Goal: Task Accomplishment & Management: Manage account settings

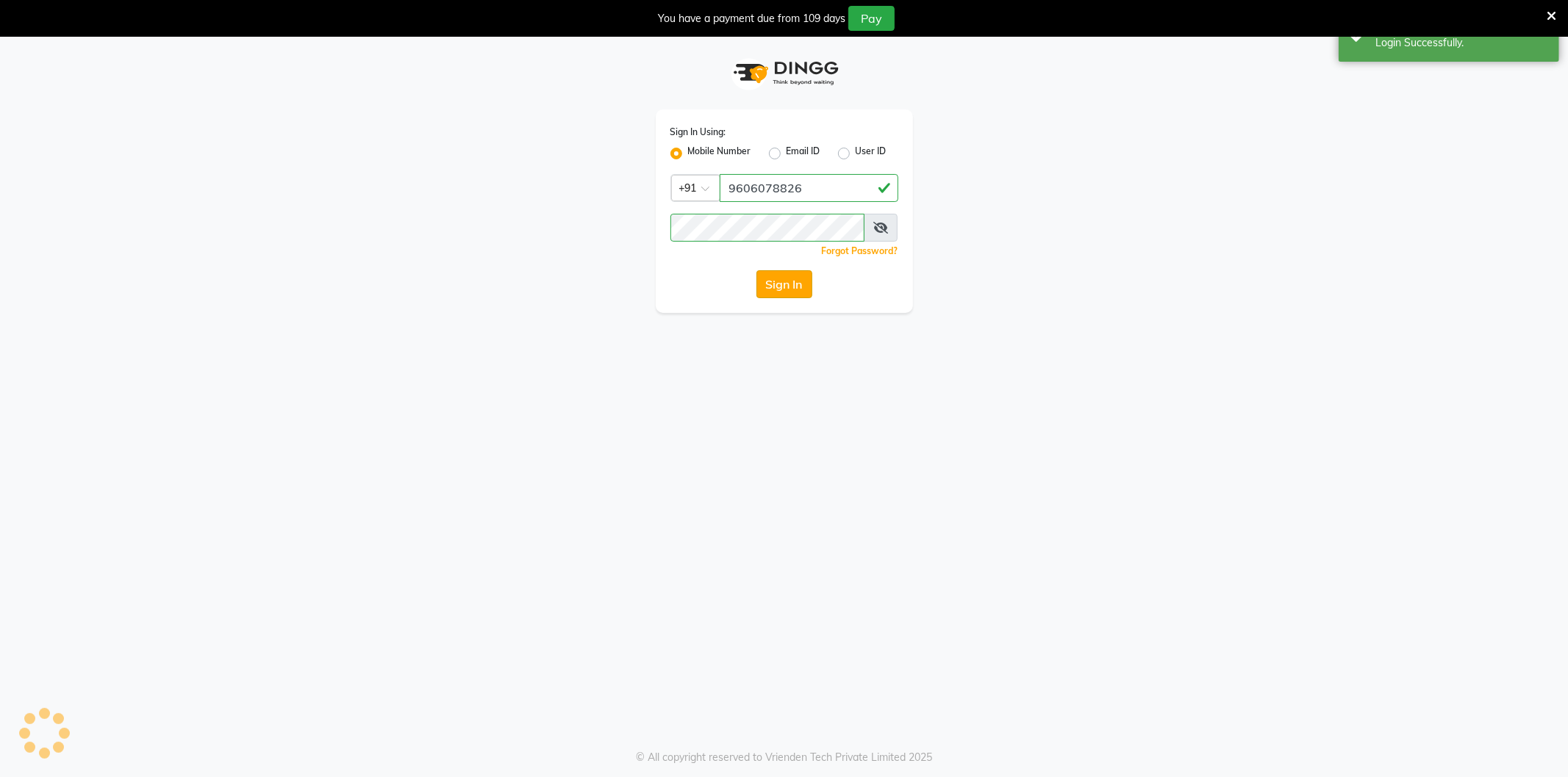
select select "106"
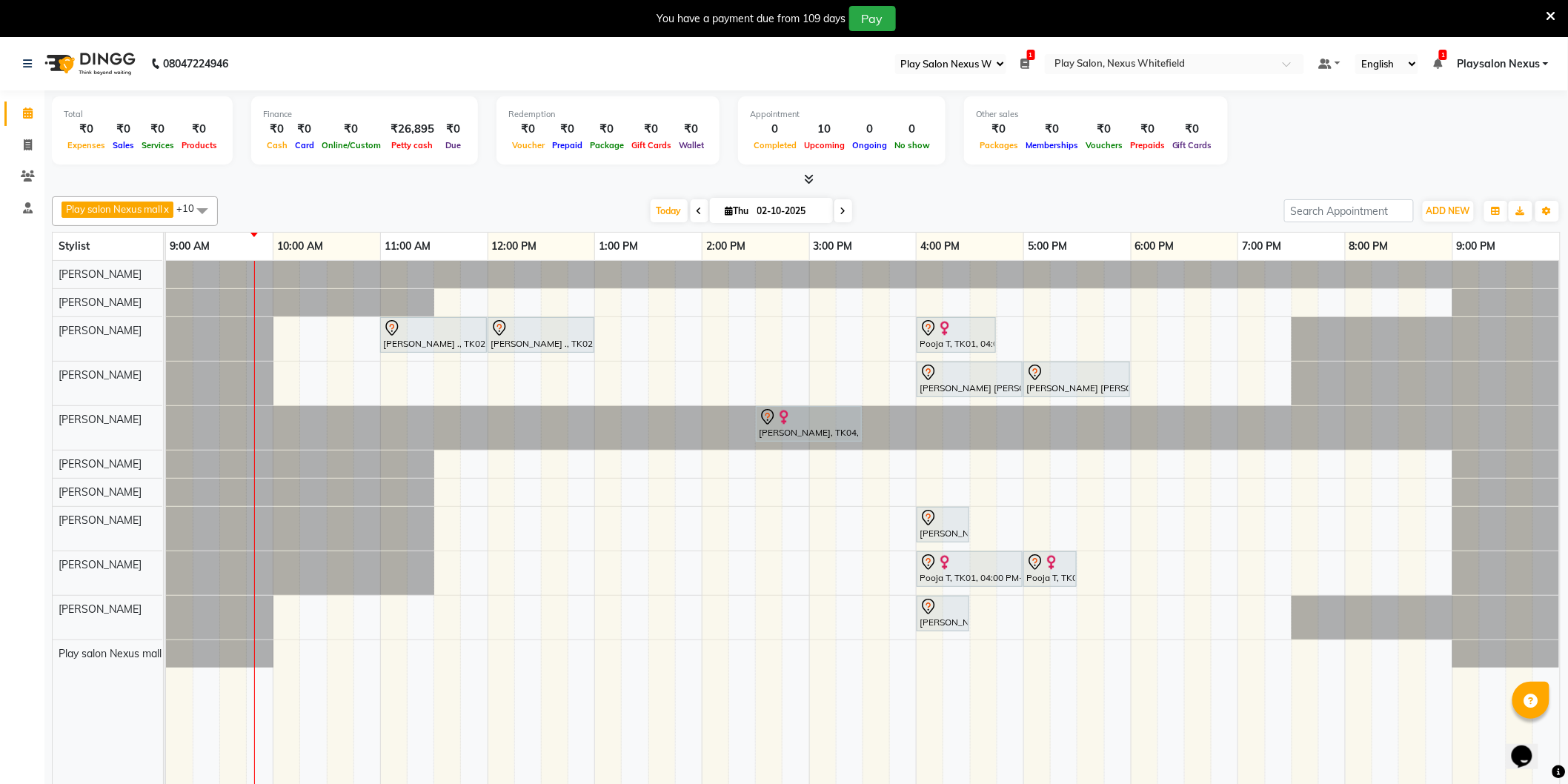
click at [843, 208] on icon at bounding box center [843, 211] width 6 height 9
type input "03-10-2025"
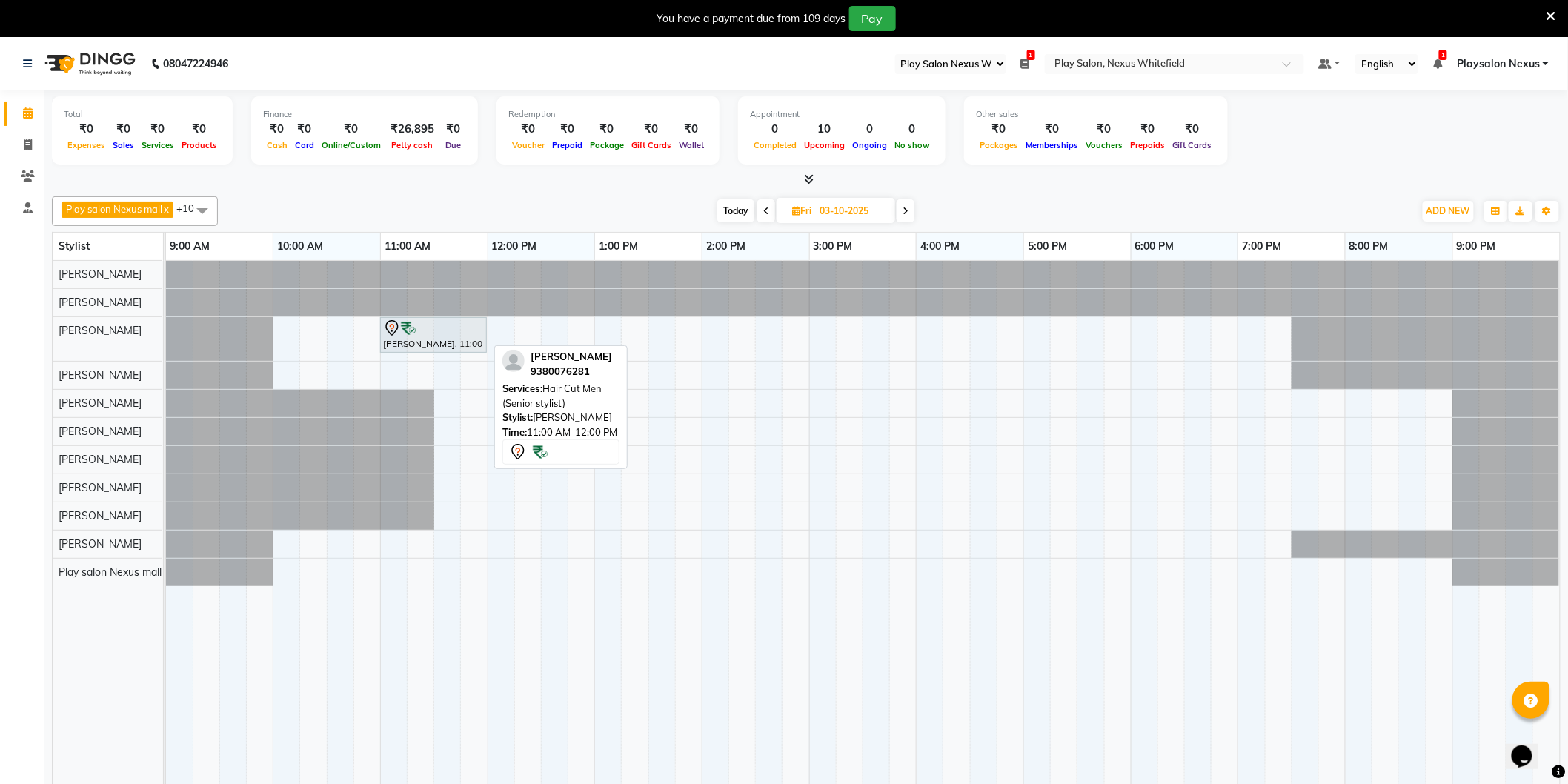
click at [456, 328] on div at bounding box center [433, 329] width 100 height 18
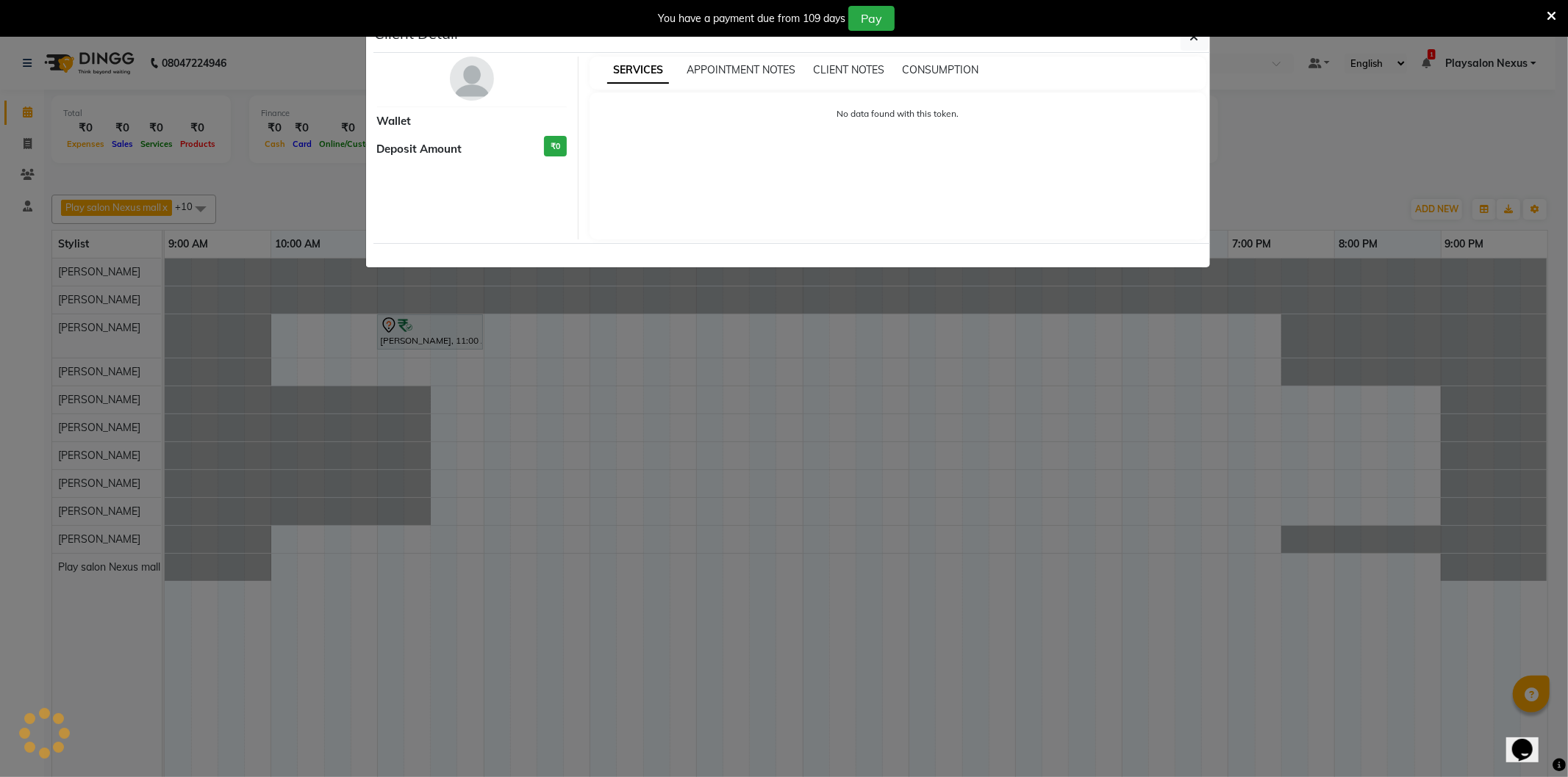
select select "7"
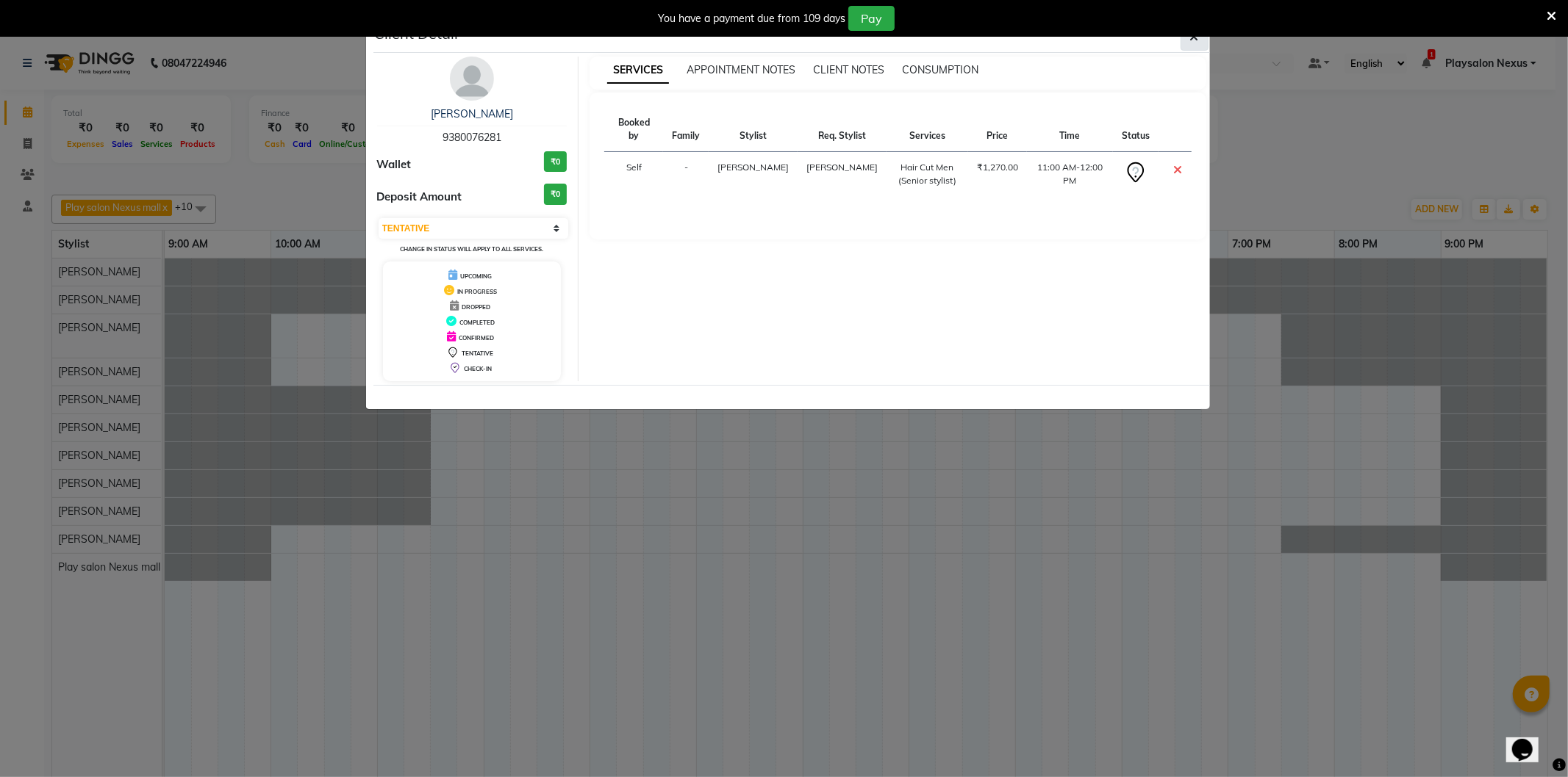
click at [1192, 39] on icon "button" at bounding box center [1195, 36] width 9 height 11
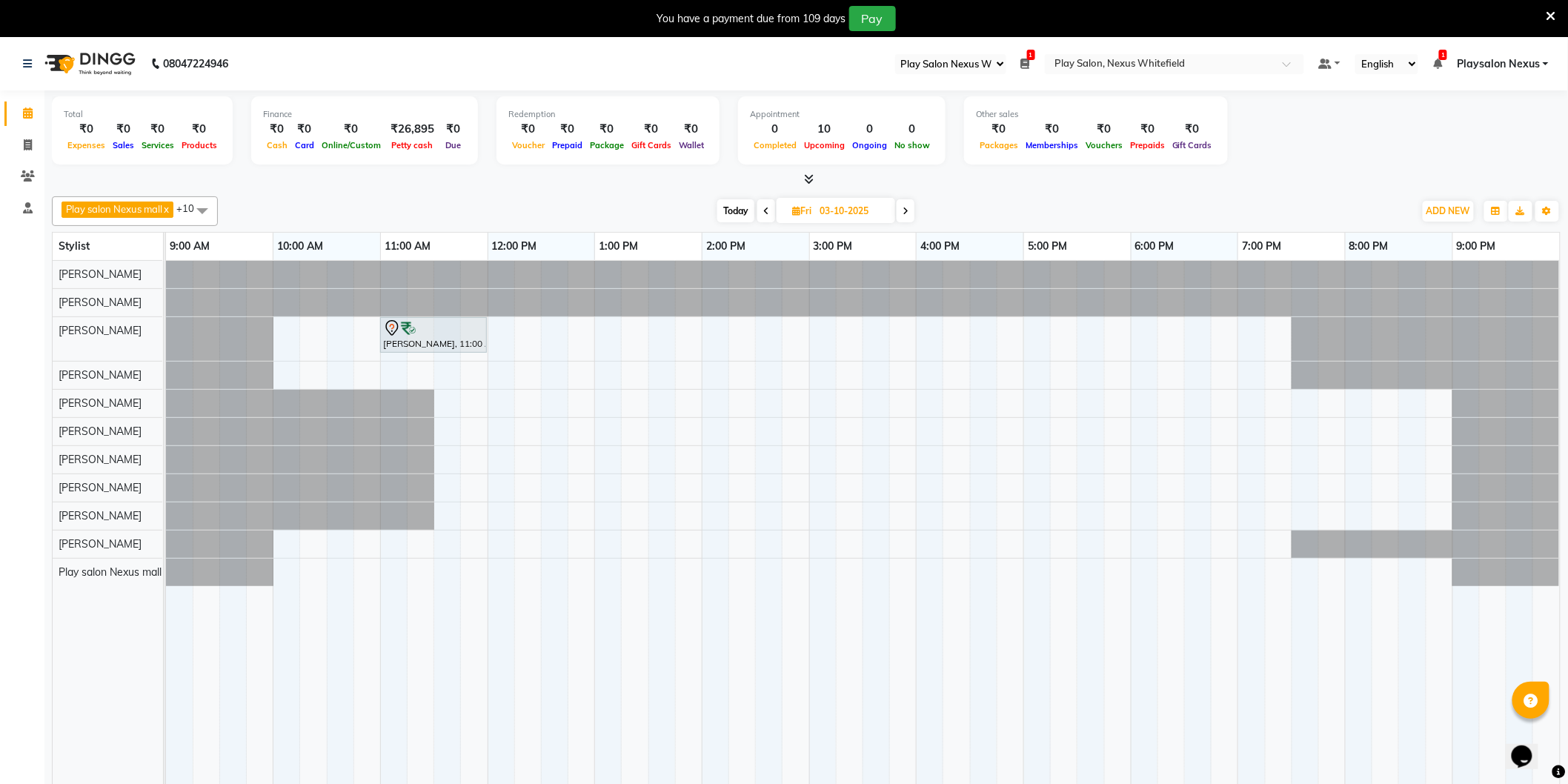
click at [732, 208] on span "Today" at bounding box center [736, 211] width 37 height 23
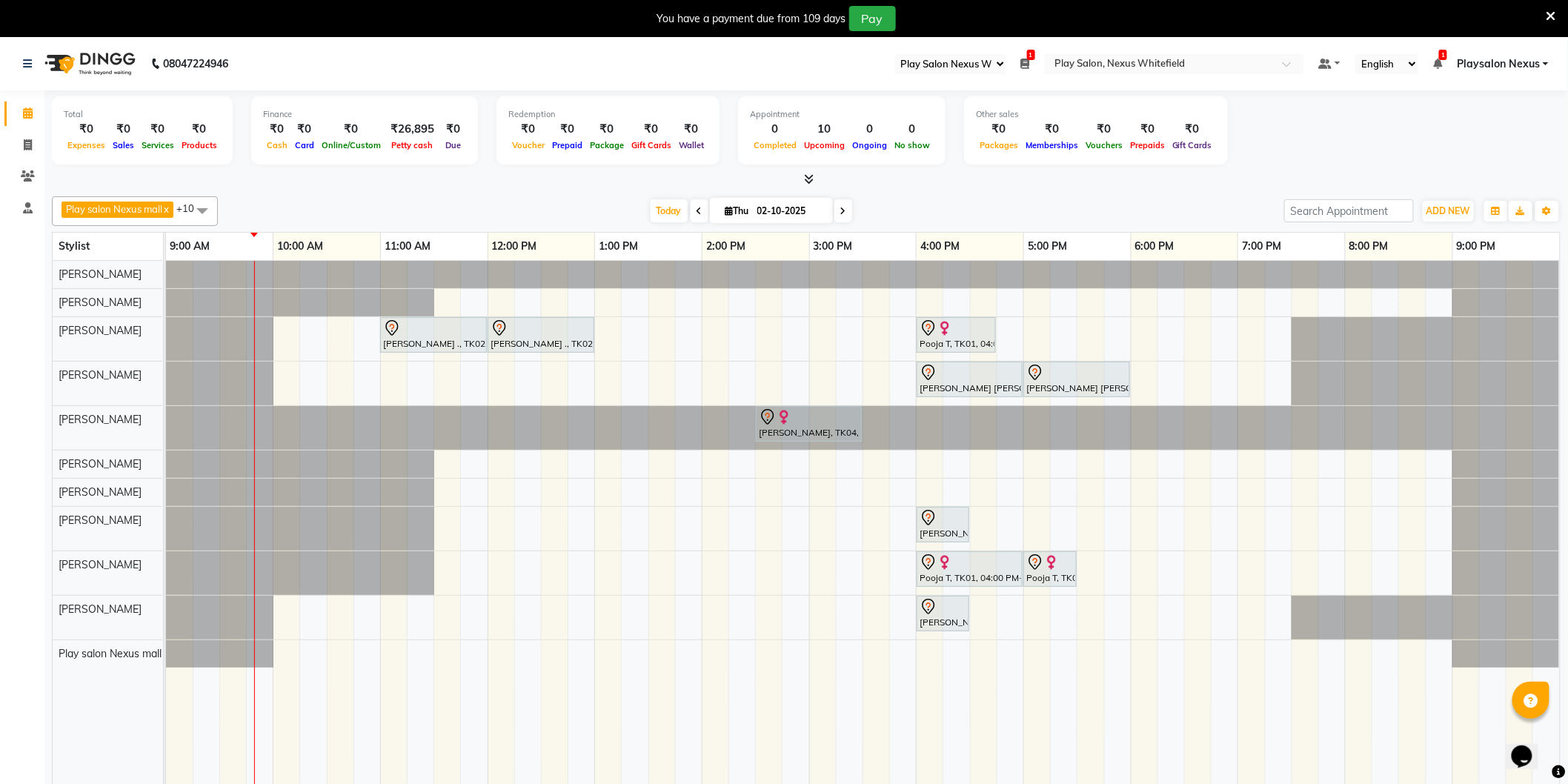
click at [696, 210] on icon at bounding box center [699, 211] width 6 height 9
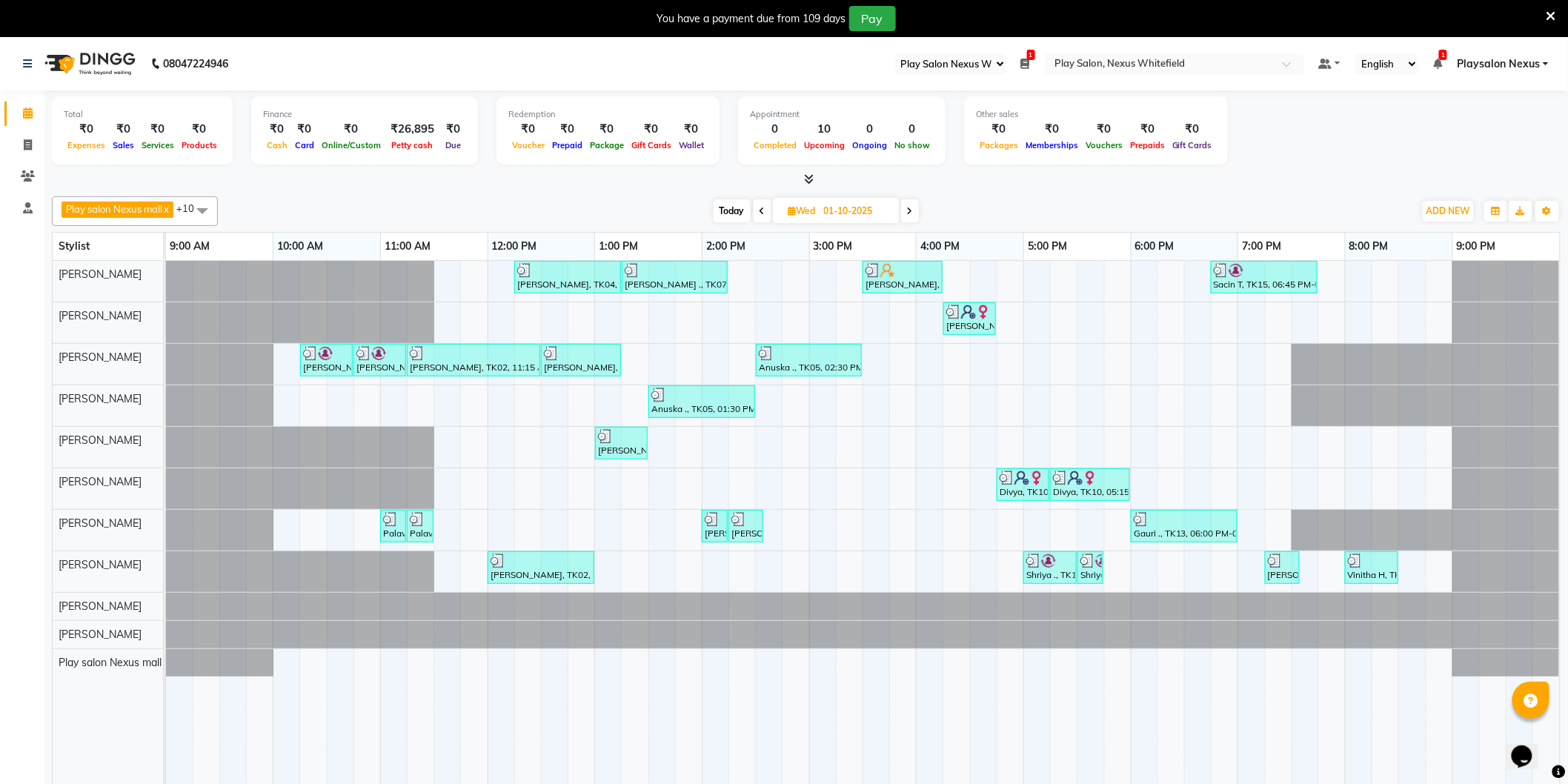
click at [732, 211] on span "Today" at bounding box center [732, 211] width 37 height 23
type input "02-10-2025"
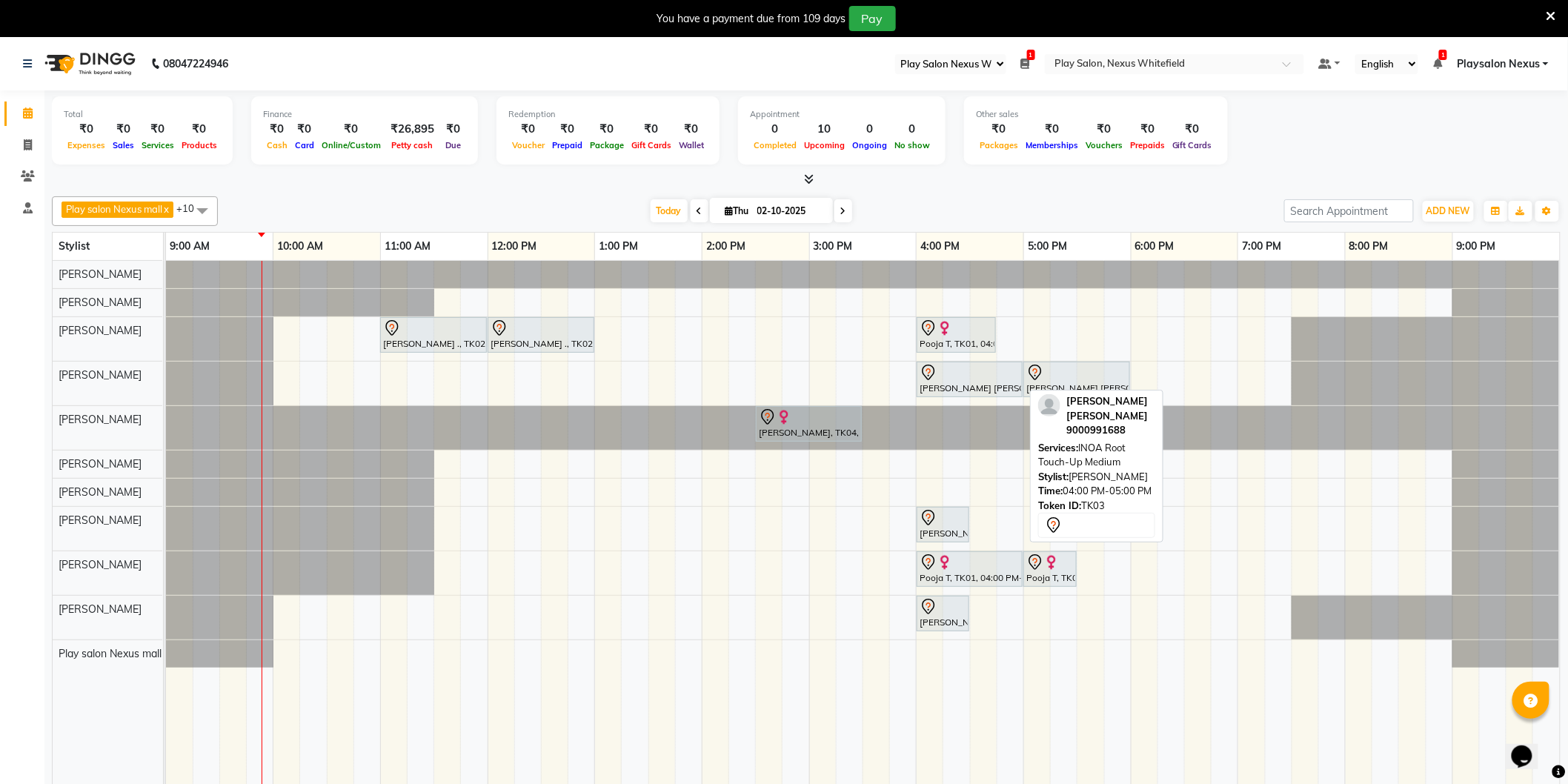
click at [956, 375] on div at bounding box center [969, 373] width 100 height 18
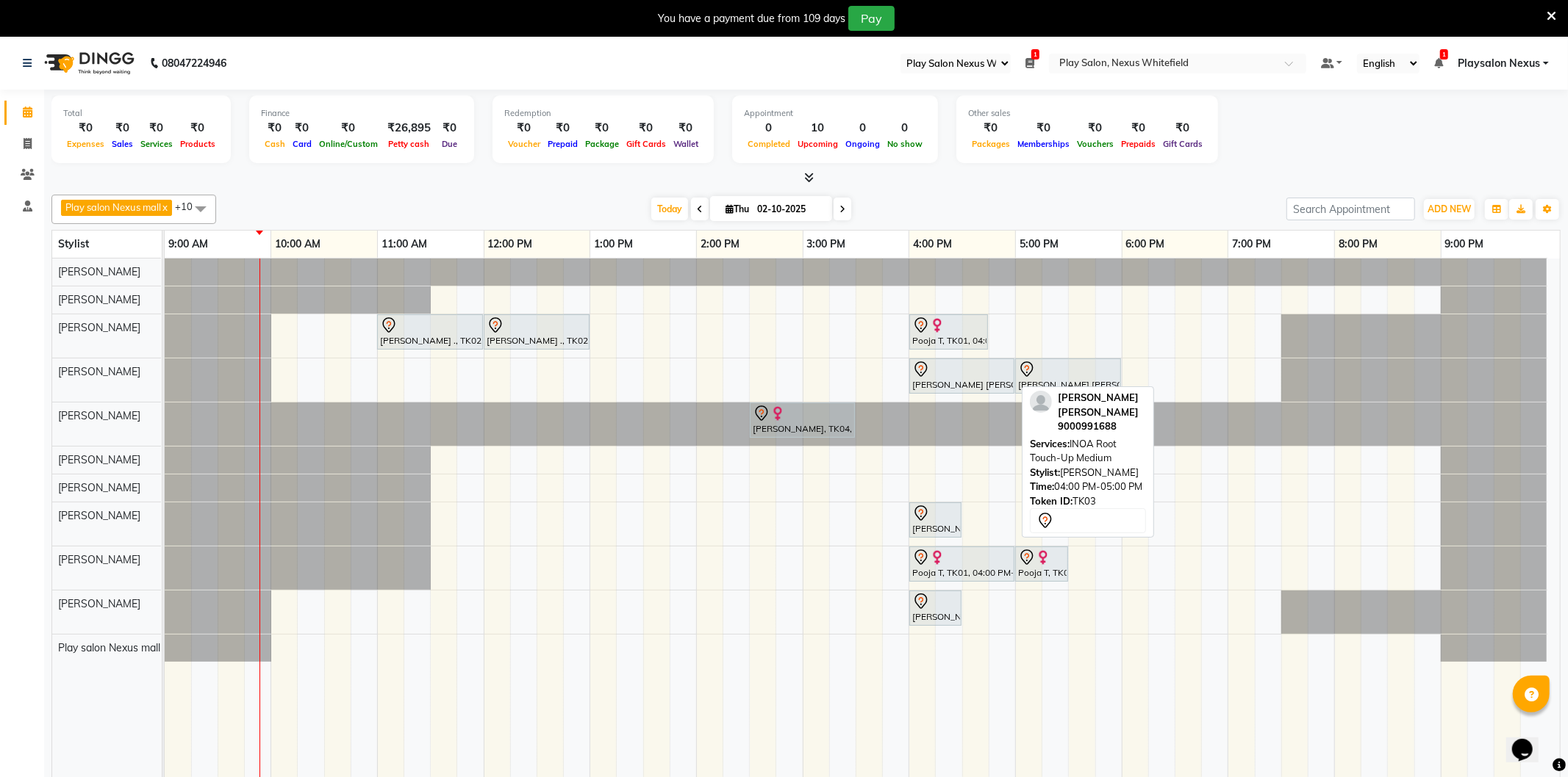
select select "7"
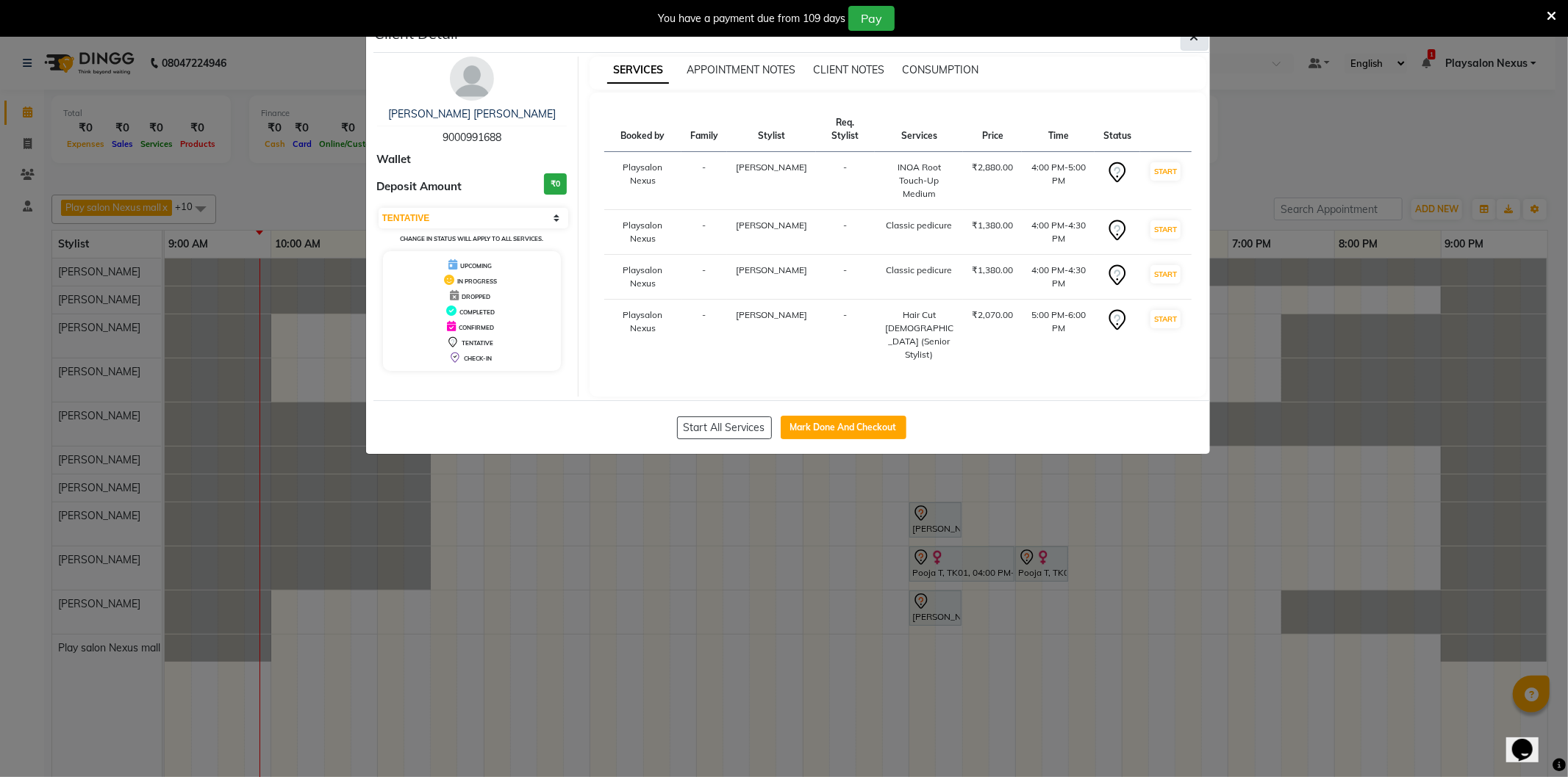
click at [1193, 43] on button "button" at bounding box center [1195, 37] width 28 height 28
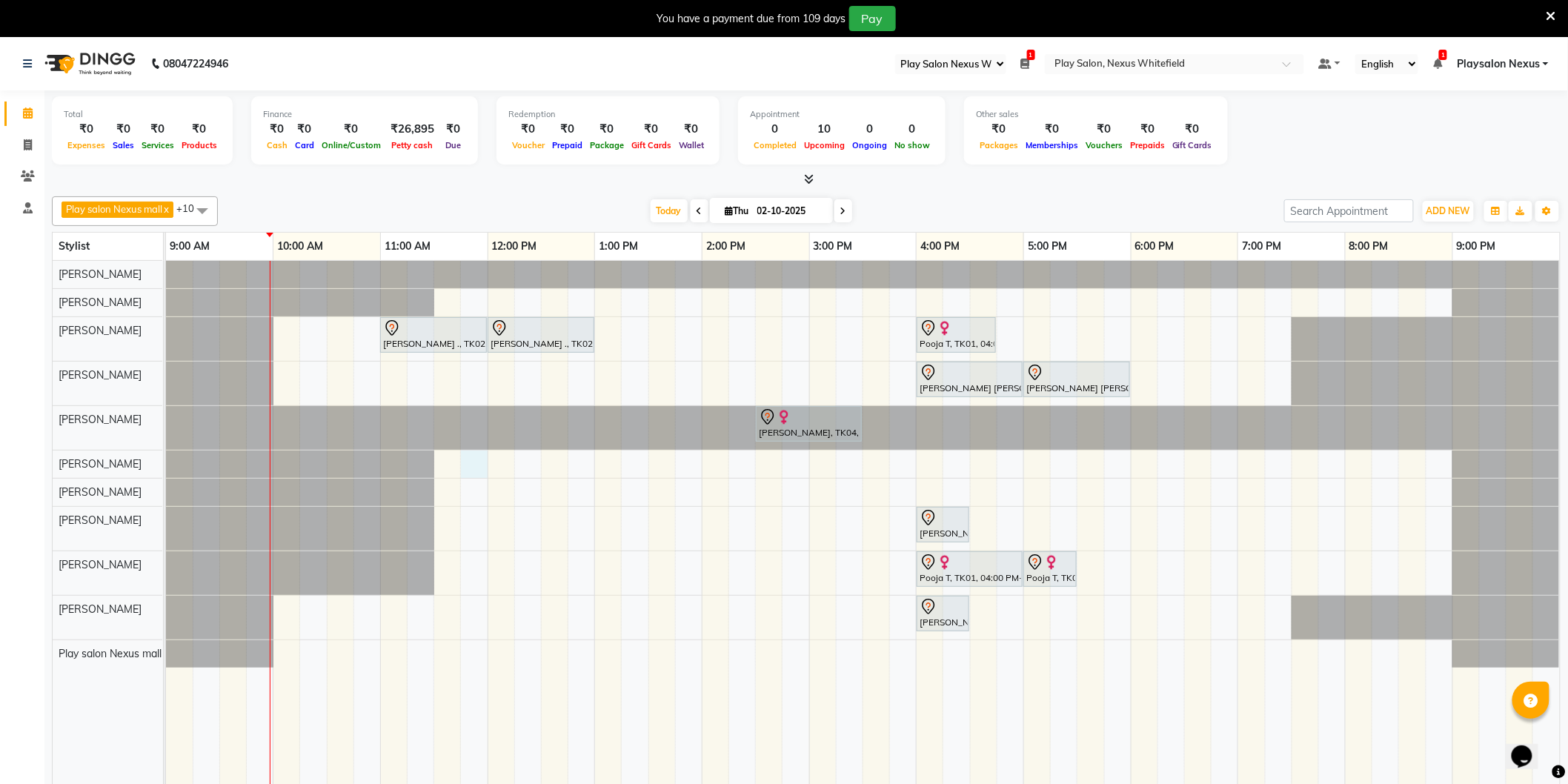
click at [476, 465] on div "Suparna ., TK02, 11:00 AM-12:00 PM, Hair Cut Men (Senior stylist) Suparna ., TK…" at bounding box center [863, 533] width 1394 height 545
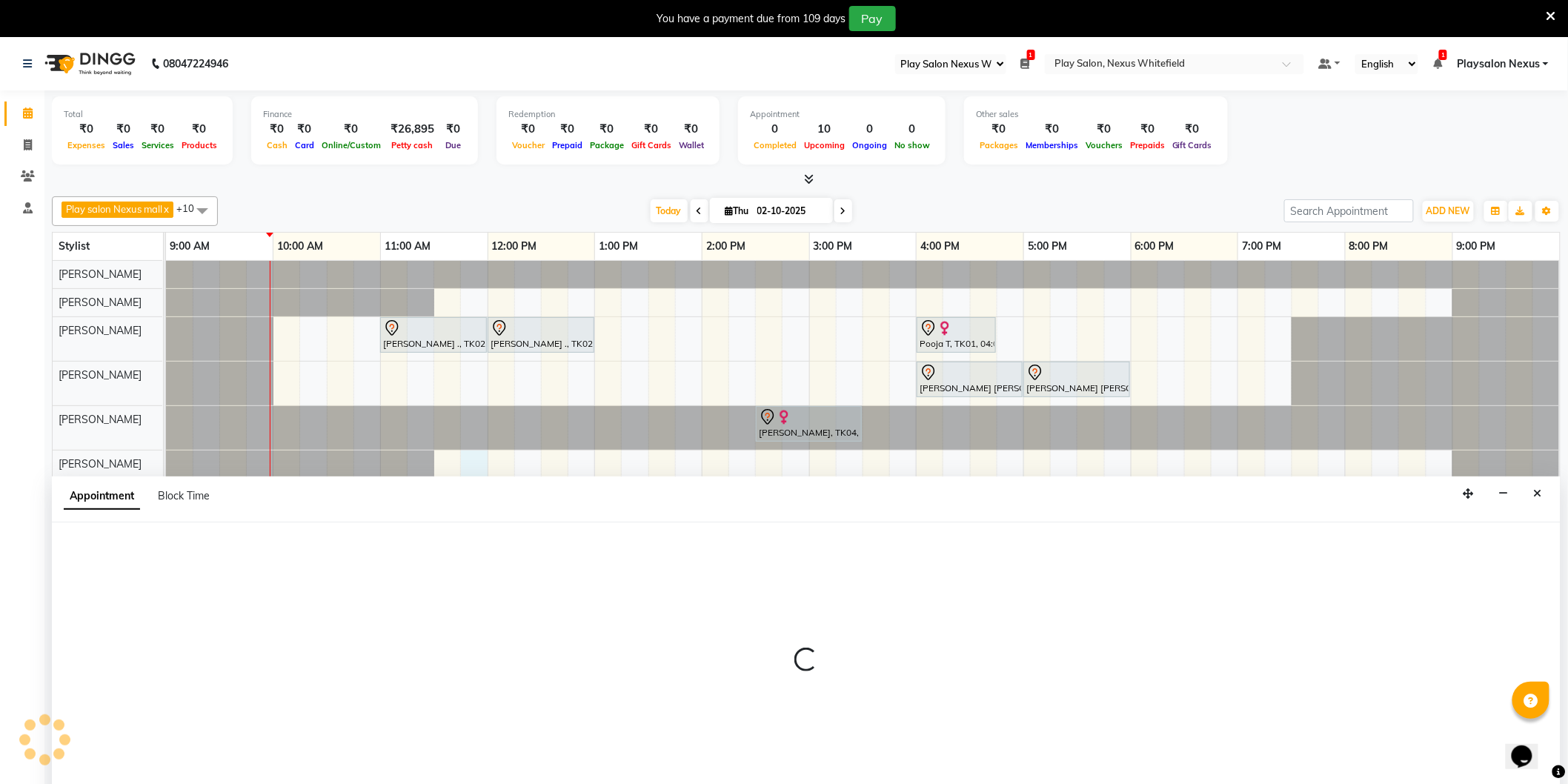
scroll to position [3, 0]
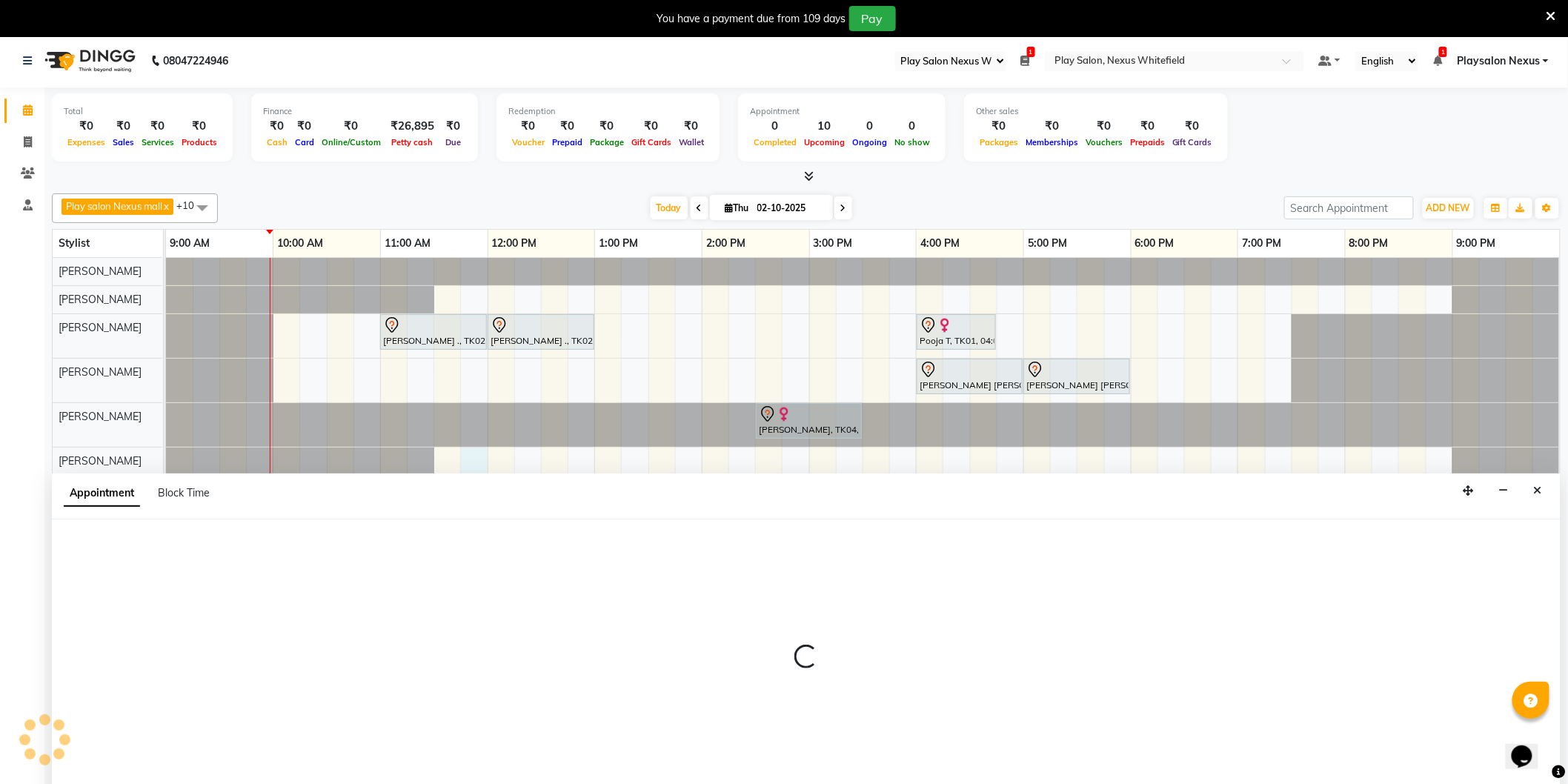
select select "81397"
select select "tentative"
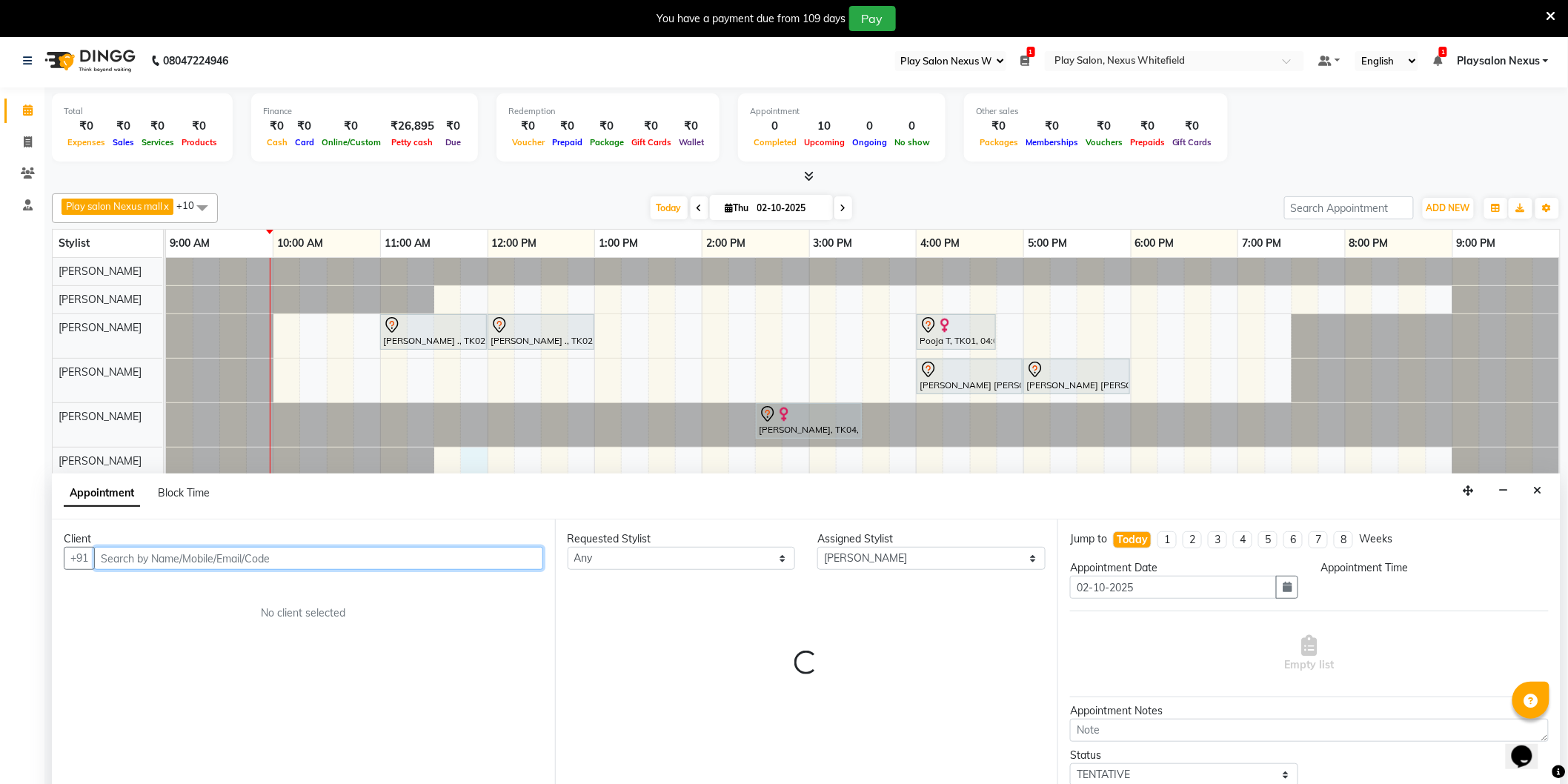
select select "705"
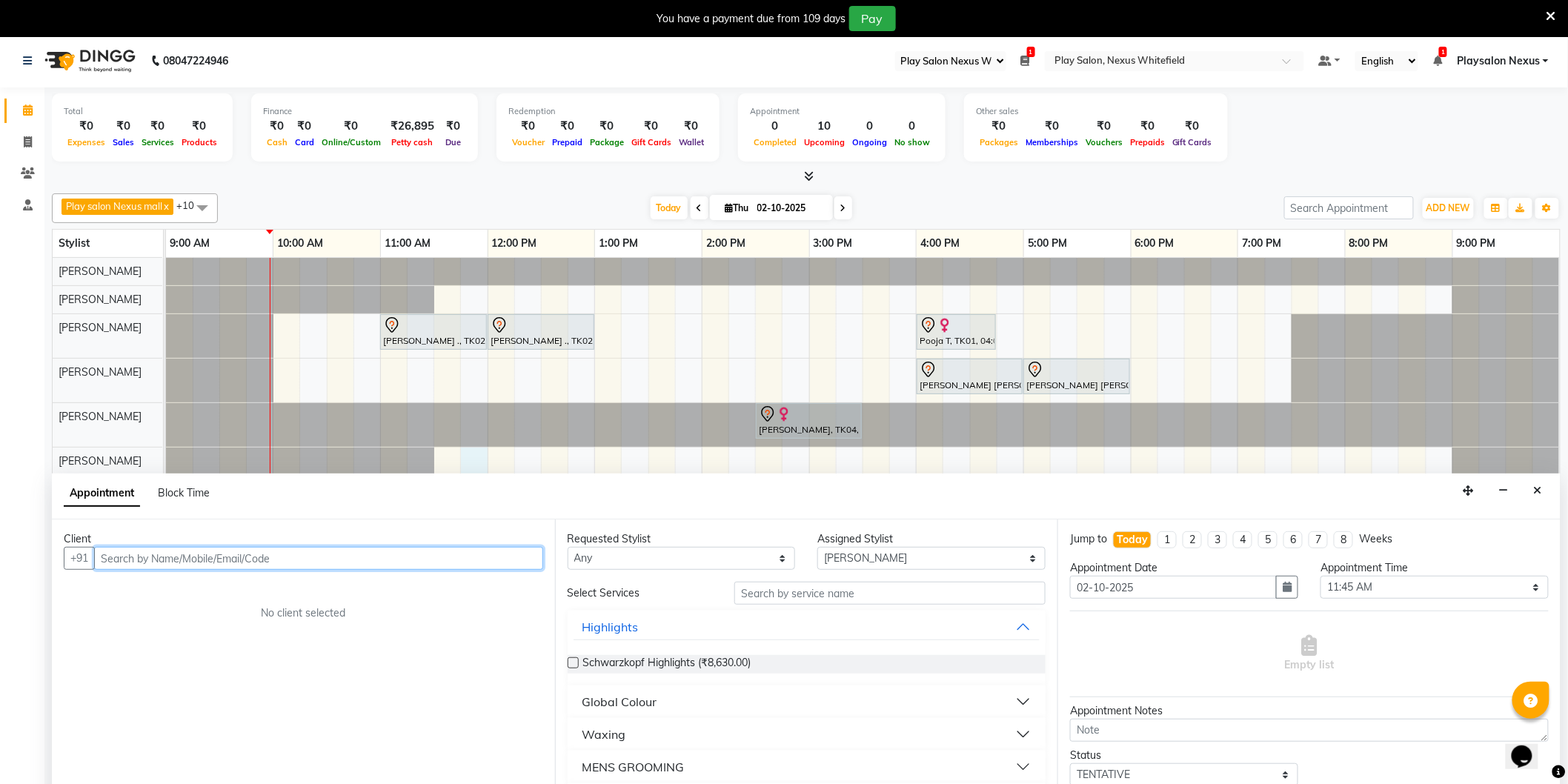
click at [228, 558] on input "text" at bounding box center [319, 558] width 449 height 23
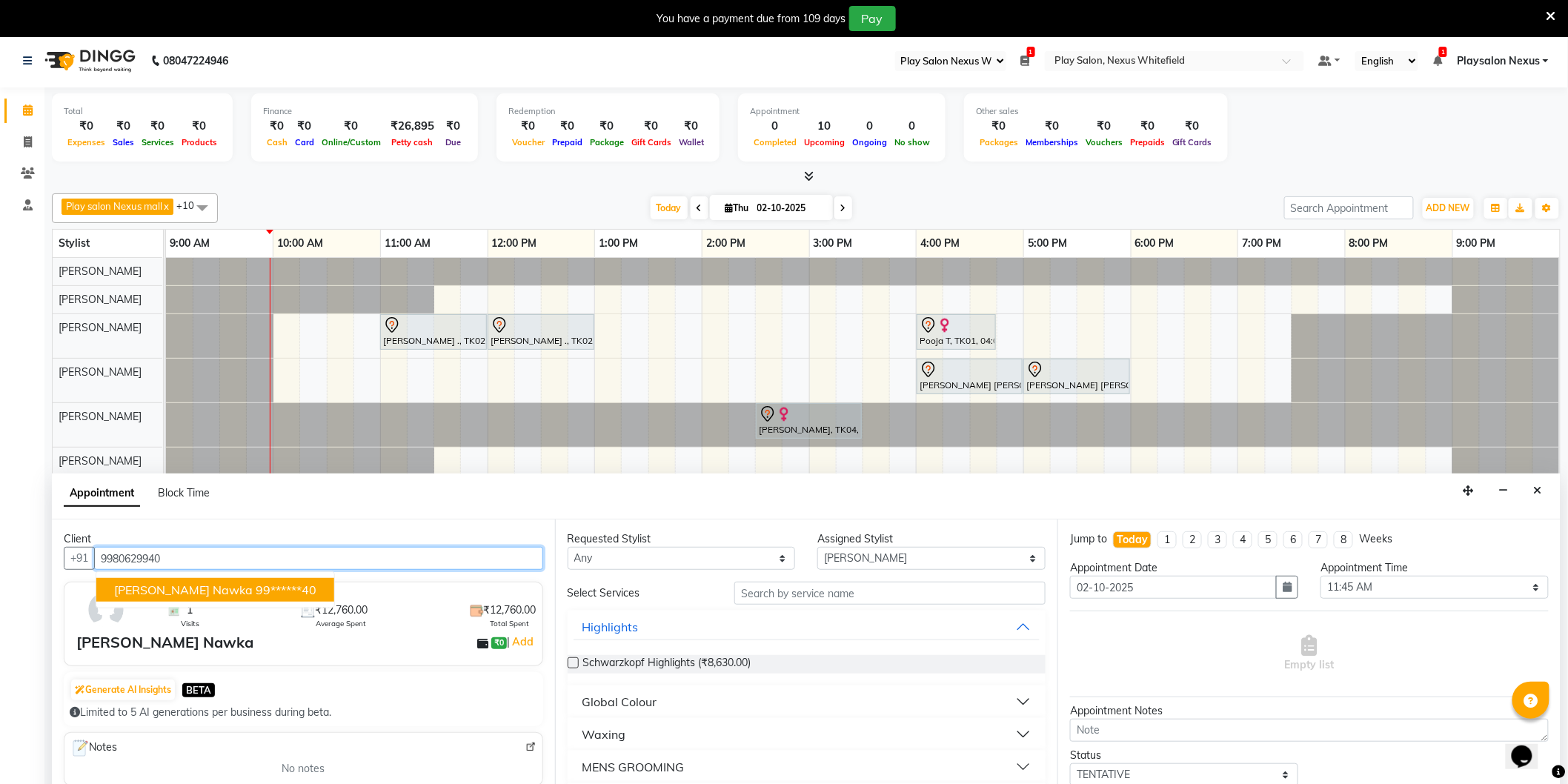
click at [185, 587] on span "[PERSON_NAME] Nawka" at bounding box center [183, 590] width 138 height 15
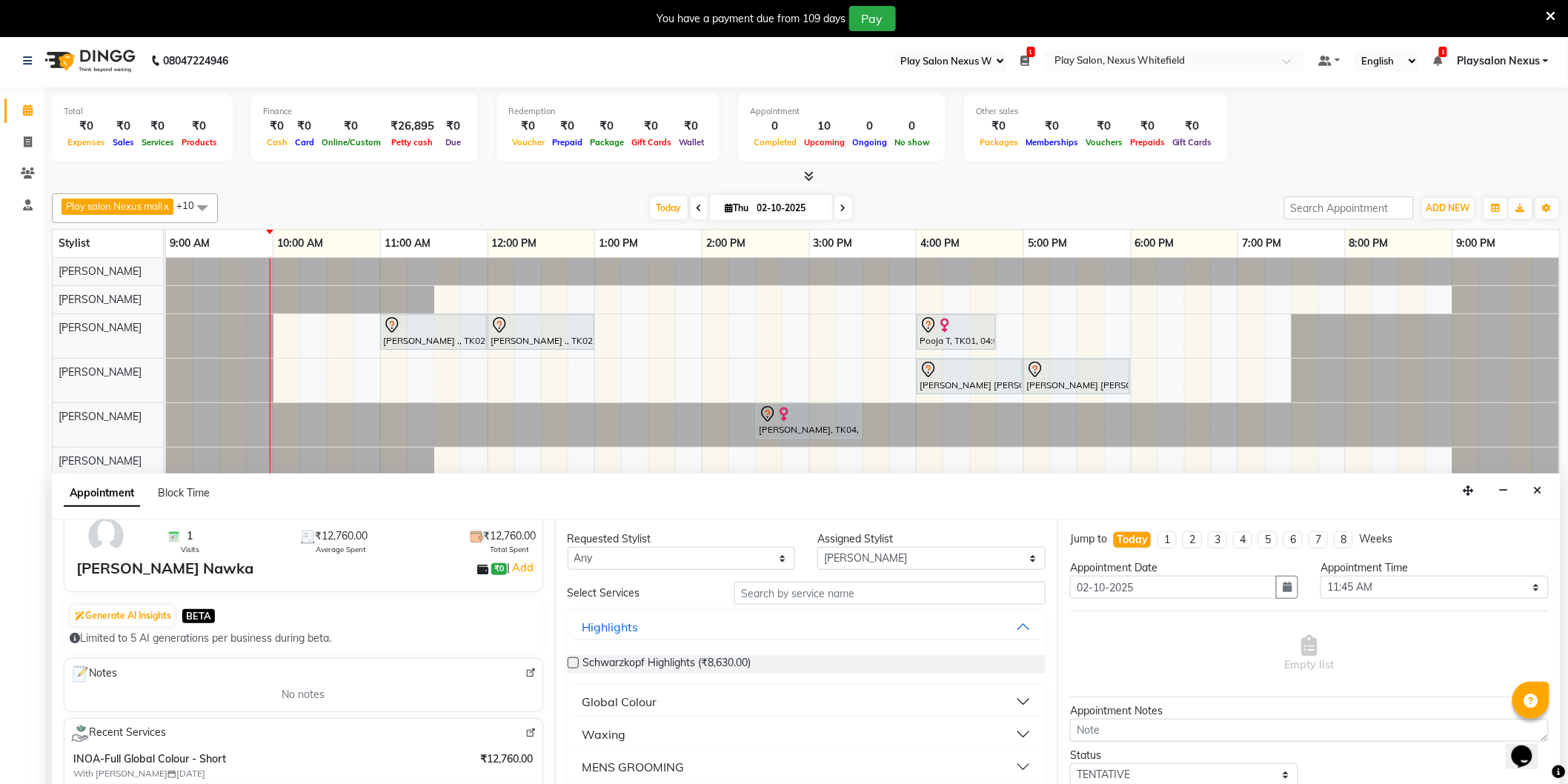
scroll to position [165, 0]
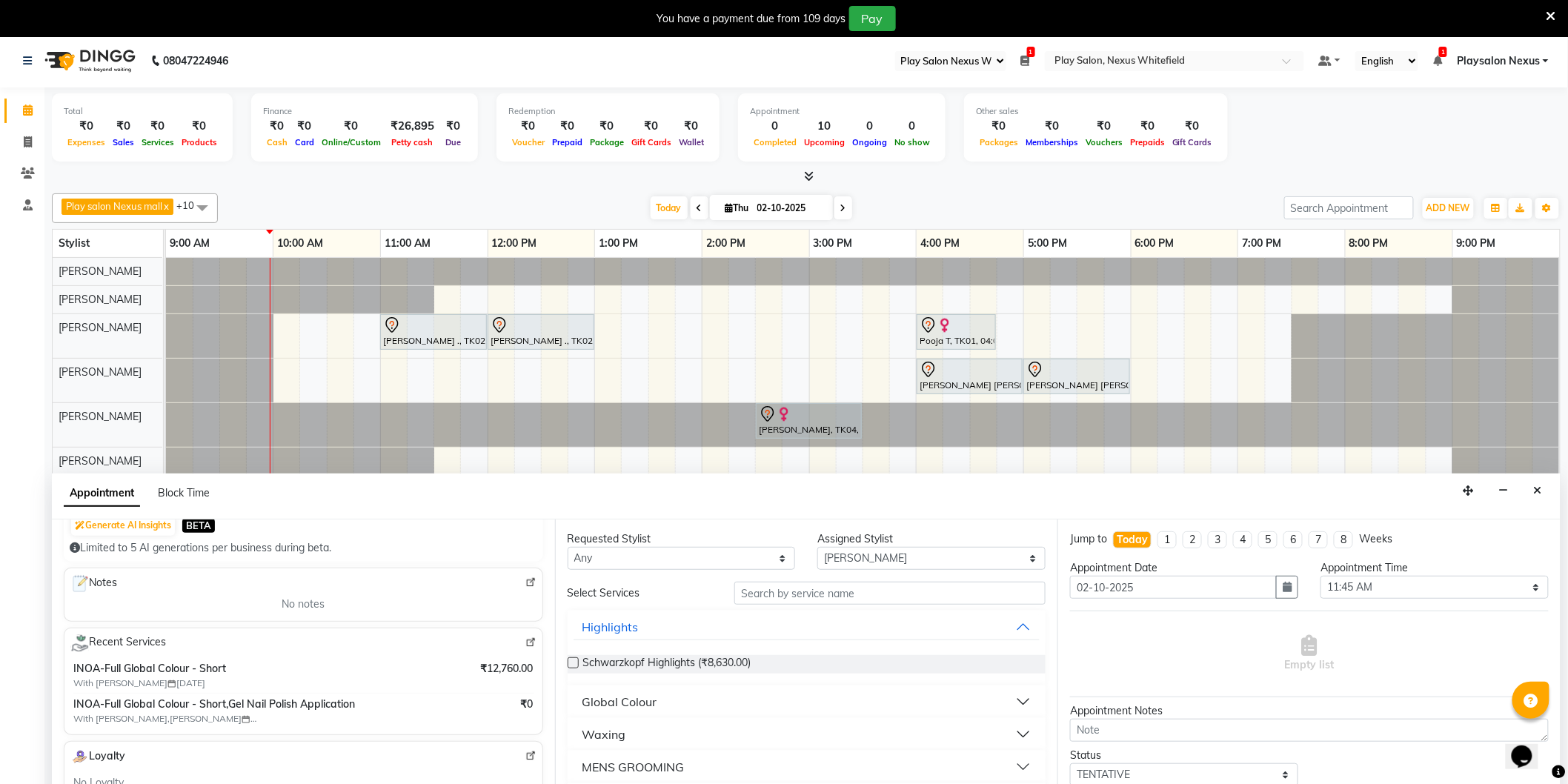
type input "99******40"
click at [778, 595] on input "text" at bounding box center [889, 594] width 311 height 23
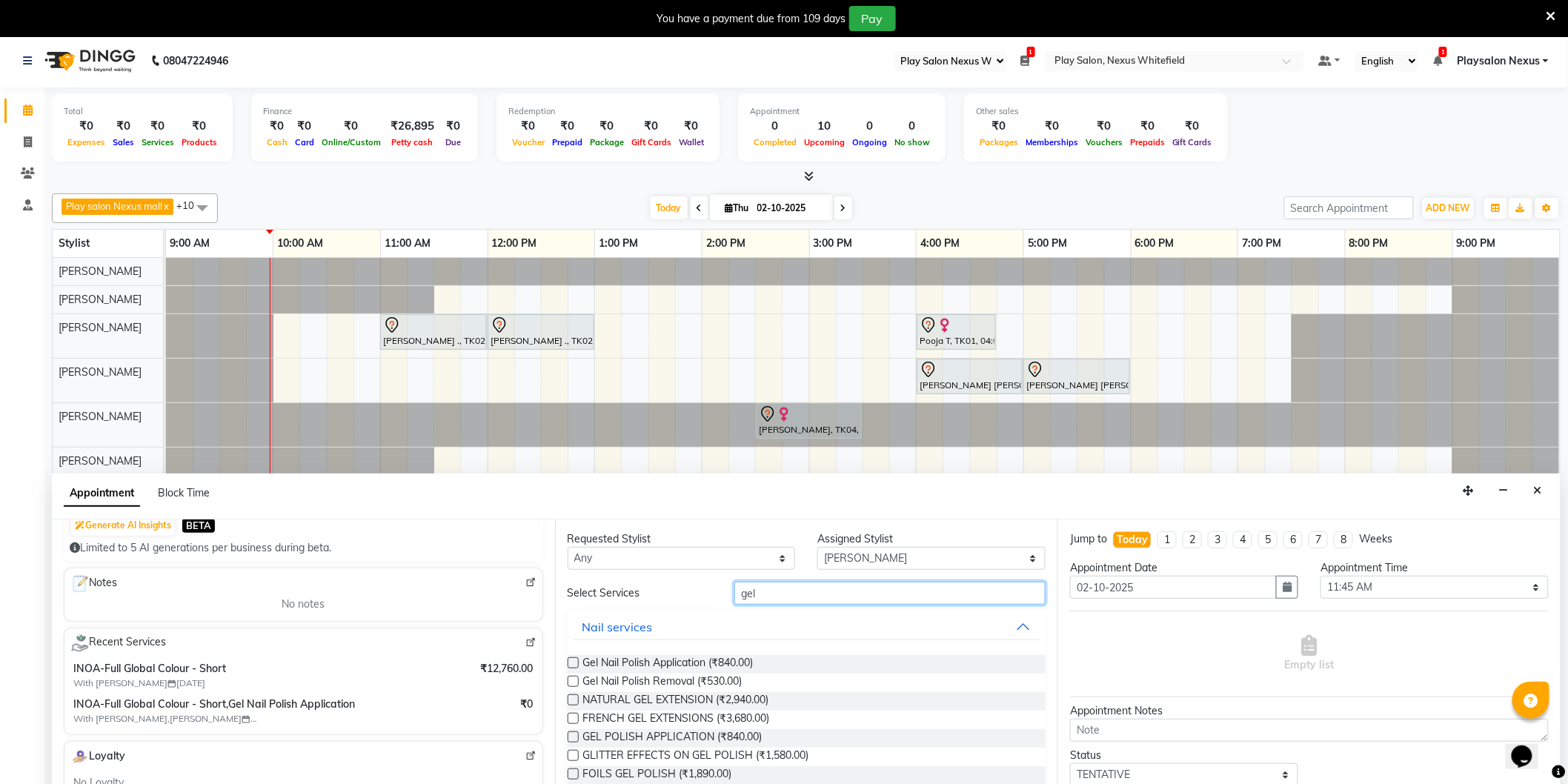
type input "gel"
click at [573, 661] on label at bounding box center [573, 663] width 11 height 11
click at [573, 661] on input "checkbox" at bounding box center [572, 664] width 10 height 10
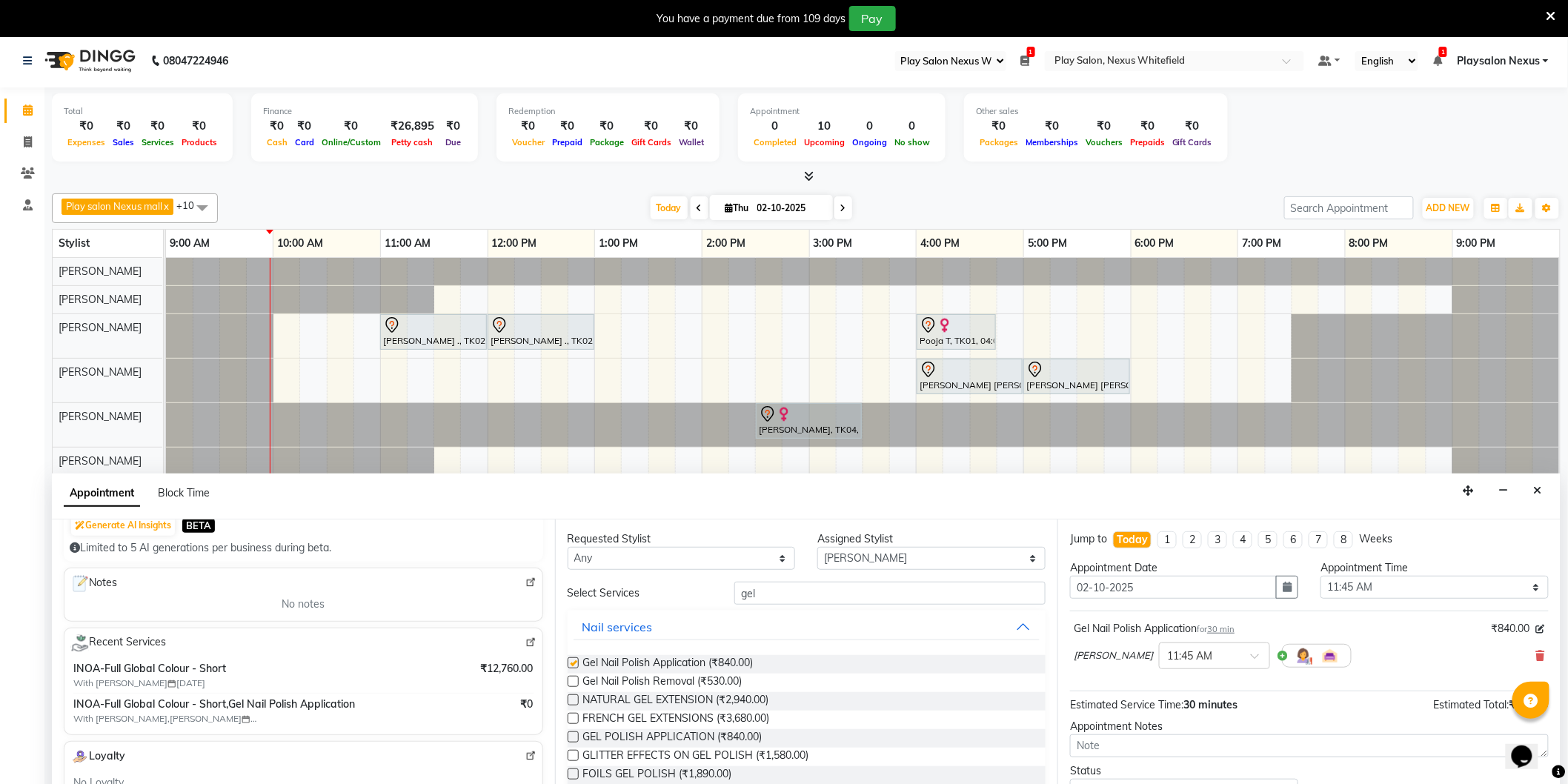
checkbox input "false"
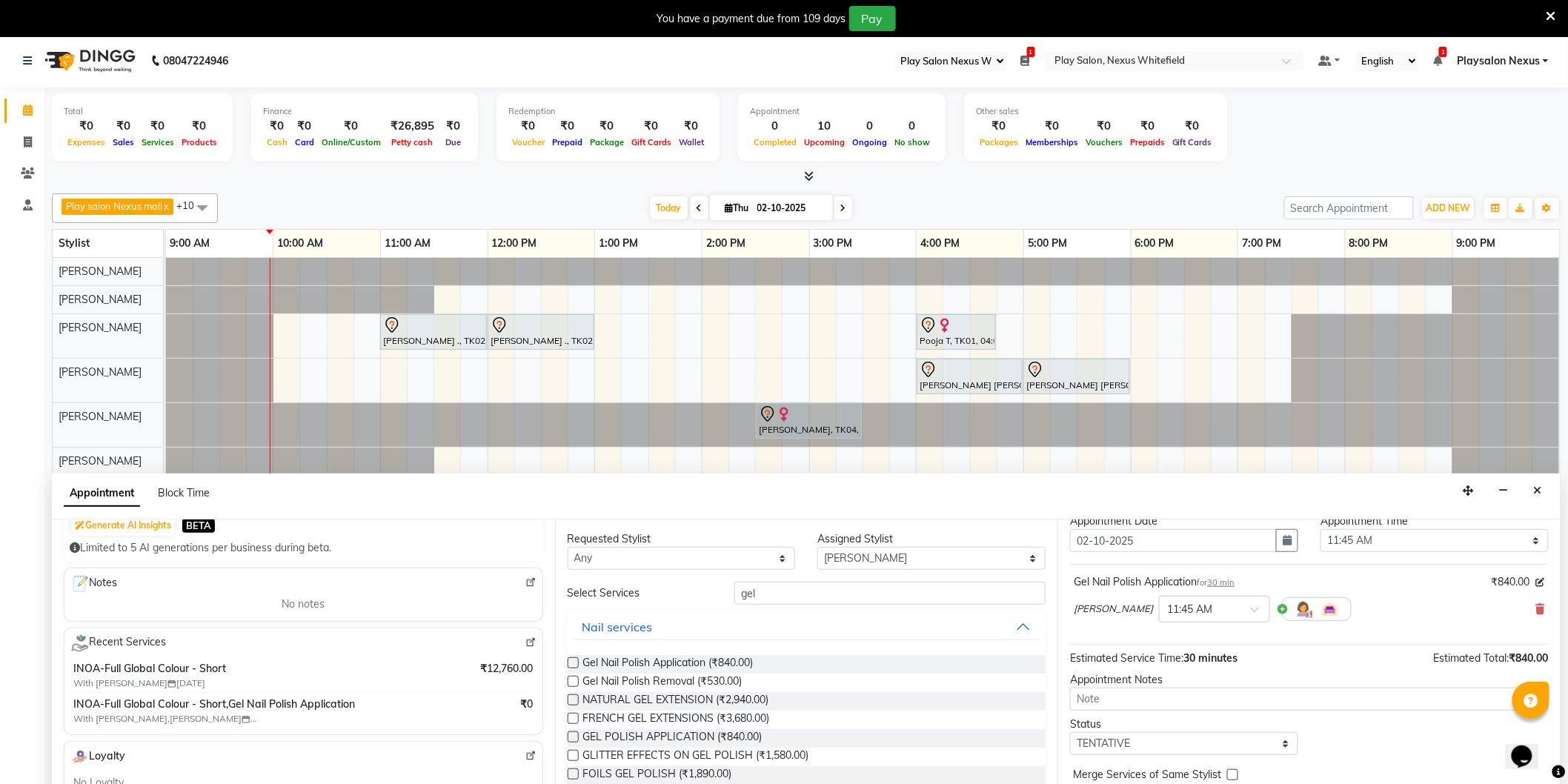
scroll to position [87, 0]
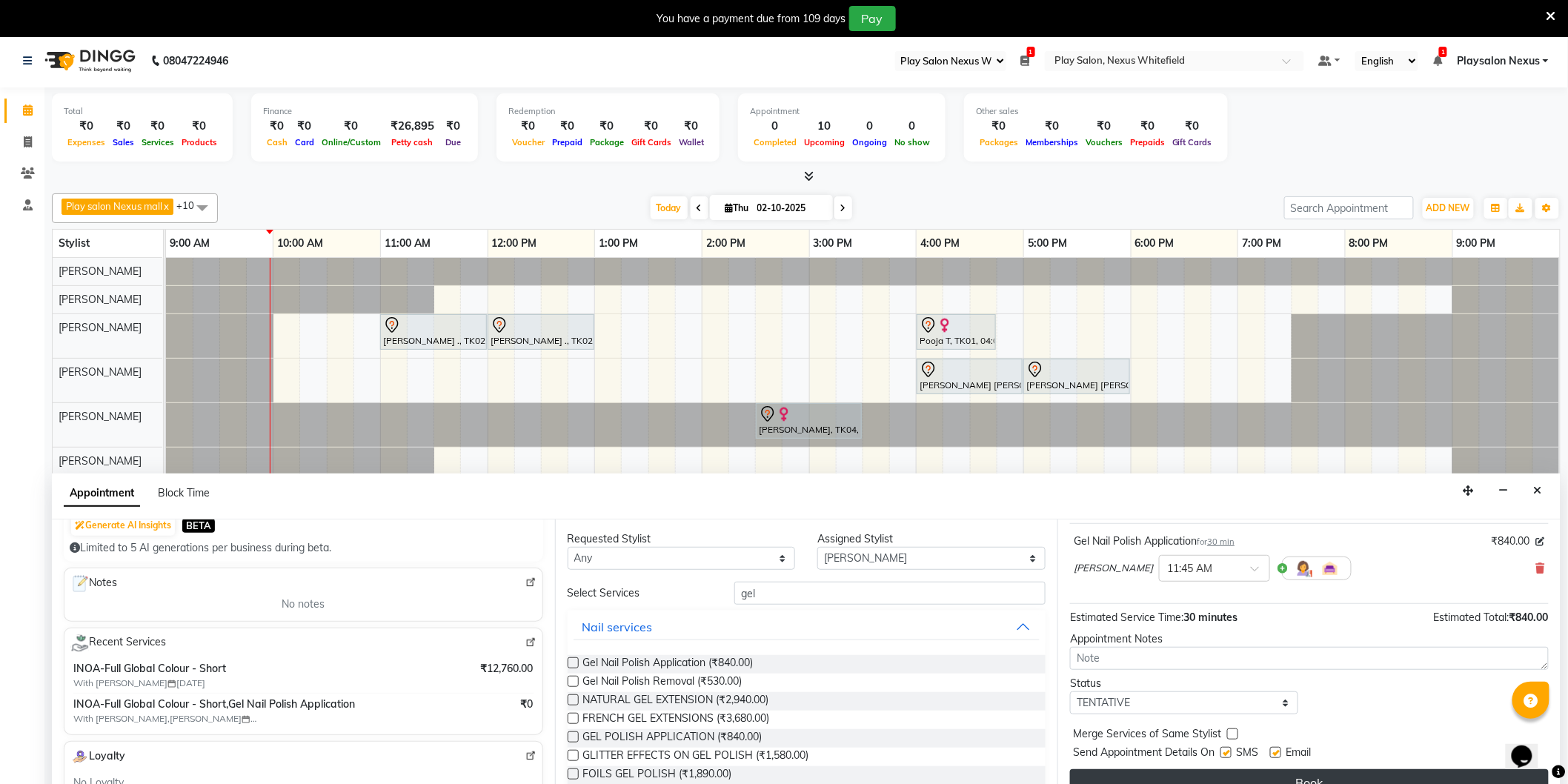
click at [1295, 774] on button "Book" at bounding box center [1309, 783] width 479 height 26
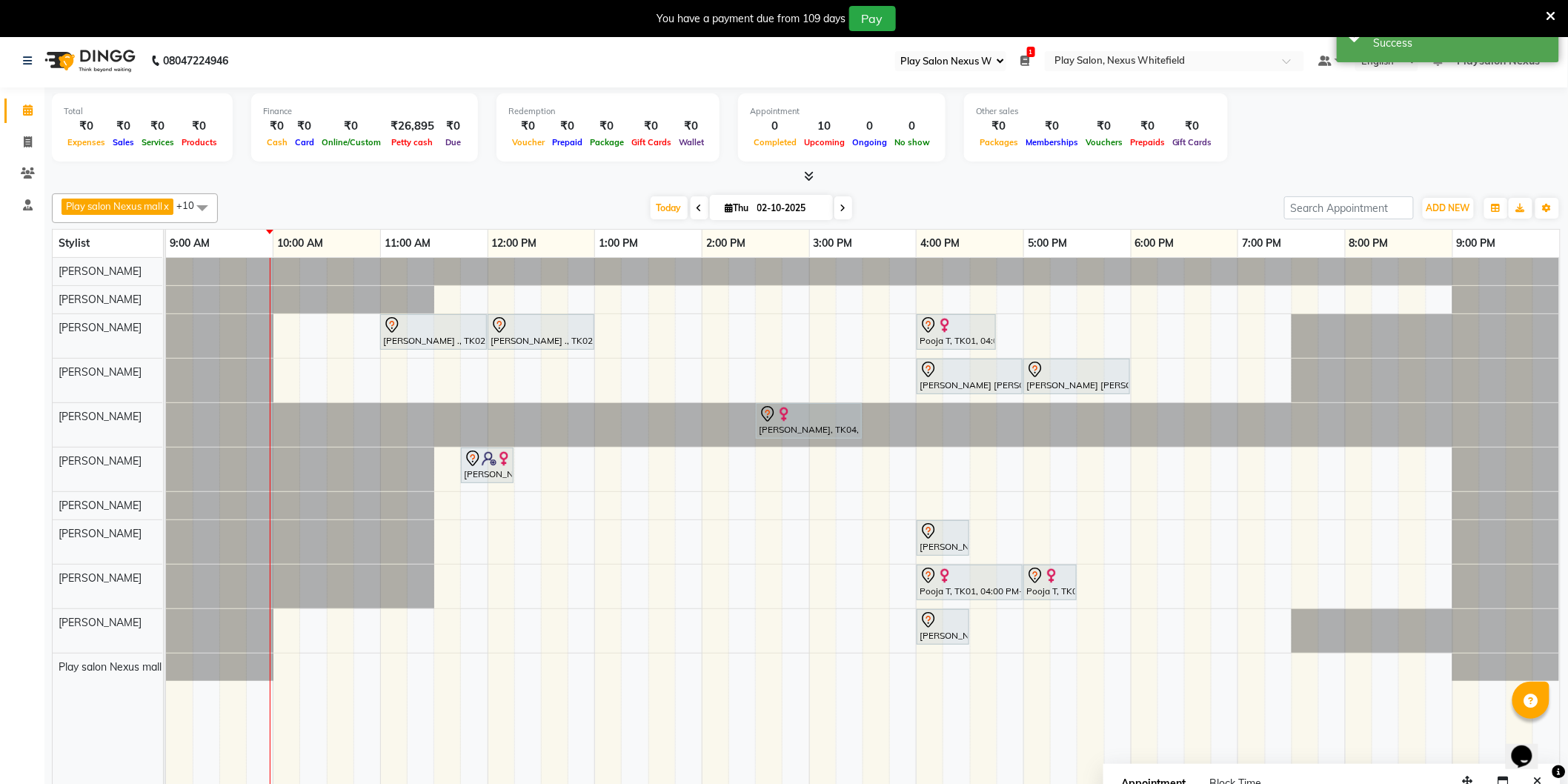
scroll to position [0, 0]
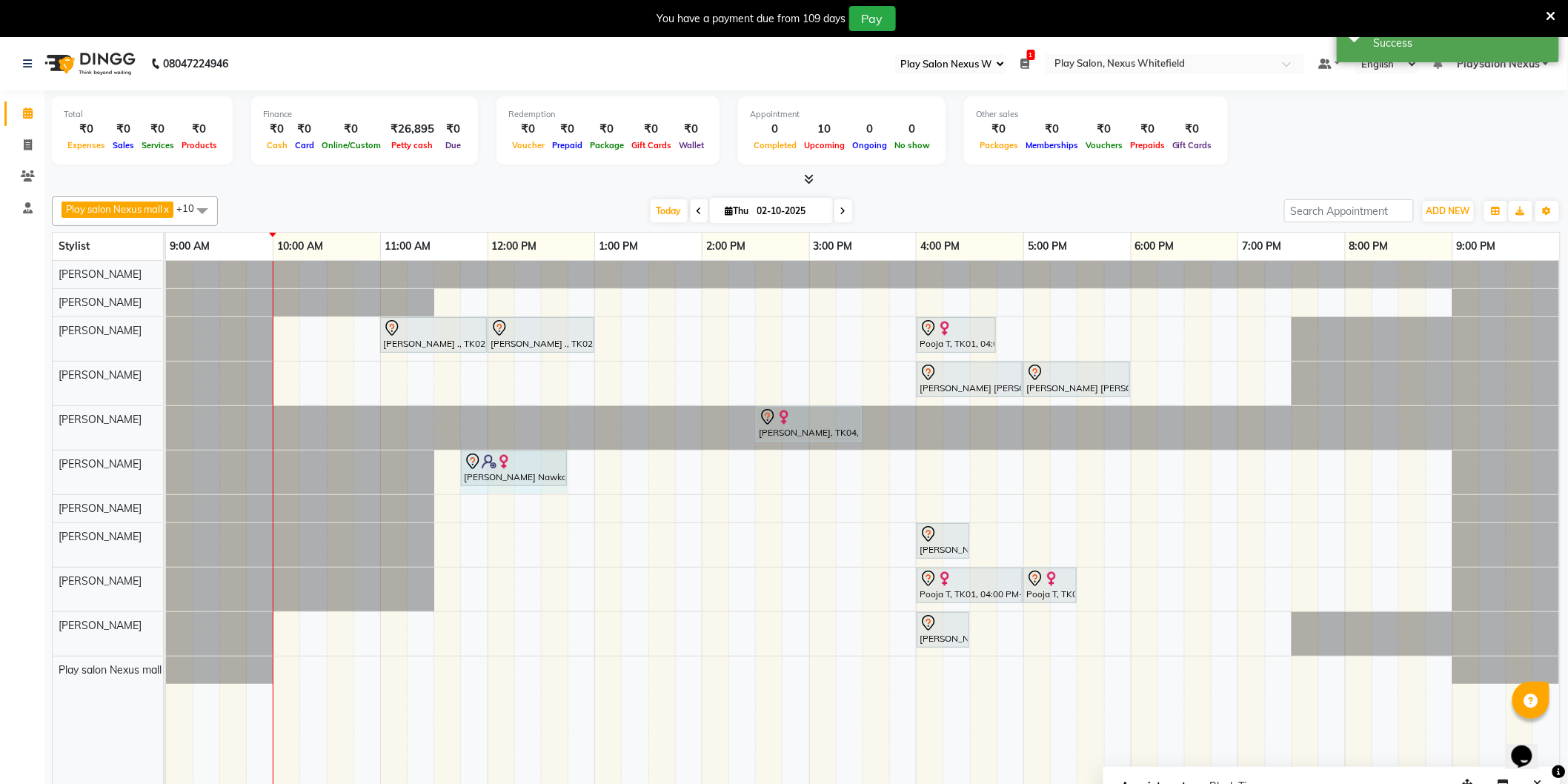
drag, startPoint x: 512, startPoint y: 470, endPoint x: 557, endPoint y: 470, distance: 45.0
click at [166, 470] on div "Pushpa Nawka, TK05, 11:45 AM-12:15 PM, Gel Nail Polish Application Pushpa Nawka…" at bounding box center [166, 473] width 0 height 44
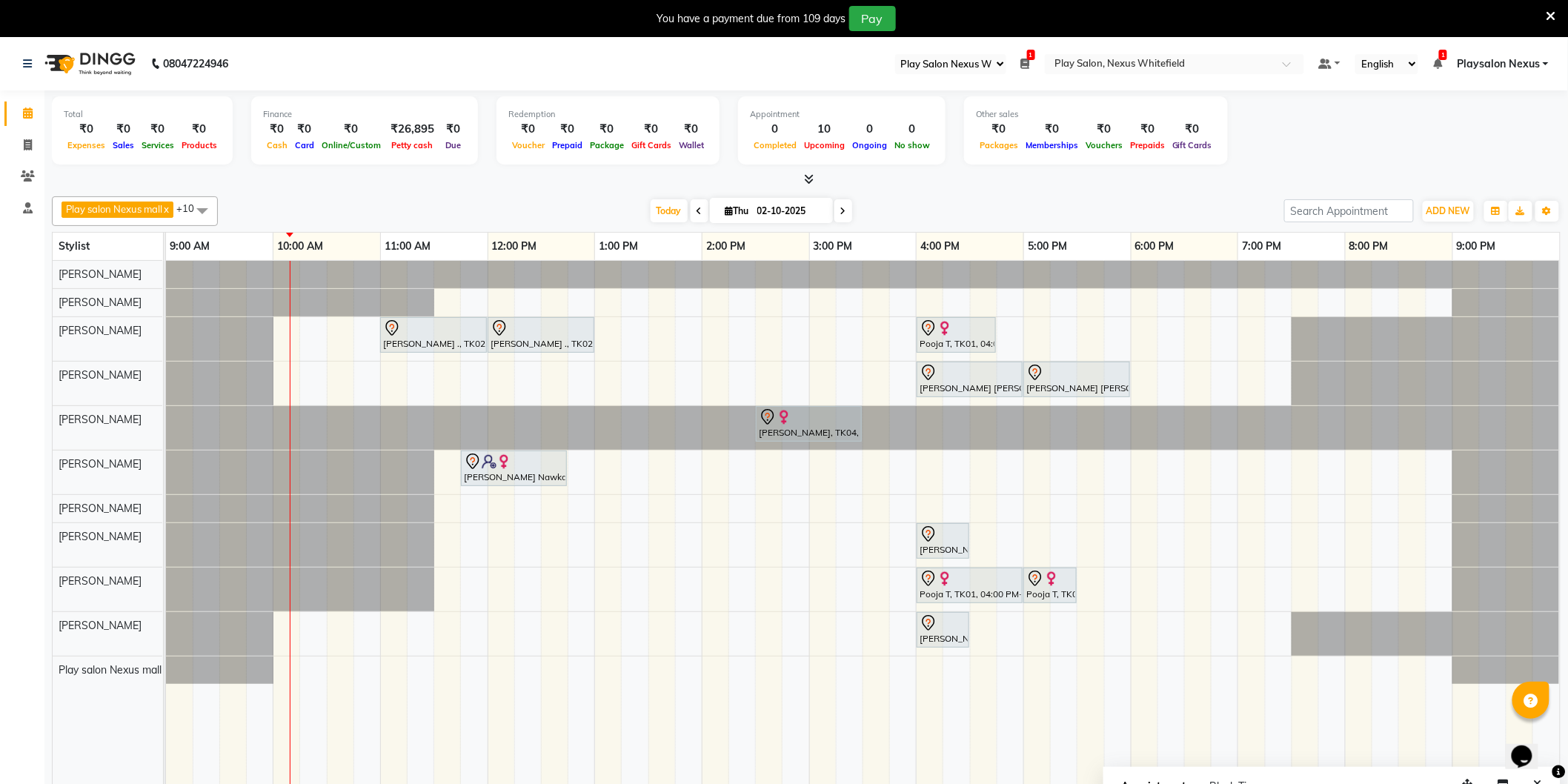
scroll to position [37, 0]
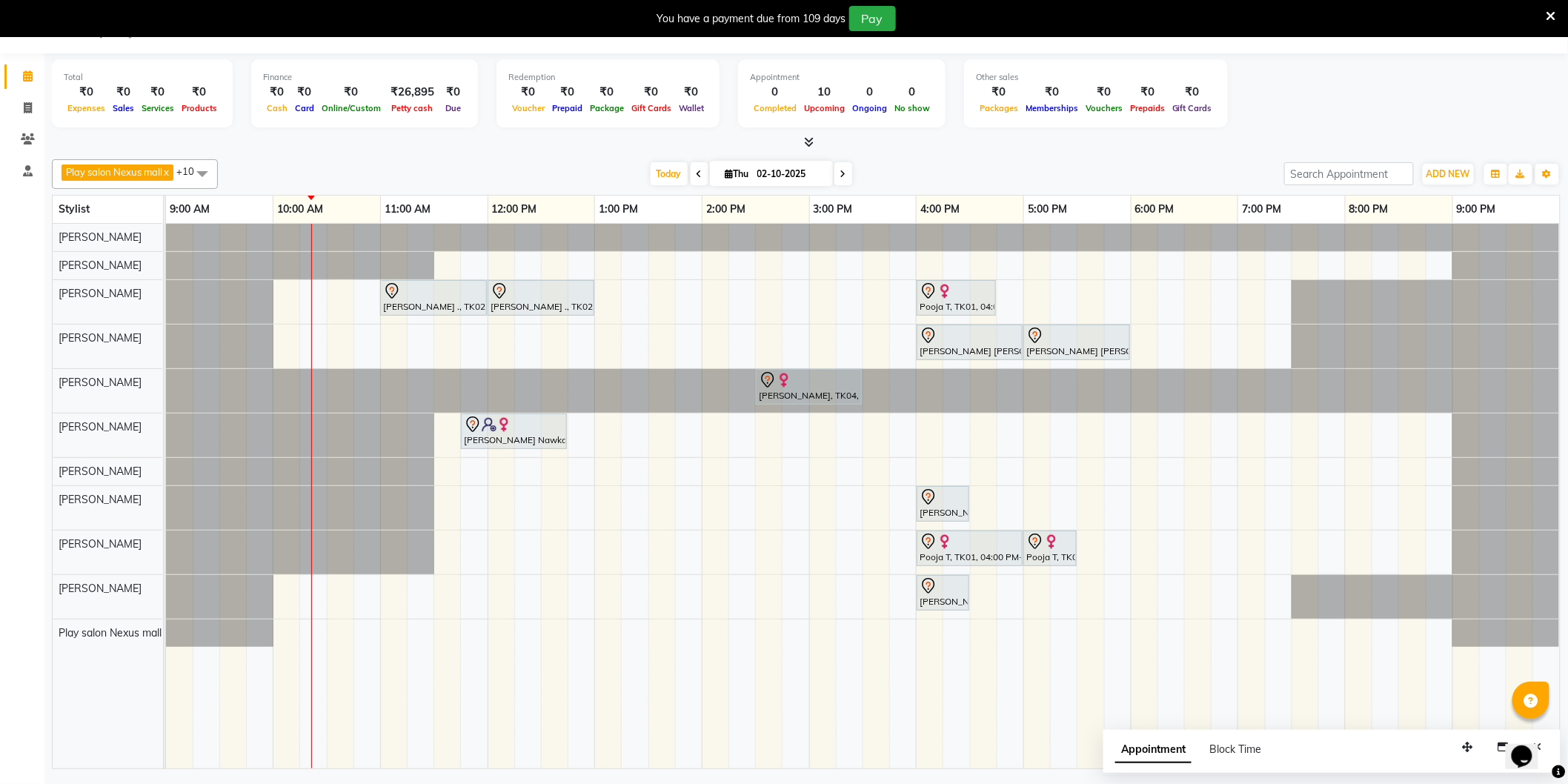
click at [664, 573] on div "Suparna ., TK02, 11:00 AM-12:00 PM, Hair Cut Men (Senior stylist) Suparna ., TK…" at bounding box center [863, 496] width 1394 height 545
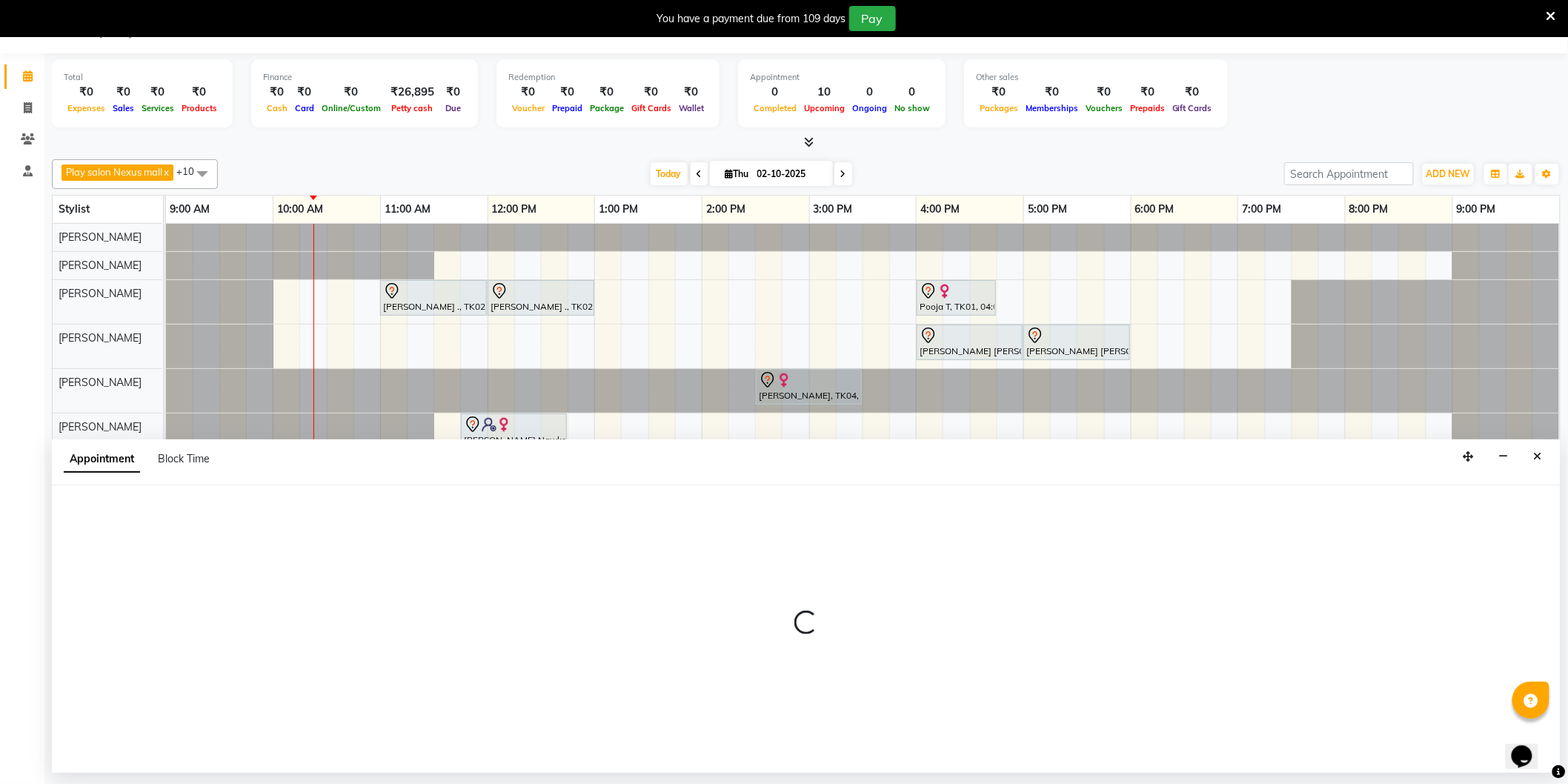
select select "81400"
select select "810"
select select "tentative"
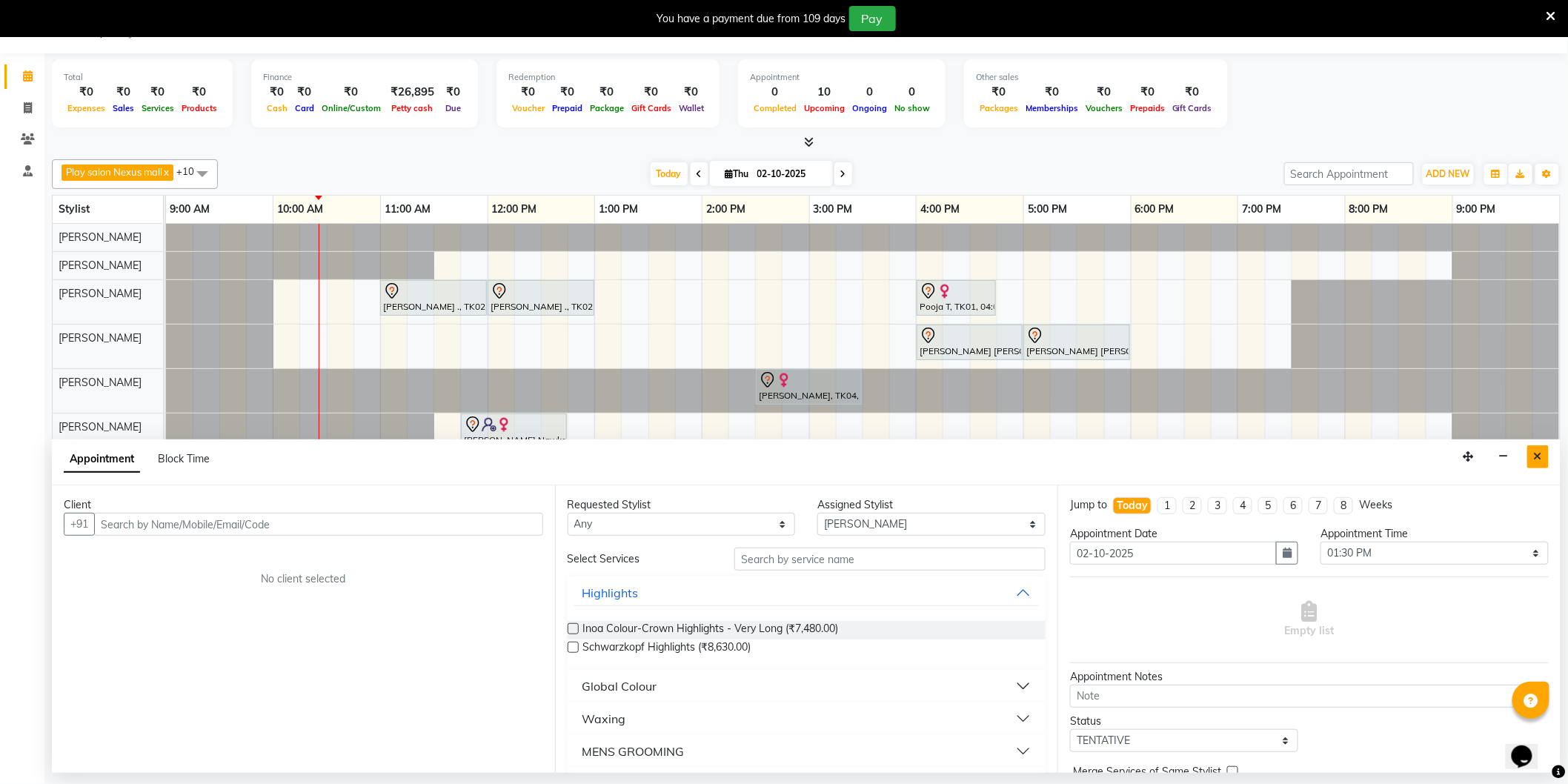
click at [1538, 456] on icon "Close" at bounding box center [1537, 457] width 8 height 11
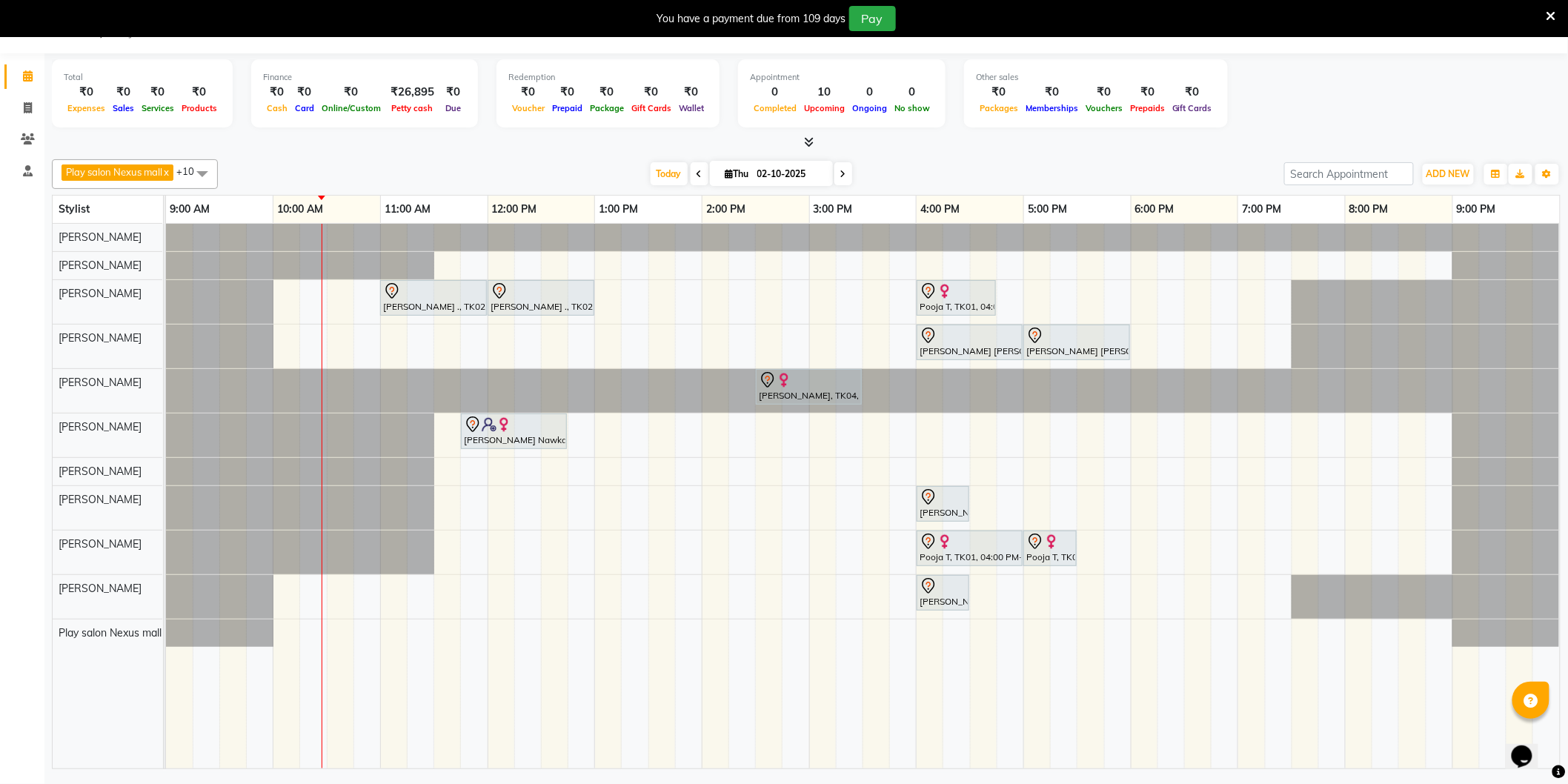
click at [839, 167] on span at bounding box center [843, 174] width 18 height 23
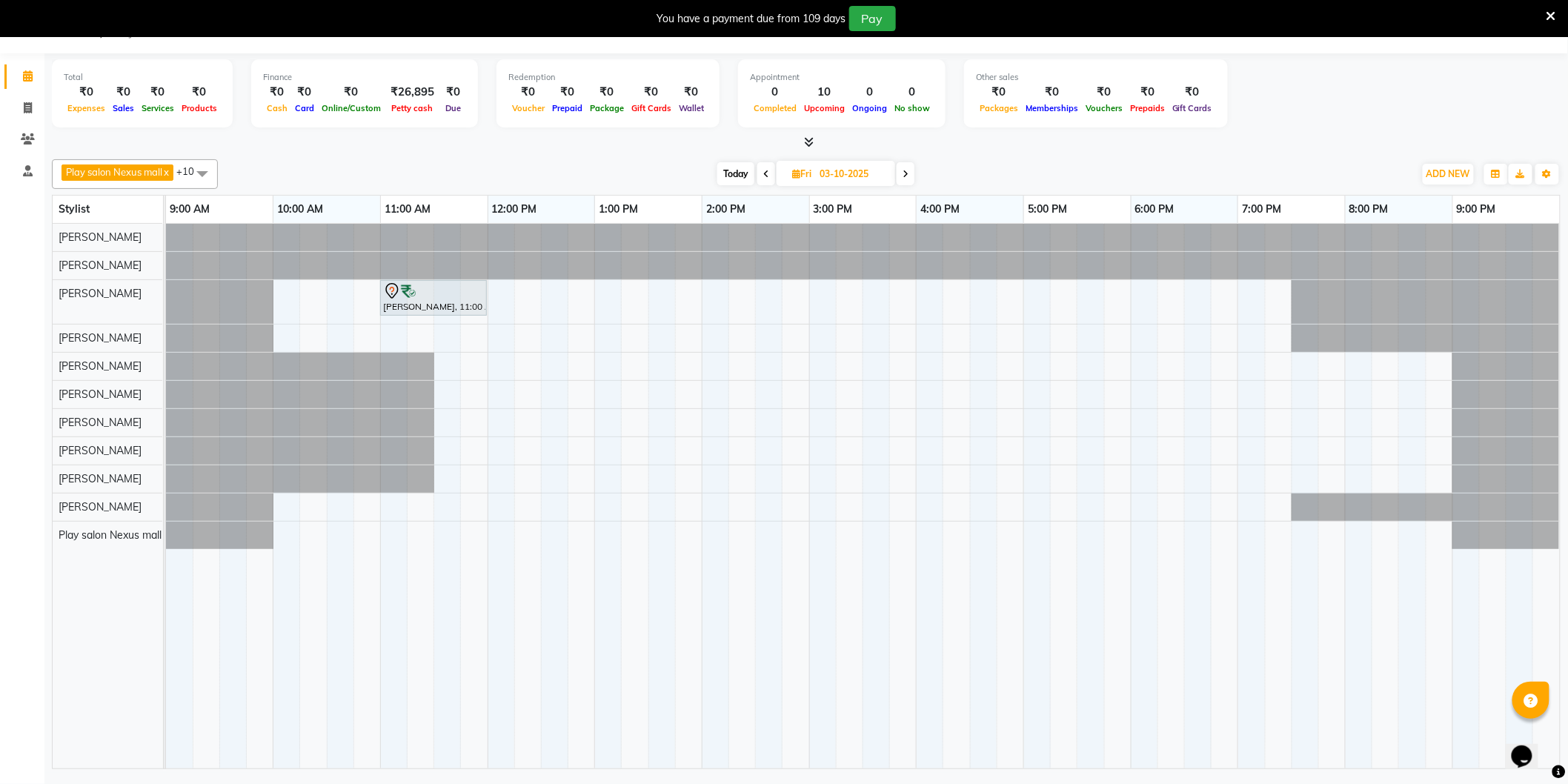
click at [907, 175] on icon at bounding box center [905, 174] width 6 height 9
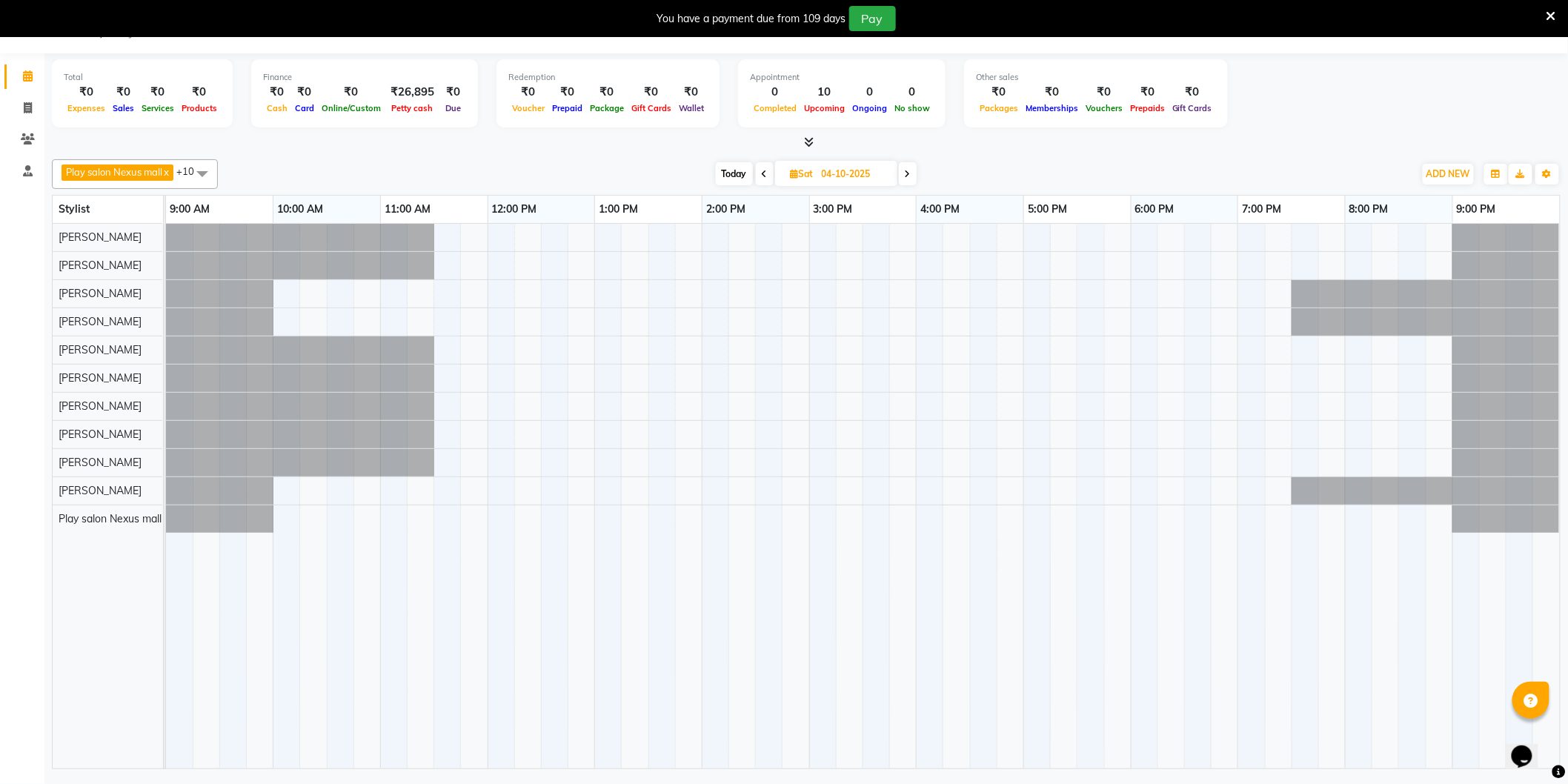
click at [737, 171] on span "Today" at bounding box center [734, 174] width 37 height 23
type input "02-10-2025"
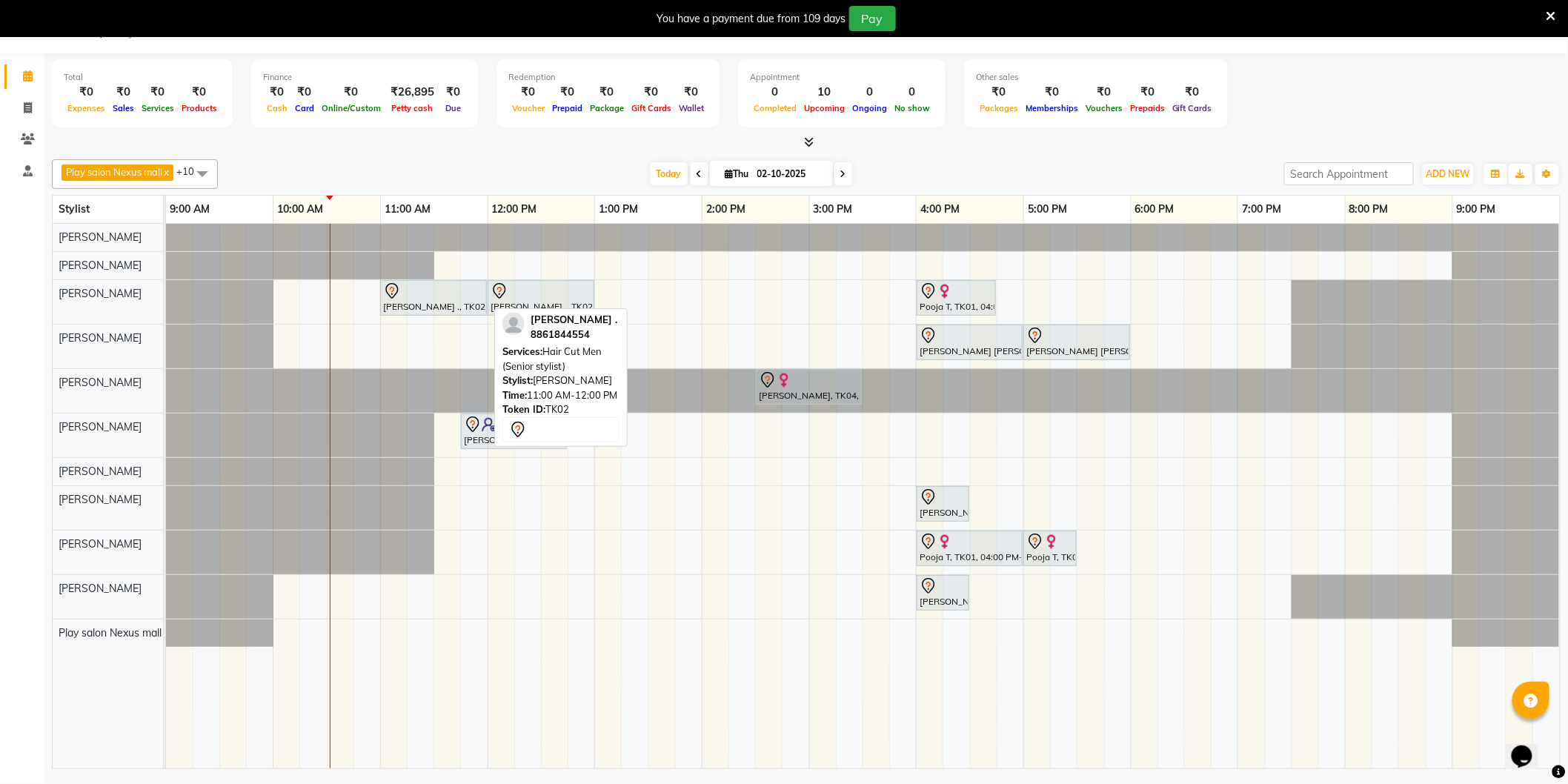
click at [463, 291] on div at bounding box center [433, 292] width 100 height 18
select select "7"
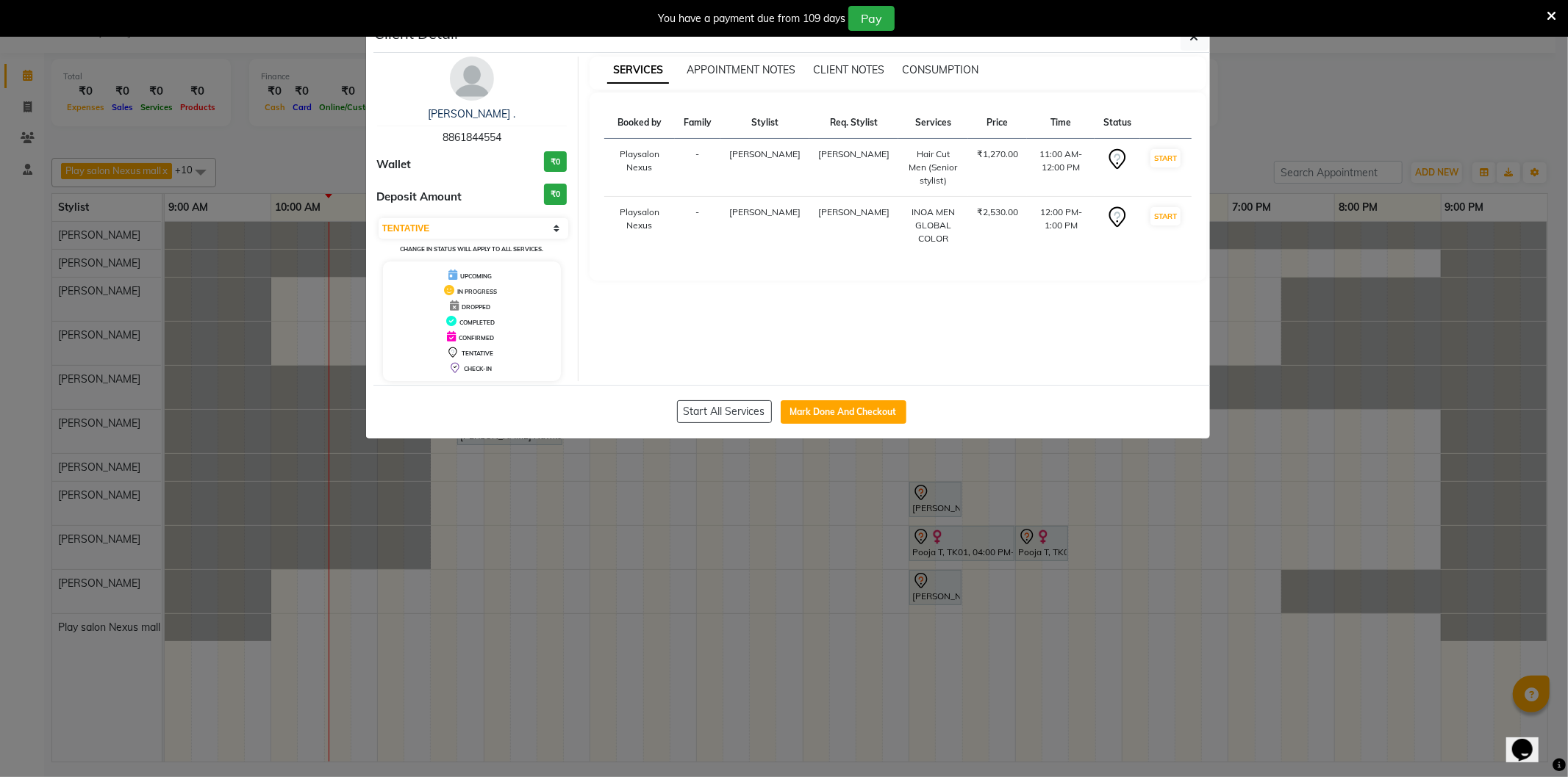
click at [480, 86] on img at bounding box center [472, 79] width 44 height 44
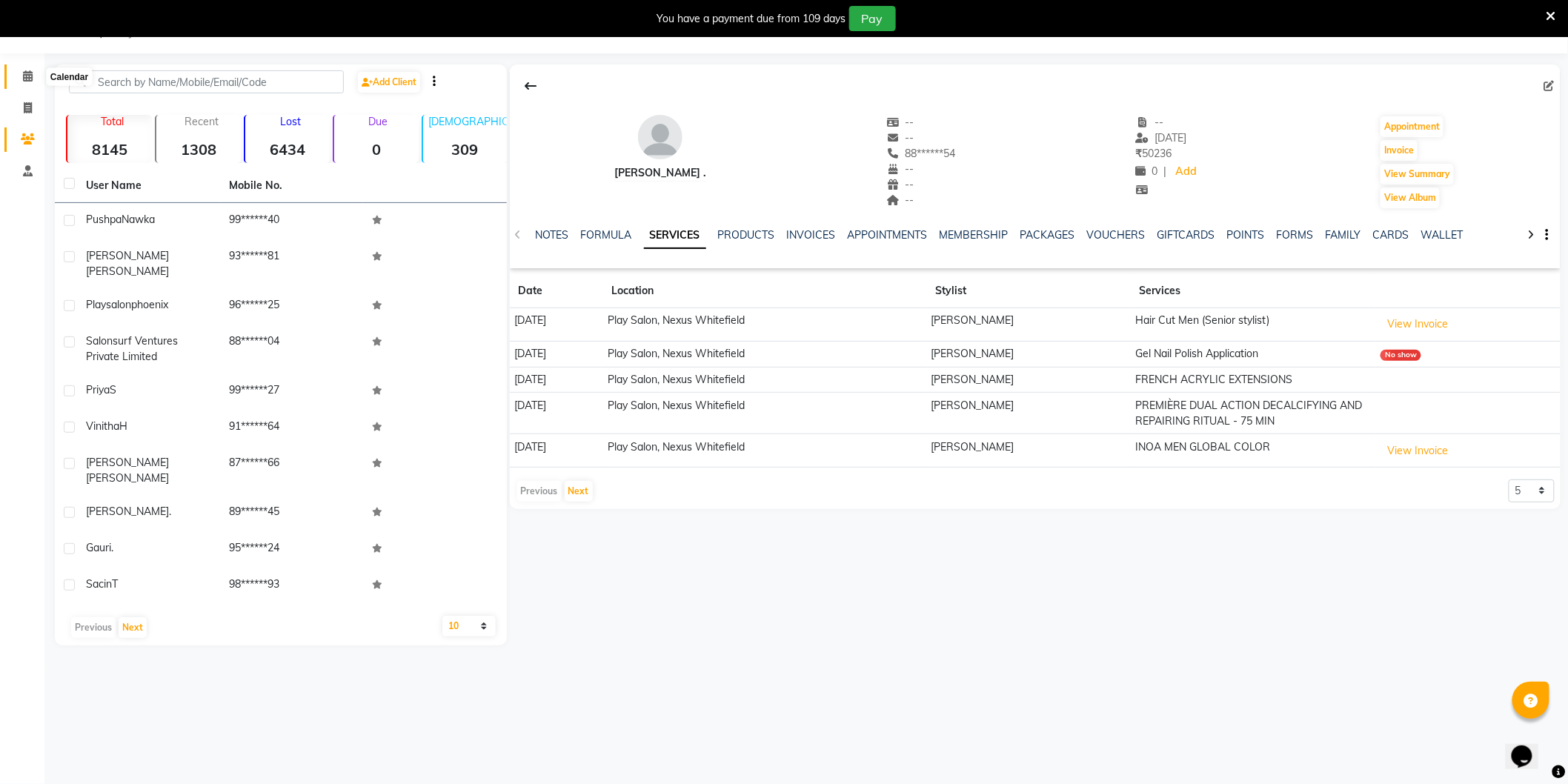
click at [26, 70] on span at bounding box center [27, 76] width 26 height 17
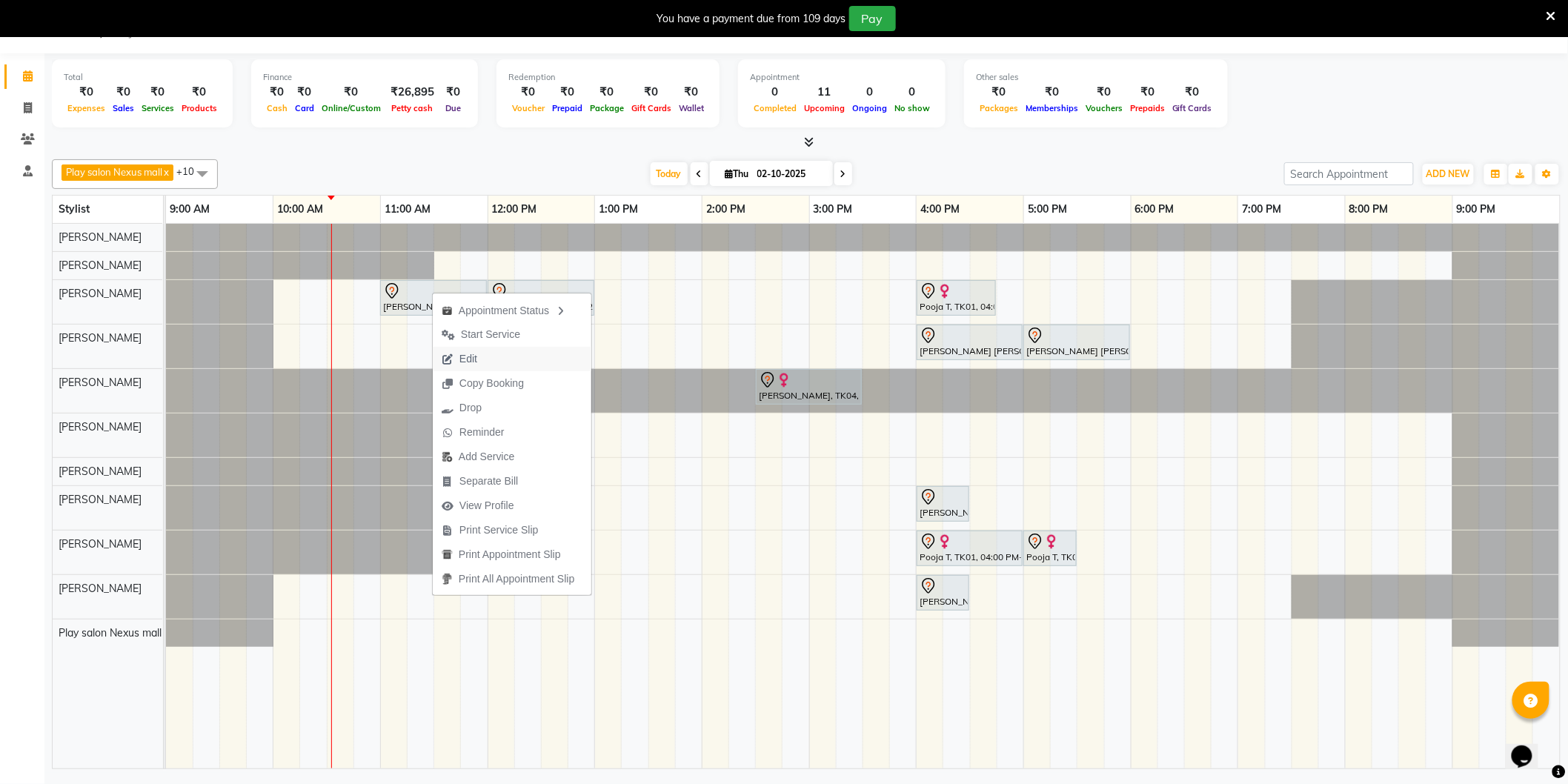
click at [475, 347] on span "Edit" at bounding box center [460, 359] width 54 height 25
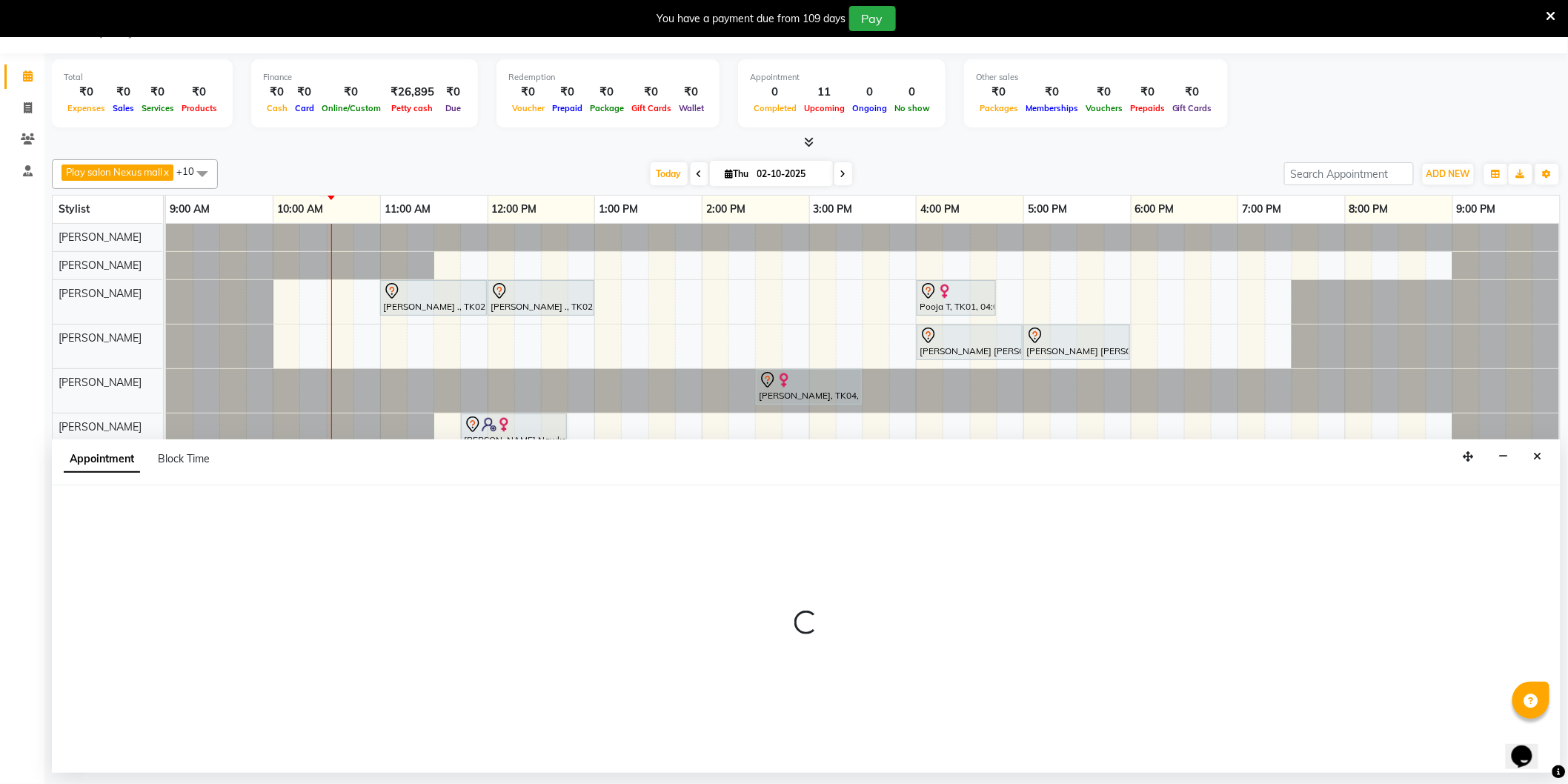
select select "tentative"
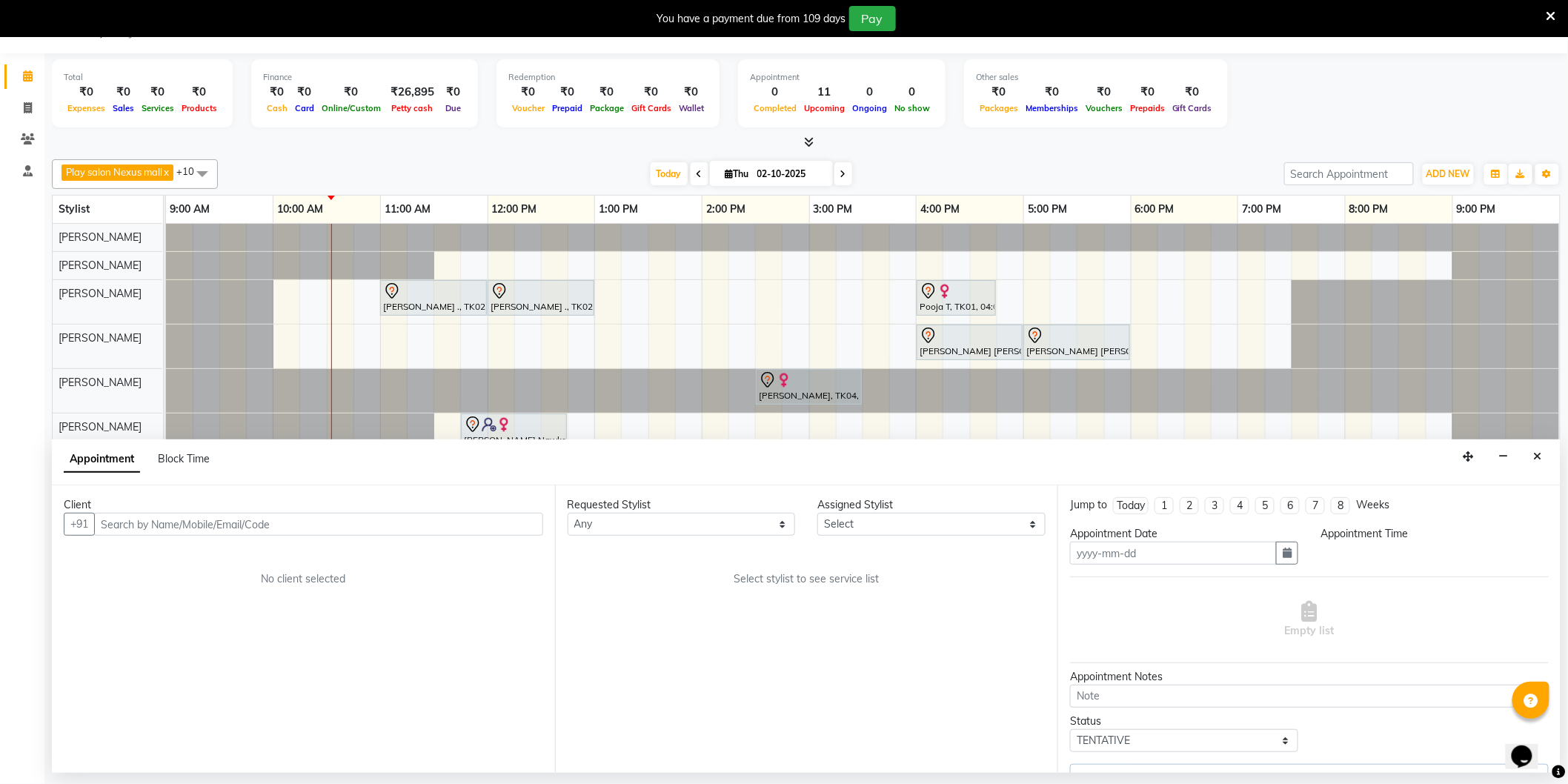
type input "02-10-2025"
select select "660"
select select "81391"
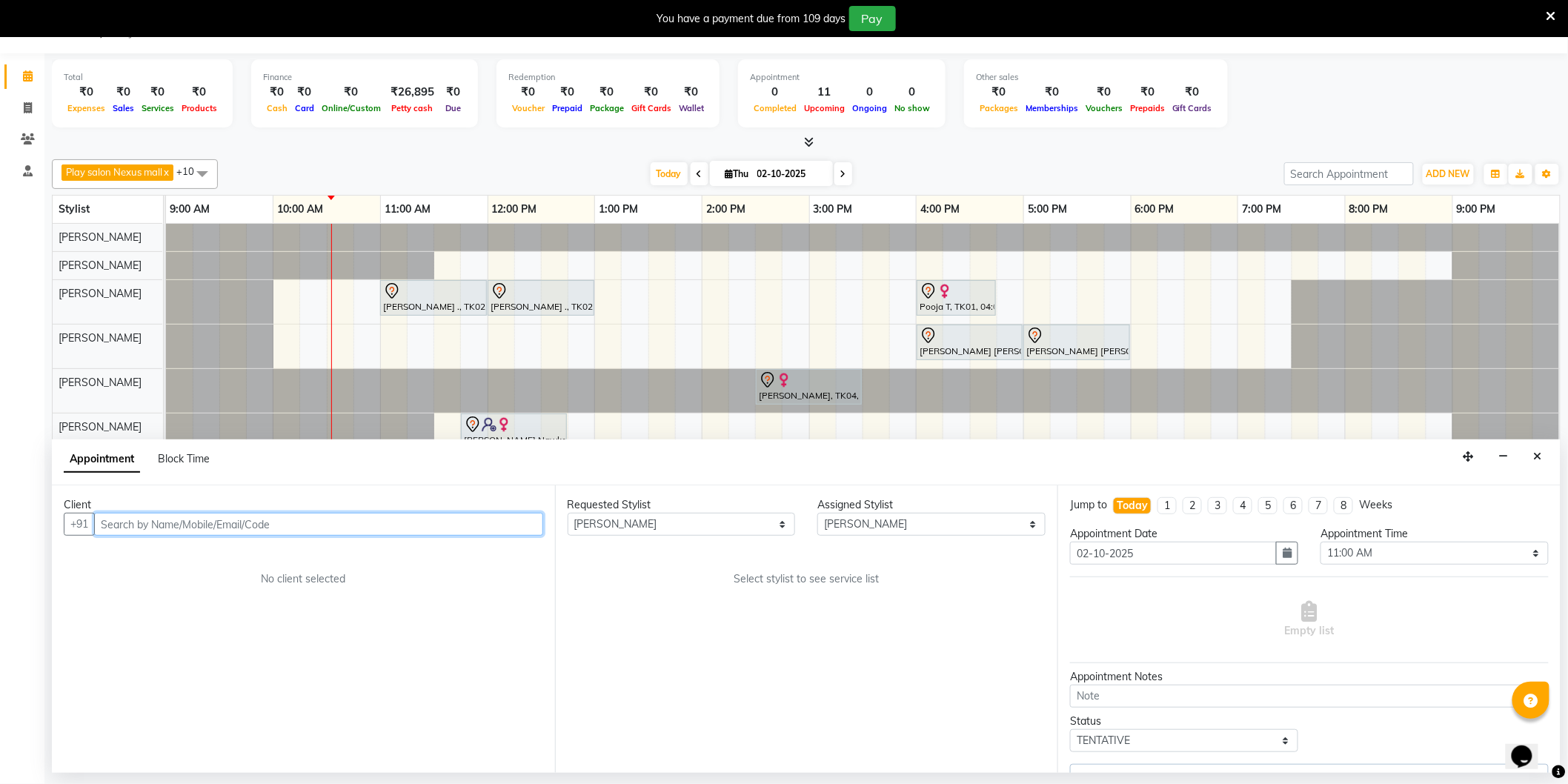
select select "4200"
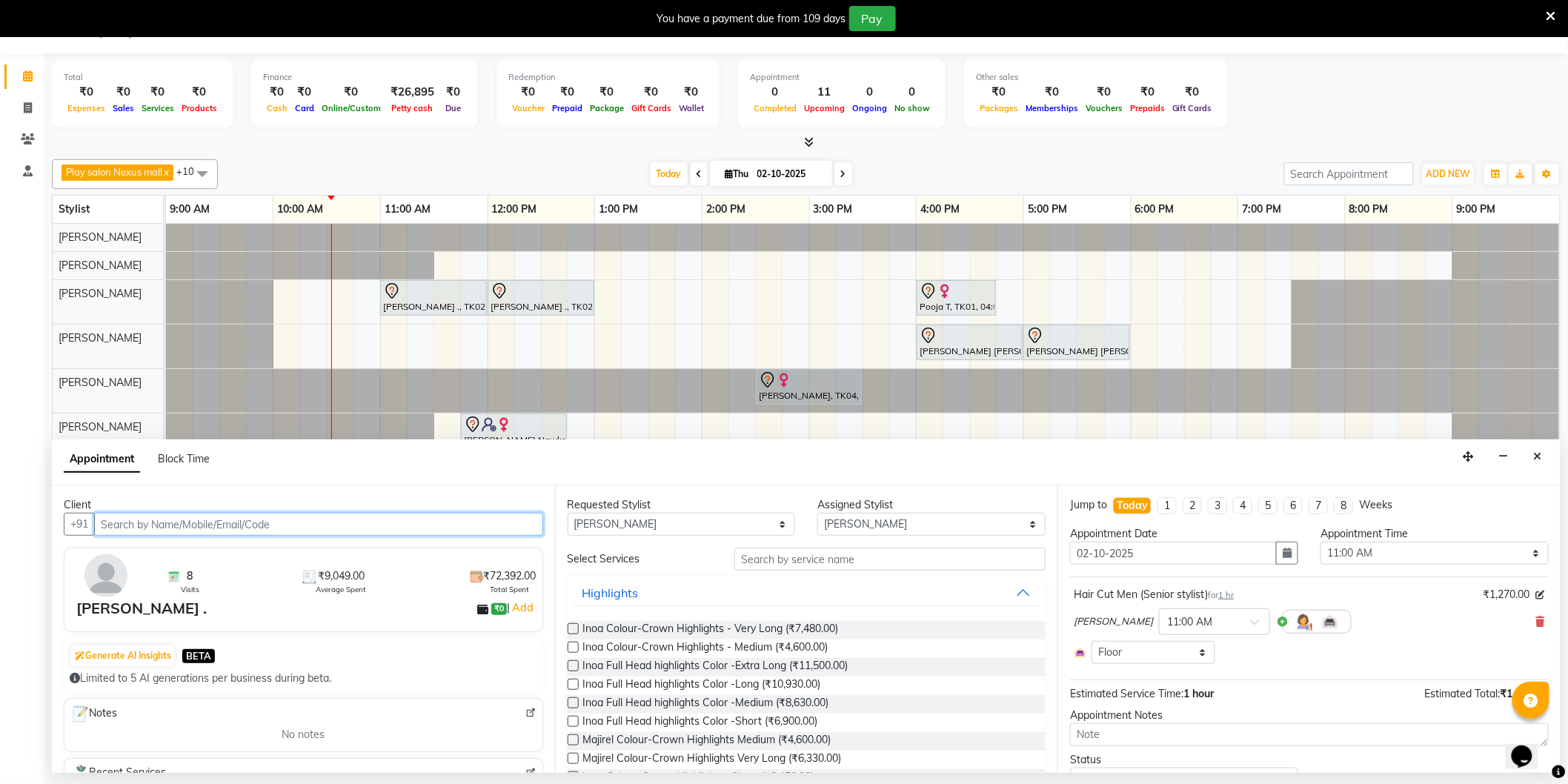
select select "4200"
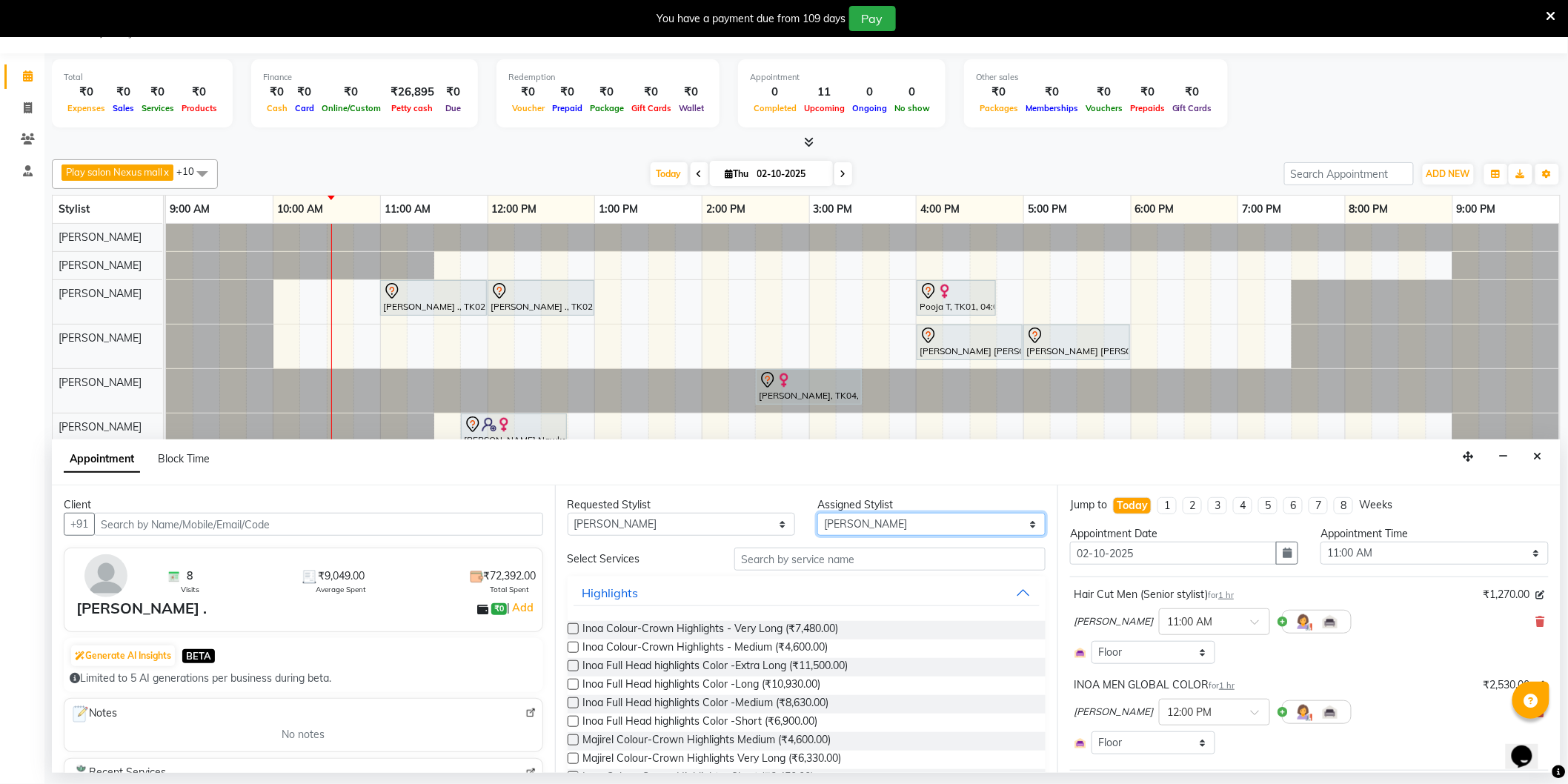
click at [856, 525] on select "Select Abdulla Md Adil Ali Ambika Rai Asha Thapa Ashim Sapkota Dawa Tamang Mohd…" at bounding box center [931, 524] width 228 height 23
select select "81392"
click at [817, 513] on select "Select Abdulla Md Adil Ali Ambika Rai Asha Thapa Ashim Sapkota Dawa Tamang Mohd…" at bounding box center [931, 524] width 228 height 23
click at [646, 517] on select "Any Abdulla Md Adil Ali Ambika Rai Asha Thapa Ashim Sapkota Dawa Tamang Mohd Aa…" at bounding box center [681, 524] width 228 height 23
select select "81392"
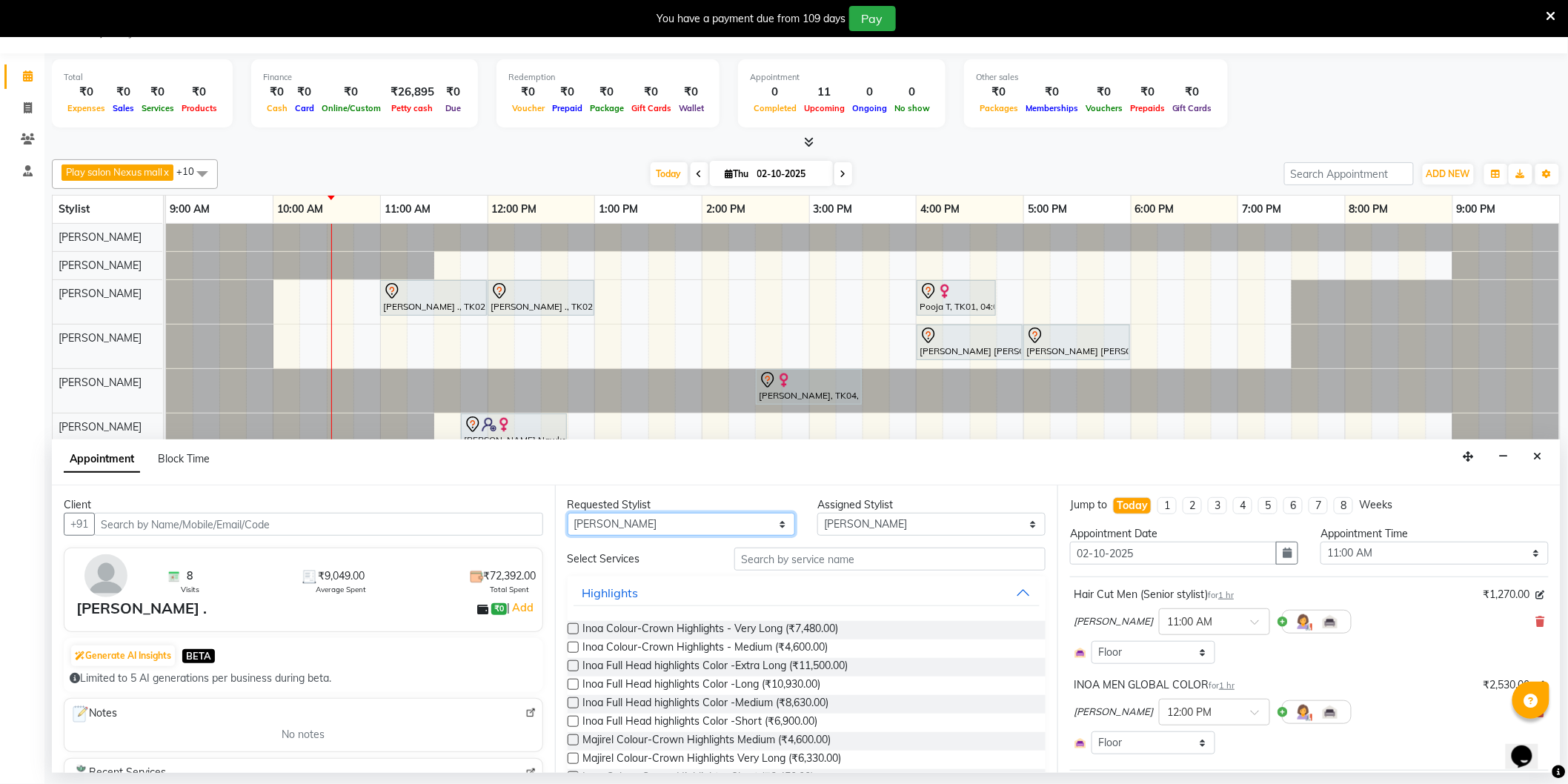
click at [568, 513] on select "Any Abdulla Md Adil Ali Ambika Rai Asha Thapa Ashim Sapkota Dawa Tamang Mohd Aa…" at bounding box center [681, 524] width 228 height 23
click at [804, 559] on input "text" at bounding box center [889, 559] width 311 height 23
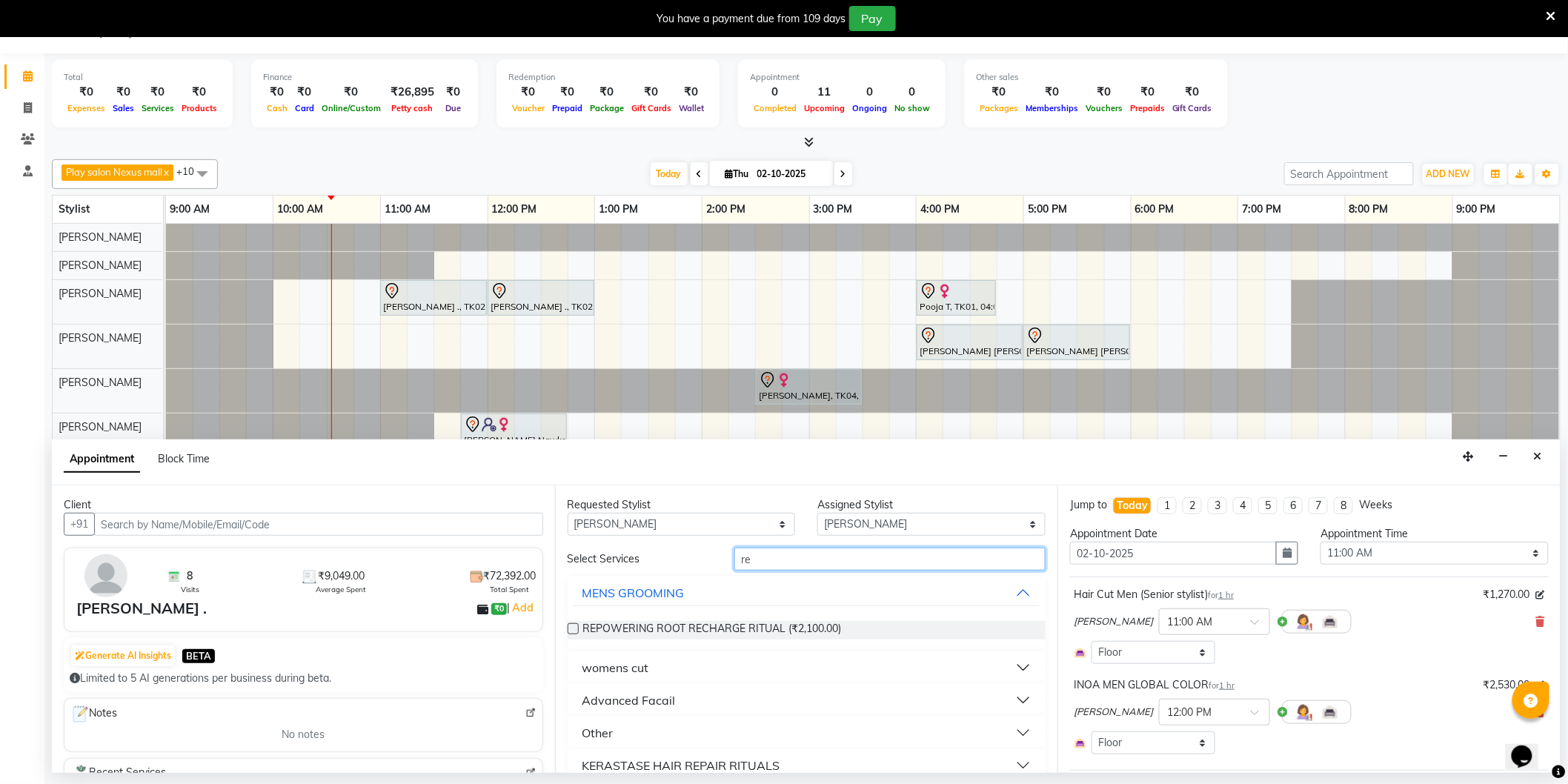
type input "r"
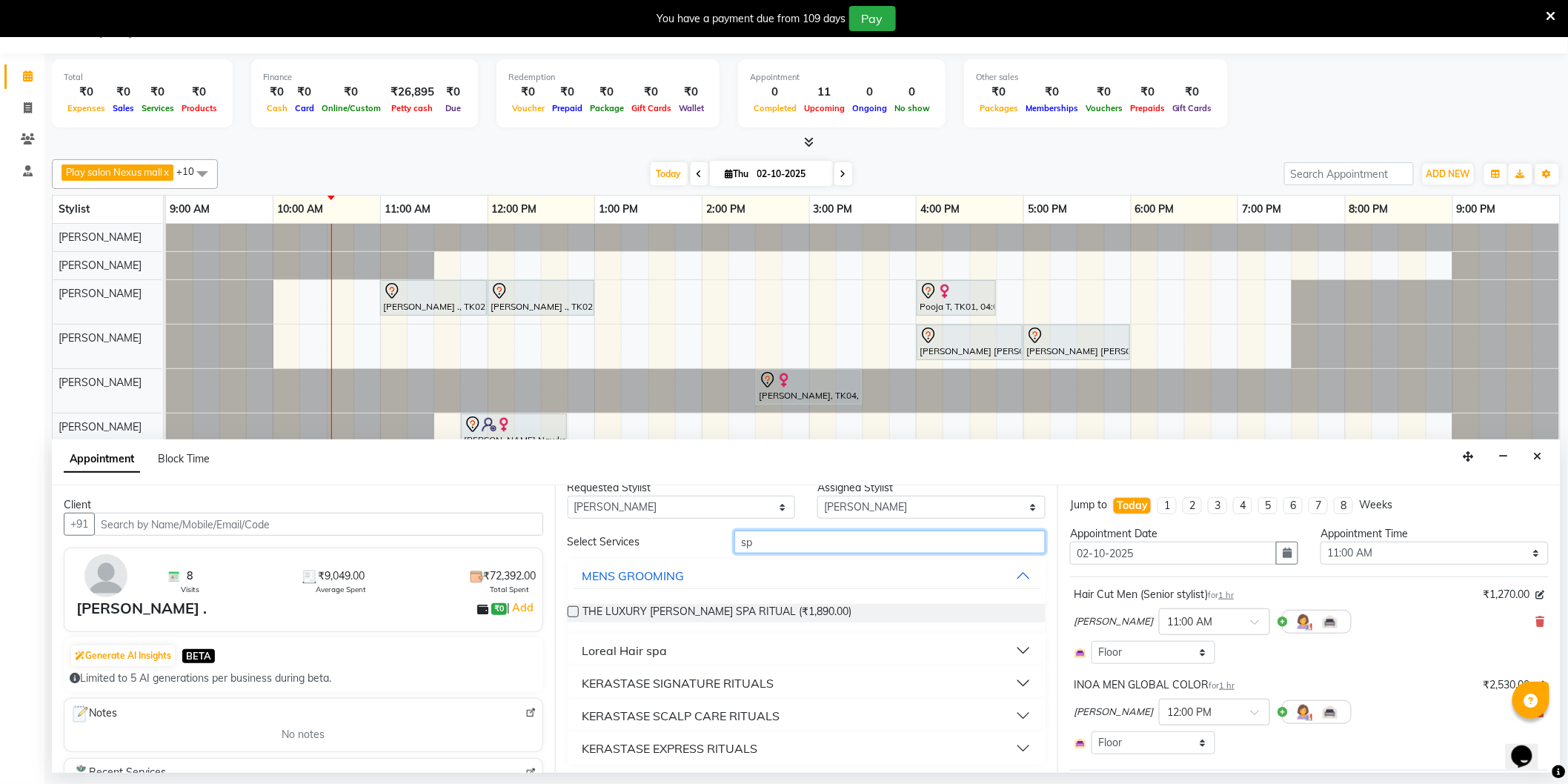
scroll to position [20, 0]
type input "sp"
click at [676, 679] on div "KERASTASE SIGNATURE RITUALS" at bounding box center [679, 681] width 192 height 18
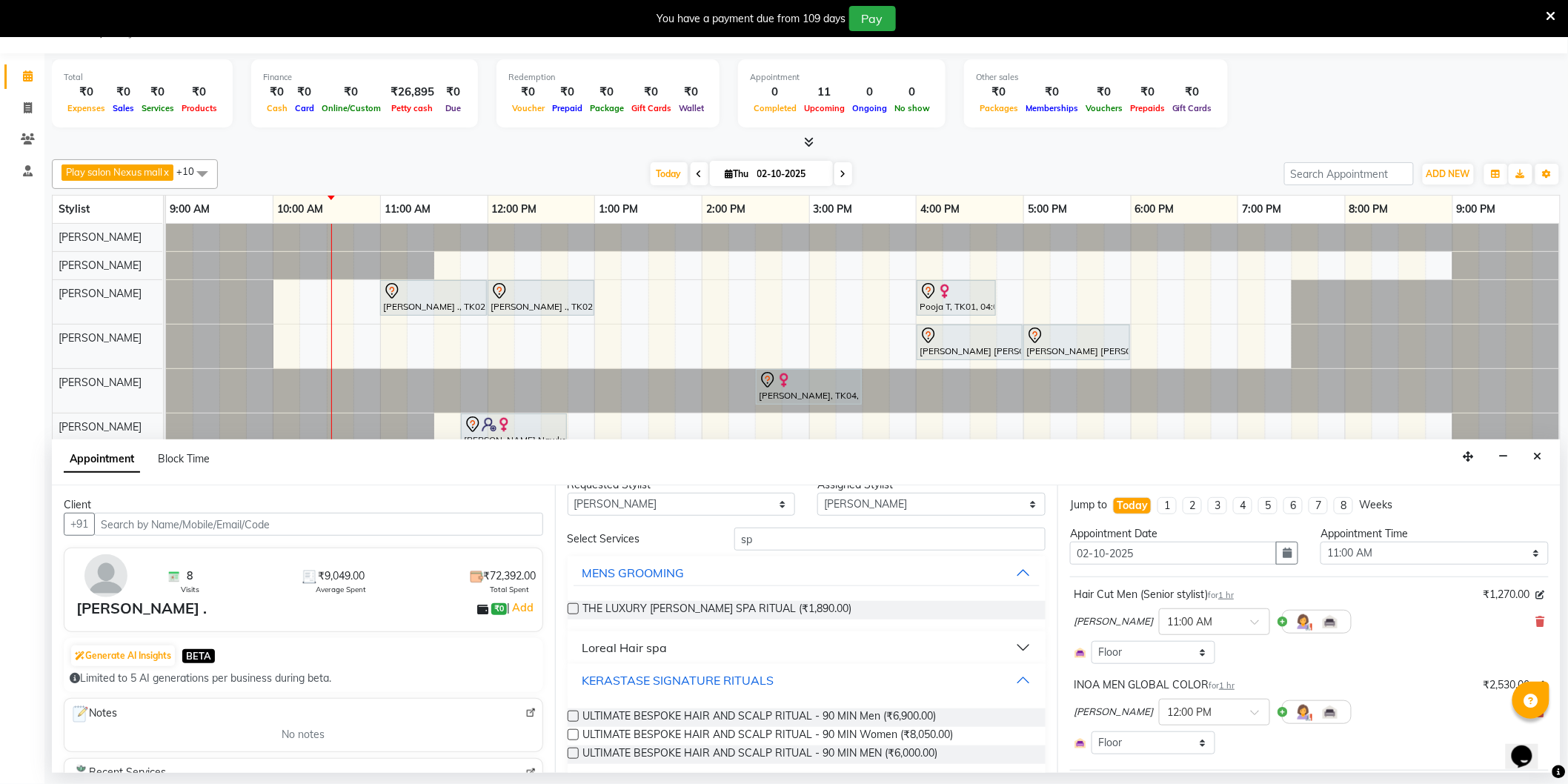
scroll to position [100, 0]
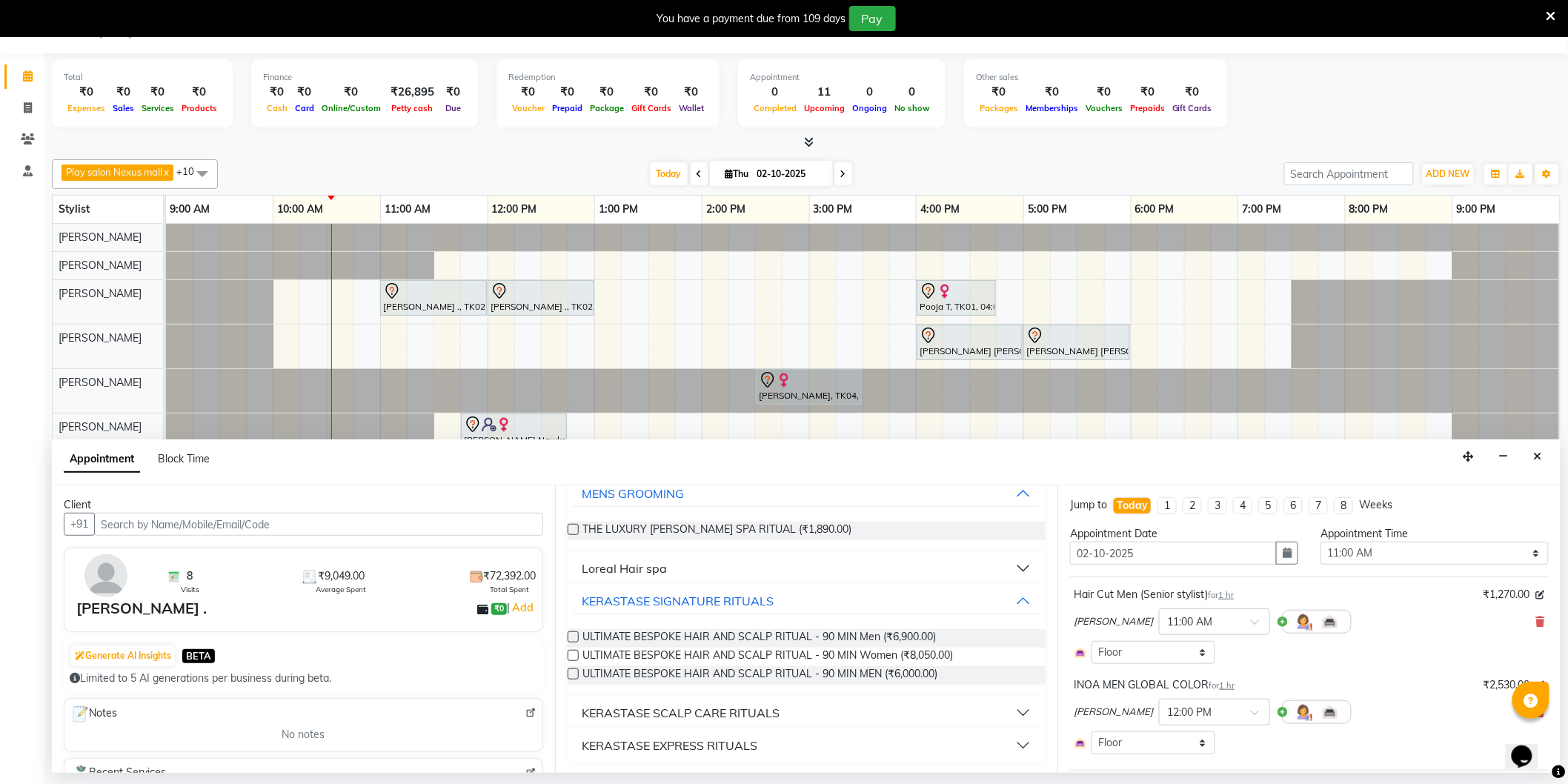
click at [676, 712] on div "KERASTASE SCALP CARE RITUALS" at bounding box center [681, 714] width 198 height 18
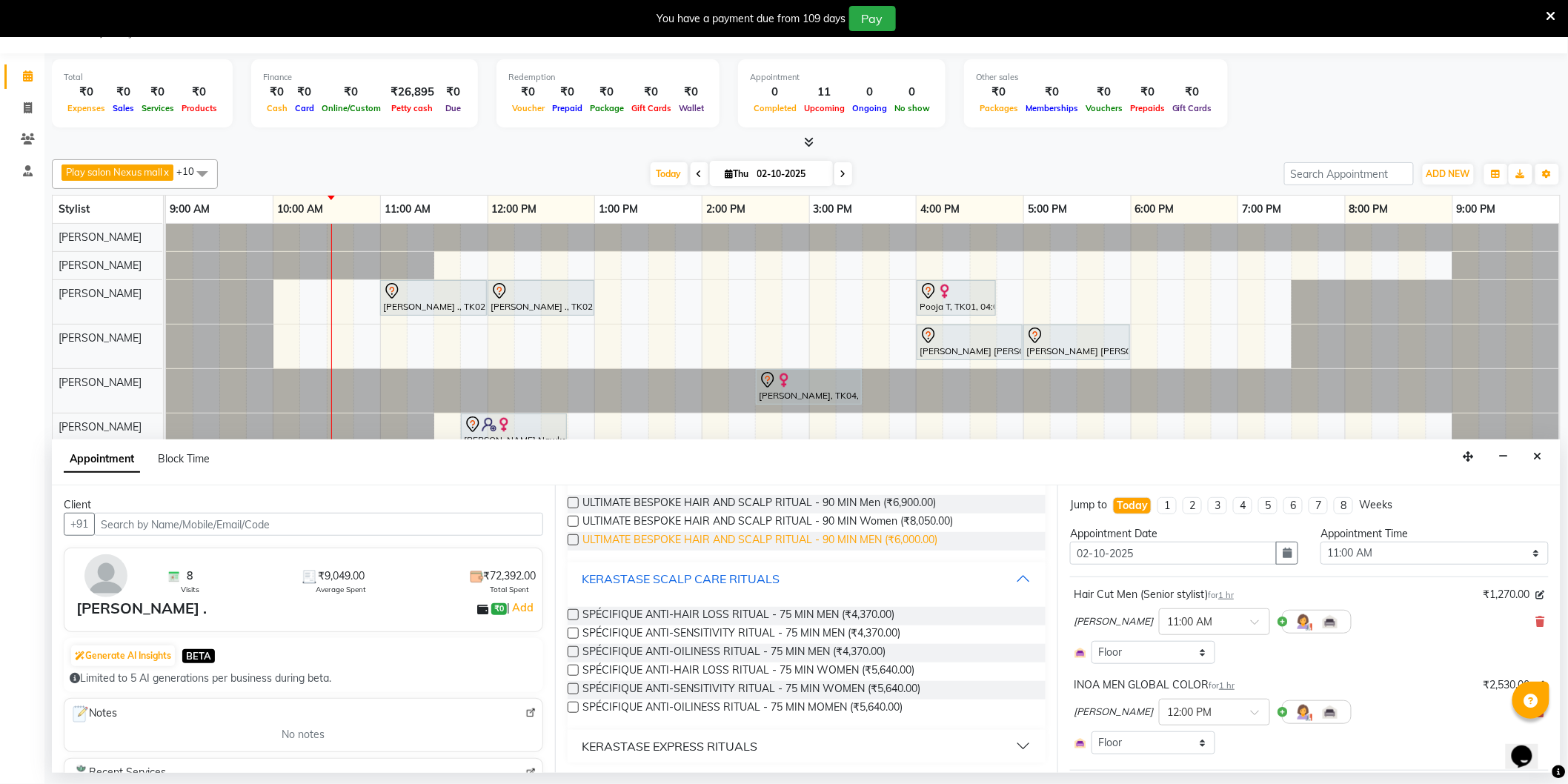
scroll to position [234, 0]
click at [693, 743] on div "KERASTASE EXPRESS RITUALS" at bounding box center [670, 746] width 175 height 18
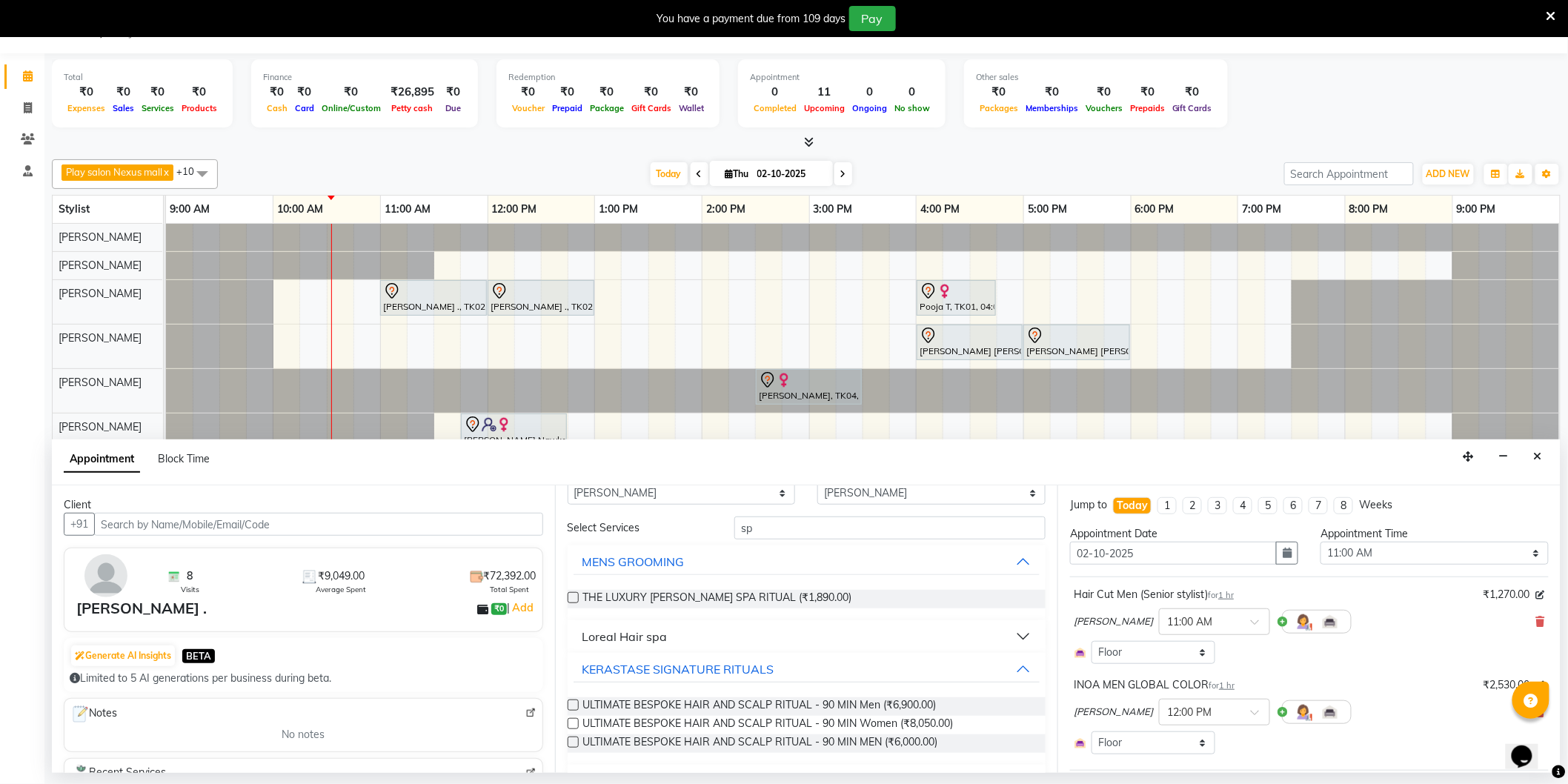
scroll to position [3, 0]
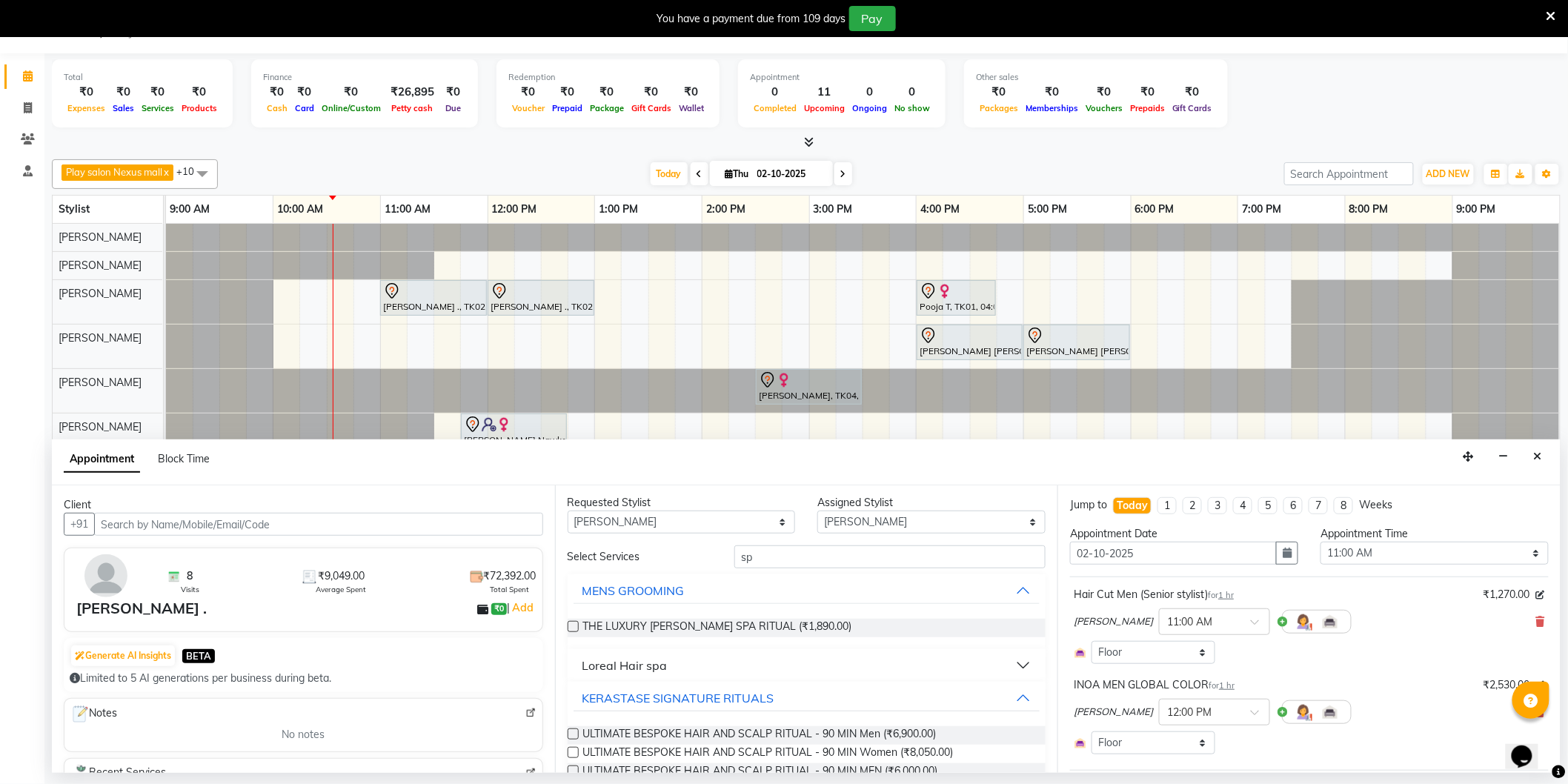
click at [658, 661] on div "Loreal Hair spa" at bounding box center [625, 666] width 85 height 18
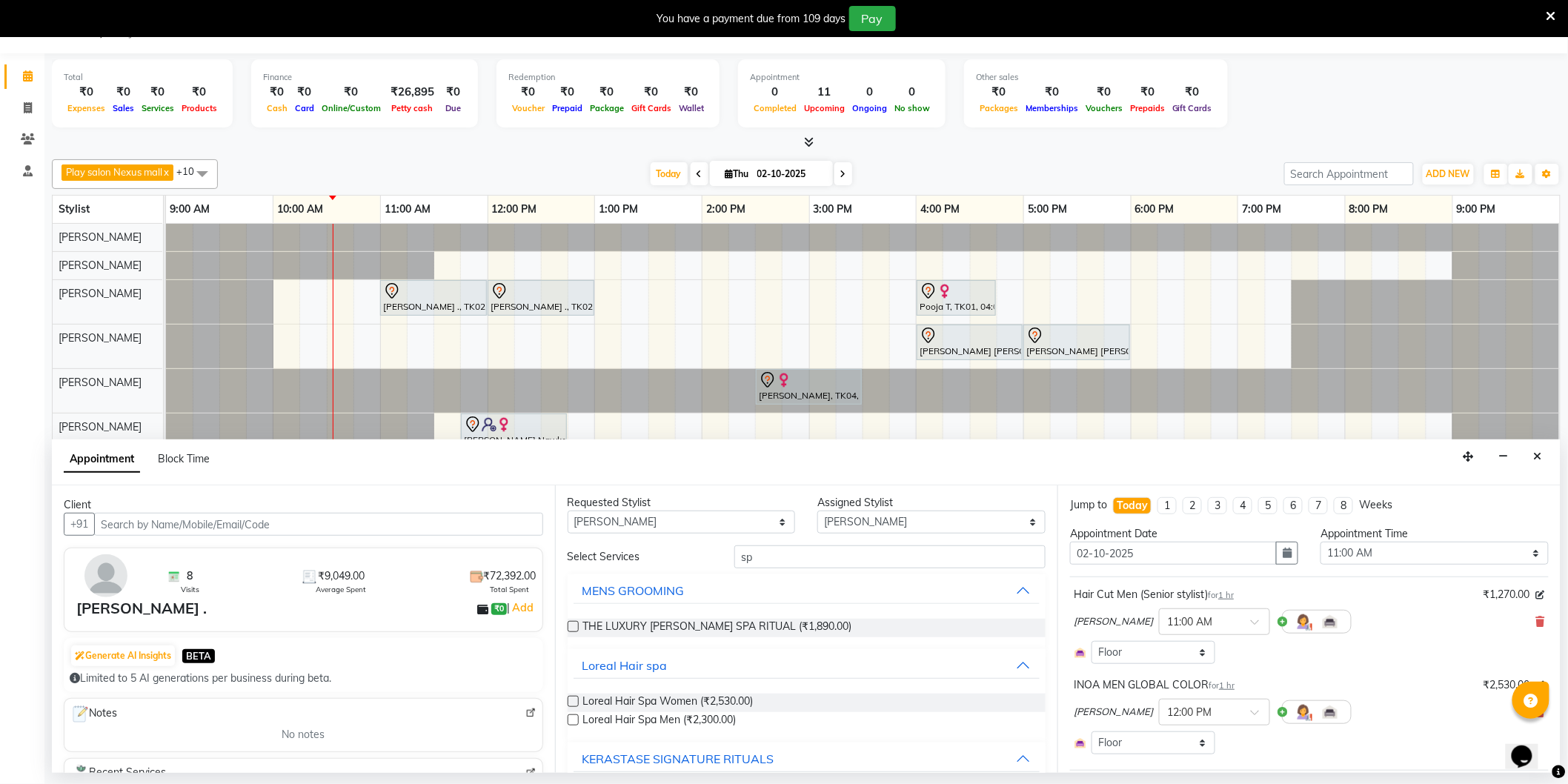
click at [572, 701] on label at bounding box center [573, 701] width 11 height 11
click at [572, 701] on input "checkbox" at bounding box center [572, 703] width 10 height 10
checkbox input "false"
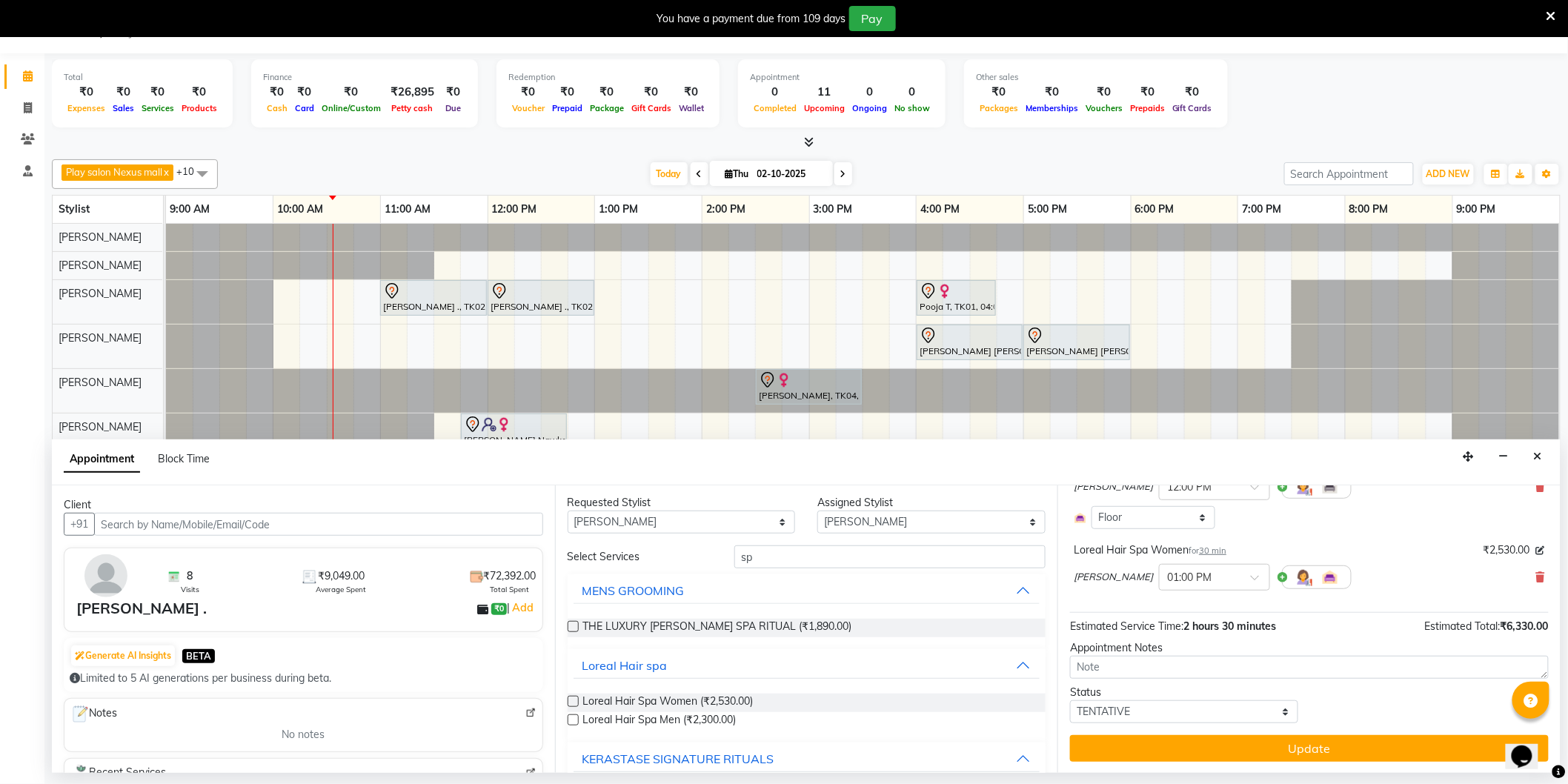
scroll to position [226, 0]
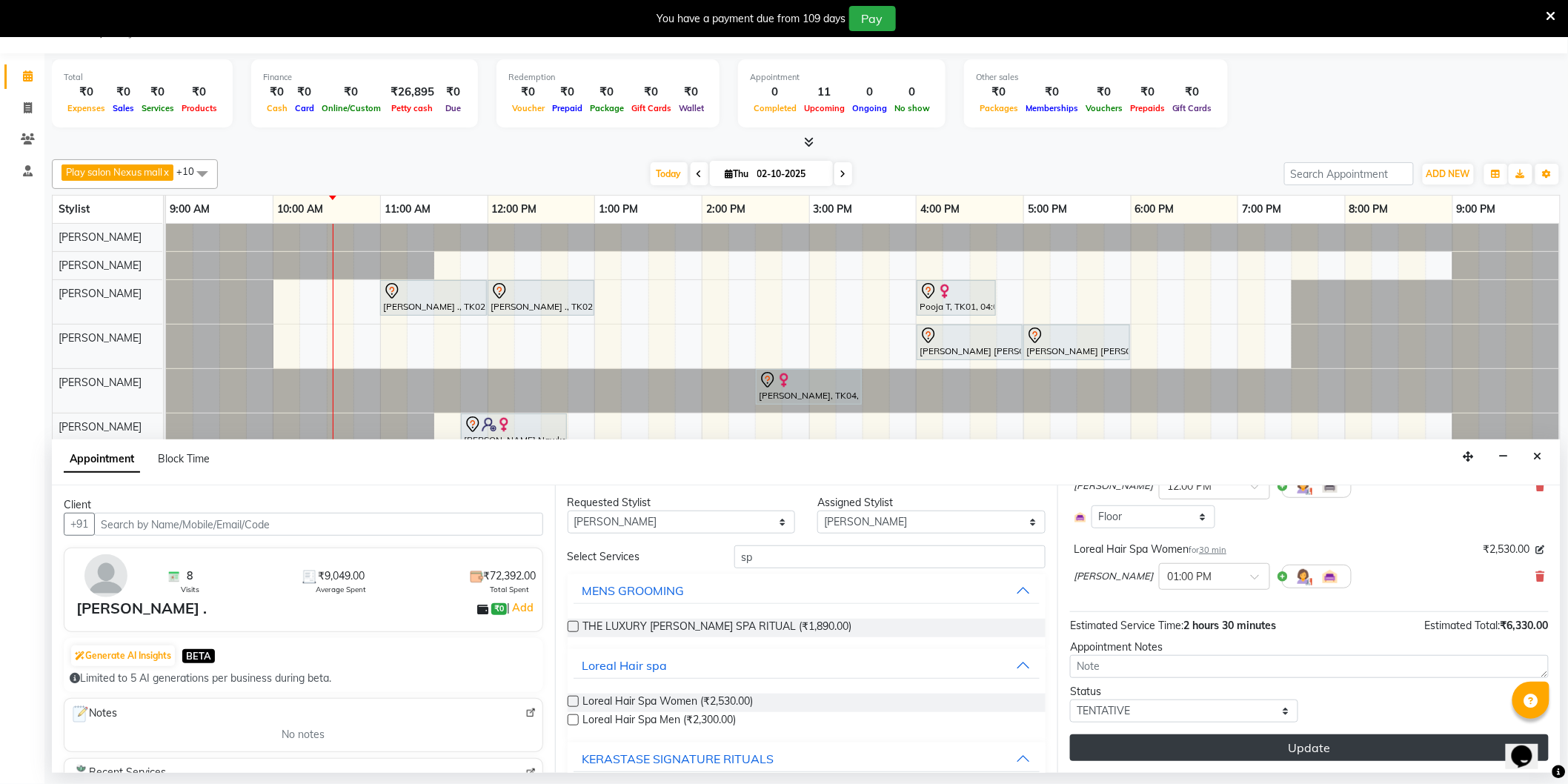
click at [1310, 750] on button "Update" at bounding box center [1309, 748] width 479 height 26
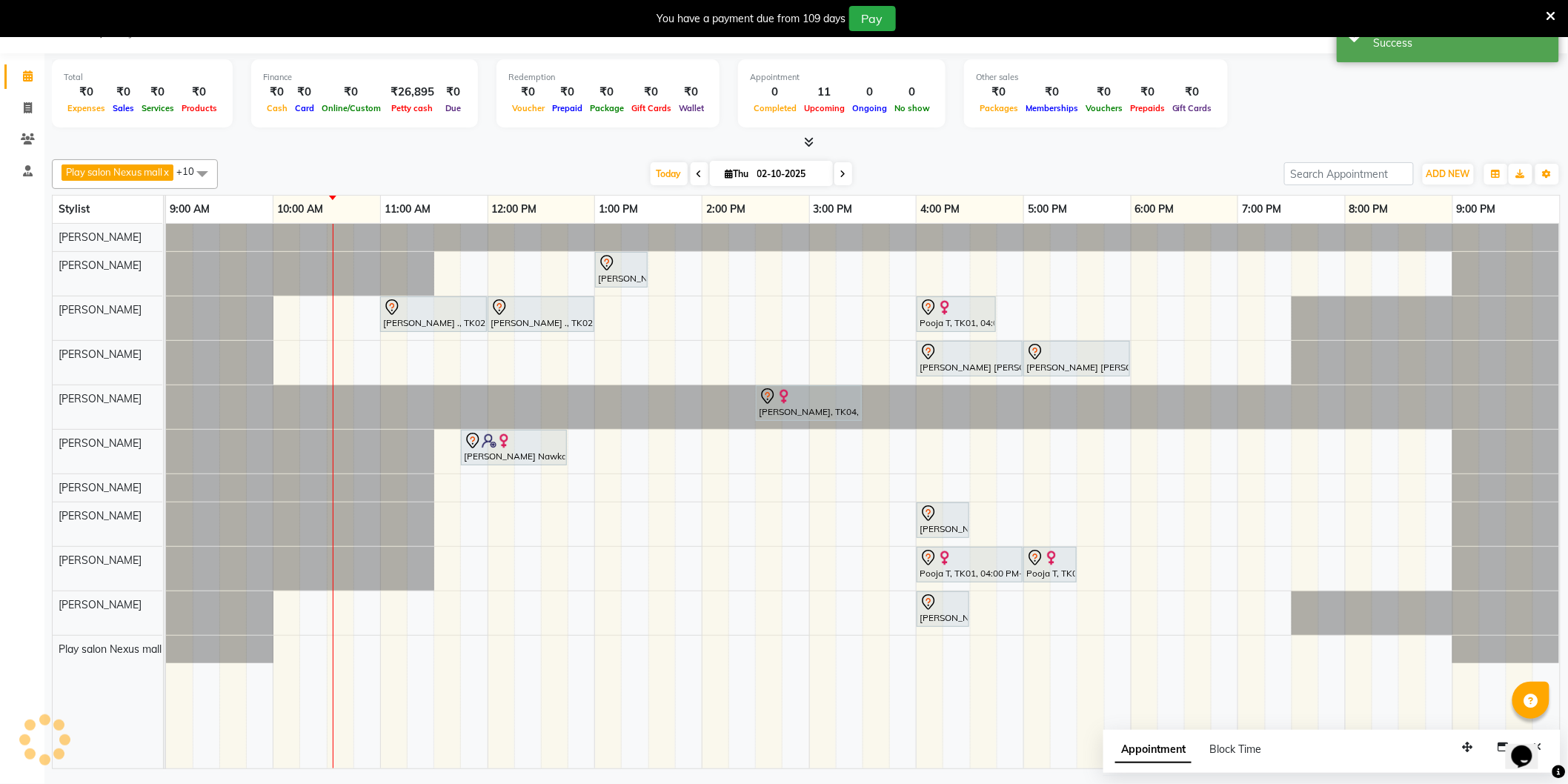
scroll to position [0, 0]
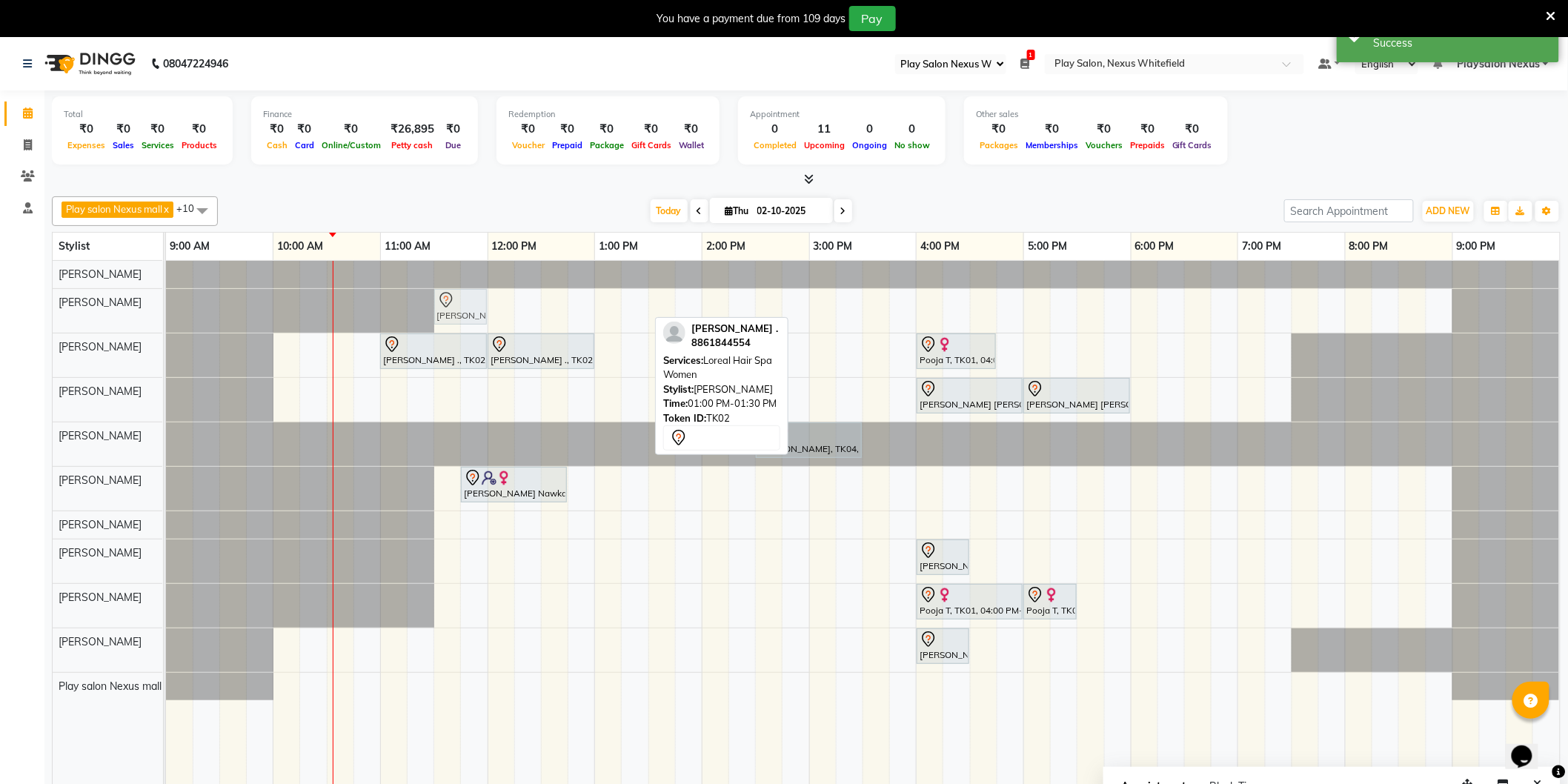
drag, startPoint x: 620, startPoint y: 307, endPoint x: 467, endPoint y: 316, distance: 153.3
click at [166, 316] on div "Suparna ., TK02, 01:00 PM-01:30 PM, Loreal Hair Spa Women Suparna ., TK02, 01:0…" at bounding box center [166, 311] width 0 height 44
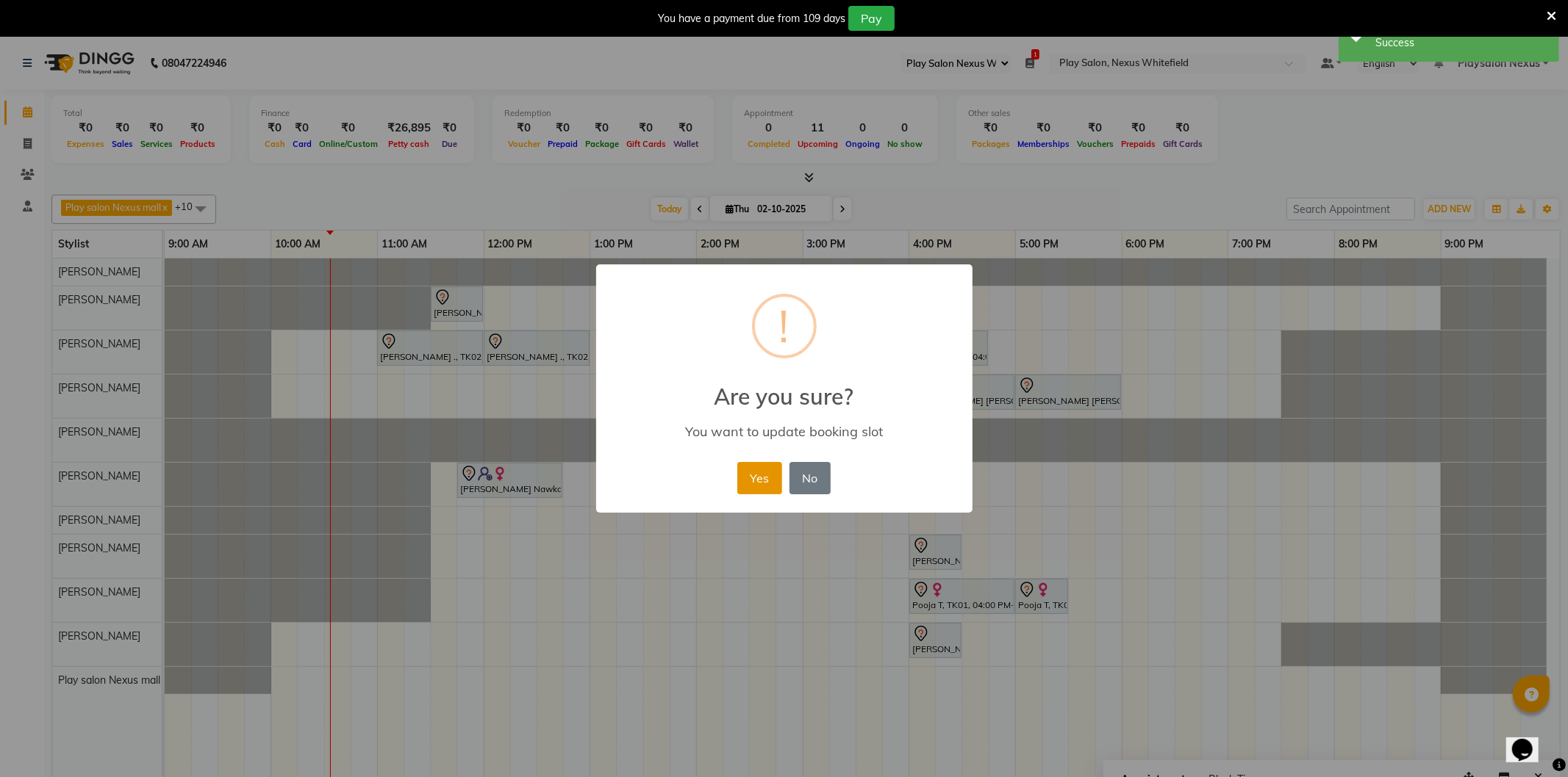
click at [760, 480] on button "Yes" at bounding box center [759, 478] width 45 height 32
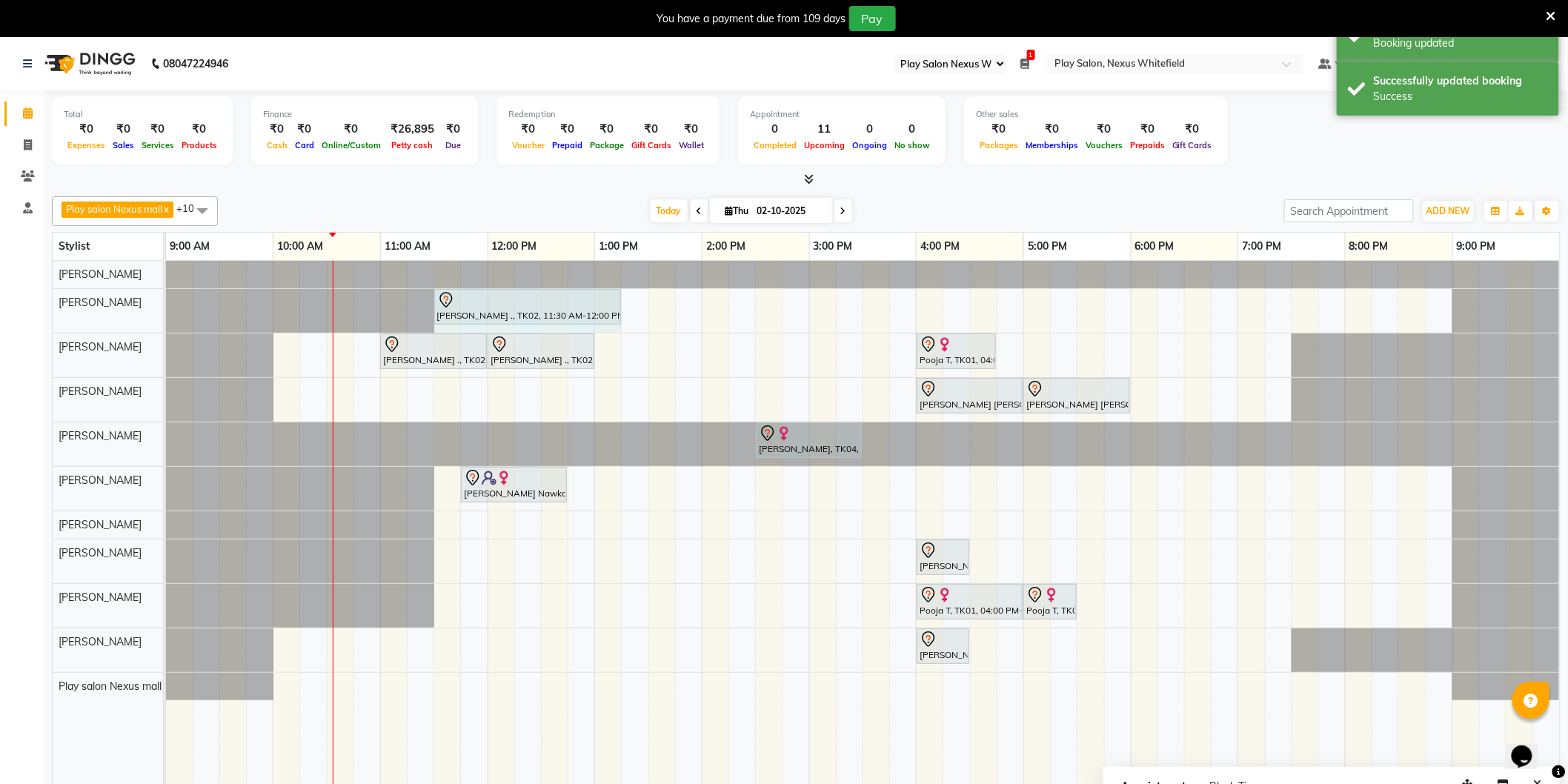
drag, startPoint x: 483, startPoint y: 305, endPoint x: 611, endPoint y: 307, distance: 128.0
click at [166, 307] on div "Suparna ., TK02, 11:30 AM-12:00 PM, Loreal Hair Spa Women Suparna ., TK02, 11:3…" at bounding box center [166, 311] width 0 height 44
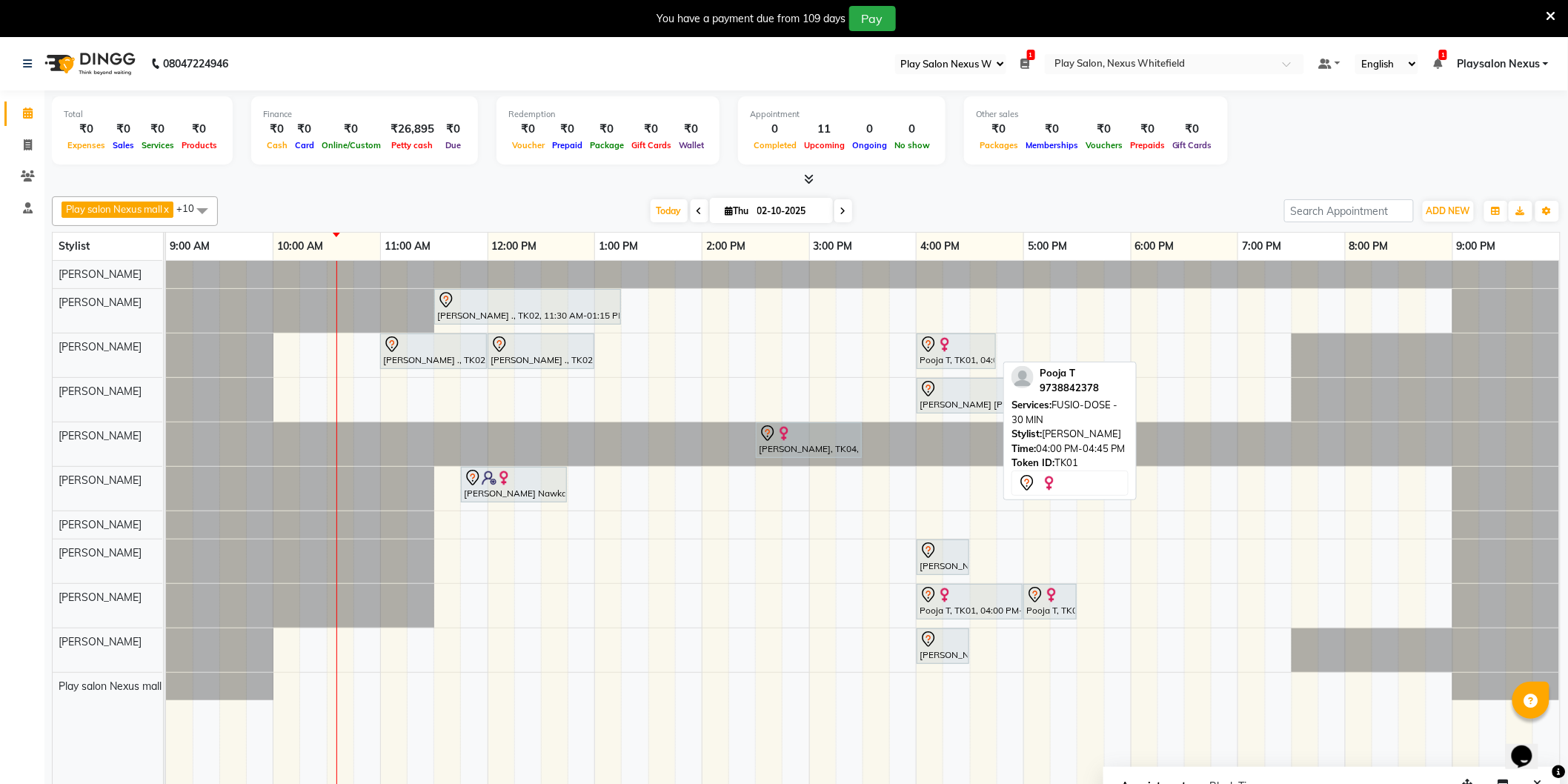
click at [960, 352] on div at bounding box center [955, 344] width 73 height 18
click at [960, 351] on div at bounding box center [955, 344] width 73 height 18
select select "7"
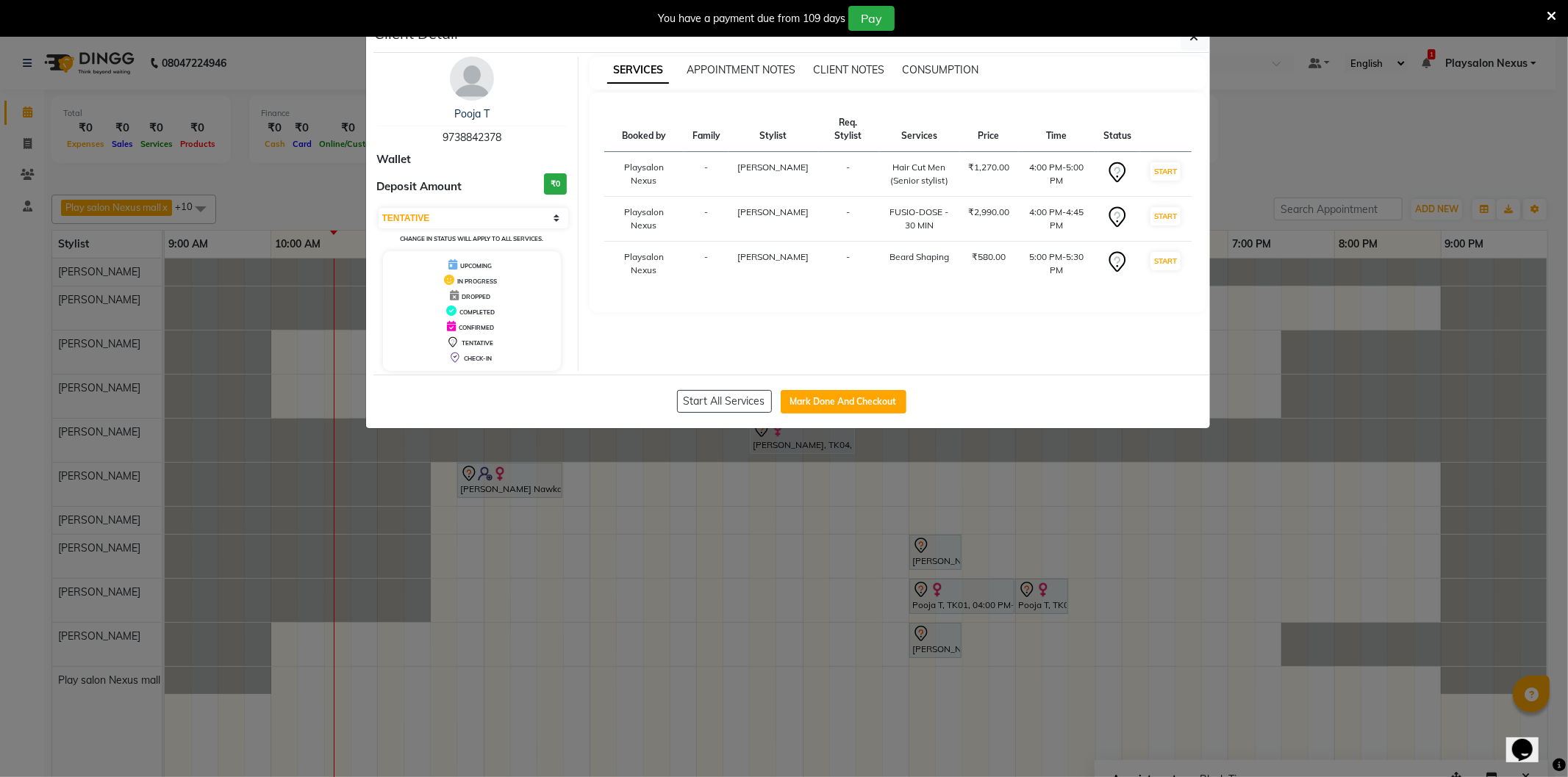
click at [475, 85] on img at bounding box center [472, 79] width 44 height 44
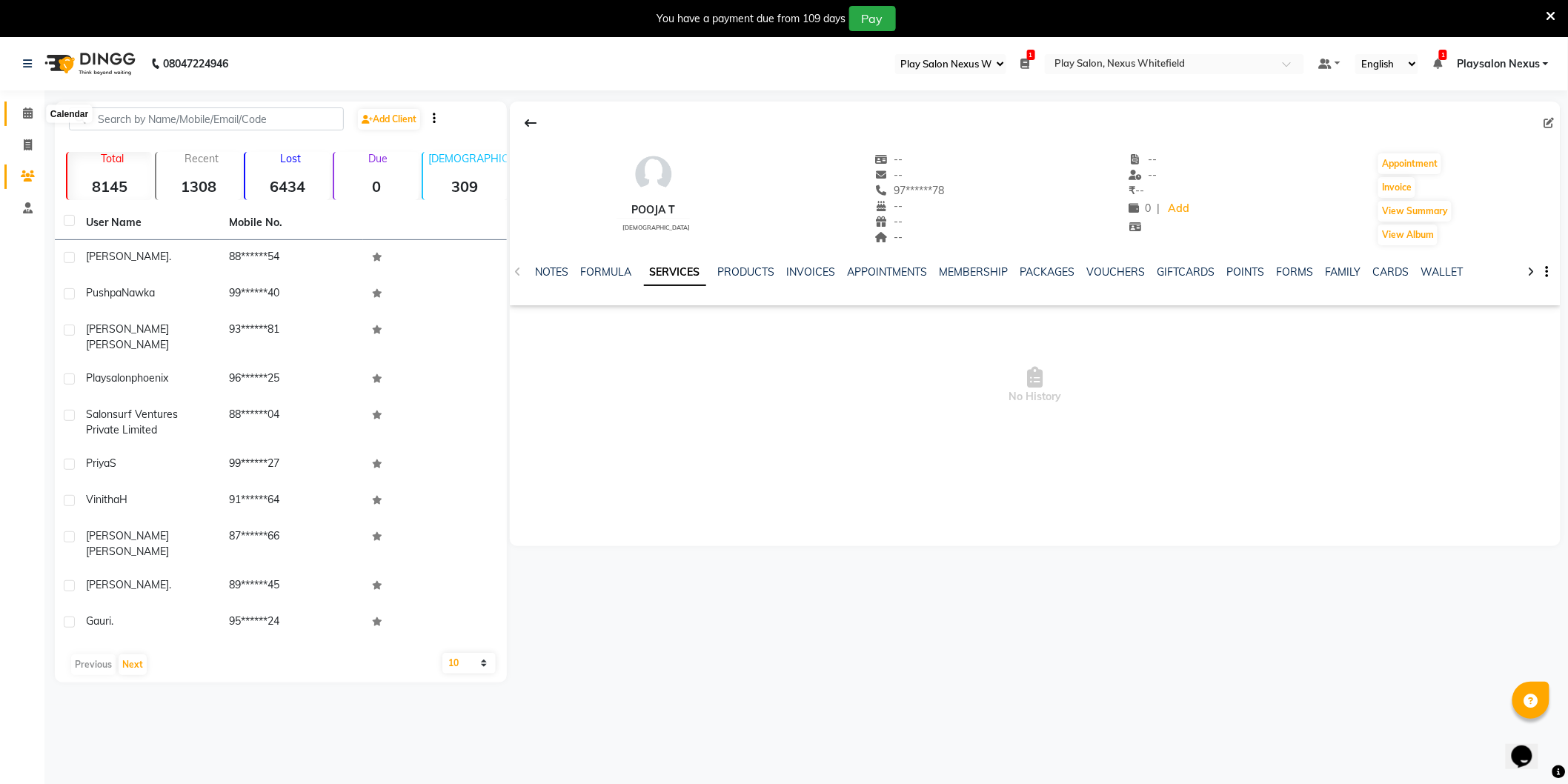
click at [32, 113] on span at bounding box center [27, 114] width 26 height 17
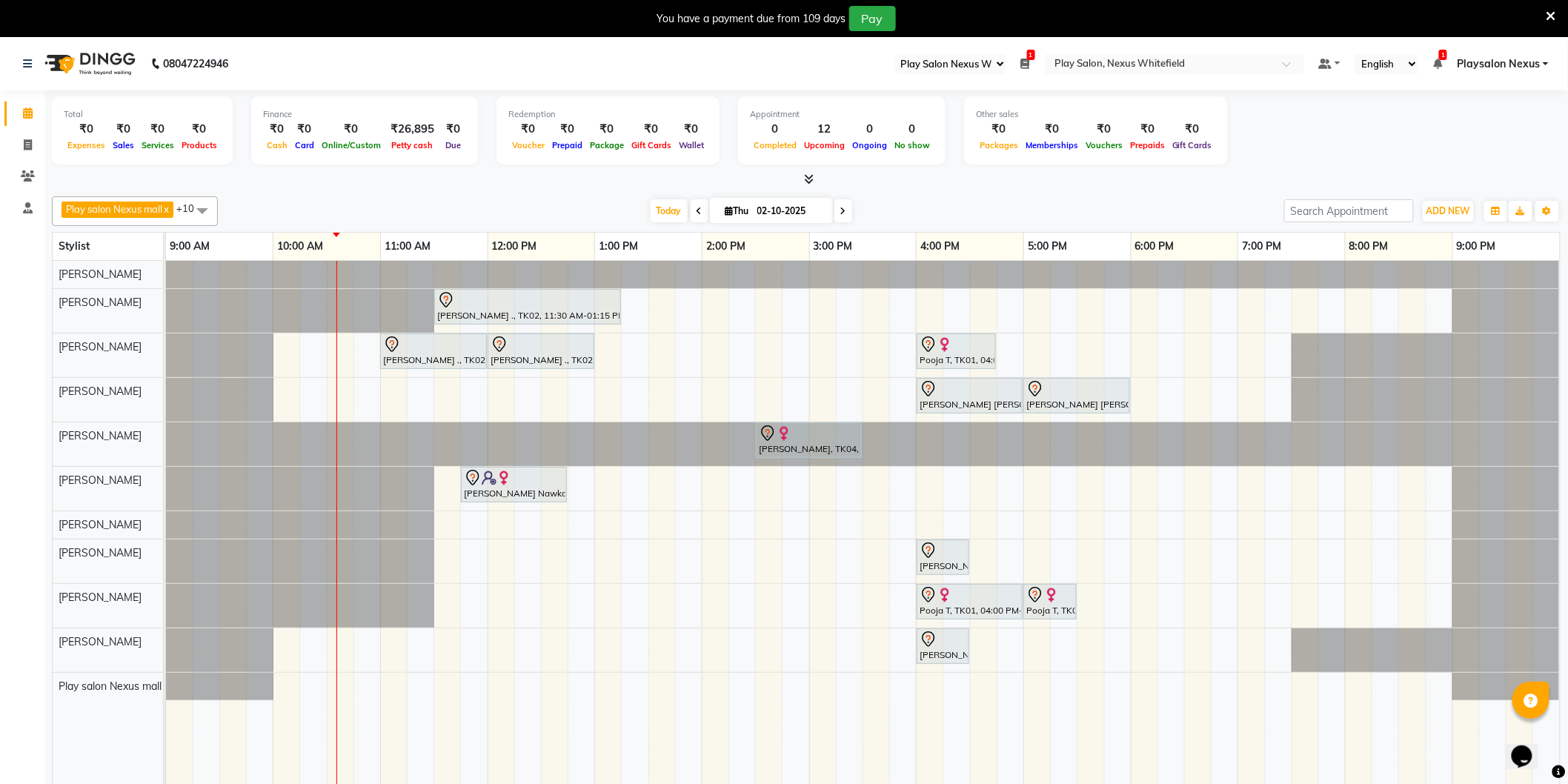
click at [201, 205] on span at bounding box center [202, 211] width 30 height 28
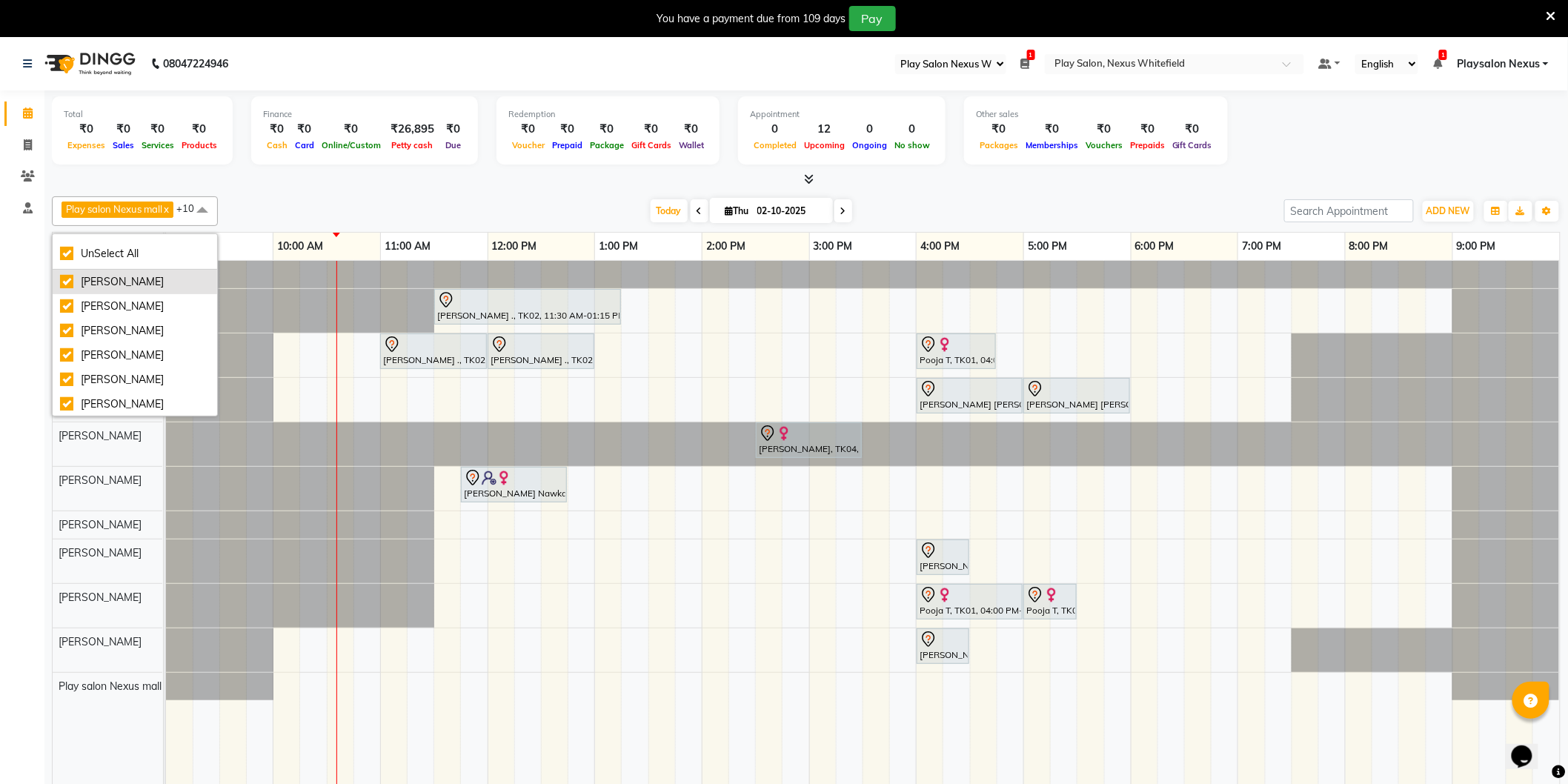
click at [146, 285] on div "[PERSON_NAME]" at bounding box center [135, 282] width 150 height 16
checkbox input "false"
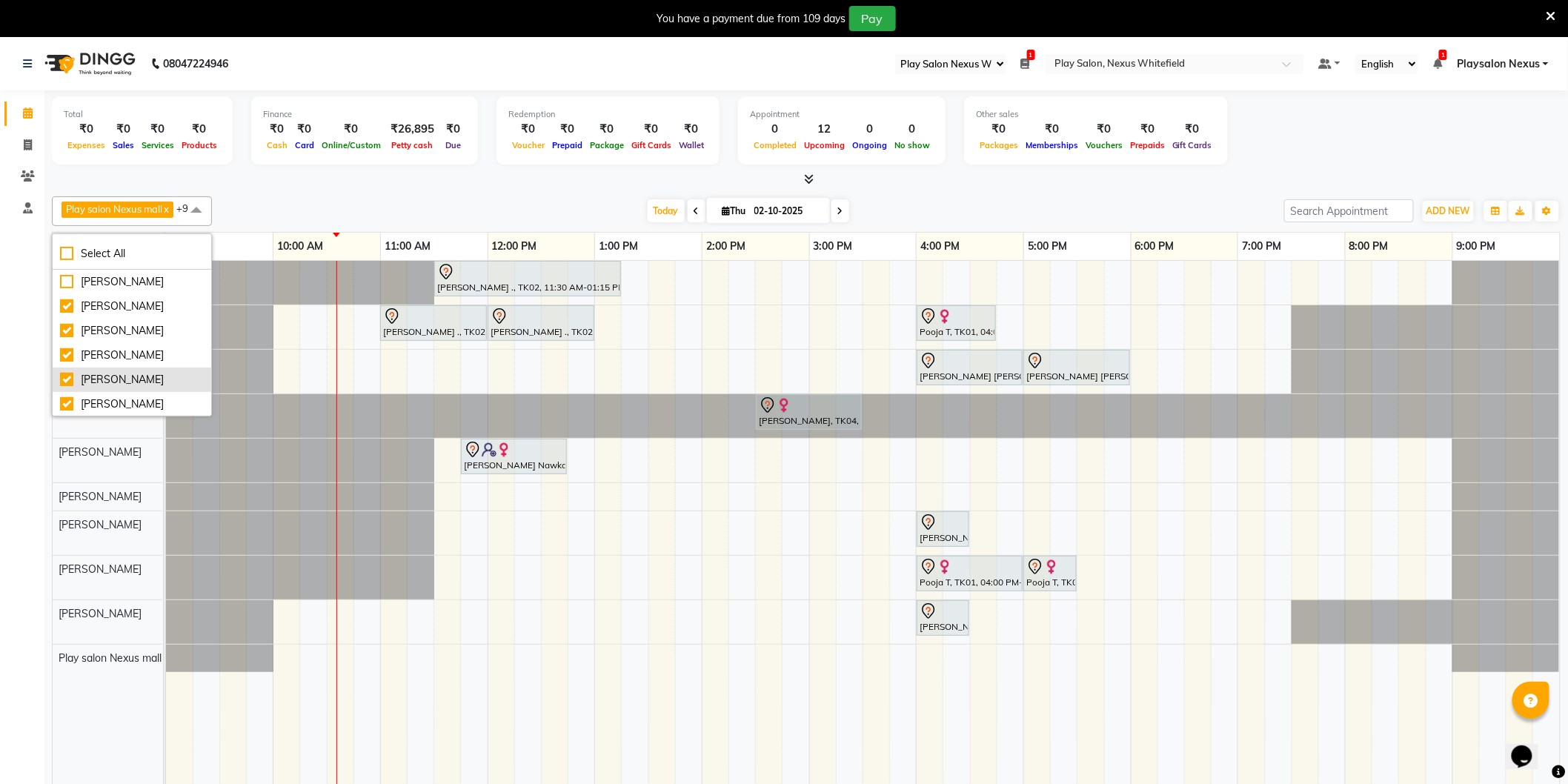
click at [102, 380] on div "[PERSON_NAME]" at bounding box center [131, 380] width 144 height 16
checkbox input "false"
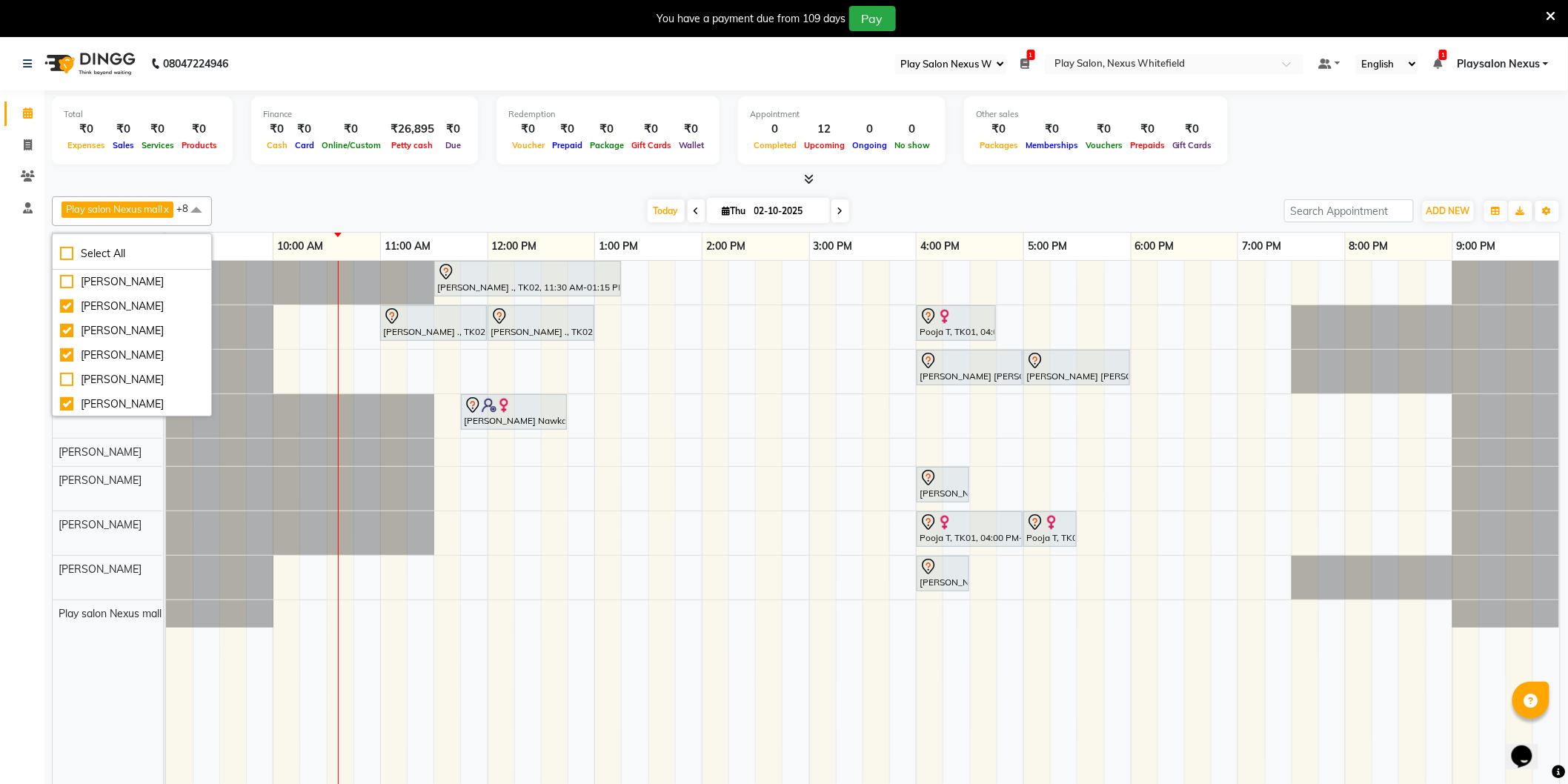
click at [204, 206] on span at bounding box center [196, 211] width 30 height 28
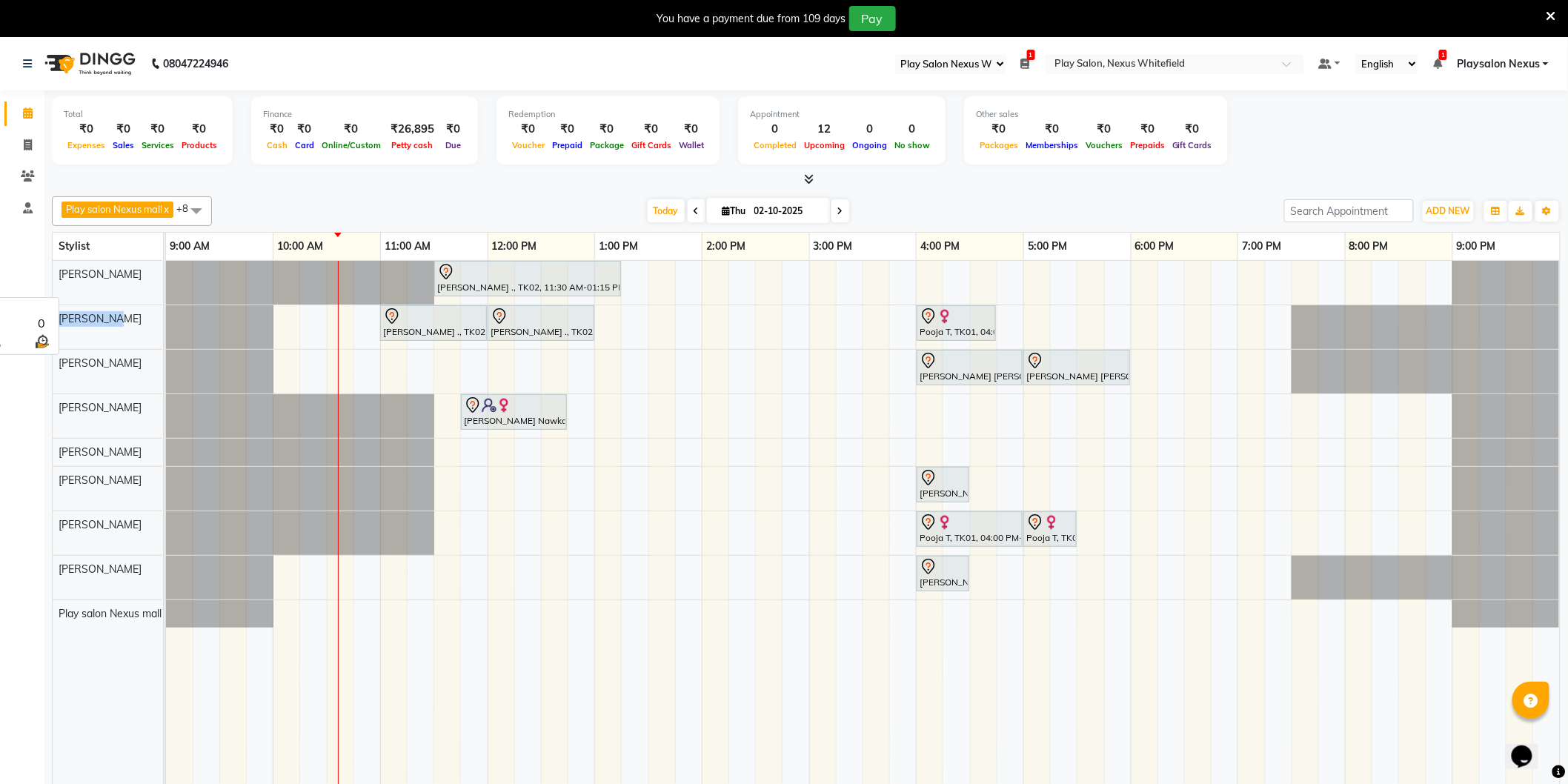
drag, startPoint x: 120, startPoint y: 321, endPoint x: 132, endPoint y: 264, distance: 58.2
click at [132, 264] on tbody "Tenzin Choezom Mohd Aalam Dawa Tamang Abdulla Md Ambika Rai Sarmila Rai Adil Al…" at bounding box center [107, 444] width 110 height 367
click at [143, 277] on div "[PERSON_NAME]" at bounding box center [107, 274] width 110 height 27
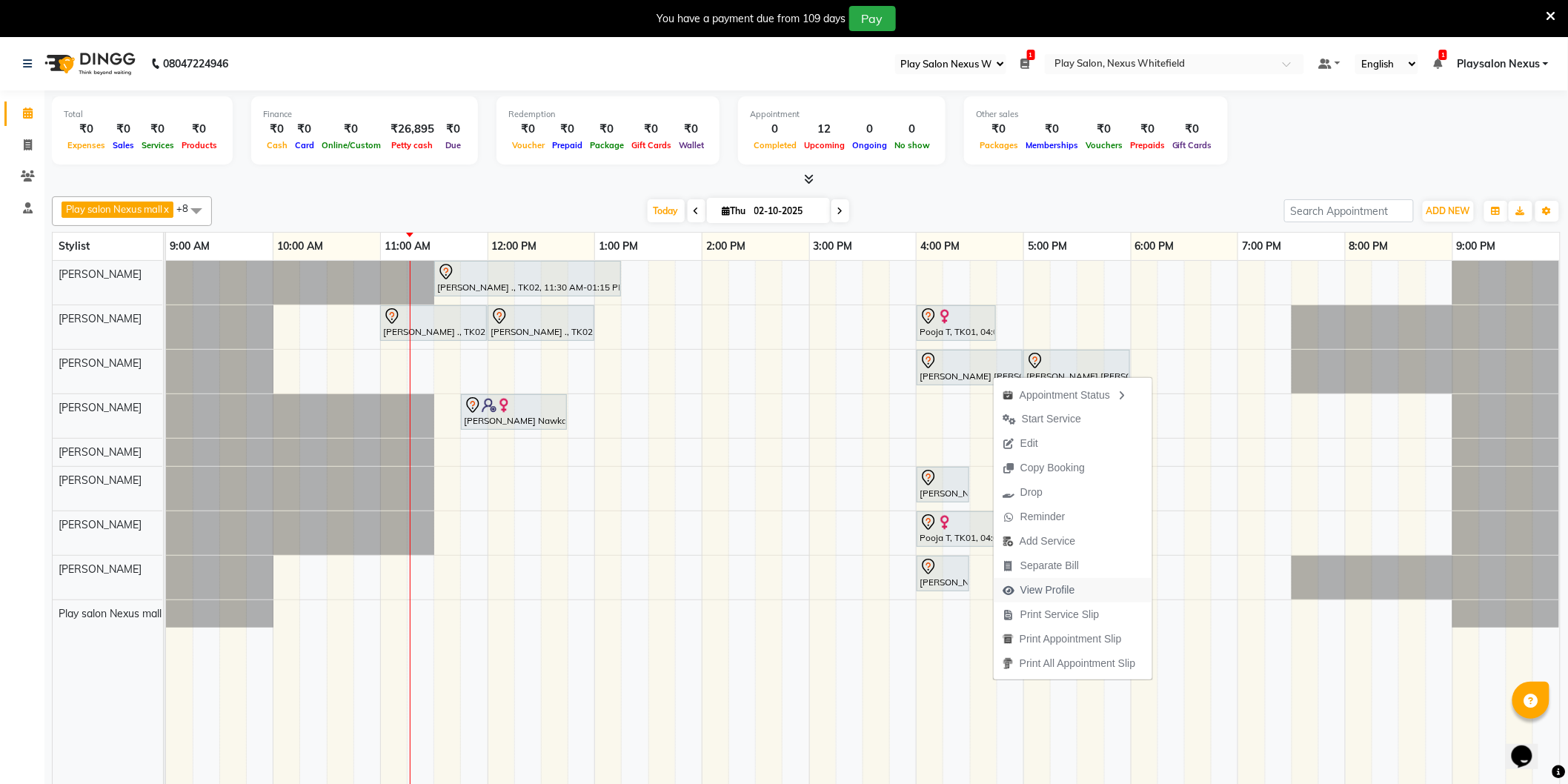
click at [1104, 584] on button "View Profile" at bounding box center [1073, 590] width 158 height 25
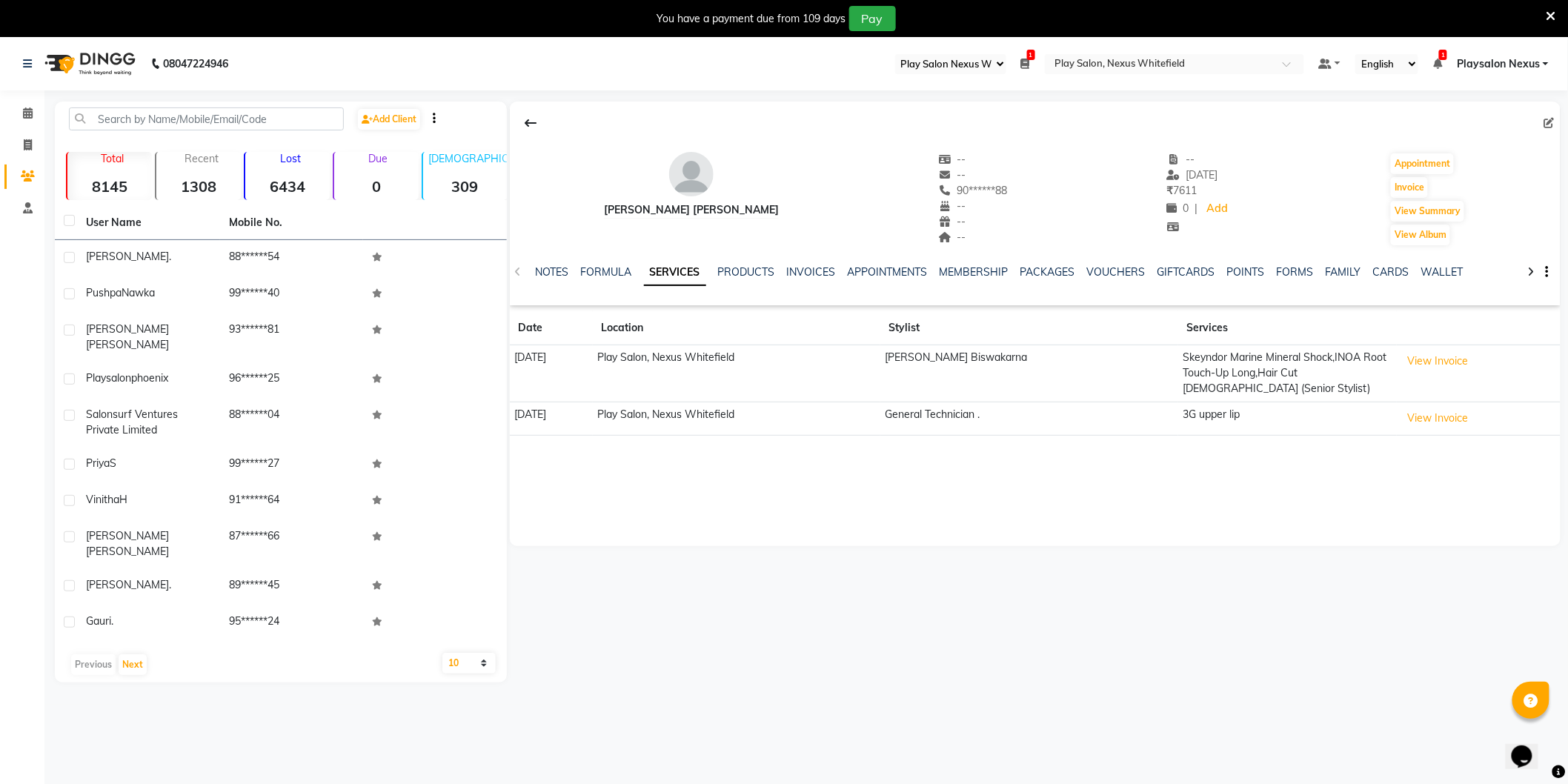
click at [1551, 16] on icon at bounding box center [1550, 16] width 10 height 13
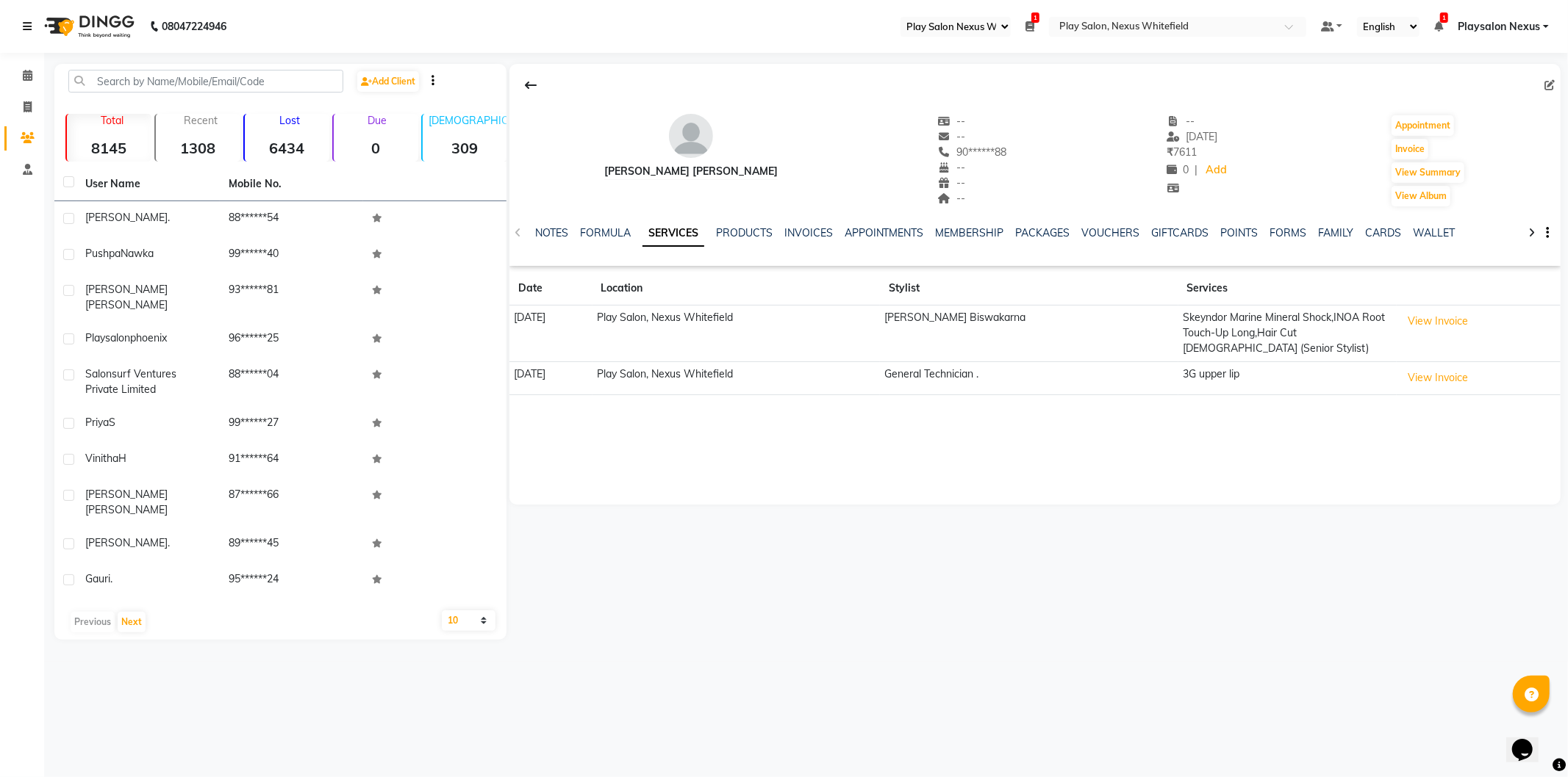
click at [31, 25] on icon at bounding box center [27, 26] width 9 height 10
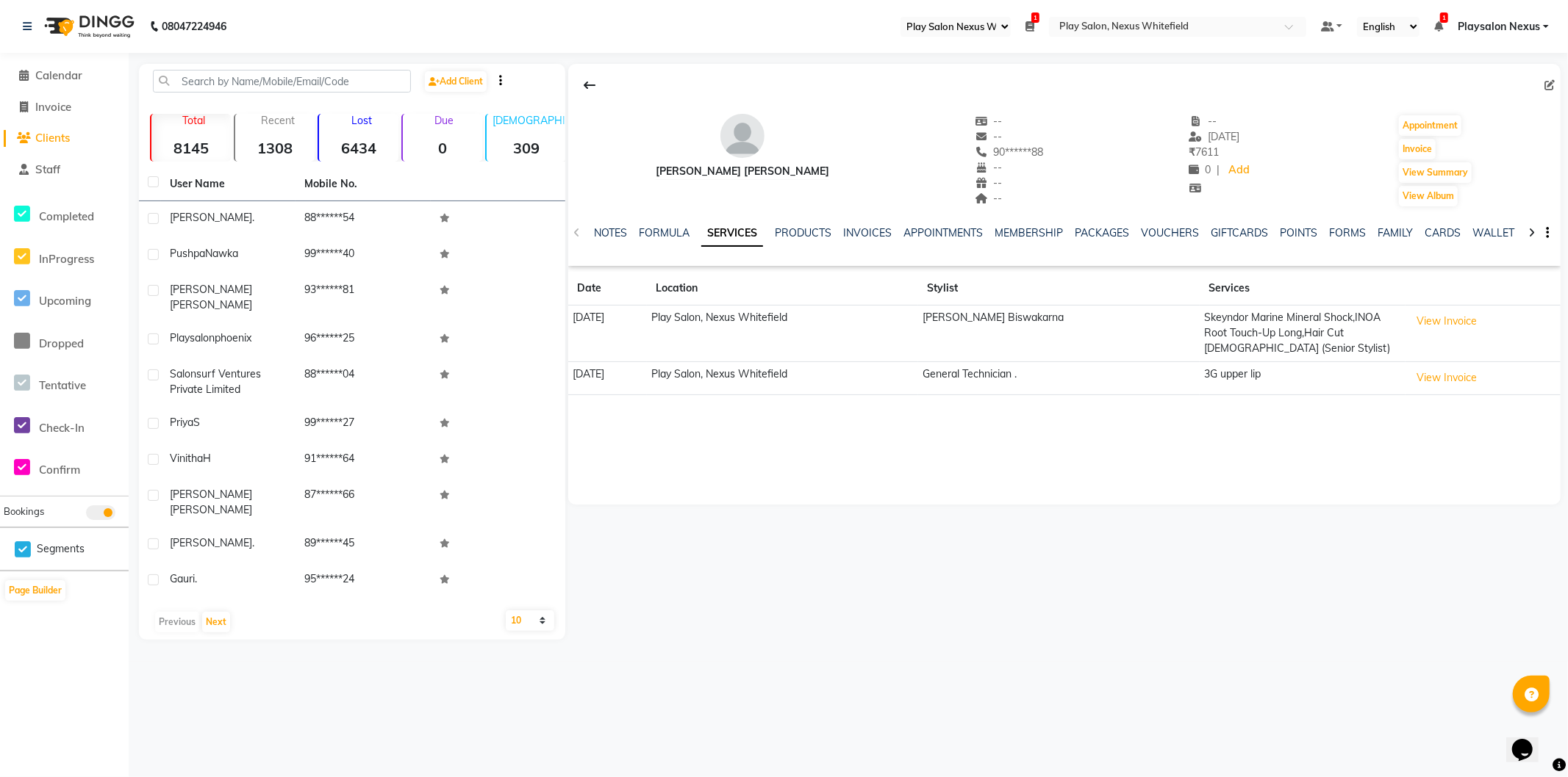
click at [905, 628] on main "Add Client Total 8145 Recent 1308 Lost 6434 Due 0 Male 309 Female 623 Member 0 …" at bounding box center [848, 362] width 1440 height 598
click at [674, 664] on div "08047224946 Select Register Play Salon Nexus Whitefield 1 Daily Open Registers …" at bounding box center [784, 388] width 1568 height 777
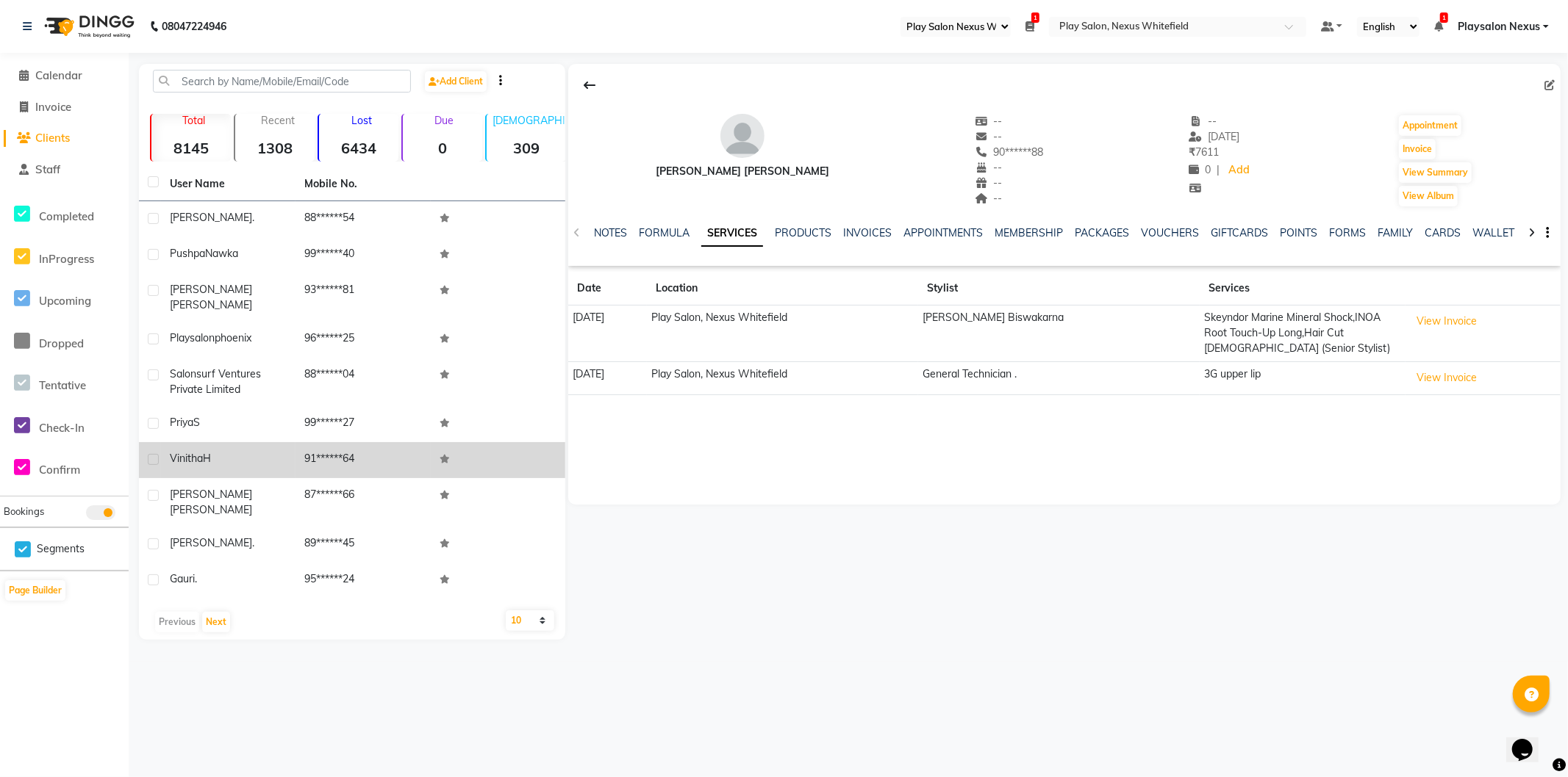
drag, startPoint x: 746, startPoint y: 678, endPoint x: 559, endPoint y: 456, distance: 290.3
click at [746, 675] on div "08047224946 Select Register Play Salon Nexus Whitefield 1 Daily Open Registers …" at bounding box center [784, 388] width 1568 height 777
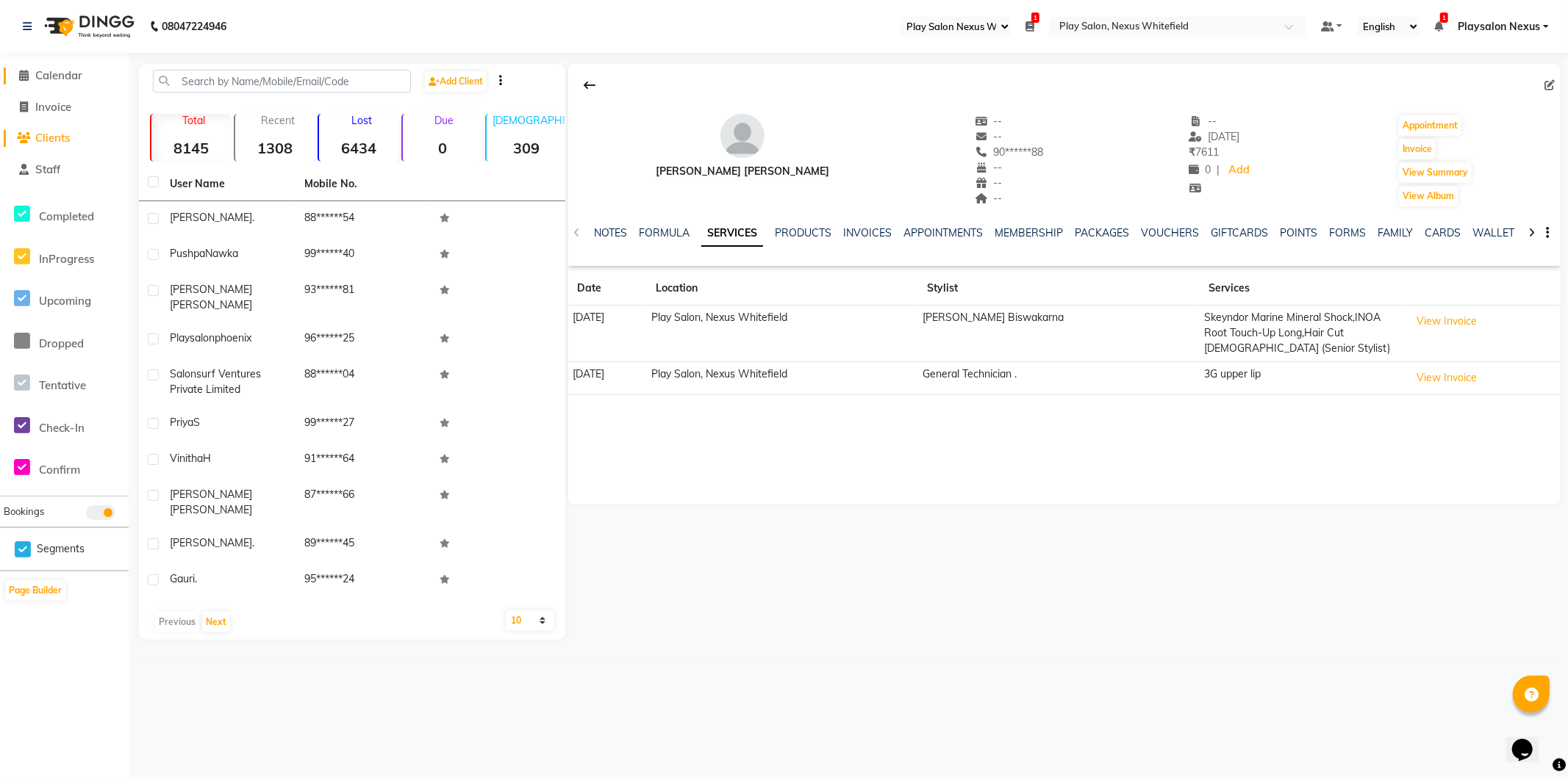
click at [67, 72] on span "Calendar" at bounding box center [59, 75] width 47 height 14
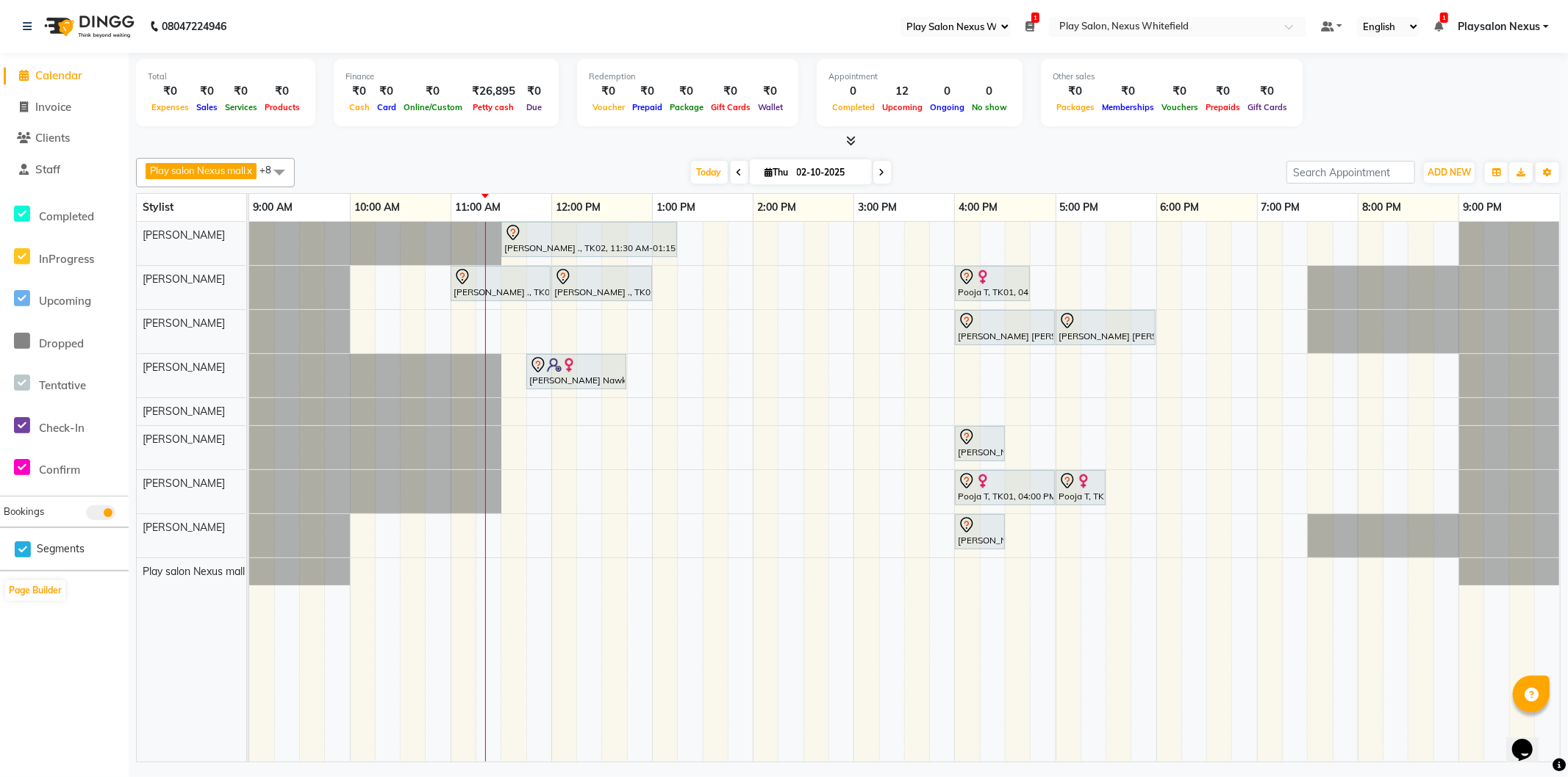
click at [481, 294] on div "[PERSON_NAME] ., TK02, 11:00 AM-12:00 PM, Hair Cut Men (Senior stylist)" at bounding box center [501, 283] width 97 height 31
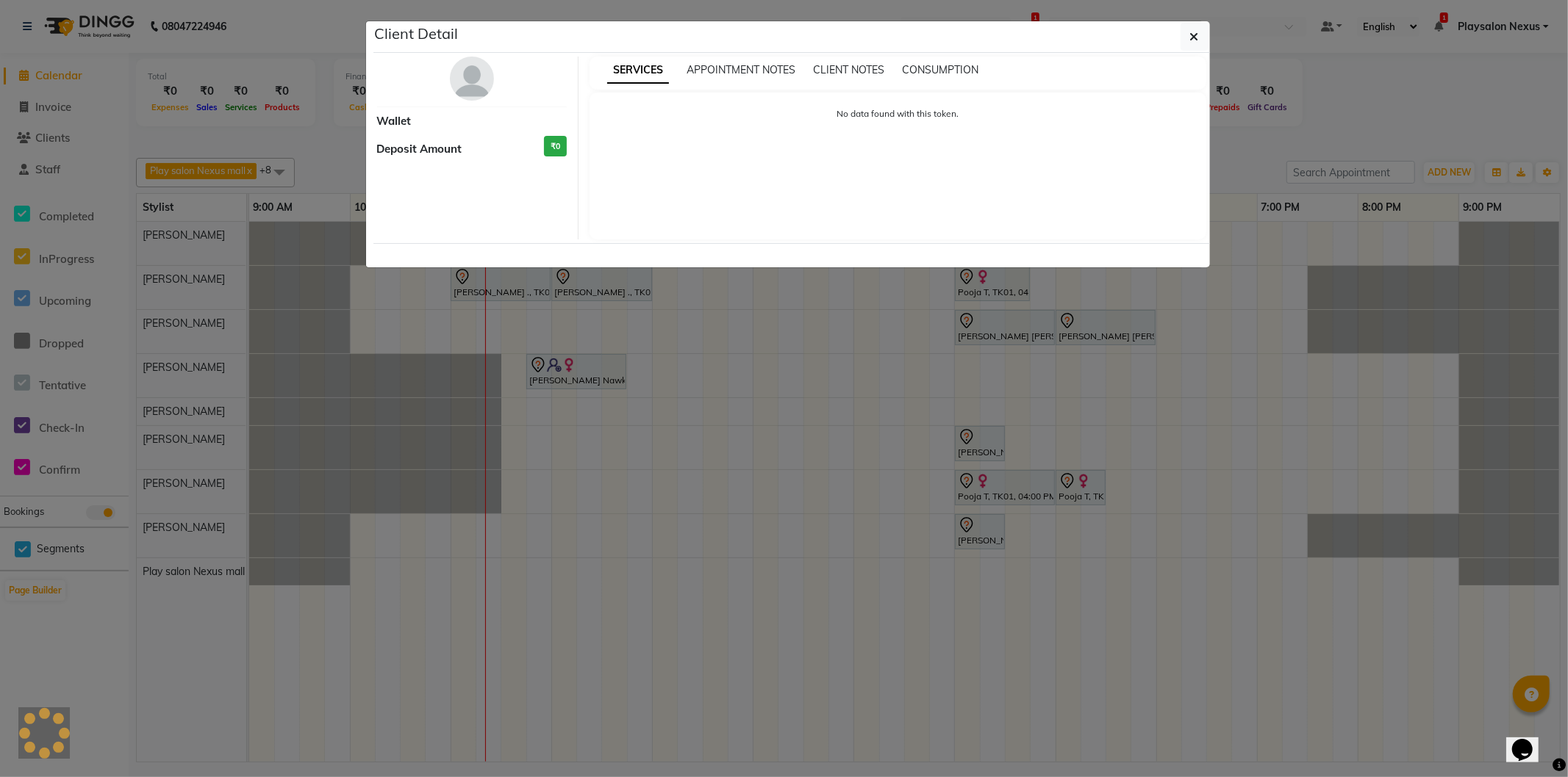
select select "7"
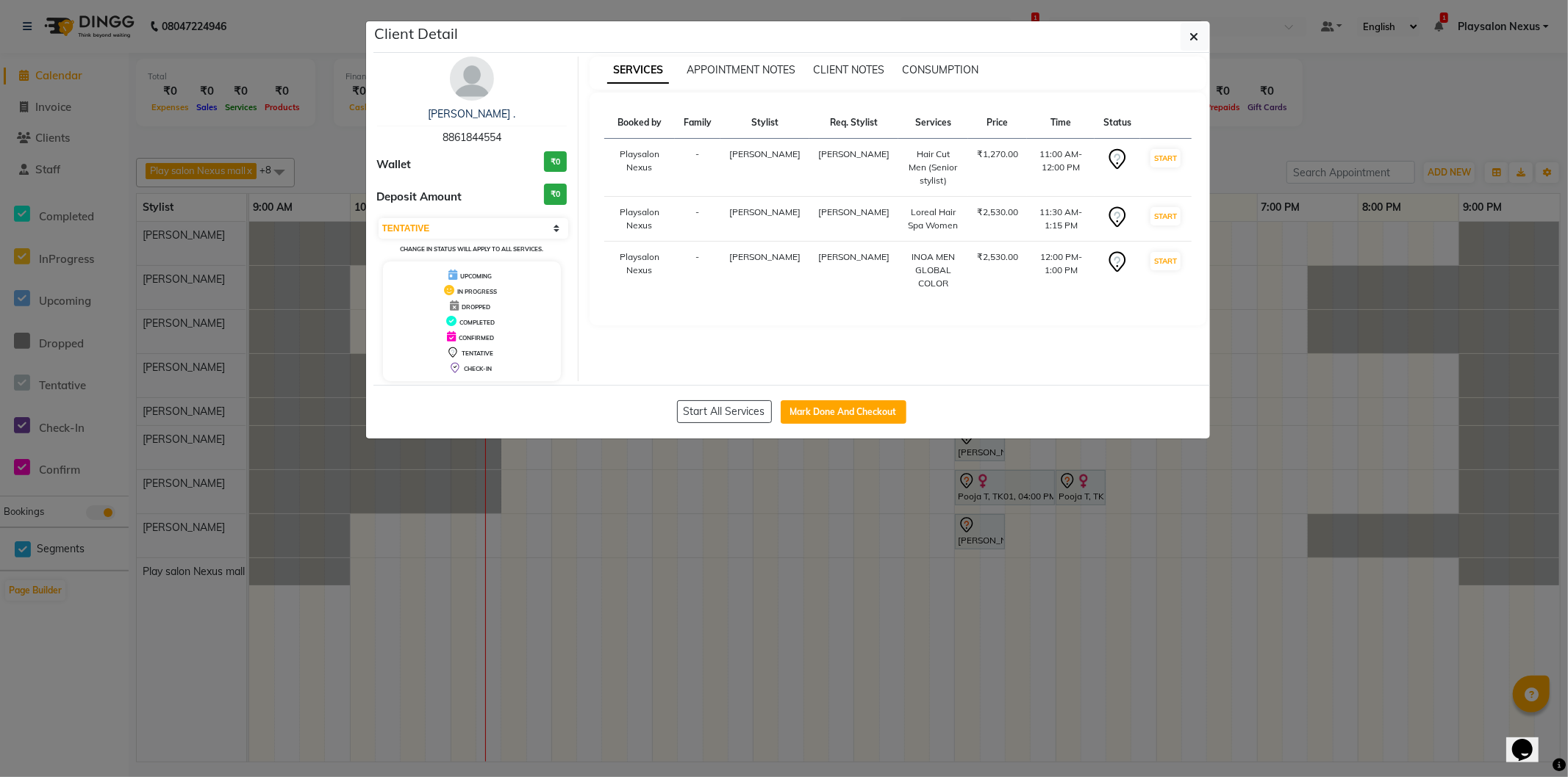
click at [483, 79] on img at bounding box center [472, 79] width 44 height 44
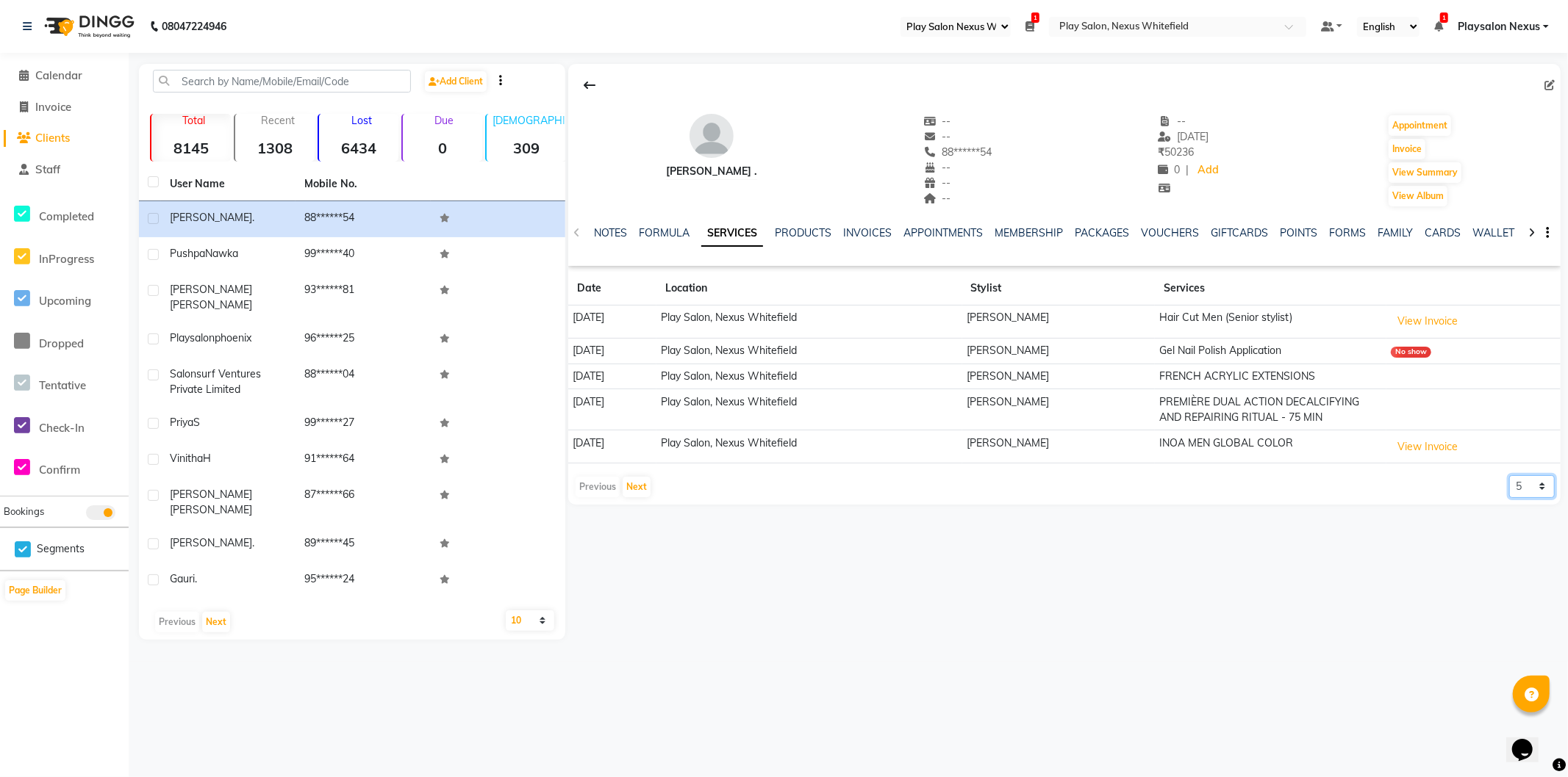
drag, startPoint x: 1534, startPoint y: 485, endPoint x: 1524, endPoint y: 496, distance: 14.9
click at [1534, 485] on select "5 10 50 100 500" at bounding box center [1532, 487] width 45 height 23
select select "500"
click at [1509, 476] on select "5 10 50 100 500" at bounding box center [1532, 487] width 45 height 23
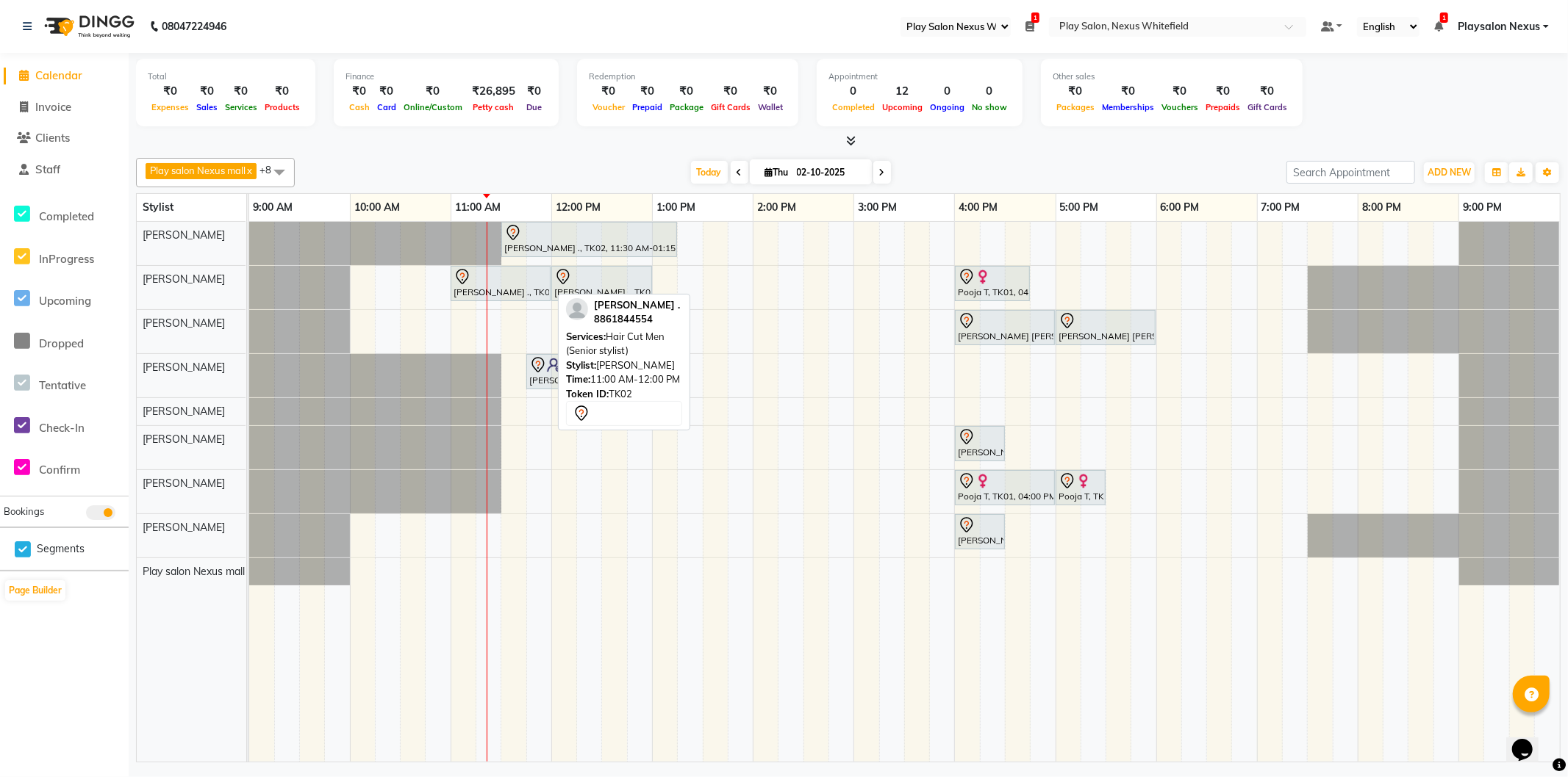
click at [530, 285] on div "[PERSON_NAME] ., TK02, 11:00 AM-12:00 PM, Hair Cut Men (Senior stylist)" at bounding box center [501, 283] width 97 height 31
select select "7"
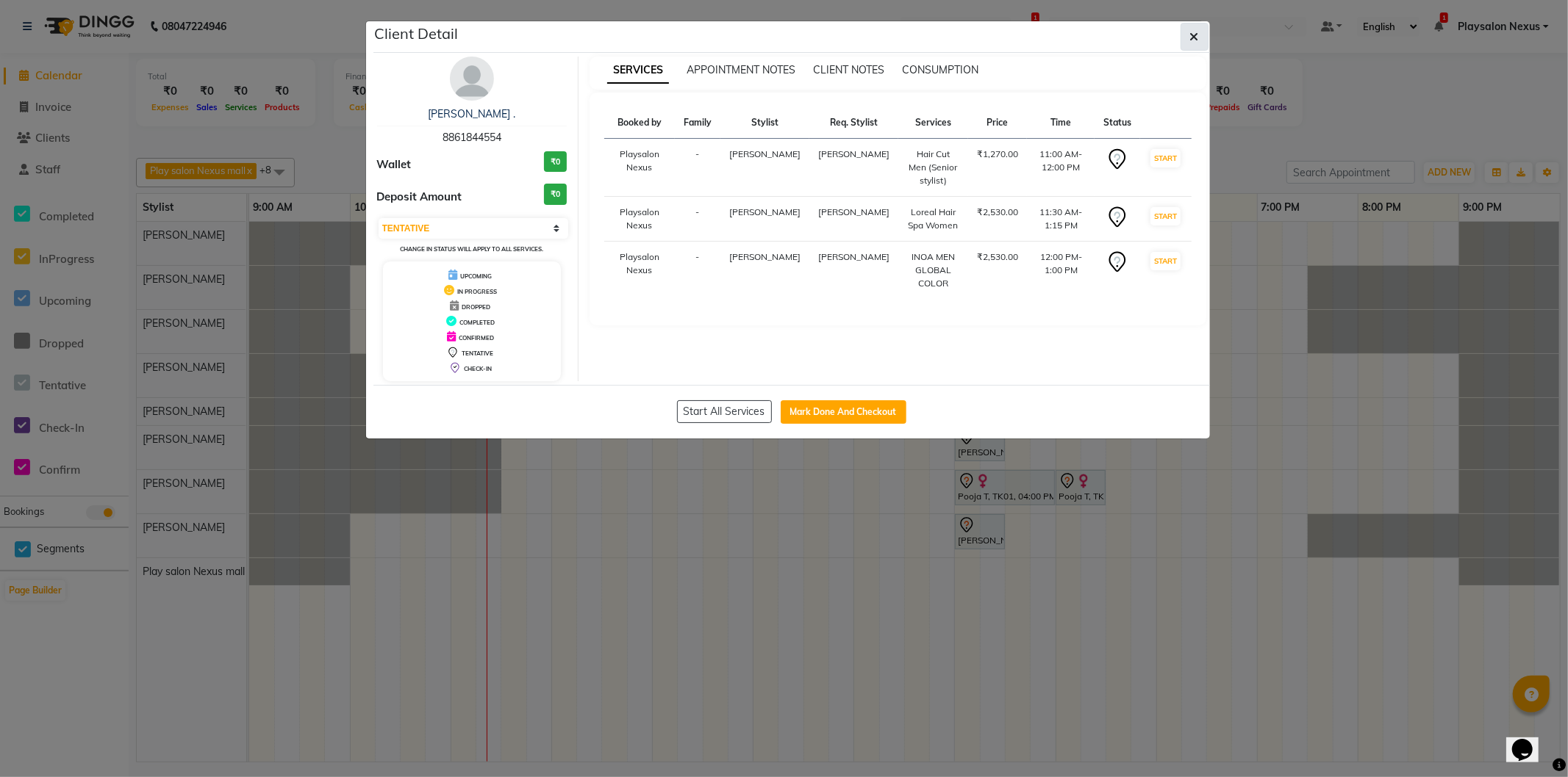
click at [1192, 31] on icon "button" at bounding box center [1195, 36] width 9 height 11
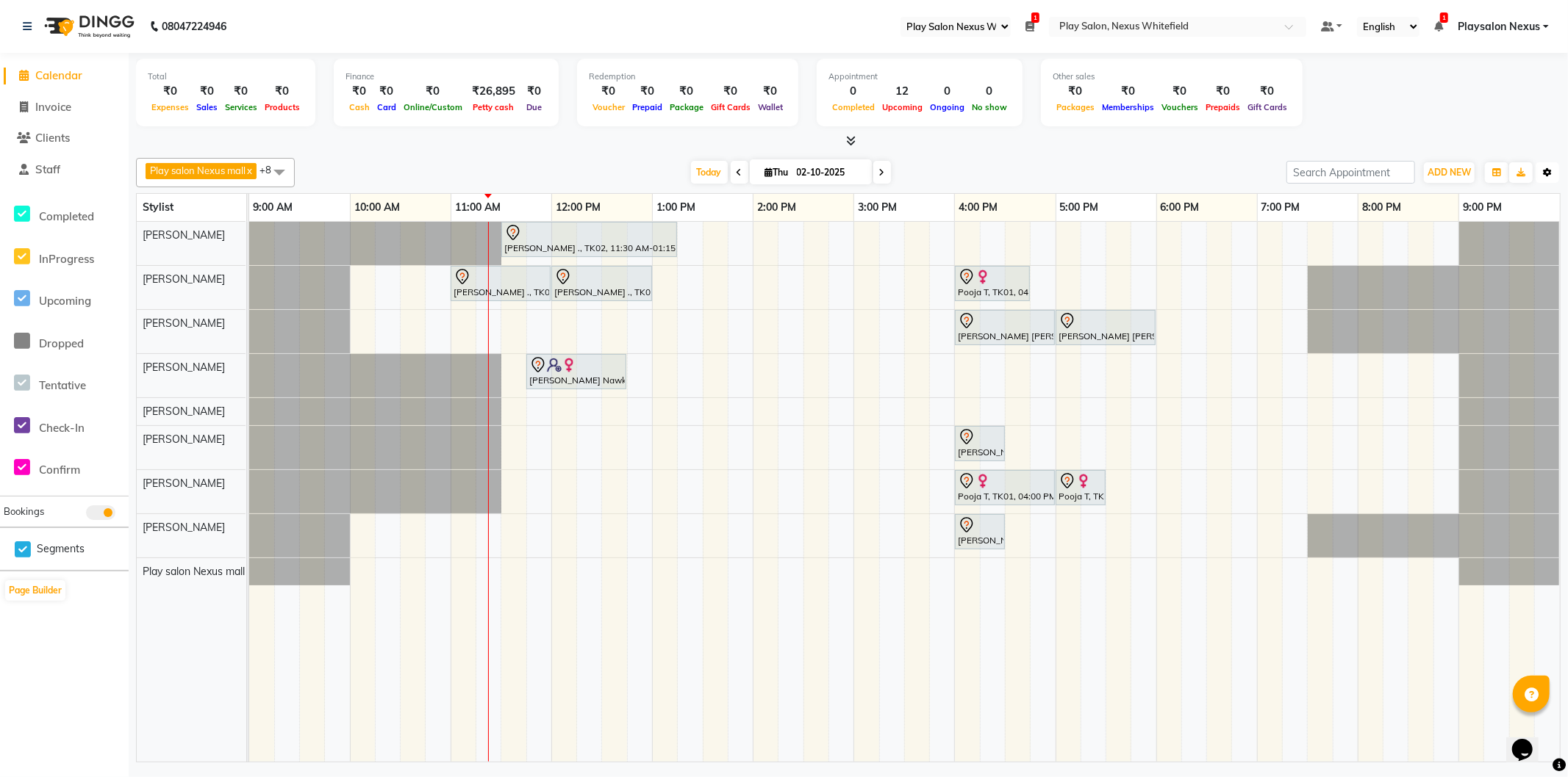
click at [1556, 170] on button "Toggle Dropdown" at bounding box center [1547, 173] width 24 height 21
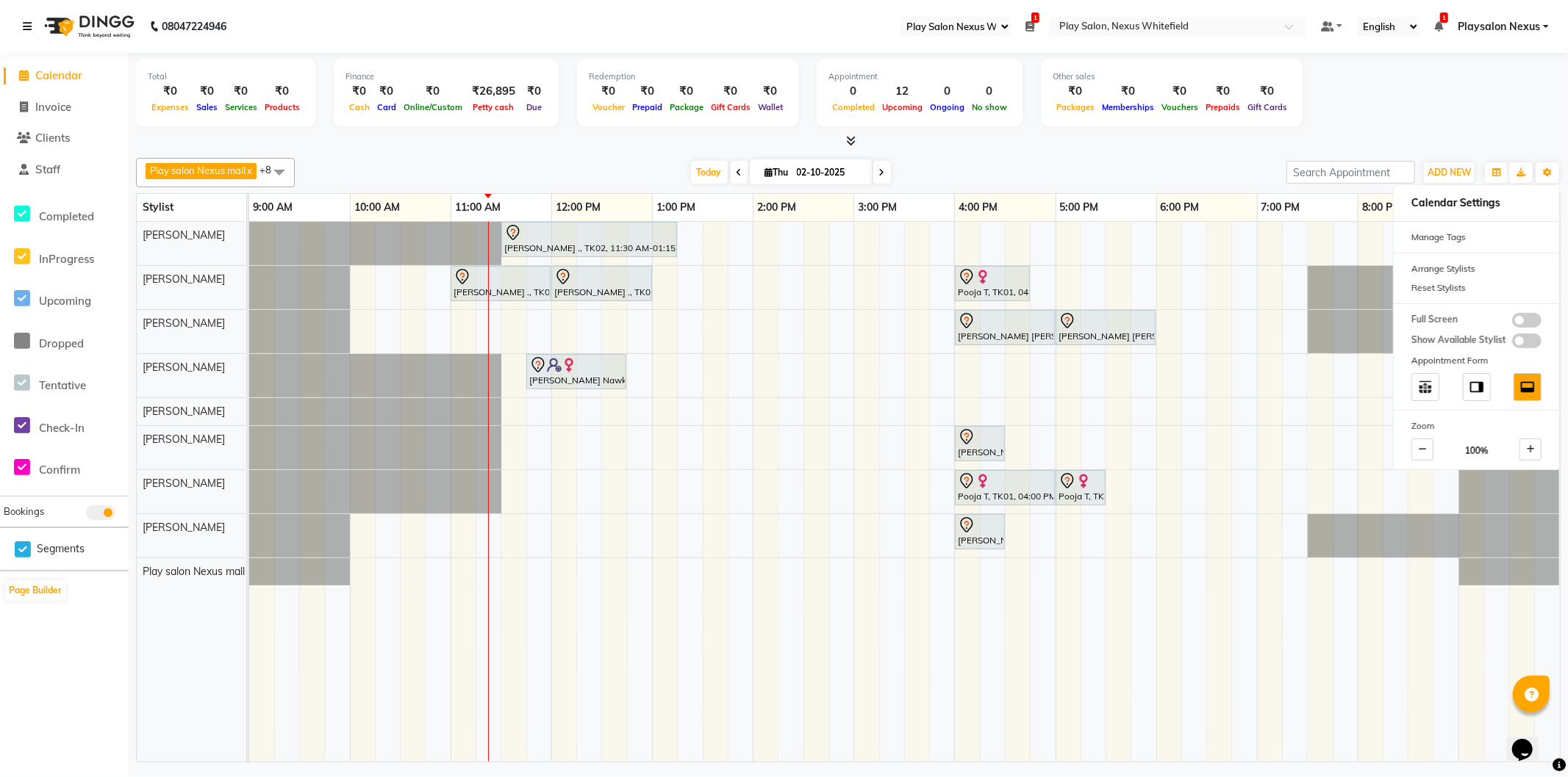
click at [25, 23] on icon at bounding box center [27, 26] width 9 height 10
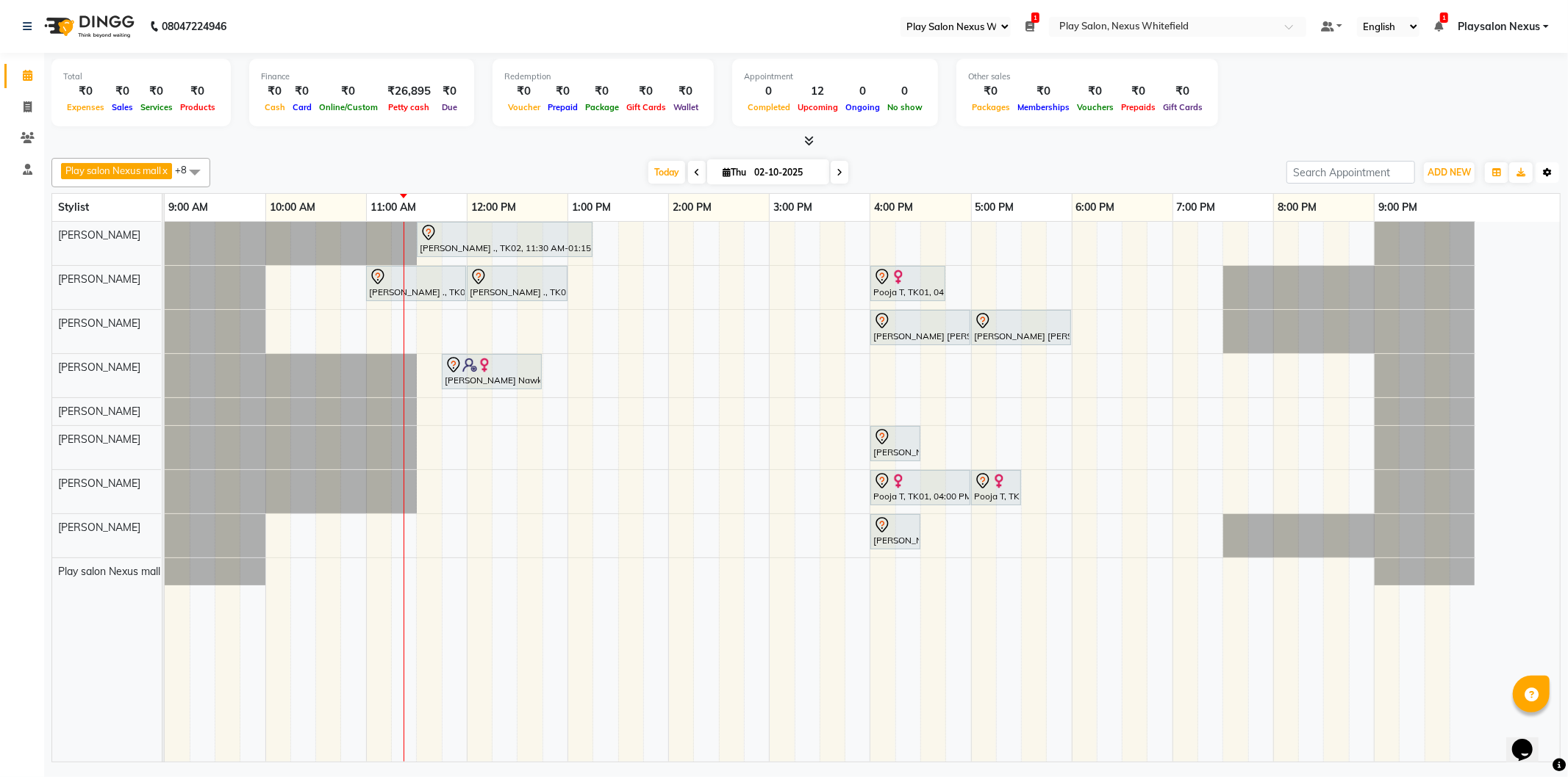
click at [1547, 165] on button "Toggle Dropdown" at bounding box center [1547, 173] width 24 height 21
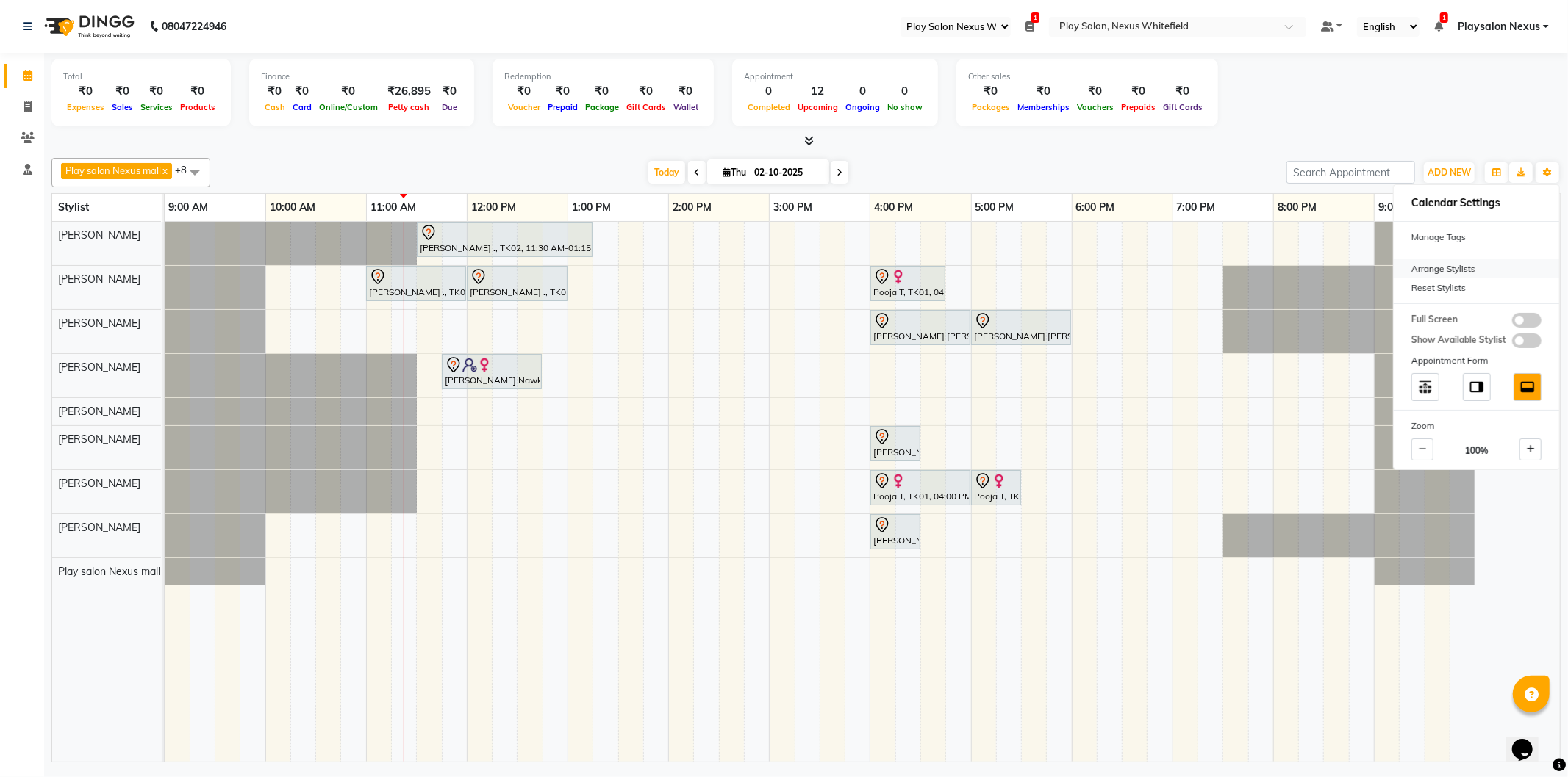
click at [1437, 266] on div "Arrange Stylists" at bounding box center [1476, 269] width 165 height 19
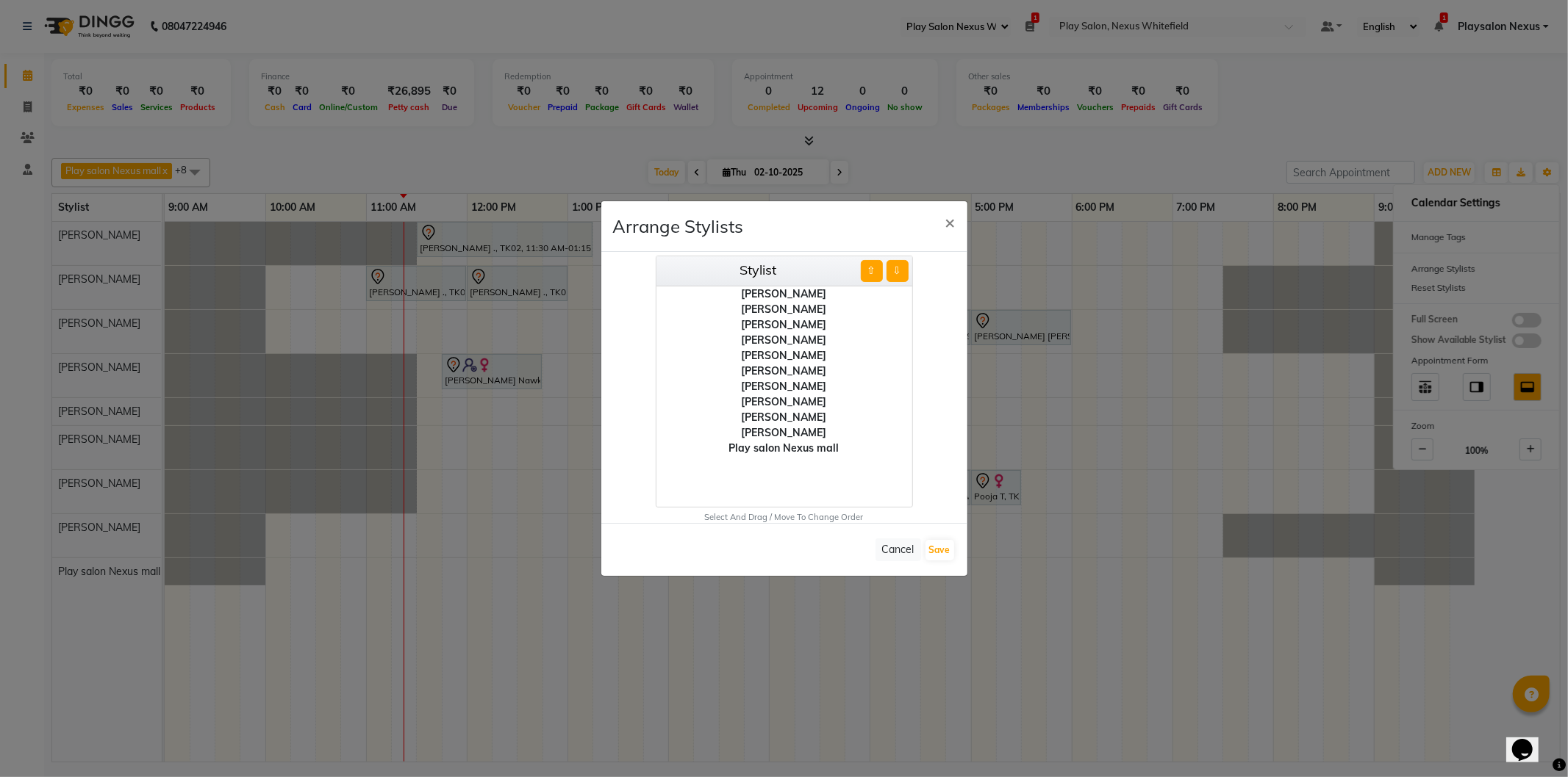
click at [790, 449] on div "Play salon Nexus mall" at bounding box center [784, 449] width 256 height 16
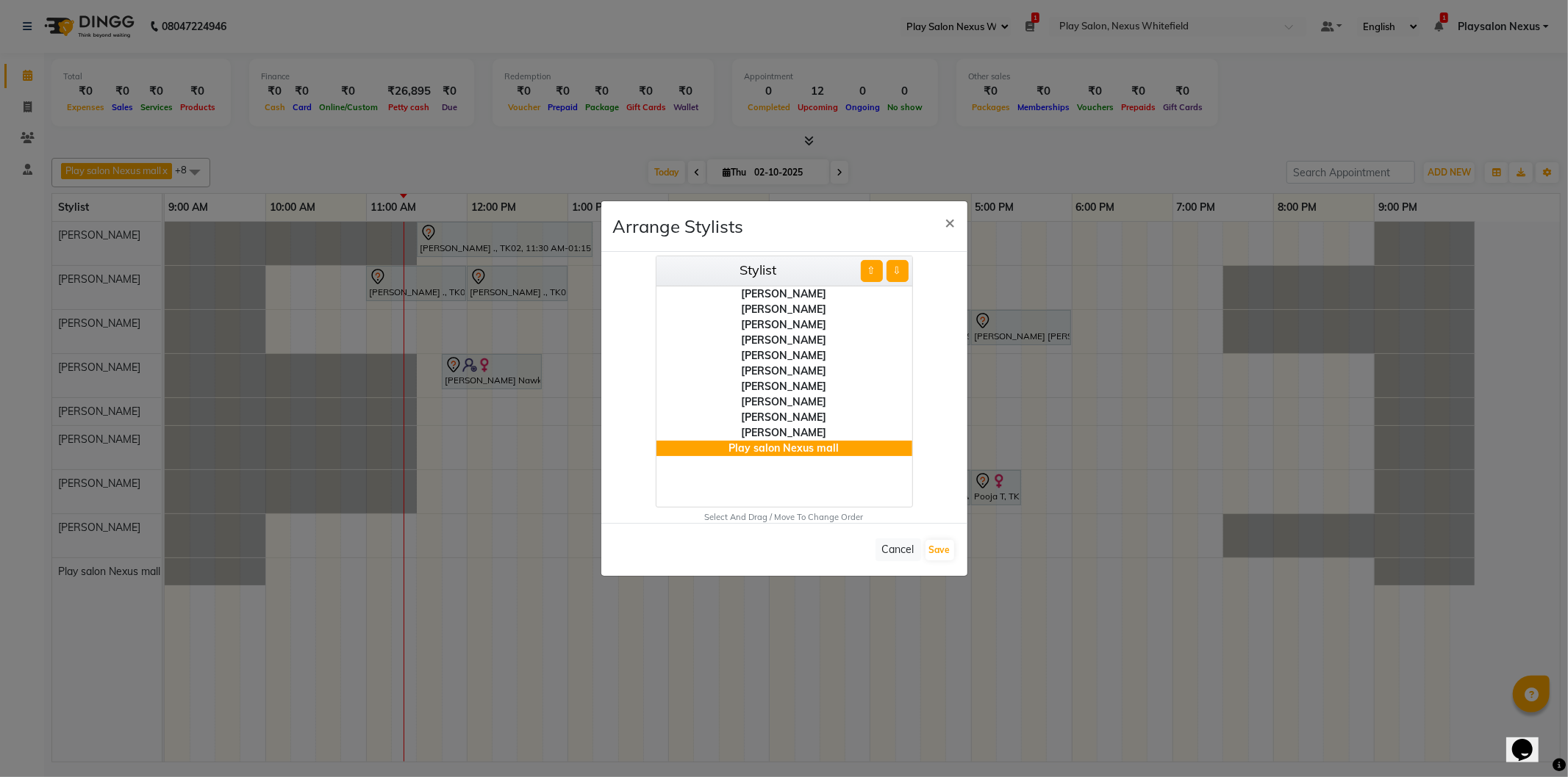
click at [873, 260] on button "⇧" at bounding box center [872, 271] width 22 height 22
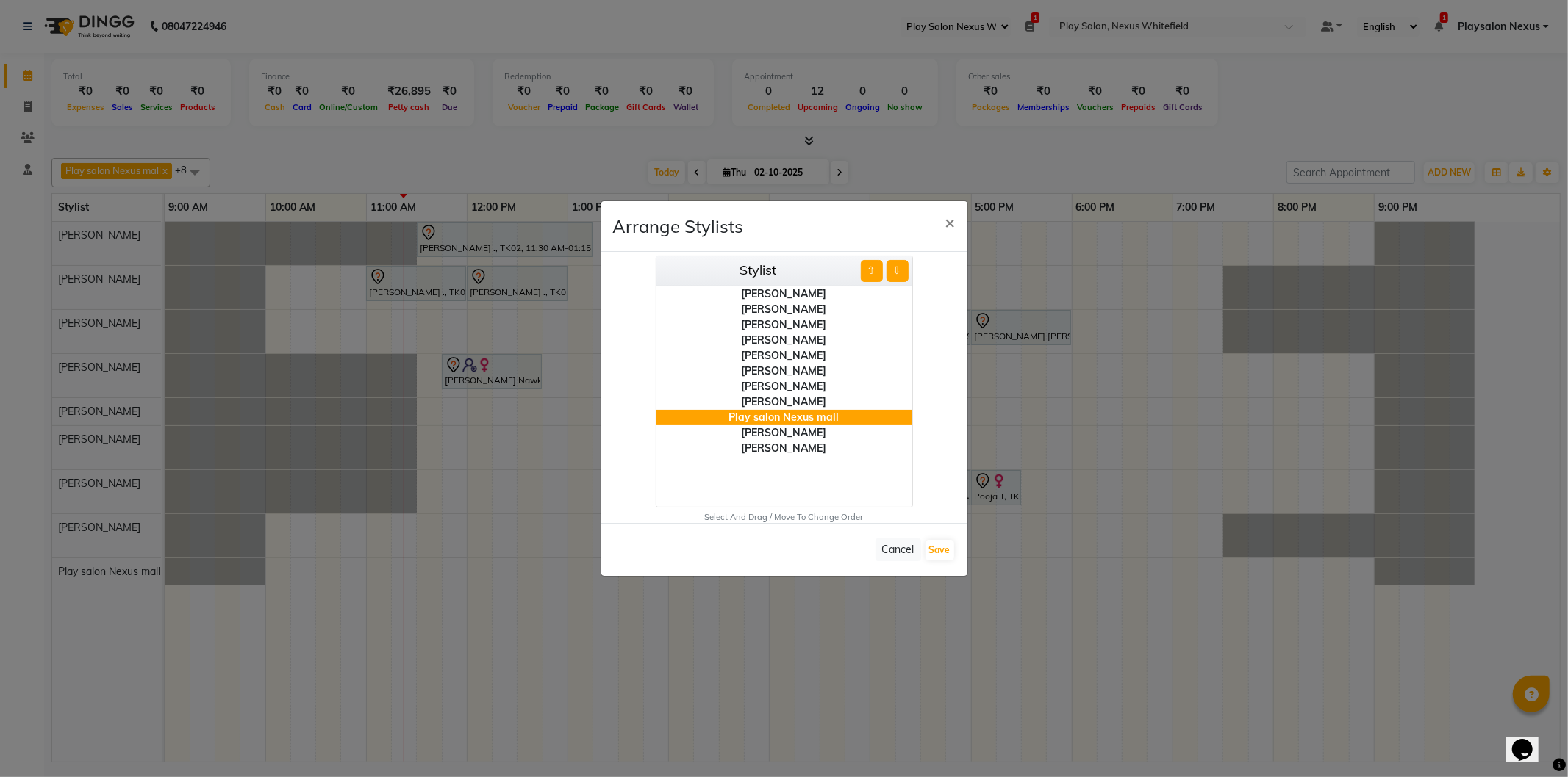
click at [873, 260] on button "⇧" at bounding box center [872, 271] width 22 height 22
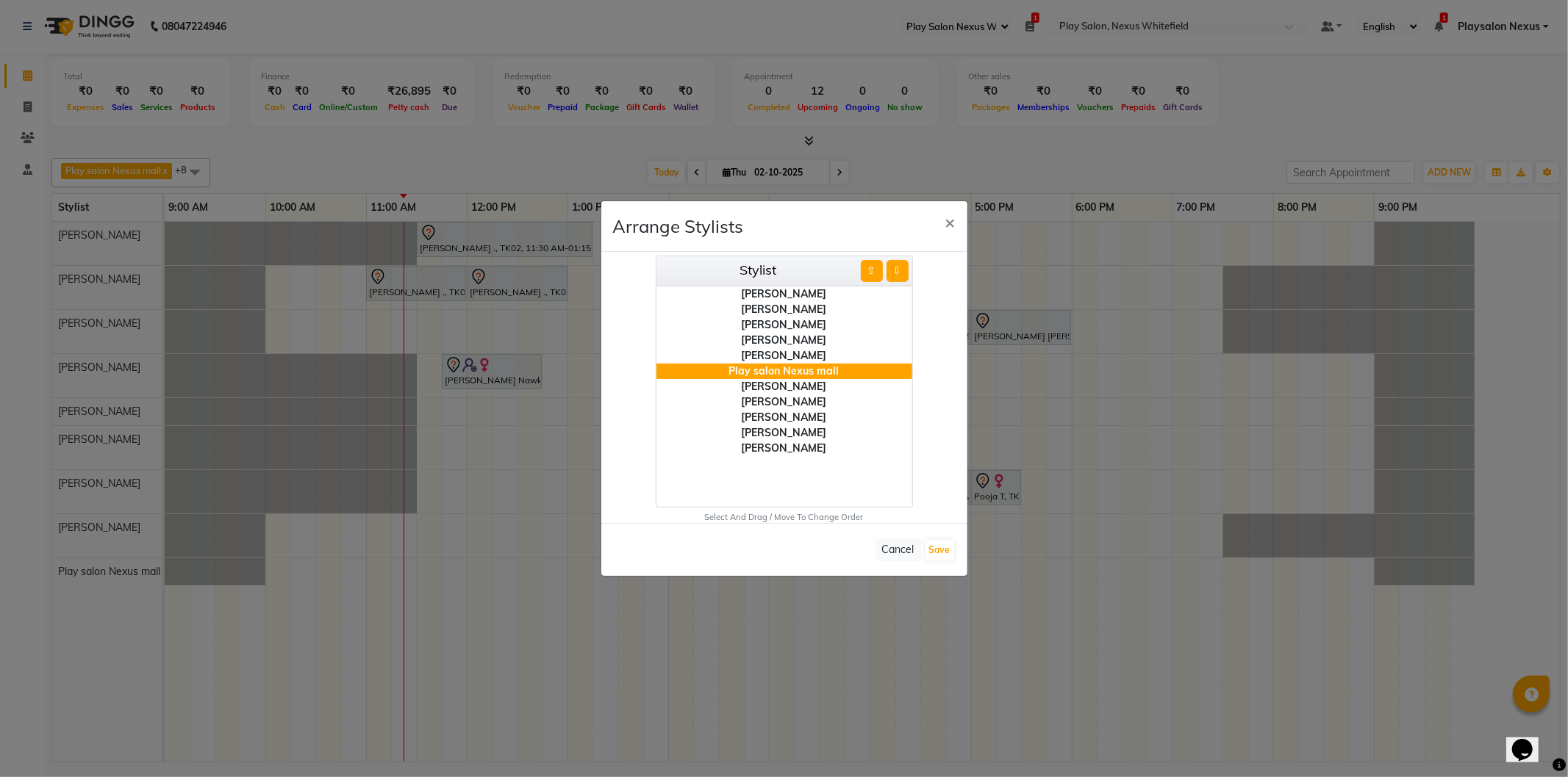
click at [873, 260] on button "⇧" at bounding box center [872, 271] width 22 height 22
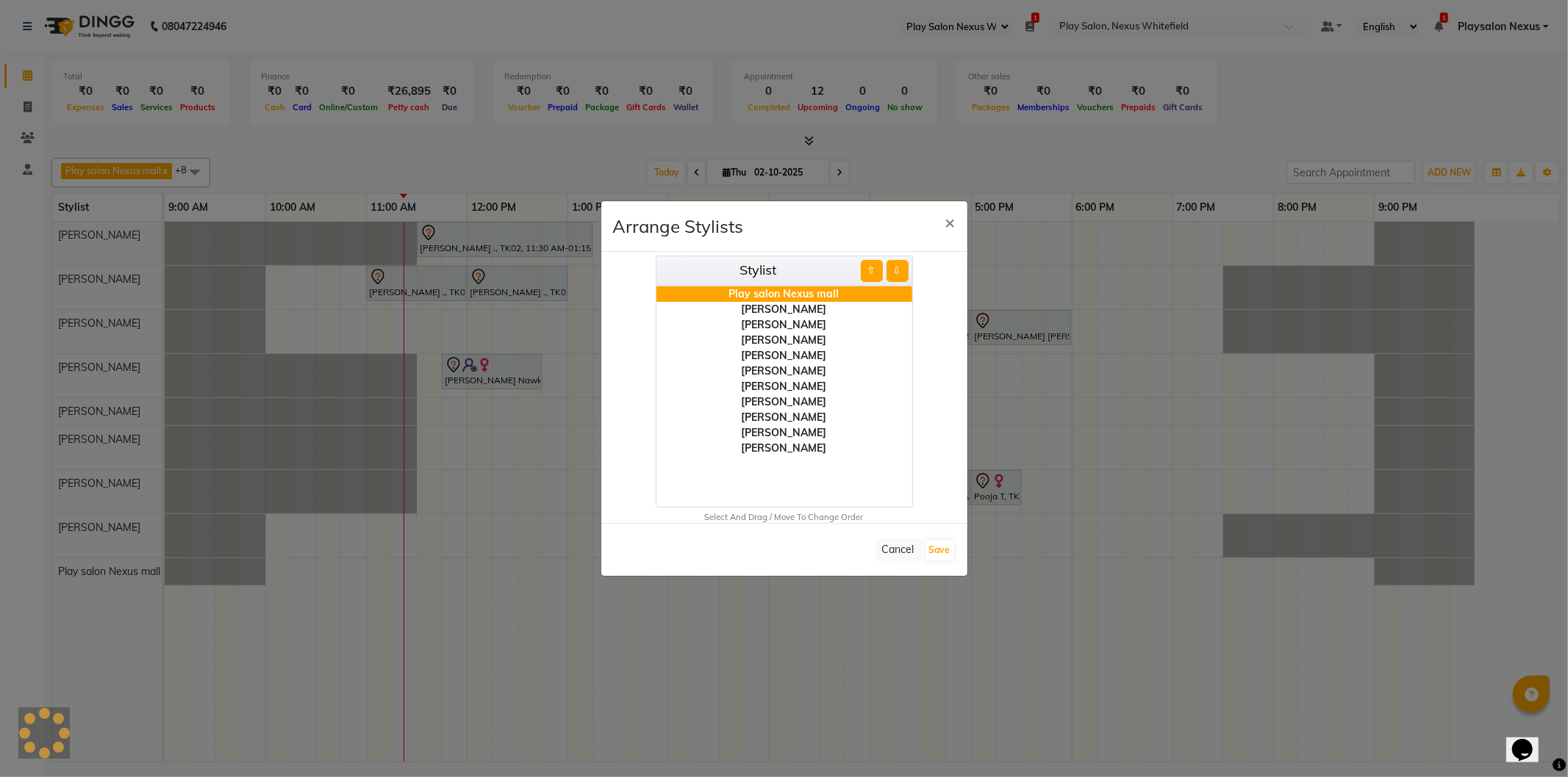
drag, startPoint x: 791, startPoint y: 338, endPoint x: 812, endPoint y: 333, distance: 21.6
click at [794, 338] on div "[PERSON_NAME]" at bounding box center [784, 340] width 256 height 16
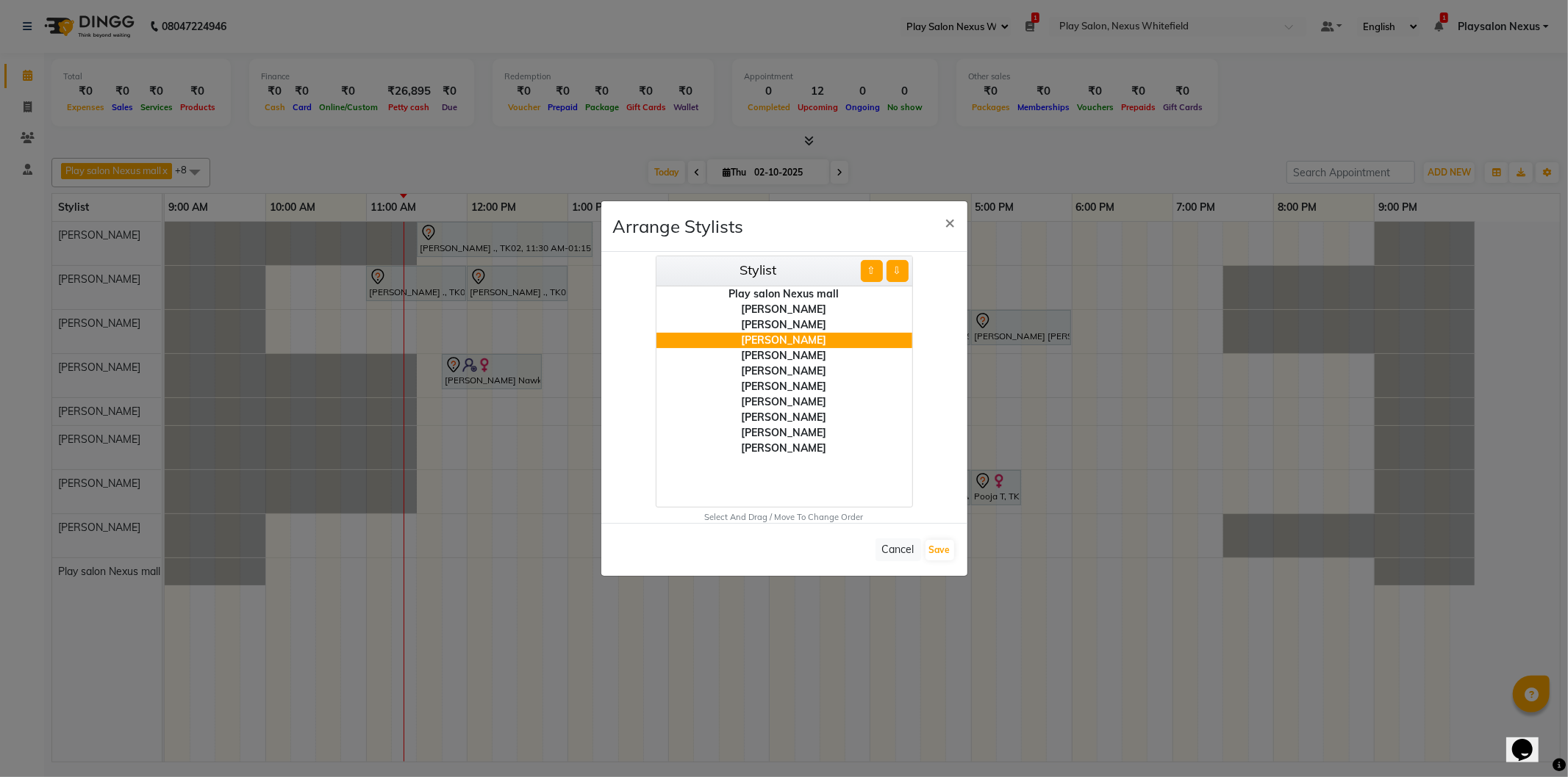
click at [875, 265] on button "⇧" at bounding box center [872, 271] width 22 height 22
drag, startPoint x: 783, startPoint y: 355, endPoint x: 828, endPoint y: 310, distance: 63.6
click at [784, 354] on div "[PERSON_NAME]" at bounding box center [784, 356] width 256 height 16
click at [872, 270] on button "⇧" at bounding box center [872, 271] width 22 height 22
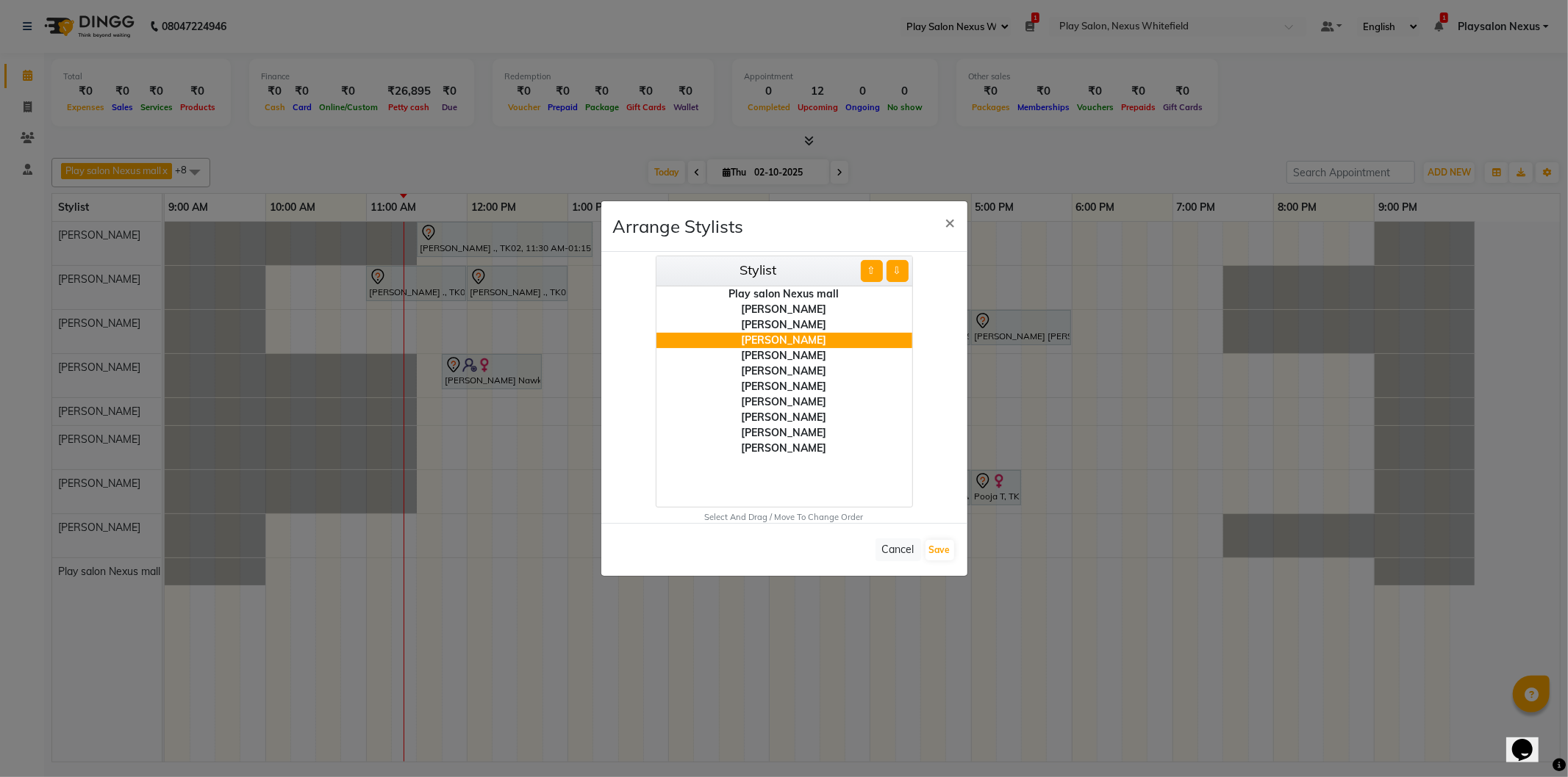
click at [872, 270] on button "⇧" at bounding box center [872, 271] width 22 height 22
click at [780, 356] on div "[PERSON_NAME]" at bounding box center [784, 356] width 256 height 16
click at [779, 430] on div "[PERSON_NAME]" at bounding box center [784, 433] width 256 height 16
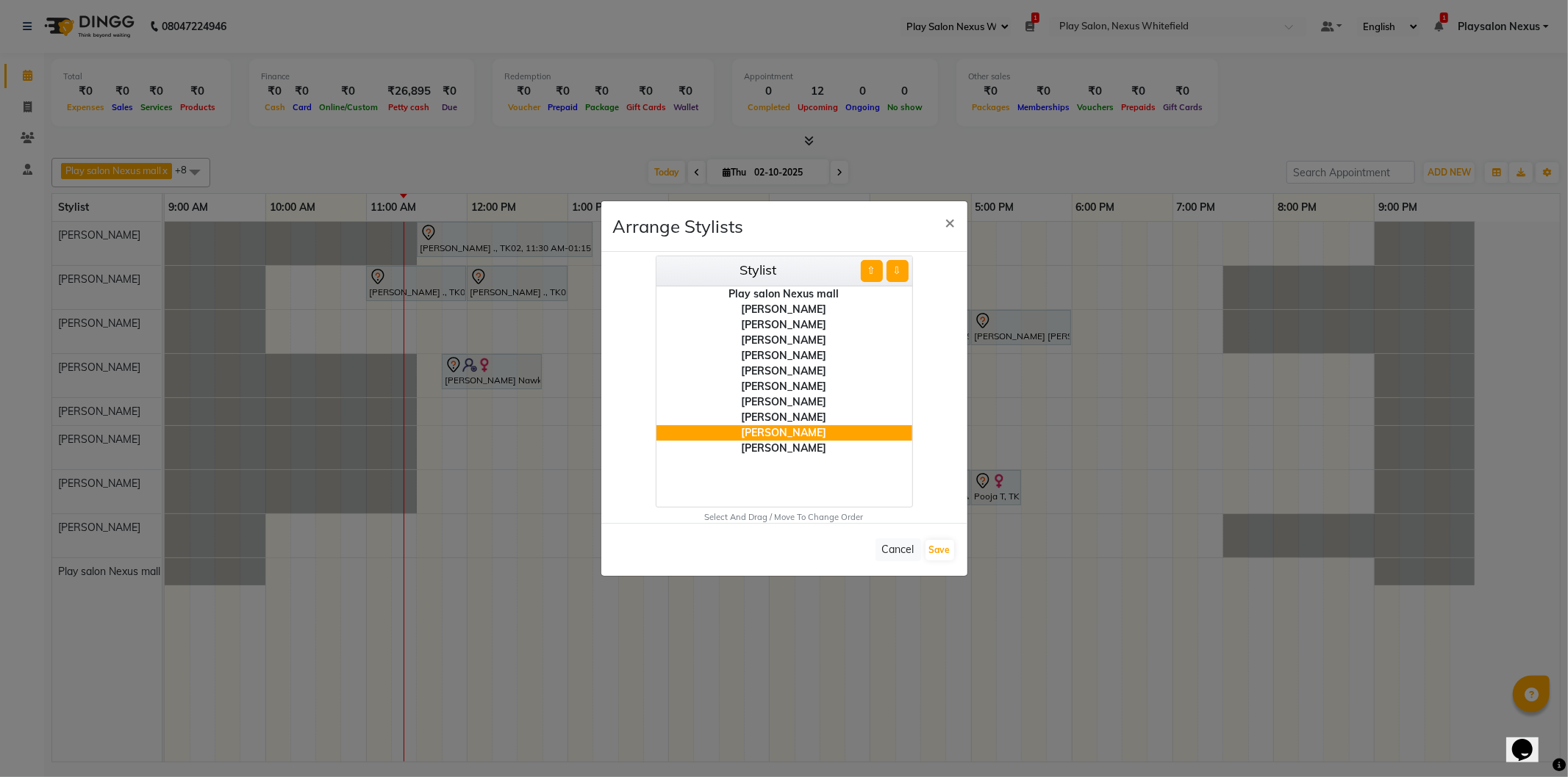
click at [875, 272] on button "⇧" at bounding box center [872, 271] width 22 height 22
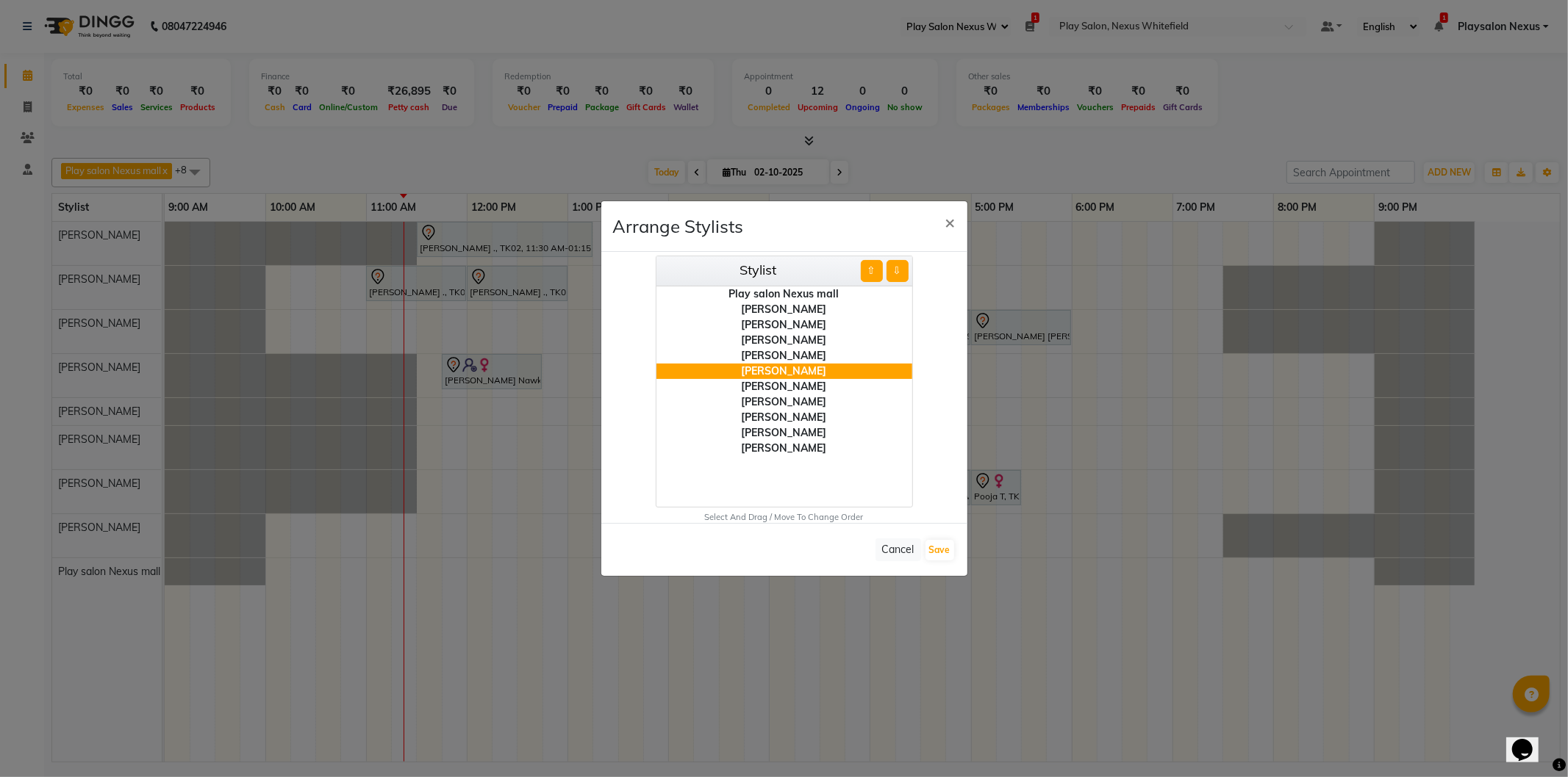
click at [875, 272] on button "⇧" at bounding box center [872, 271] width 22 height 22
click at [798, 370] on div "[PERSON_NAME]" at bounding box center [784, 372] width 256 height 16
click at [866, 267] on button "⇧" at bounding box center [872, 271] width 22 height 22
click at [798, 448] on div "[PERSON_NAME]" at bounding box center [784, 449] width 256 height 16
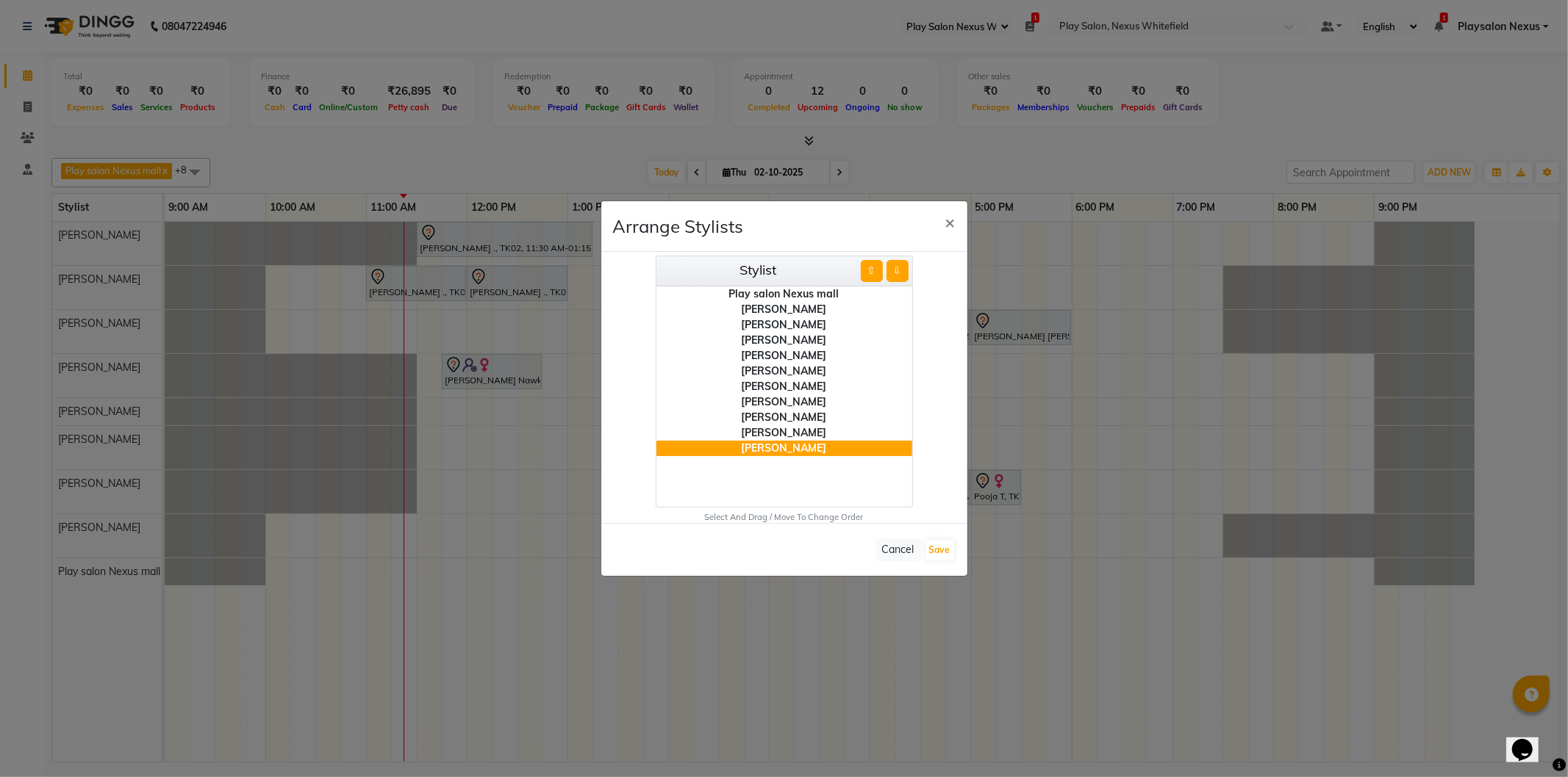
click at [875, 265] on button "⇧" at bounding box center [872, 271] width 22 height 22
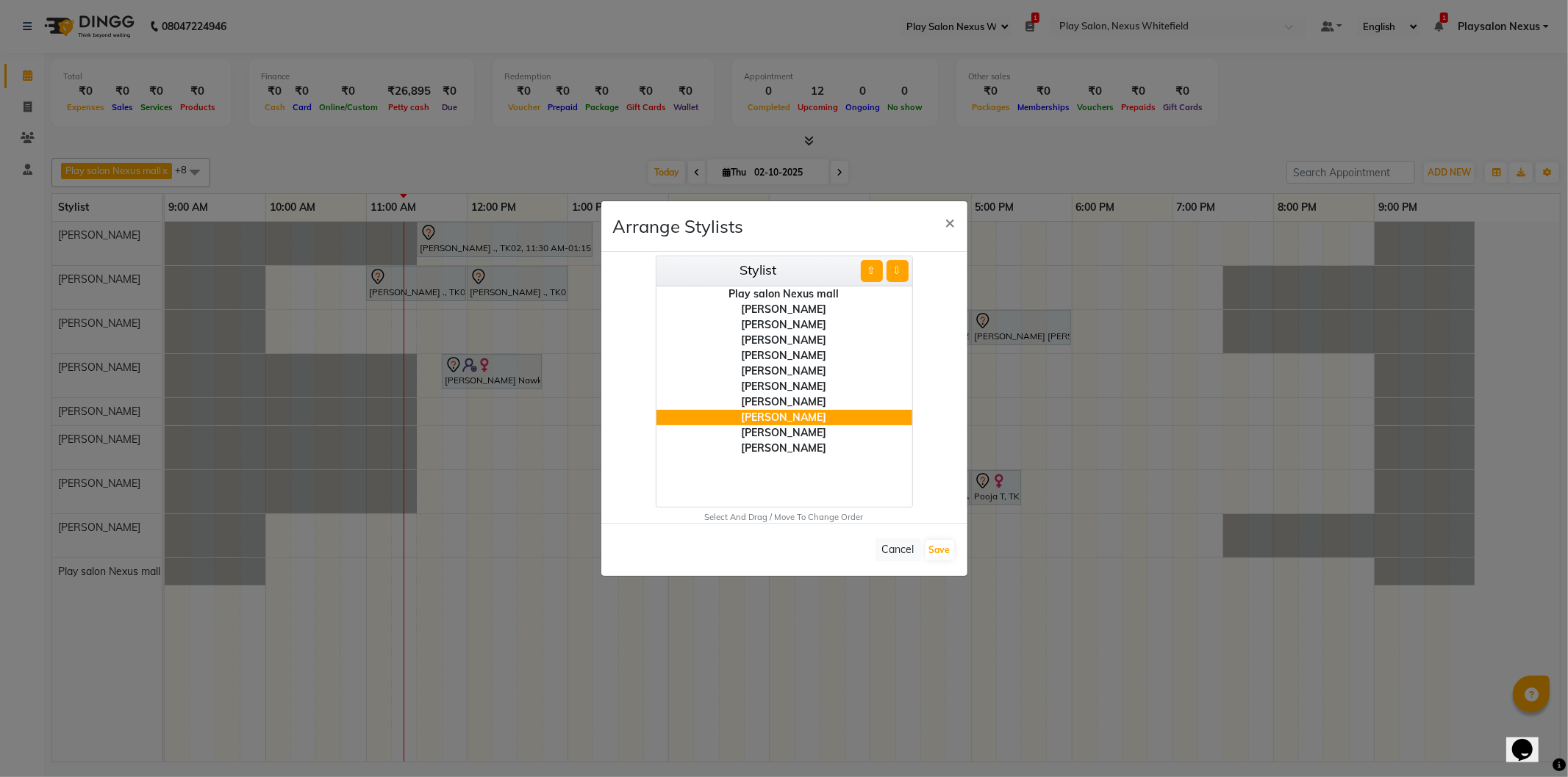
click at [875, 265] on button "⇧" at bounding box center [872, 271] width 22 height 22
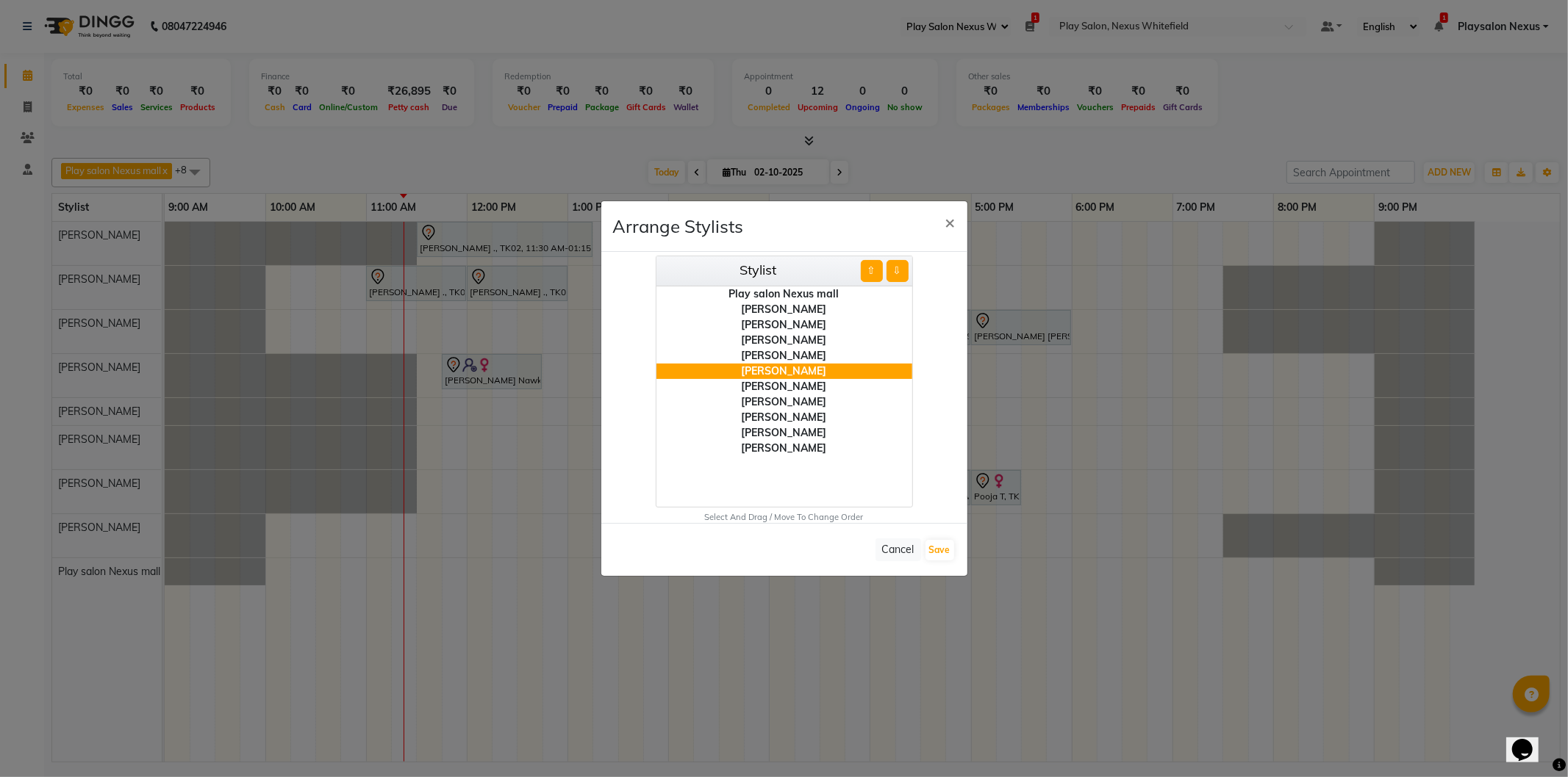
click at [787, 444] on div "[PERSON_NAME]" at bounding box center [784, 449] width 256 height 16
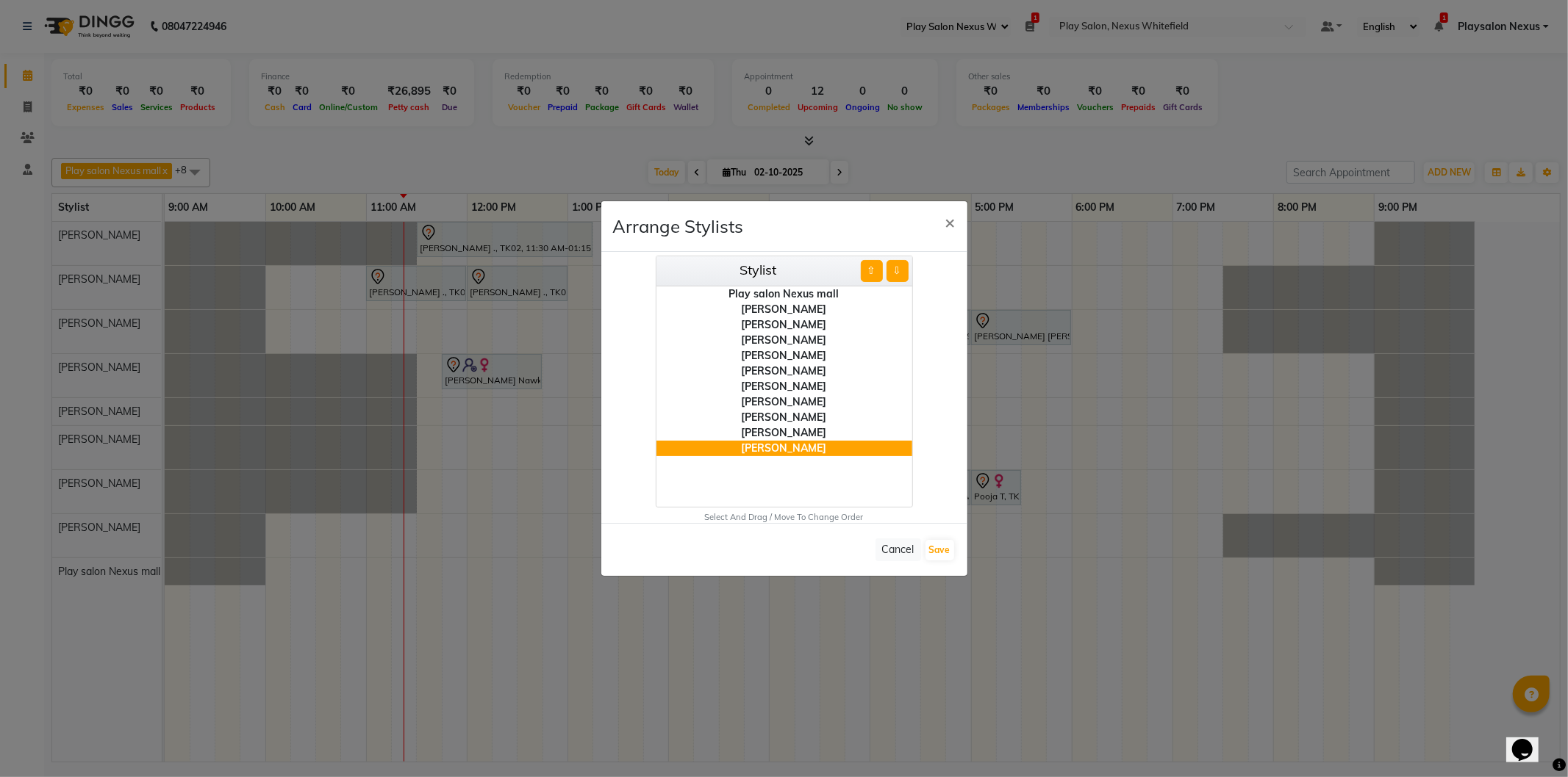
click at [870, 267] on button "⇧" at bounding box center [872, 271] width 22 height 22
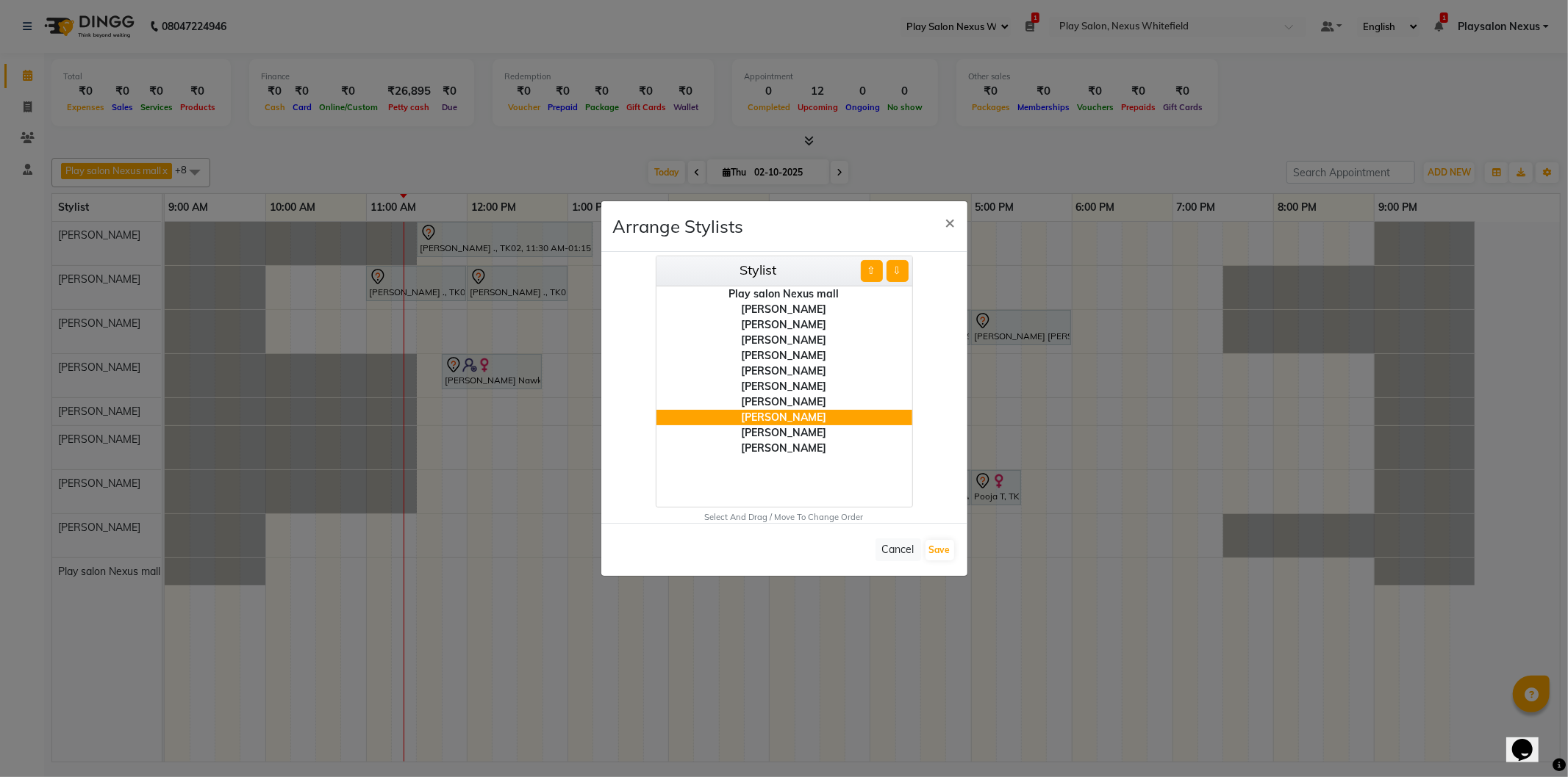
click at [870, 267] on button "⇧" at bounding box center [872, 271] width 22 height 22
drag, startPoint x: 777, startPoint y: 448, endPoint x: 873, endPoint y: 382, distance: 116.5
click at [779, 446] on div "[PERSON_NAME]" at bounding box center [784, 449] width 256 height 16
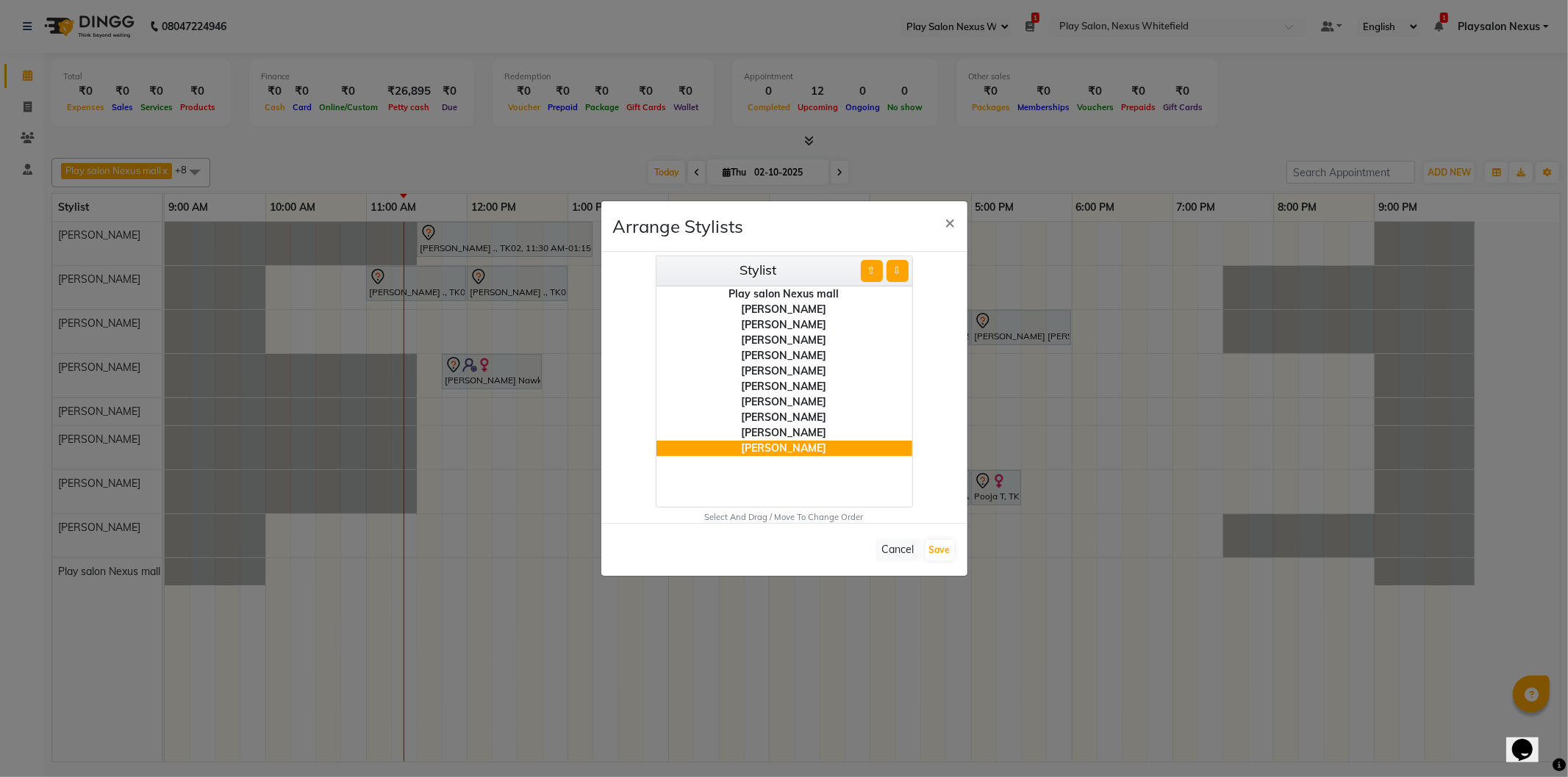
click at [870, 272] on button "⇧" at bounding box center [872, 271] width 22 height 22
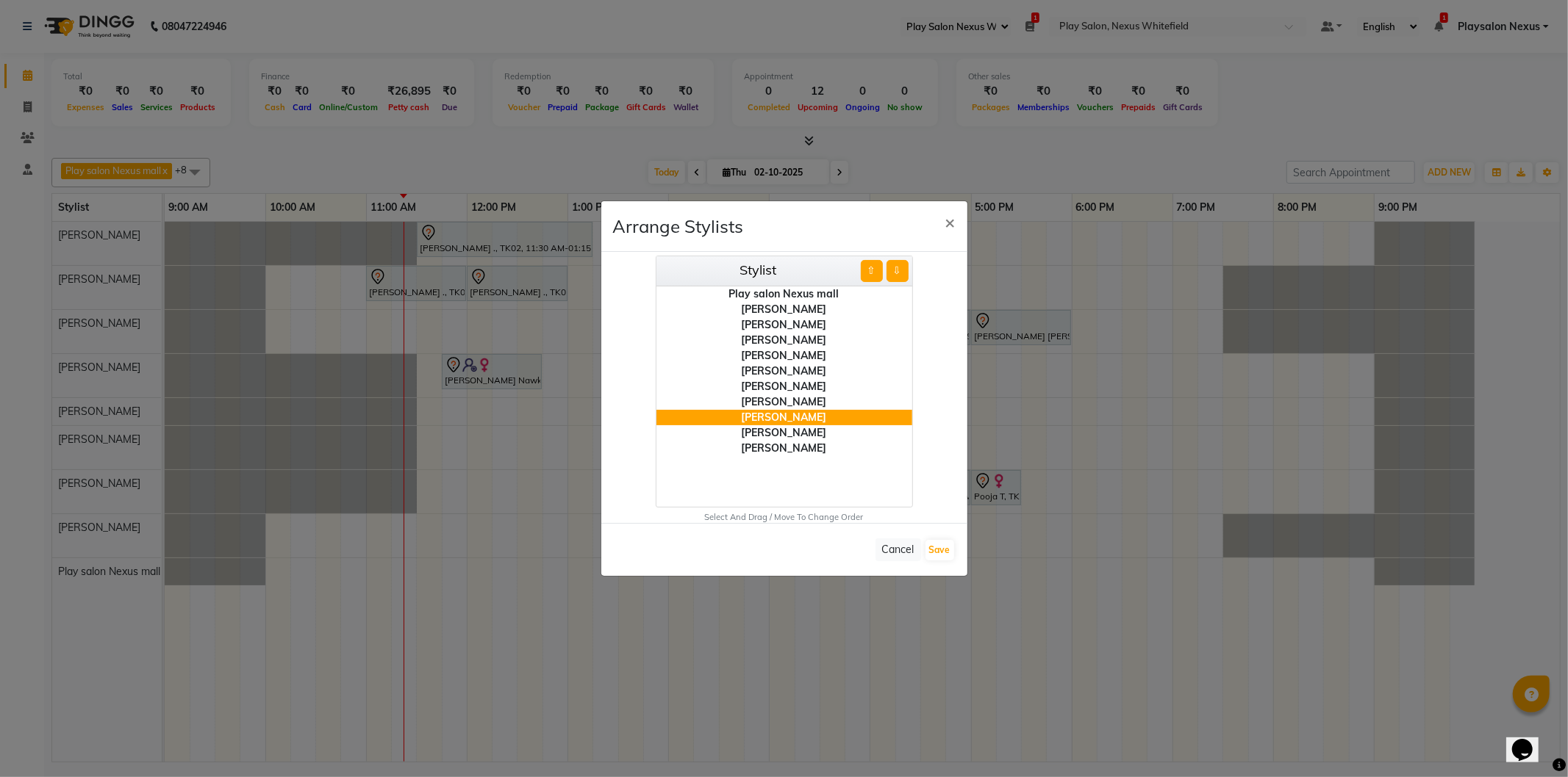
click at [870, 272] on button "⇧" at bounding box center [872, 271] width 22 height 22
click at [898, 276] on button "⇩" at bounding box center [897, 271] width 22 height 22
click at [805, 447] on div "[PERSON_NAME]" at bounding box center [784, 449] width 256 height 16
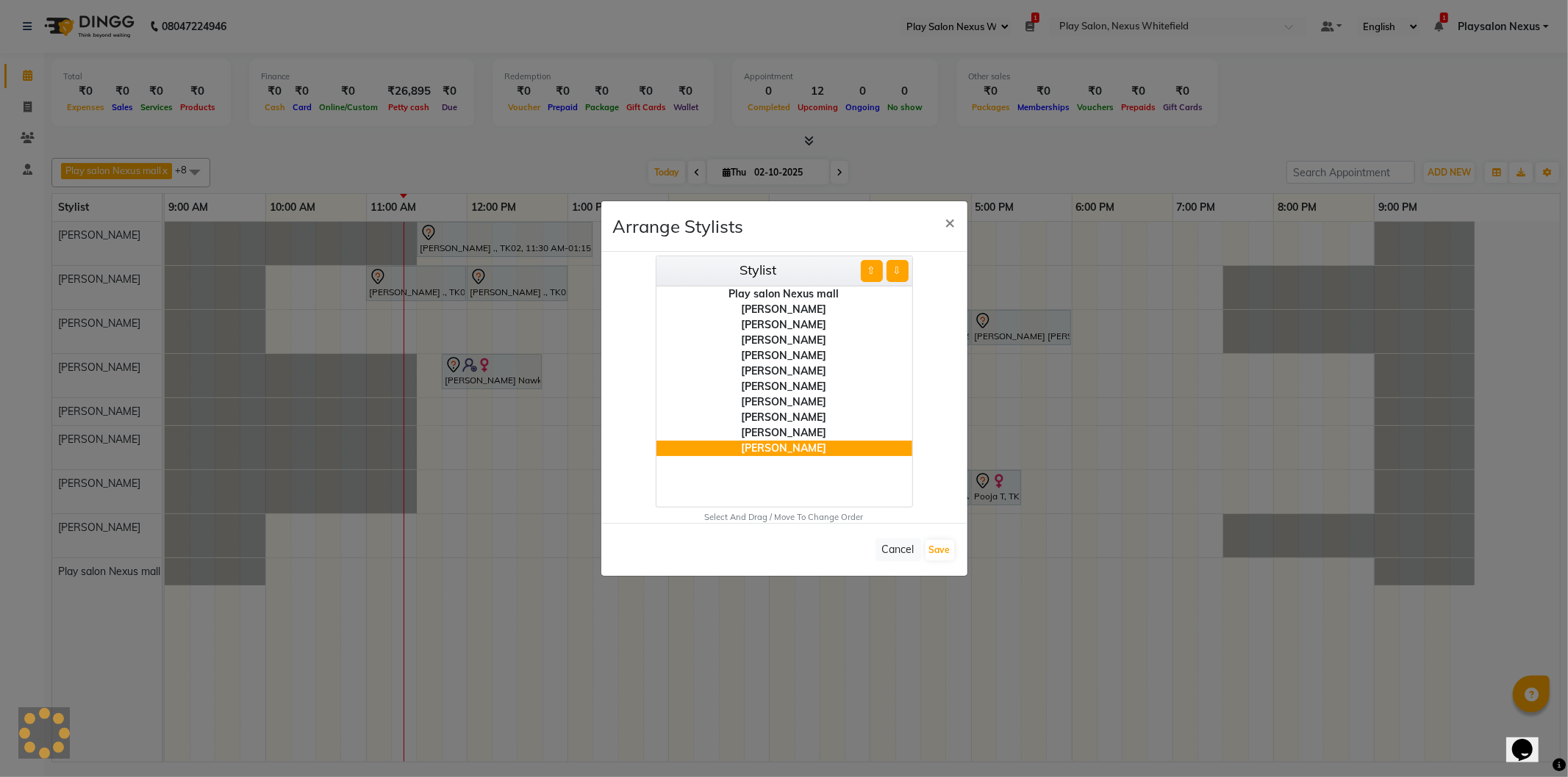
click at [870, 265] on button "⇧" at bounding box center [872, 271] width 22 height 22
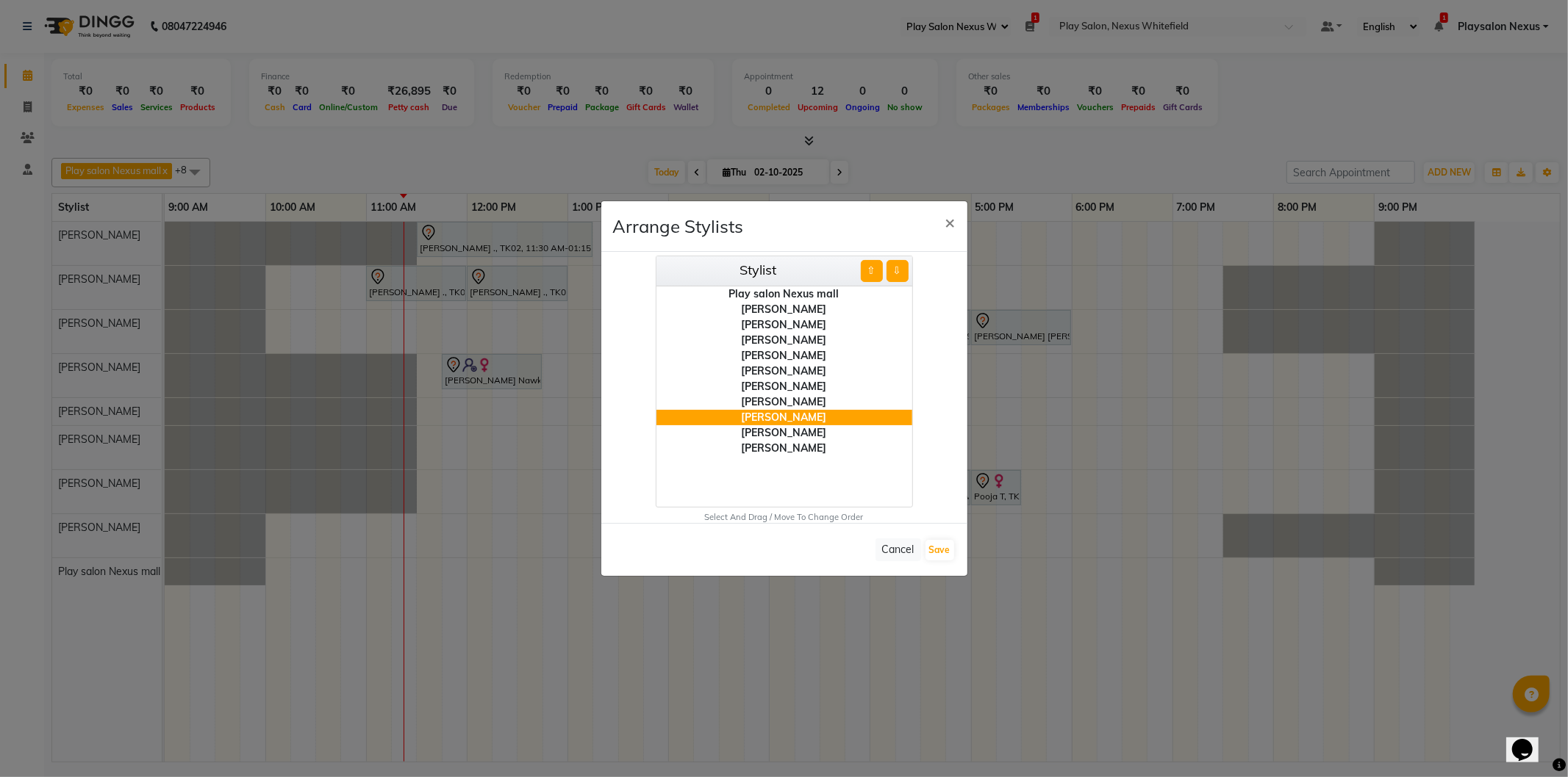
click at [870, 265] on button "⇧" at bounding box center [872, 271] width 22 height 22
click at [905, 269] on button "⇩" at bounding box center [897, 271] width 22 height 22
click at [937, 547] on button "Save" at bounding box center [940, 551] width 29 height 21
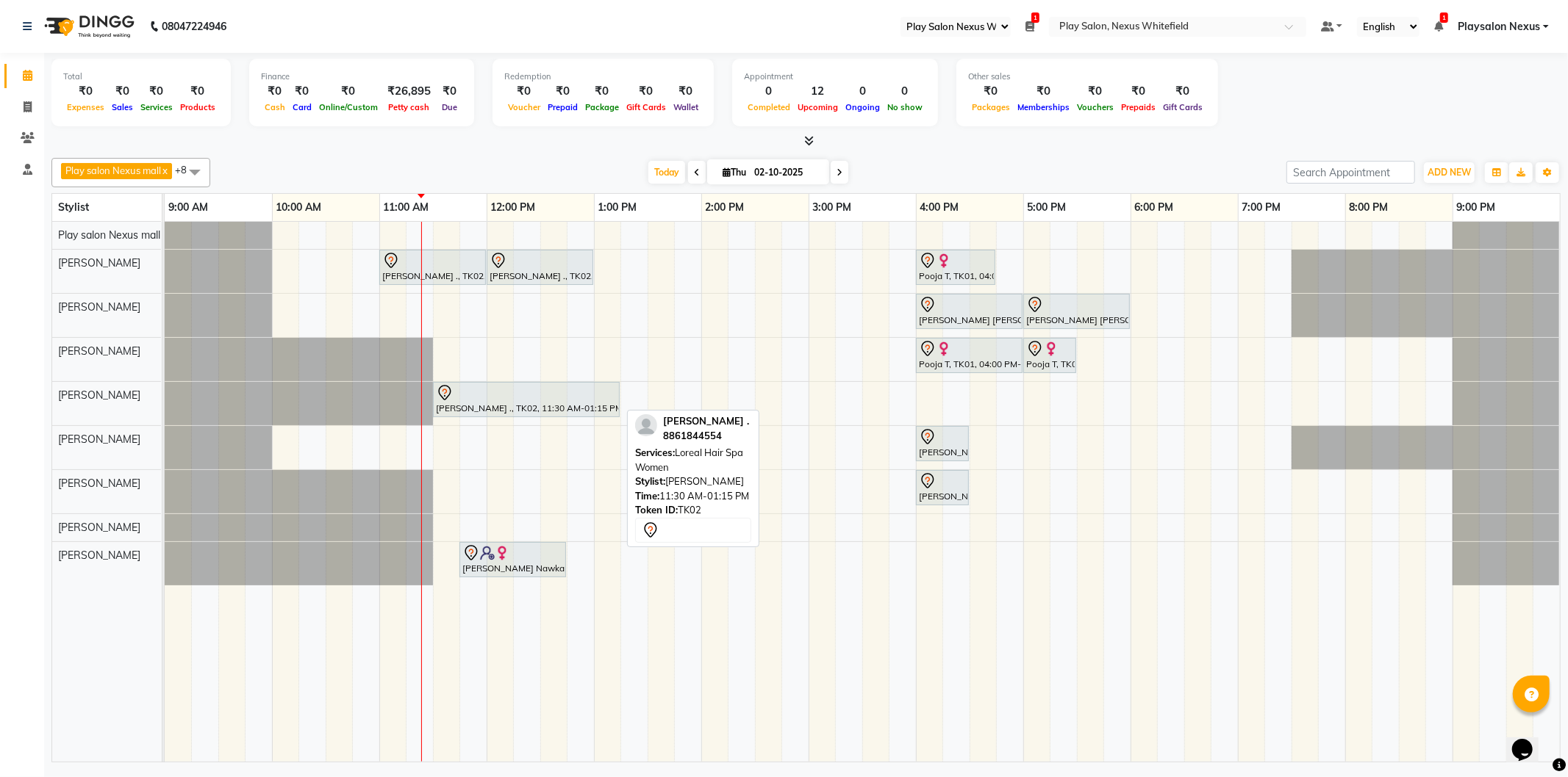
click at [497, 407] on div "Suparna ., TK02, 11:30 AM-01:15 PM, Loreal Hair Spa Women" at bounding box center [526, 399] width 183 height 31
select select "7"
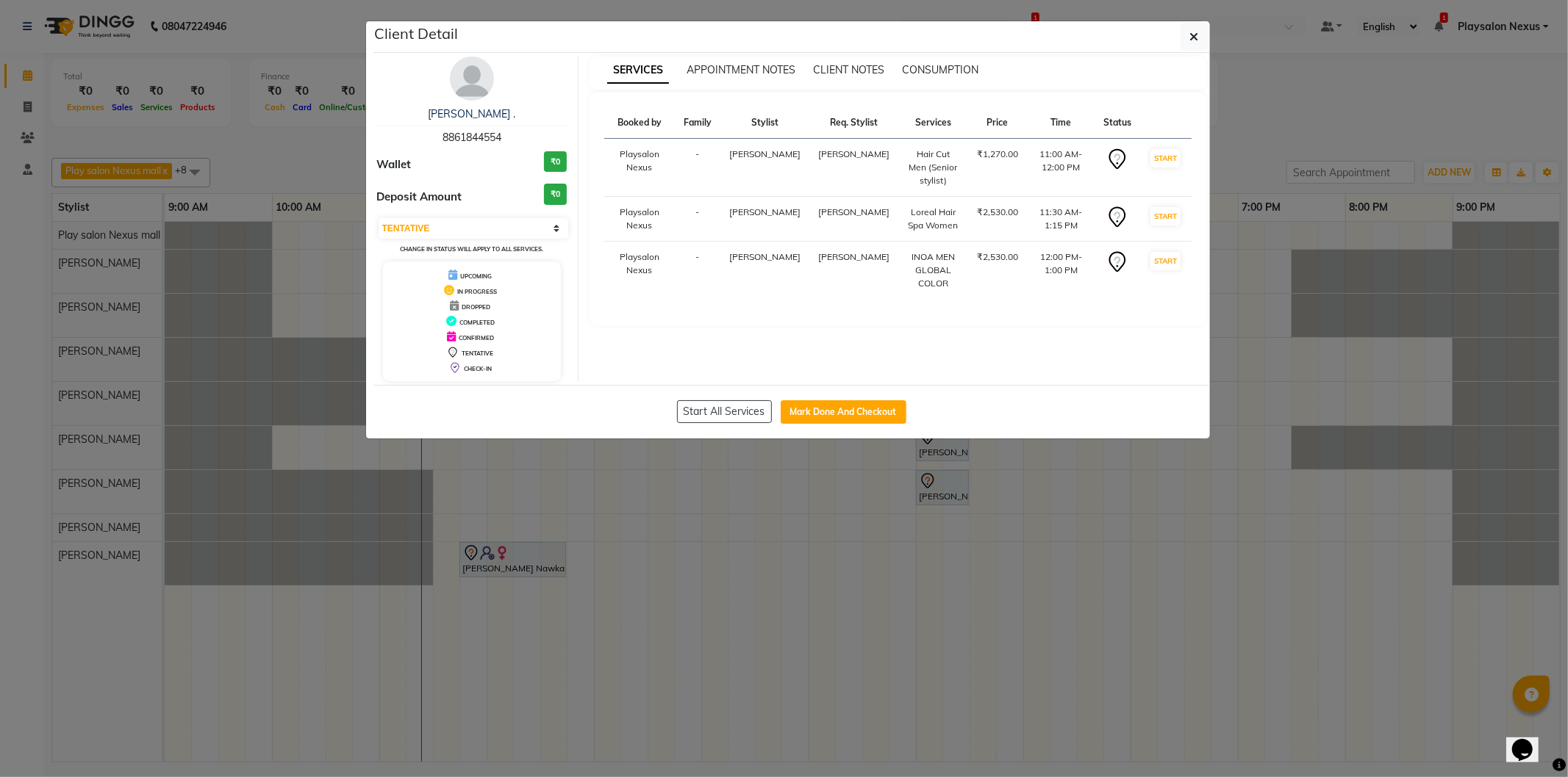
click at [472, 79] on img at bounding box center [472, 79] width 44 height 44
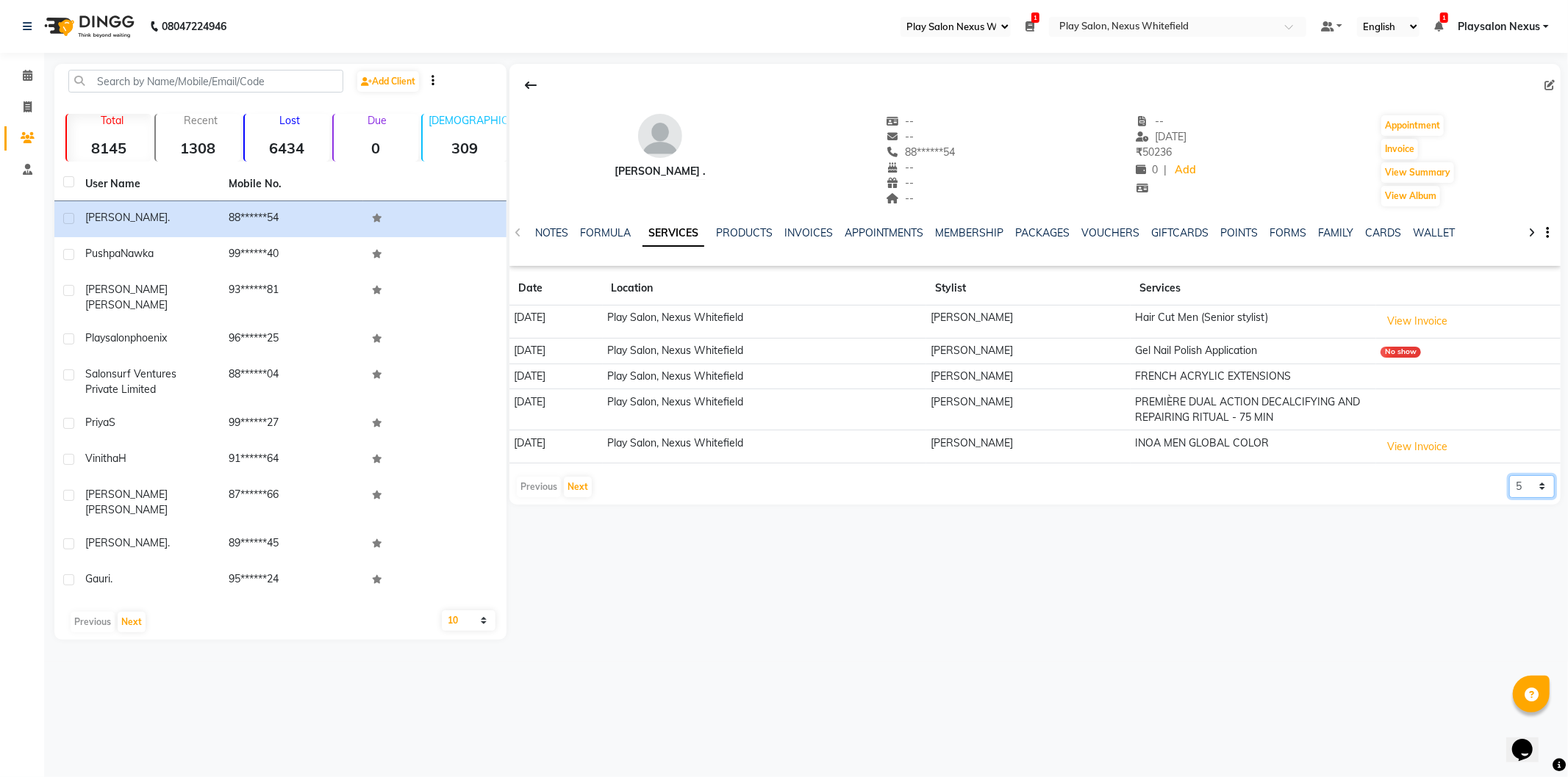
drag, startPoint x: 1534, startPoint y: 484, endPoint x: 1500, endPoint y: 519, distance: 48.8
click at [1531, 485] on select "5 10 50 100 500" at bounding box center [1532, 487] width 45 height 23
select select "500"
click at [1509, 476] on select "5 10 50 100 500" at bounding box center [1532, 487] width 45 height 23
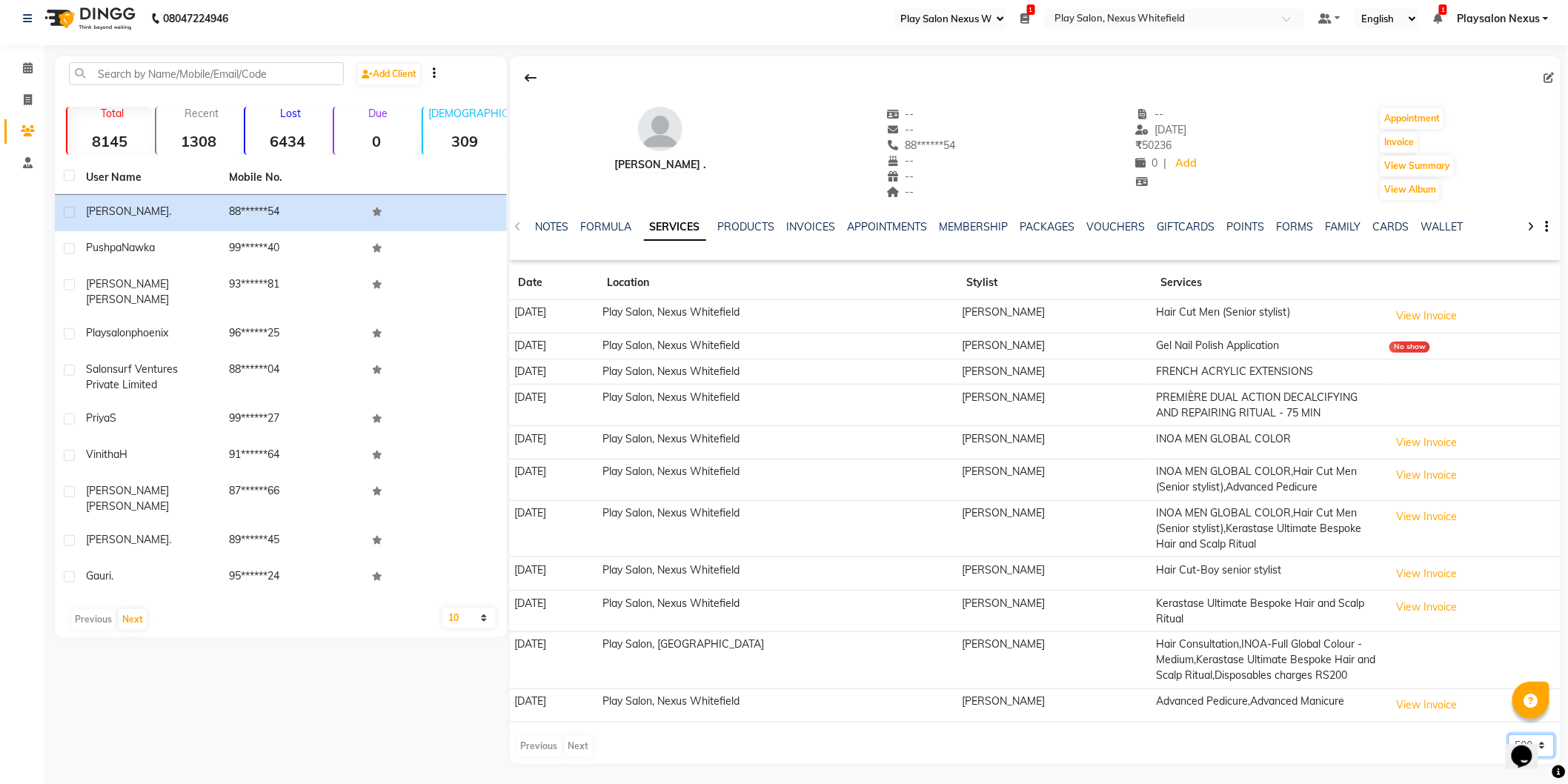
scroll to position [11, 0]
click at [21, 60] on span at bounding box center [27, 66] width 26 height 17
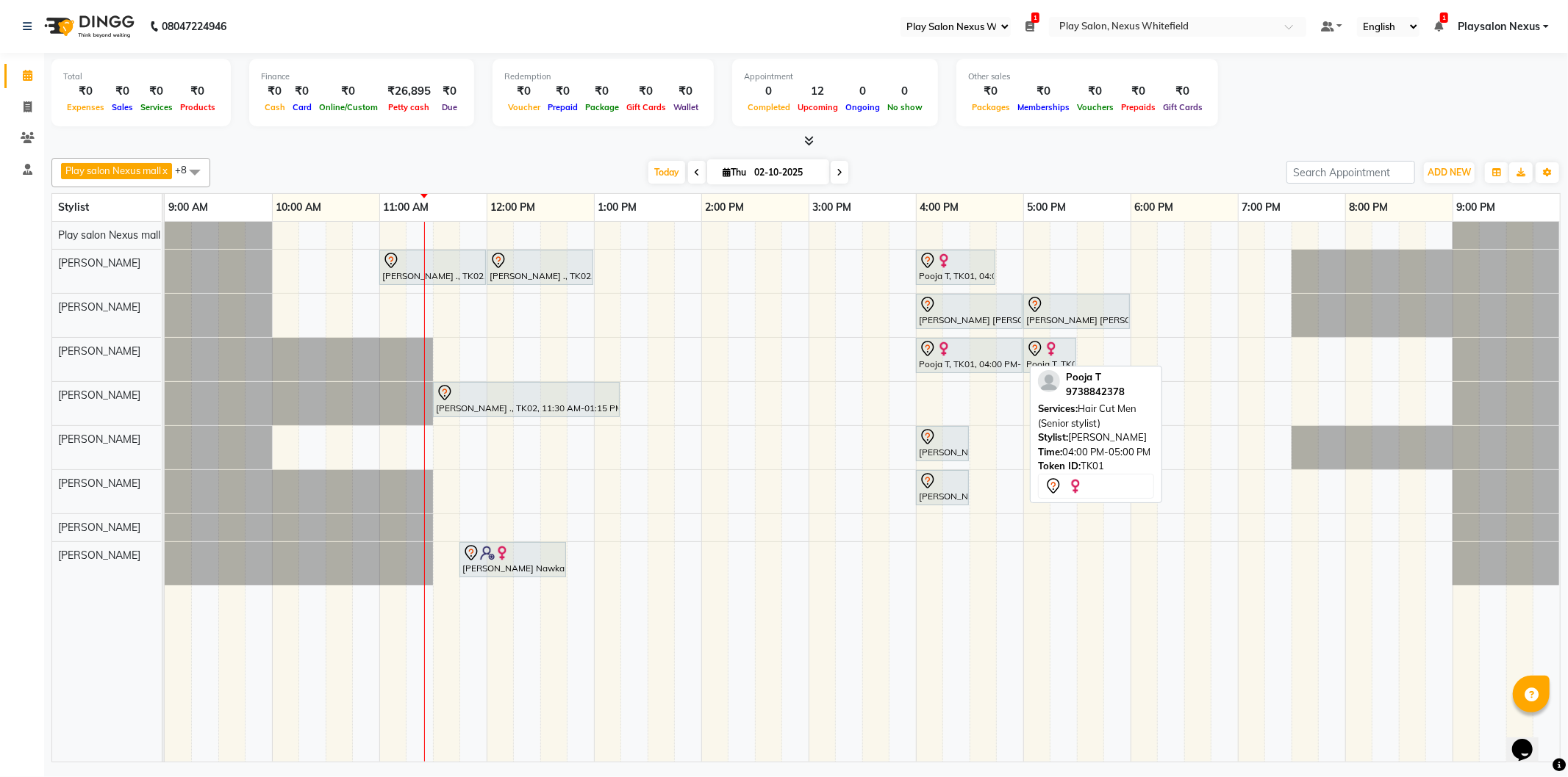
click at [986, 365] on div "Pooja T, TK01, 04:00 PM-05:00 PM, Hair Cut Men (Senior stylist)" at bounding box center [969, 355] width 104 height 31
select select "7"
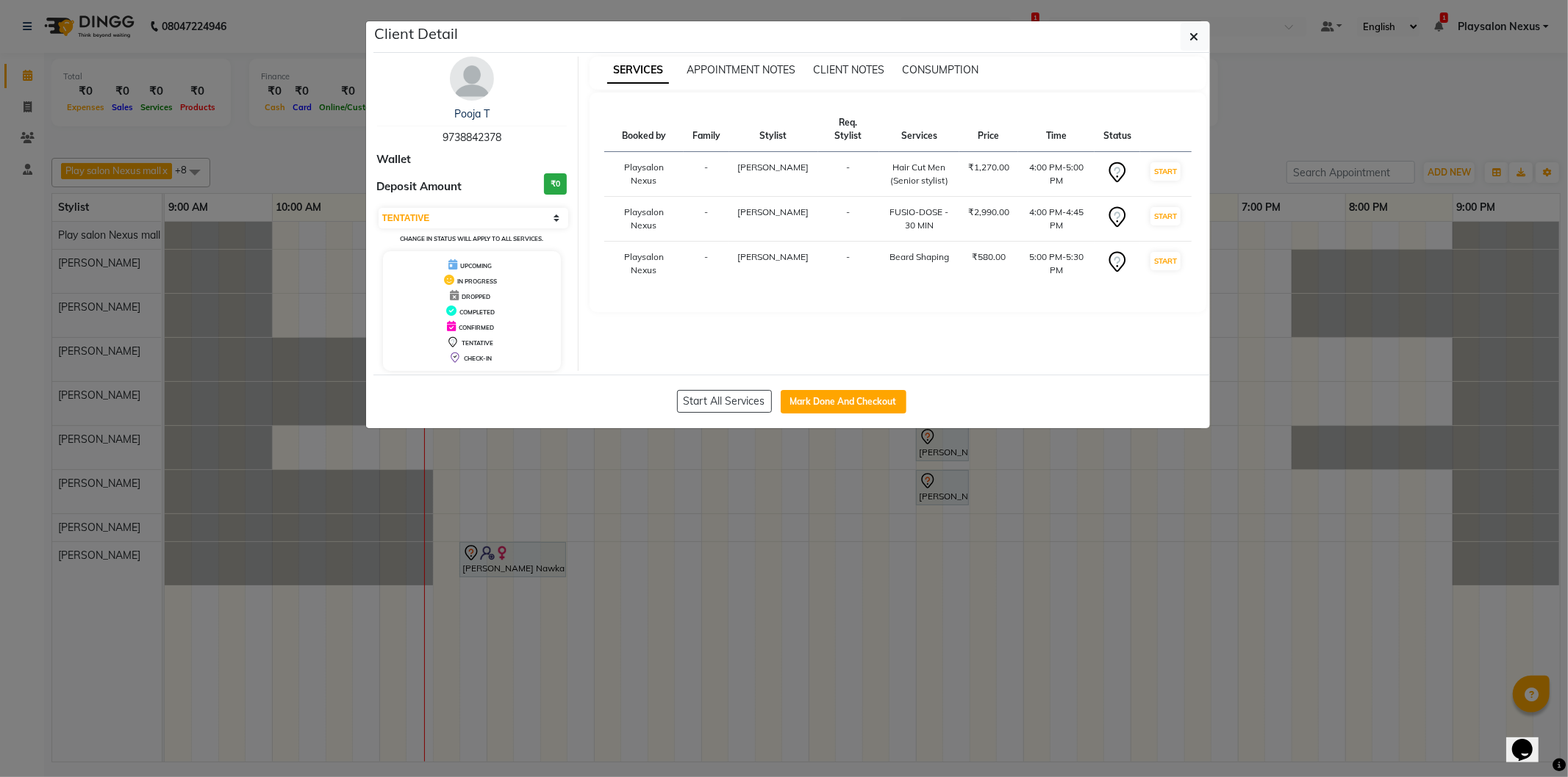
click at [473, 91] on img at bounding box center [472, 79] width 44 height 44
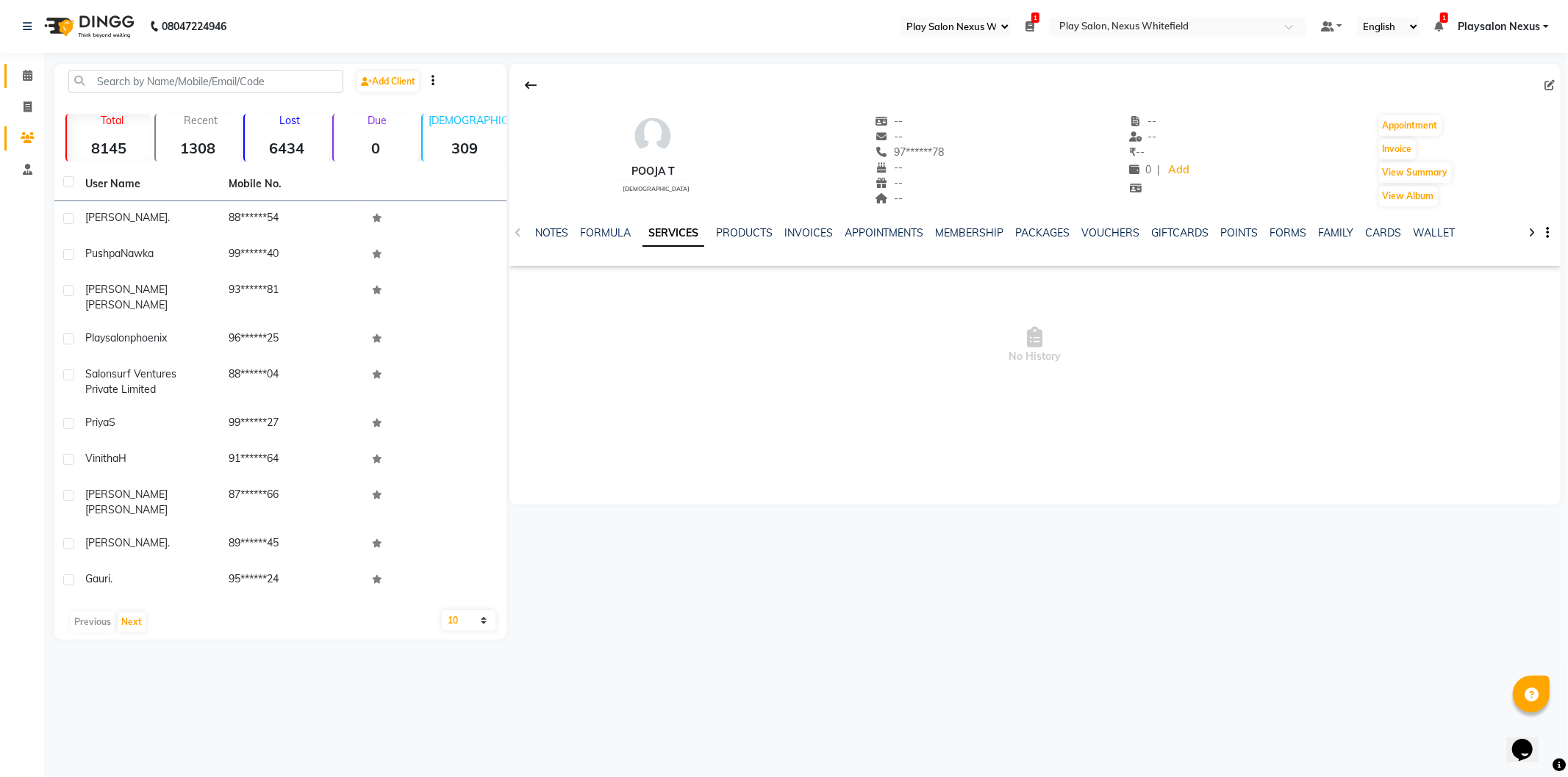
drag, startPoint x: 22, startPoint y: 60, endPoint x: 22, endPoint y: 77, distance: 17.0
click at [23, 65] on li "Calendar" at bounding box center [22, 76] width 44 height 31
click at [23, 77] on icon at bounding box center [27, 75] width 10 height 11
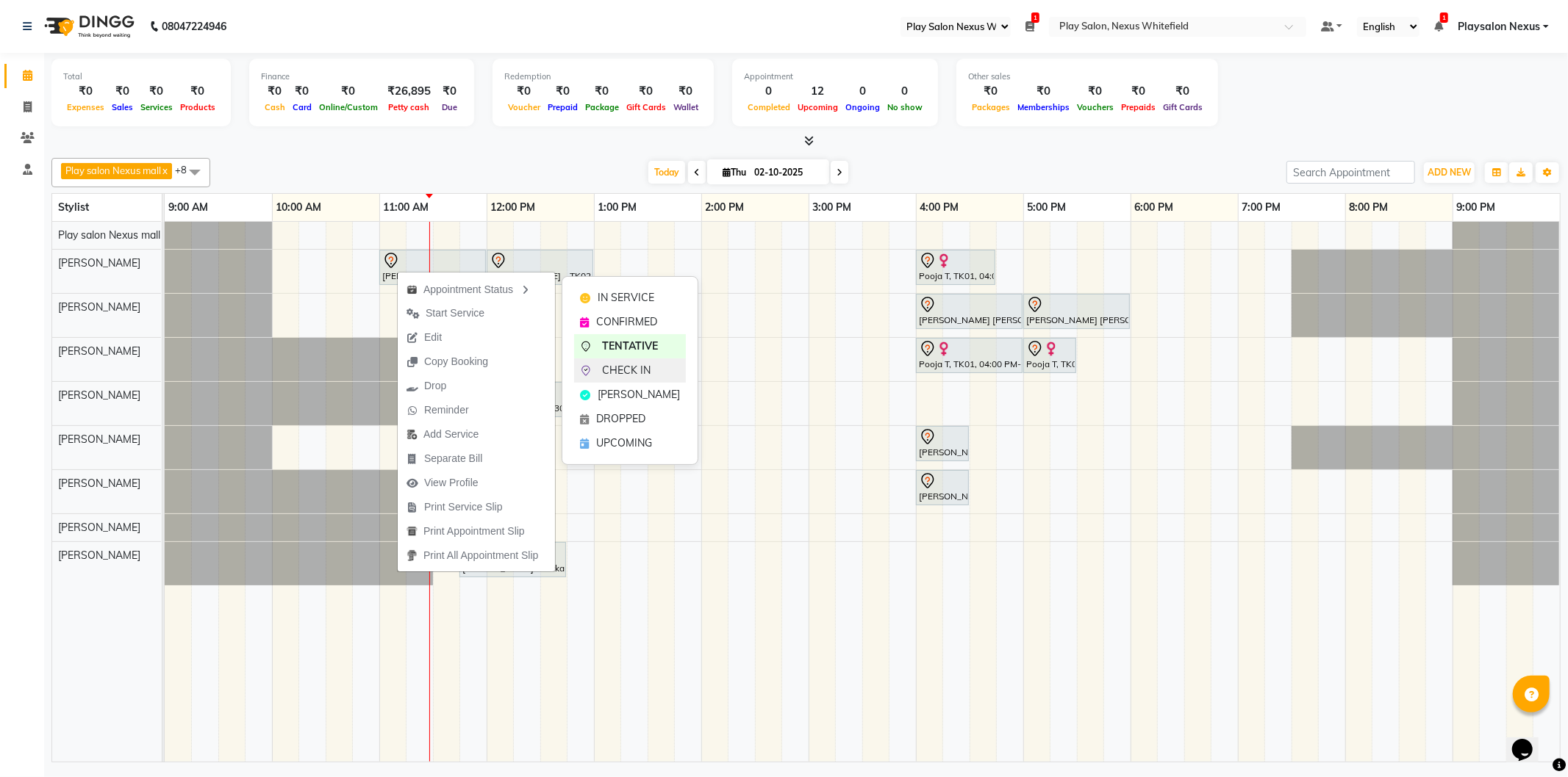
click at [637, 372] on span "CHECK IN" at bounding box center [626, 371] width 49 height 16
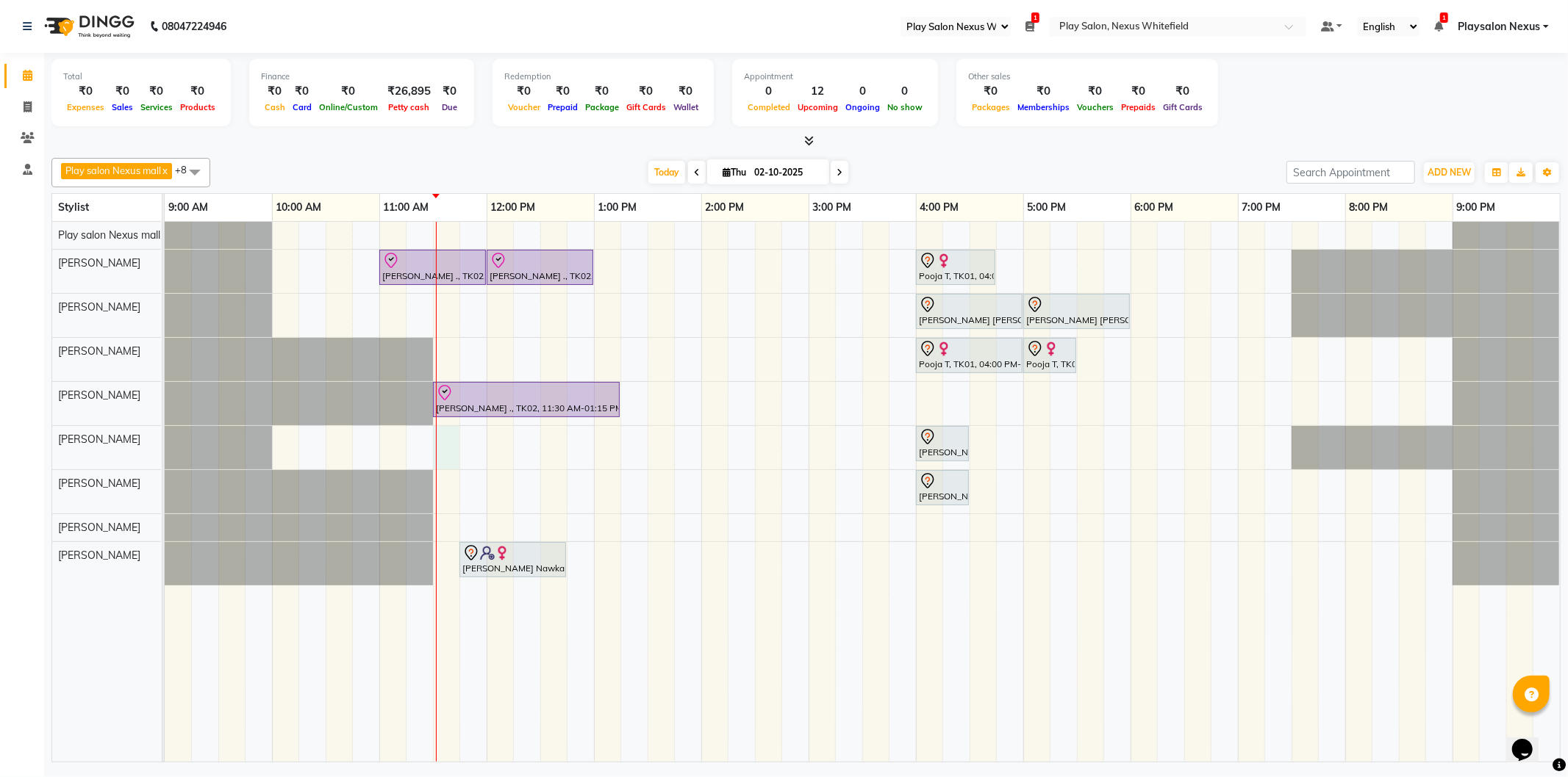
click at [446, 457] on div "Suparna ., TK02, 11:00 AM-12:00 PM, Hair Cut Men (Senior stylist) Suparna ., TK…" at bounding box center [862, 492] width 1395 height 540
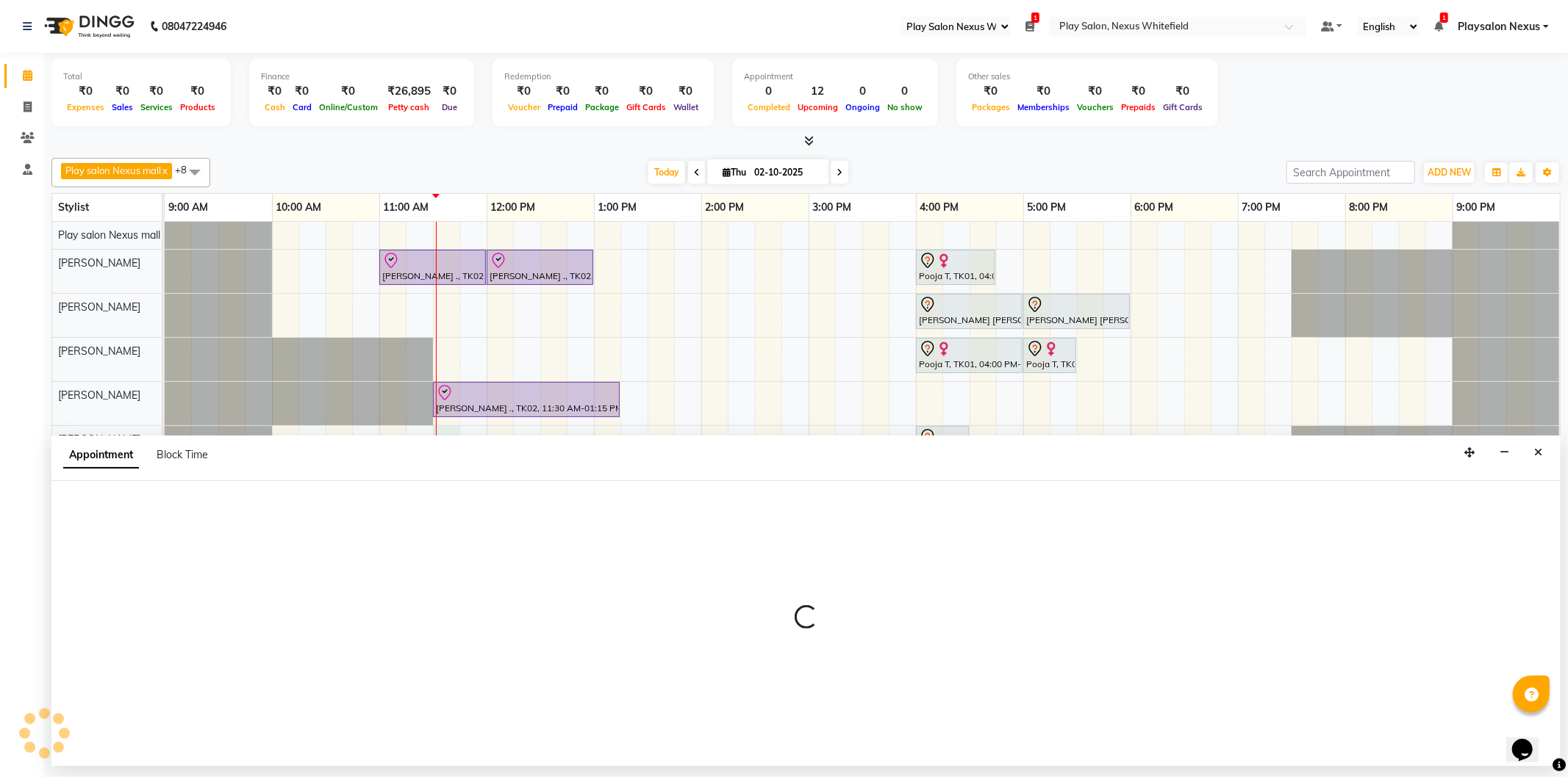
select select "81404"
select select "tentative"
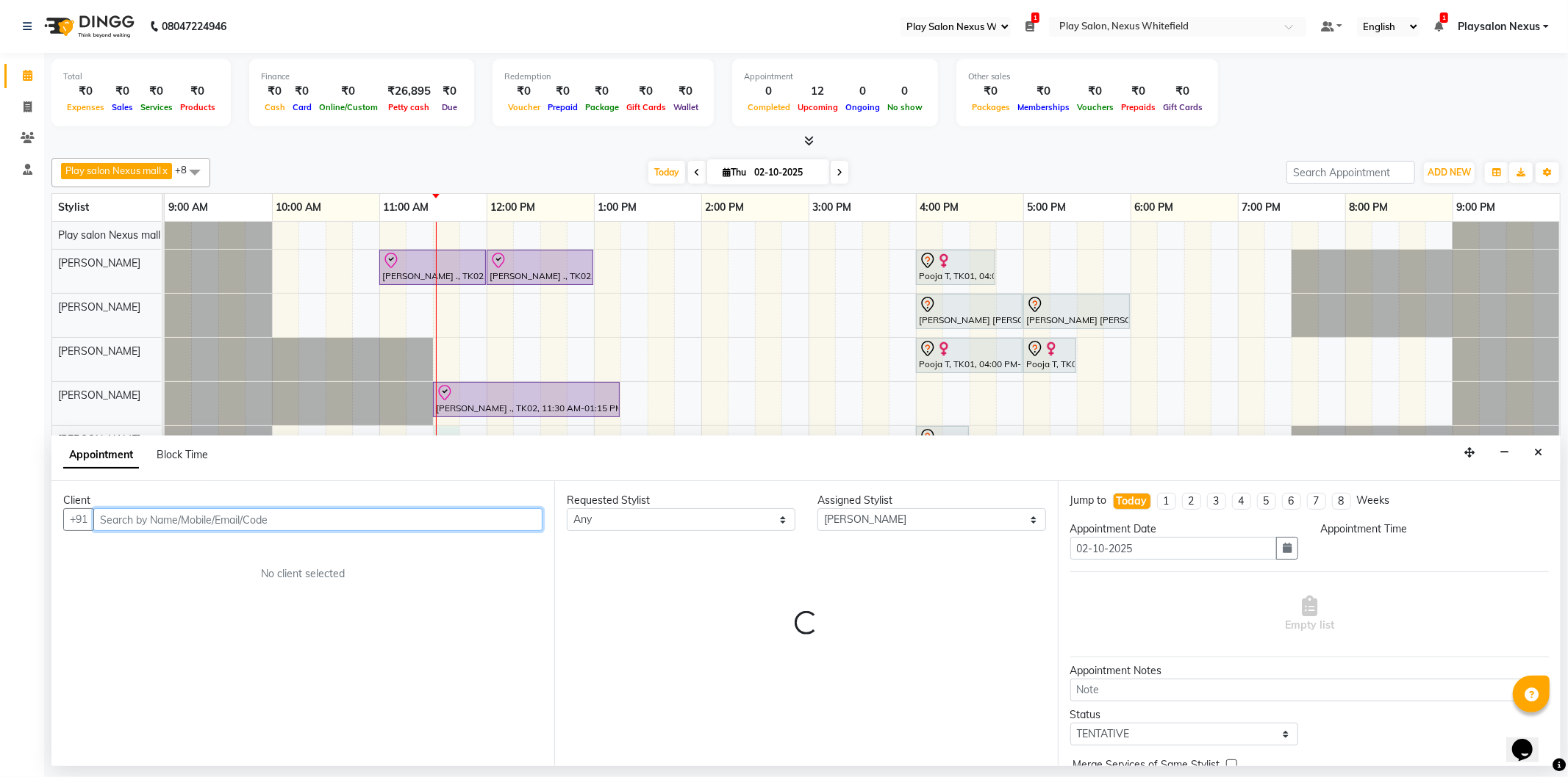
select select "690"
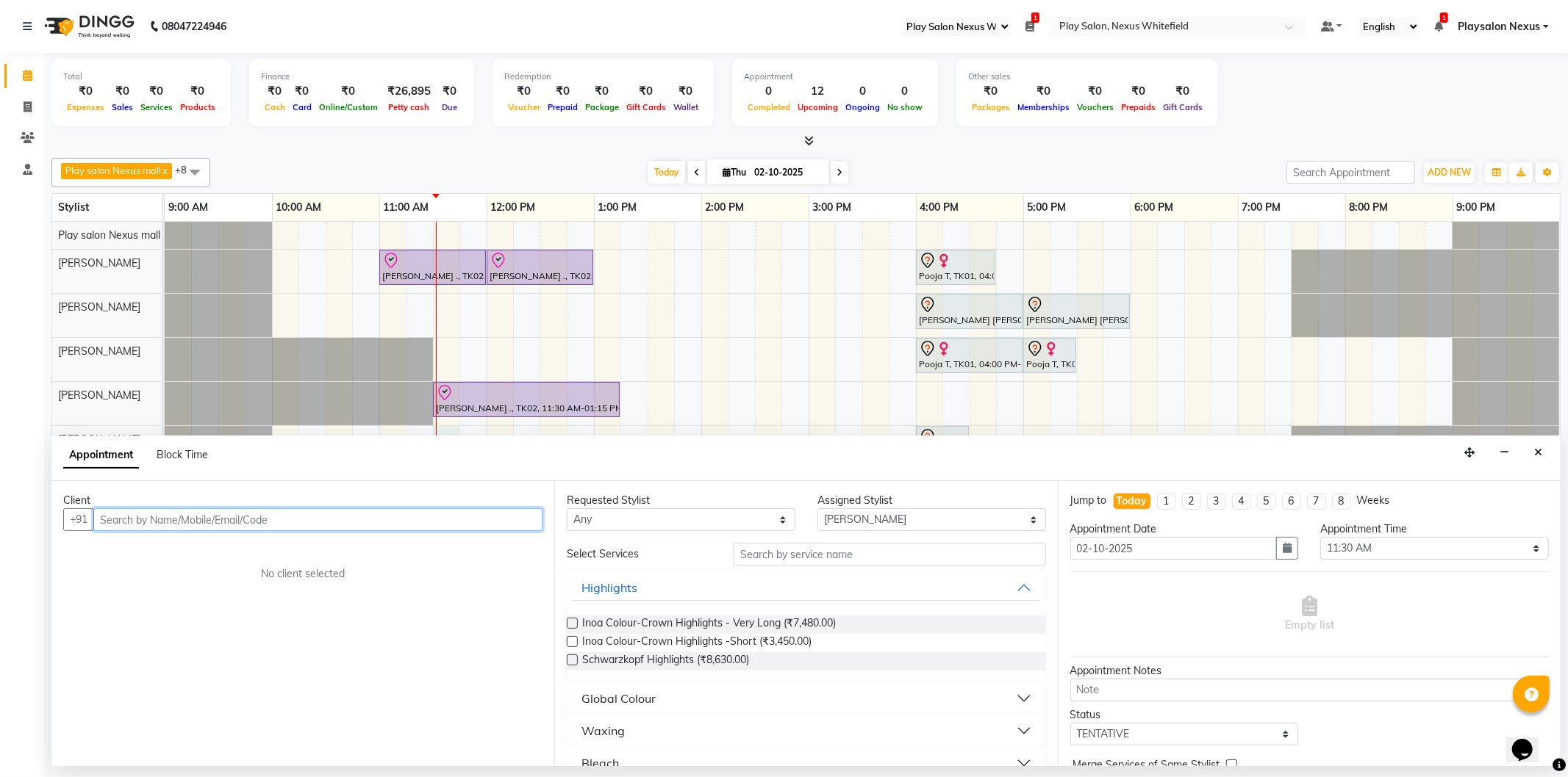
click at [353, 523] on input "text" at bounding box center [318, 519] width 449 height 23
click at [239, 554] on ngb-highlight "81******97" at bounding box center [241, 551] width 60 height 15
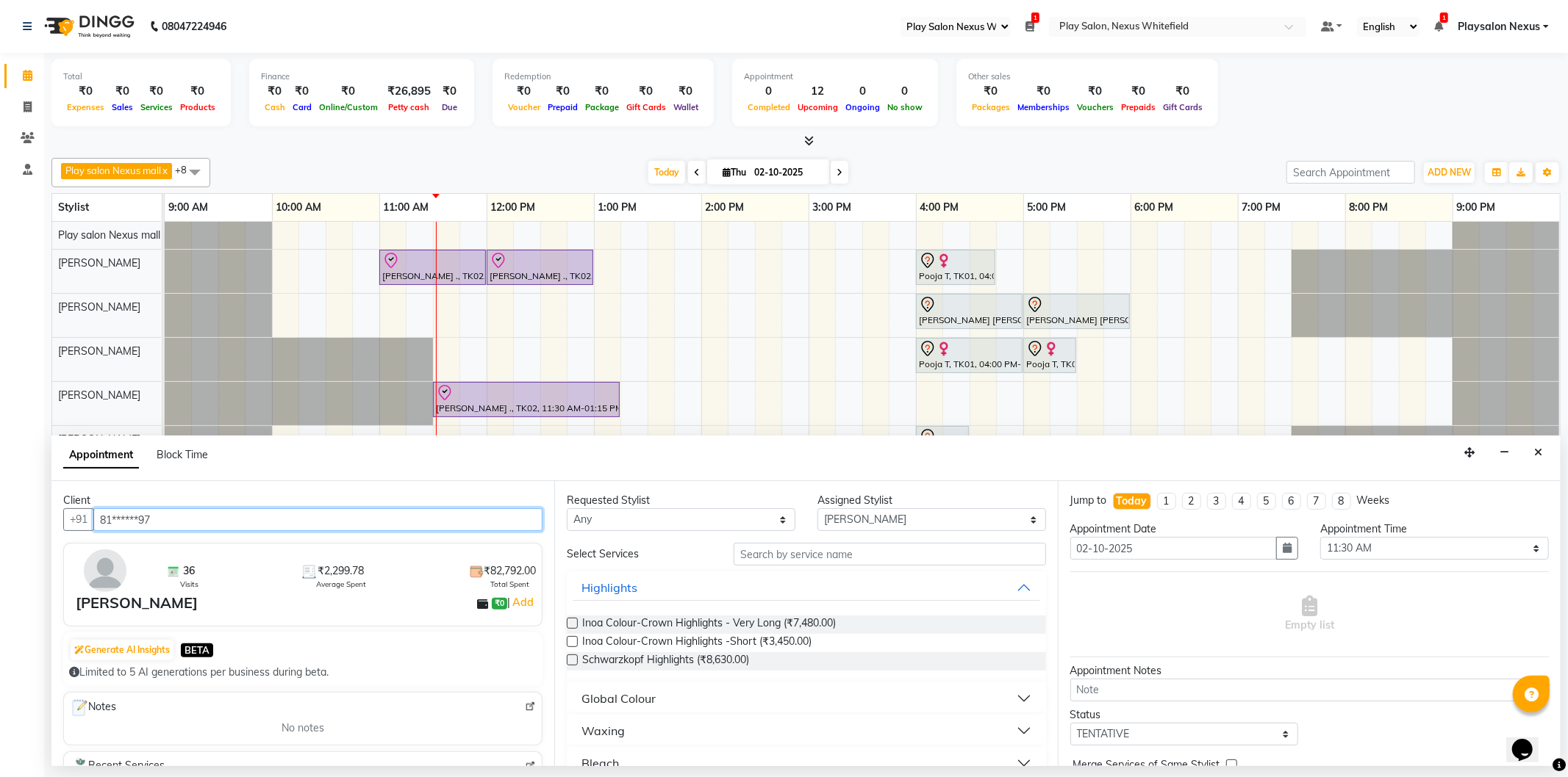
type input "81******97"
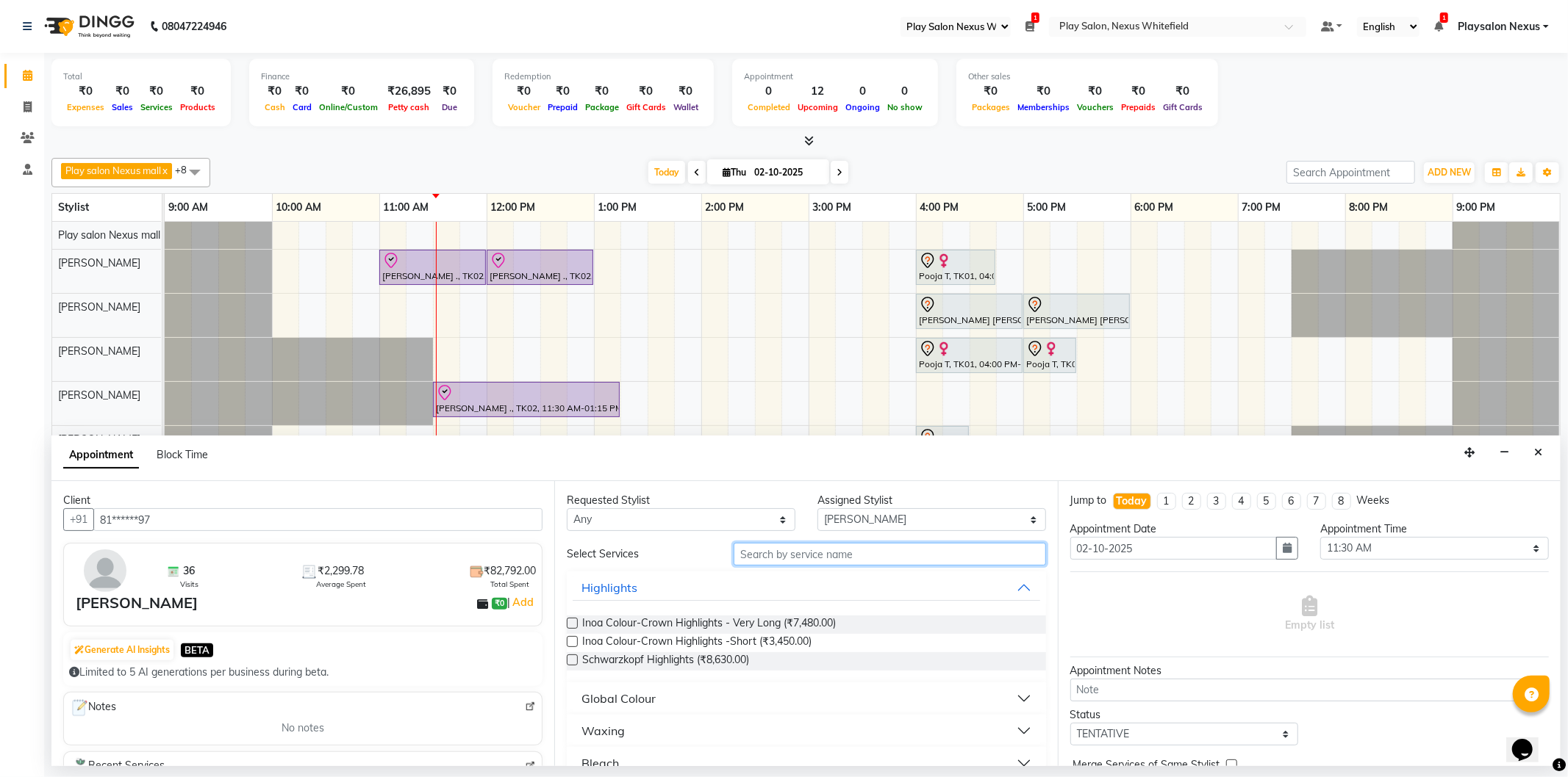
click at [761, 559] on input "text" at bounding box center [889, 554] width 312 height 23
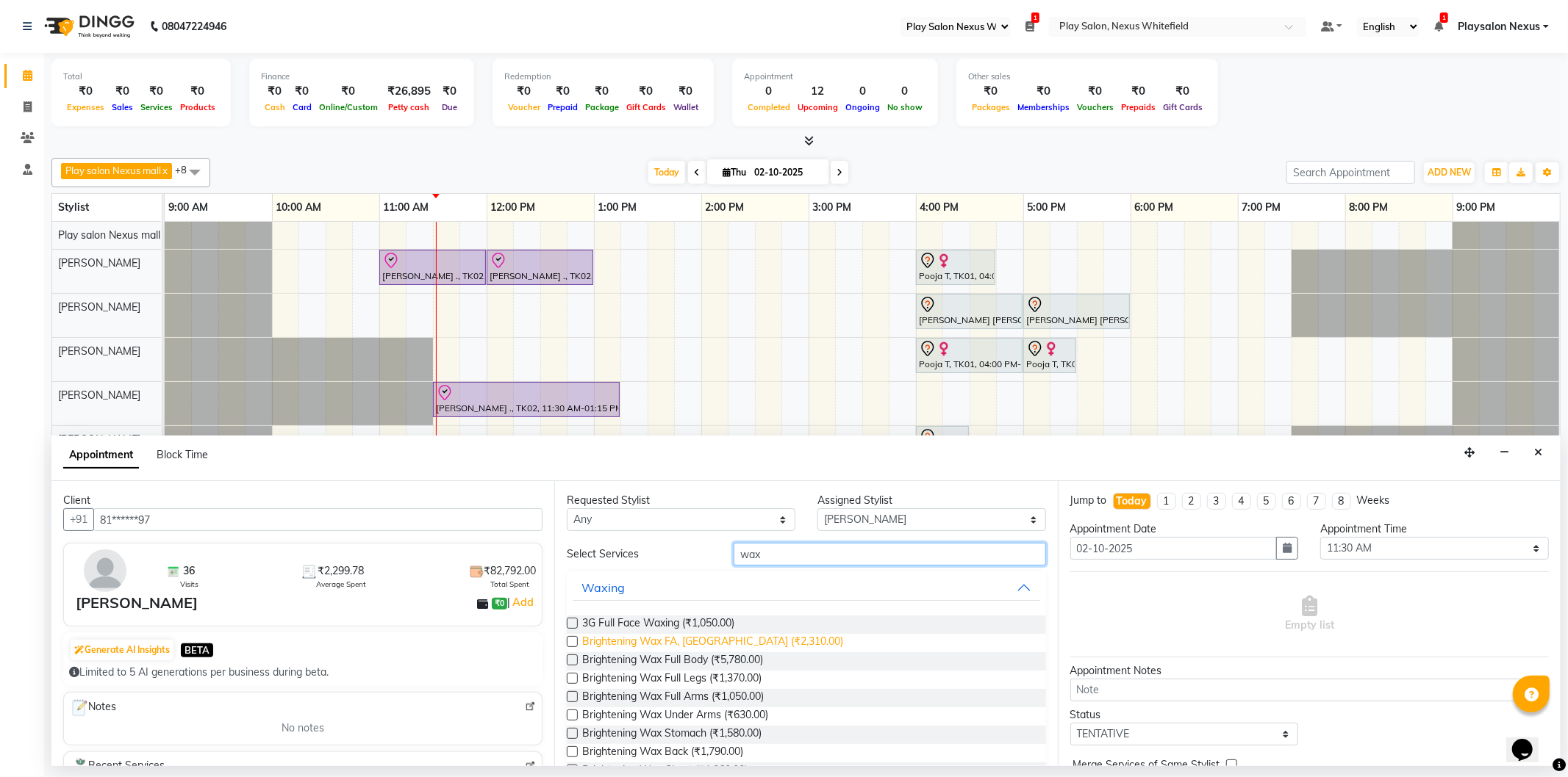
type input "wax"
click at [676, 645] on span "Brightening Wax FA, FL (₹2,310.00)" at bounding box center [713, 643] width 261 height 18
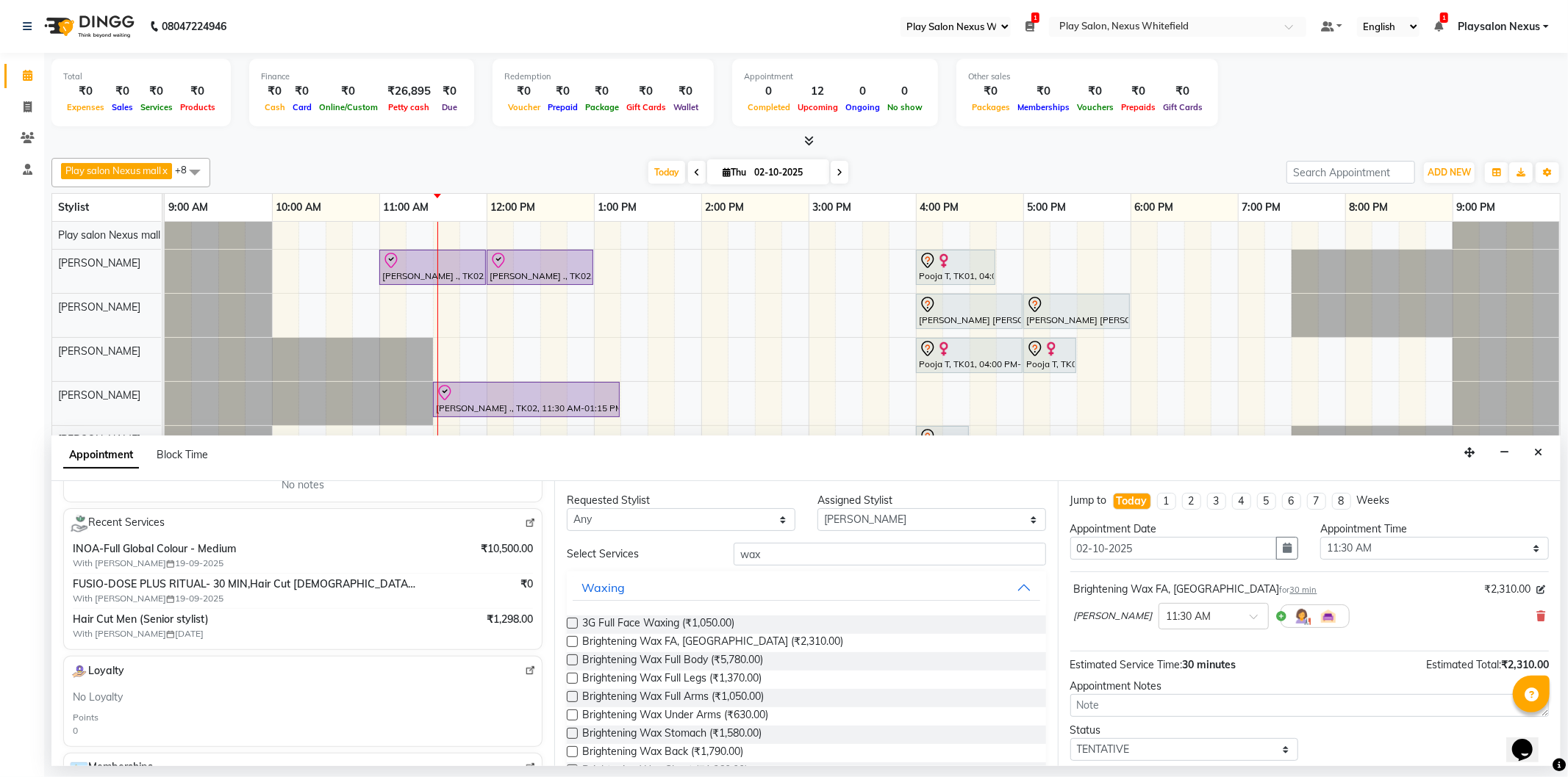
scroll to position [244, 0]
click at [568, 643] on label at bounding box center [572, 642] width 11 height 11
click at [568, 643] on input "checkbox" at bounding box center [571, 643] width 10 height 10
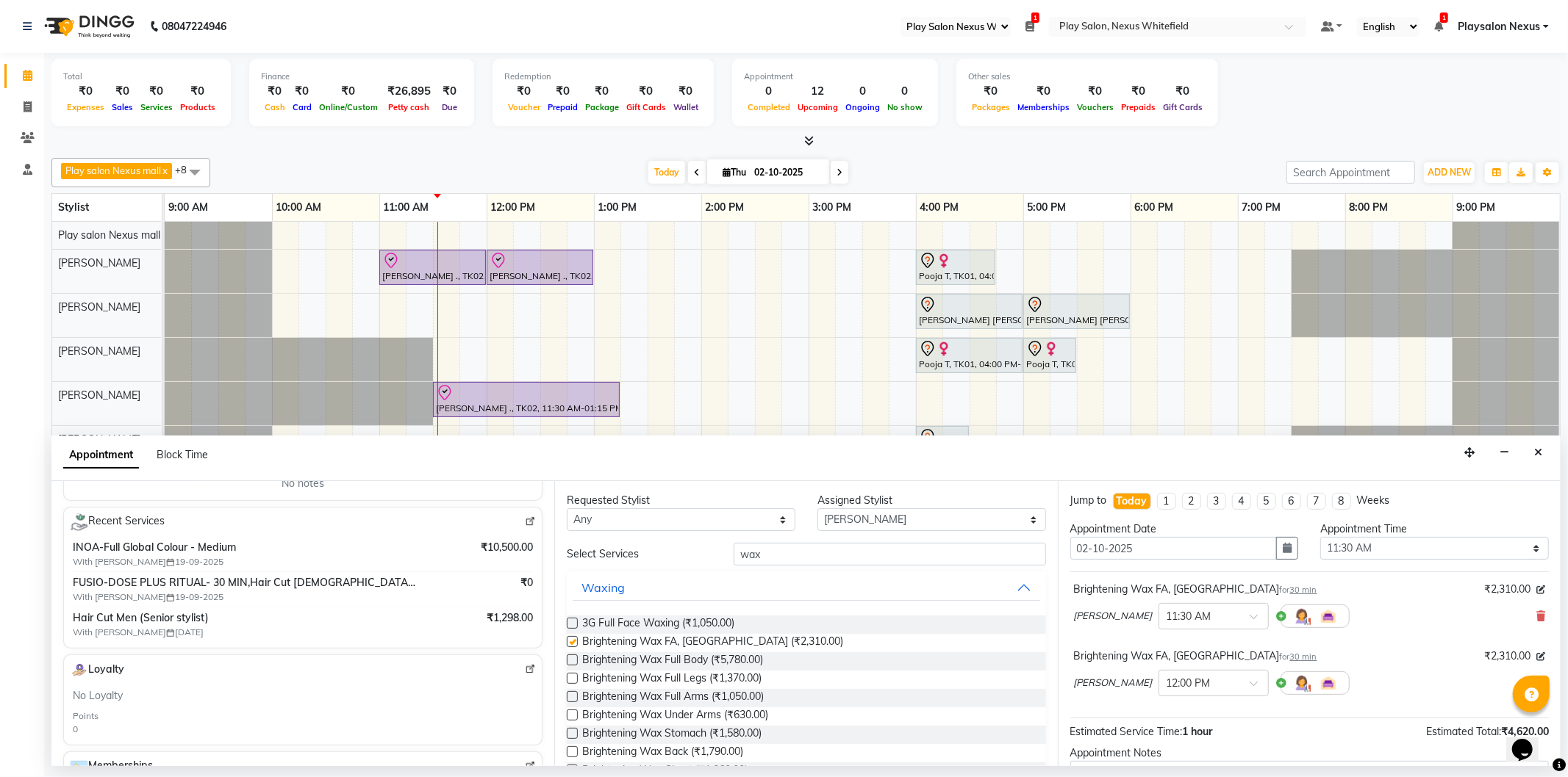
checkbox input "false"
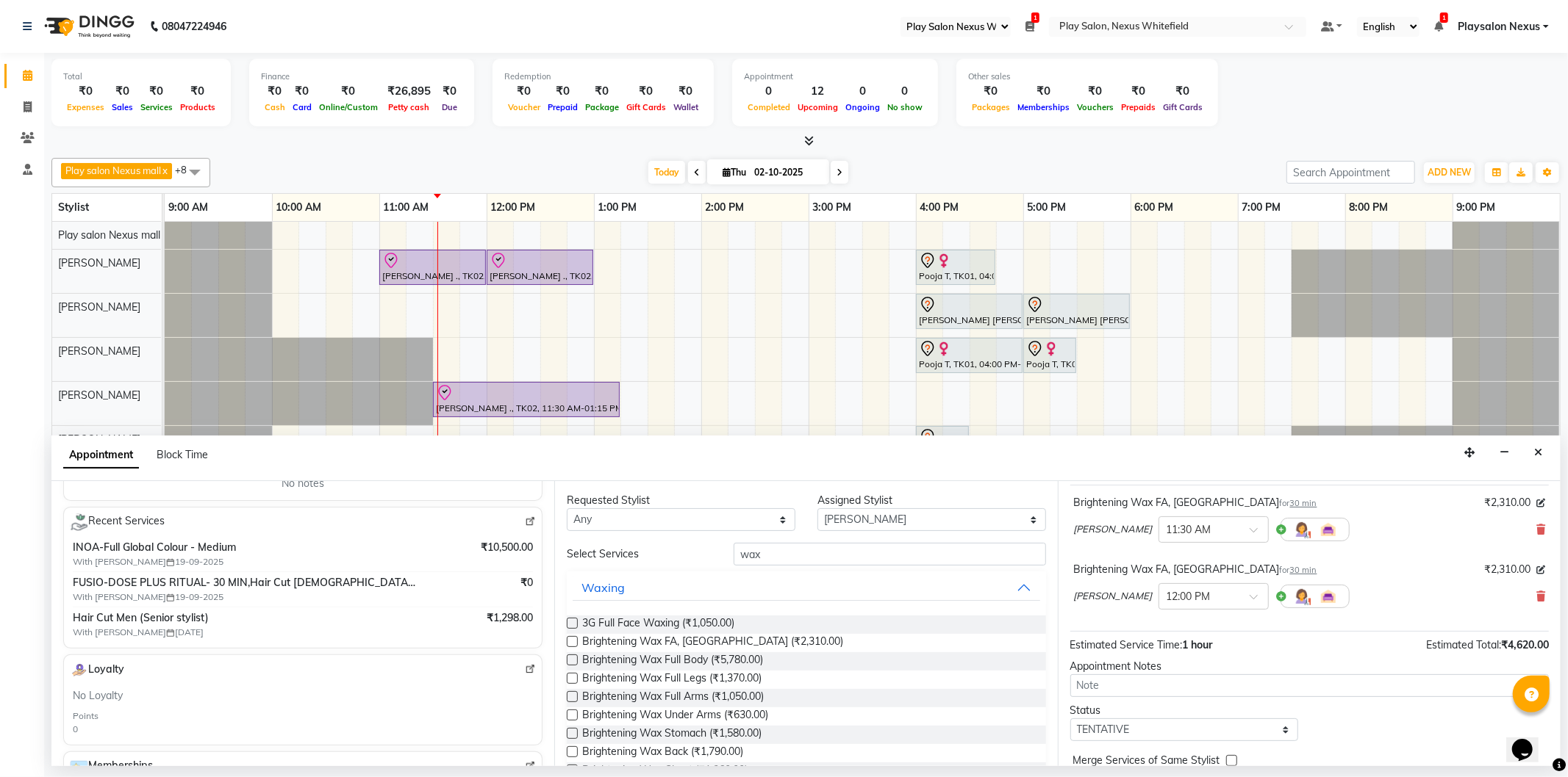
scroll to position [155, 0]
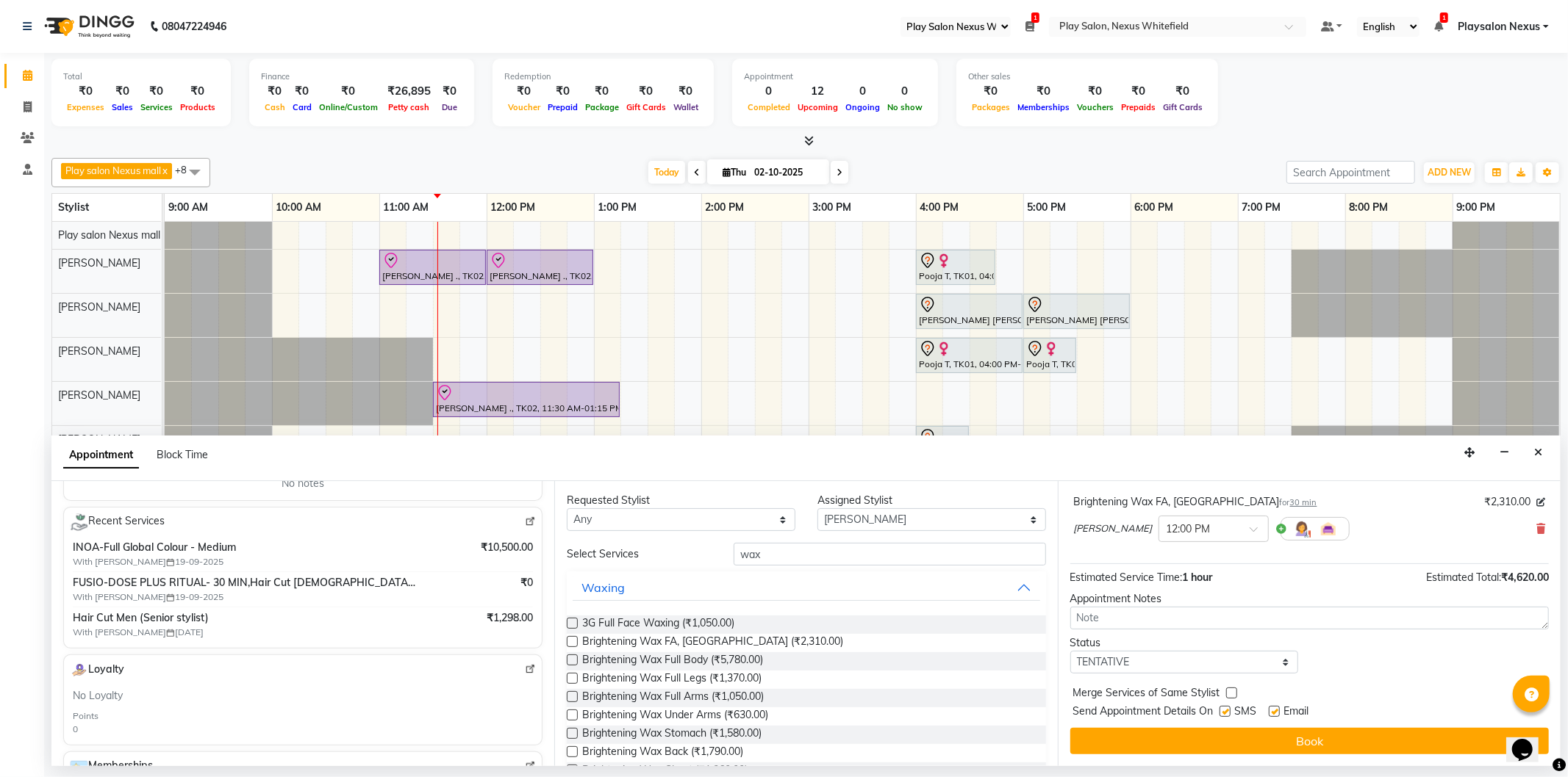
click at [1316, 738] on button "Book" at bounding box center [1309, 741] width 479 height 26
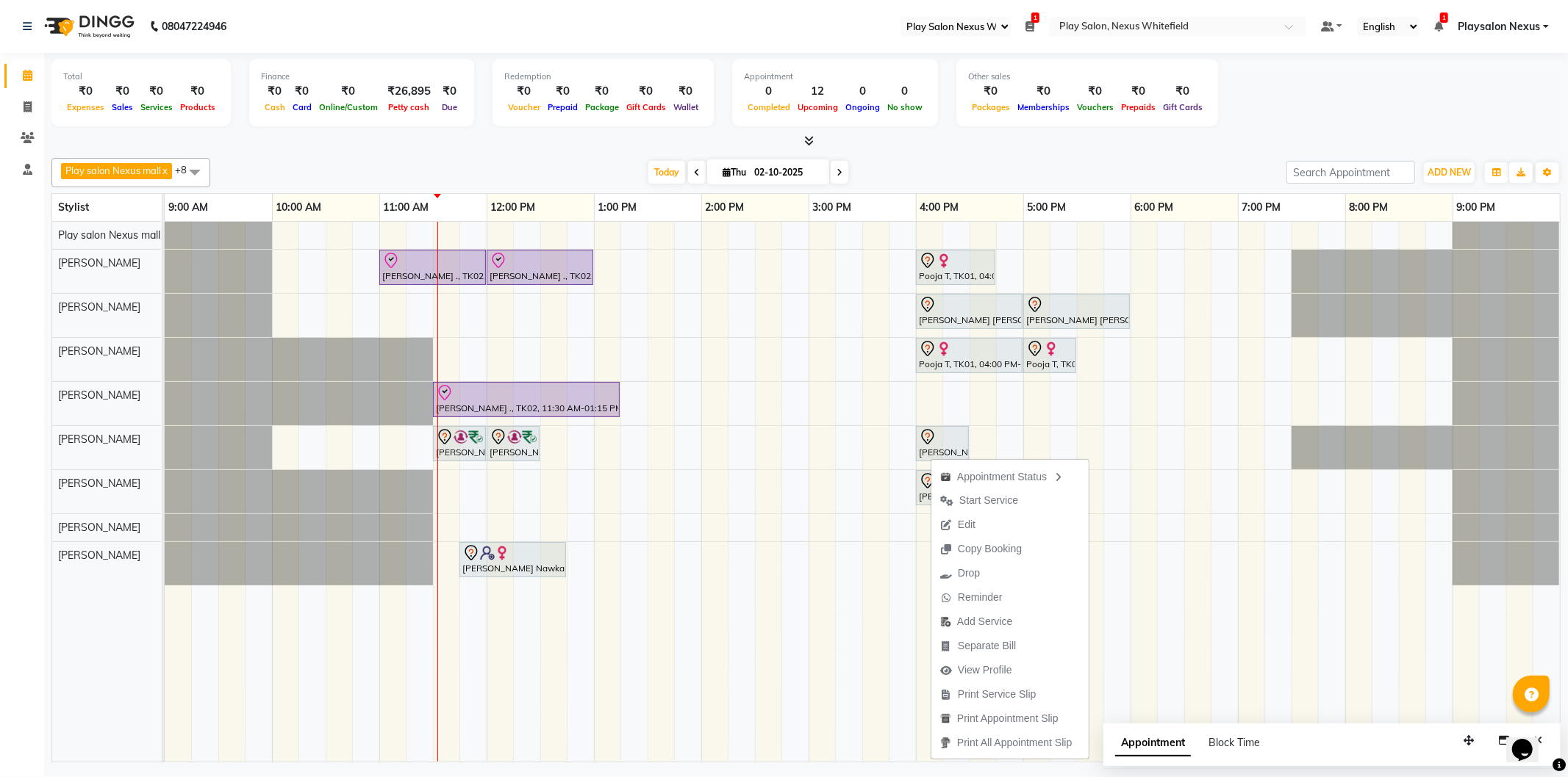
click at [977, 670] on span "View Profile" at bounding box center [985, 670] width 54 height 16
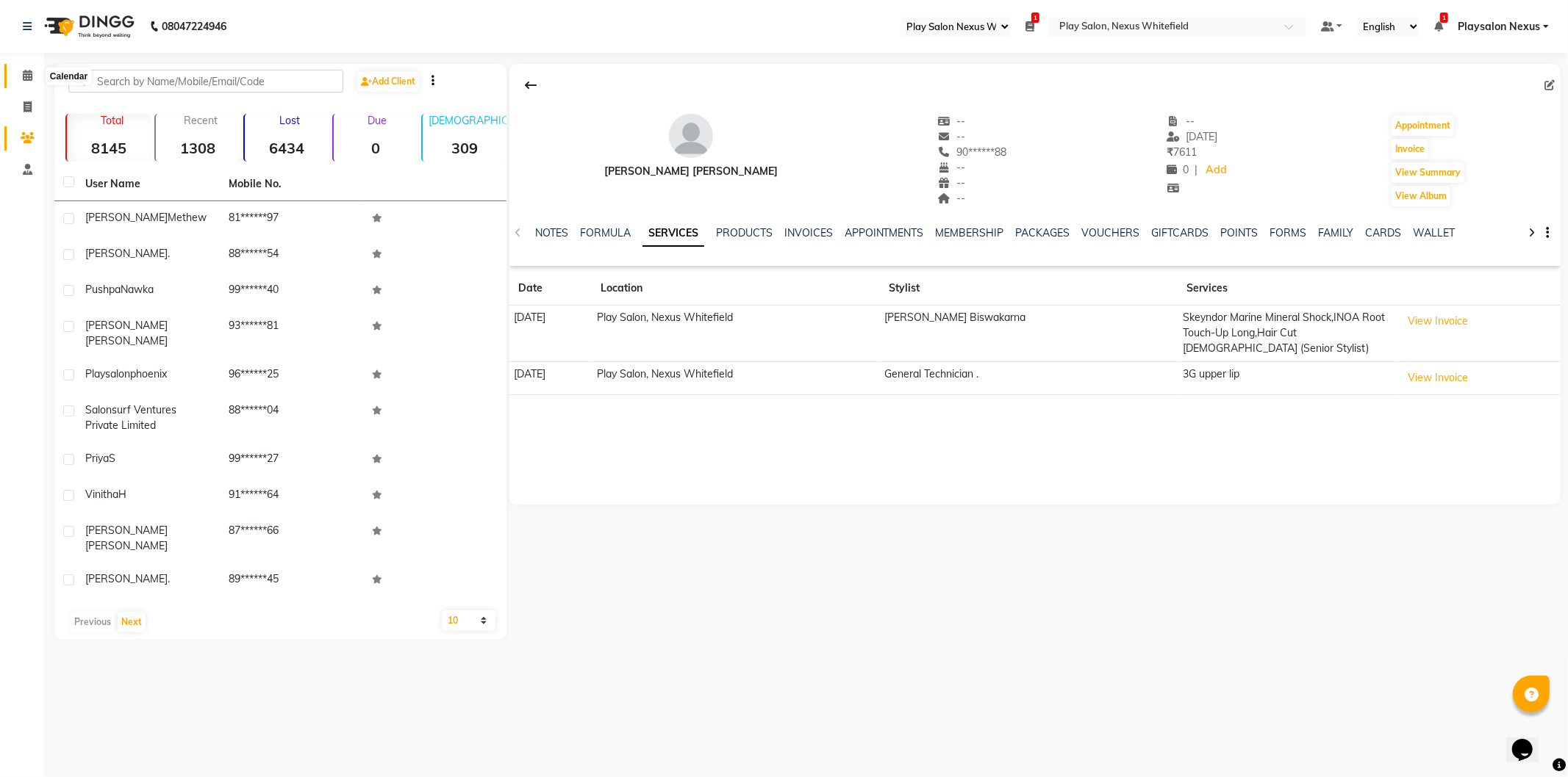
click at [28, 72] on icon at bounding box center [27, 75] width 10 height 11
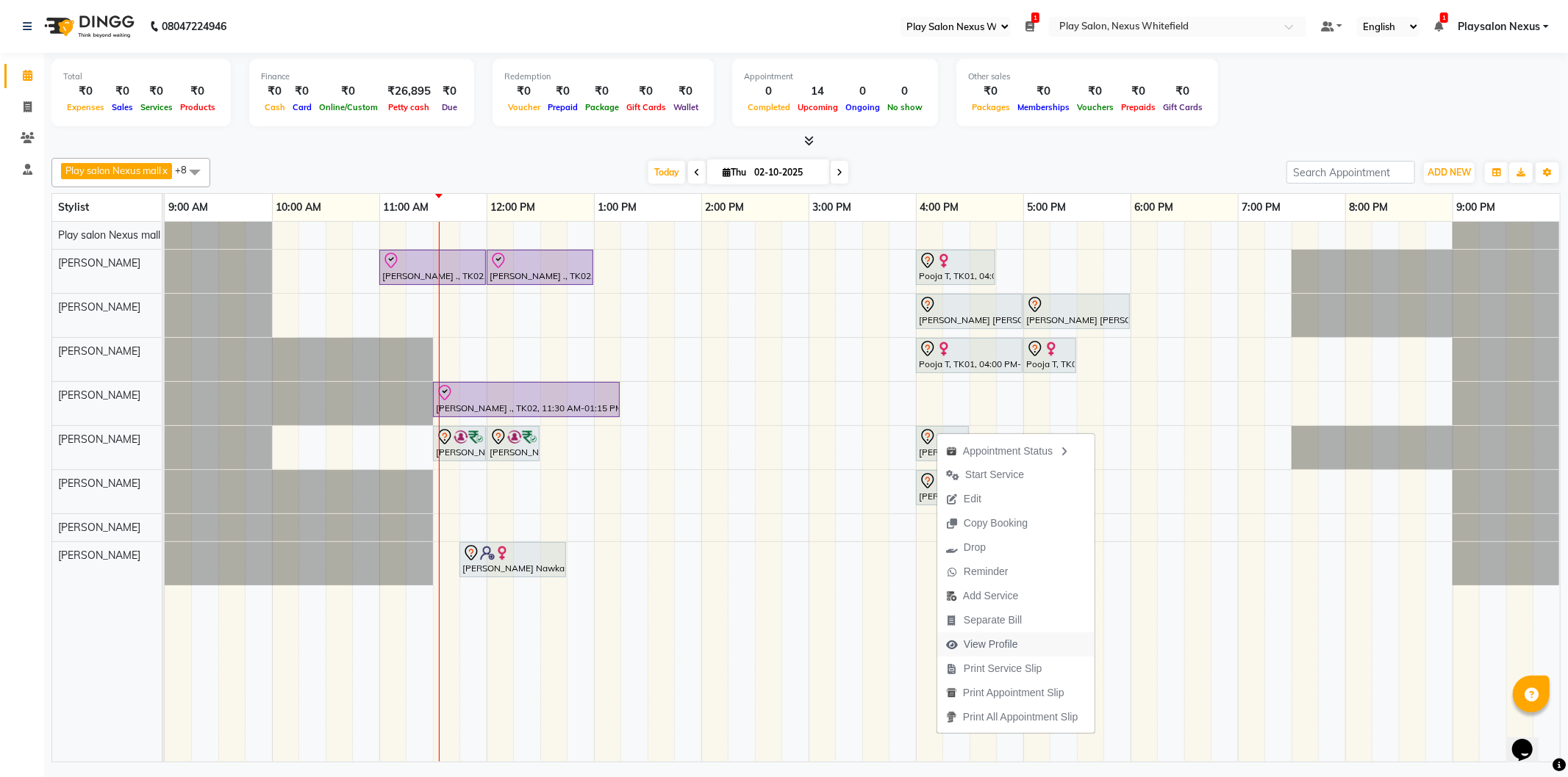
click at [998, 647] on span "View Profile" at bounding box center [991, 645] width 54 height 16
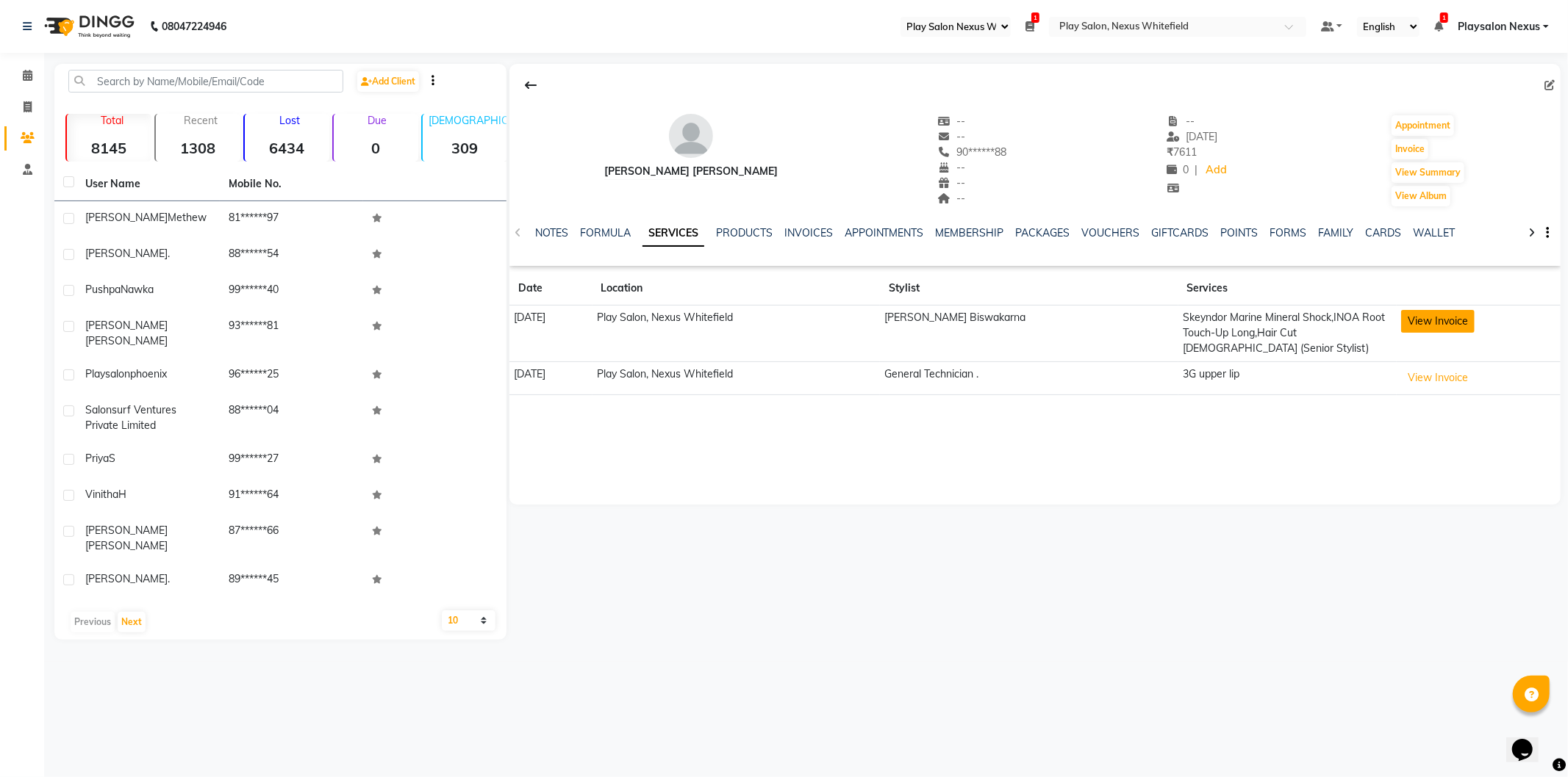
click at [1424, 324] on button "View Invoice" at bounding box center [1438, 321] width 73 height 23
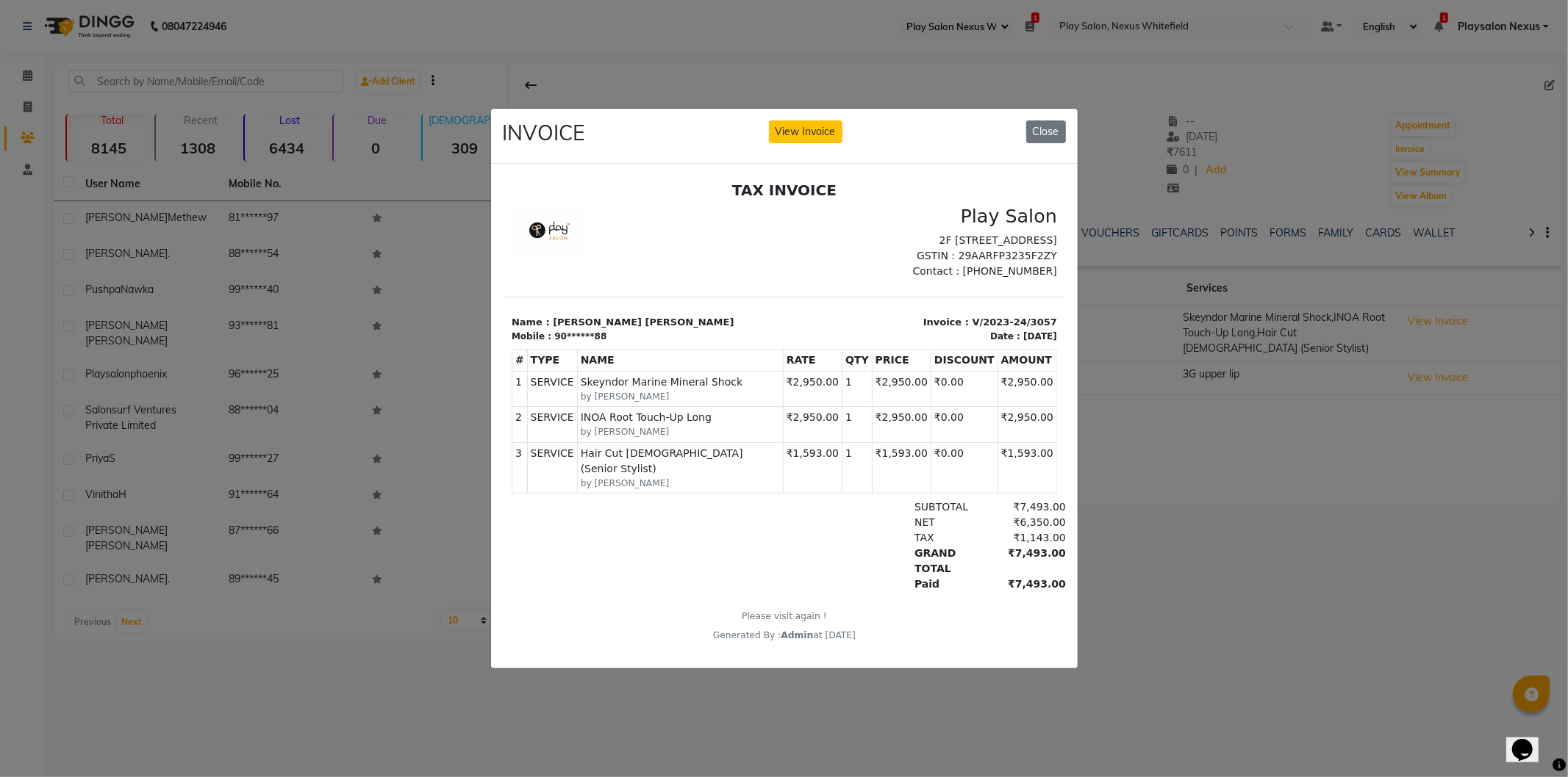
click at [971, 39] on ngb-modal-window "INVOICE View Invoice Close" at bounding box center [784, 388] width 1568 height 777
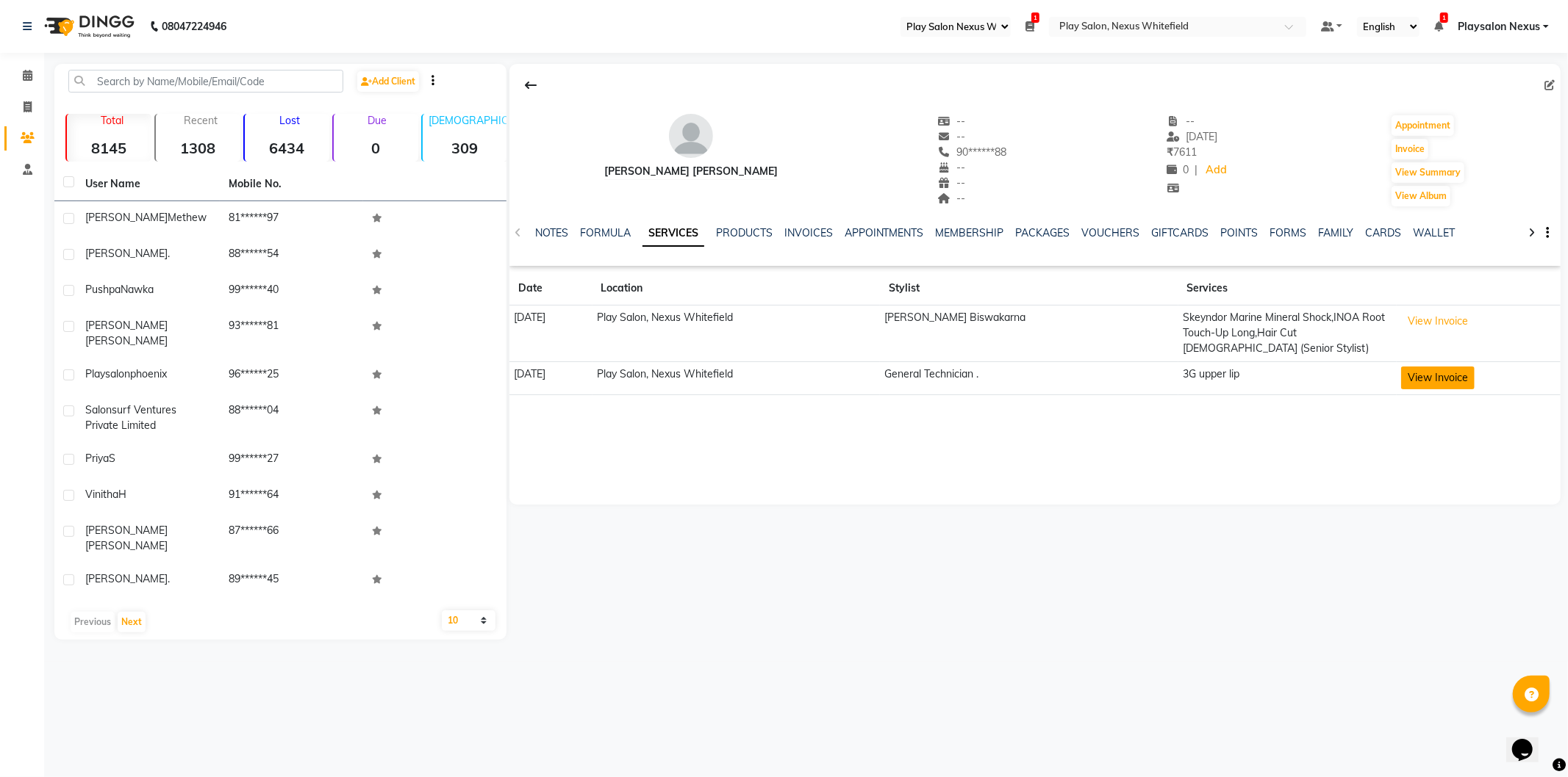
click at [1427, 367] on button "View Invoice" at bounding box center [1438, 378] width 73 height 23
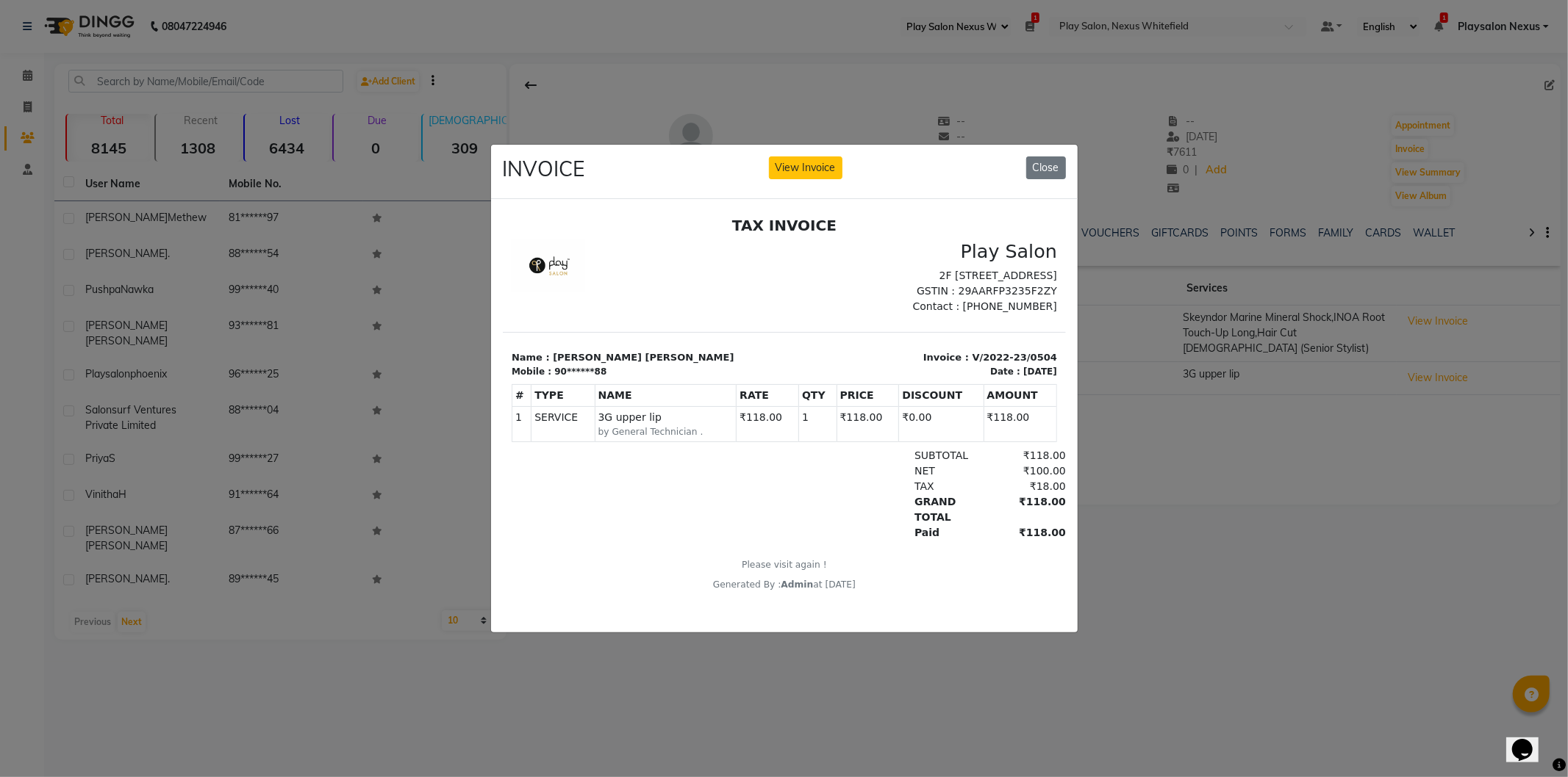
drag, startPoint x: 822, startPoint y: 71, endPoint x: 577, endPoint y: 100, distance: 246.7
click at [819, 71] on ngb-modal-window "INVOICE View Invoice Close" at bounding box center [784, 388] width 1568 height 777
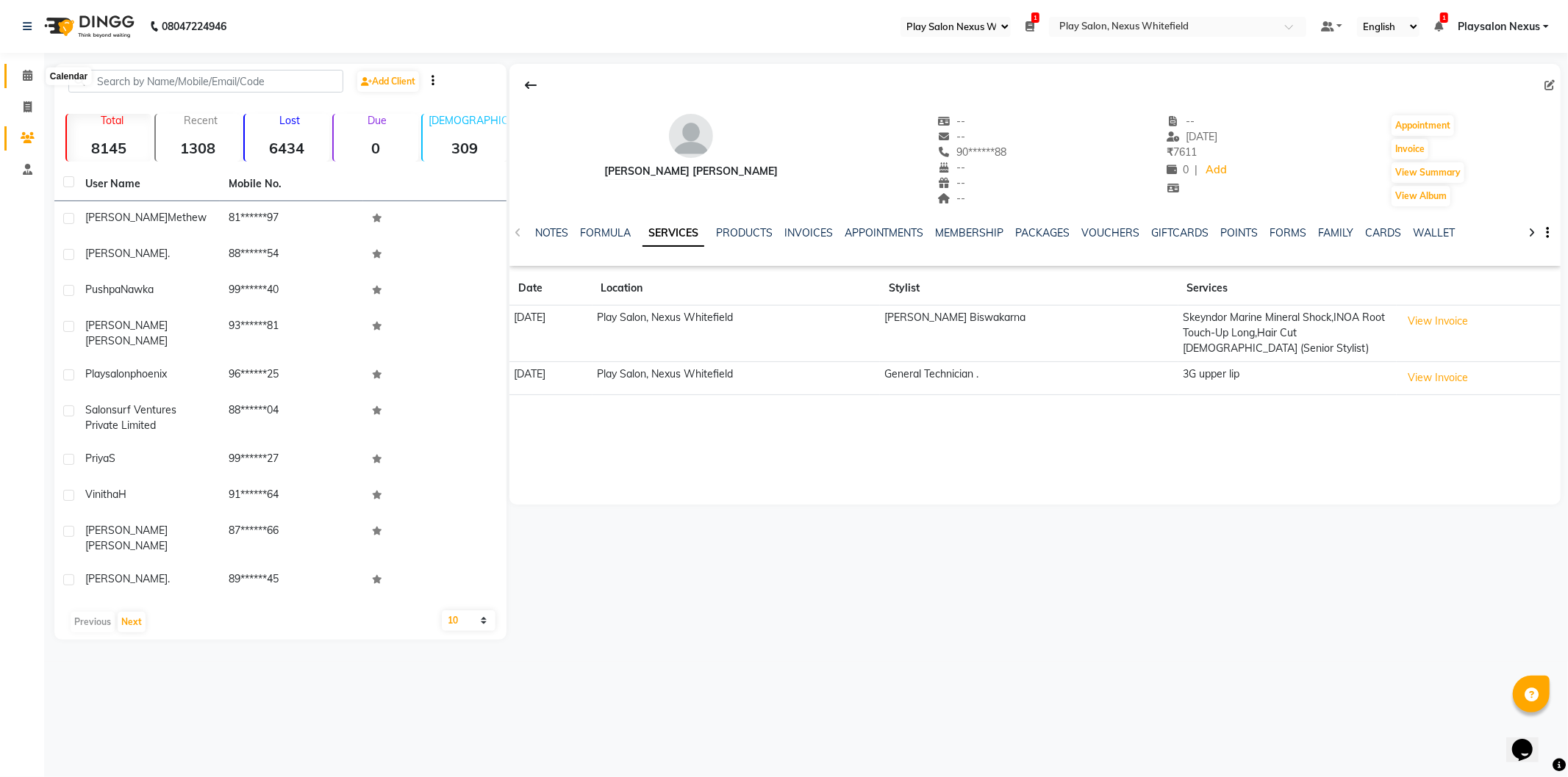
click at [20, 77] on span at bounding box center [27, 75] width 25 height 17
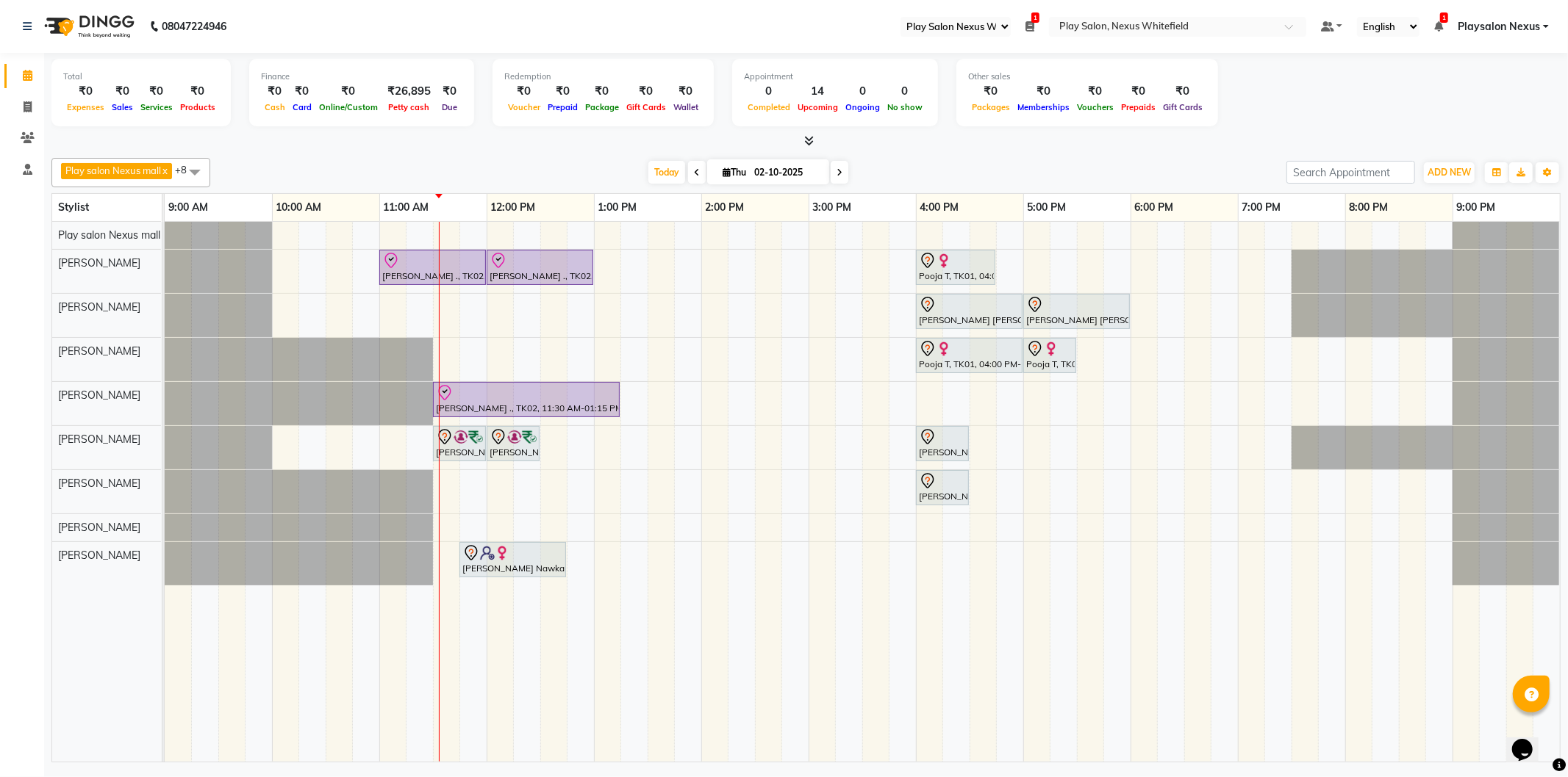
click at [840, 171] on icon at bounding box center [839, 173] width 6 height 9
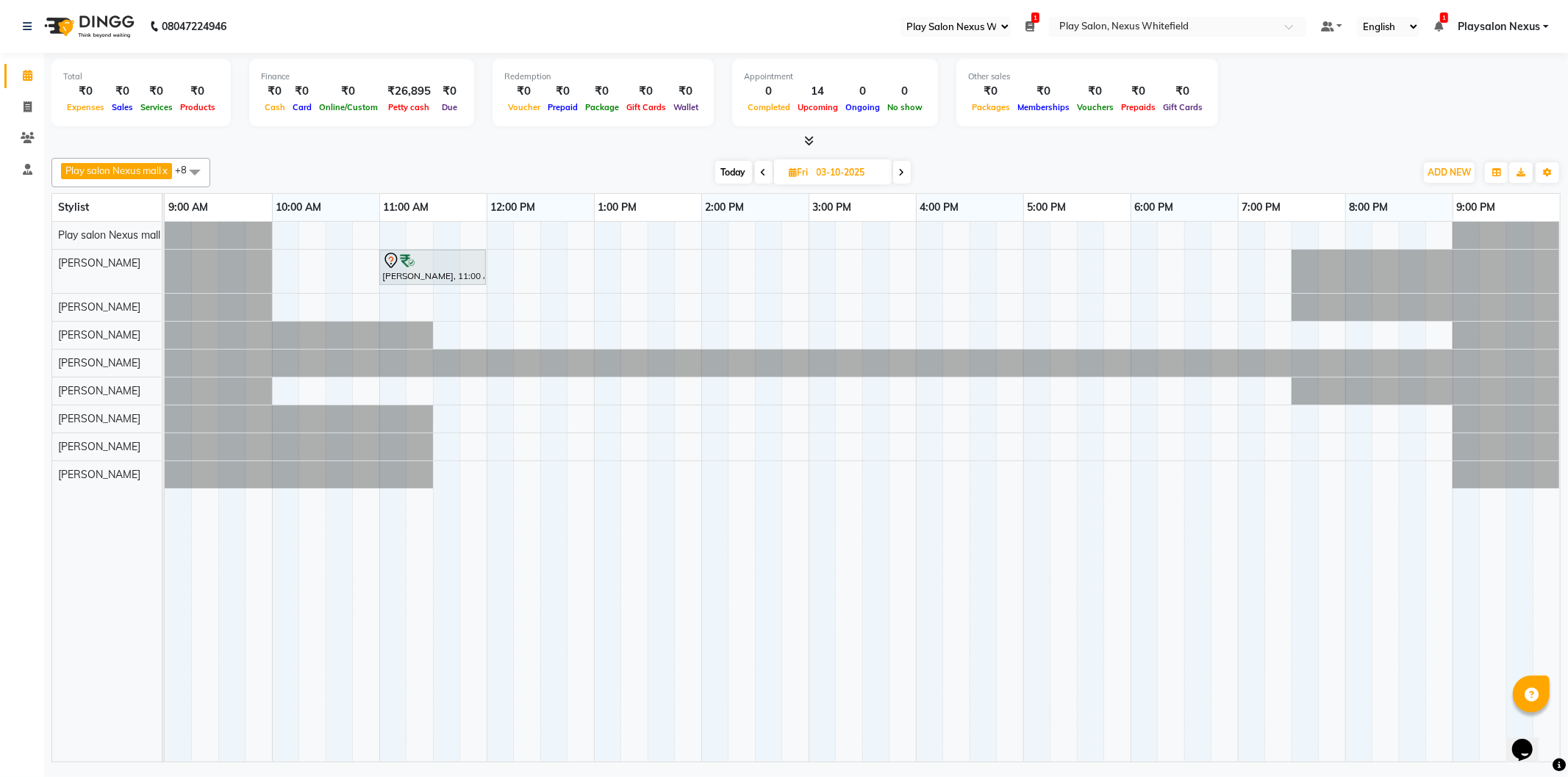
click at [902, 169] on icon at bounding box center [901, 173] width 6 height 9
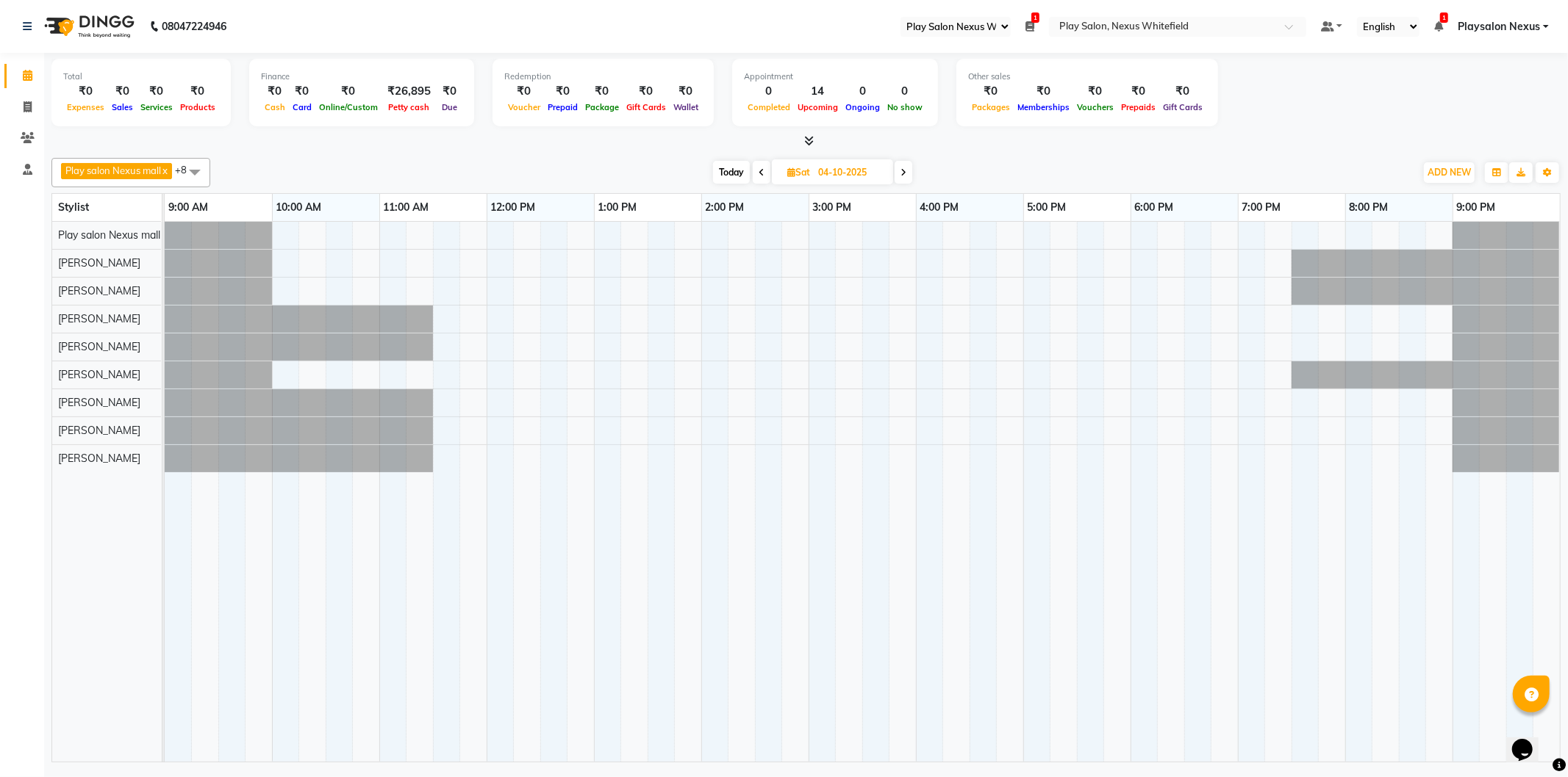
click at [902, 169] on icon at bounding box center [903, 173] width 6 height 9
click at [902, 169] on span at bounding box center [904, 172] width 17 height 23
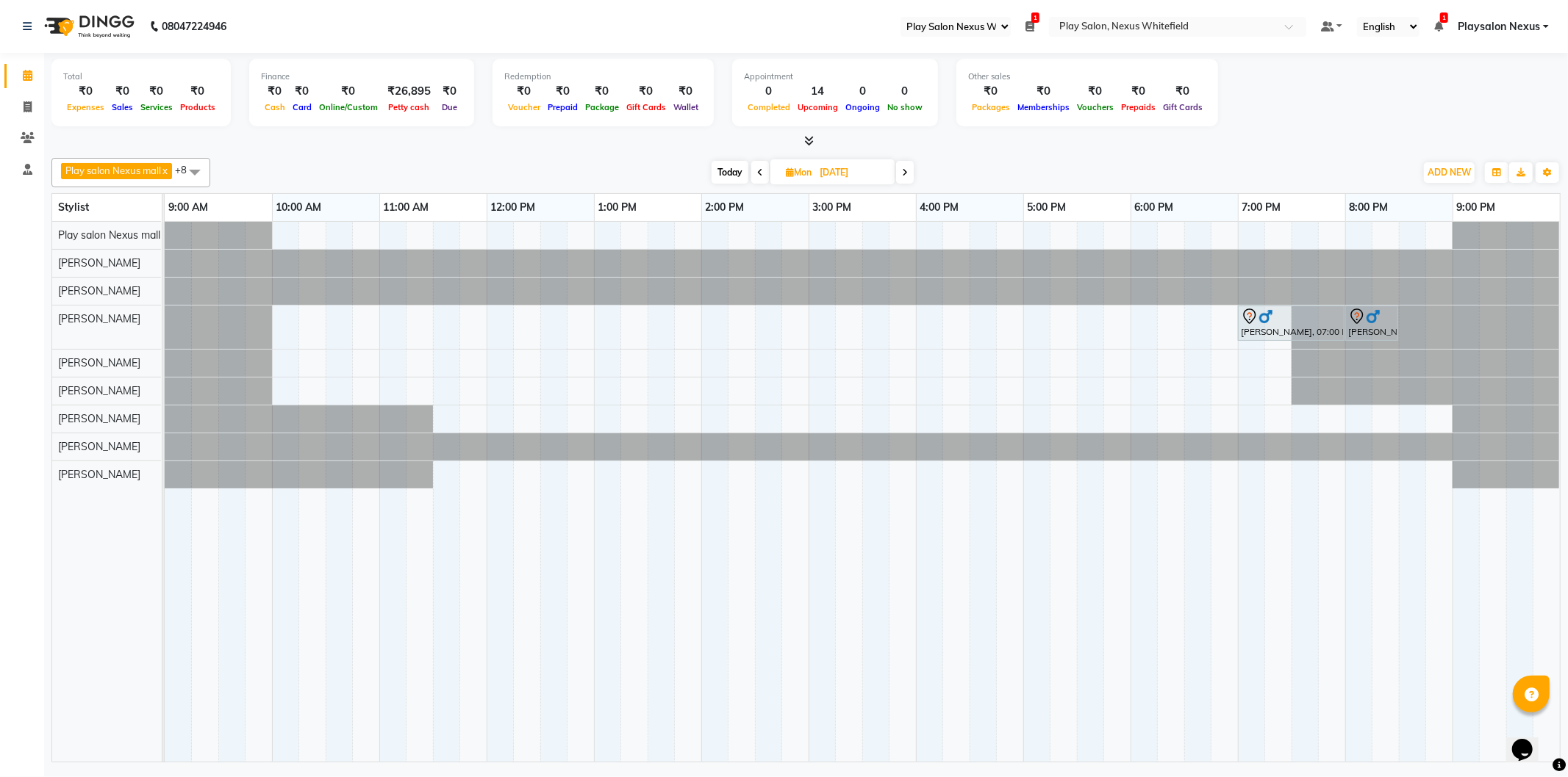
click at [902, 168] on span at bounding box center [905, 172] width 17 height 23
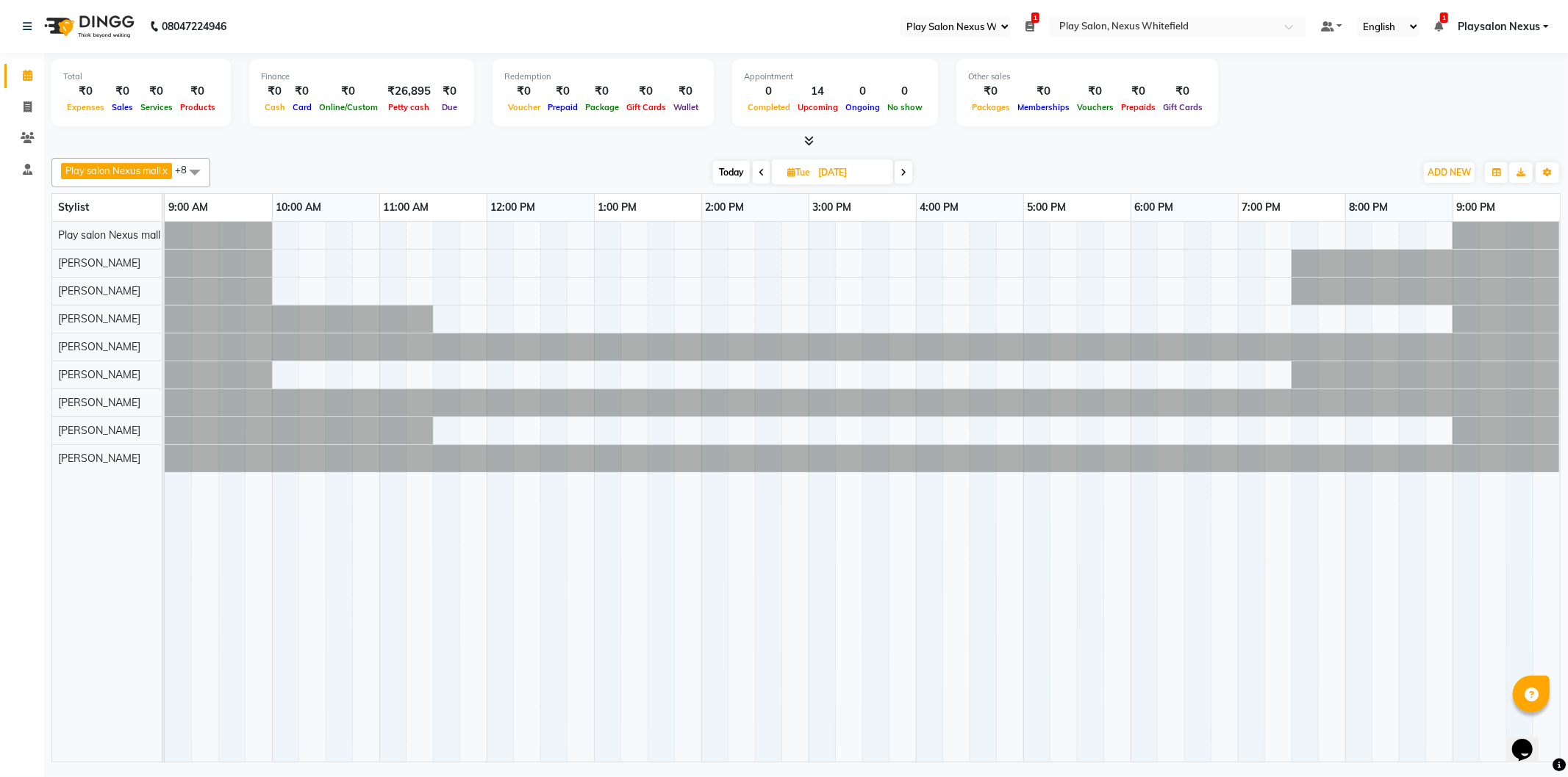
click at [740, 171] on span "Today" at bounding box center [731, 172] width 37 height 23
type input "02-10-2025"
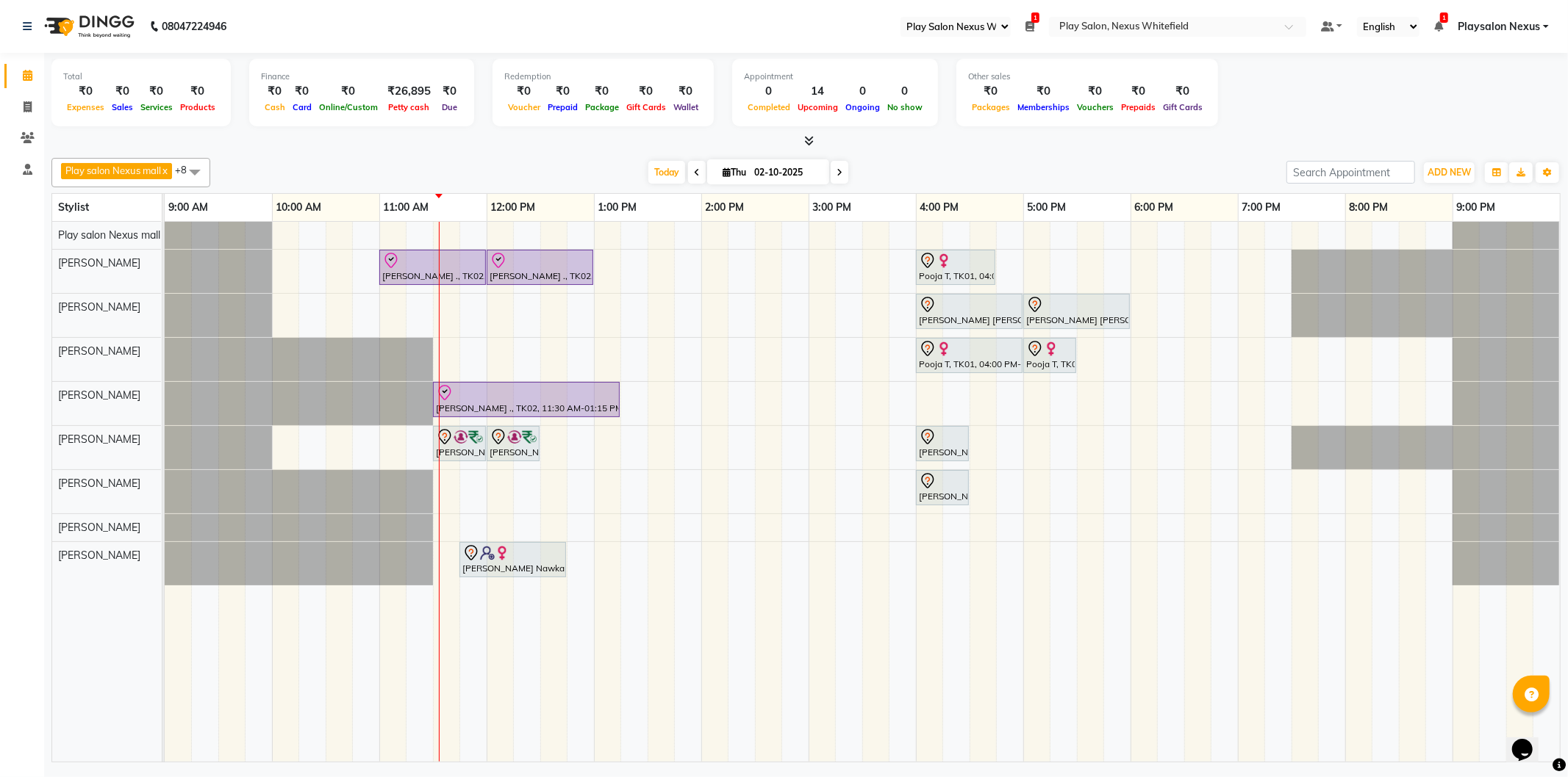
click at [1034, 23] on icon at bounding box center [1030, 26] width 9 height 10
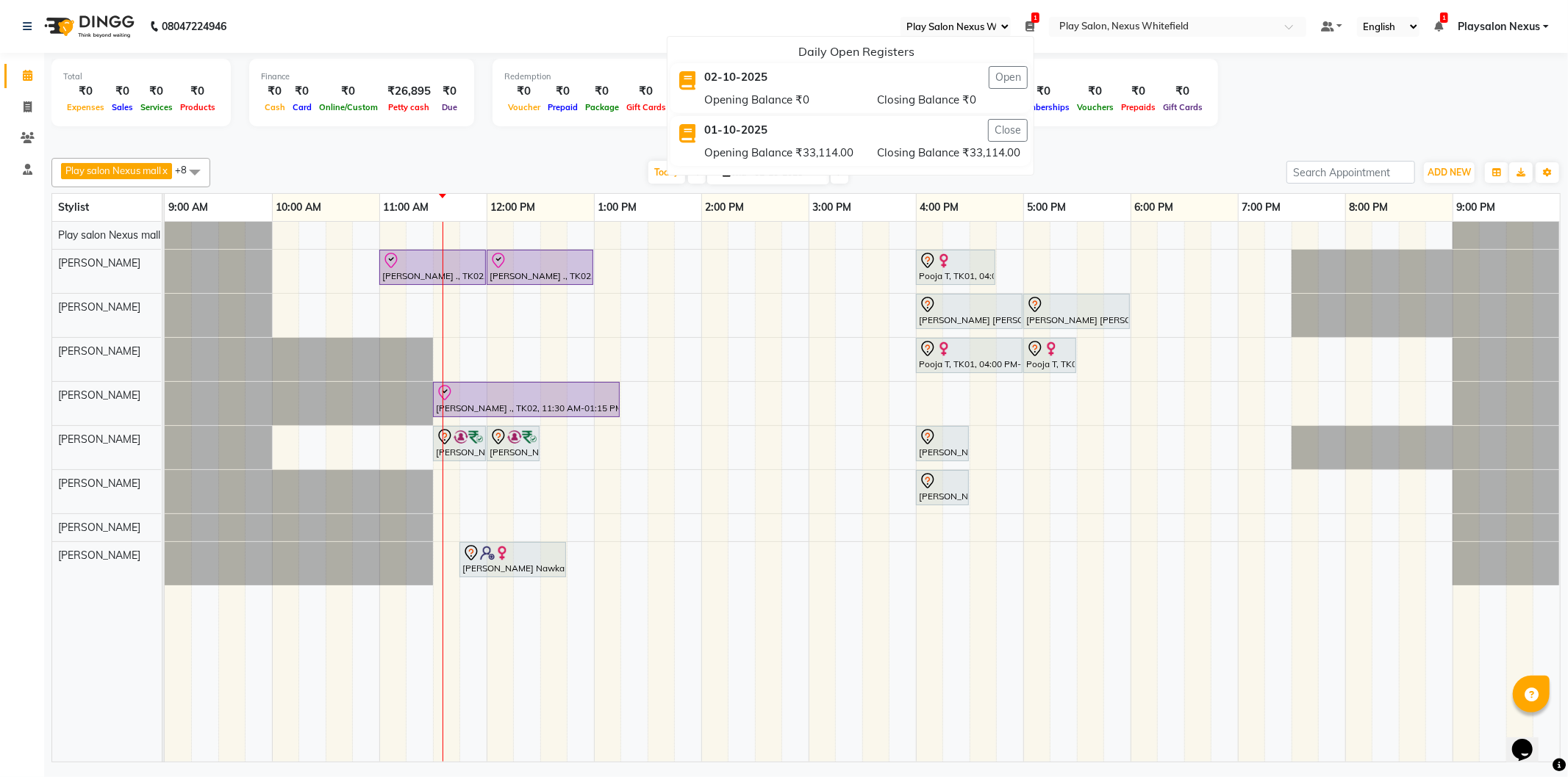
click at [24, 85] on link "Calendar" at bounding box center [22, 76] width 35 height 24
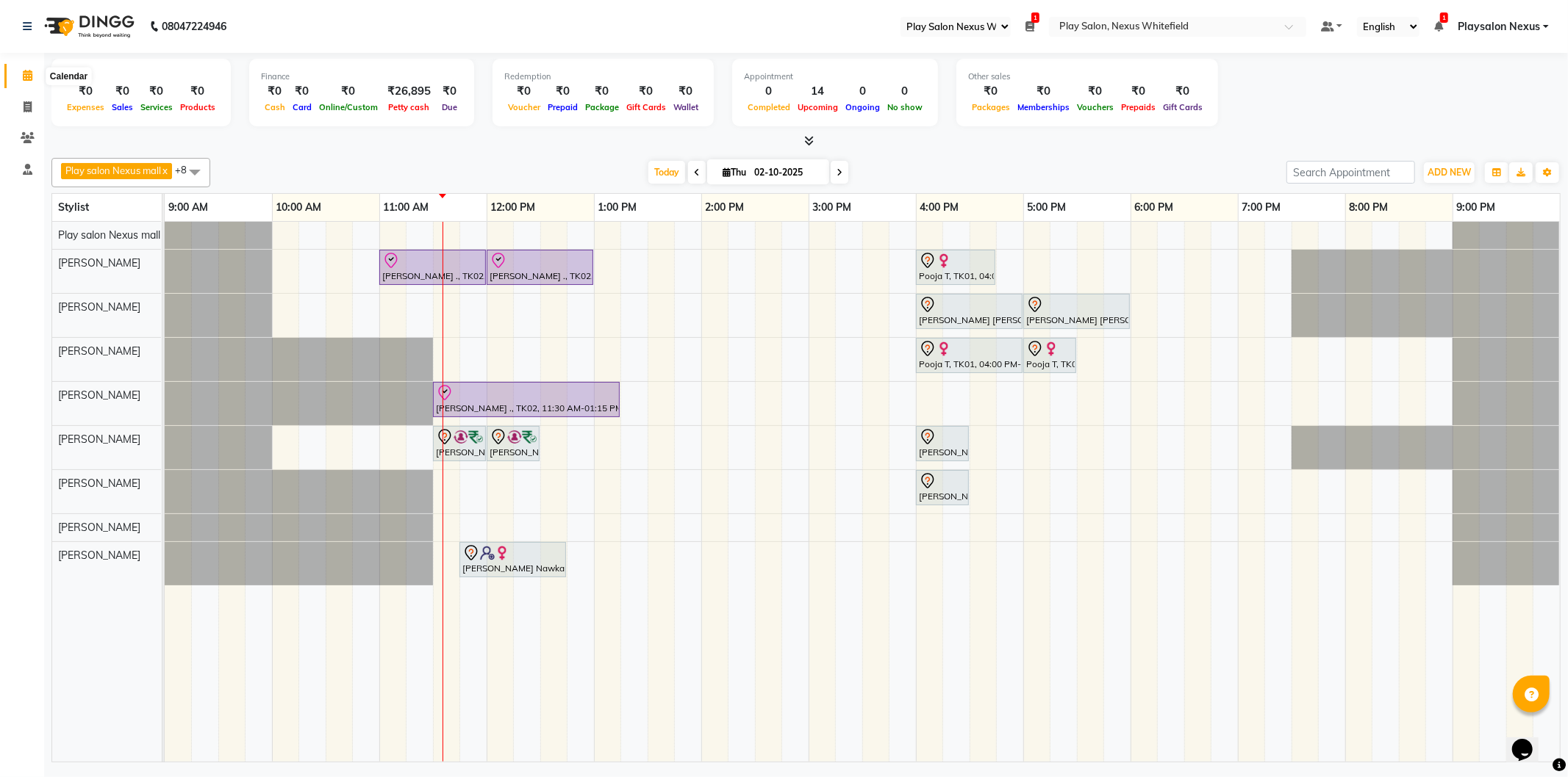
click at [26, 81] on icon at bounding box center [27, 75] width 10 height 11
click at [23, 166] on icon at bounding box center [27, 169] width 10 height 11
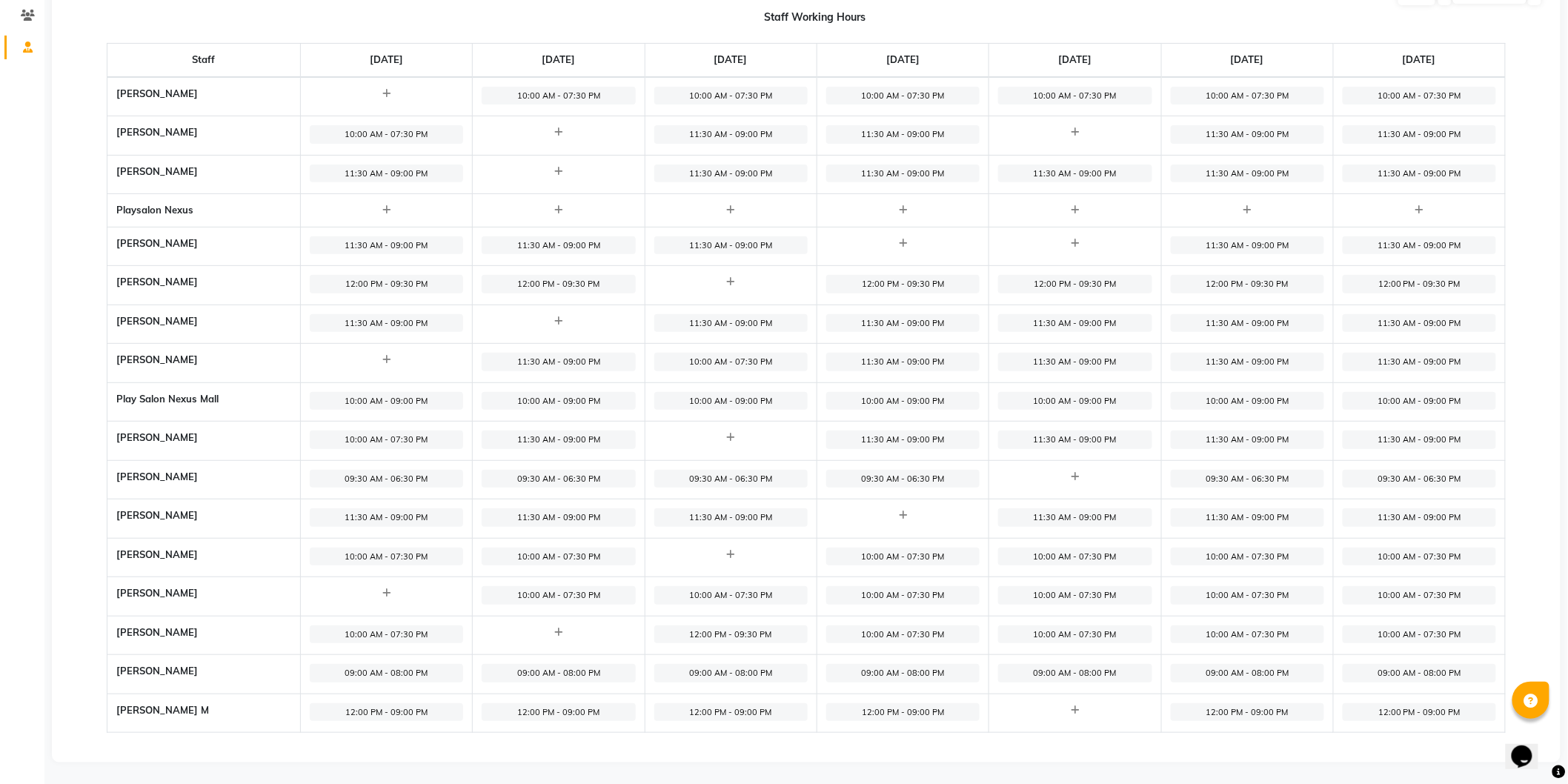
scroll to position [41, 0]
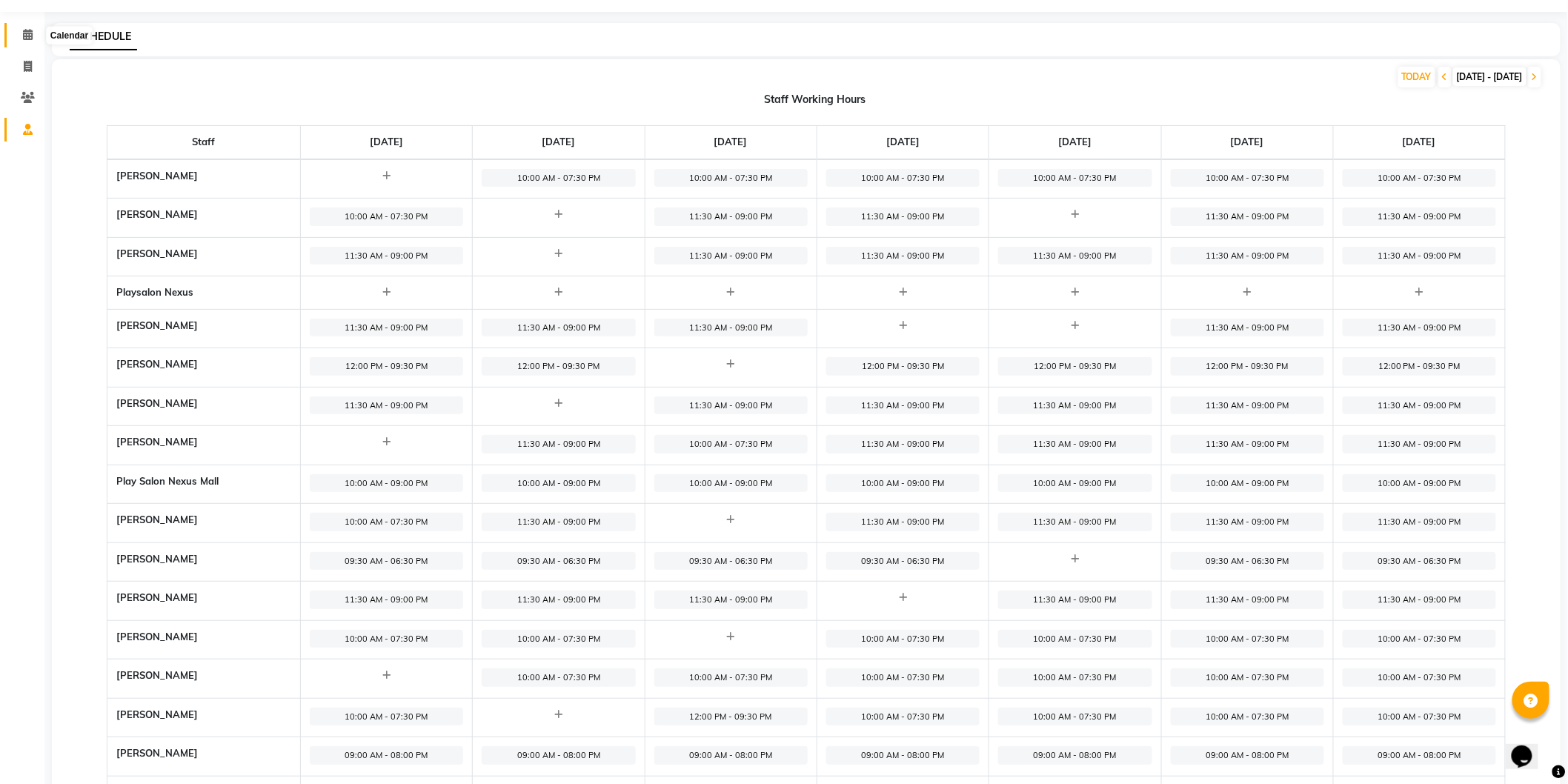
click at [26, 34] on icon at bounding box center [27, 34] width 10 height 11
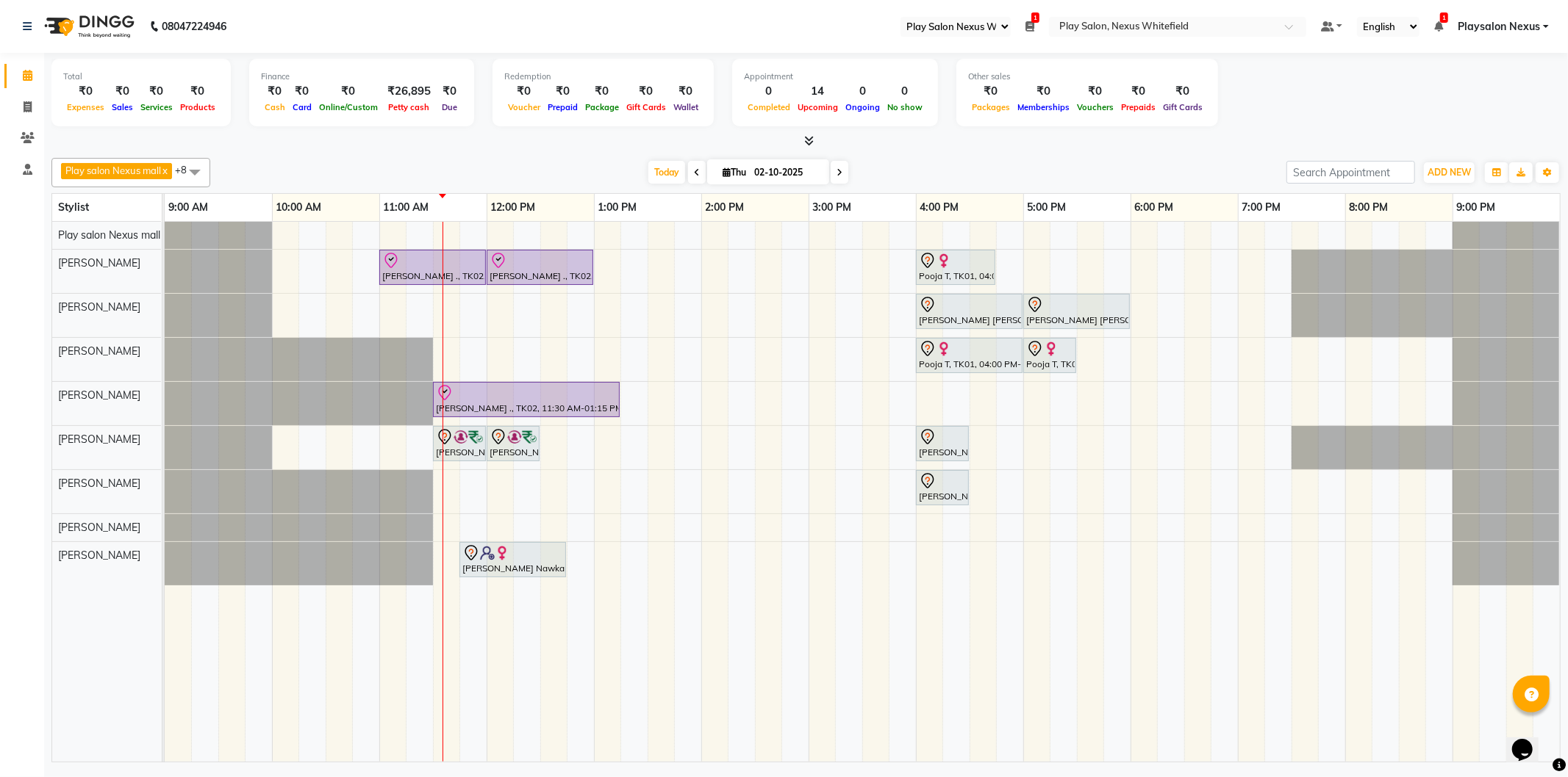
drag, startPoint x: 1490, startPoint y: 3, endPoint x: 1199, endPoint y: 0, distance: 291.0
click at [1199, 0] on nav "08047224946 Select Register Play Salon Nexus Whitefield 1 Daily Open Registers …" at bounding box center [784, 26] width 1568 height 53
click at [1416, 25] on select "English ENGLISH Español العربية मराठी हिंदी ગુજરાતી தமிழ் 中文" at bounding box center [1389, 26] width 63 height 20
click at [1543, 23] on link "Playsalon Nexus" at bounding box center [1503, 27] width 91 height 16
click at [1489, 105] on link "Sign out" at bounding box center [1474, 101] width 135 height 23
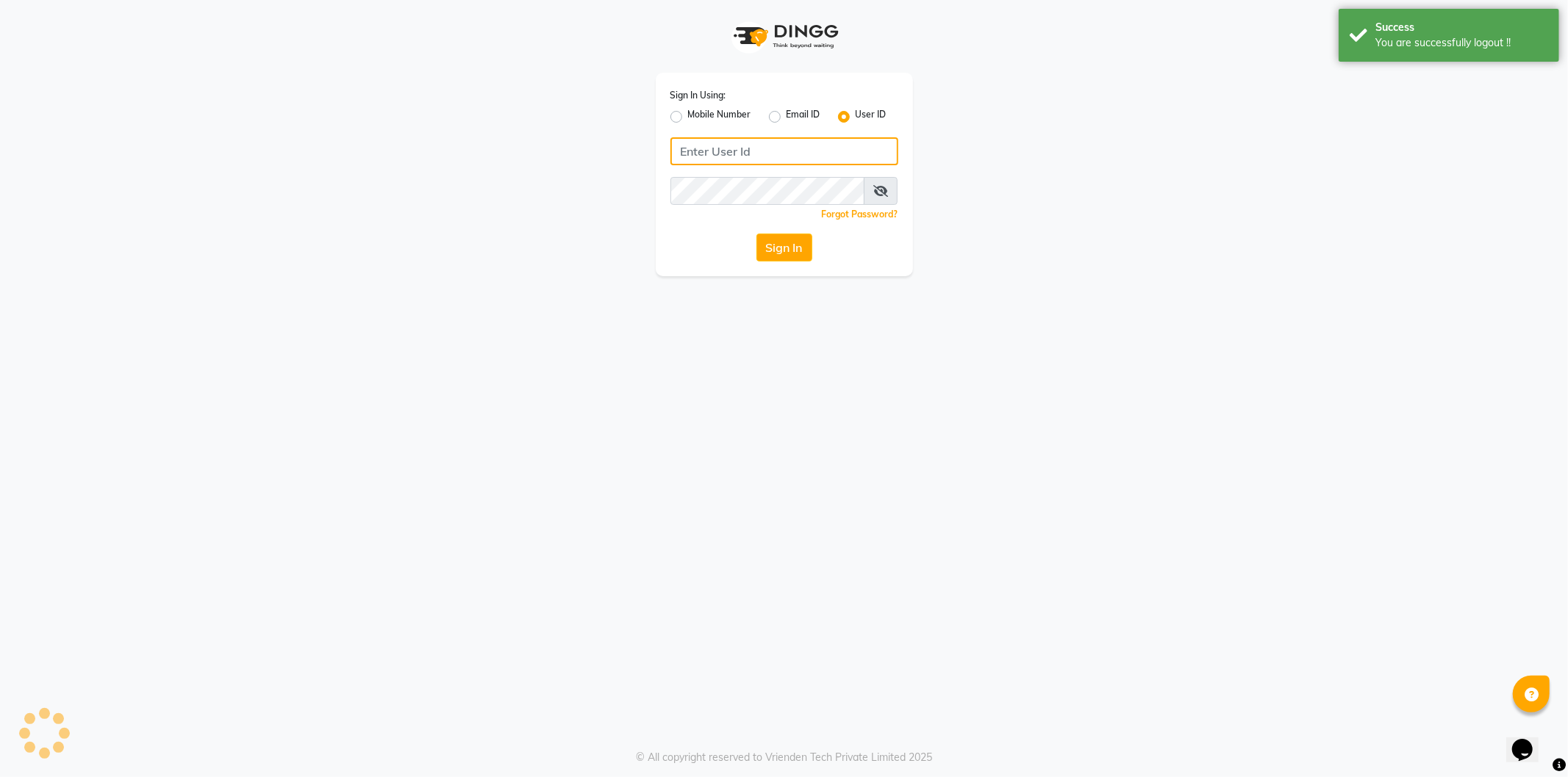
type input "9606078826"
click at [792, 253] on button "Sign In" at bounding box center [784, 248] width 56 height 28
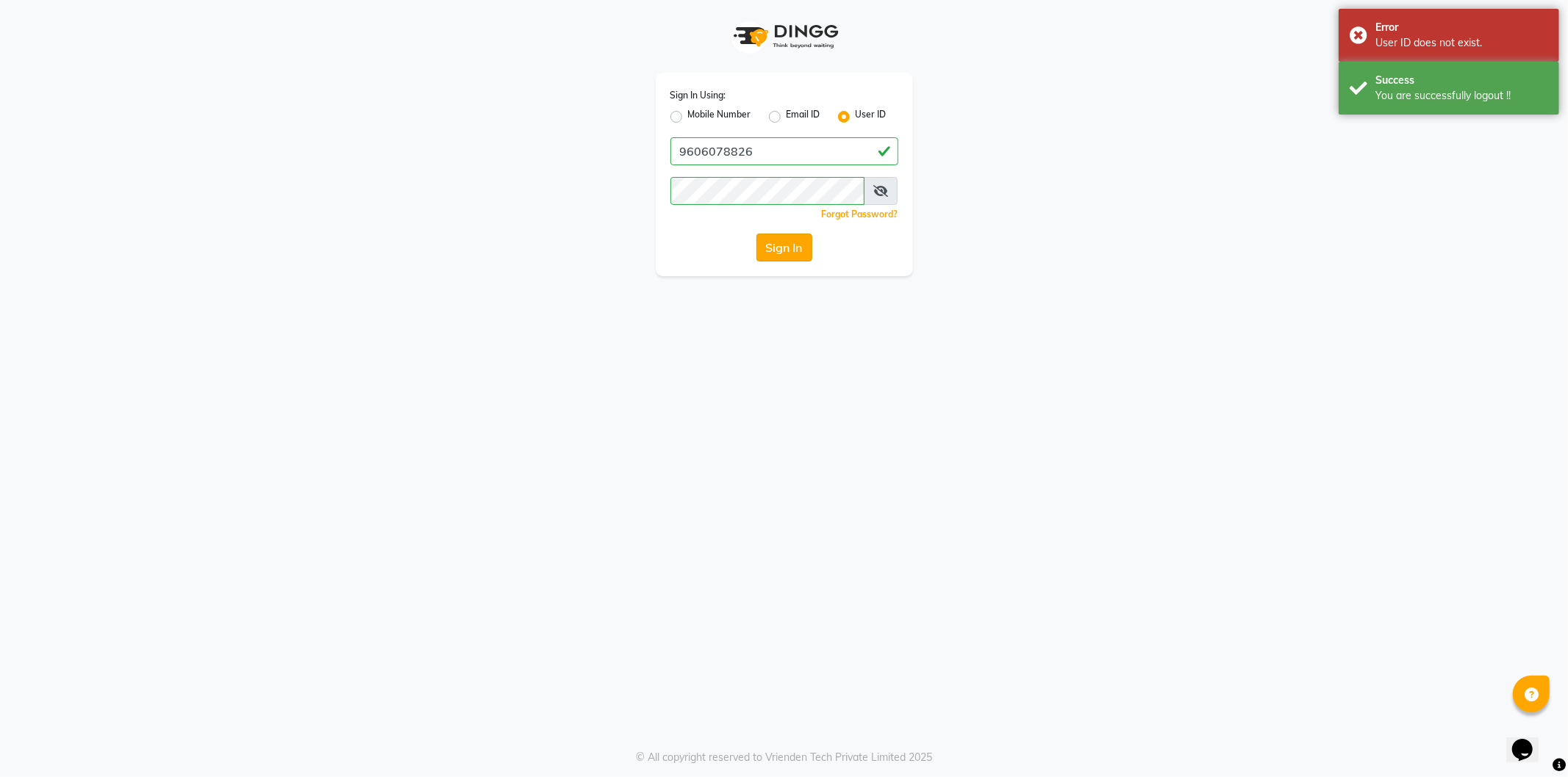
click at [792, 253] on button "Sign In" at bounding box center [784, 248] width 56 height 28
click at [1482, 86] on div "Success" at bounding box center [1462, 80] width 173 height 16
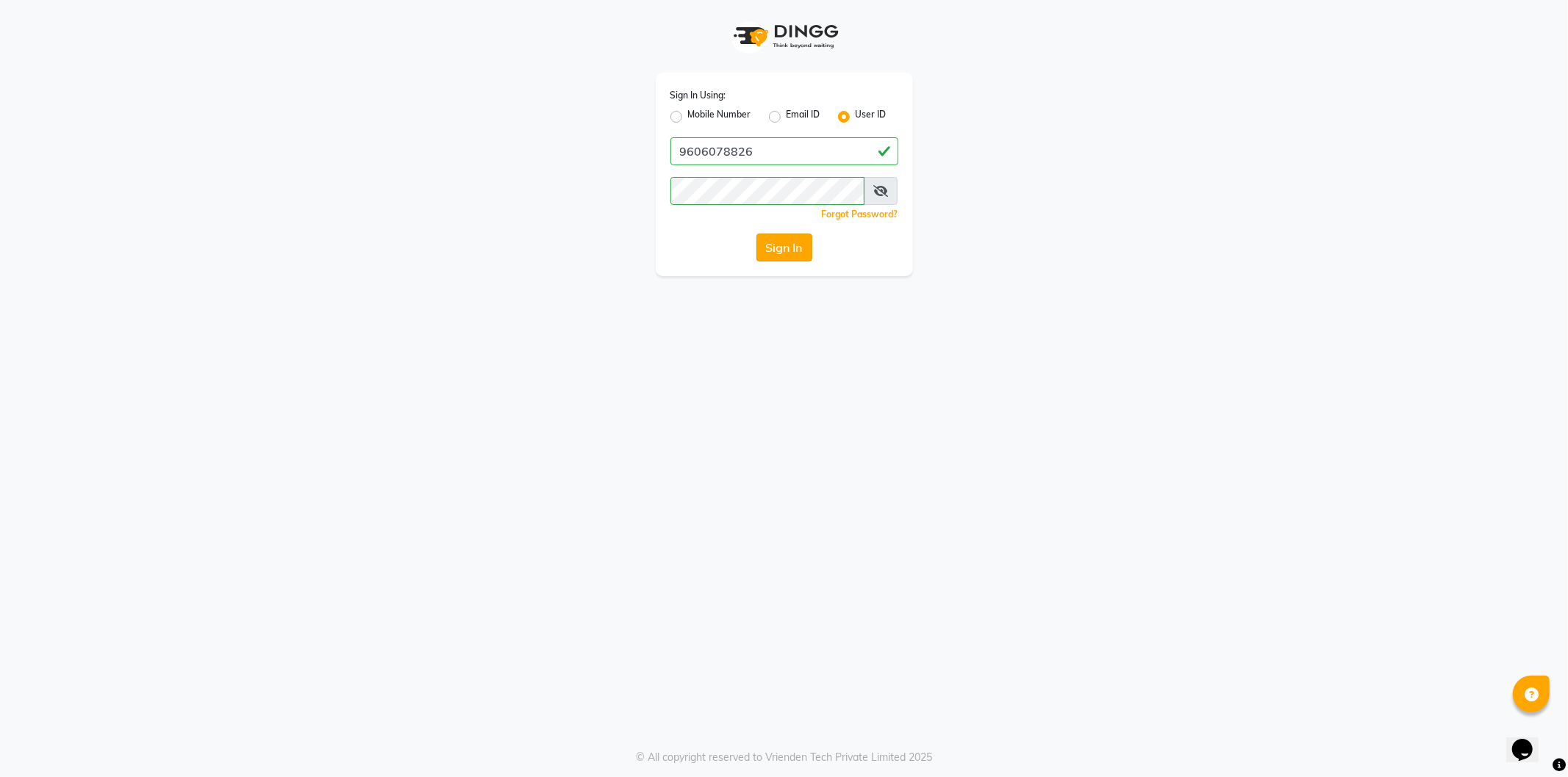
click at [792, 251] on button "Sign In" at bounding box center [784, 248] width 56 height 28
type input "9606078826"
click at [806, 247] on button "Sign In" at bounding box center [784, 248] width 56 height 28
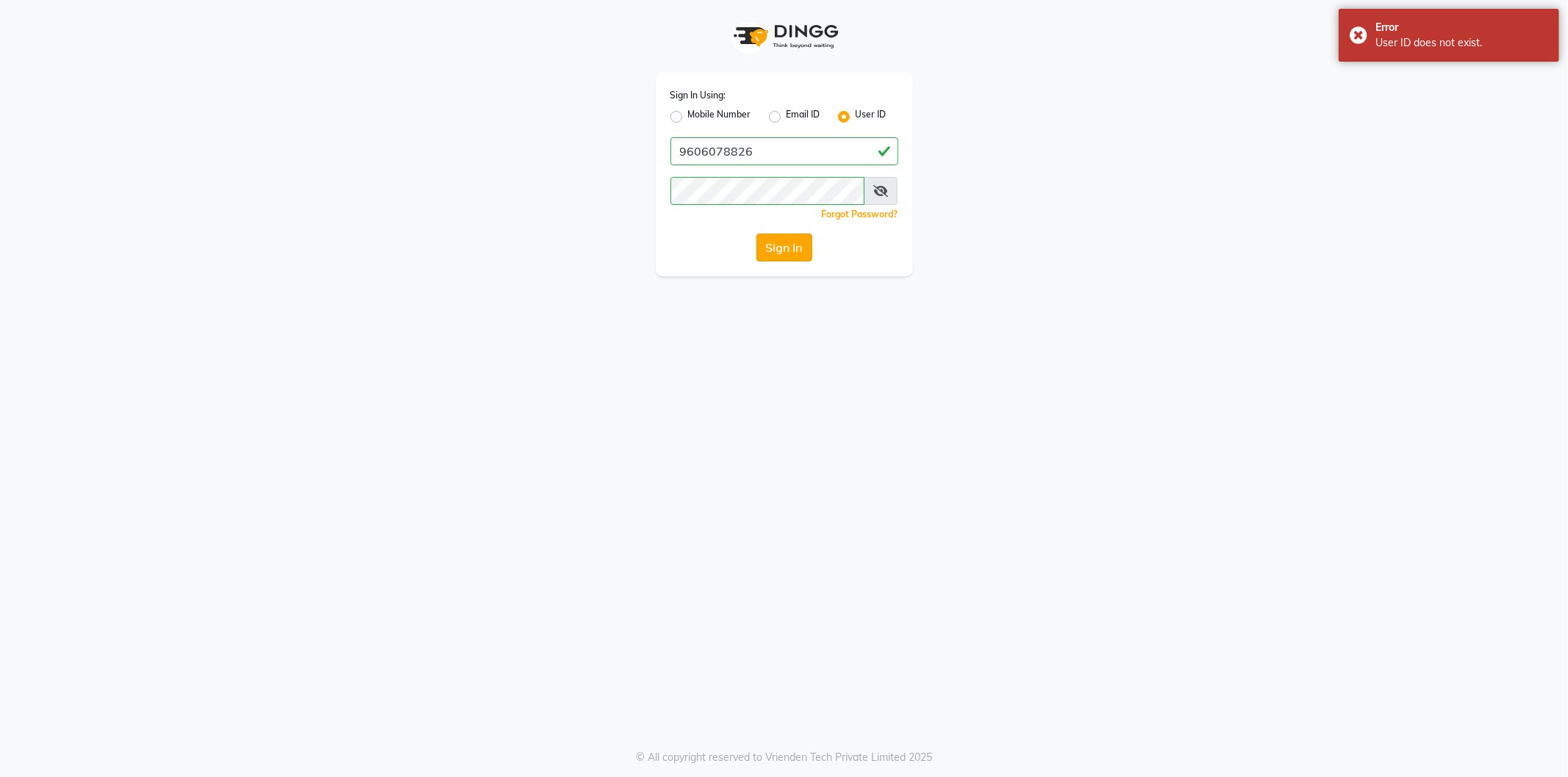
click at [796, 244] on button "Sign In" at bounding box center [784, 248] width 56 height 28
click at [877, 186] on icon at bounding box center [881, 190] width 15 height 11
click at [789, 244] on button "Sign In" at bounding box center [784, 248] width 56 height 28
click at [789, 244] on div "Sign In" at bounding box center [784, 248] width 228 height 28
click at [789, 244] on button "Sign In" at bounding box center [784, 248] width 56 height 28
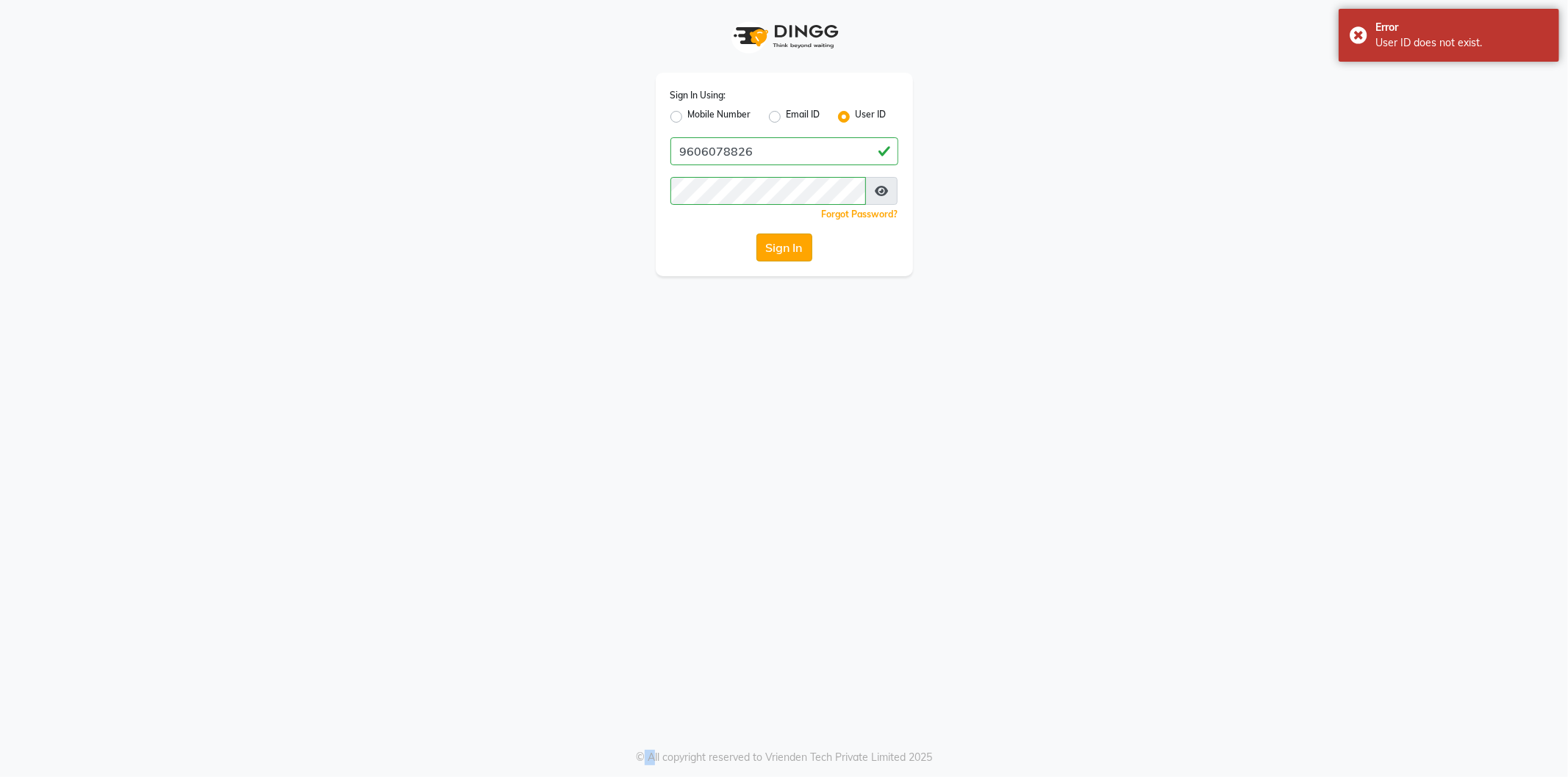
click at [789, 244] on button "Sign In" at bounding box center [784, 248] width 56 height 28
click at [688, 113] on label "Mobile Number" at bounding box center [720, 117] width 63 height 17
click at [688, 113] on input "Mobile Number" at bounding box center [693, 113] width 10 height 10
radio input "true"
radio input "false"
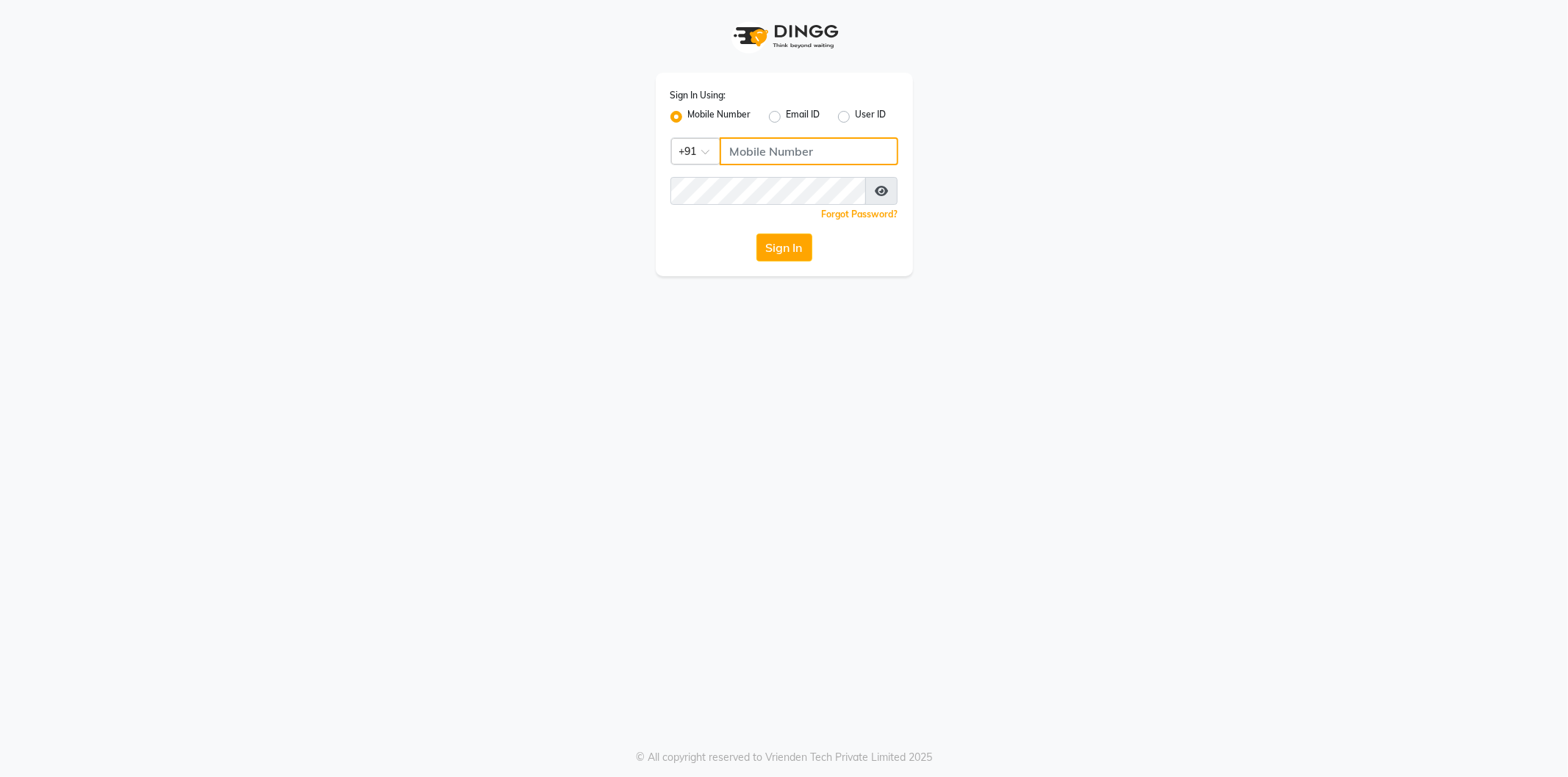
click at [784, 158] on input "Username" at bounding box center [809, 151] width 179 height 28
type input "9606078826"
click at [809, 252] on button "Sign In" at bounding box center [784, 248] width 56 height 28
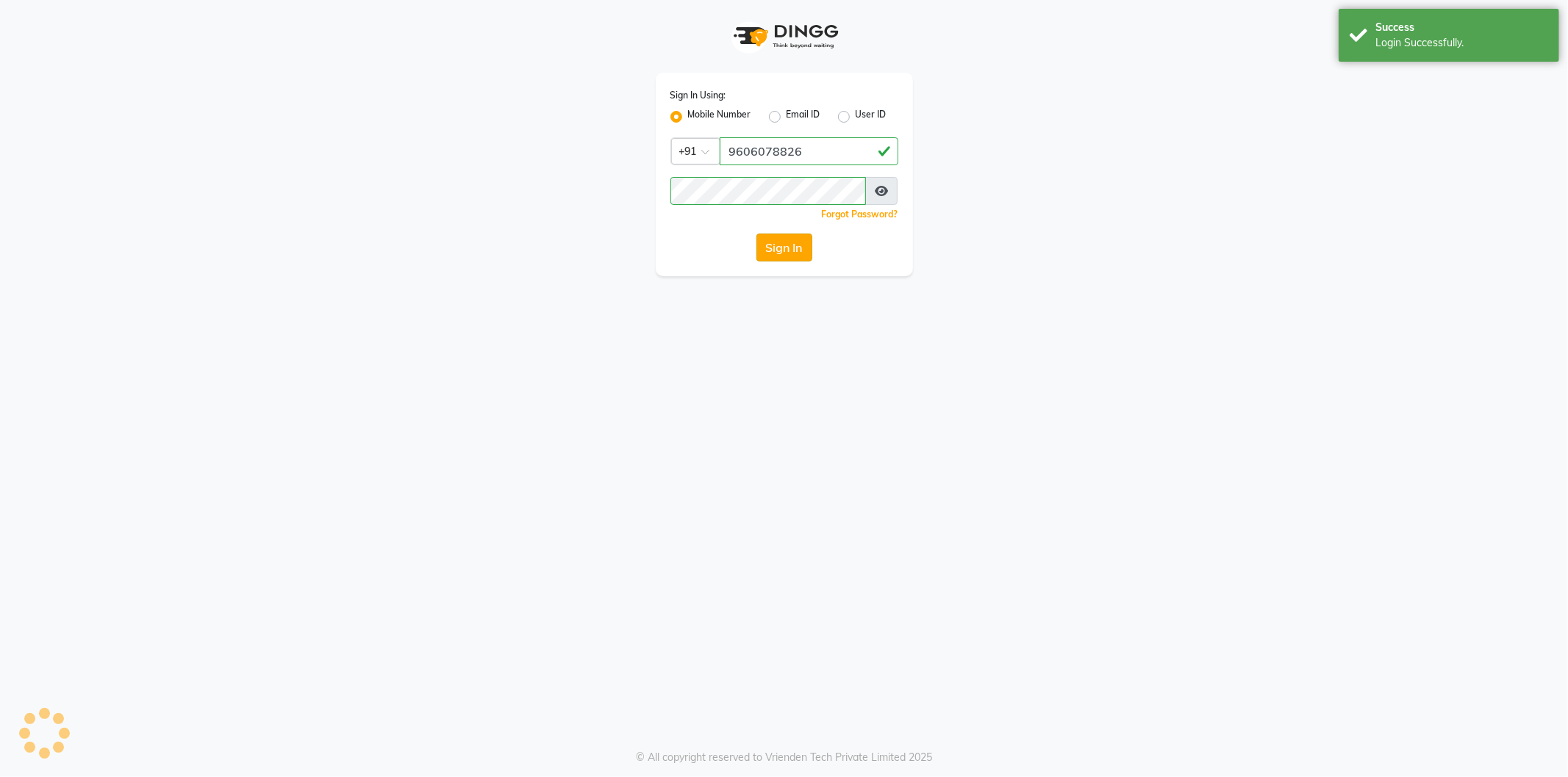
select select "106"
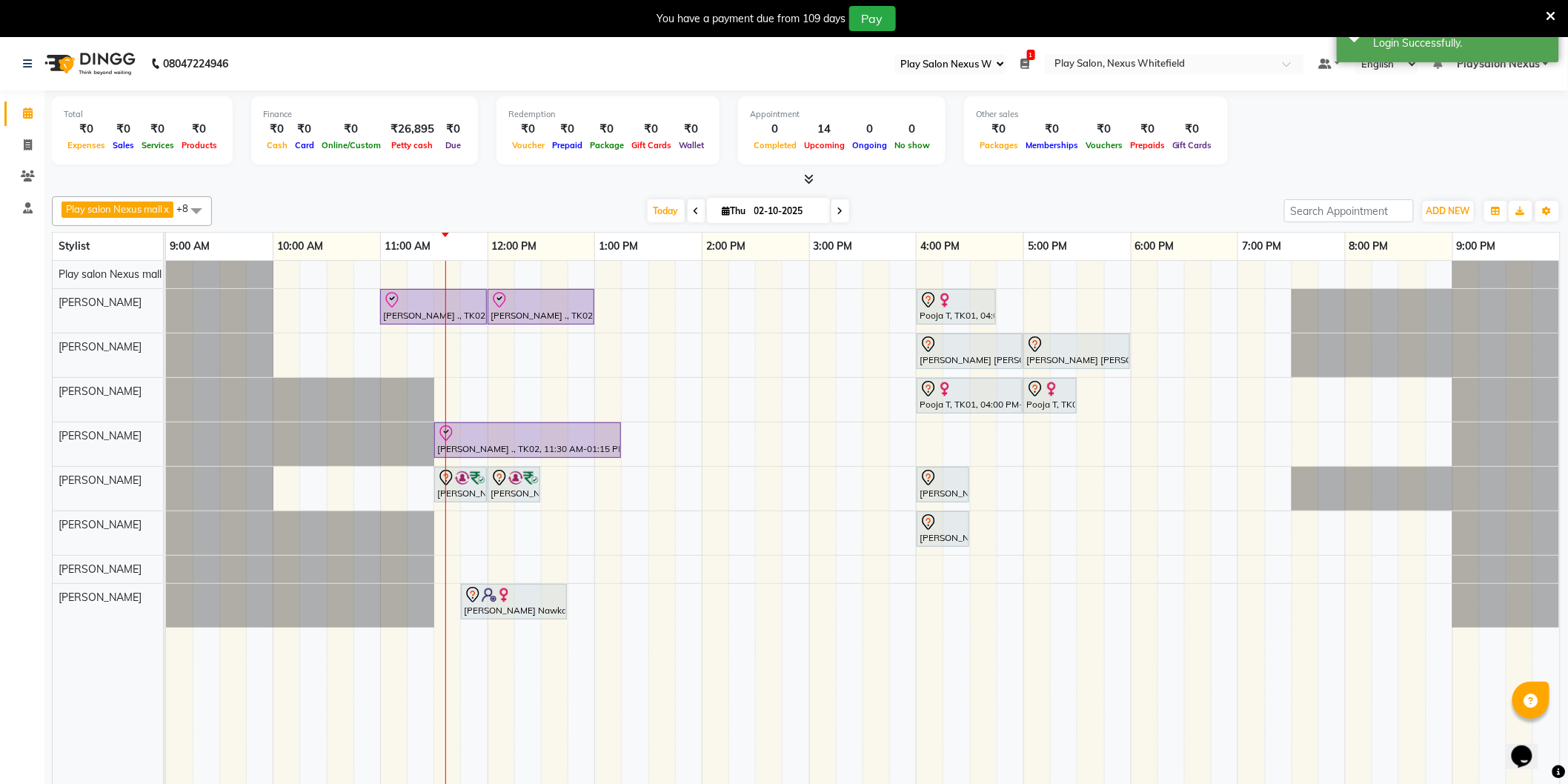
scroll to position [37, 0]
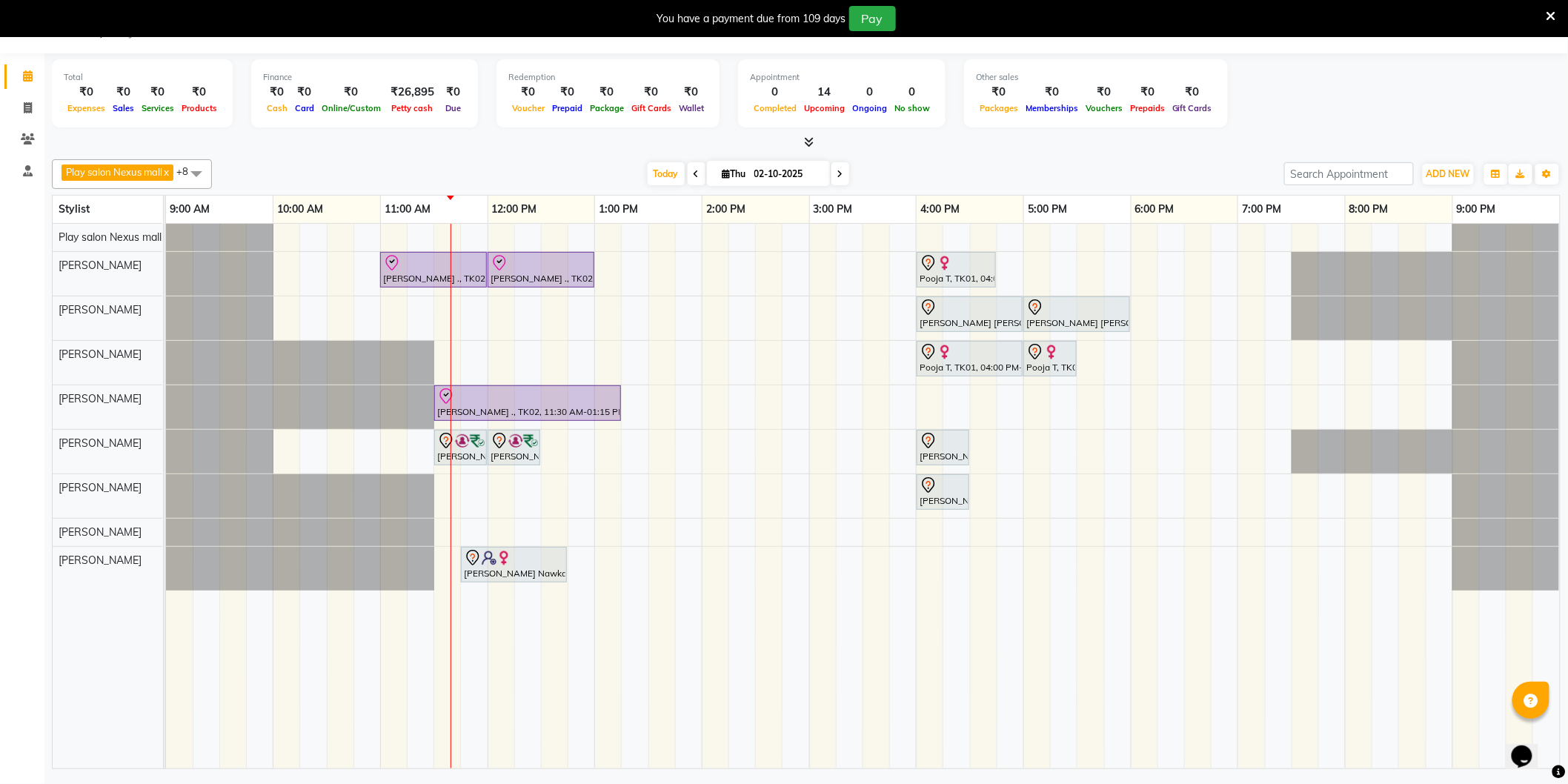
click at [837, 175] on icon at bounding box center [840, 174] width 6 height 9
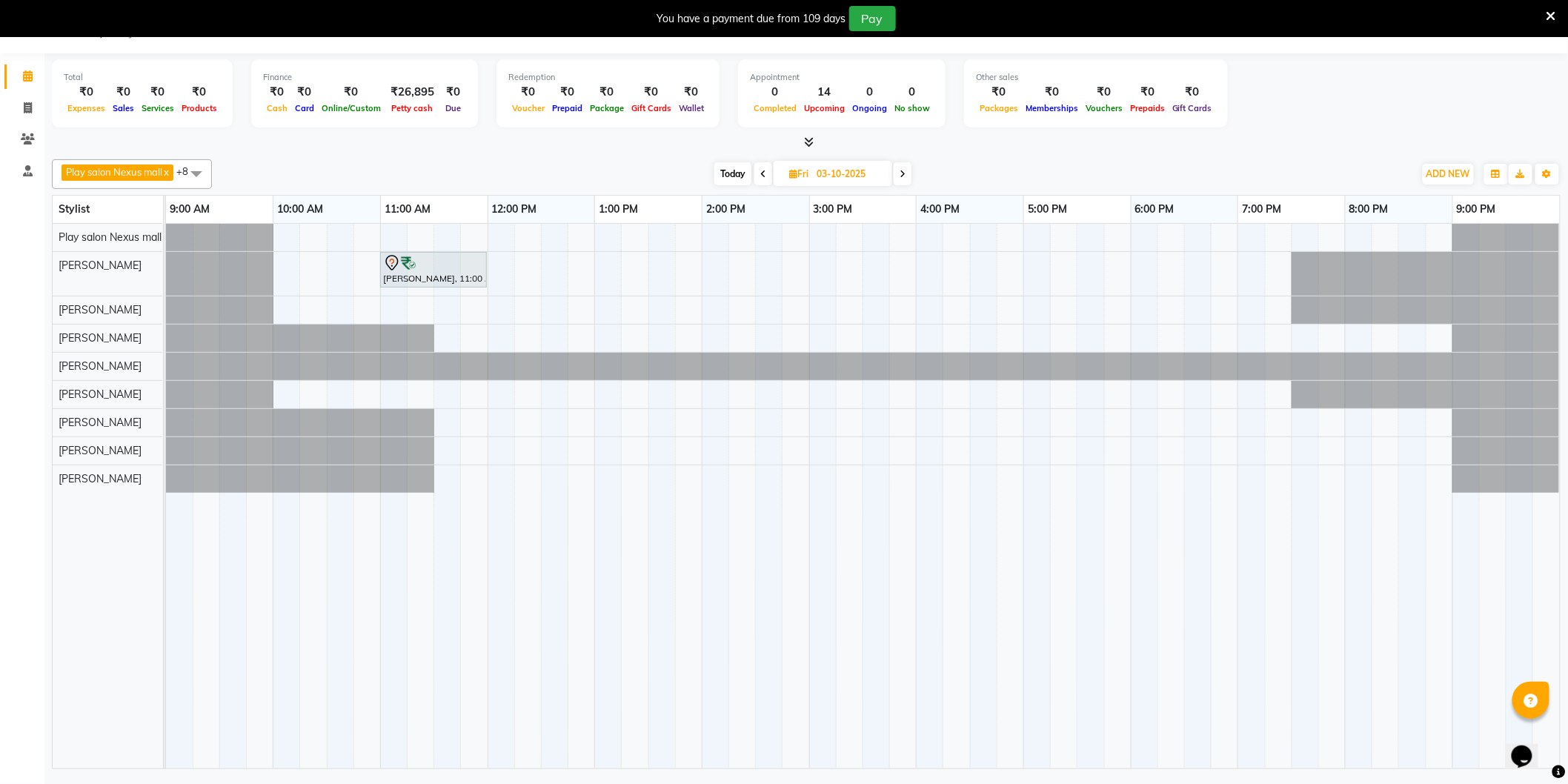
click at [761, 174] on icon at bounding box center [763, 174] width 6 height 9
type input "02-10-2025"
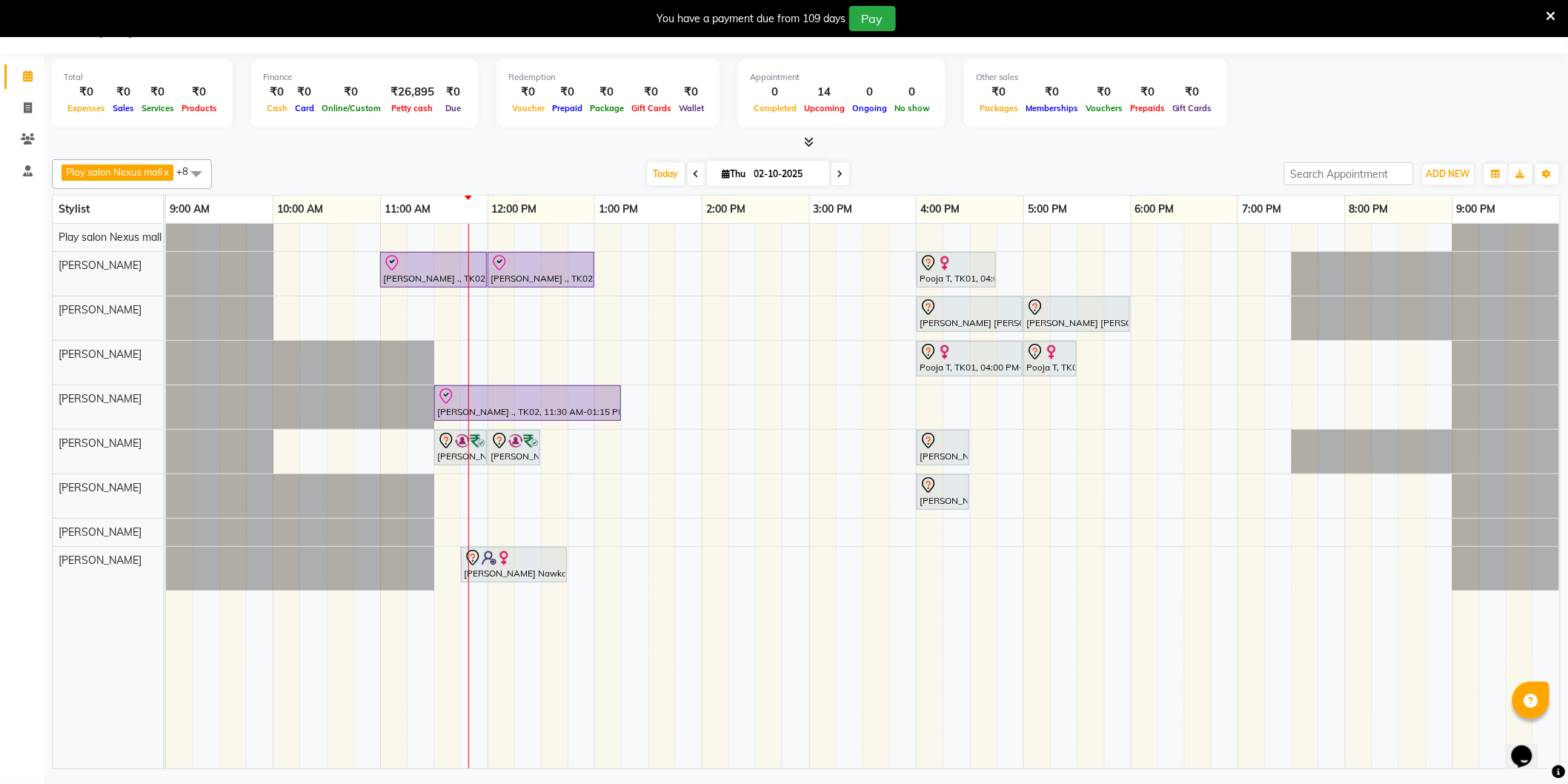
click at [523, 492] on div "Suparna ., TK02, 11:00 AM-12:00 PM, Hair Cut Men (Senior stylist) Suparna ., TK…" at bounding box center [863, 496] width 1394 height 545
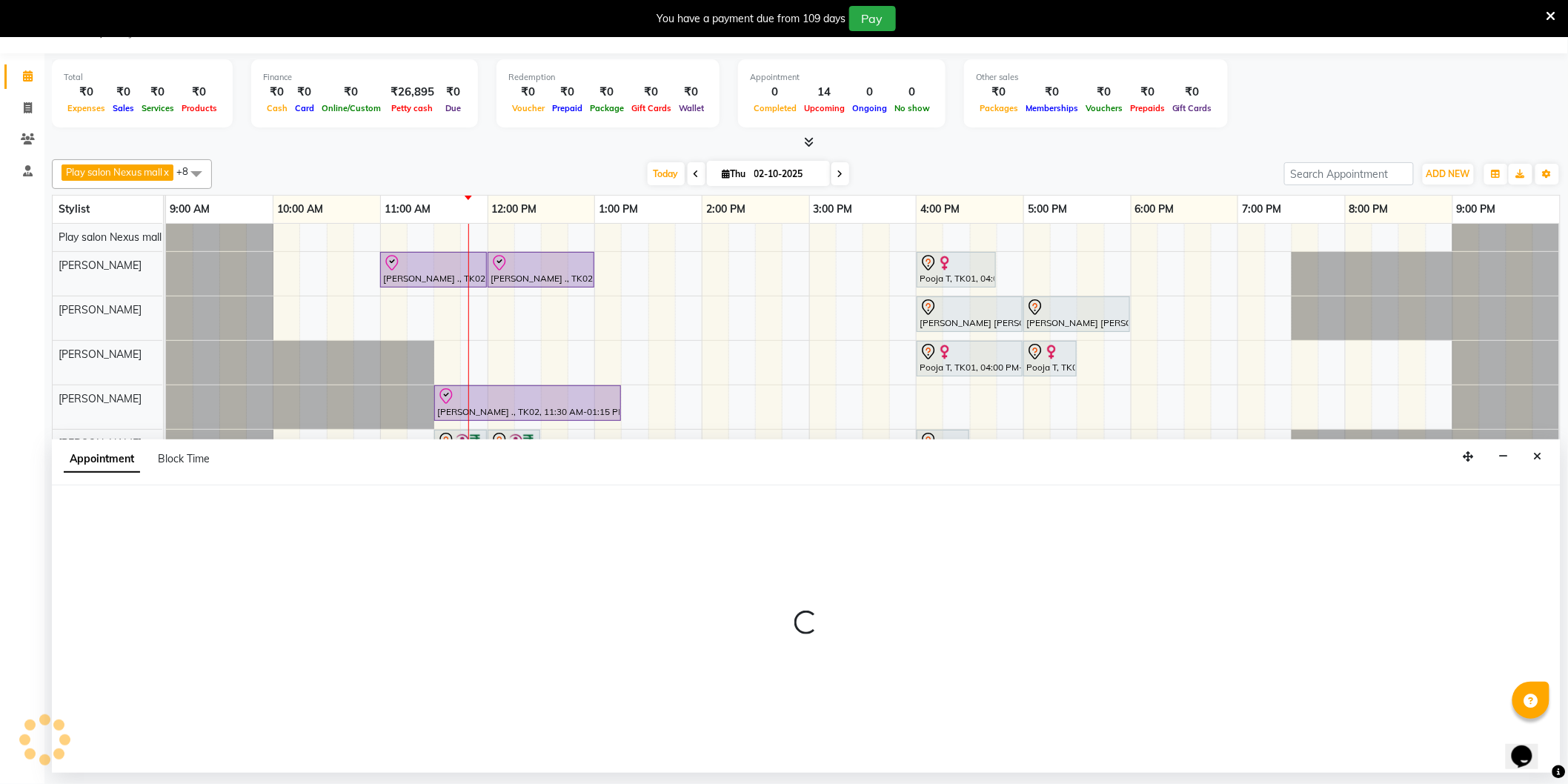
select select "81393"
select select "tentative"
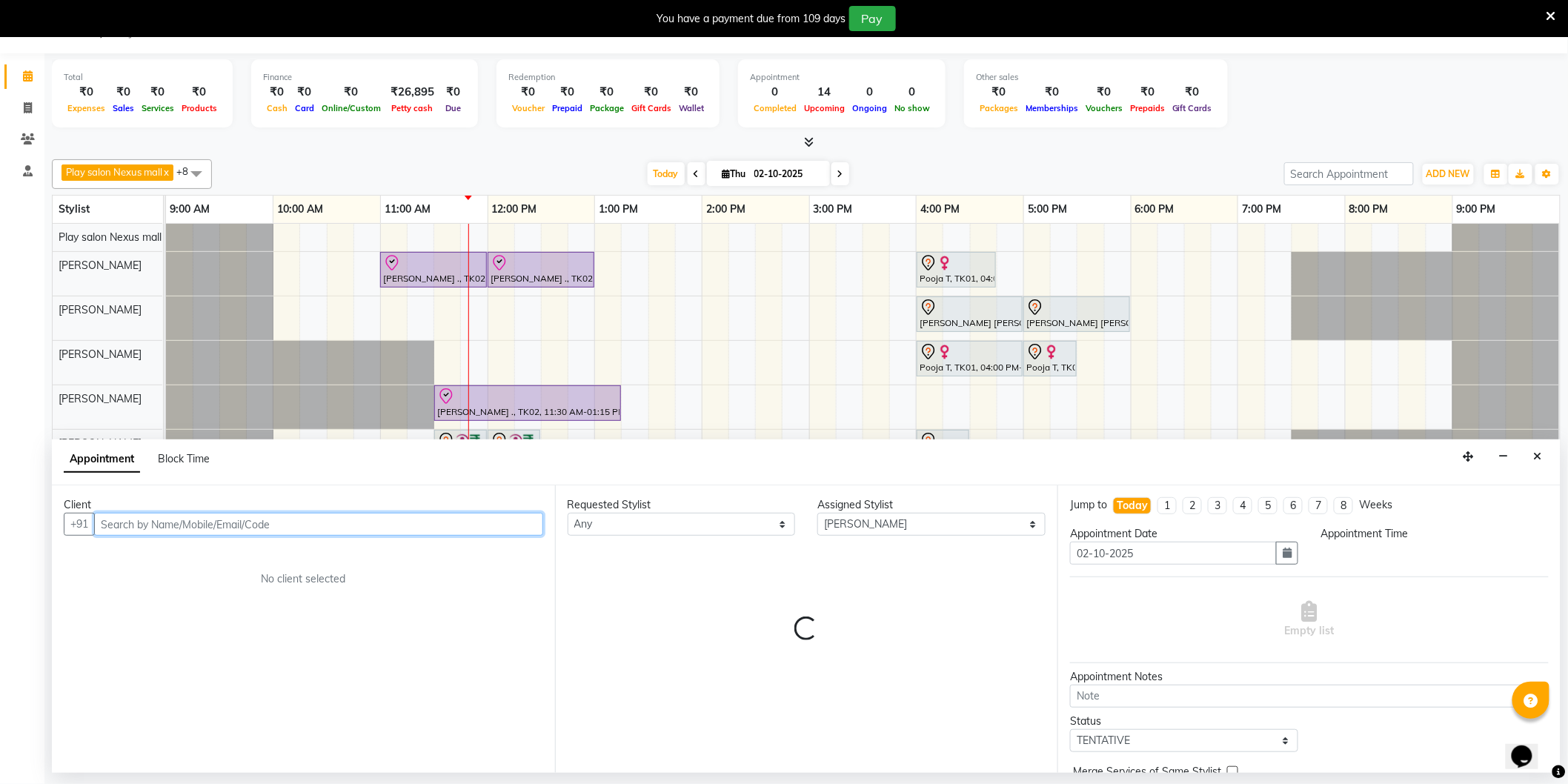
select select "735"
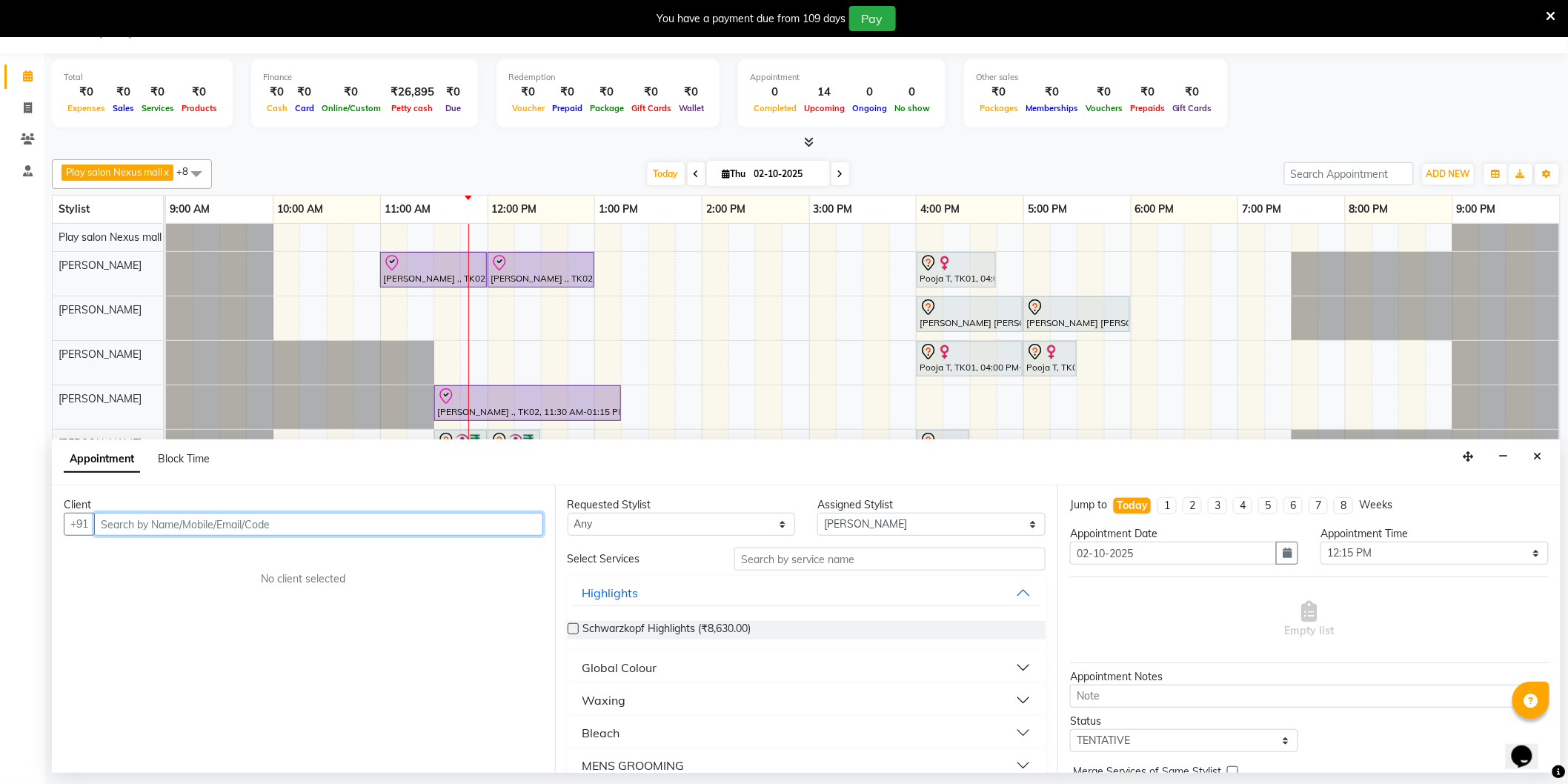
click at [302, 514] on input "text" at bounding box center [319, 524] width 449 height 23
click at [295, 527] on input "text" at bounding box center [319, 524] width 449 height 23
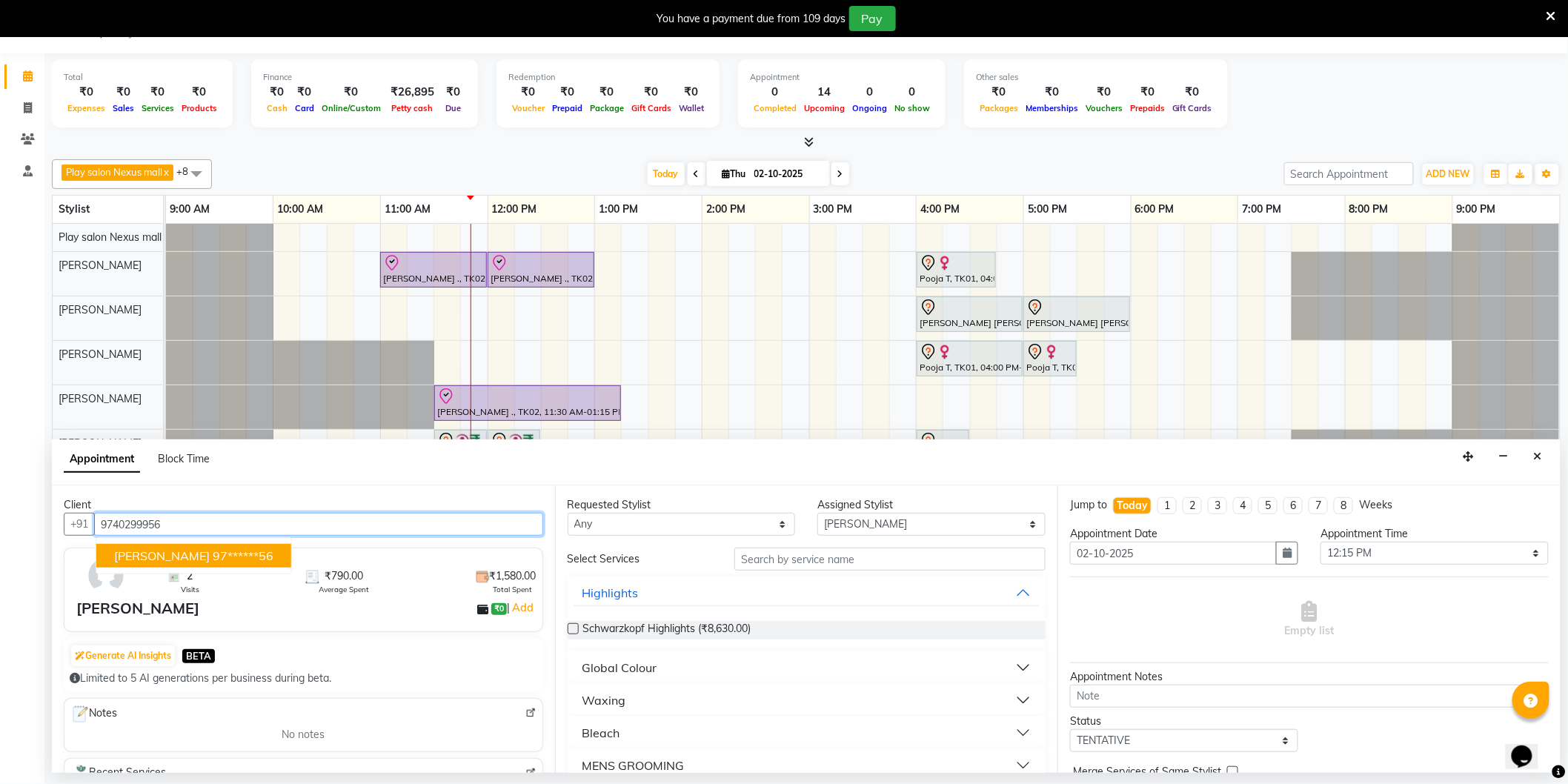
click at [213, 558] on ngb-highlight "97******56" at bounding box center [243, 556] width 61 height 15
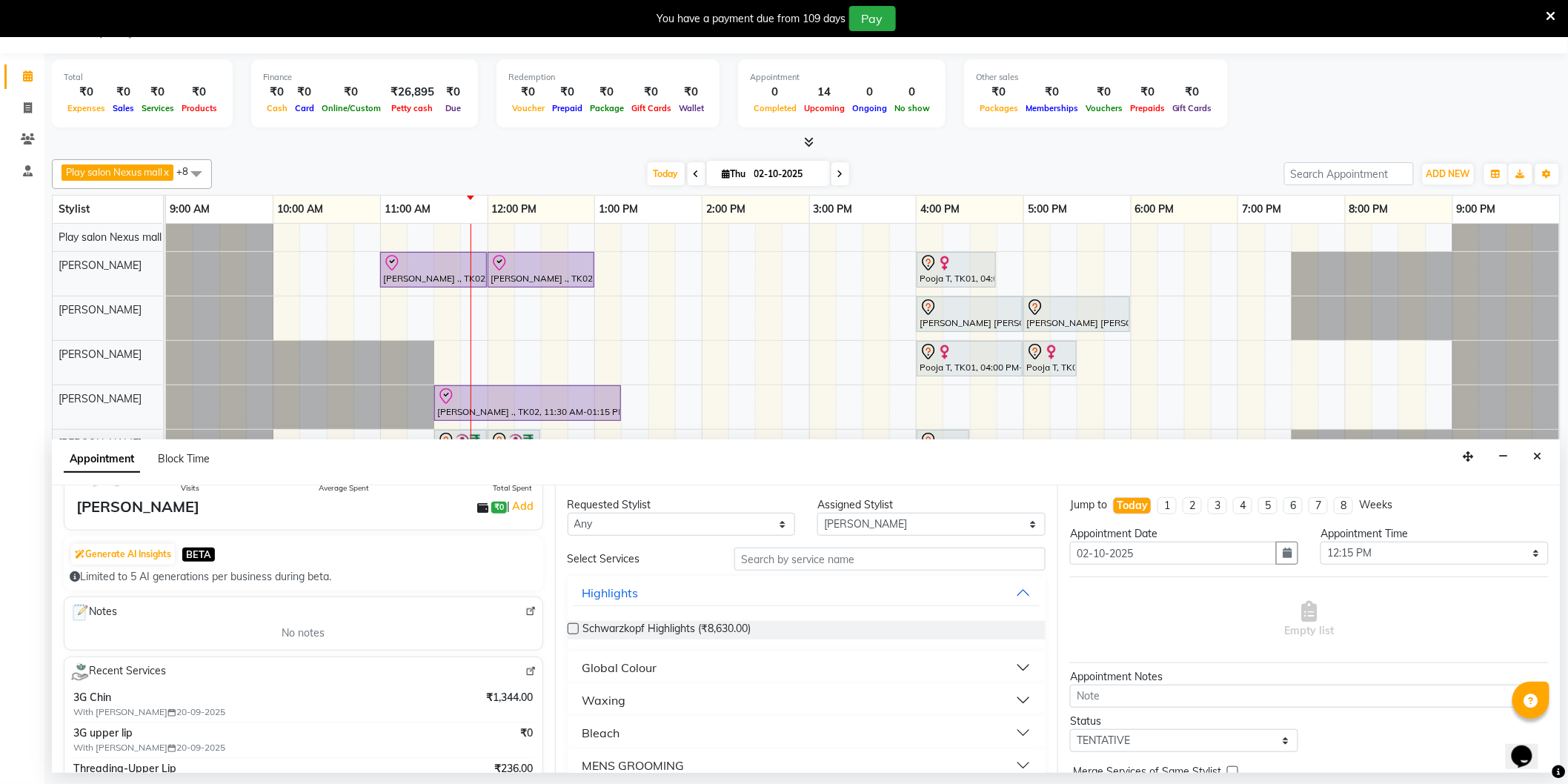
scroll to position [0, 0]
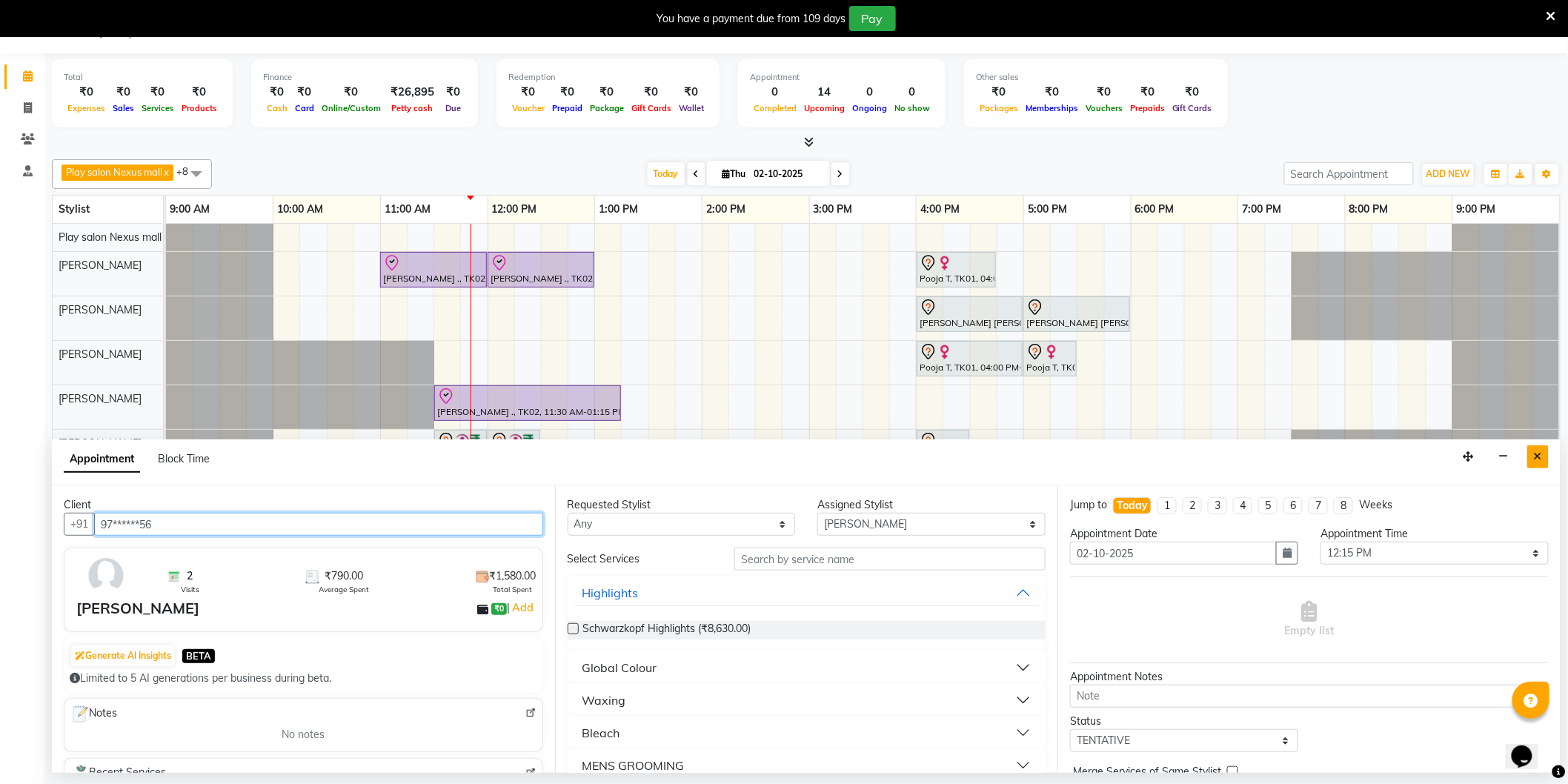
type input "97******56"
click at [1542, 463] on button "Close" at bounding box center [1538, 457] width 21 height 23
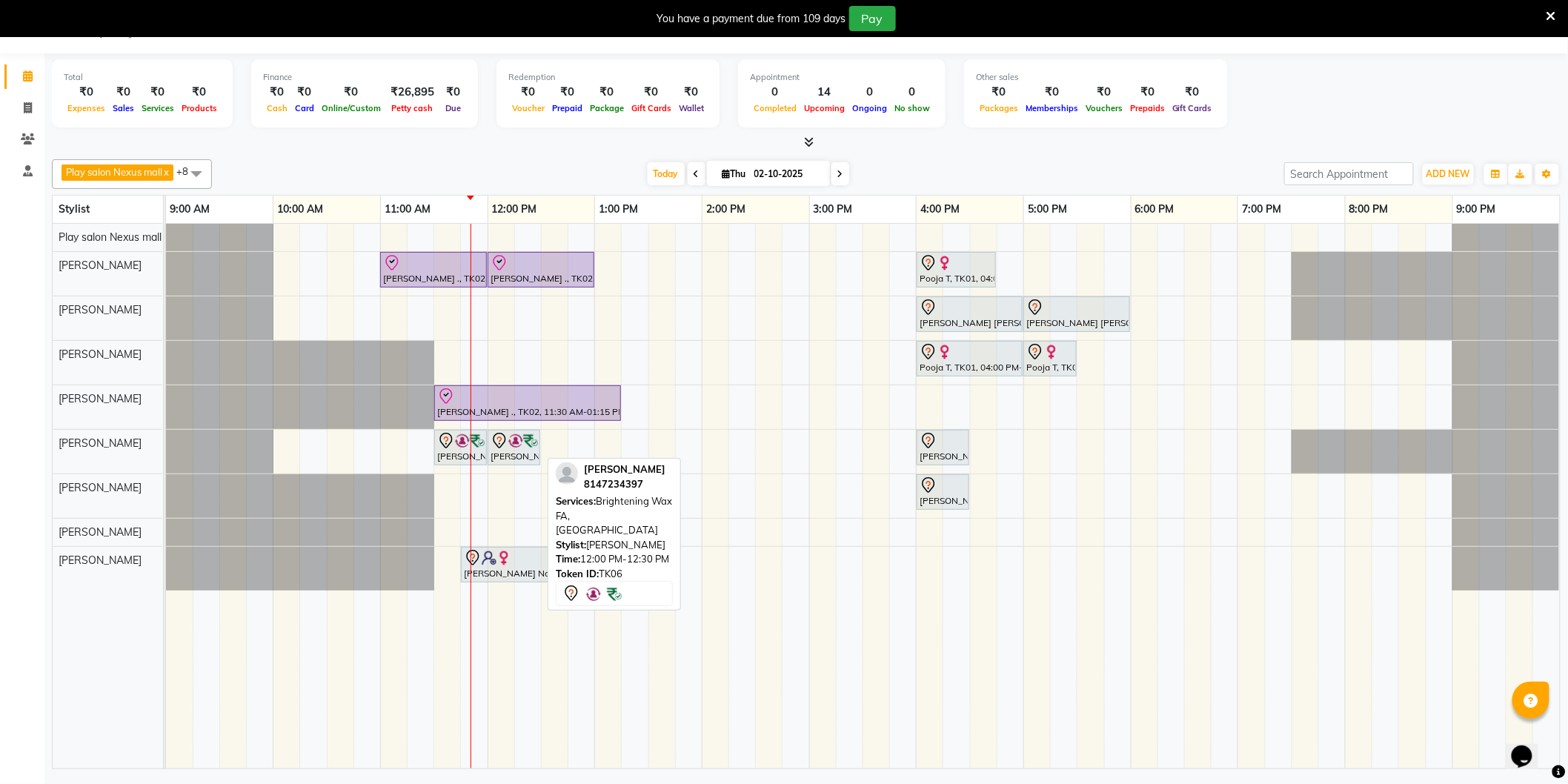
click at [521, 442] on img at bounding box center [515, 440] width 15 height 15
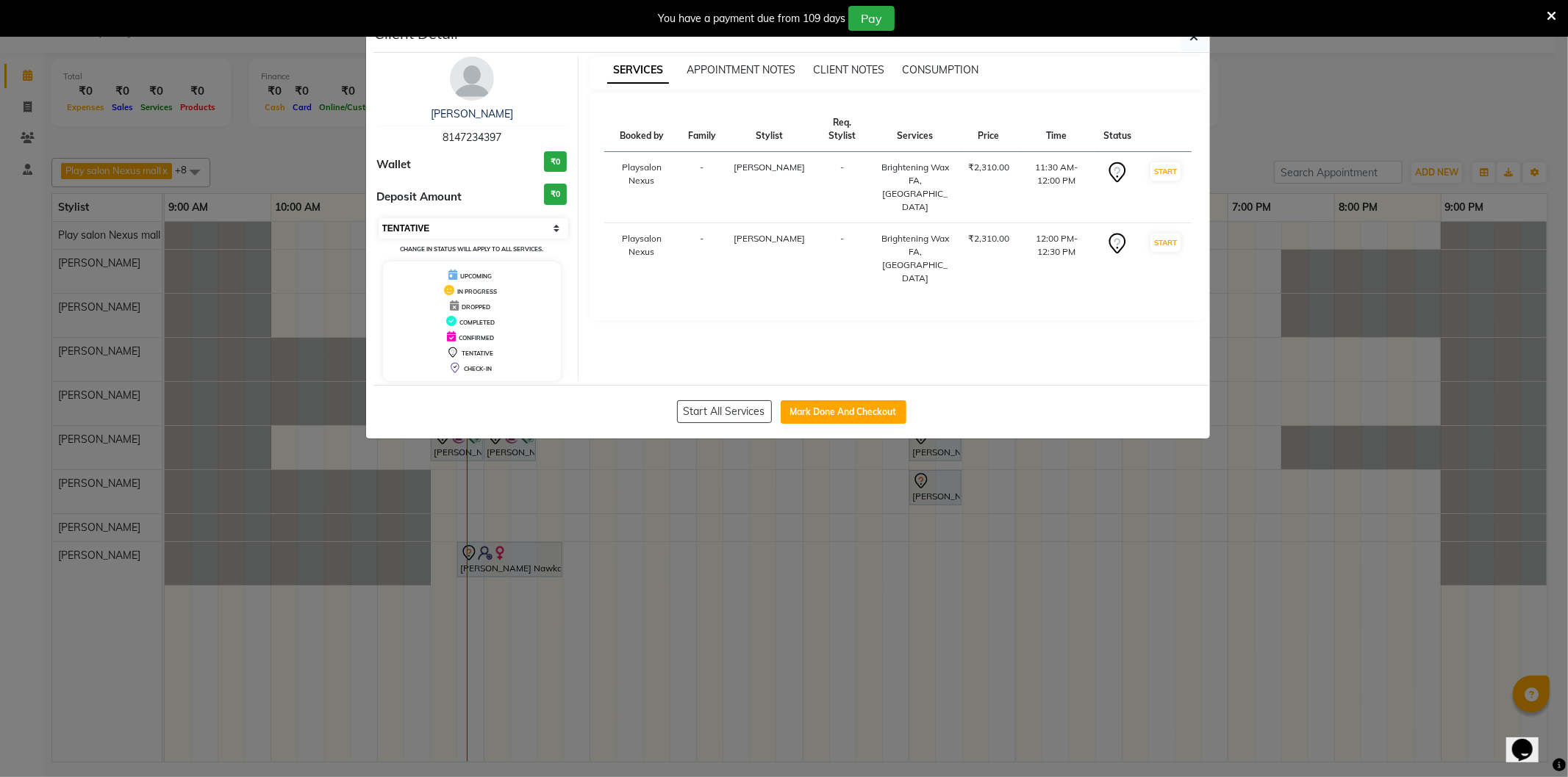
click at [561, 230] on select "Select IN SERVICE CONFIRMED TENTATIVE CHECK IN MARK DONE DROPPED UPCOMING" at bounding box center [473, 229] width 190 height 21
select select "8"
click at [378, 218] on select "Select IN SERVICE CONFIRMED TENTATIVE CHECK IN MARK DONE DROPPED UPCOMING" at bounding box center [473, 229] width 190 height 21
click at [1187, 38] on button "button" at bounding box center [1195, 37] width 28 height 28
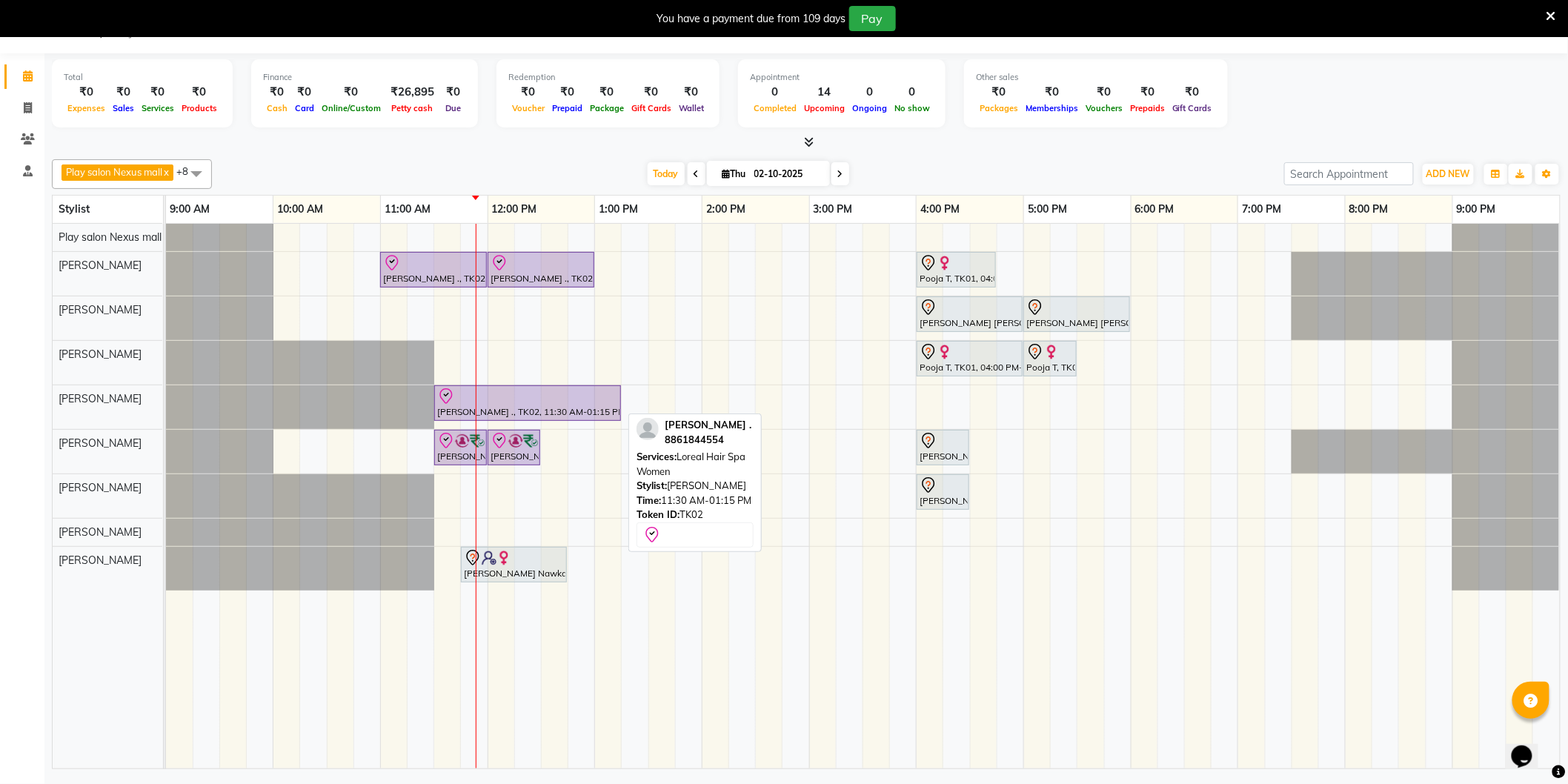
click at [562, 408] on div "Suparna ., TK02, 11:30 AM-01:15 PM, Loreal Hair Spa Women" at bounding box center [527, 403] width 184 height 31
select select "8"
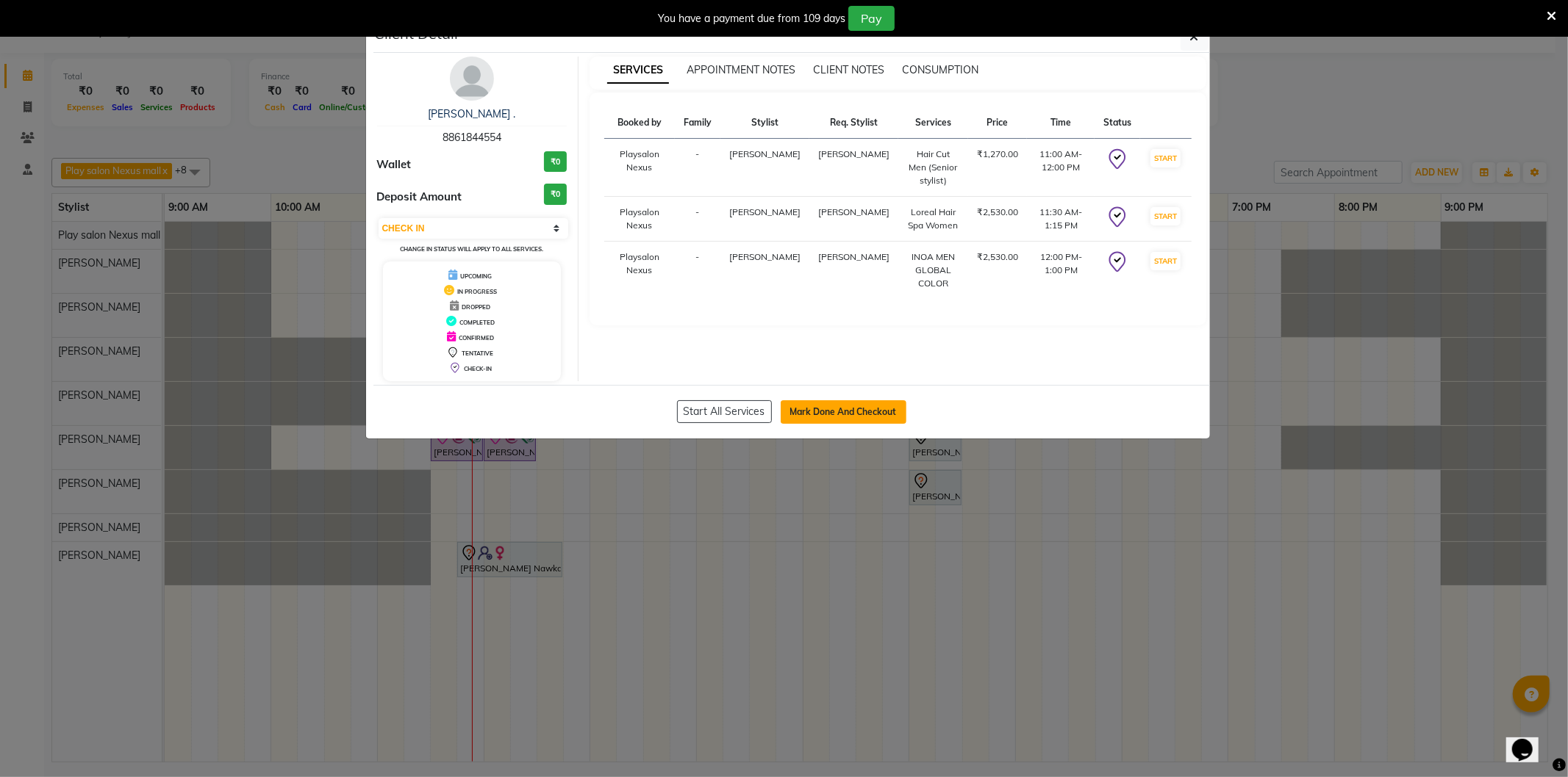
click at [850, 415] on button "Mark Done And Checkout" at bounding box center [844, 412] width 126 height 24
select select "service"
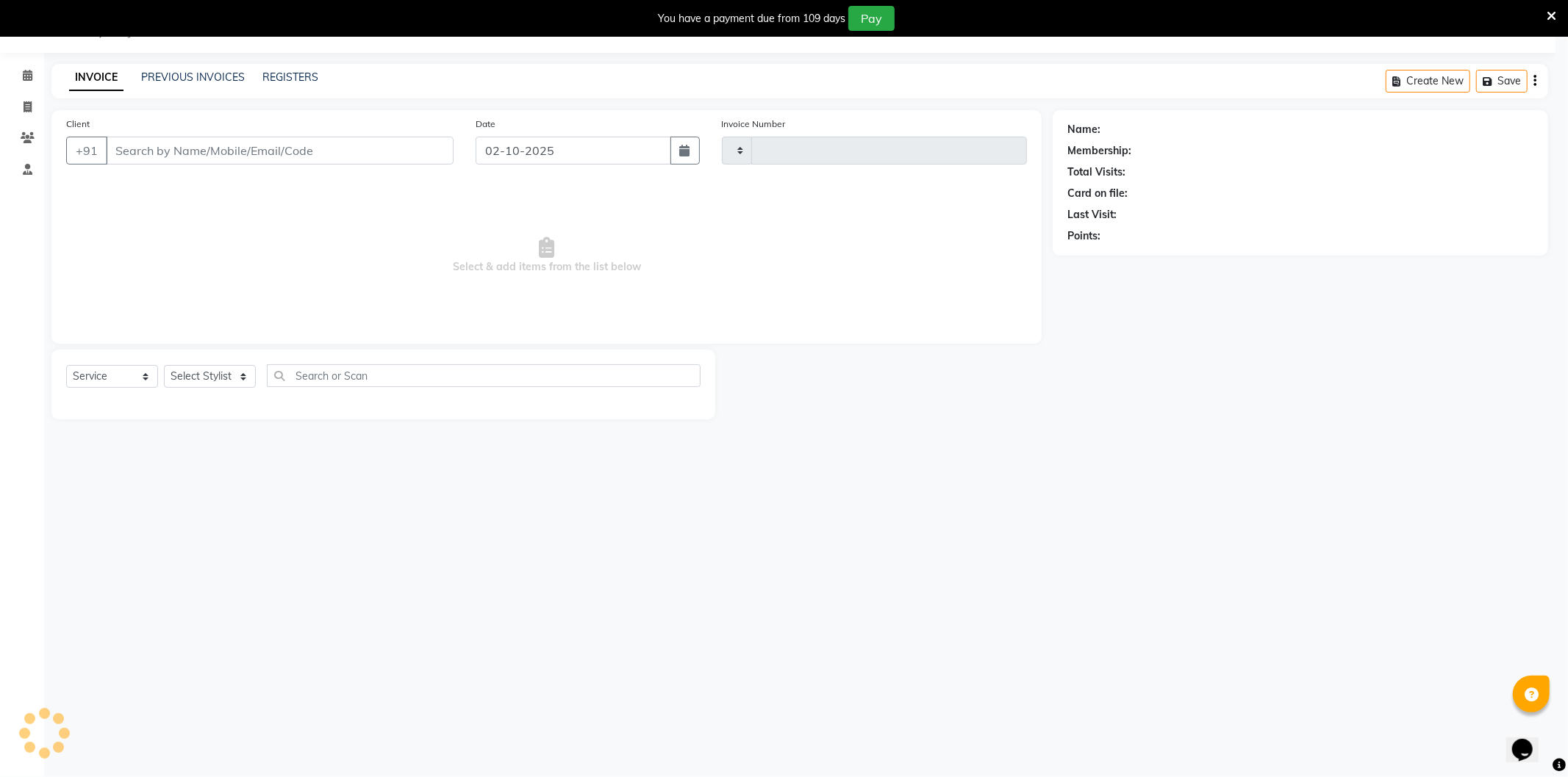
type input "3858"
select select "8356"
type input "88******54"
select select "81392"
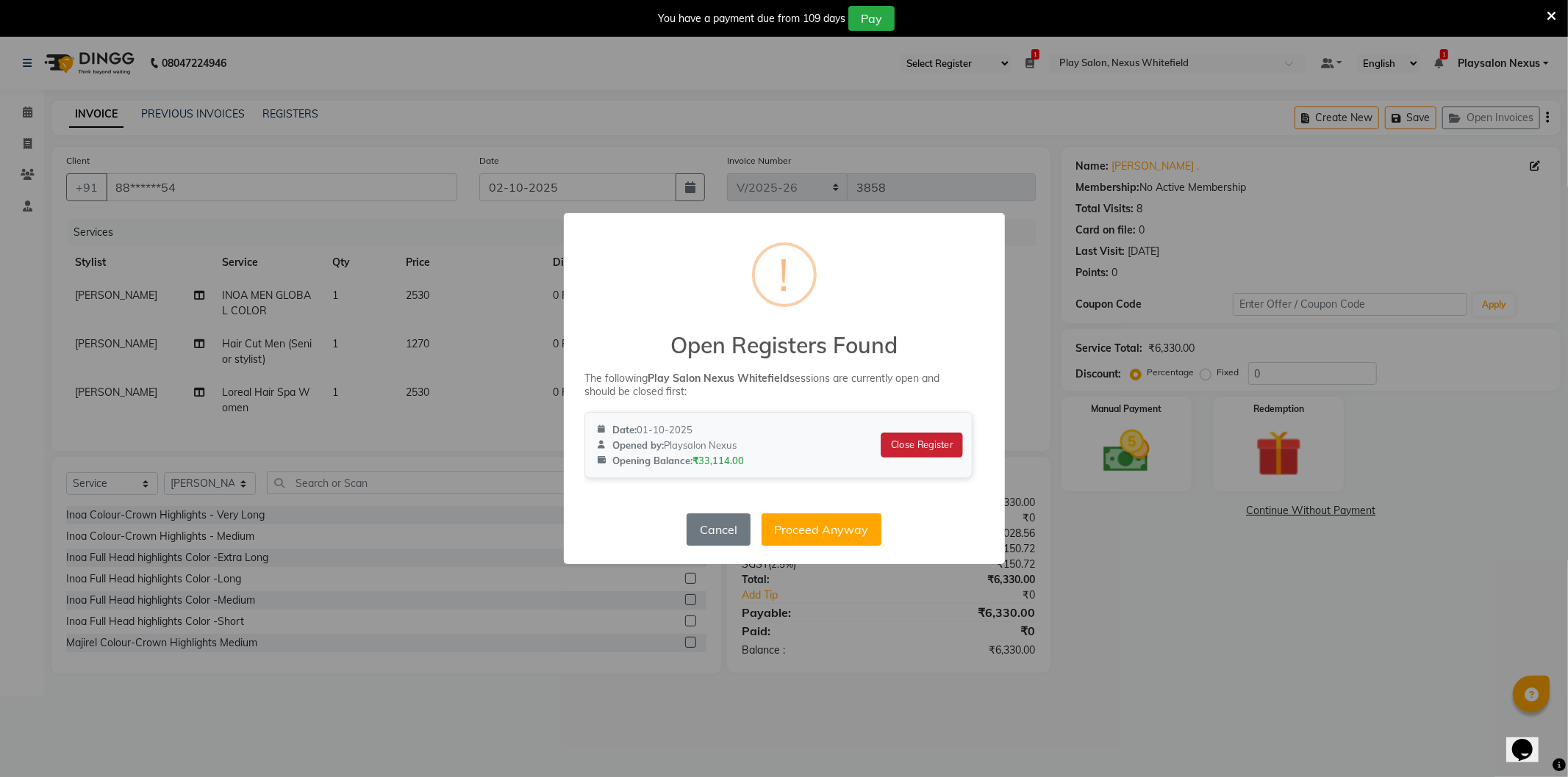
click at [929, 443] on button "Close Register" at bounding box center [921, 445] width 81 height 25
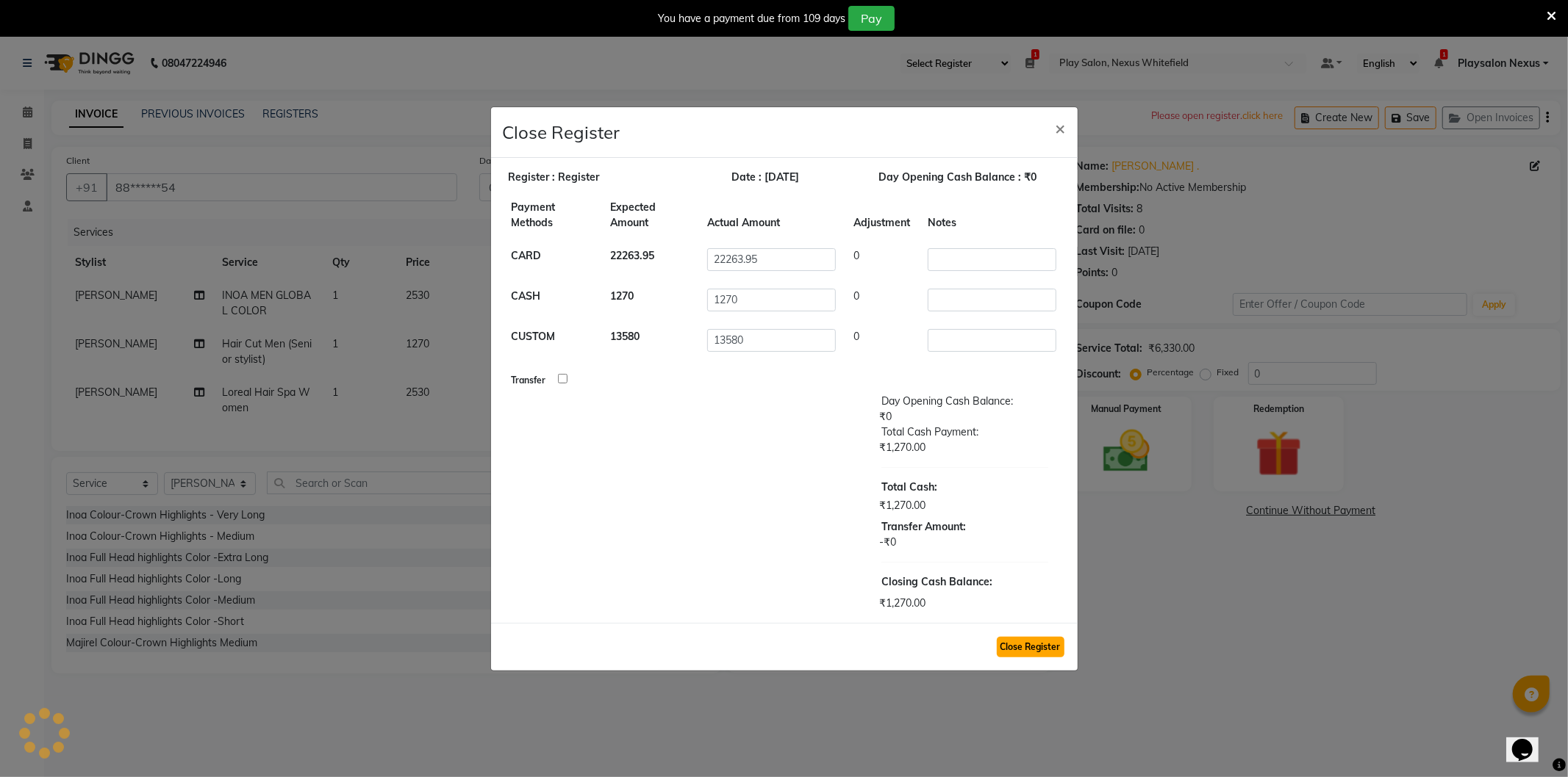
click at [1024, 649] on button "Close Register" at bounding box center [1030, 648] width 67 height 21
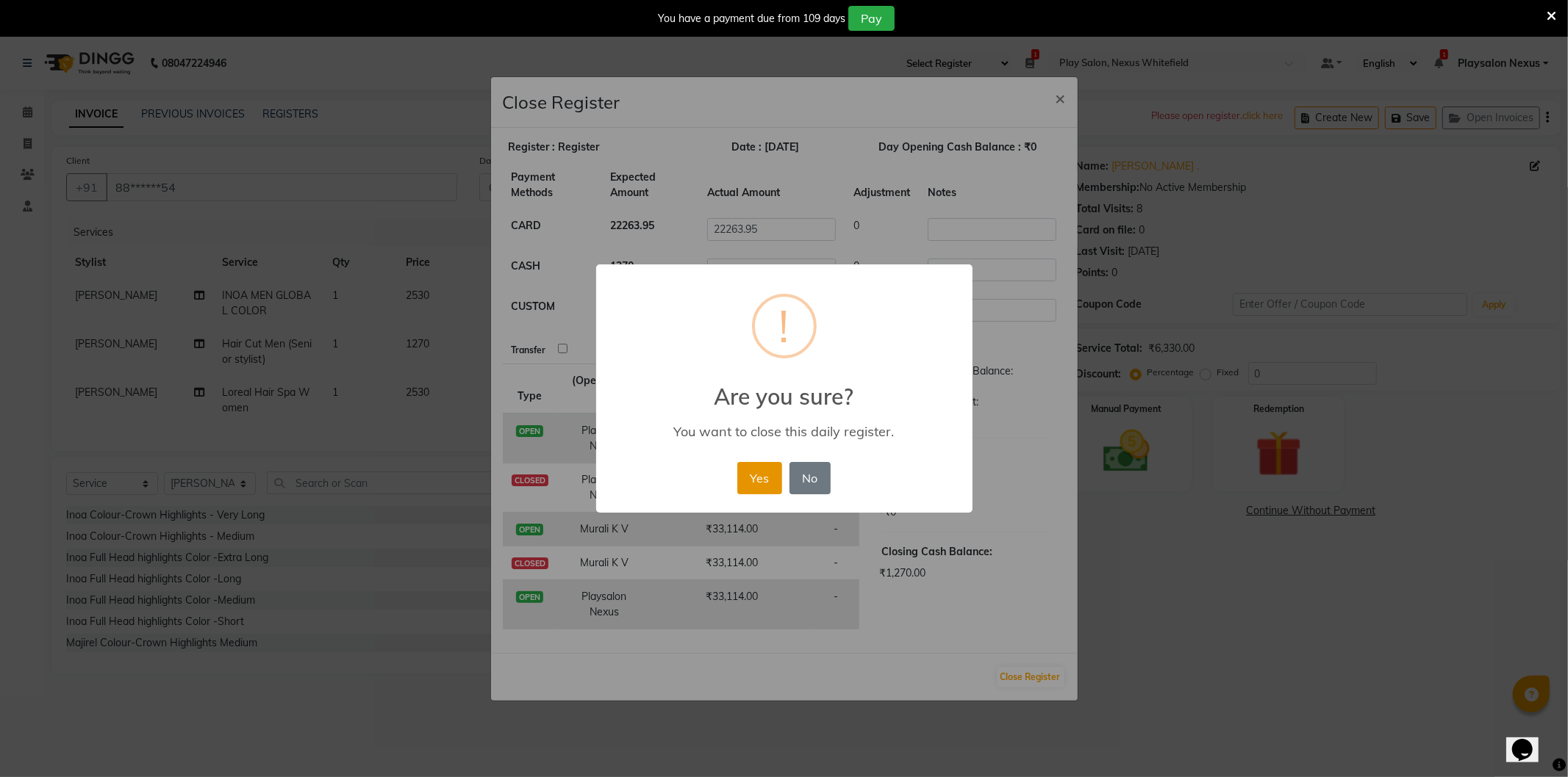
click at [765, 478] on button "Yes" at bounding box center [759, 478] width 45 height 32
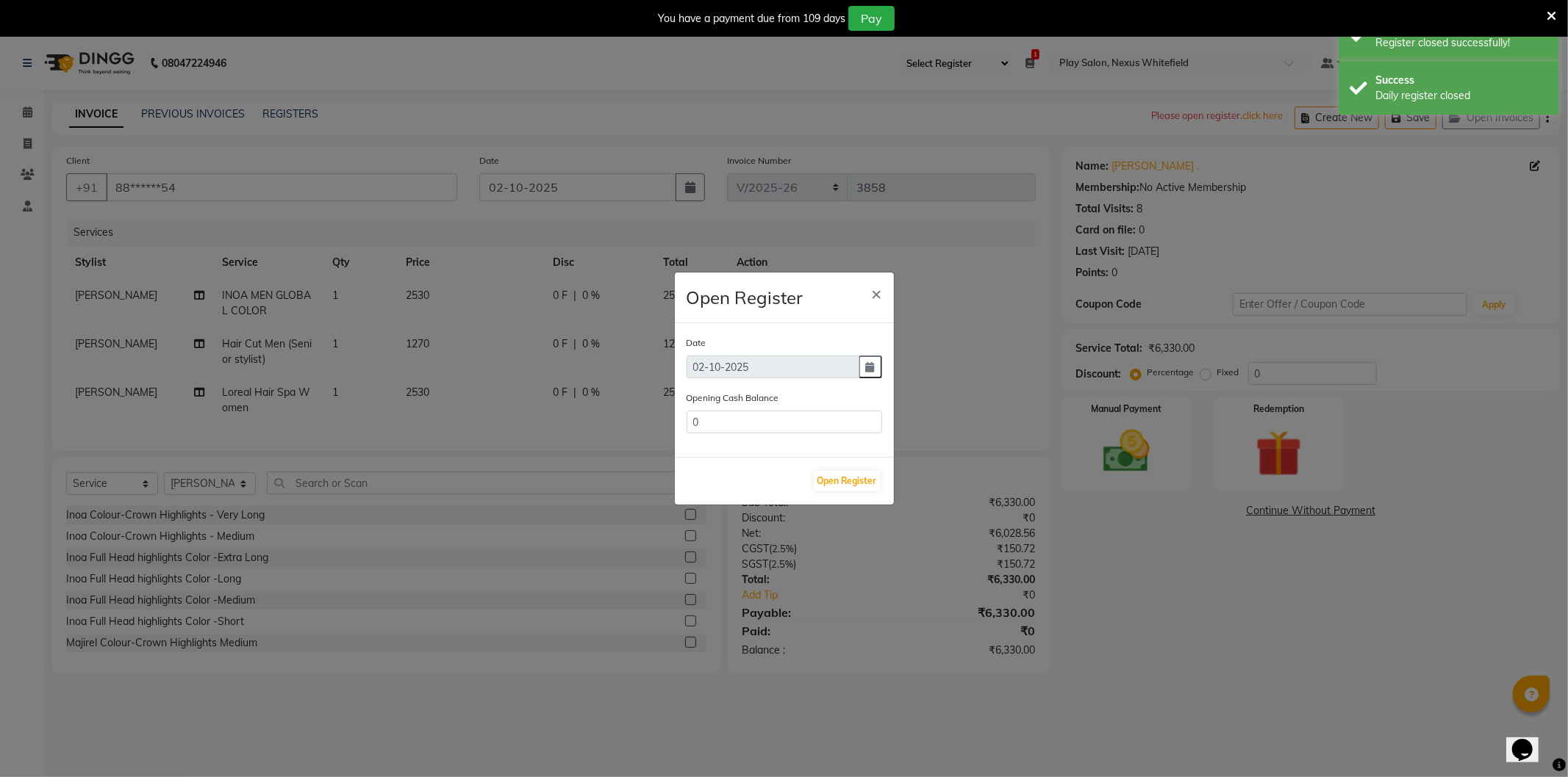
type input "34384"
click at [839, 487] on button "Open Register" at bounding box center [847, 481] width 67 height 21
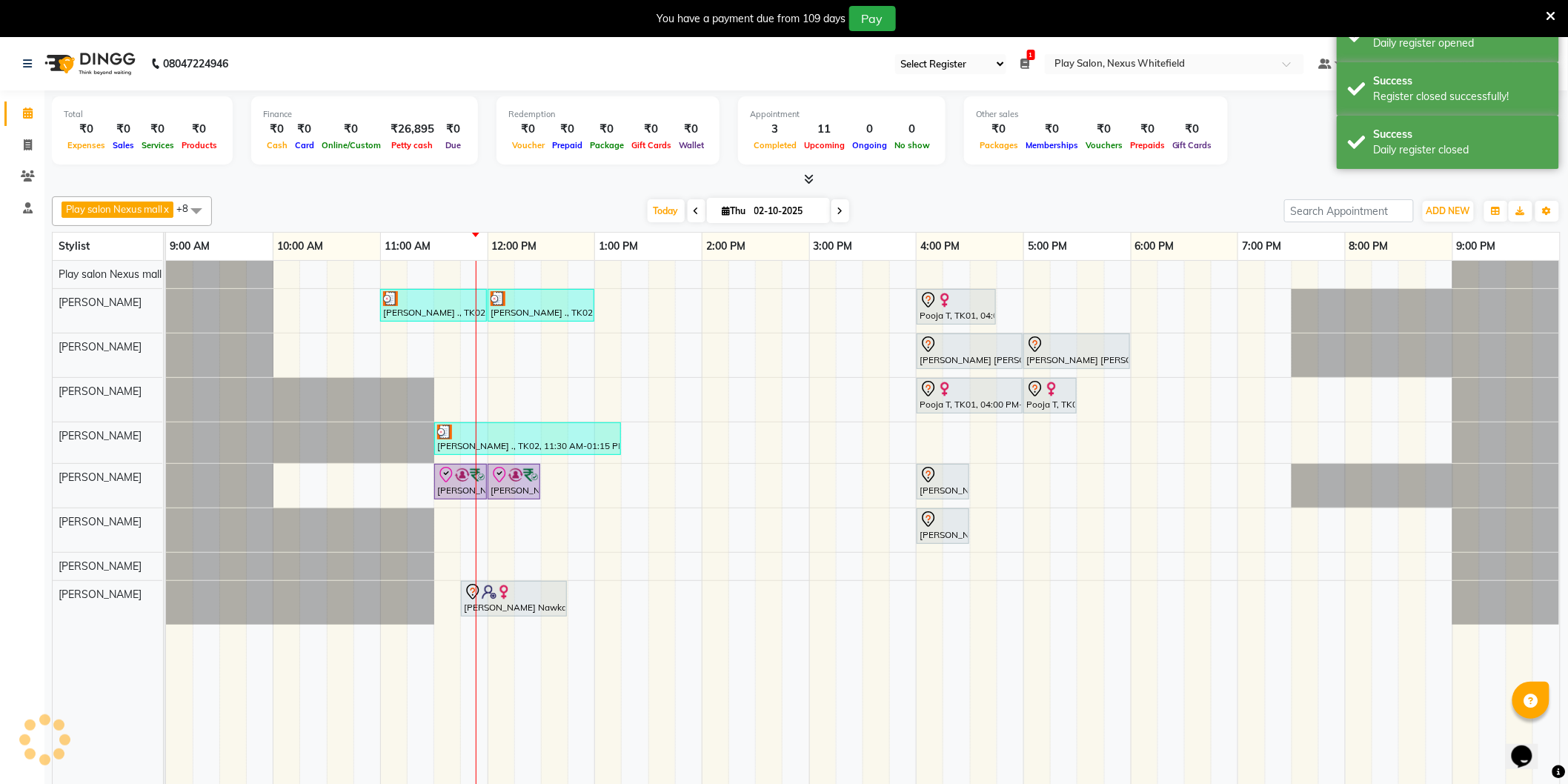
scroll to position [37, 0]
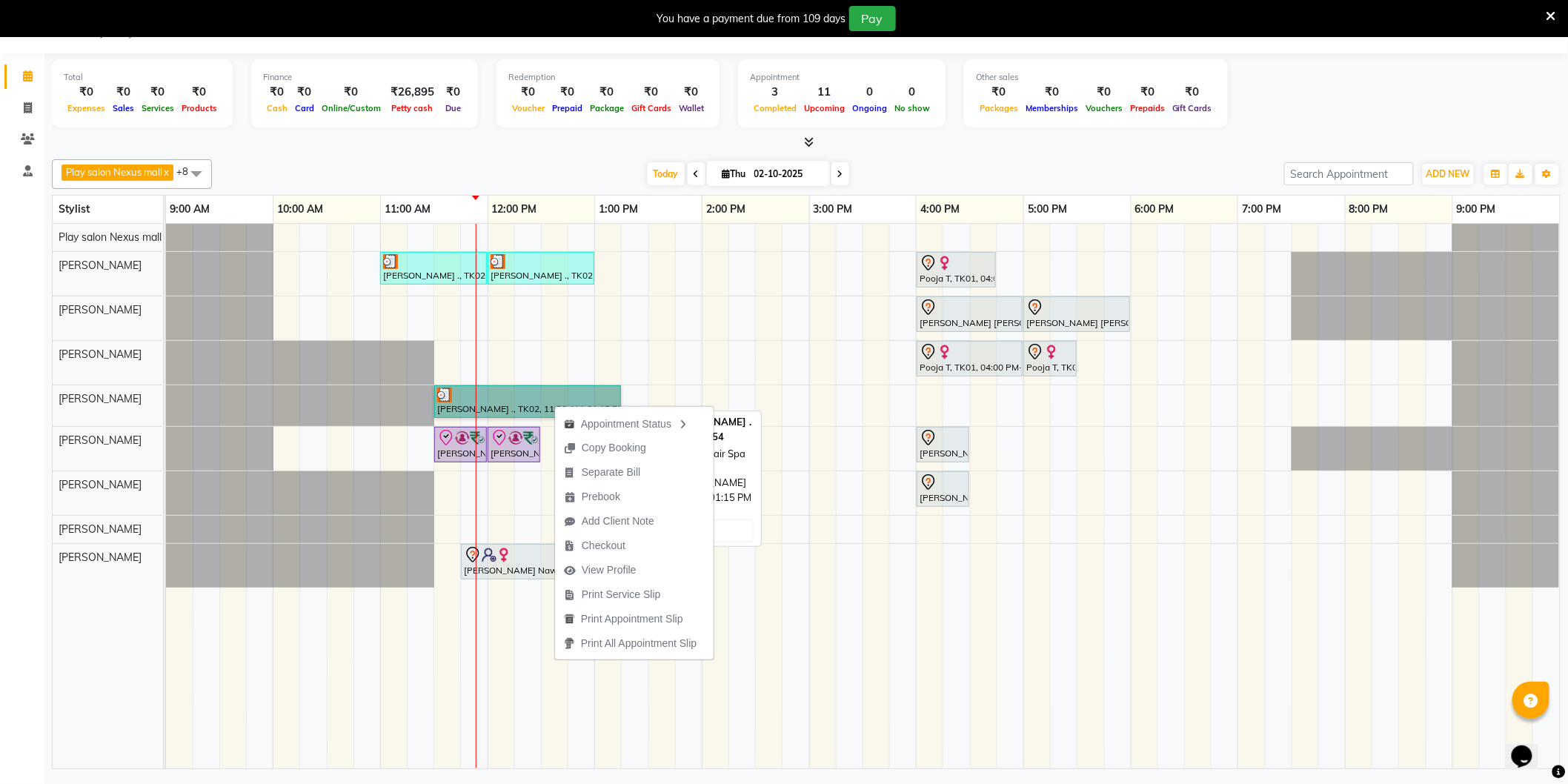
click at [531, 393] on link "Suparna ., TK02, 11:30 AM-01:15 PM, Loreal Hair Spa Women" at bounding box center [527, 402] width 187 height 33
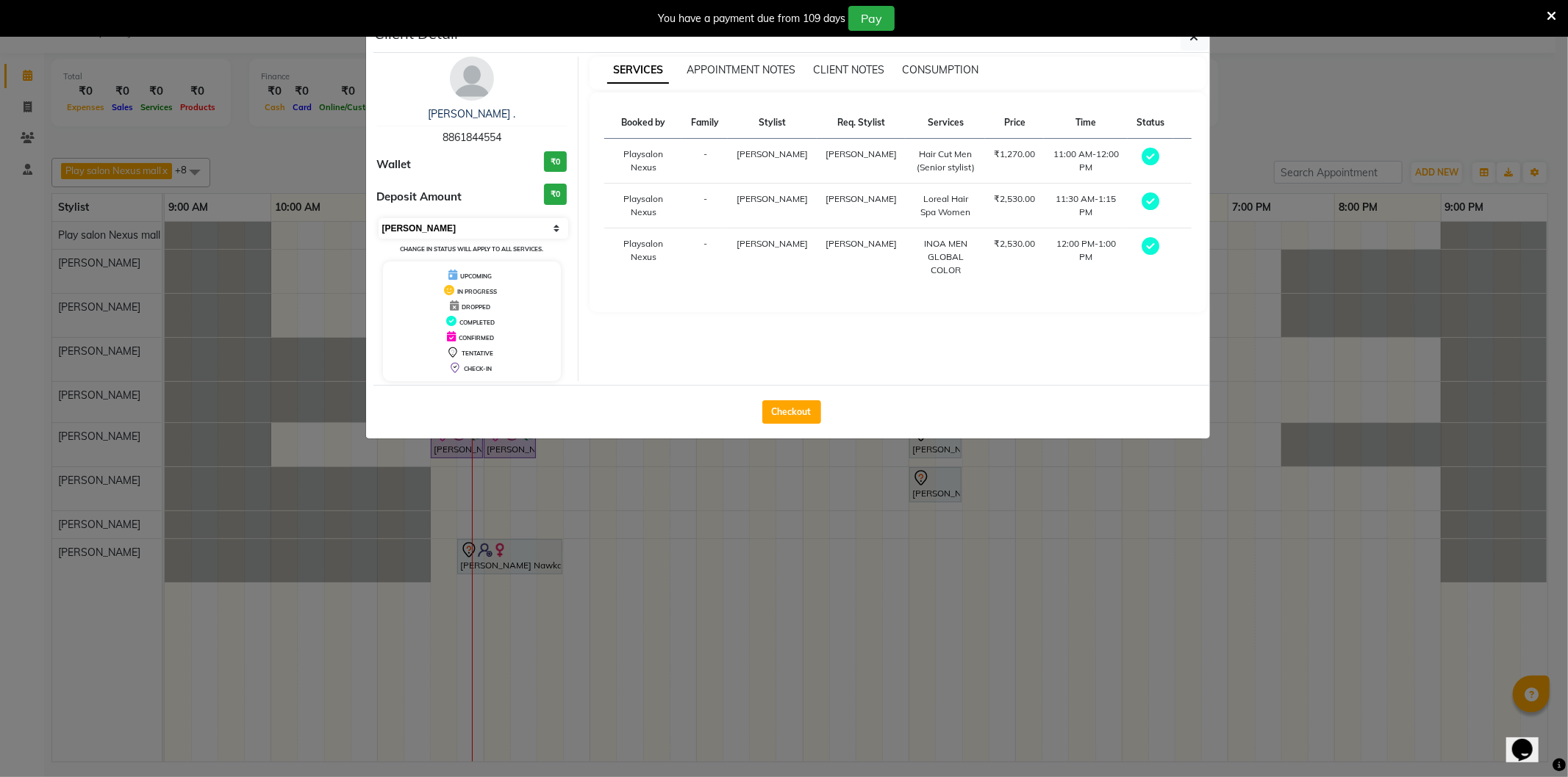
click at [563, 229] on select "Select MARK DONE UPCOMING" at bounding box center [473, 229] width 190 height 21
click at [378, 218] on select "Select MARK DONE UPCOMING" at bounding box center [473, 229] width 190 height 21
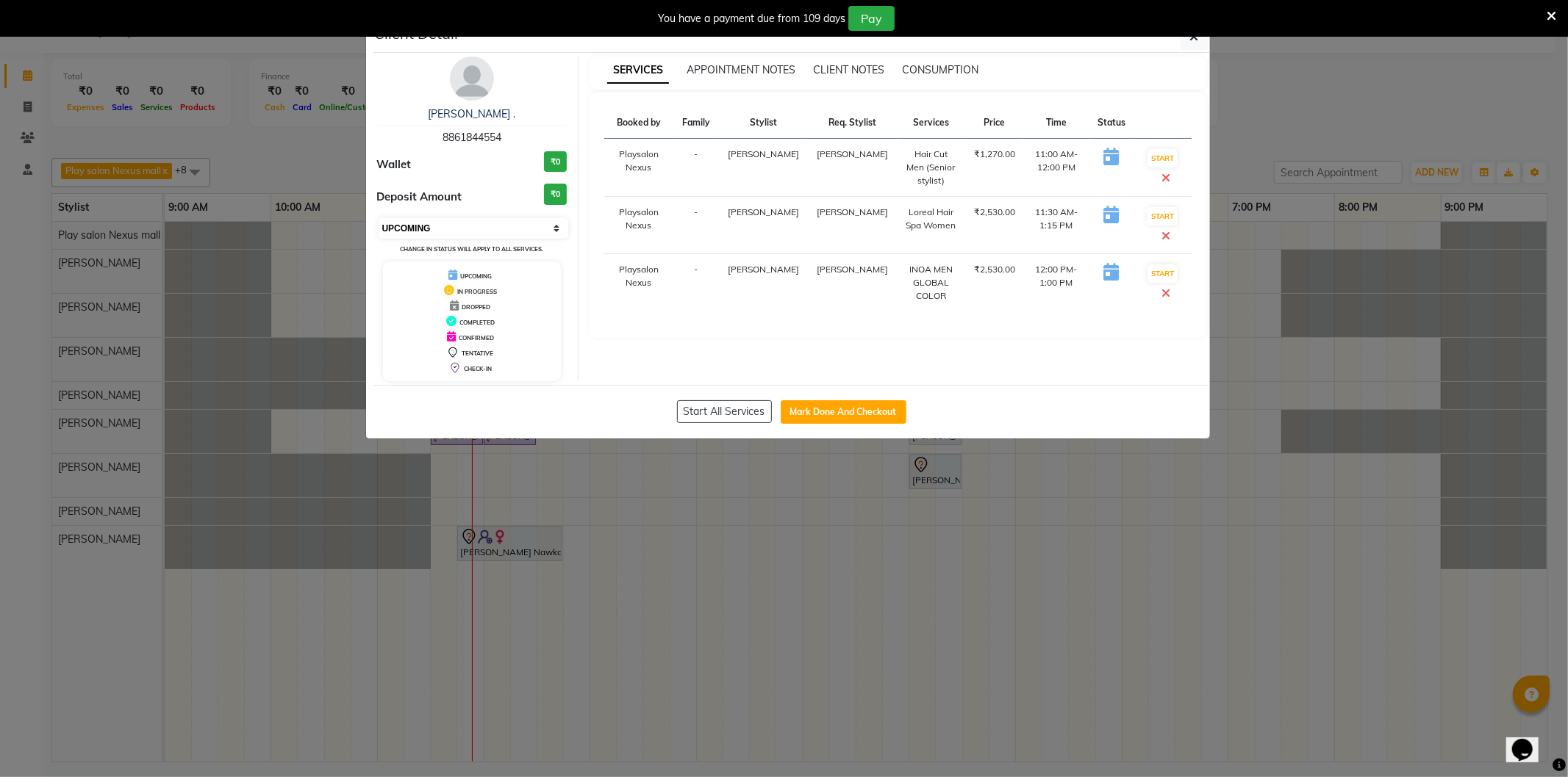
click at [531, 223] on select "Select IN SERVICE CONFIRMED TENTATIVE CHECK IN MARK DONE DROPPED UPCOMING" at bounding box center [473, 229] width 190 height 21
select select "8"
click at [378, 218] on select "Select IN SERVICE CONFIRMED TENTATIVE CHECK IN MARK DONE DROPPED UPCOMING" at bounding box center [473, 229] width 190 height 21
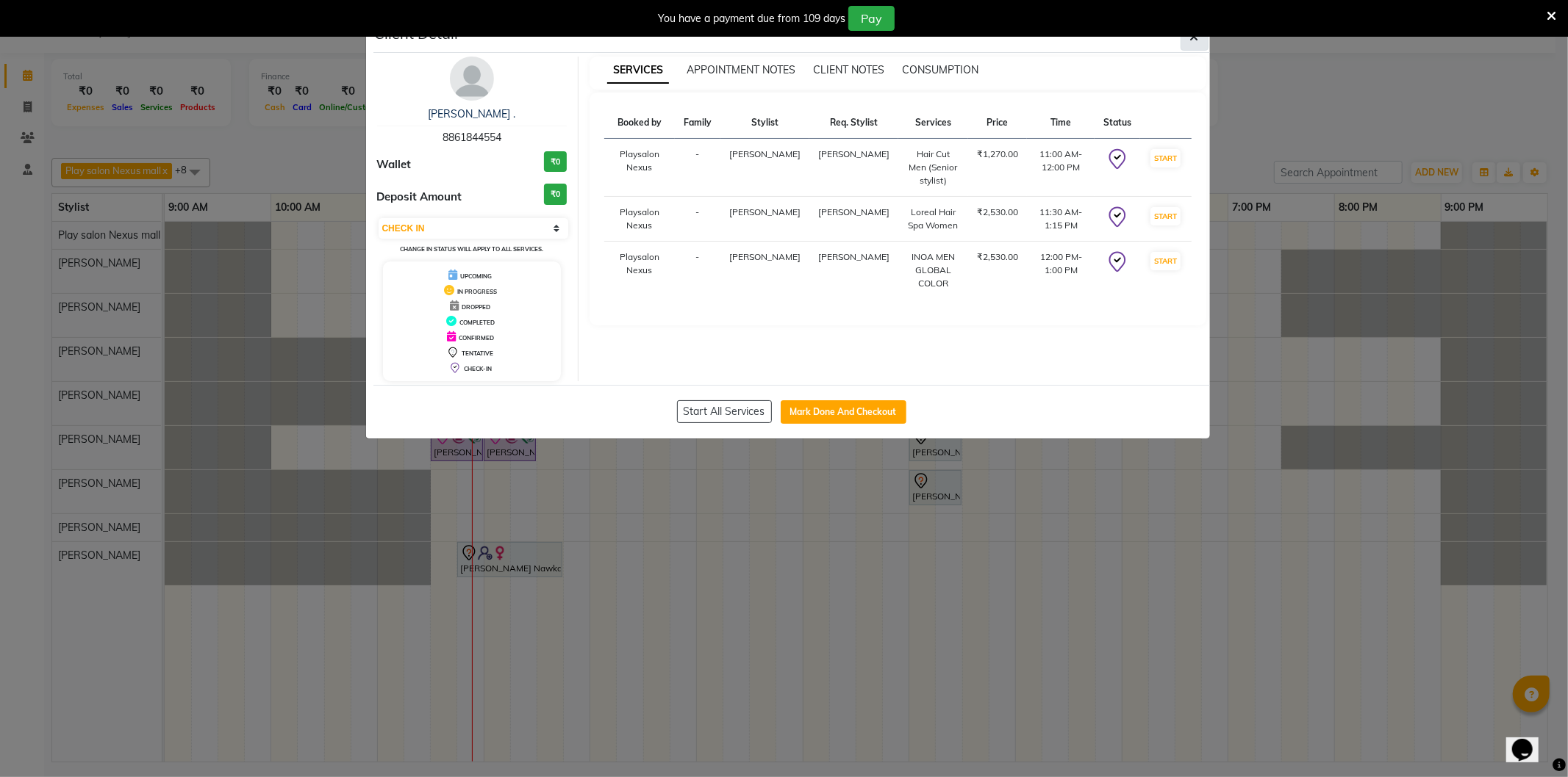
click at [1191, 45] on button "button" at bounding box center [1195, 37] width 28 height 28
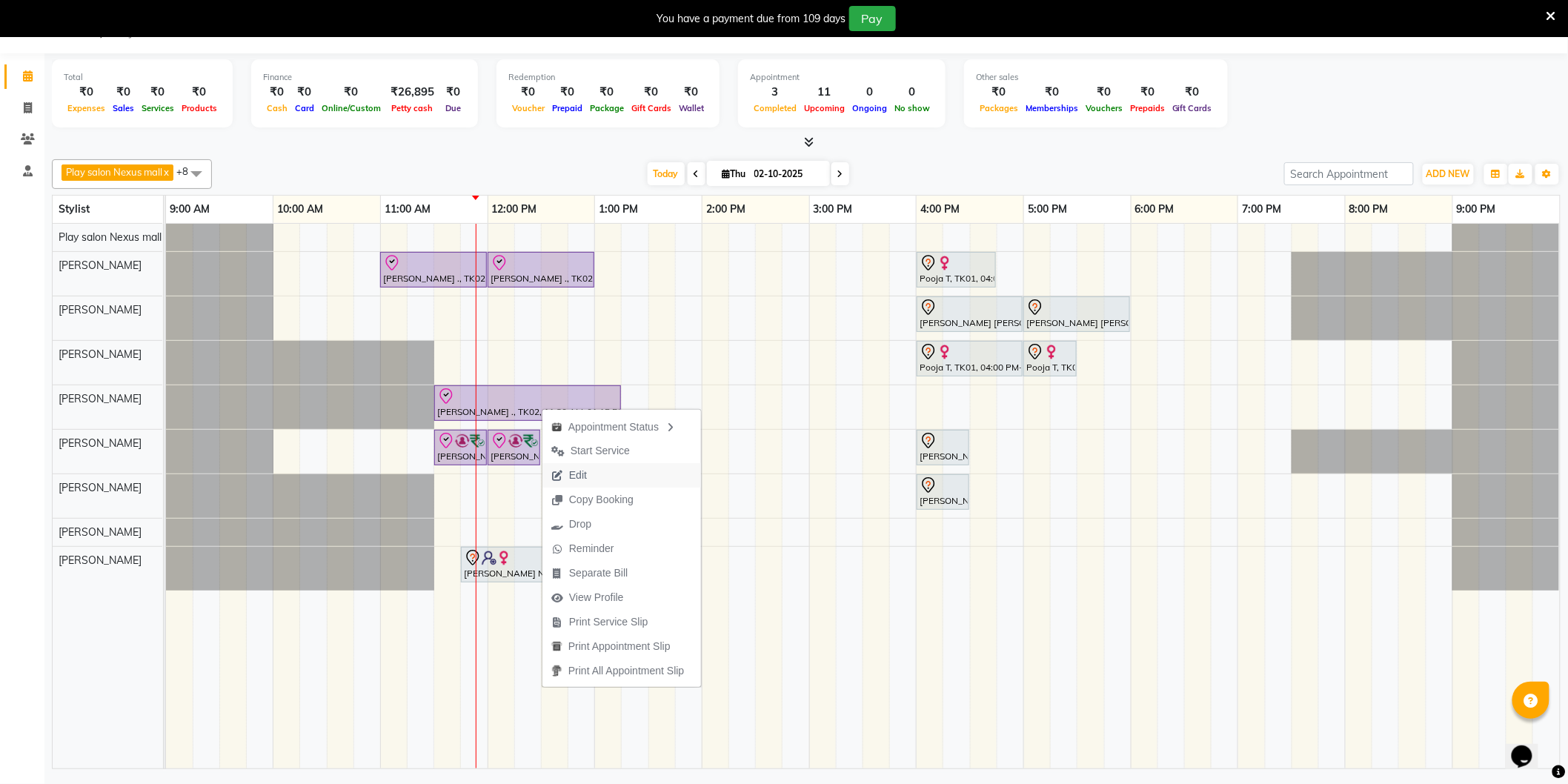
click at [596, 475] on button "Edit" at bounding box center [622, 476] width 158 height 25
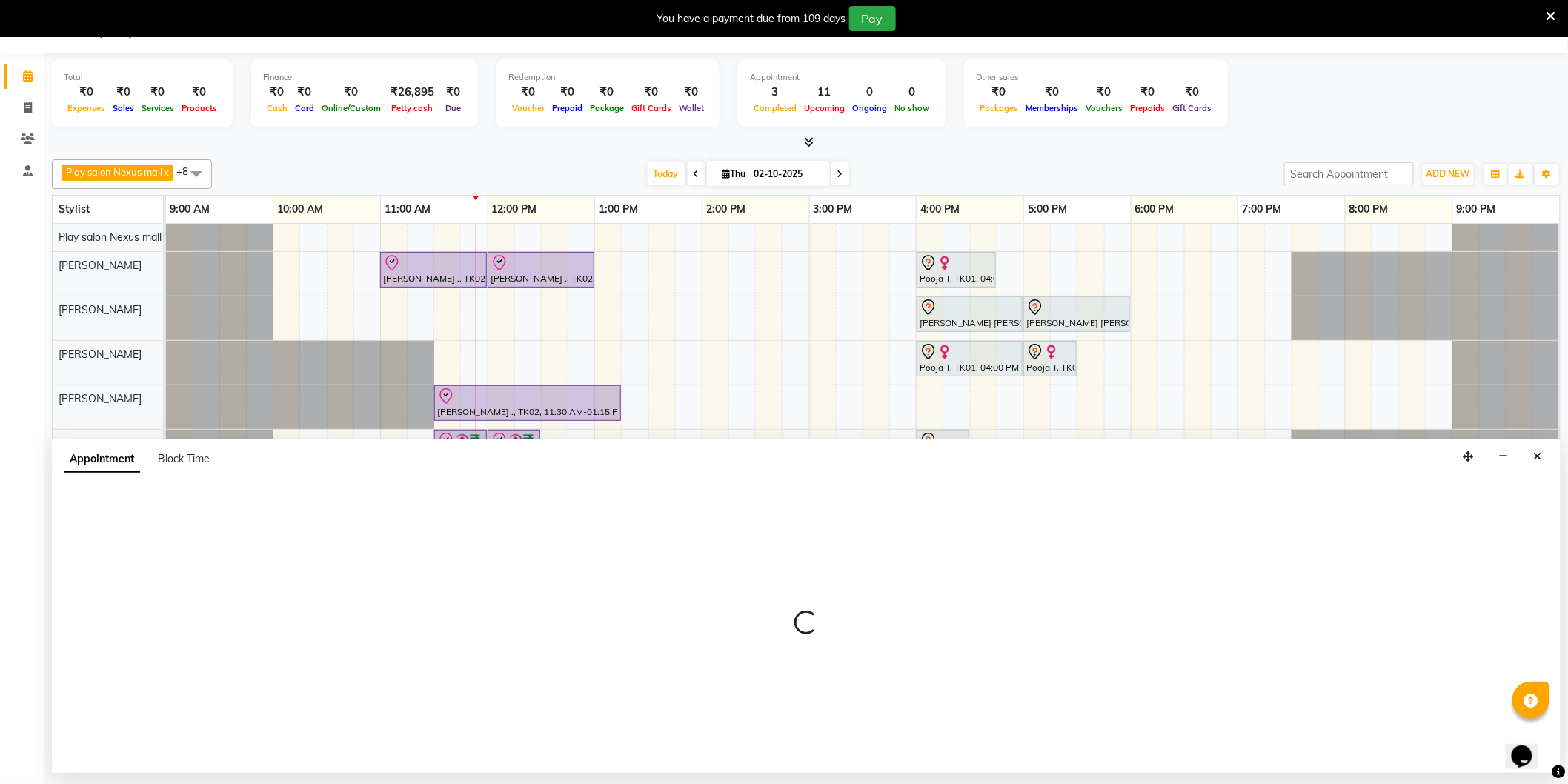
select select "check-in"
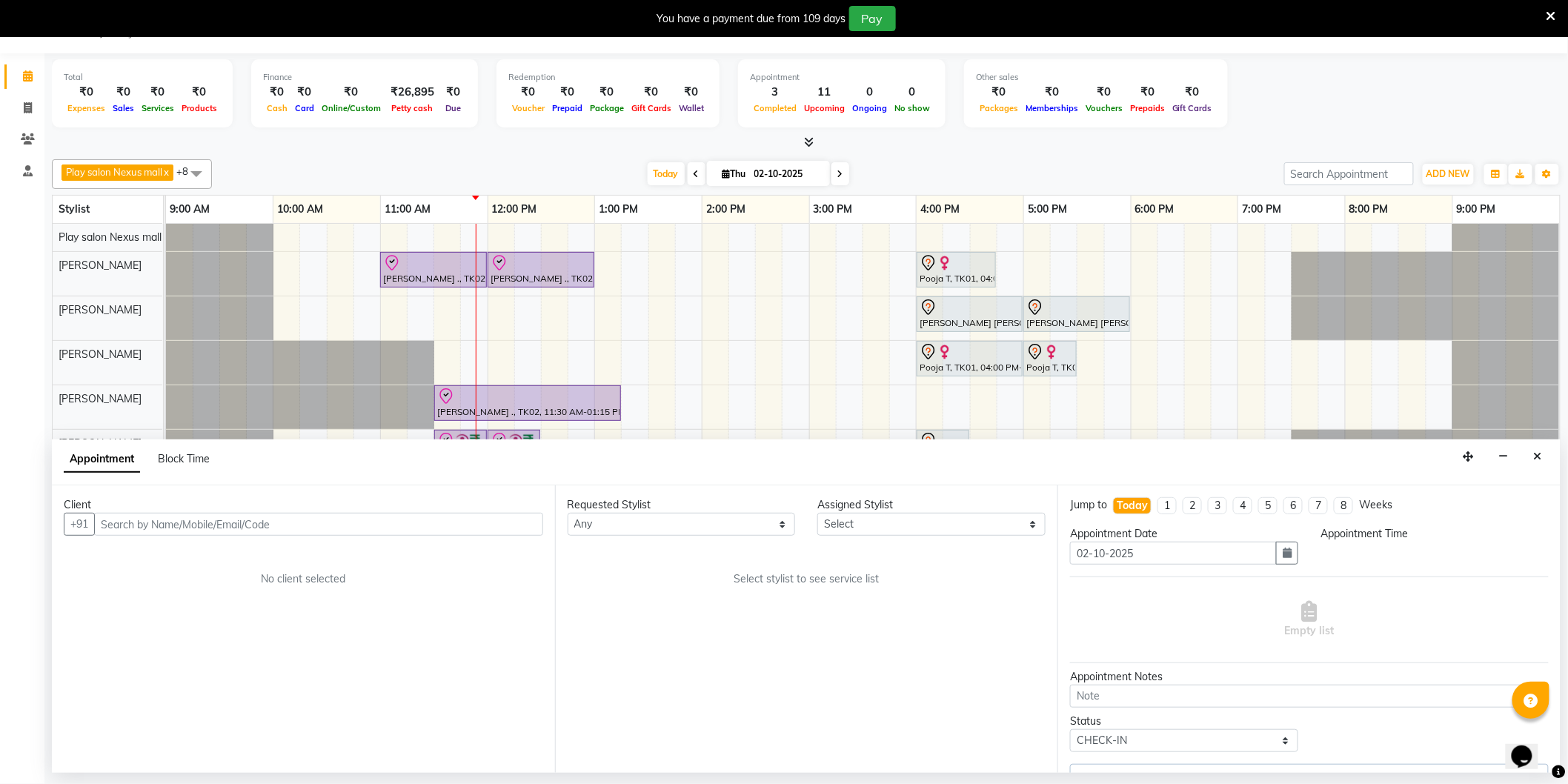
select select "81391"
select select "660"
select select "4200"
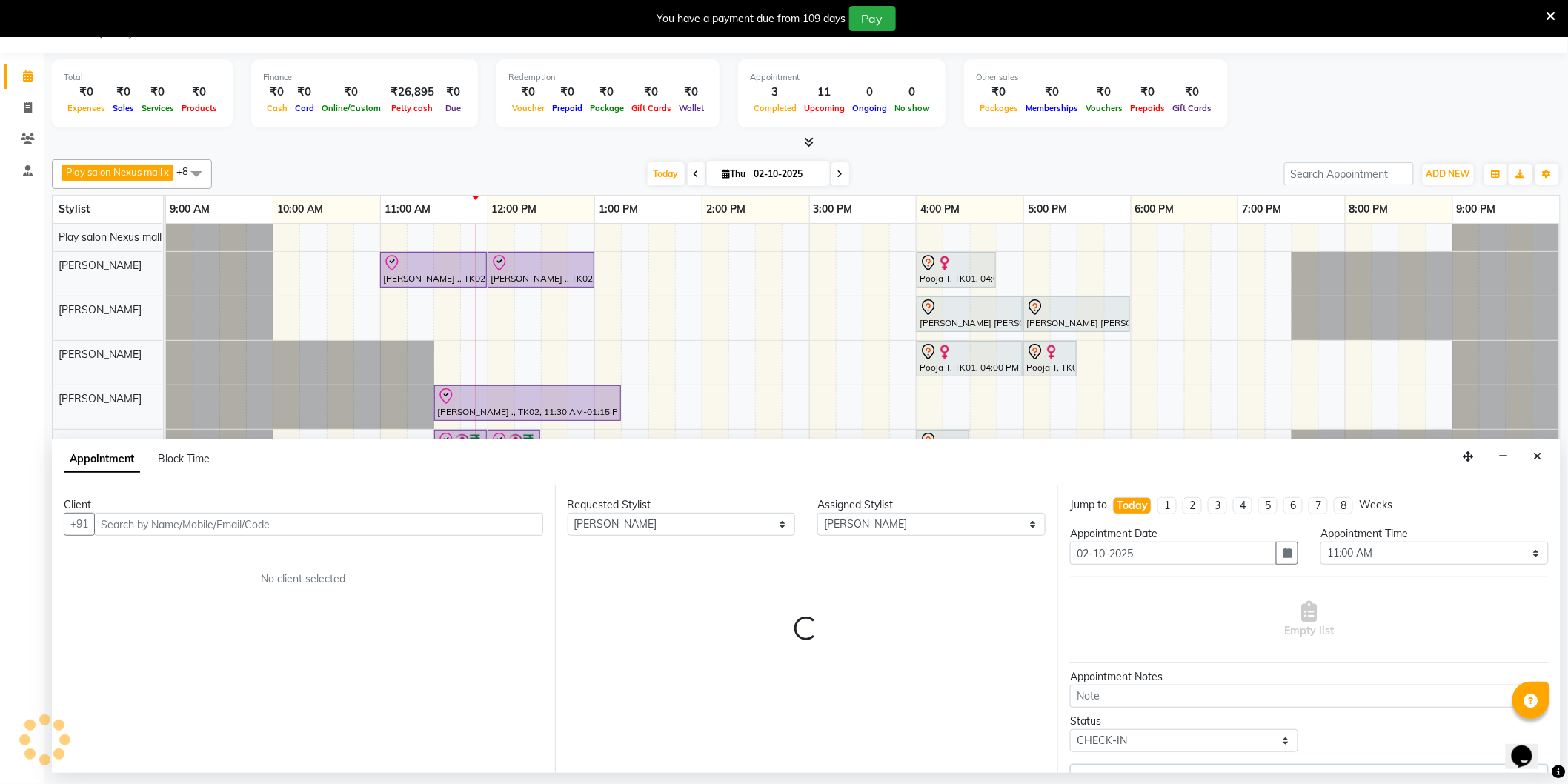
select select "4200"
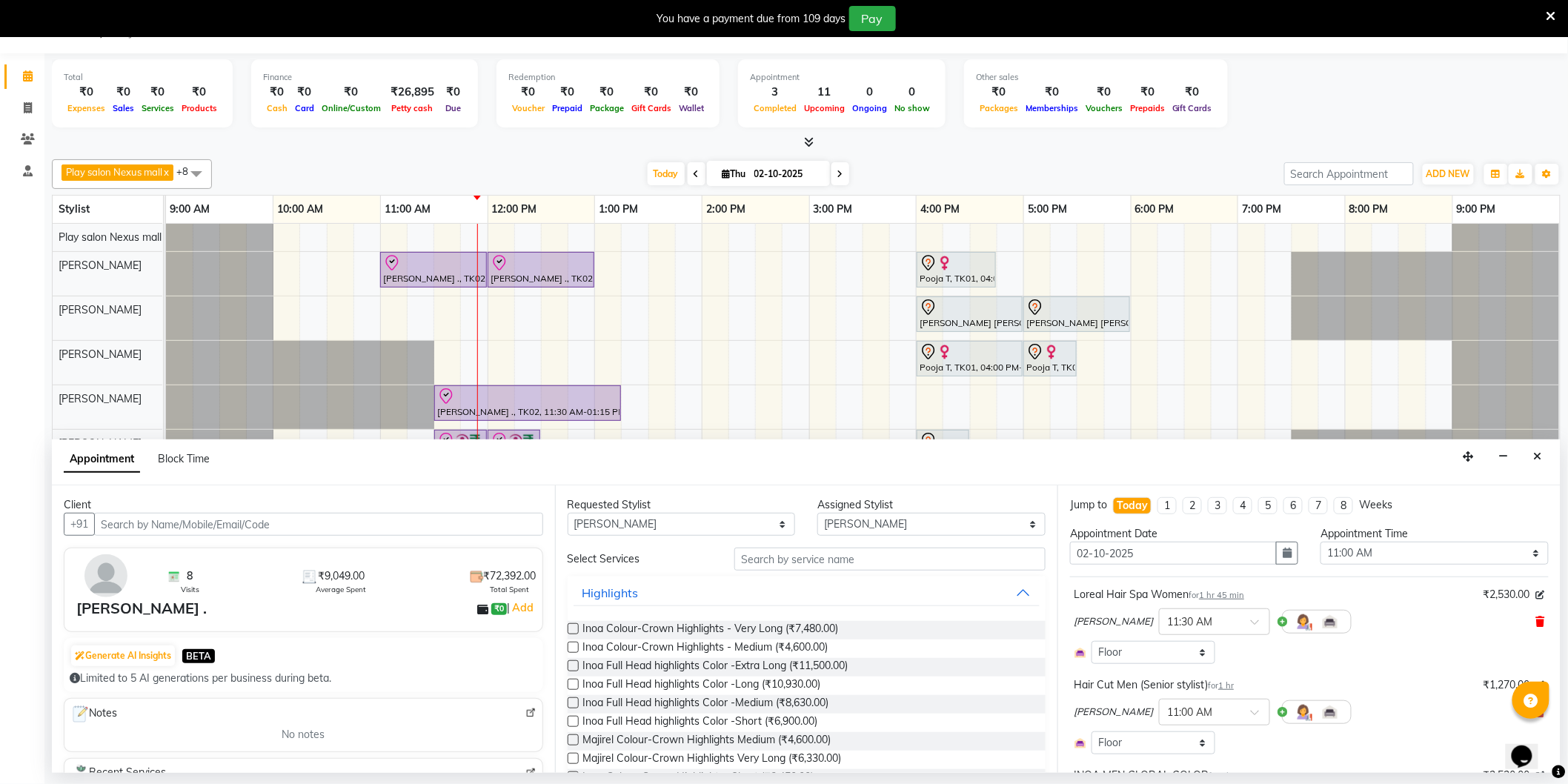
click at [1536, 624] on icon at bounding box center [1541, 622] width 9 height 11
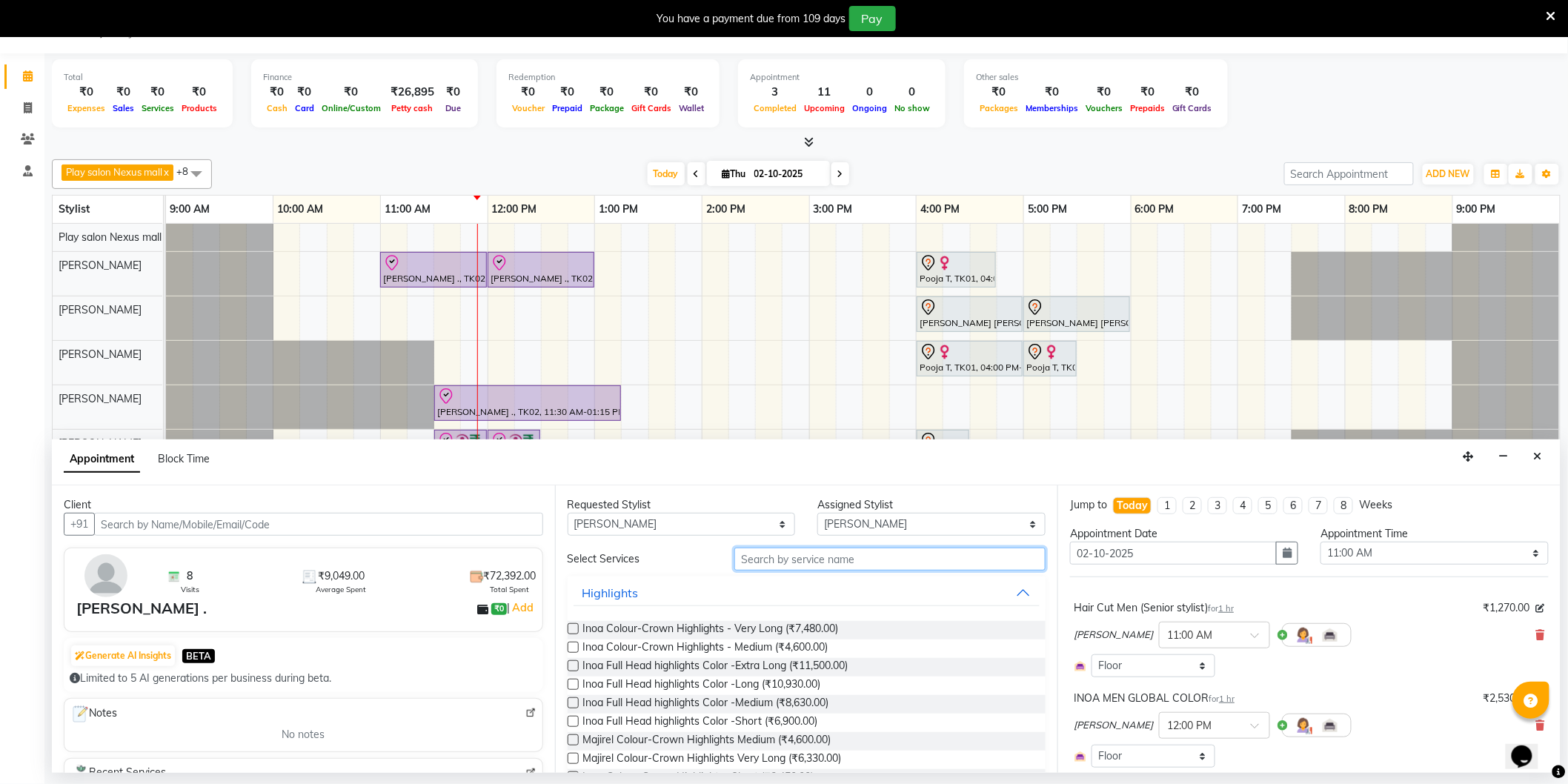
drag, startPoint x: 882, startPoint y: 564, endPoint x: 878, endPoint y: 536, distance: 28.3
click at [880, 561] on input "text" at bounding box center [889, 559] width 311 height 23
click at [877, 524] on select "Select Abdulla Md Adil Ali Ambika Rai Asha Thapa Ashim Sapkota Dawa Tamang Mohd…" at bounding box center [931, 524] width 228 height 23
select select "81392"
click at [817, 513] on select "Select Abdulla Md Adil Ali Ambika Rai Asha Thapa Ashim Sapkota Dawa Tamang Mohd…" at bounding box center [931, 524] width 228 height 23
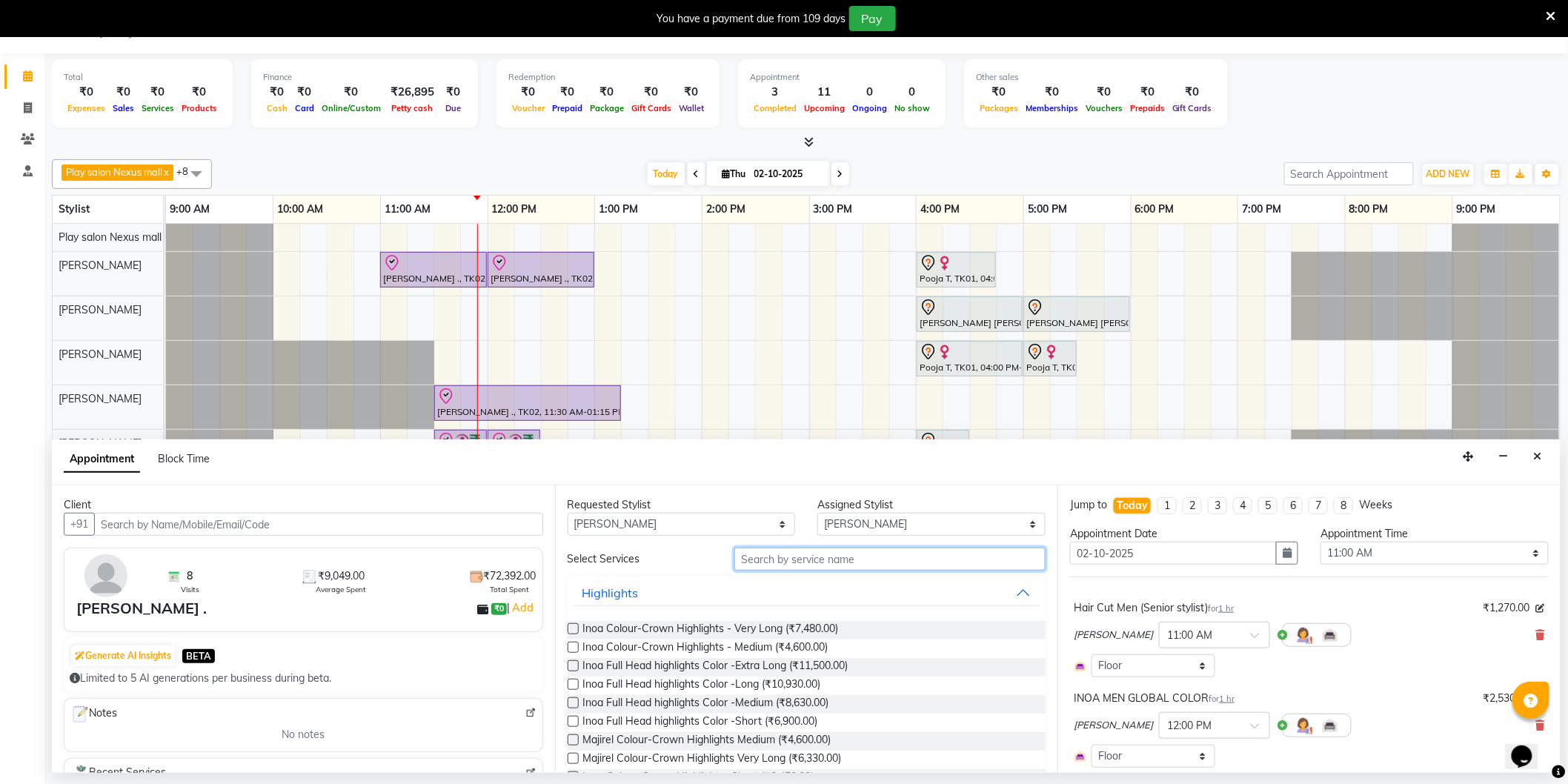
click at [836, 551] on input "text" at bounding box center [889, 559] width 311 height 23
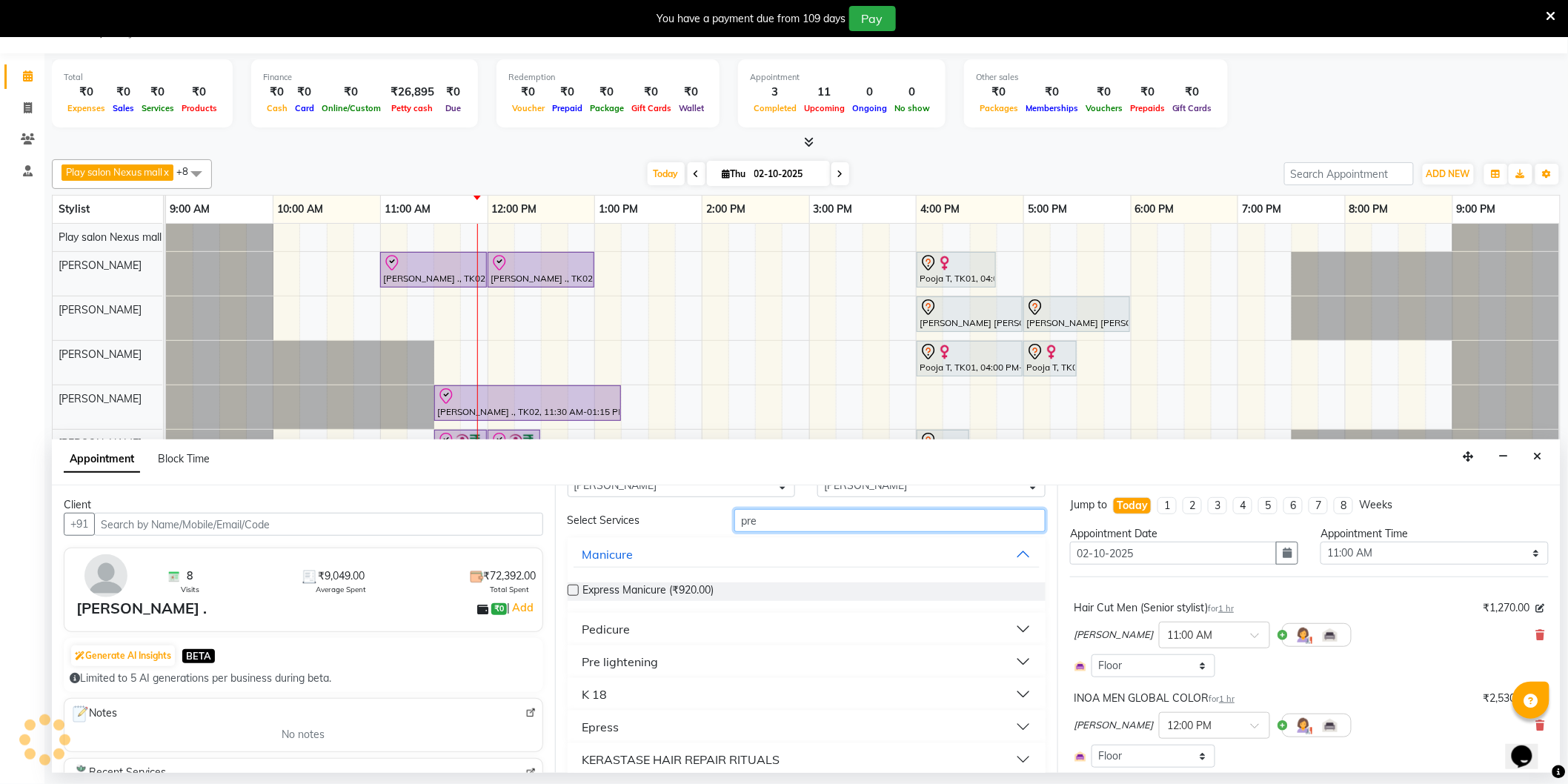
scroll to position [0, 0]
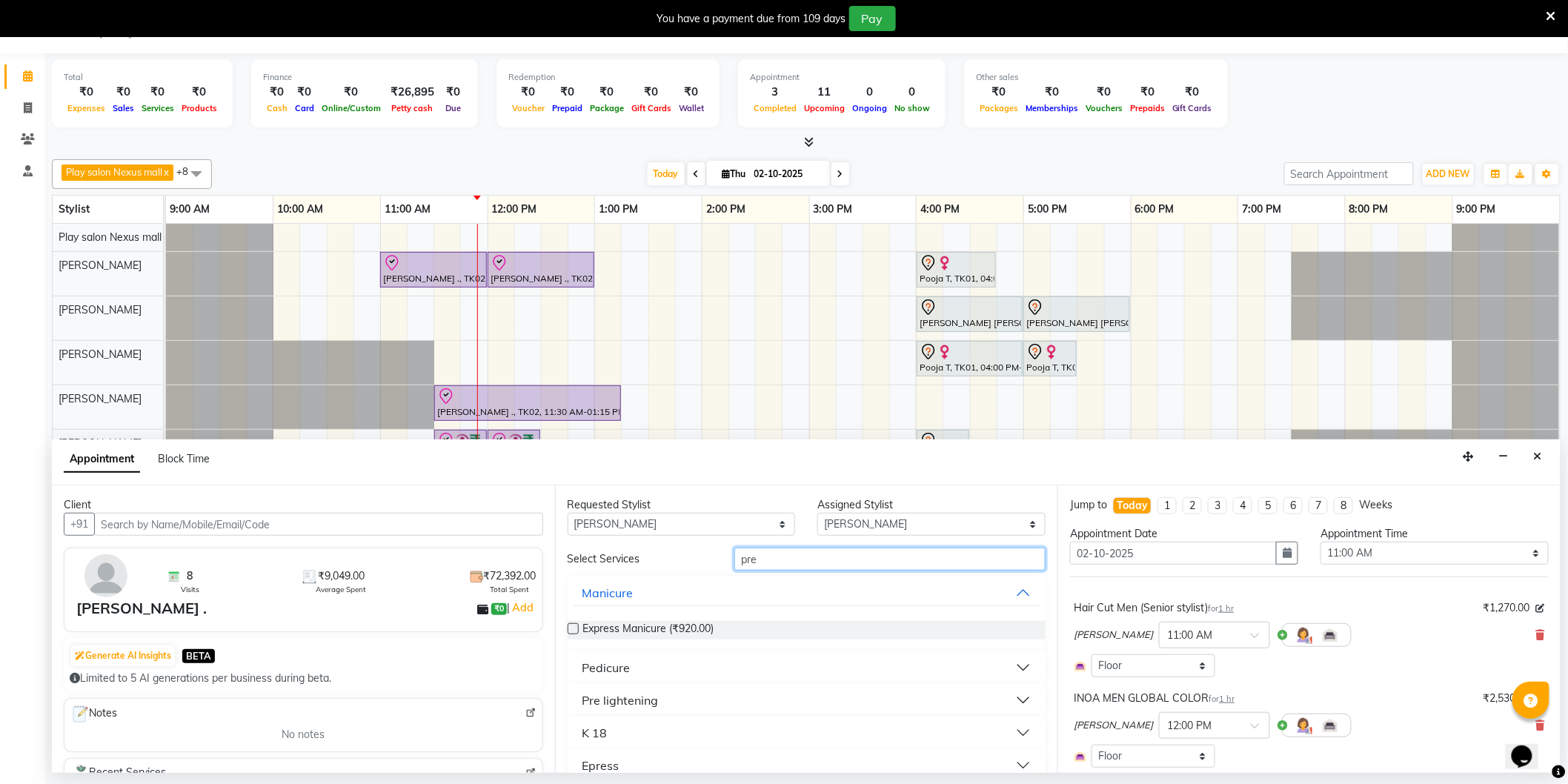
type input "pre"
click at [705, 524] on select "Any Abdulla Md Adil Ali Ambika Rai Asha Thapa Ashim Sapkota Dawa Tamang Mohd Aa…" at bounding box center [681, 524] width 228 height 23
select select "81392"
click at [568, 513] on select "Any Abdulla Md Adil Ali Ambika Rai Asha Thapa Ashim Sapkota Dawa Tamang Mohd Aa…" at bounding box center [681, 524] width 228 height 23
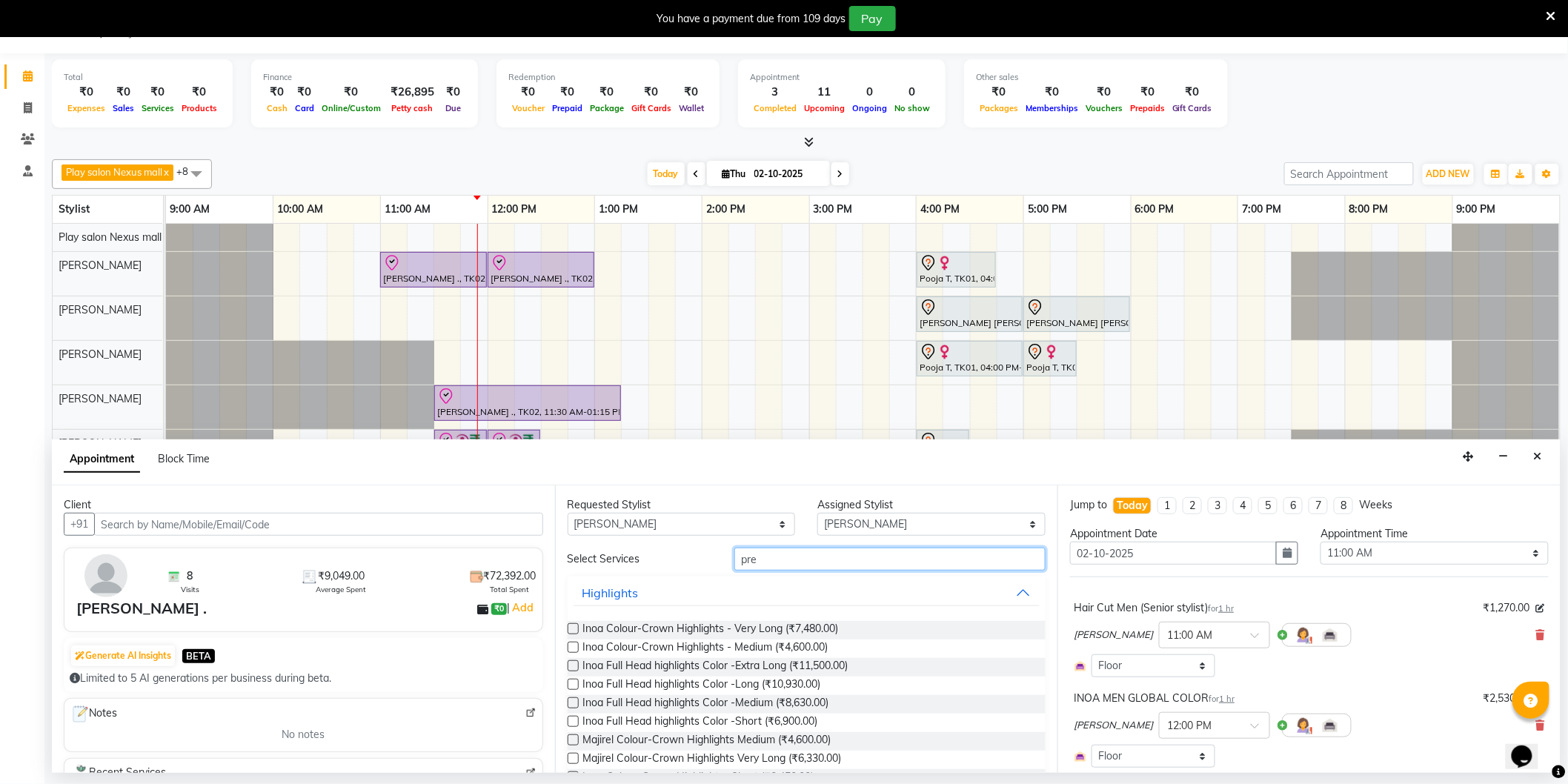
drag, startPoint x: 788, startPoint y: 564, endPoint x: 718, endPoint y: 564, distance: 70.0
click at [718, 564] on div "Select Services pre" at bounding box center [806, 559] width 501 height 23
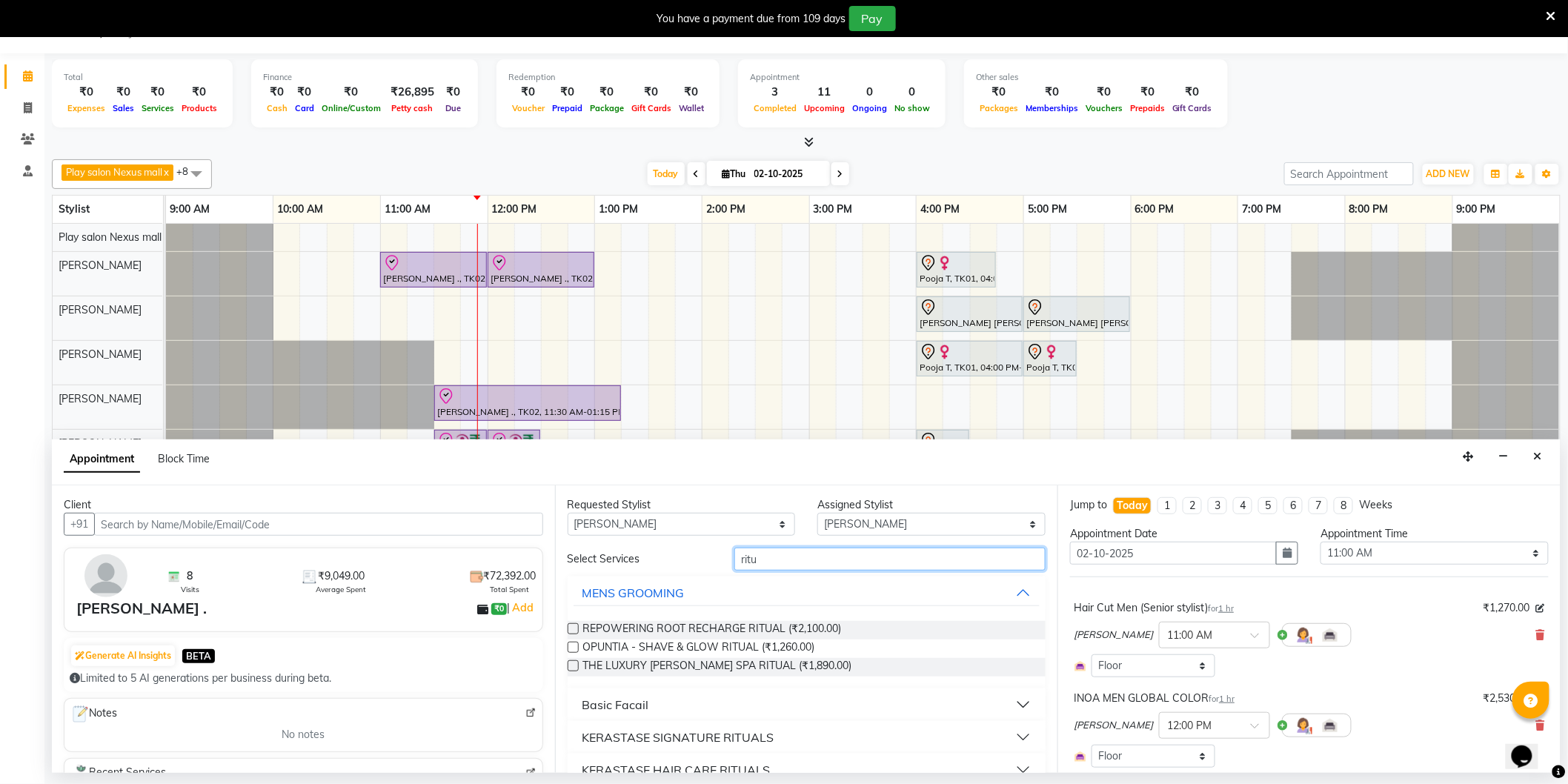
scroll to position [82, 0]
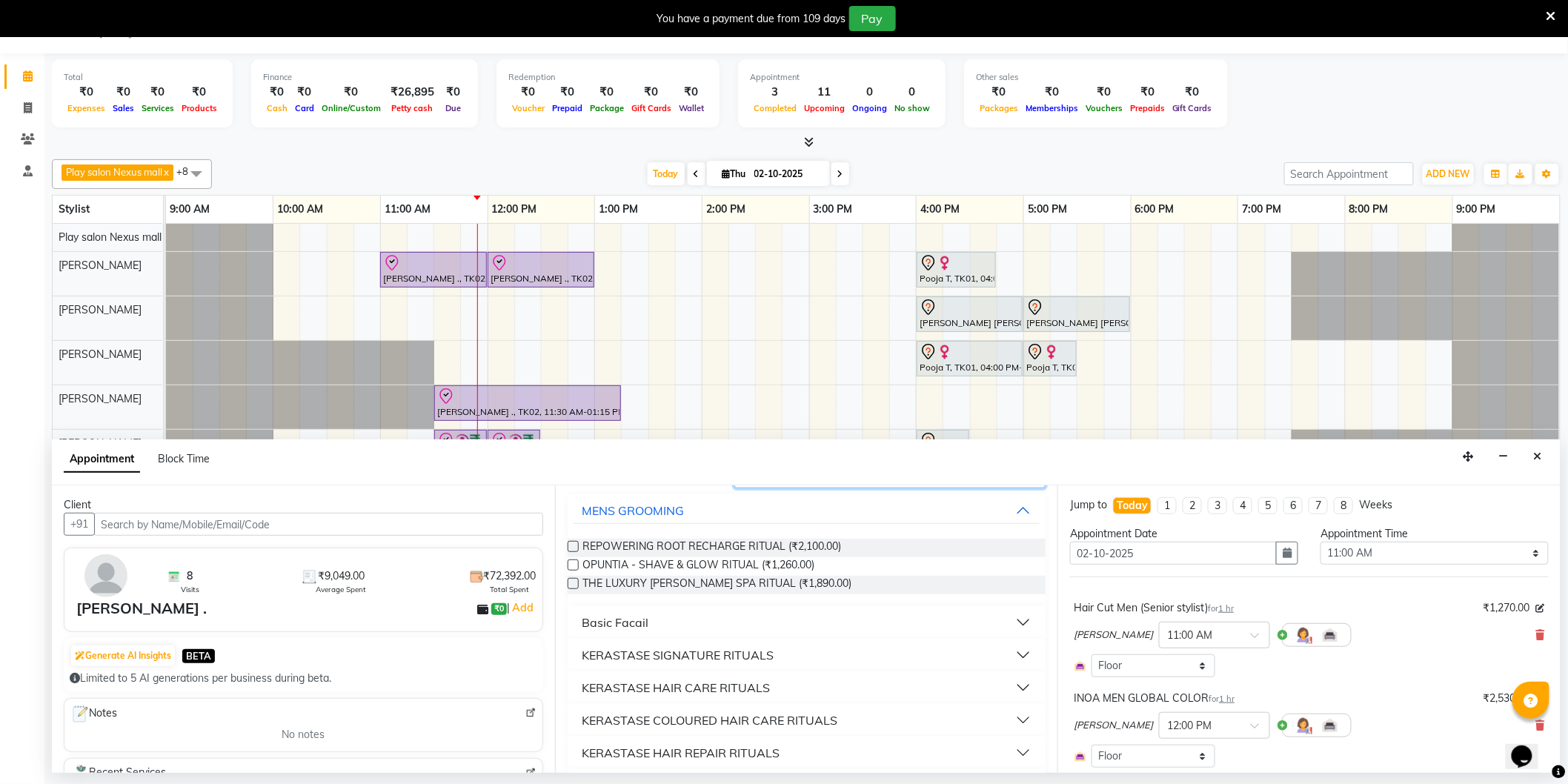
type input "ritu"
click at [738, 644] on button "KERASTASE SIGNATURE RITUALS" at bounding box center [806, 655] width 467 height 26
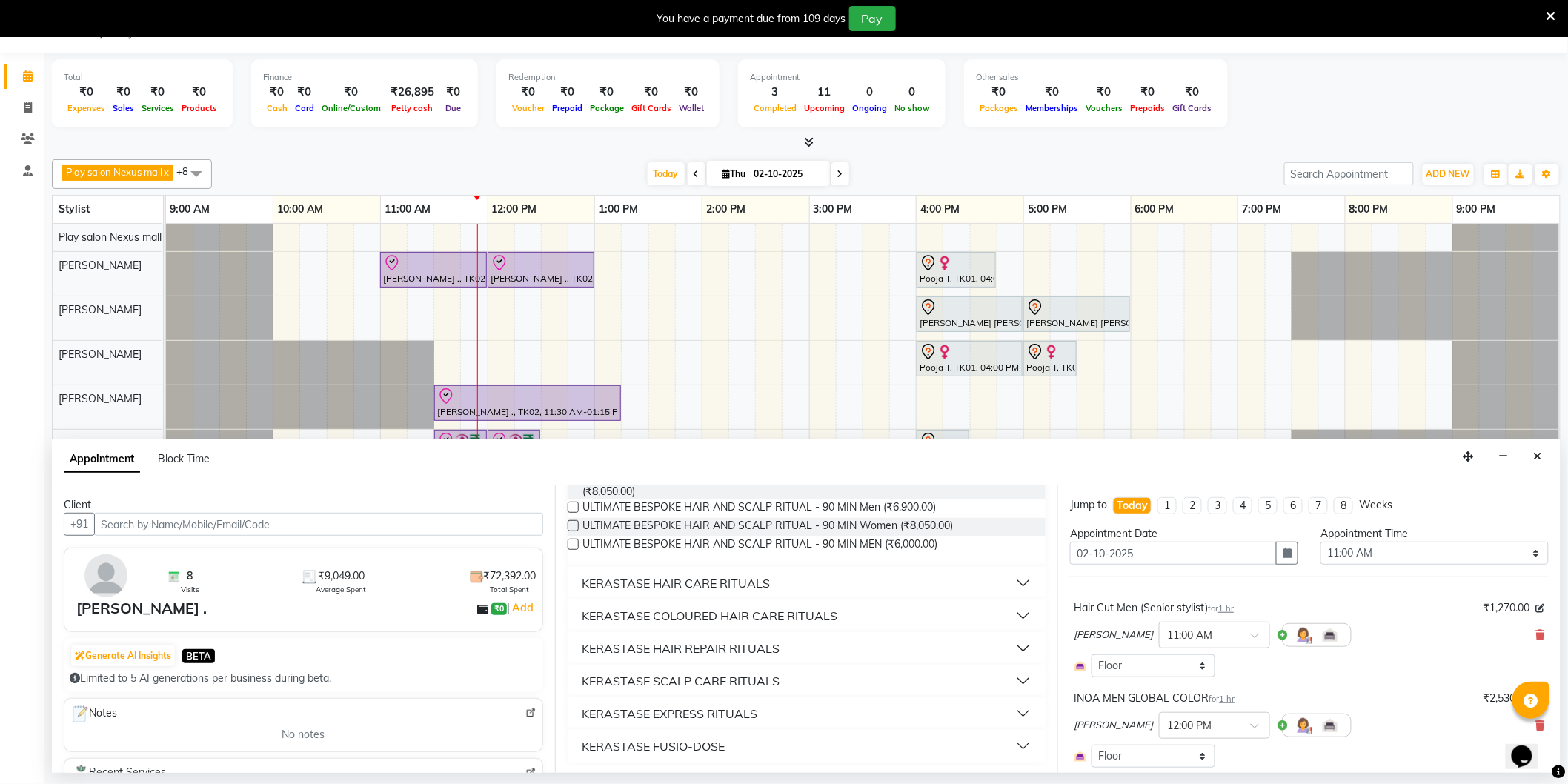
scroll to position [298, 0]
click at [666, 577] on div "KERASTASE HAIR CARE RITUALS" at bounding box center [677, 582] width 188 height 18
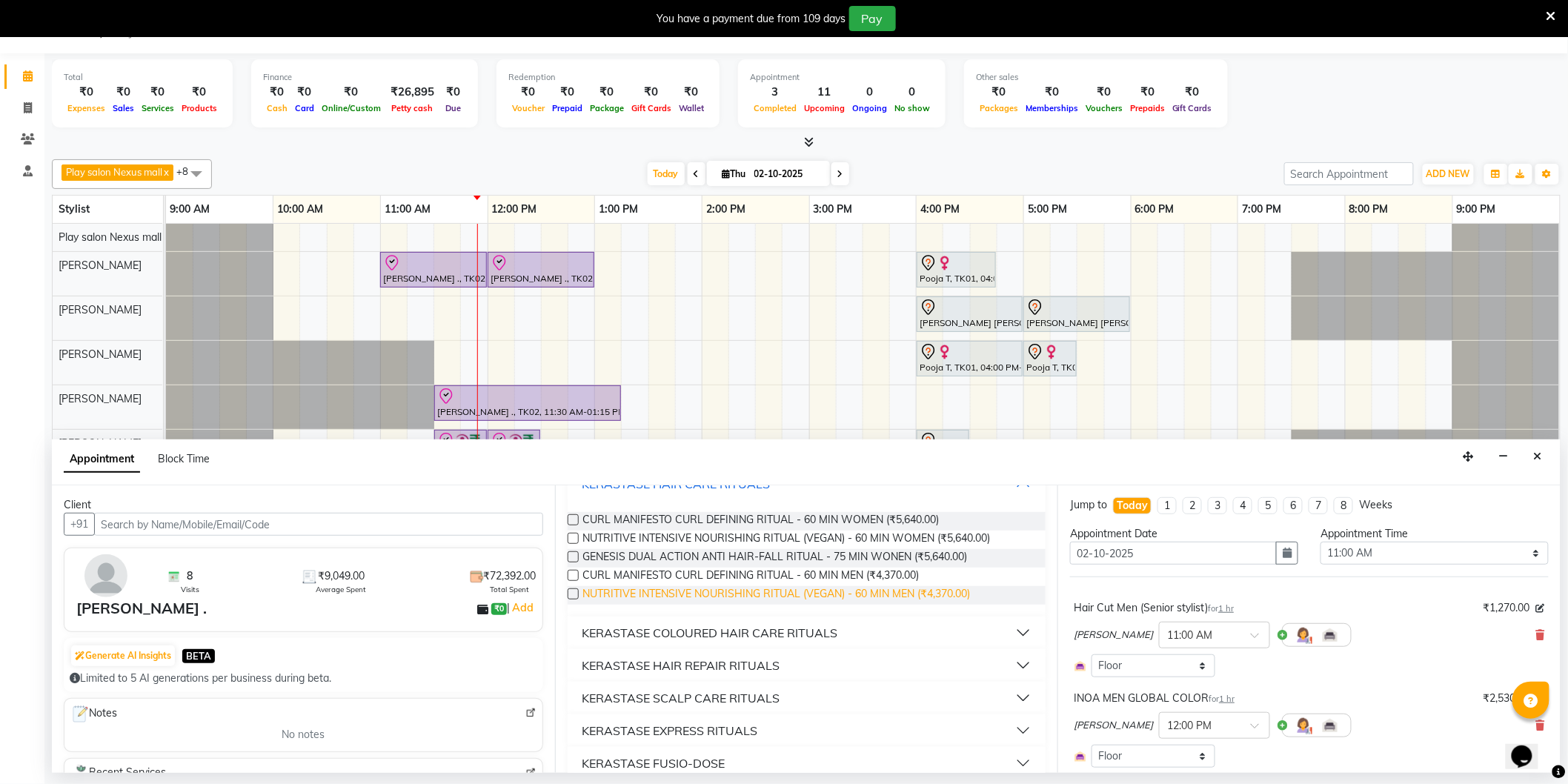
scroll to position [414, 0]
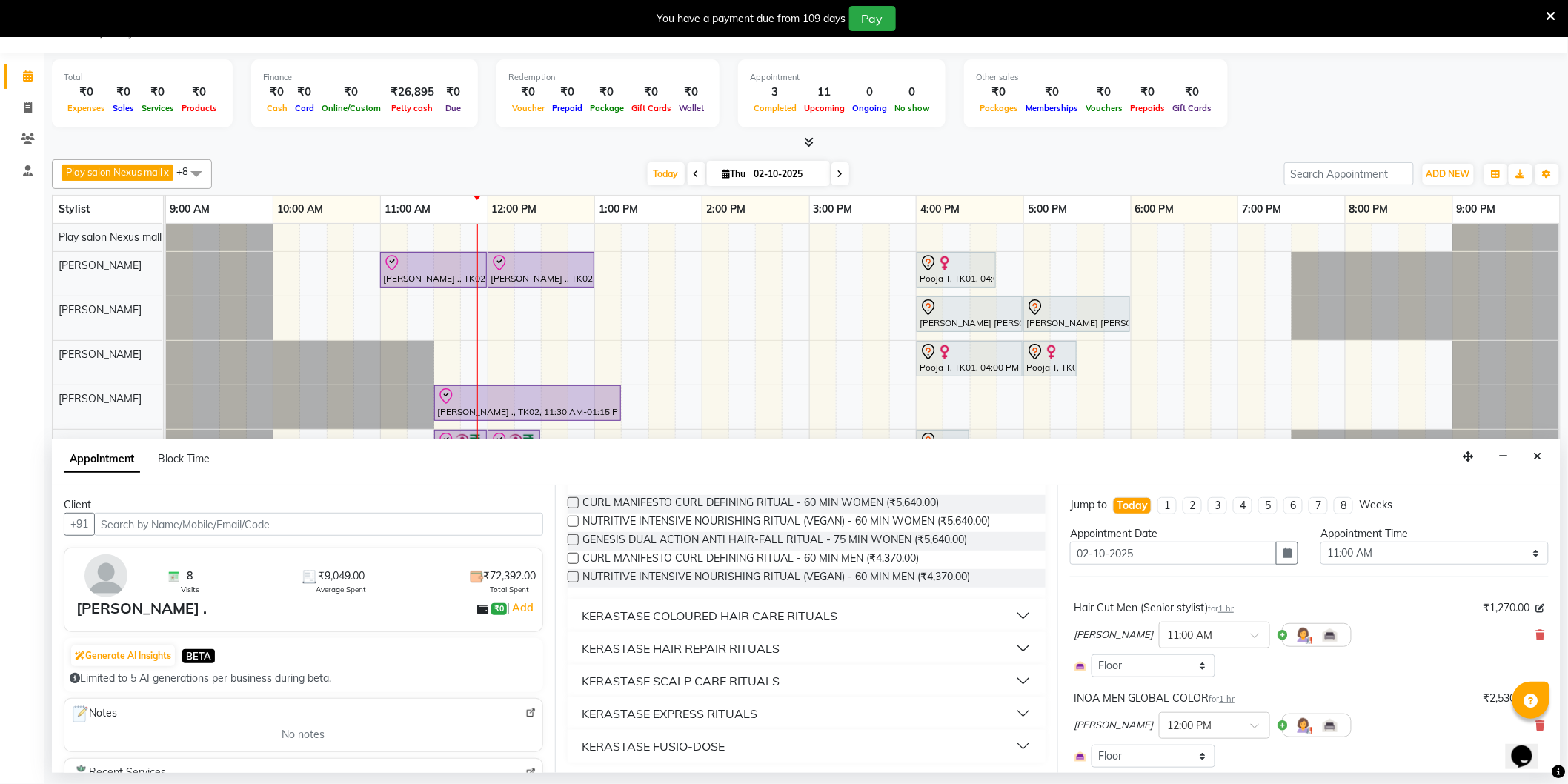
click at [715, 676] on div "KERASTASE SCALP CARE RITUALS" at bounding box center [681, 681] width 198 height 18
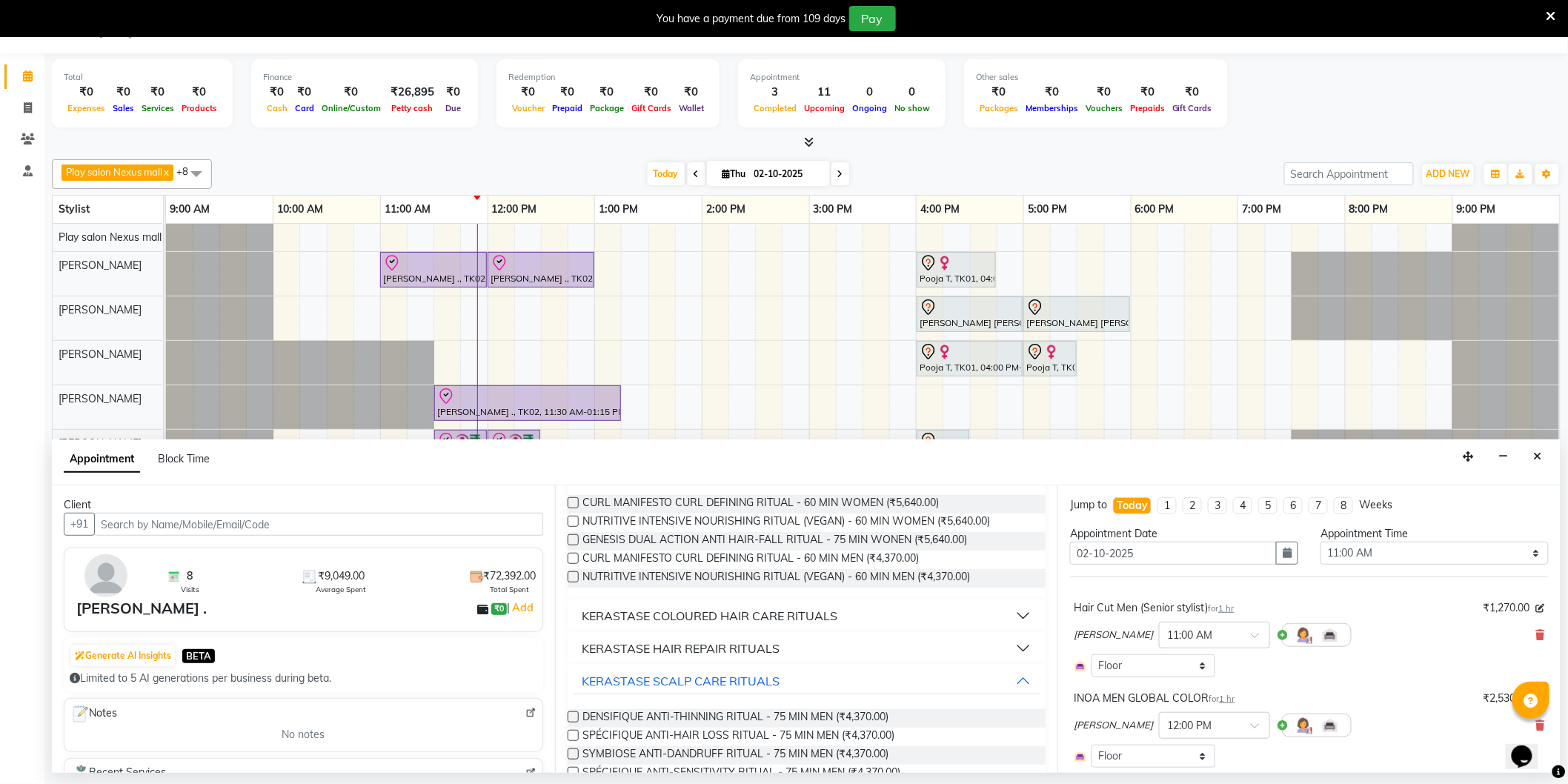
click at [730, 643] on div "KERASTASE HAIR REPAIR RITUALS" at bounding box center [681, 648] width 198 height 18
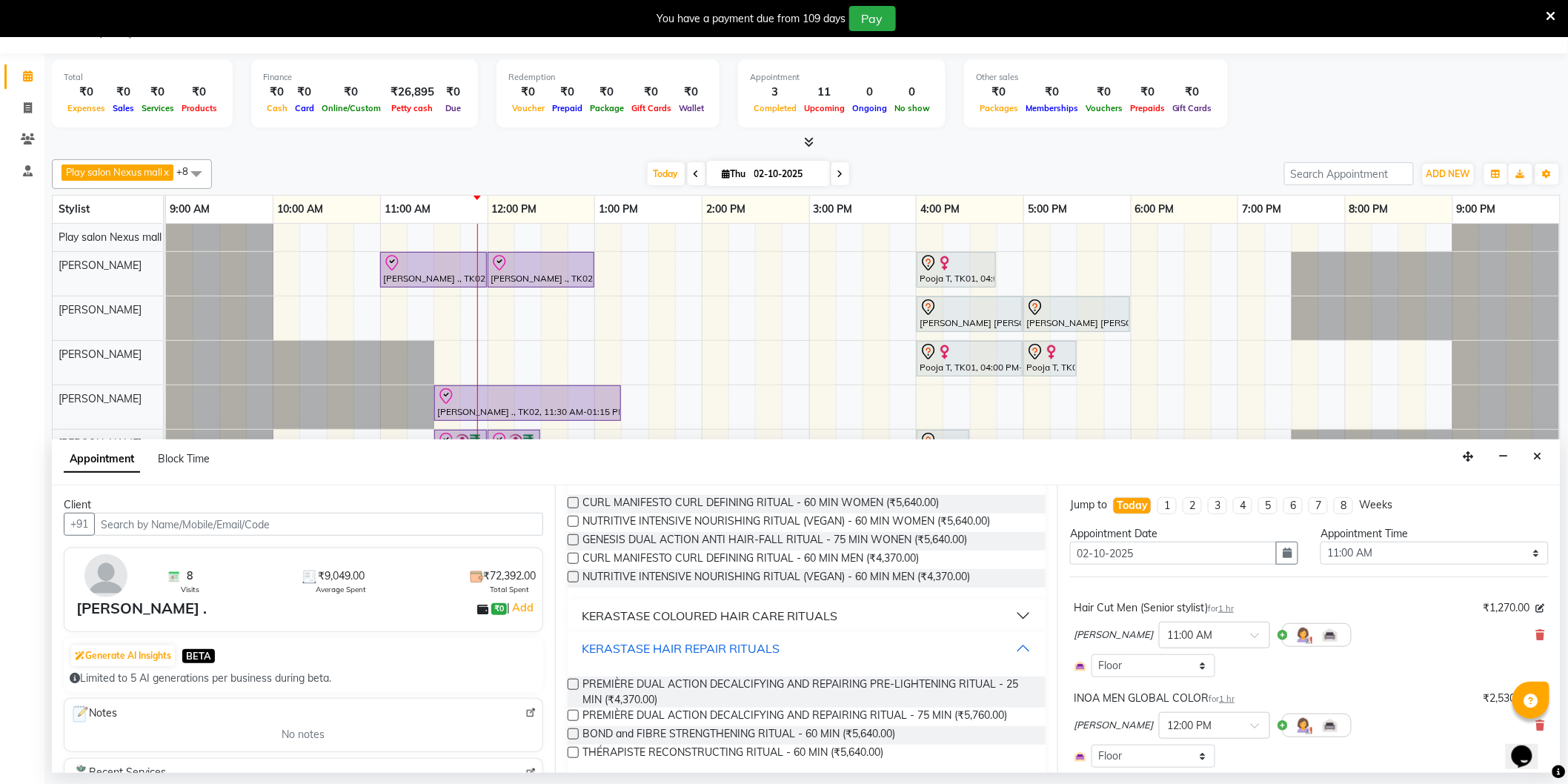
scroll to position [497, 0]
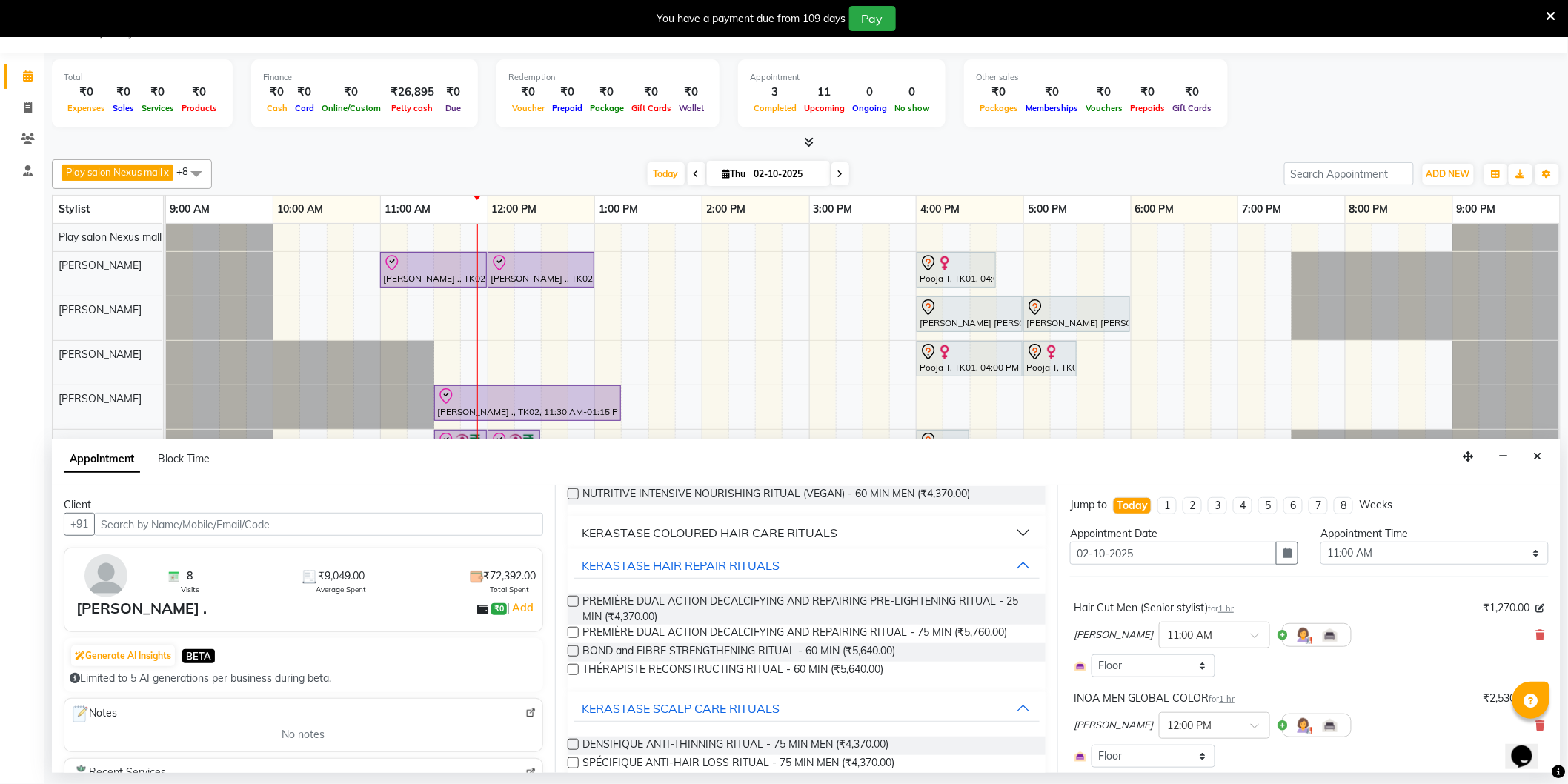
click at [575, 634] on label at bounding box center [573, 632] width 11 height 11
click at [575, 634] on input "checkbox" at bounding box center [572, 634] width 10 height 10
click at [574, 633] on label at bounding box center [573, 632] width 11 height 11
click at [574, 633] on input "checkbox" at bounding box center [572, 634] width 10 height 10
checkbox input "false"
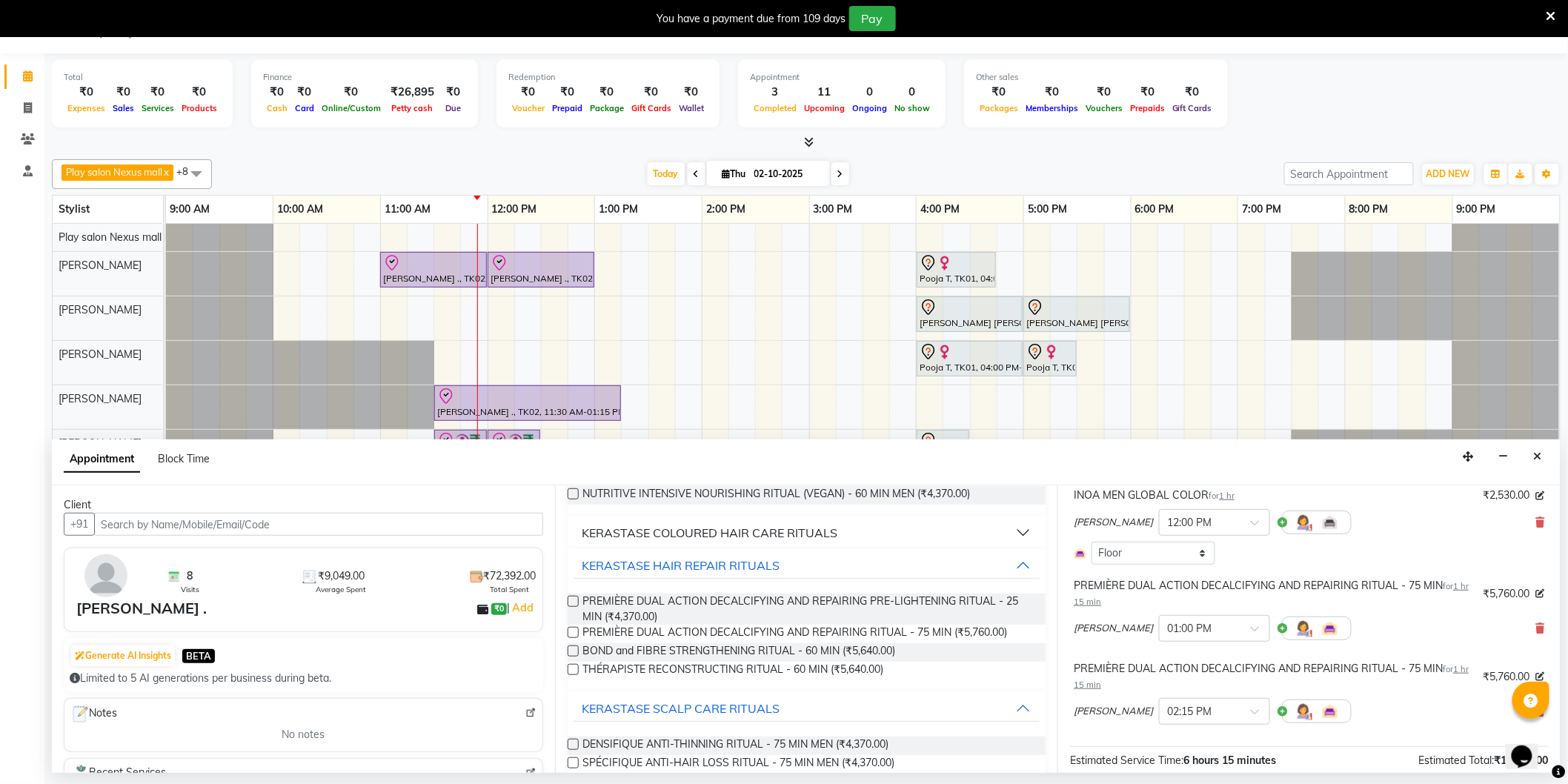
scroll to position [247, 0]
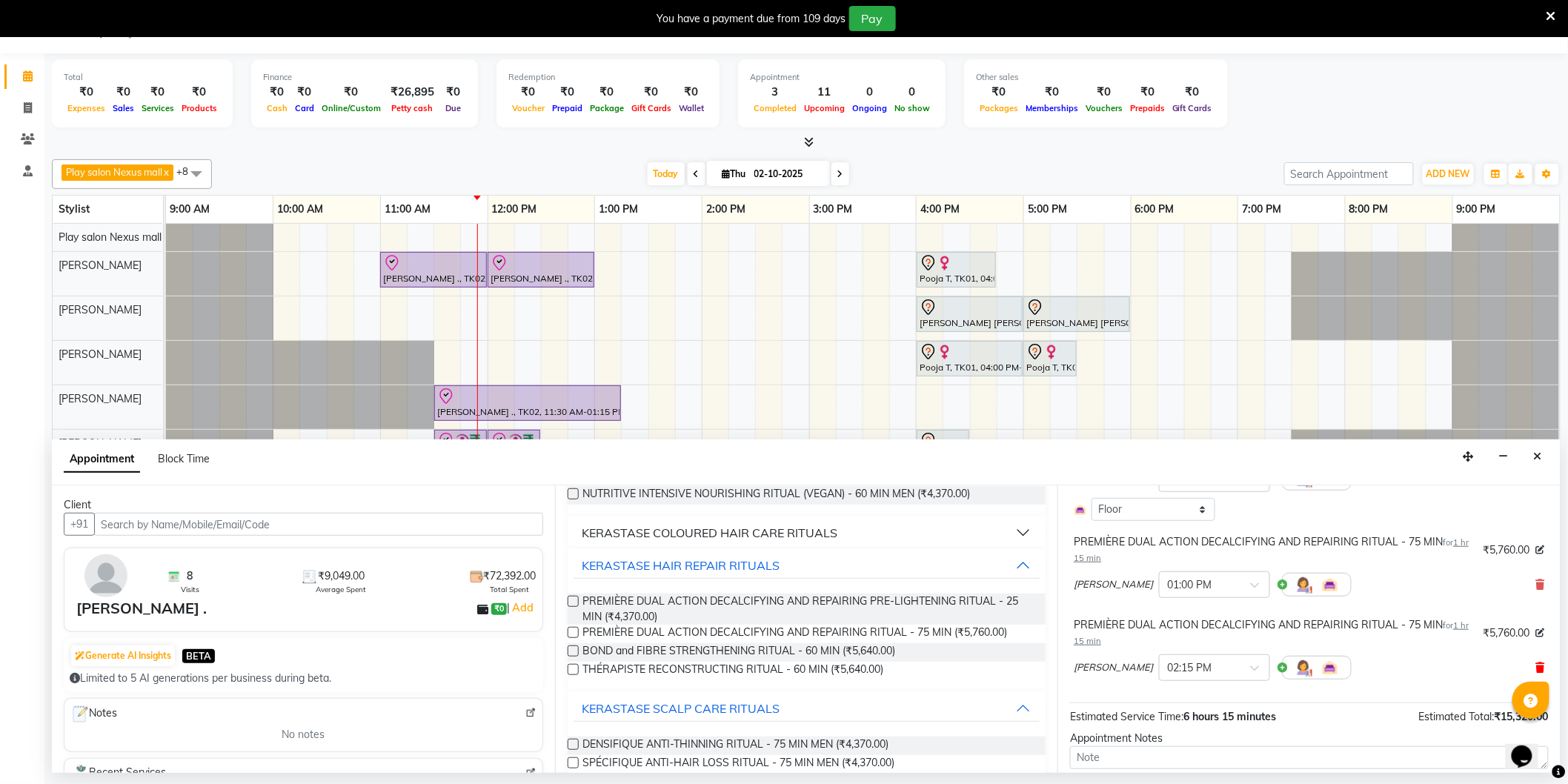
click at [1536, 667] on icon at bounding box center [1541, 668] width 9 height 11
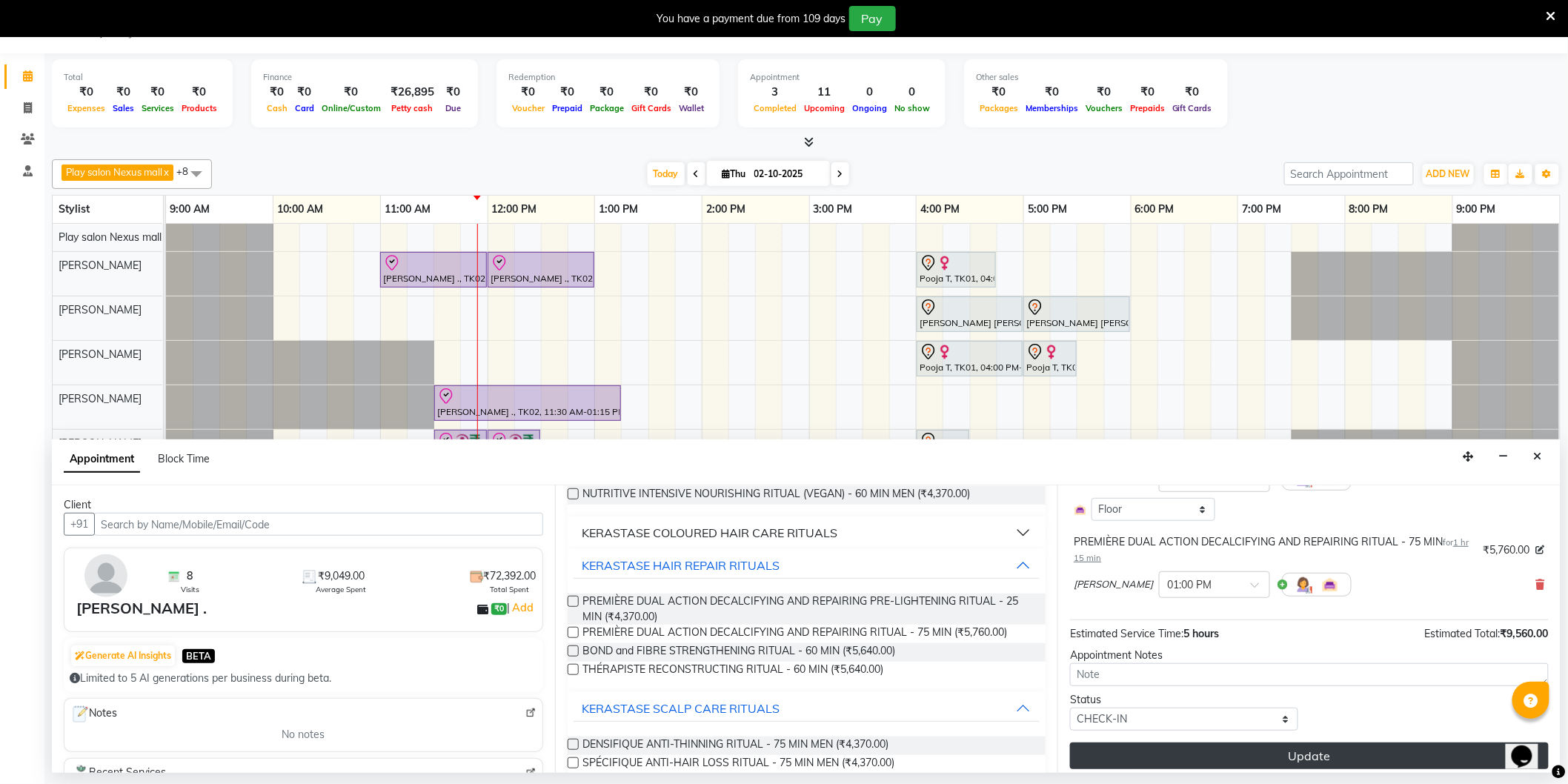
click at [1306, 750] on button "Update" at bounding box center [1309, 756] width 479 height 26
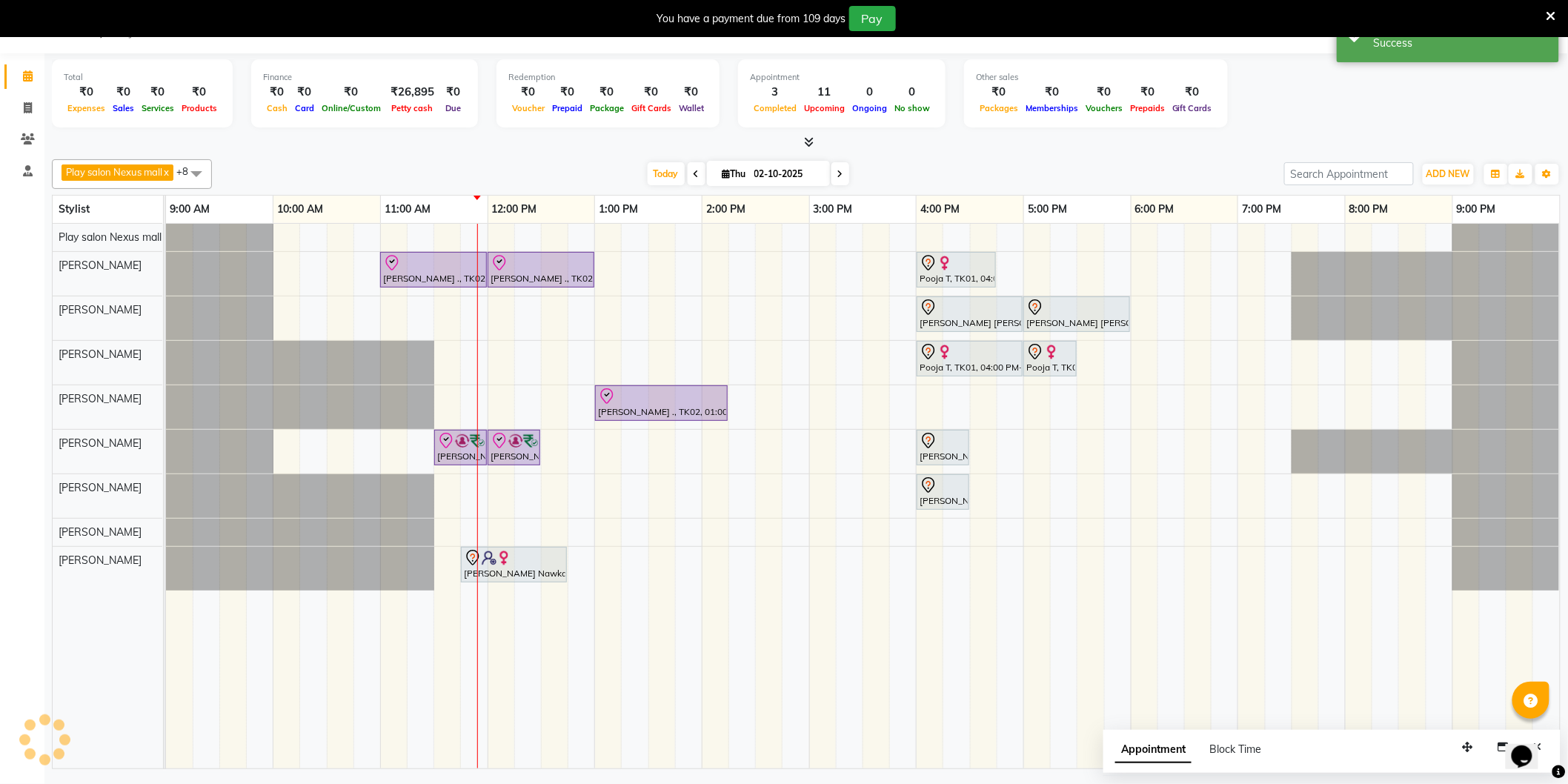
scroll to position [0, 0]
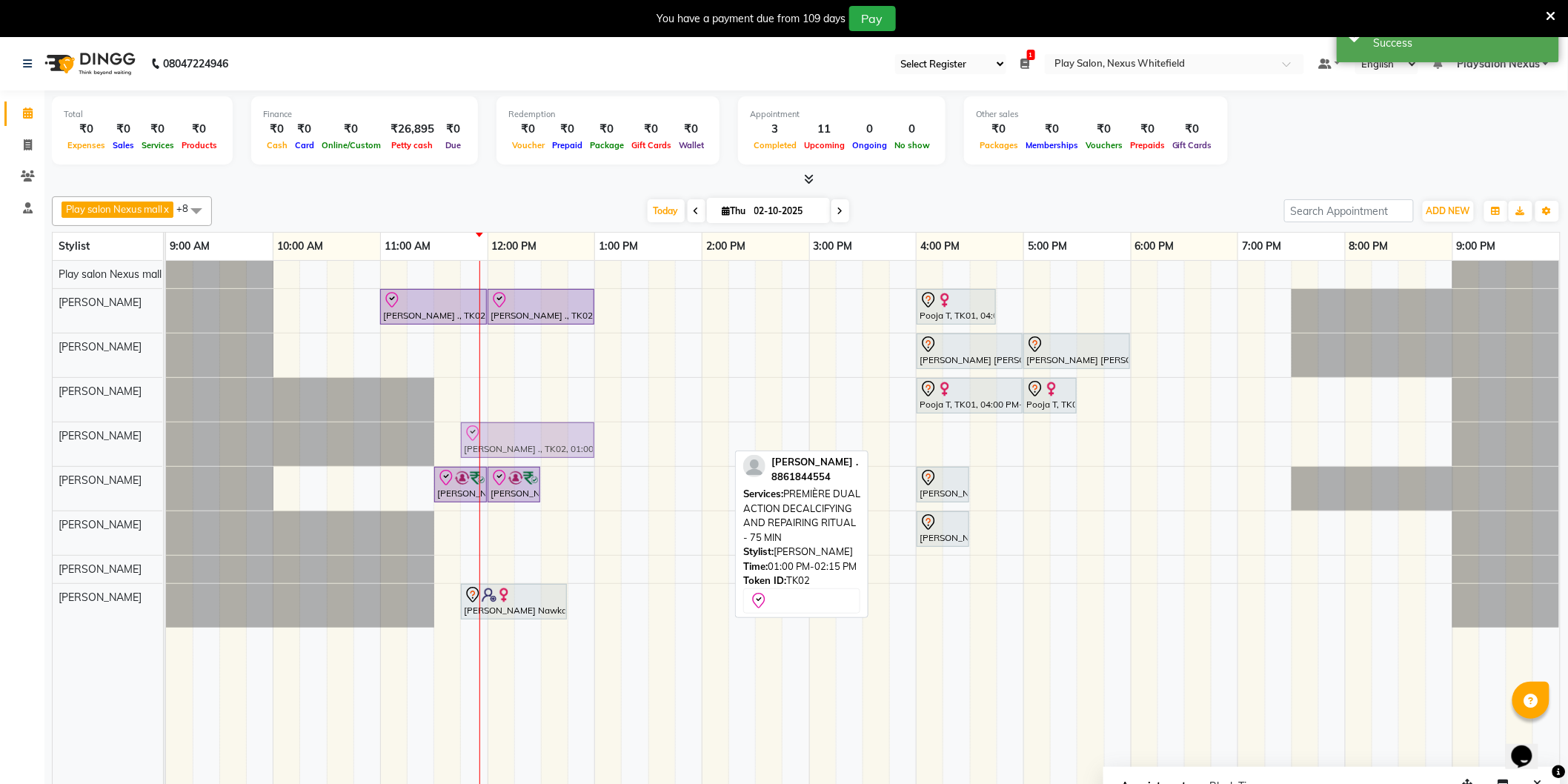
drag, startPoint x: 651, startPoint y: 447, endPoint x: 508, endPoint y: 447, distance: 143.0
click at [166, 447] on div "Suparna ., TK02, 01:00 PM-02:15 PM, PREMIÈRE DUAL ACTION DECALCIFYING AND REPAI…" at bounding box center [166, 445] width 0 height 44
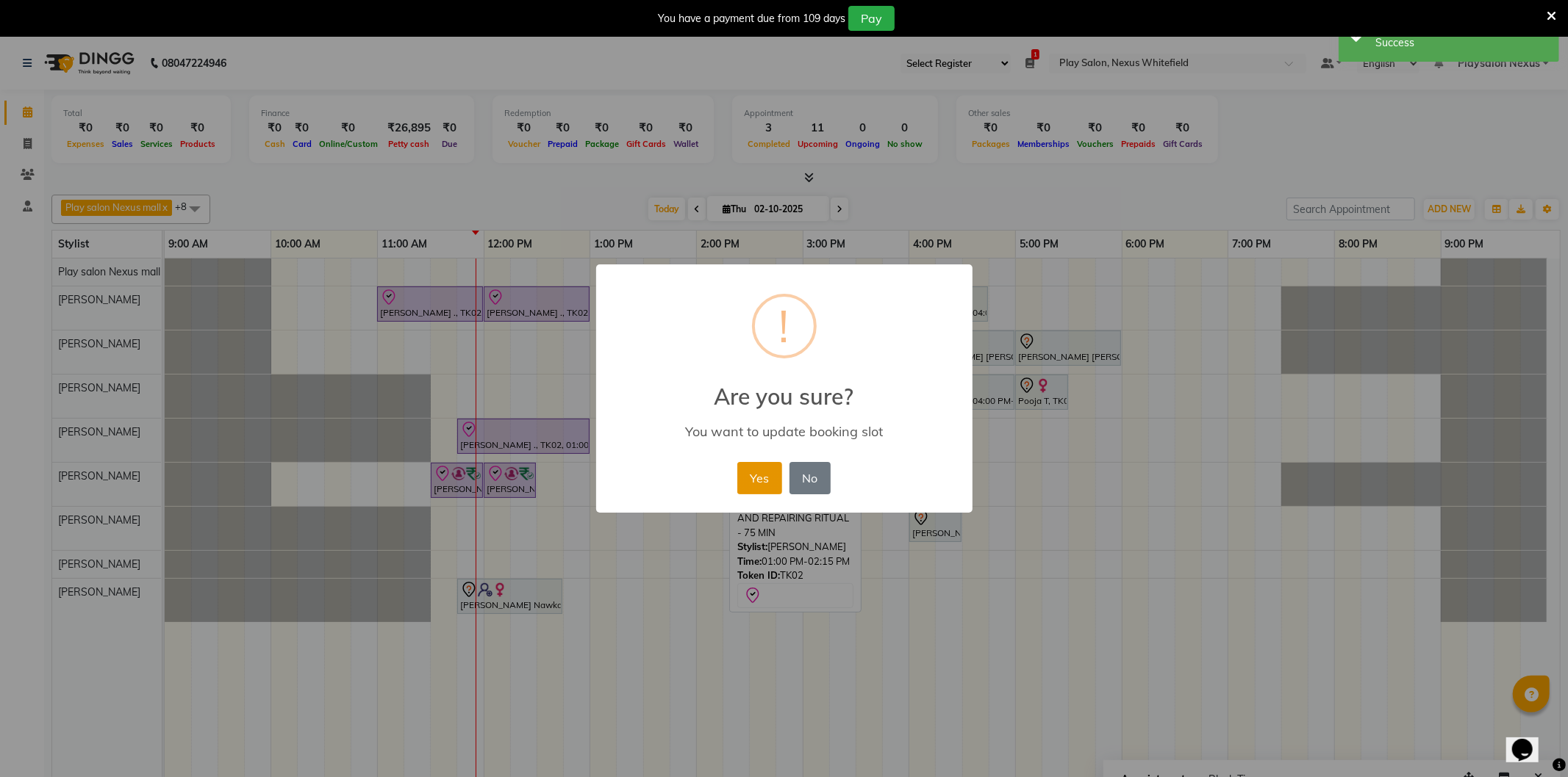
click at [758, 476] on button "Yes" at bounding box center [759, 478] width 45 height 32
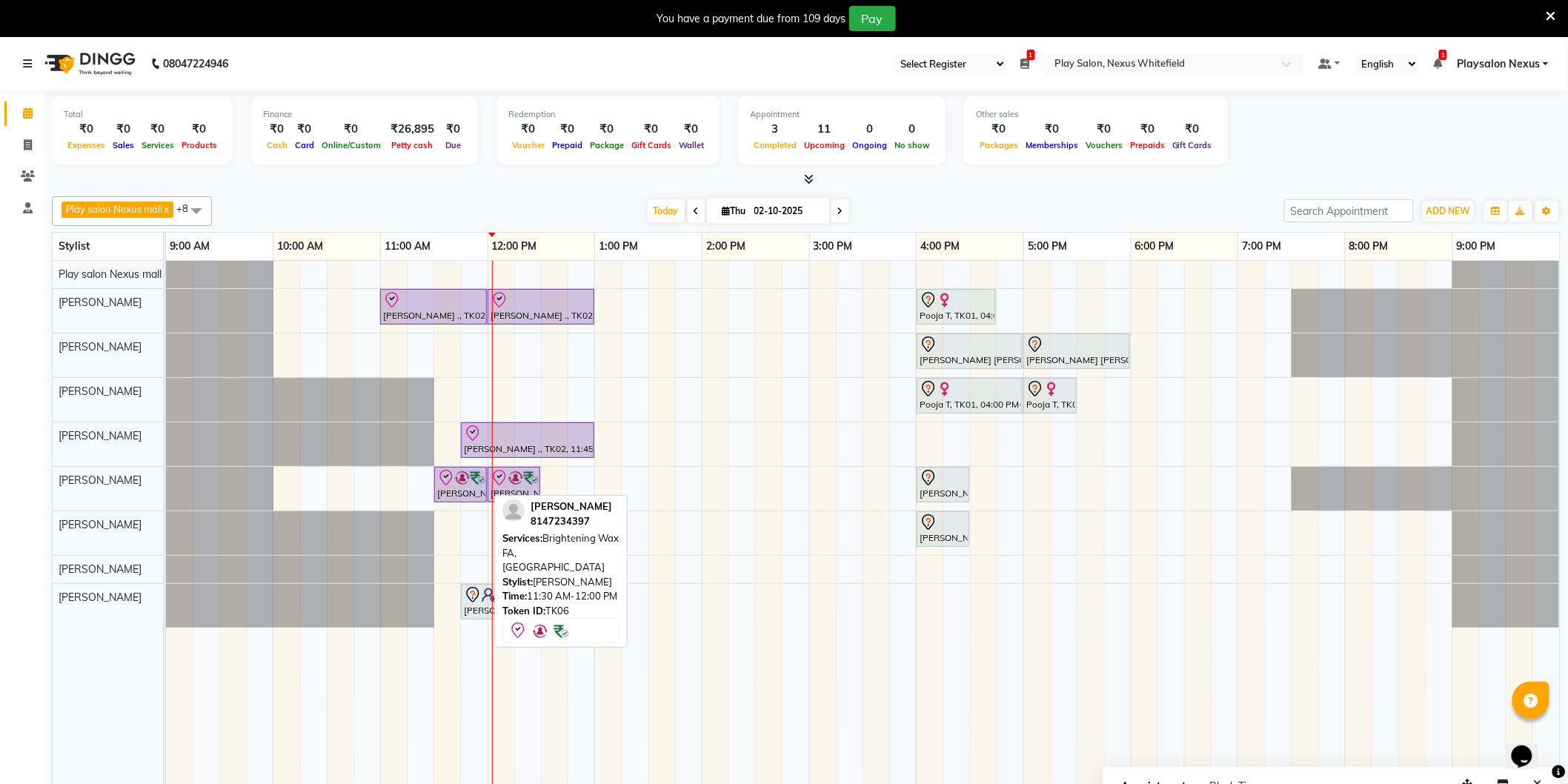
click at [466, 492] on div "Diana Methew, TK06, 11:30 AM-12:00 PM, Brightening Wax FA, FL" at bounding box center [460, 484] width 49 height 31
click at [467, 498] on div "Diana Methew, TK06, 11:30 AM-12:00 PM, Brightening Wax FA, FL" at bounding box center [460, 484] width 49 height 31
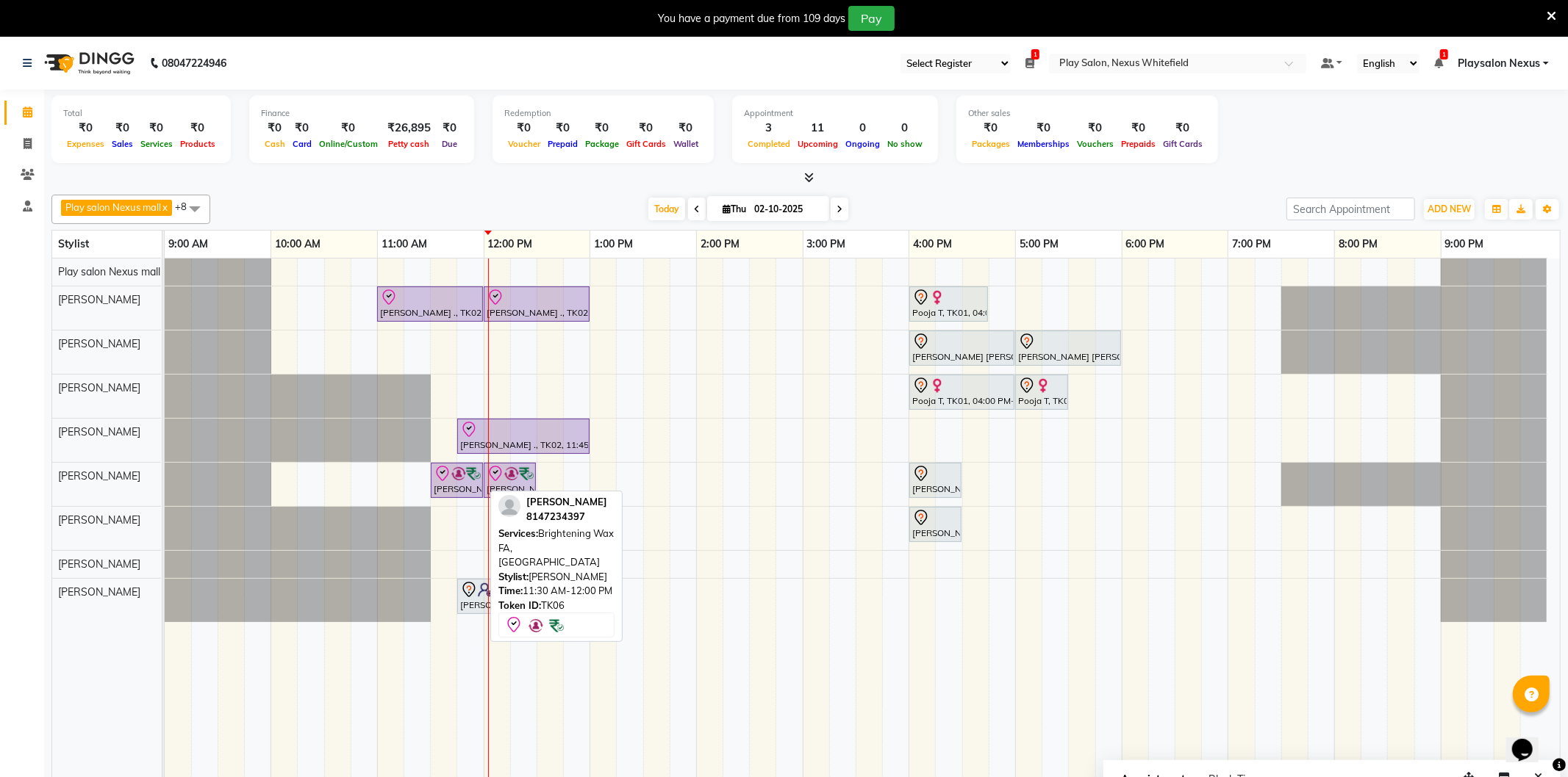
select select "8"
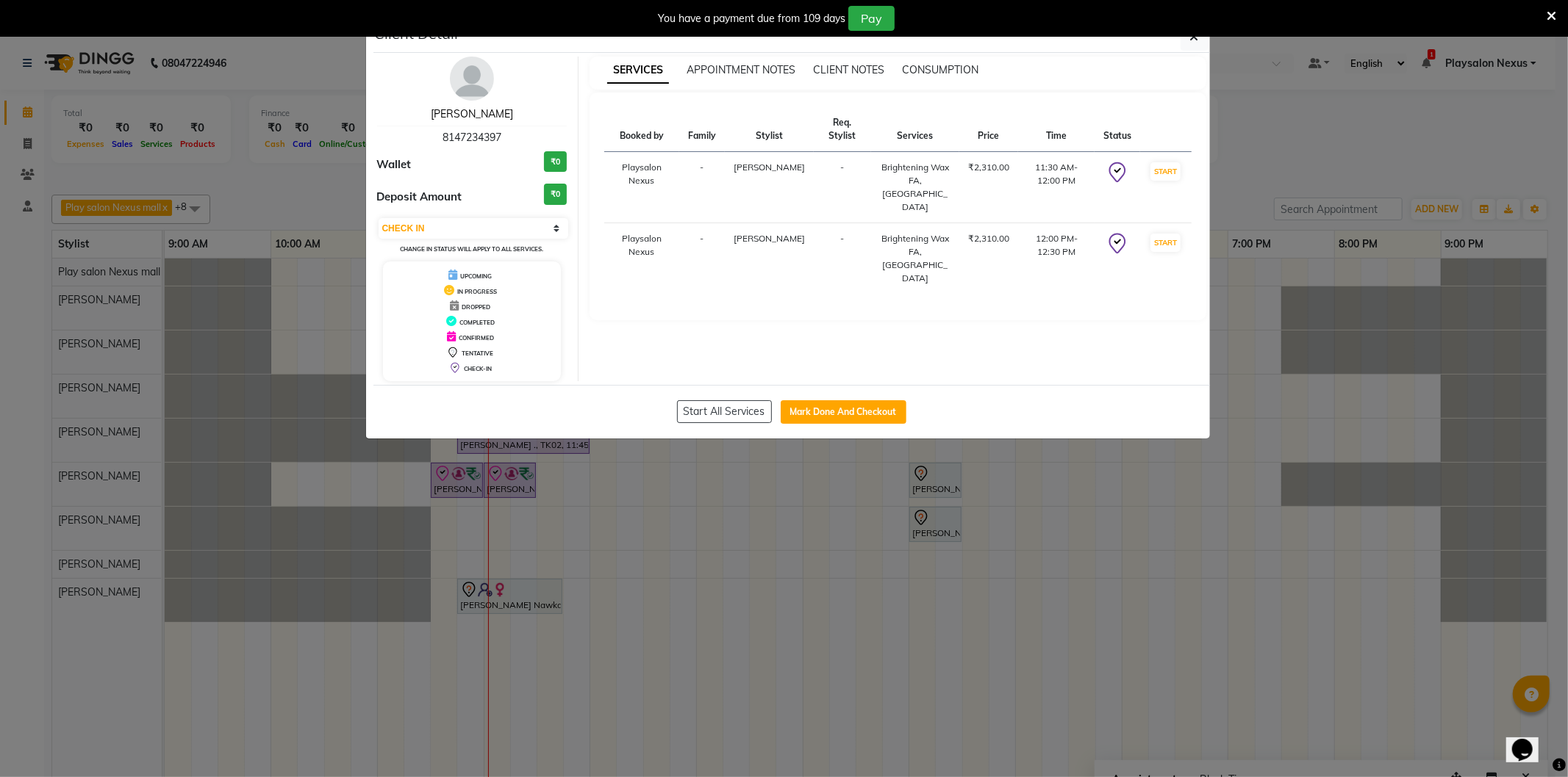
click at [467, 115] on link "[PERSON_NAME]" at bounding box center [472, 113] width 82 height 13
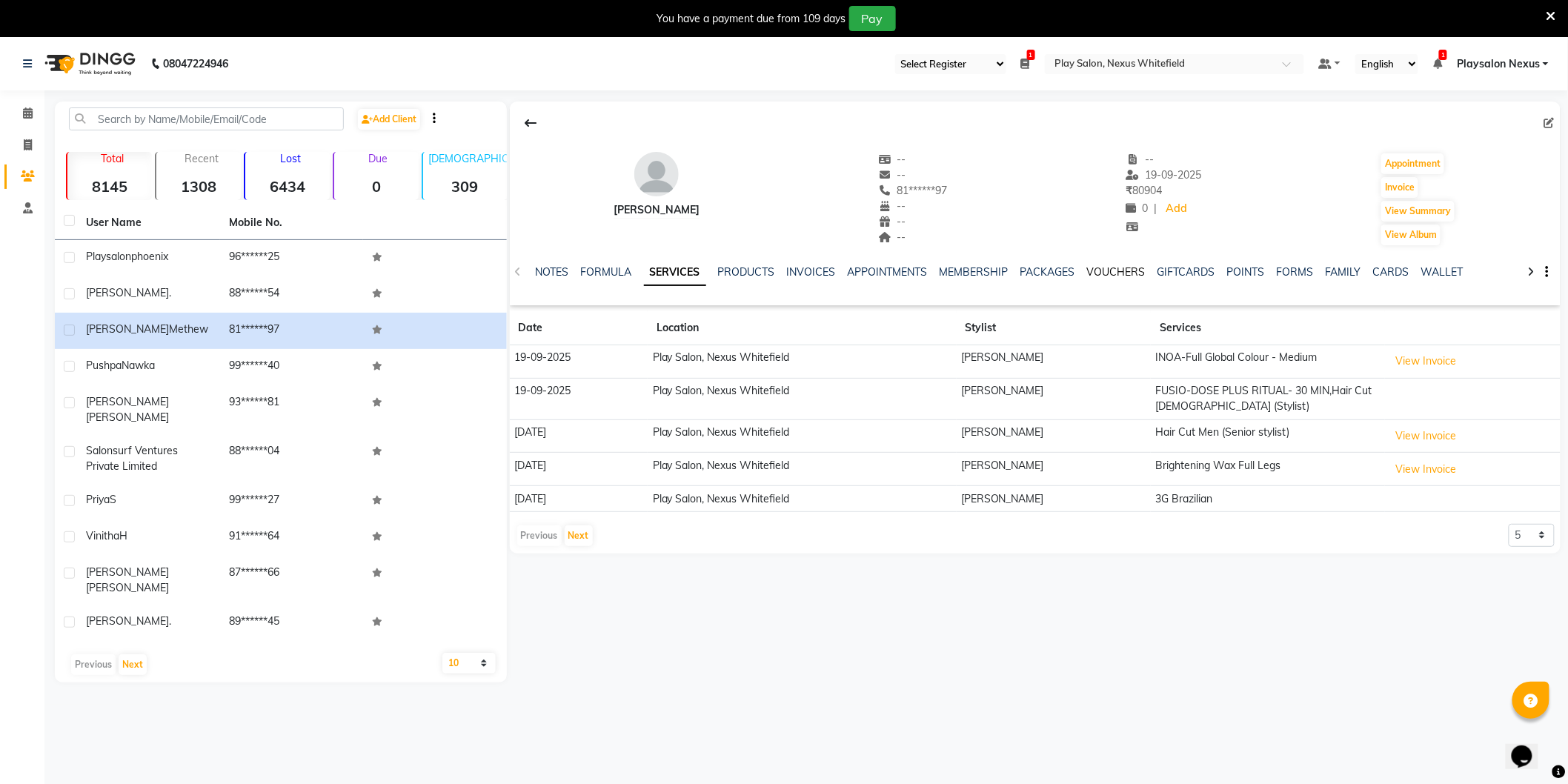
click at [1115, 270] on link "VOUCHERS" at bounding box center [1116, 271] width 58 height 13
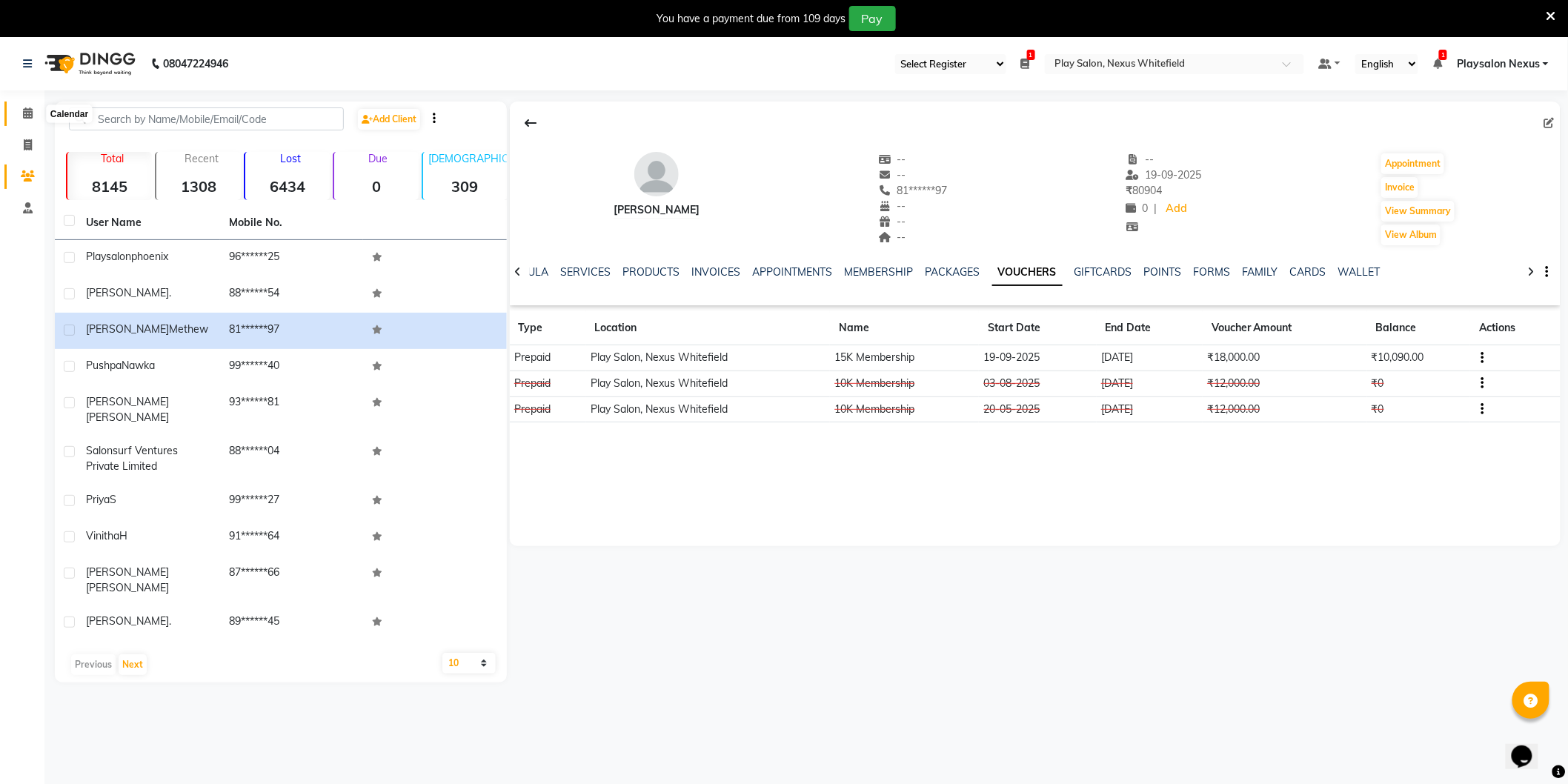
click at [23, 115] on icon at bounding box center [27, 113] width 10 height 11
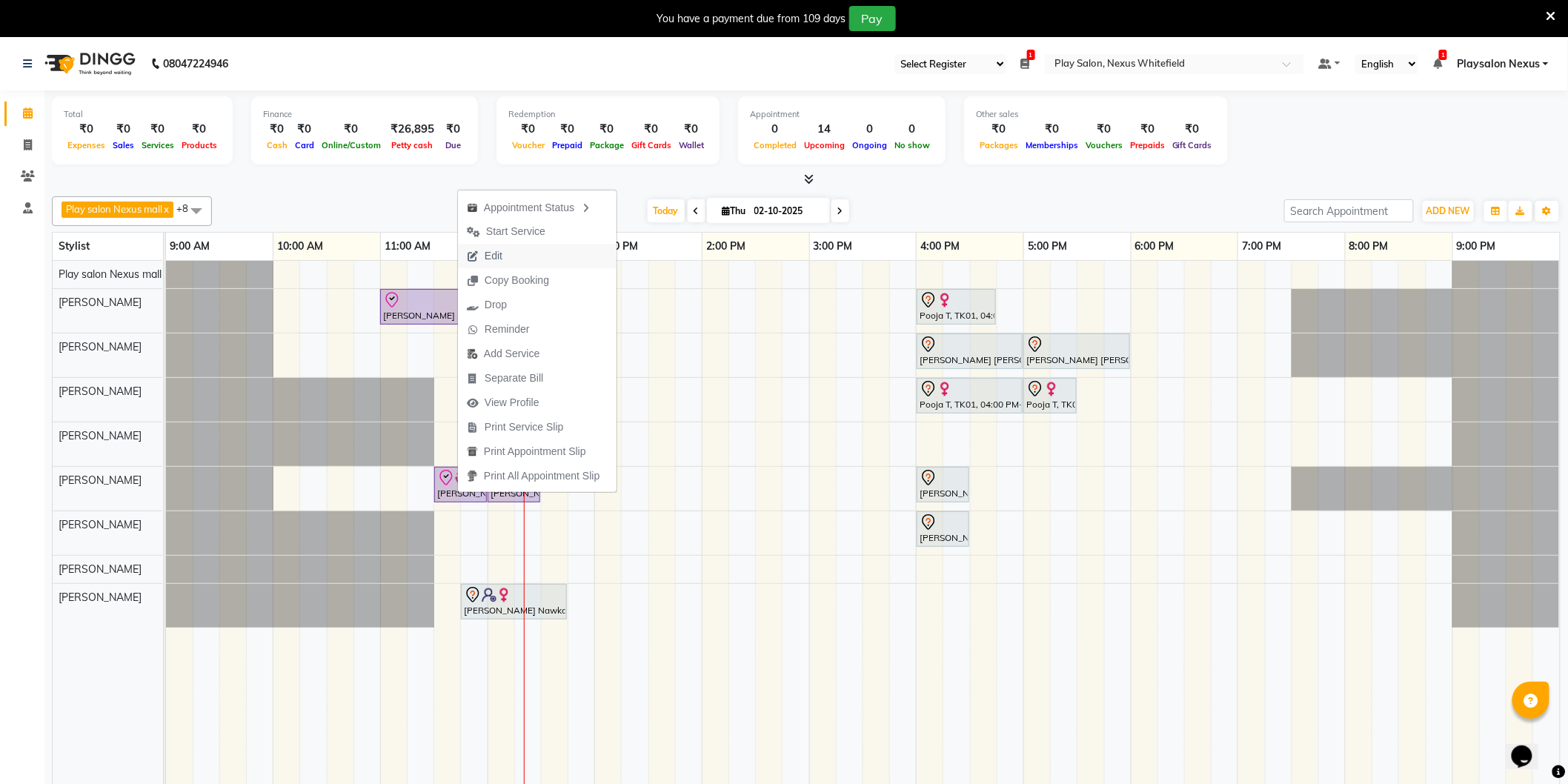
click at [508, 257] on span "Edit" at bounding box center [484, 256] width 54 height 25
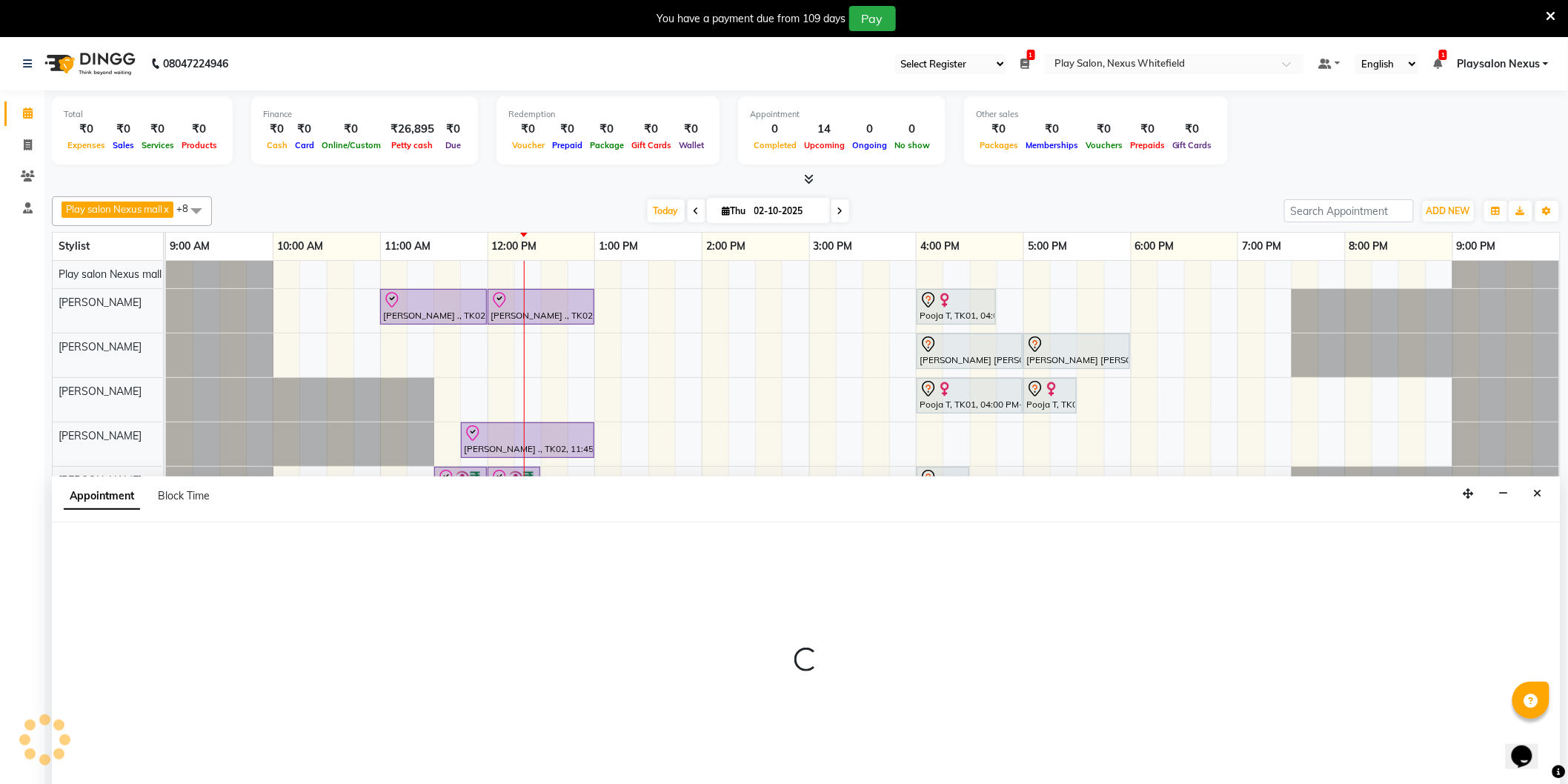
scroll to position [37, 0]
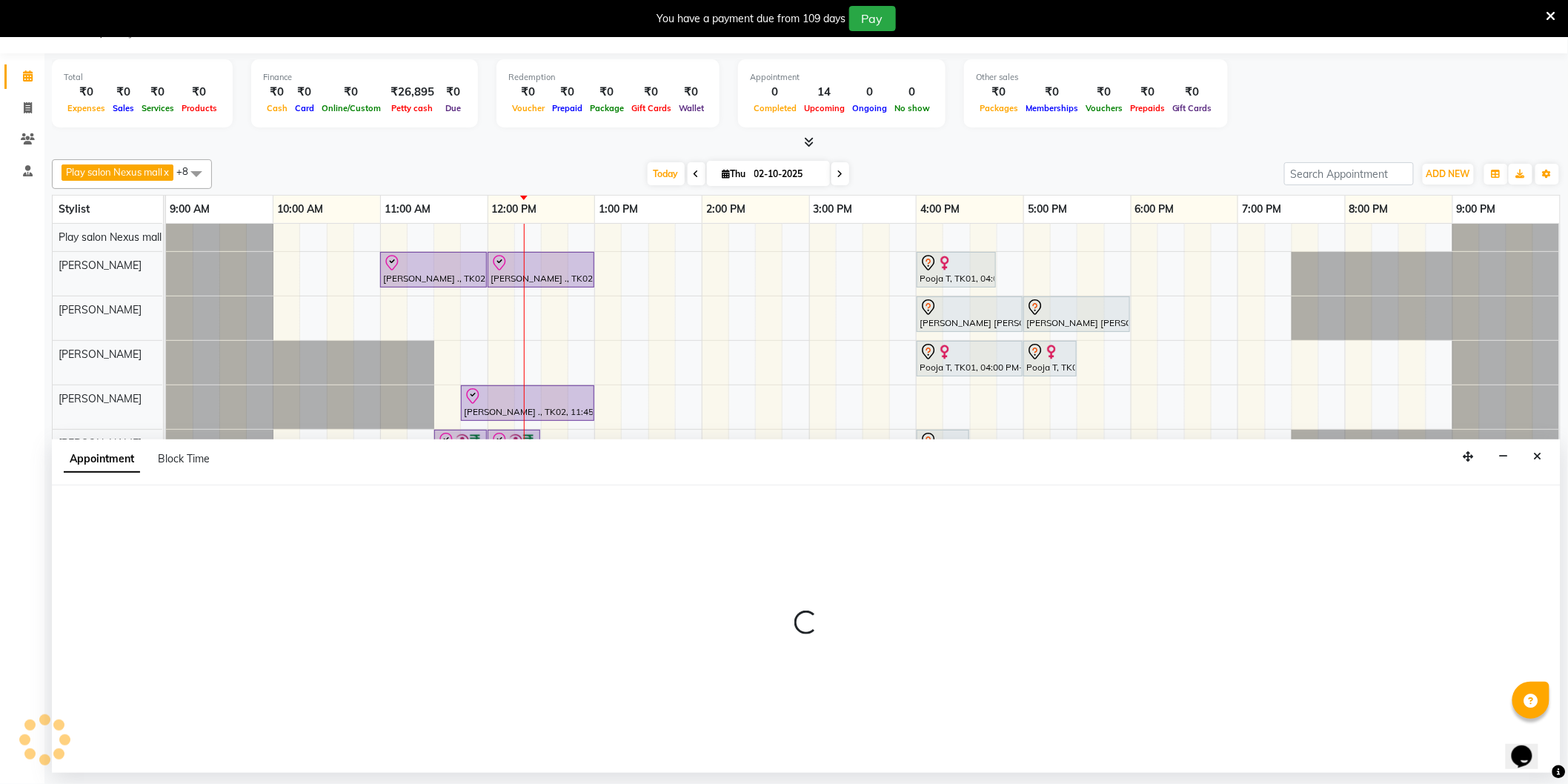
select select "tentative"
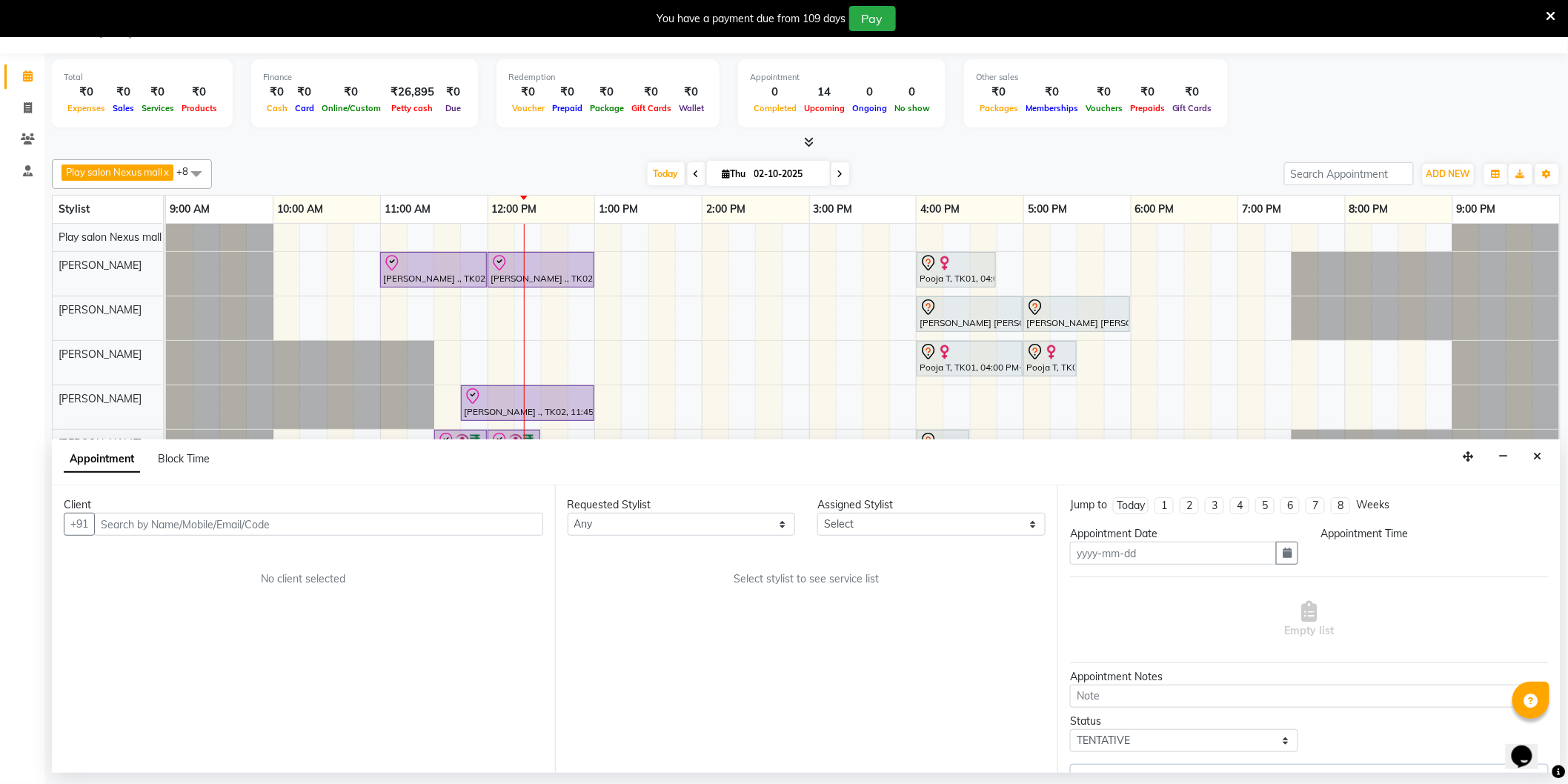
type input "02-10-2025"
select select "check-in"
select select "690"
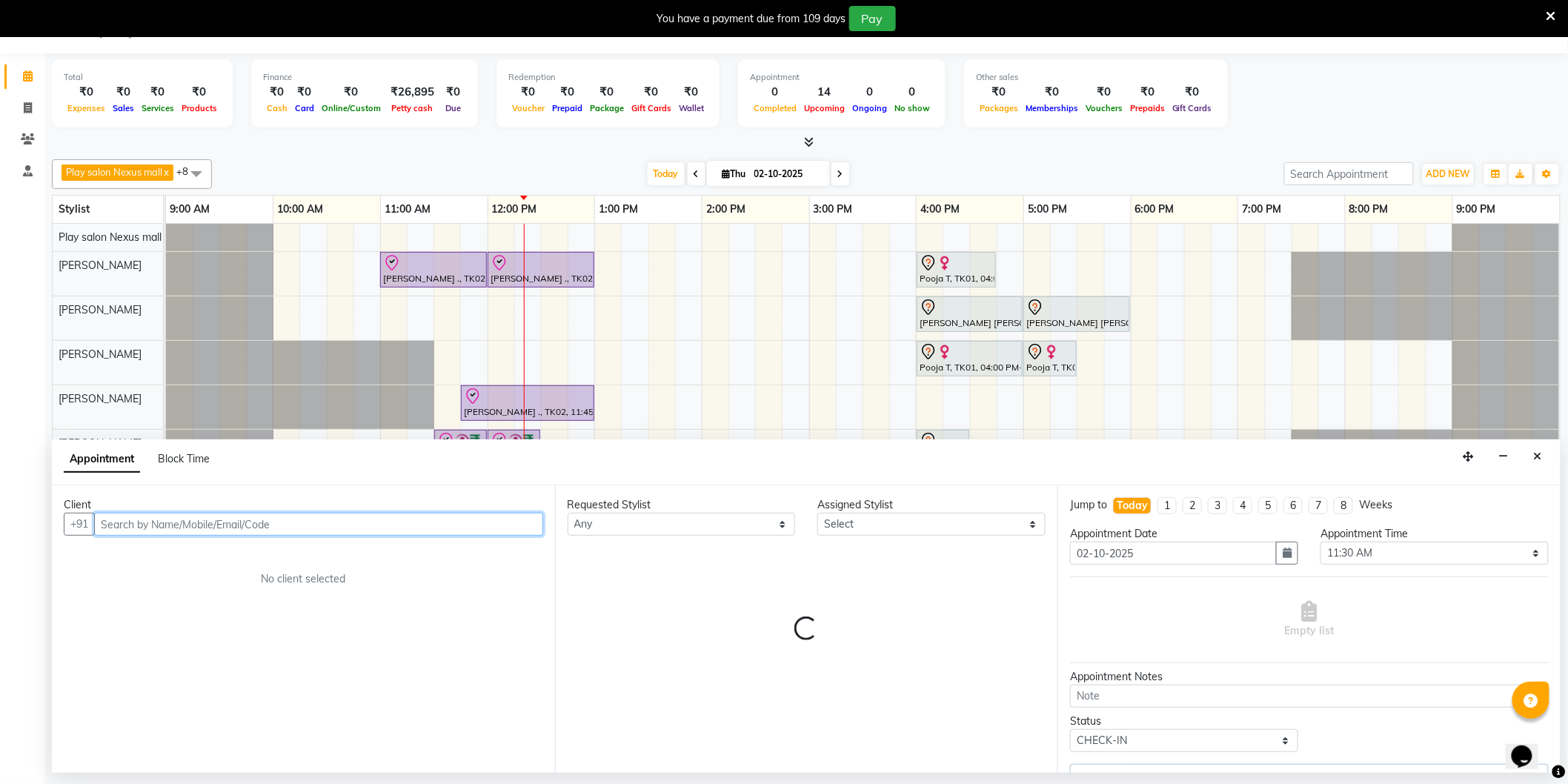
select select "81404"
select select "4200"
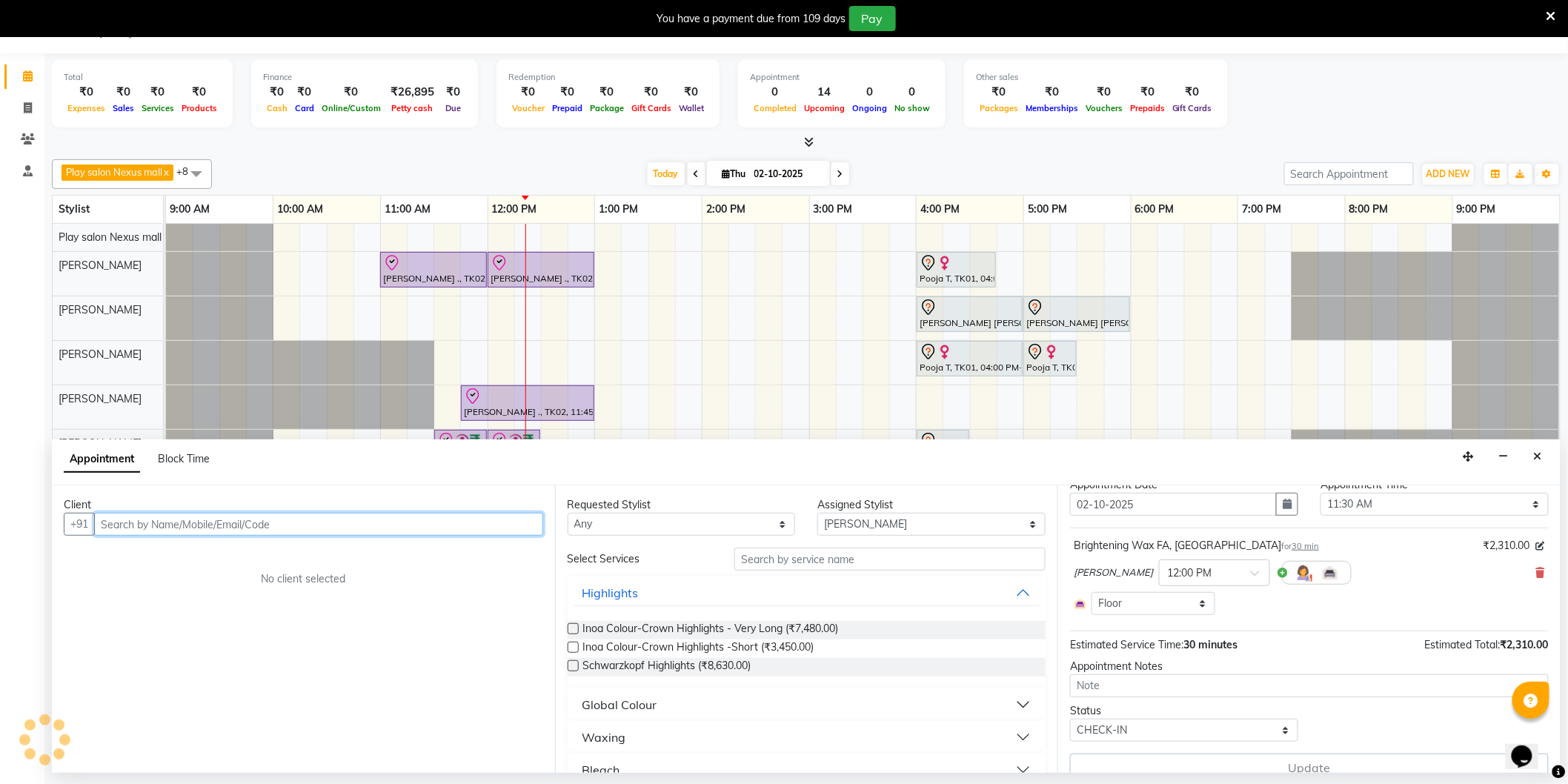
scroll to position [70, 0]
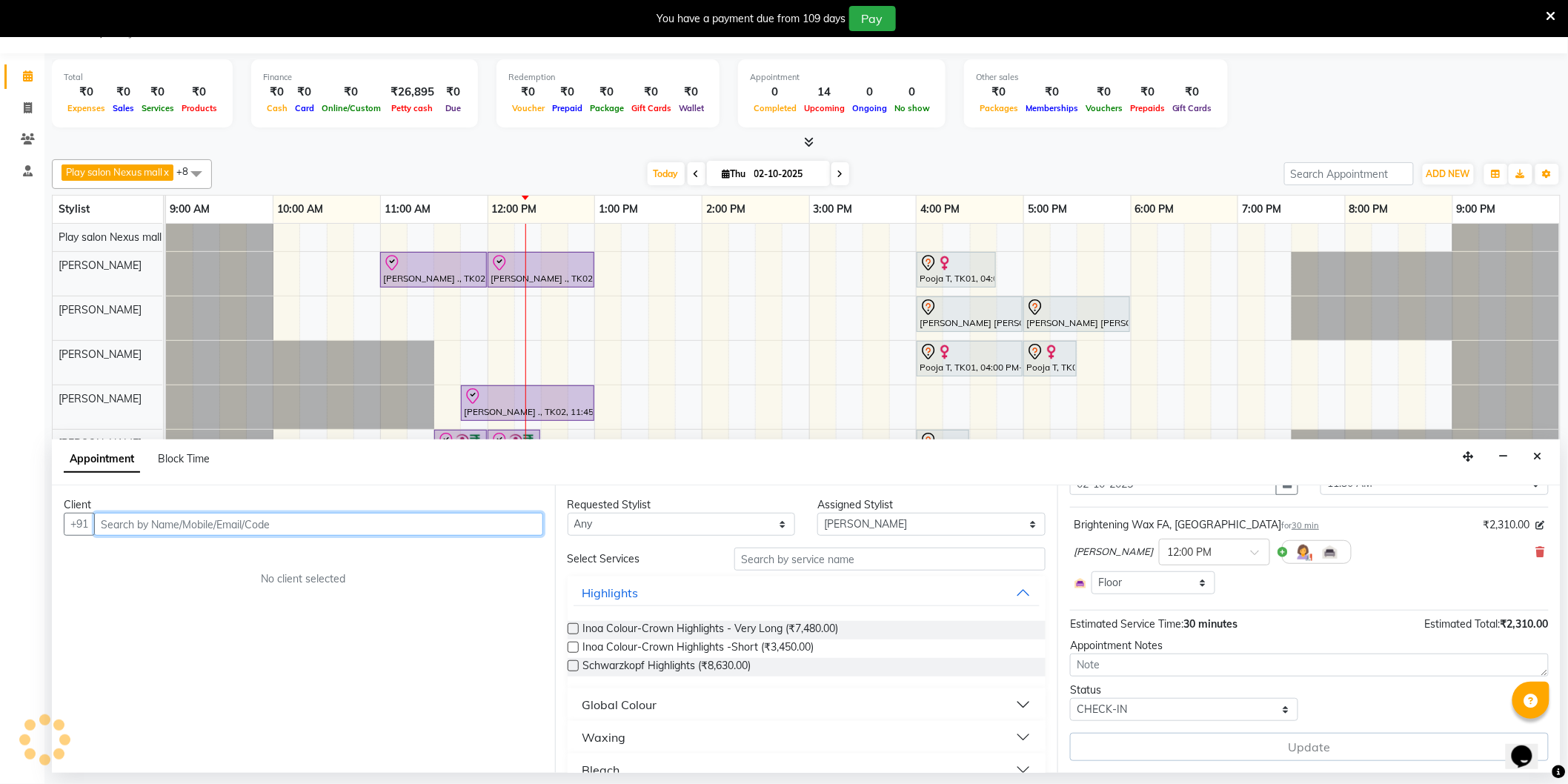
select select "4200"
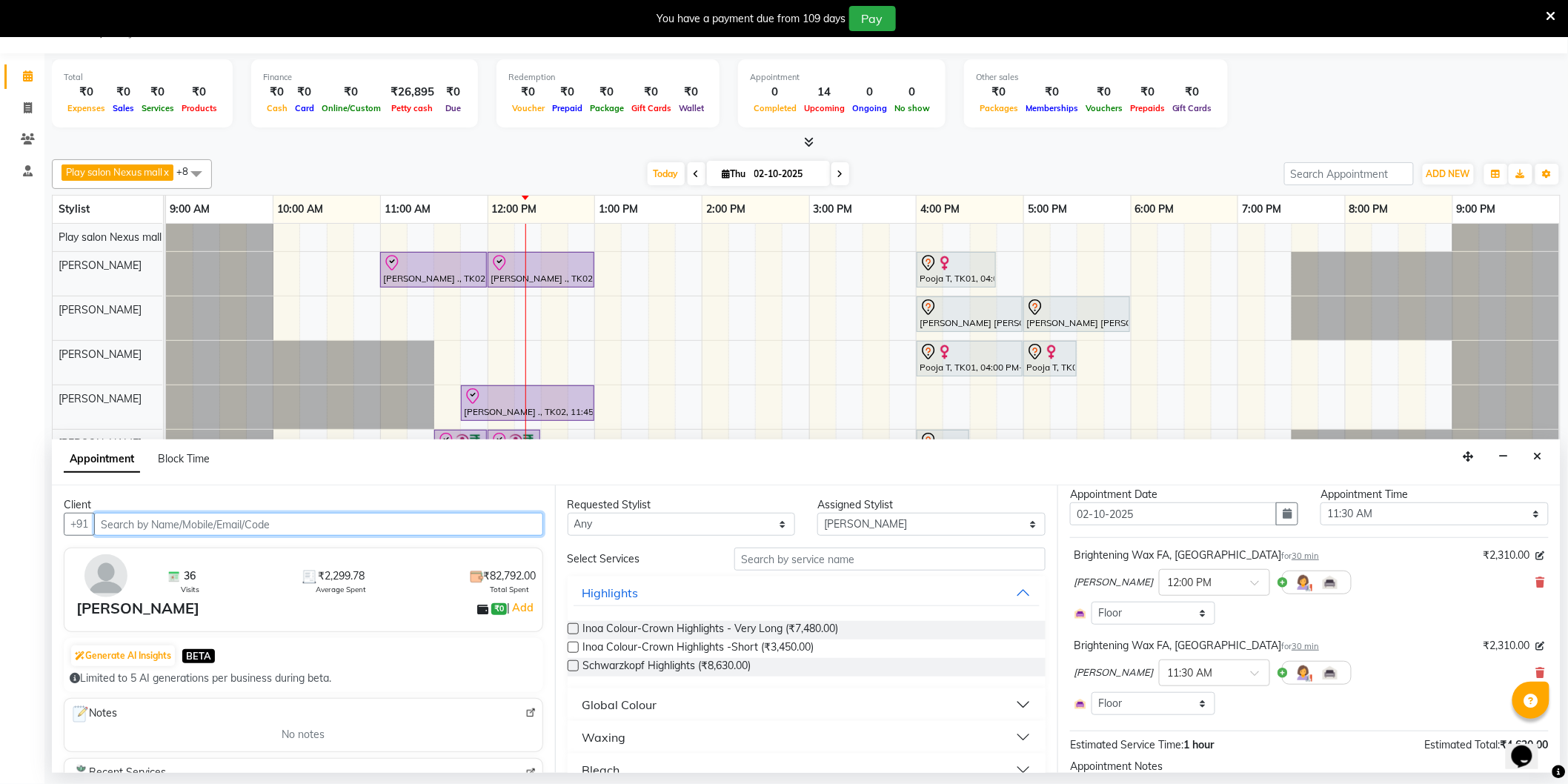
scroll to position [0, 0]
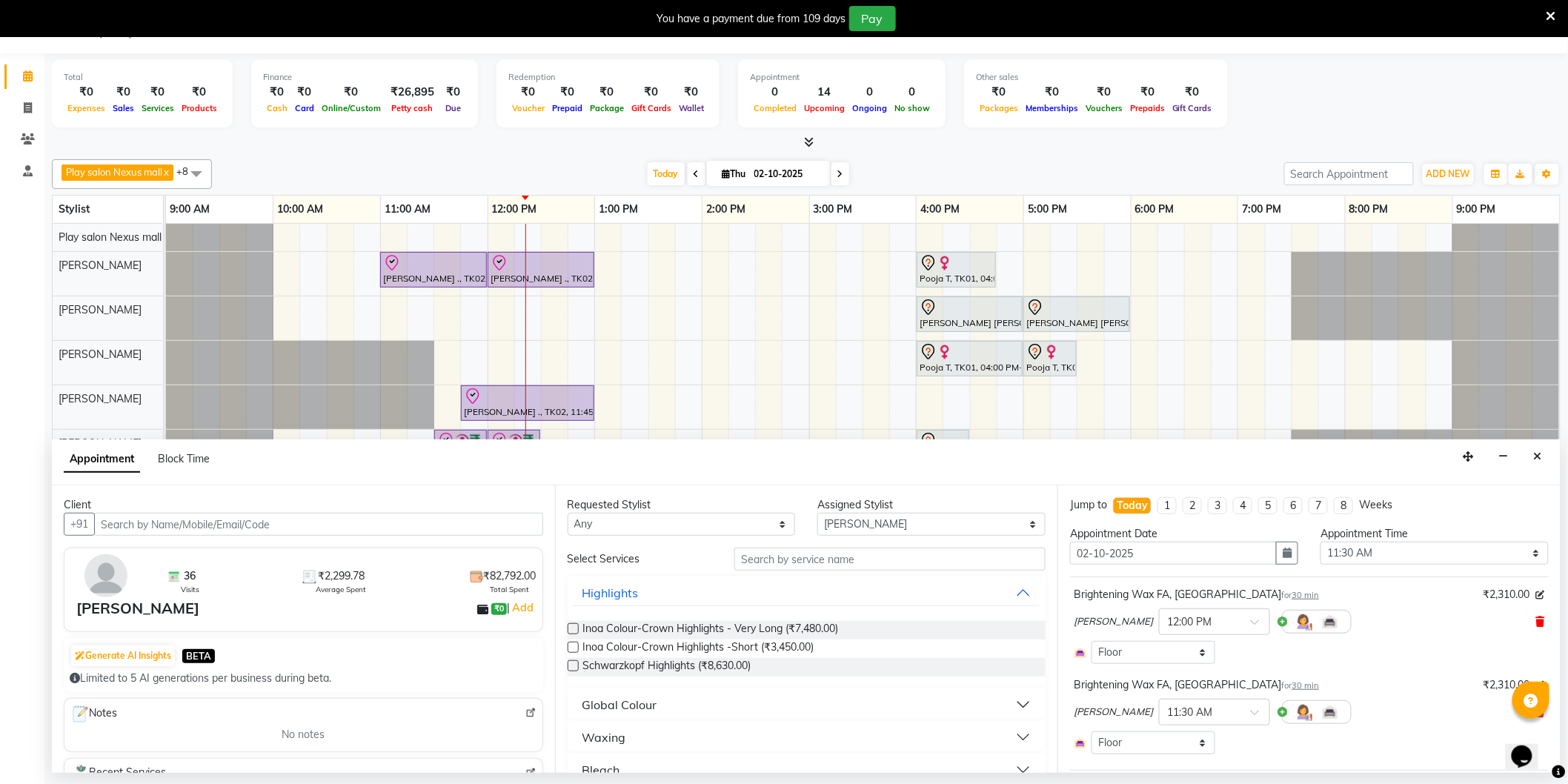
click at [1536, 623] on icon at bounding box center [1541, 622] width 9 height 11
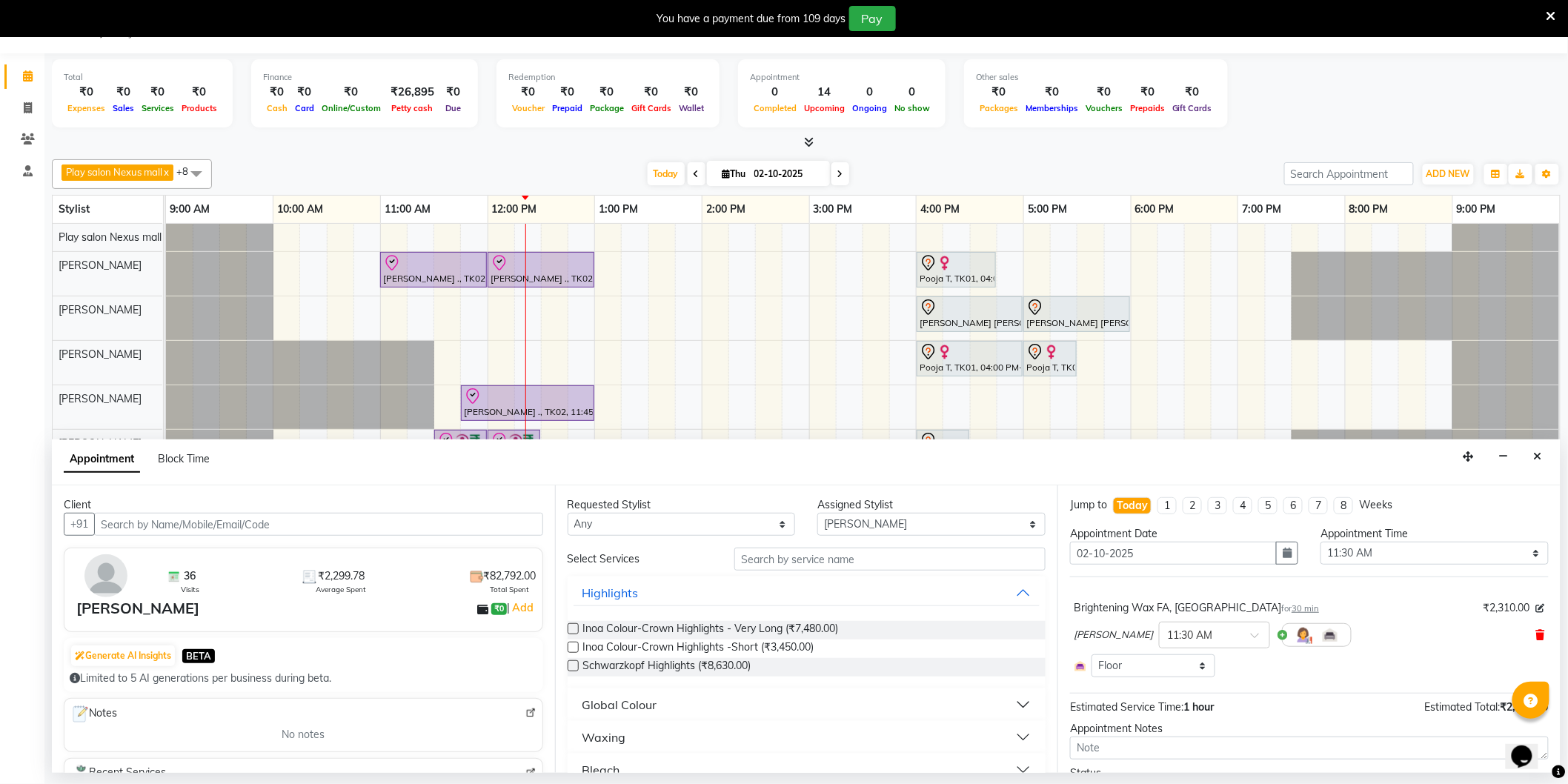
click at [1536, 638] on icon at bounding box center [1541, 635] width 9 height 11
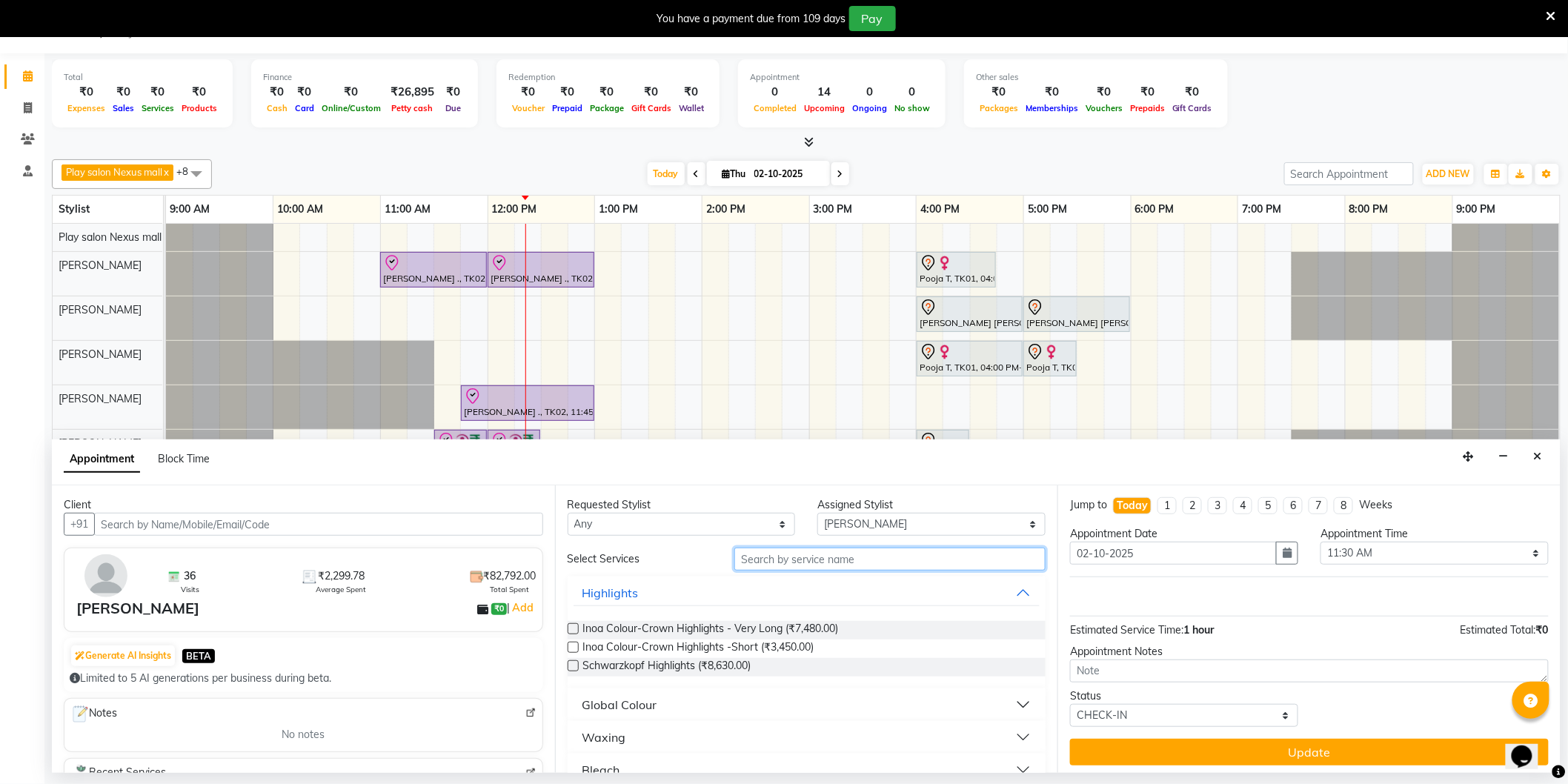
drag, startPoint x: 797, startPoint y: 558, endPoint x: 796, endPoint y: 544, distance: 14.0
click at [793, 551] on input "text" at bounding box center [889, 559] width 311 height 23
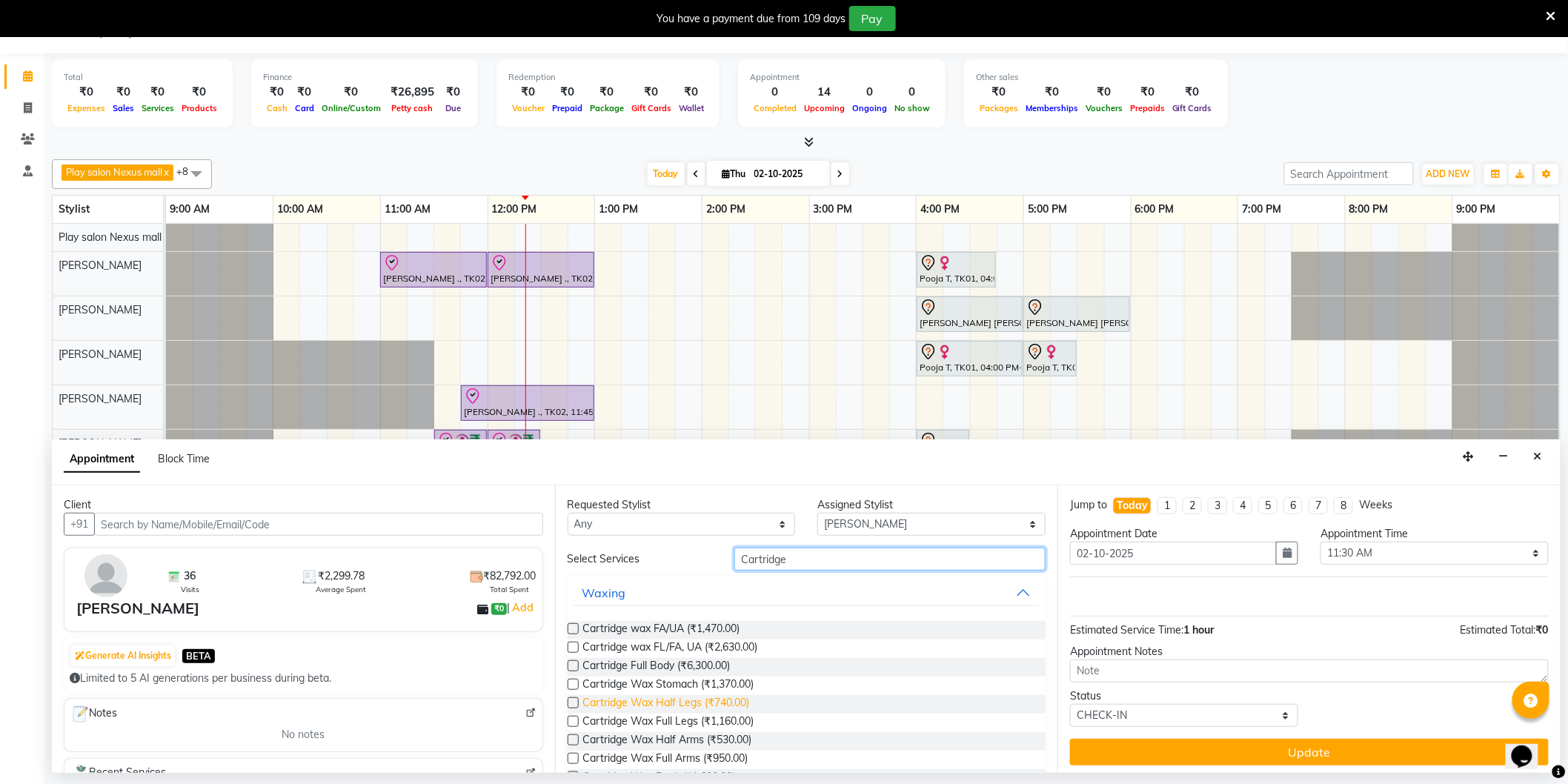
type input "Cartridge"
click at [690, 699] on span "Cartridge Wax Half Legs (₹740.00)" at bounding box center [666, 704] width 166 height 18
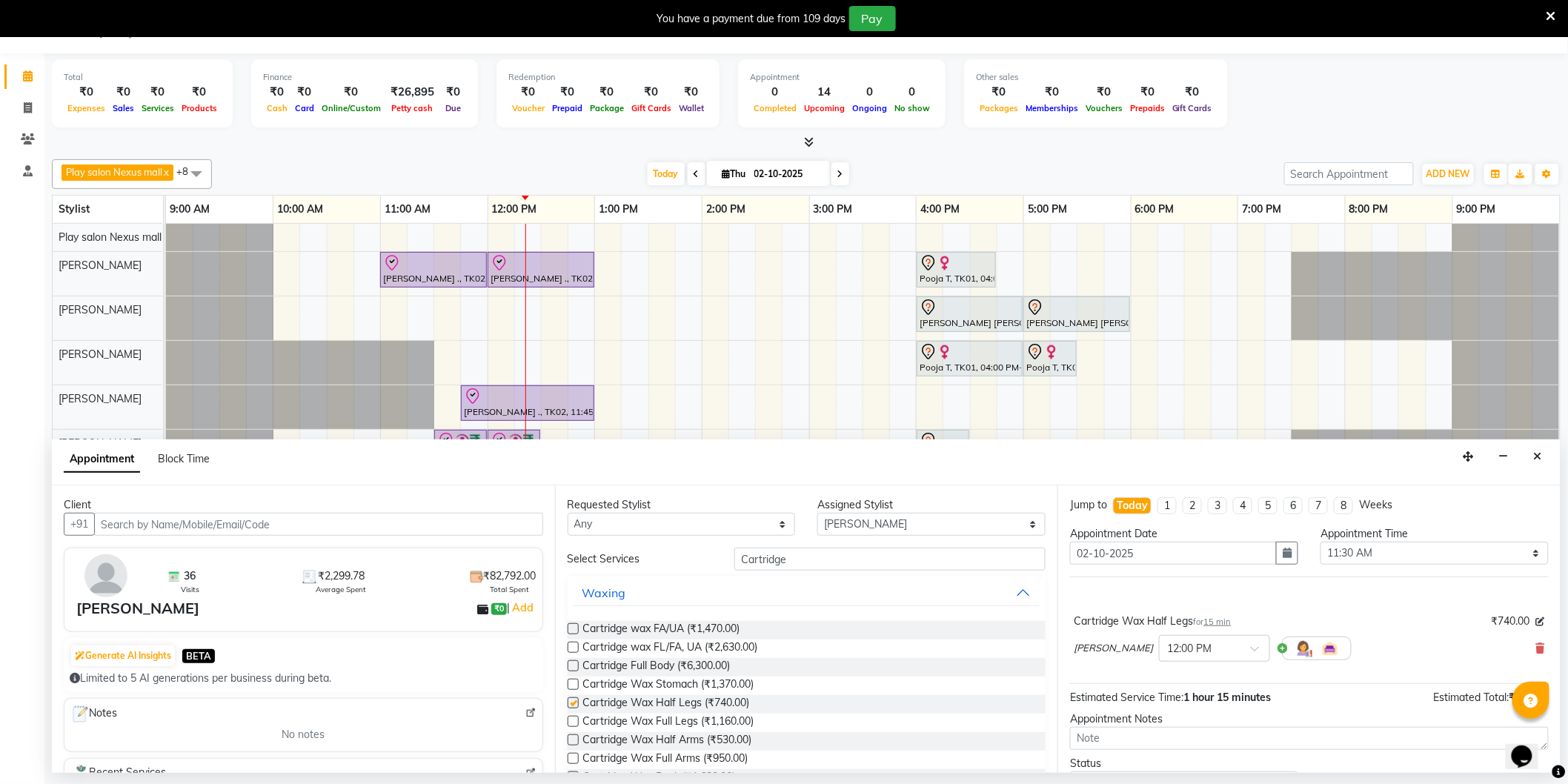
checkbox input "false"
drag, startPoint x: 711, startPoint y: 559, endPoint x: 610, endPoint y: 558, distance: 101.0
click at [618, 558] on div "Select Services Cartridge" at bounding box center [806, 559] width 501 height 23
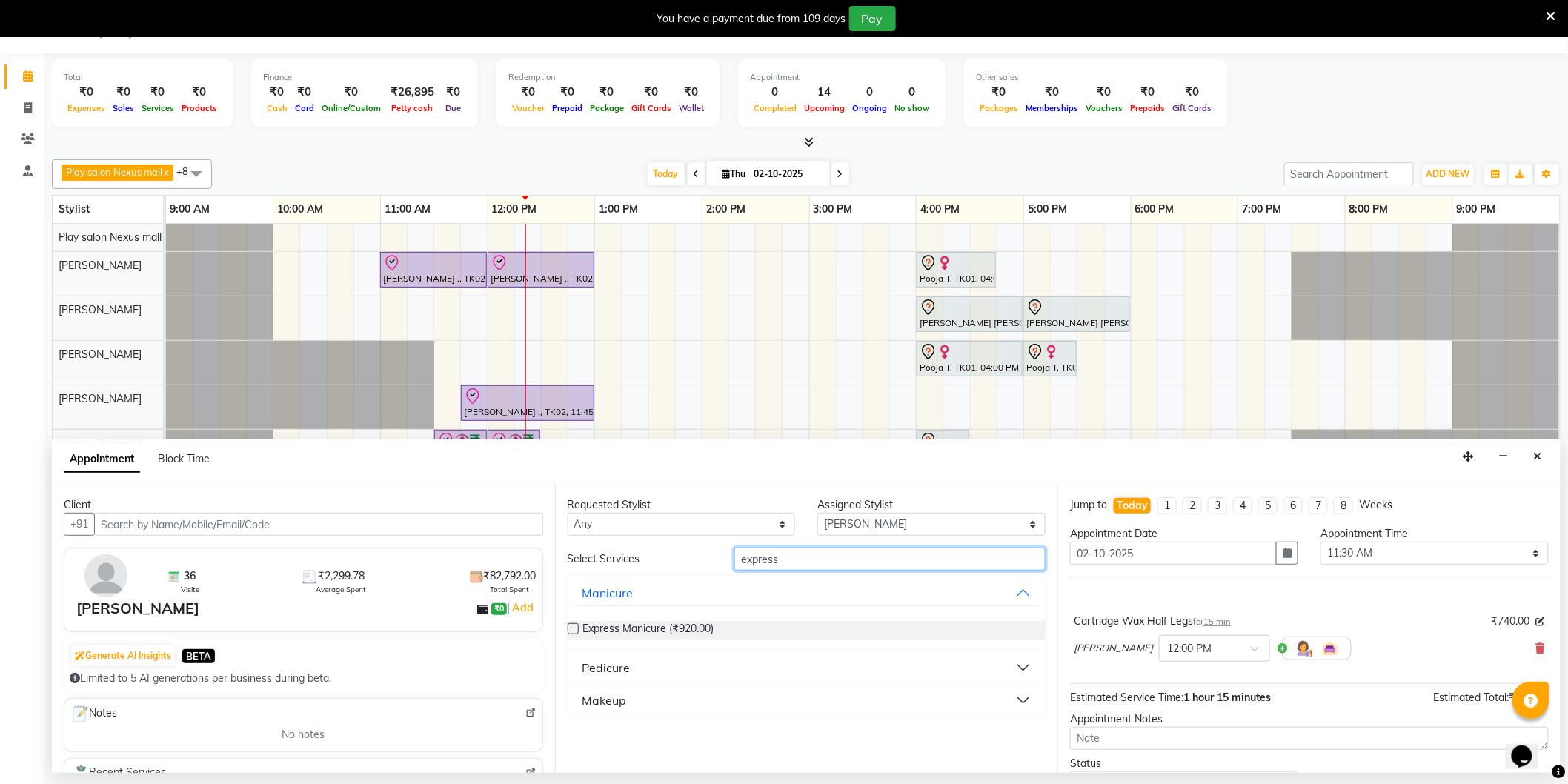
type input "express"
click at [619, 669] on div "Pedicure" at bounding box center [607, 668] width 48 height 18
drag, startPoint x: 573, startPoint y: 702, endPoint x: 597, endPoint y: 695, distance: 25.0
click at [572, 701] on label at bounding box center [573, 704] width 11 height 11
click at [572, 701] on input "checkbox" at bounding box center [572, 705] width 10 height 10
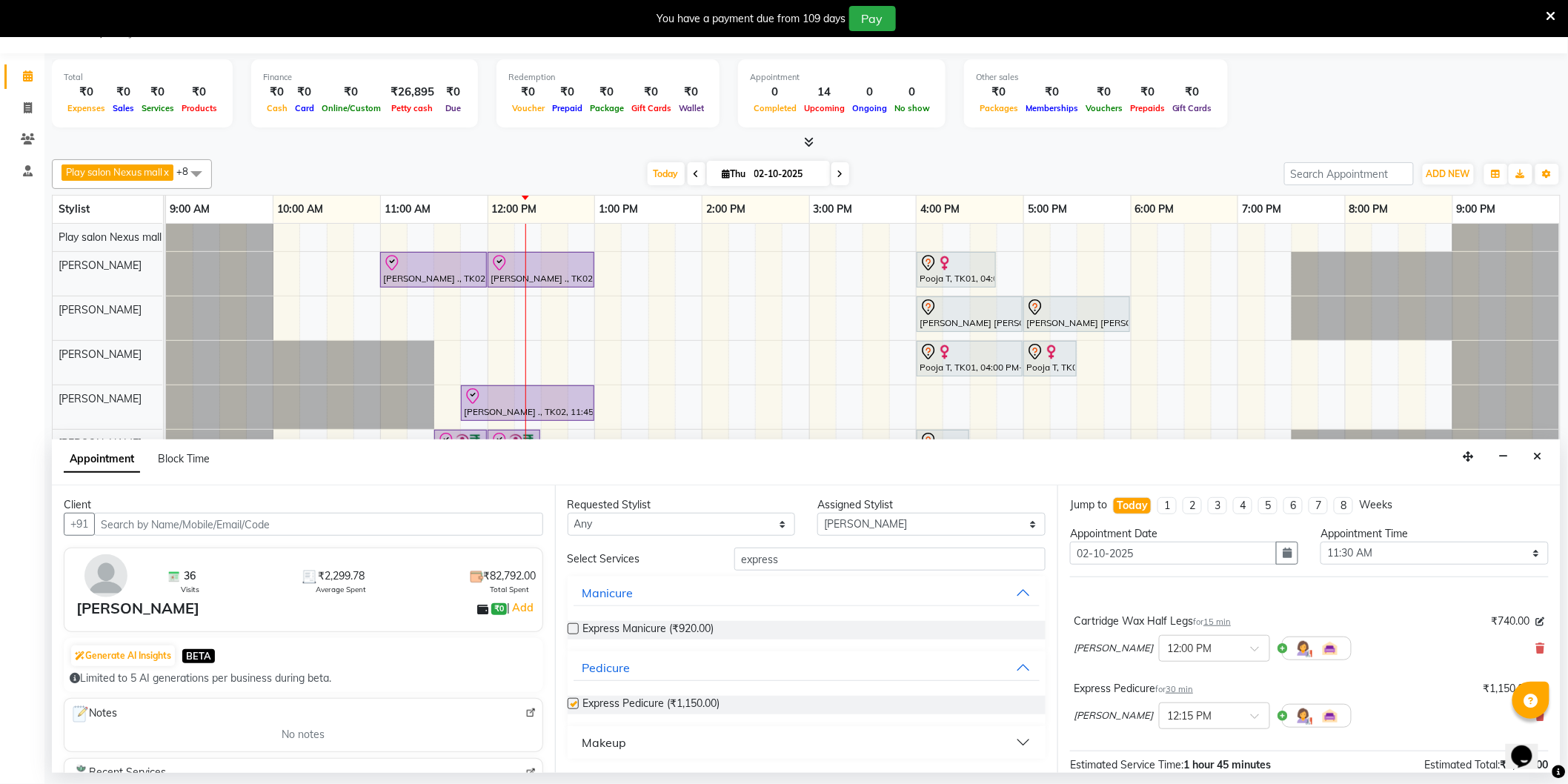
checkbox input "false"
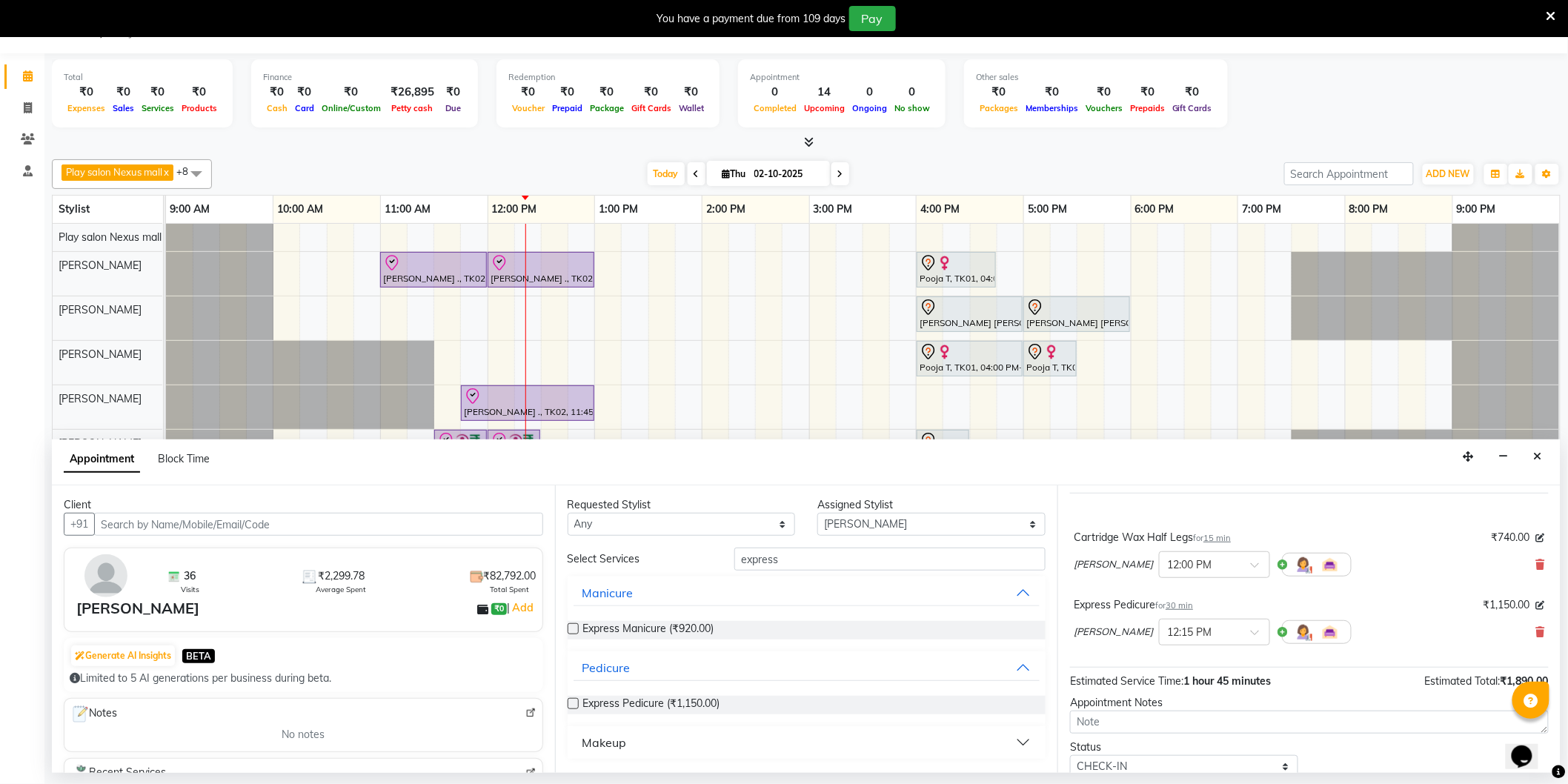
scroll to position [138, 0]
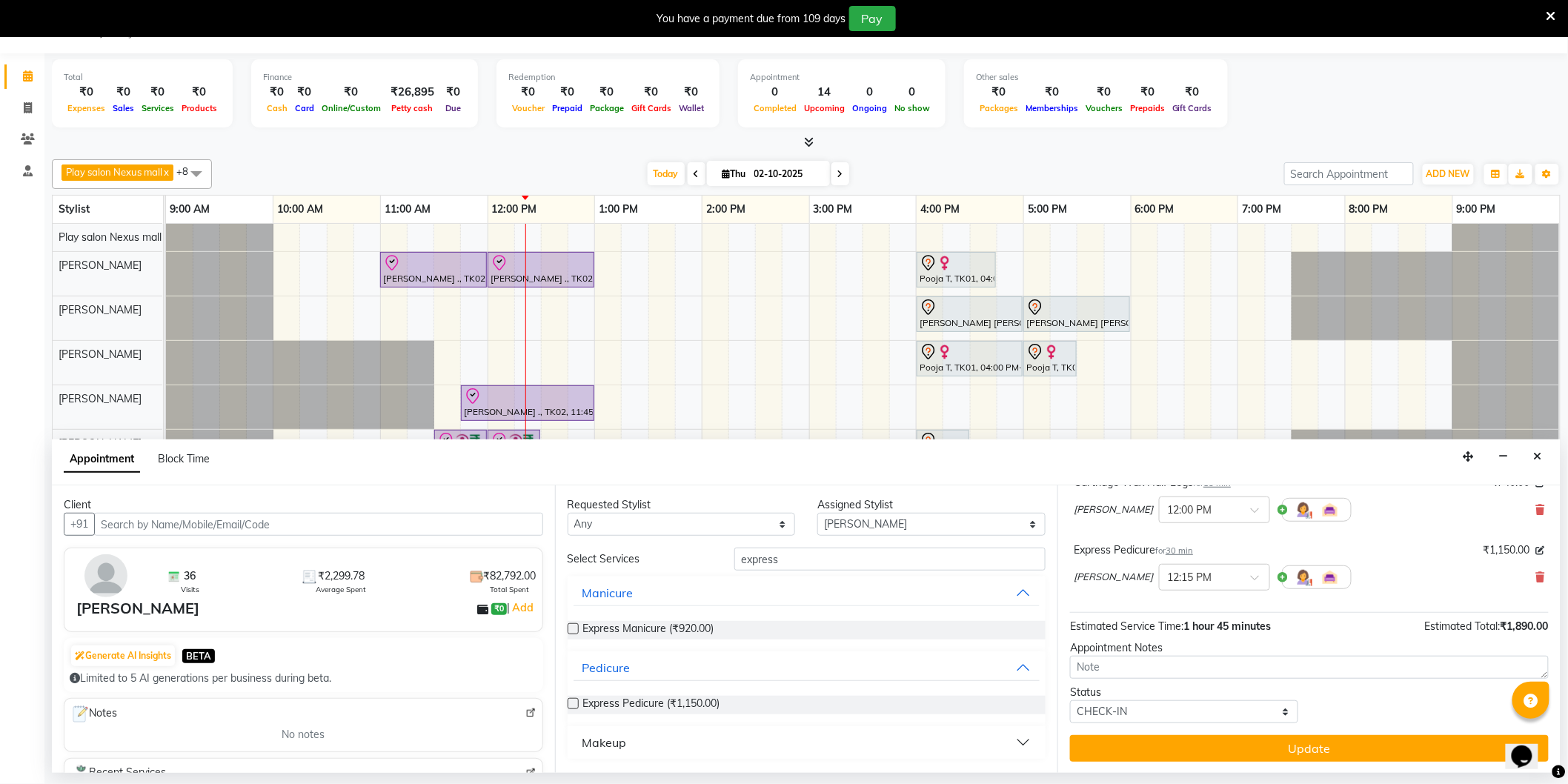
click at [1332, 747] on button "Update" at bounding box center [1309, 749] width 479 height 26
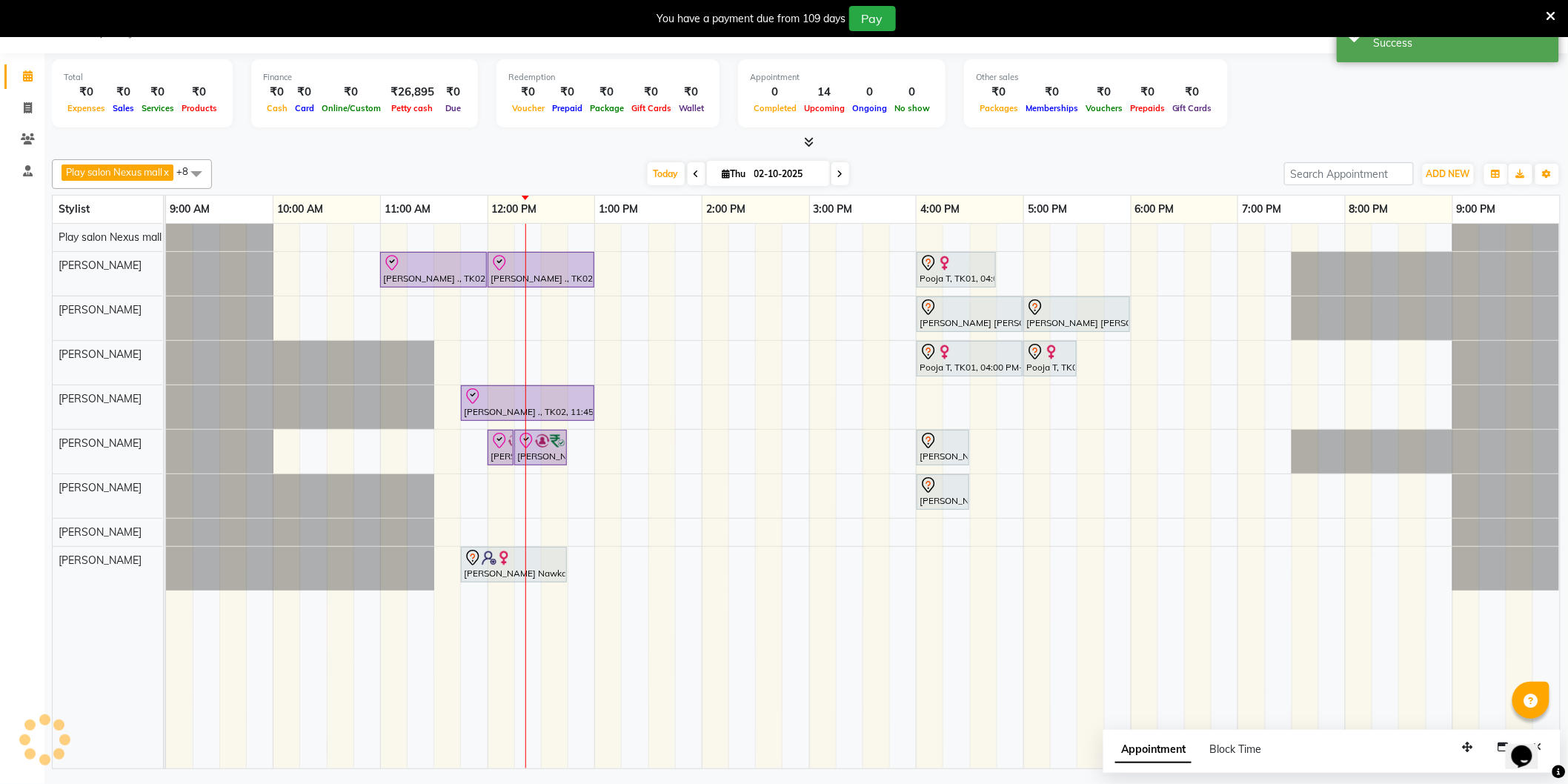
scroll to position [0, 0]
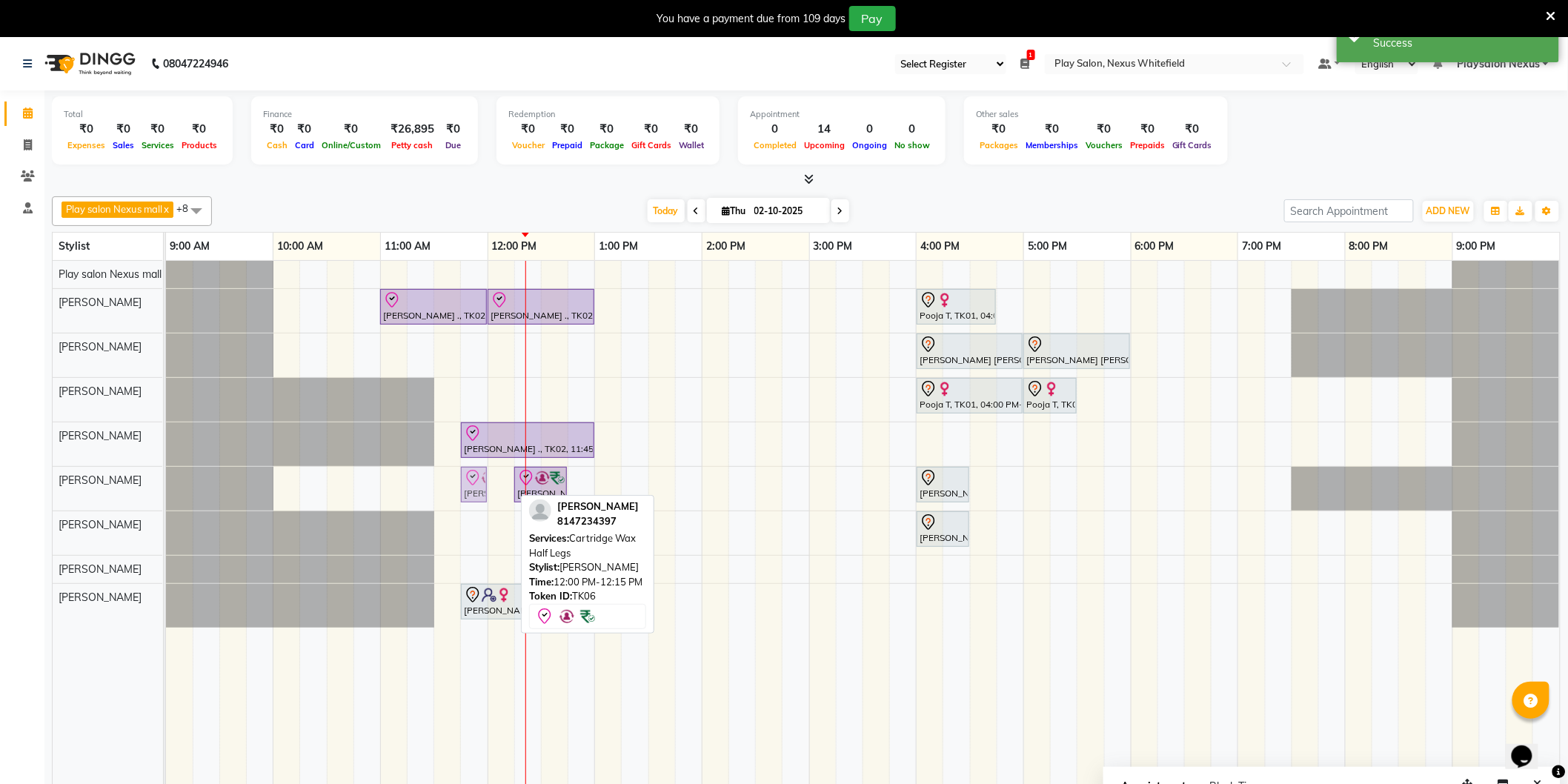
drag, startPoint x: 498, startPoint y: 490, endPoint x: 472, endPoint y: 490, distance: 26.0
click at [166, 490] on div "Diana Methew, TK06, 12:00 PM-12:15 PM, Cartridge Wax Half Legs Diana Methew, TK…" at bounding box center [166, 489] width 0 height 44
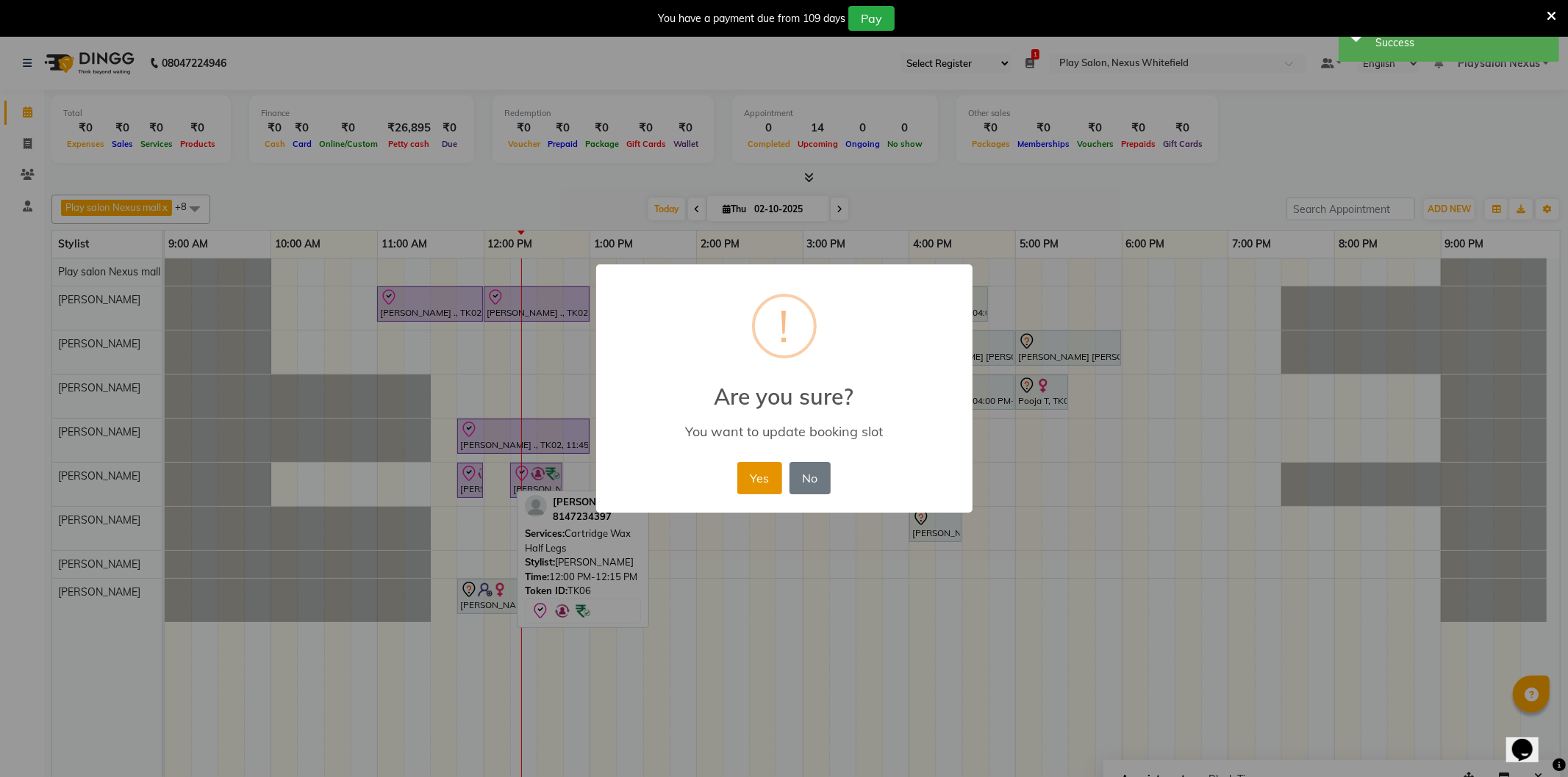
drag, startPoint x: 761, startPoint y: 479, endPoint x: 660, endPoint y: 475, distance: 101.1
click at [761, 478] on button "Yes" at bounding box center [759, 478] width 45 height 32
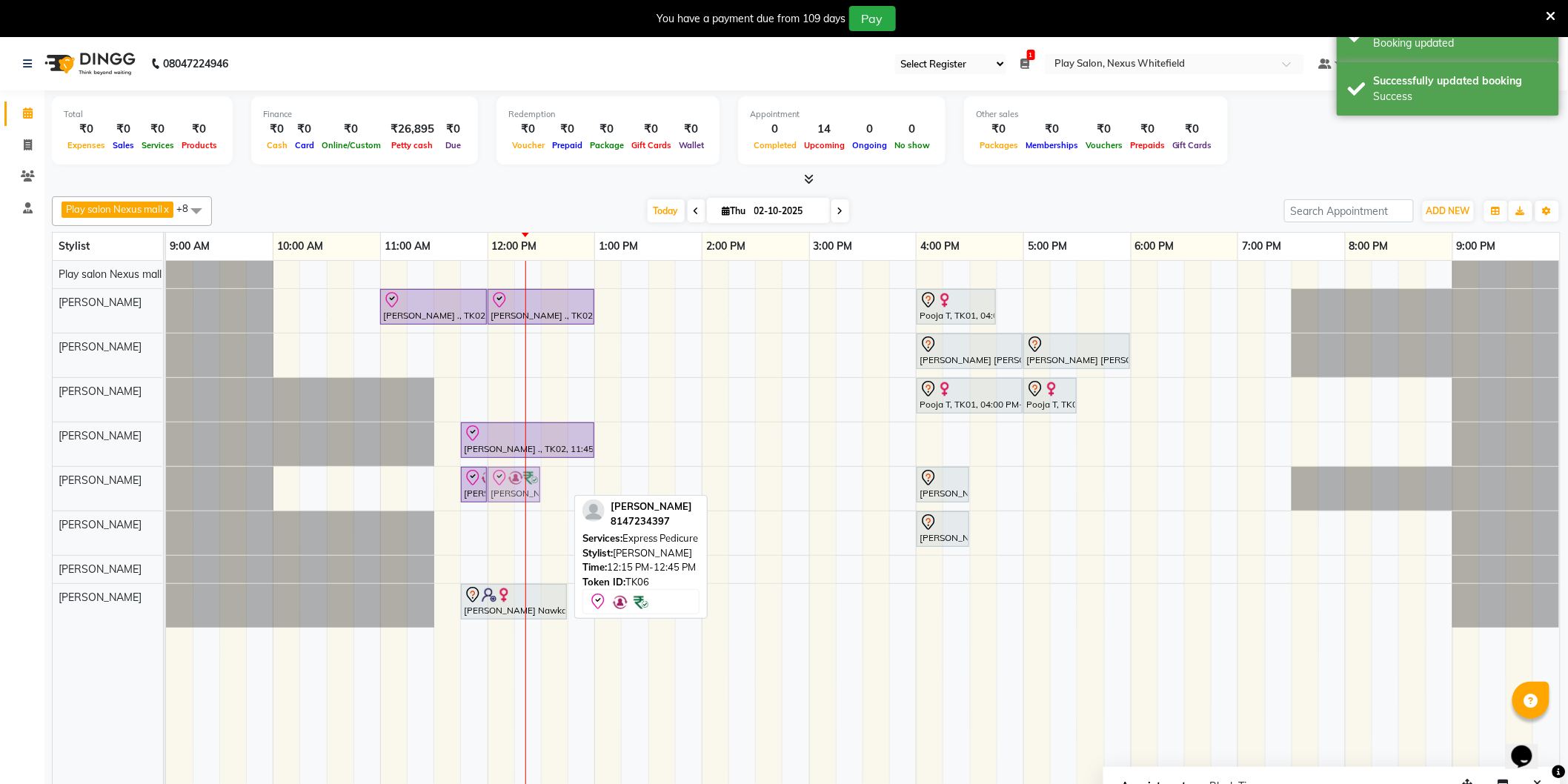
drag, startPoint x: 556, startPoint y: 488, endPoint x: 529, endPoint y: 487, distance: 27.0
click at [166, 487] on div "Diana Methew, TK06, 11:45 AM-12:00 PM, Cartridge Wax Half Legs Diana Methew, TK…" at bounding box center [166, 489] width 0 height 44
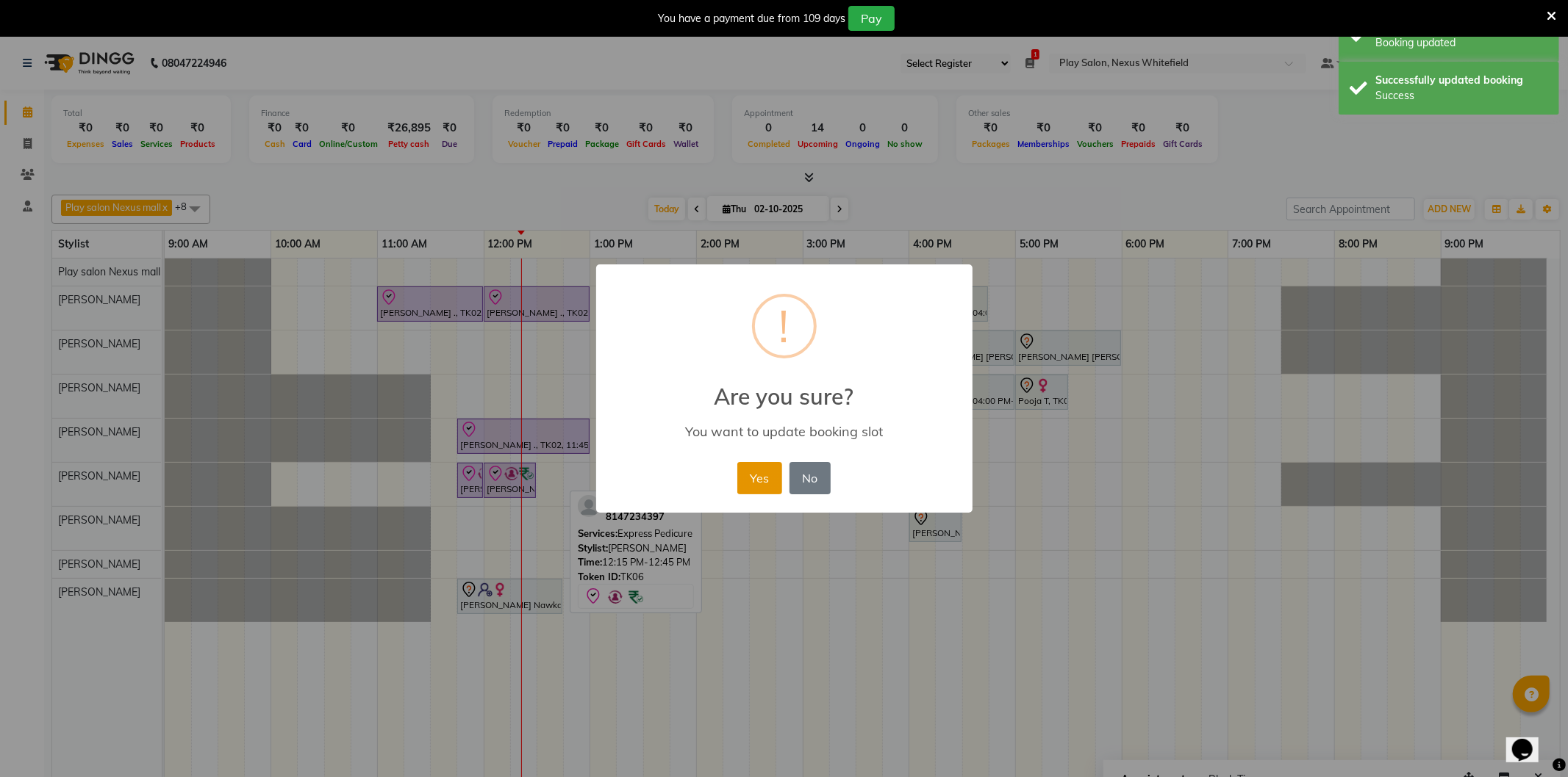
click at [764, 483] on button "Yes" at bounding box center [759, 478] width 45 height 32
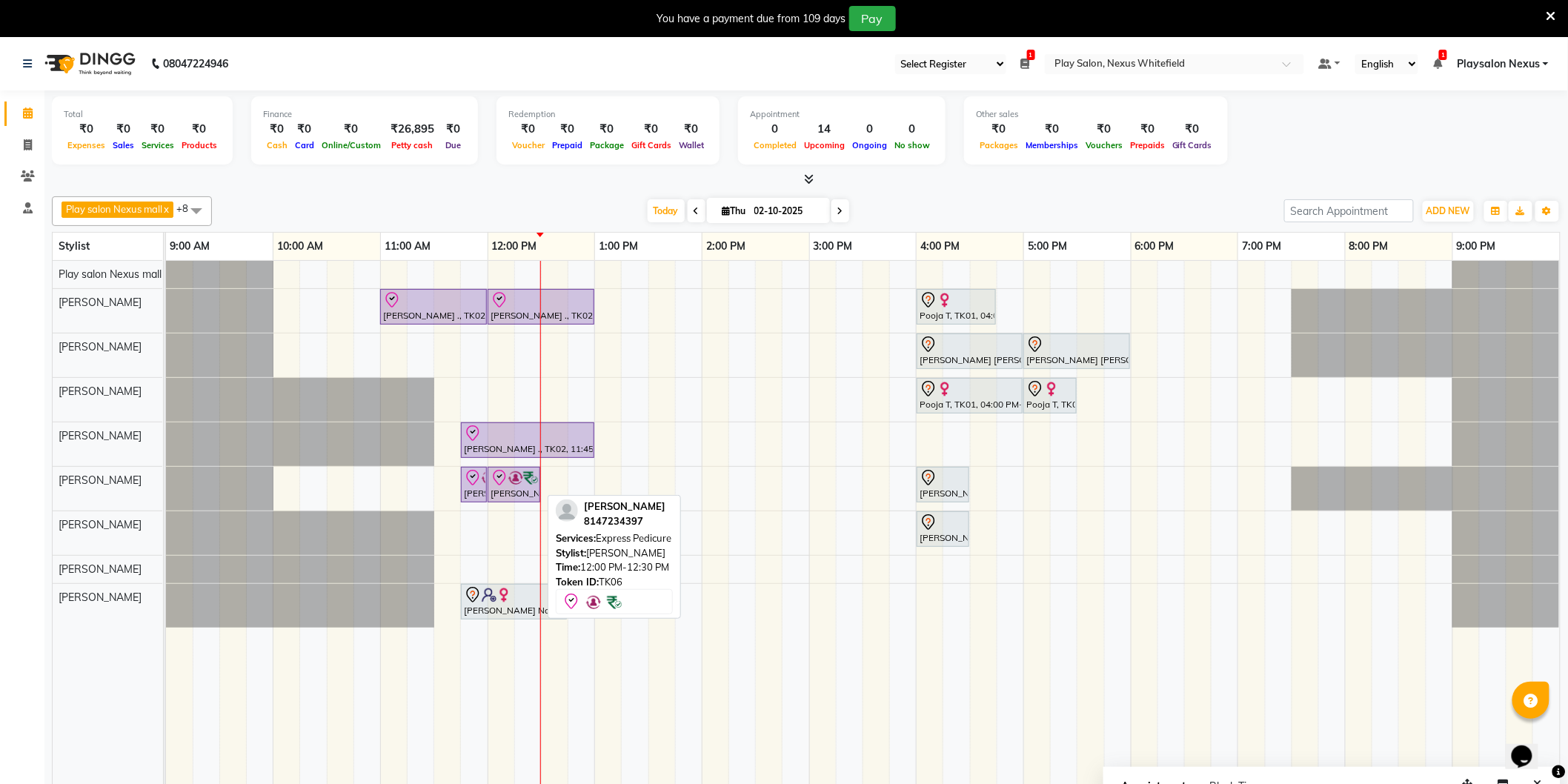
click at [507, 488] on div "[PERSON_NAME], TK06, 12:00 PM-12:30 PM, Express Pedicure" at bounding box center [513, 484] width 49 height 31
click at [512, 499] on div "[PERSON_NAME], TK06, 12:00 PM-12:30 PM, Express Pedicure" at bounding box center [513, 484] width 49 height 31
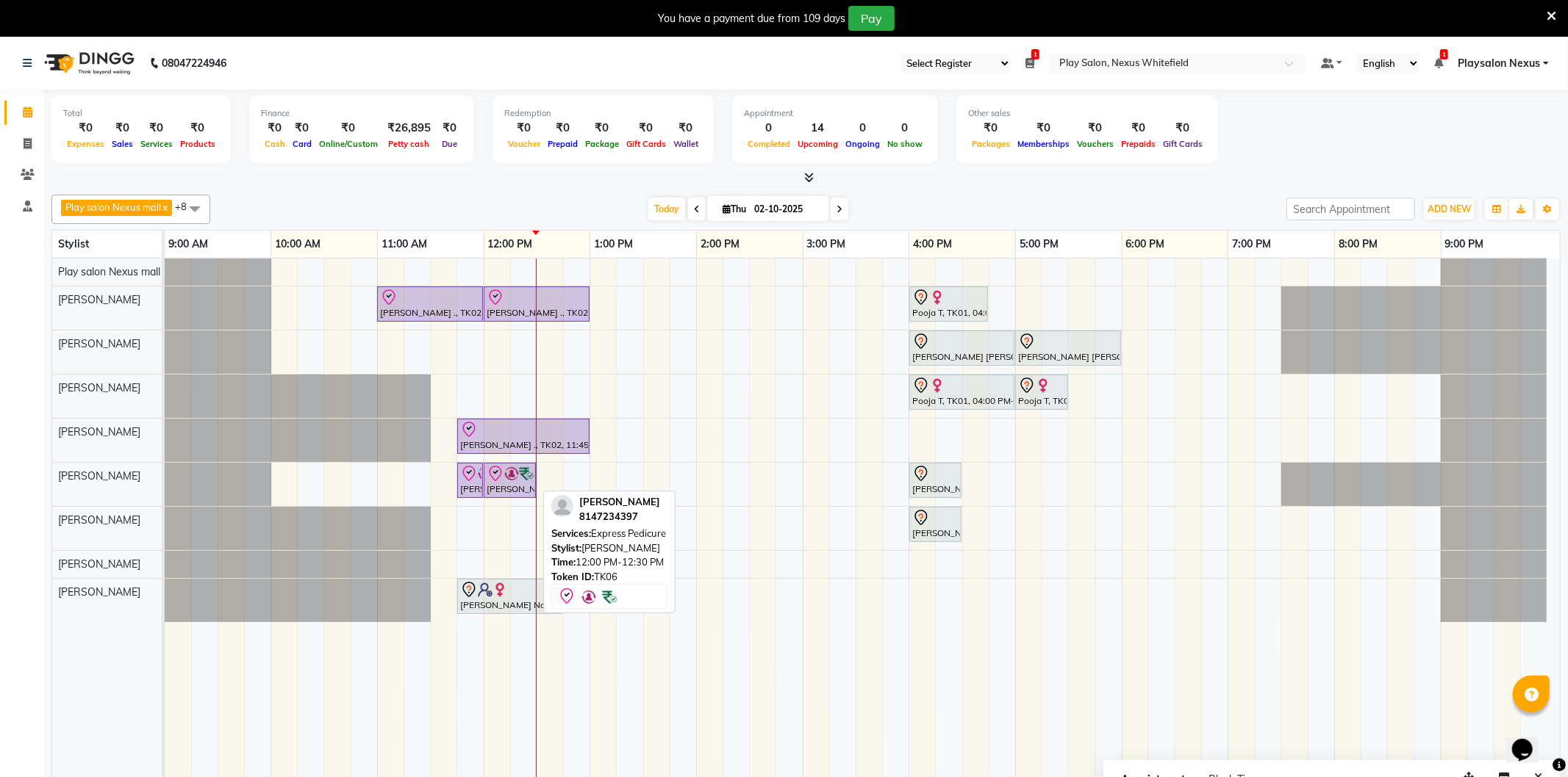
select select "8"
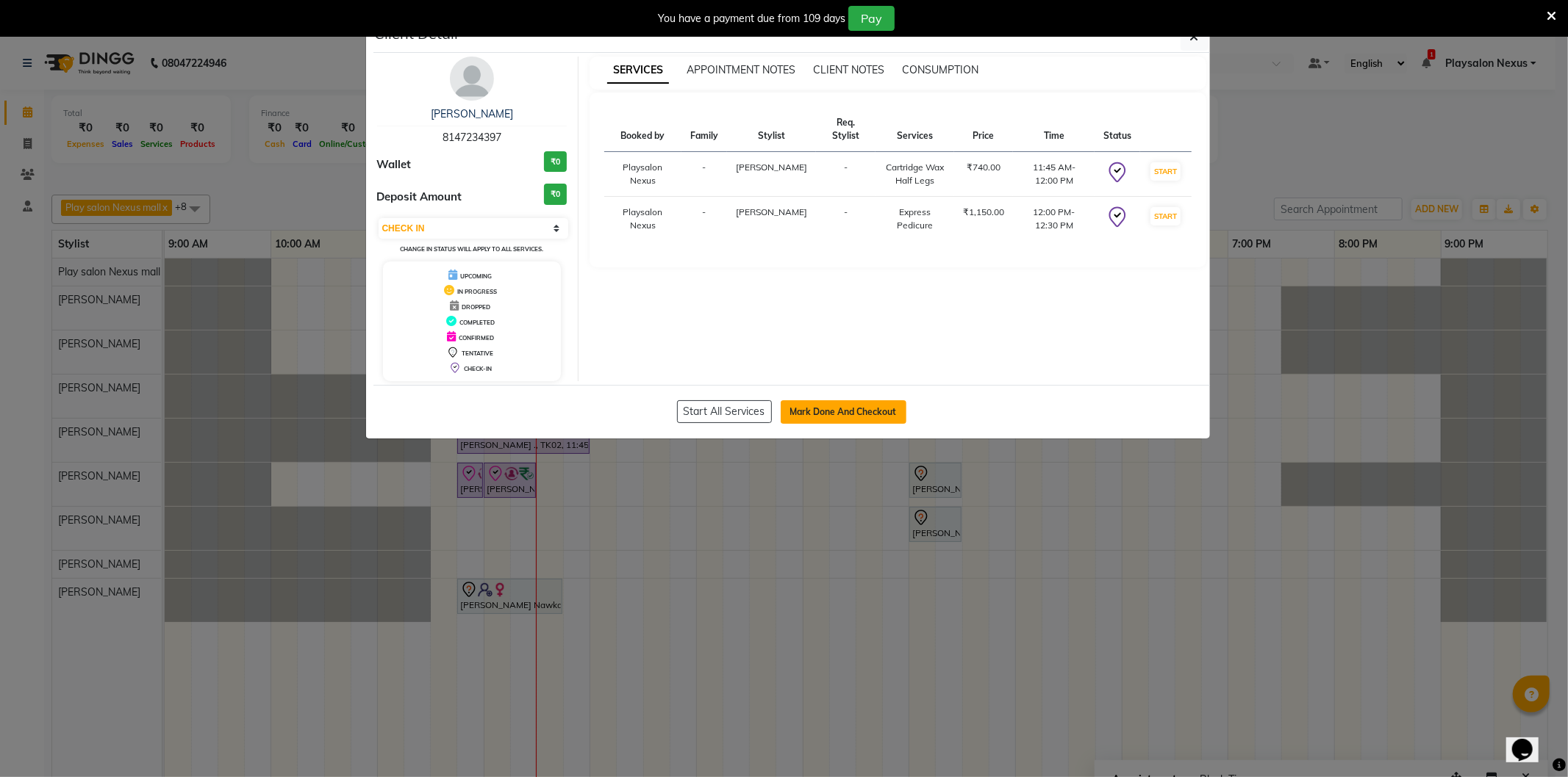
click at [833, 420] on button "Mark Done And Checkout" at bounding box center [844, 412] width 126 height 24
select select "service"
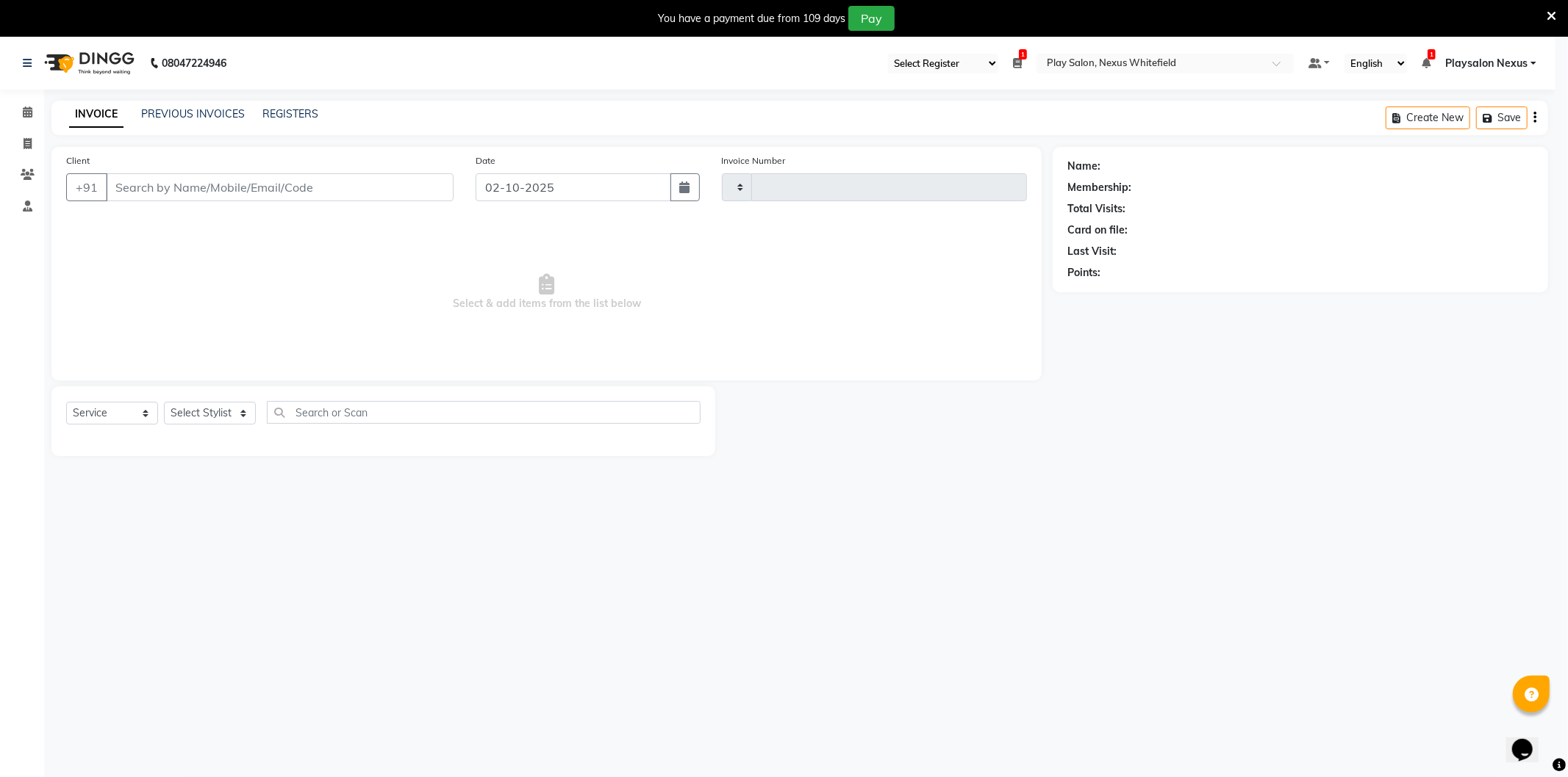
type input "3858"
select select "8356"
type input "81******97"
select select "81404"
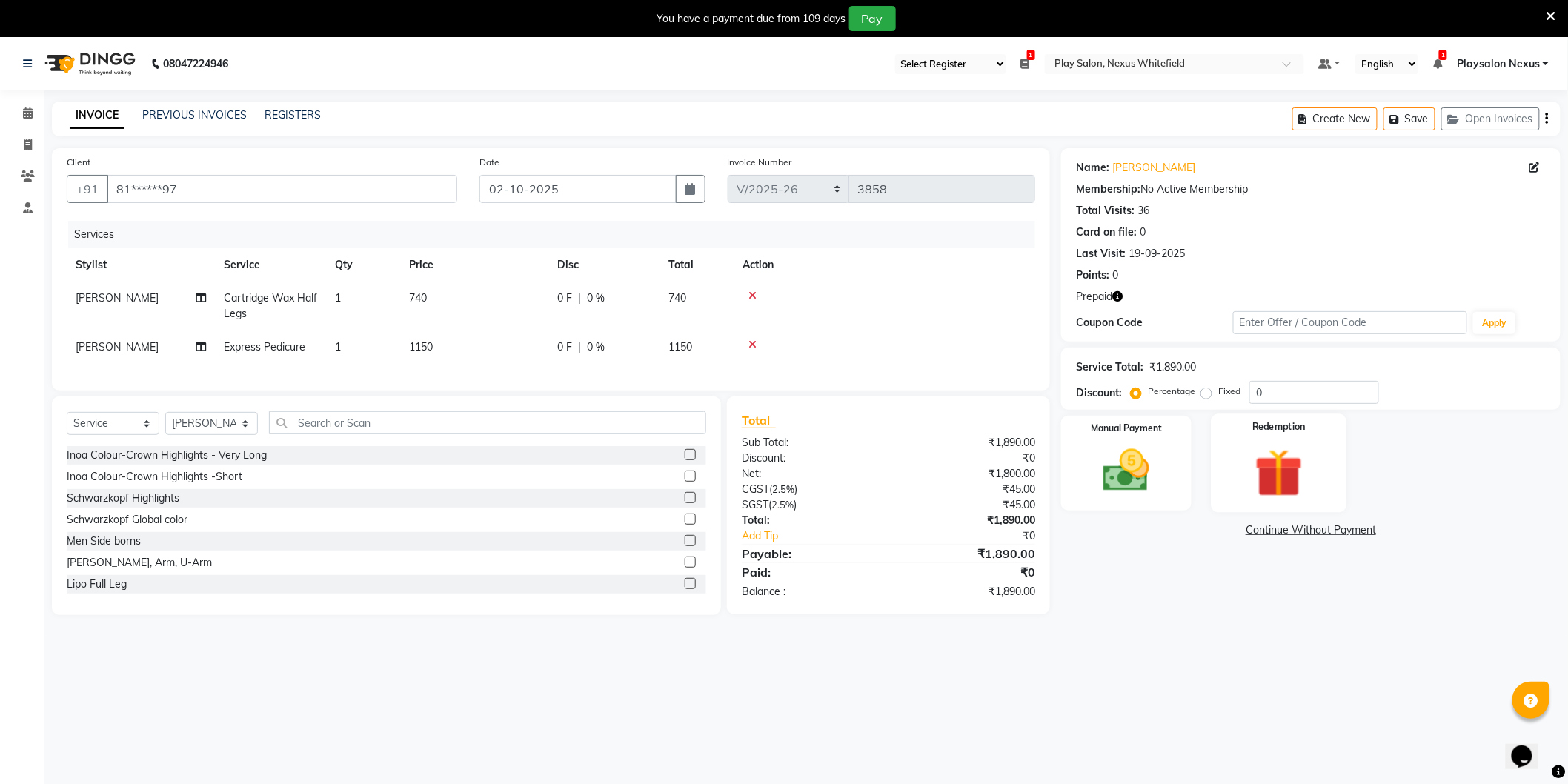
click at [1291, 477] on img at bounding box center [1278, 473] width 78 height 60
click at [1199, 529] on span "Prepaid 1" at bounding box center [1192, 532] width 48 height 17
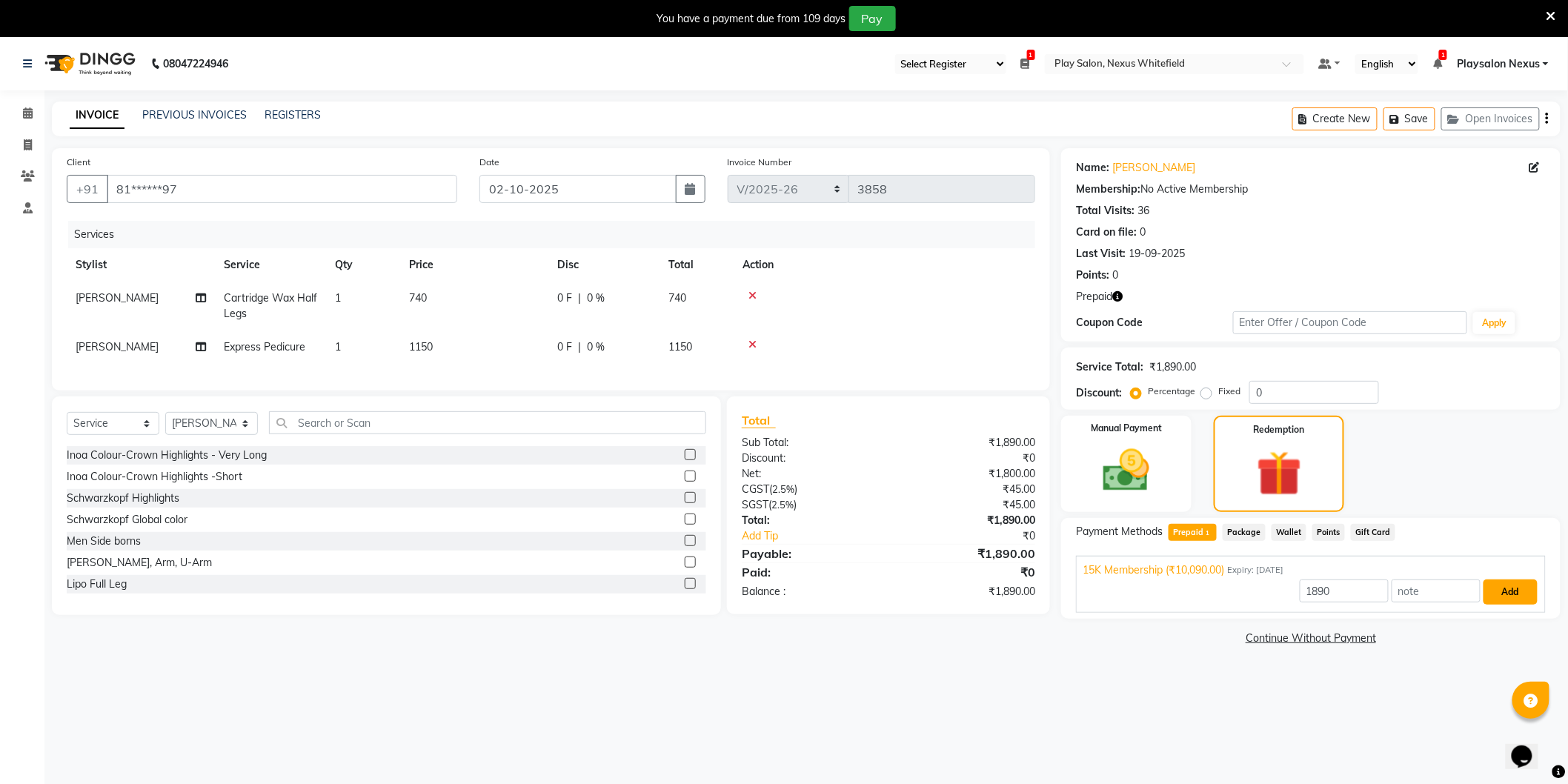
click at [1510, 583] on button "Add" at bounding box center [1510, 592] width 54 height 26
click at [1128, 569] on button "Send OTP" at bounding box center [1116, 580] width 77 height 26
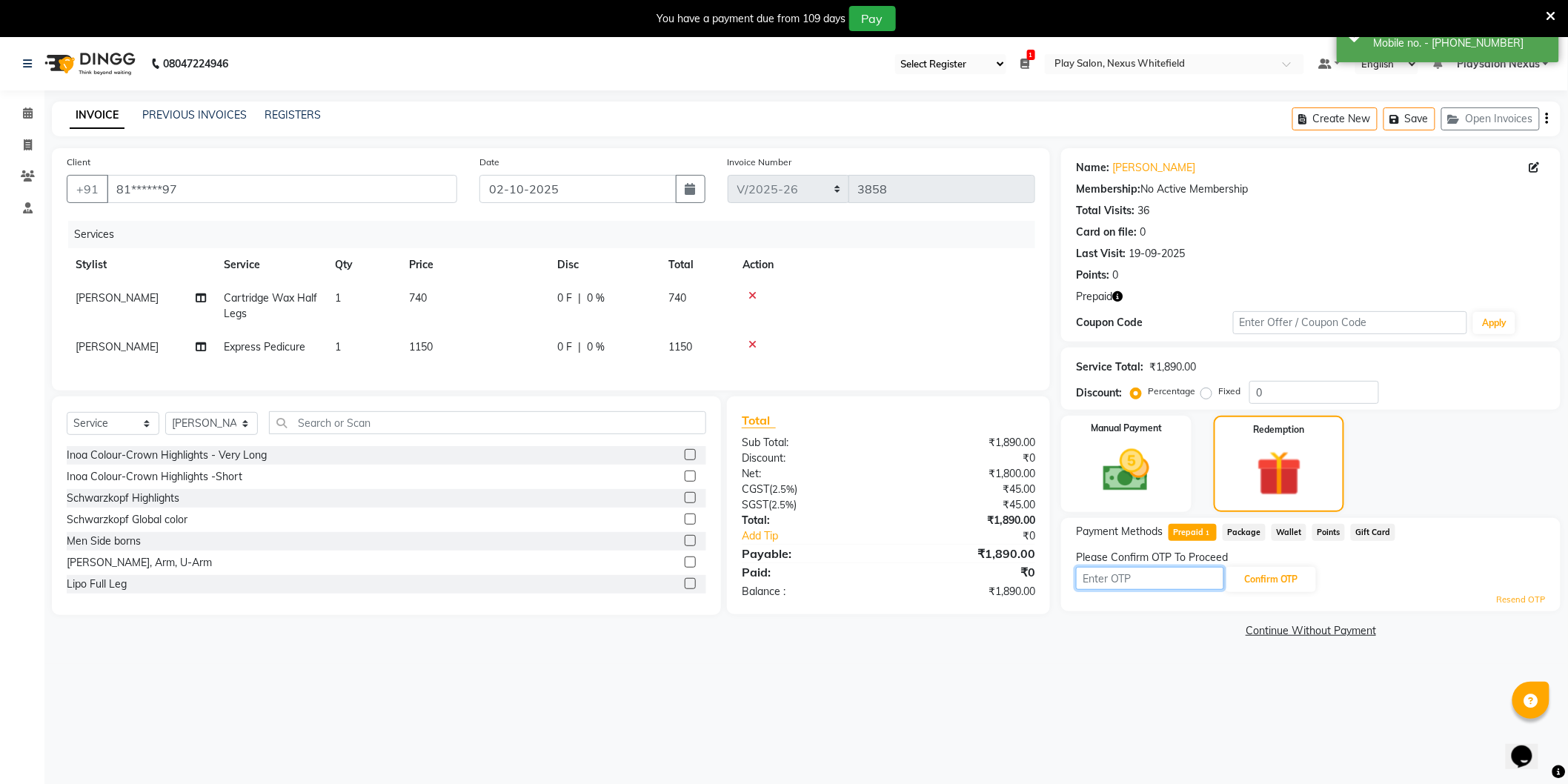
click at [1149, 572] on input "text" at bounding box center [1150, 579] width 148 height 23
drag, startPoint x: 1144, startPoint y: 582, endPoint x: 1025, endPoint y: 582, distance: 119.0
click at [1026, 582] on div "Client +91 81******97 Date 02-10-2025 Invoice Number Import/2025-26 V/2025 V/20…" at bounding box center [806, 395] width 1531 height 494
click at [1108, 573] on input "text" at bounding box center [1150, 579] width 148 height 23
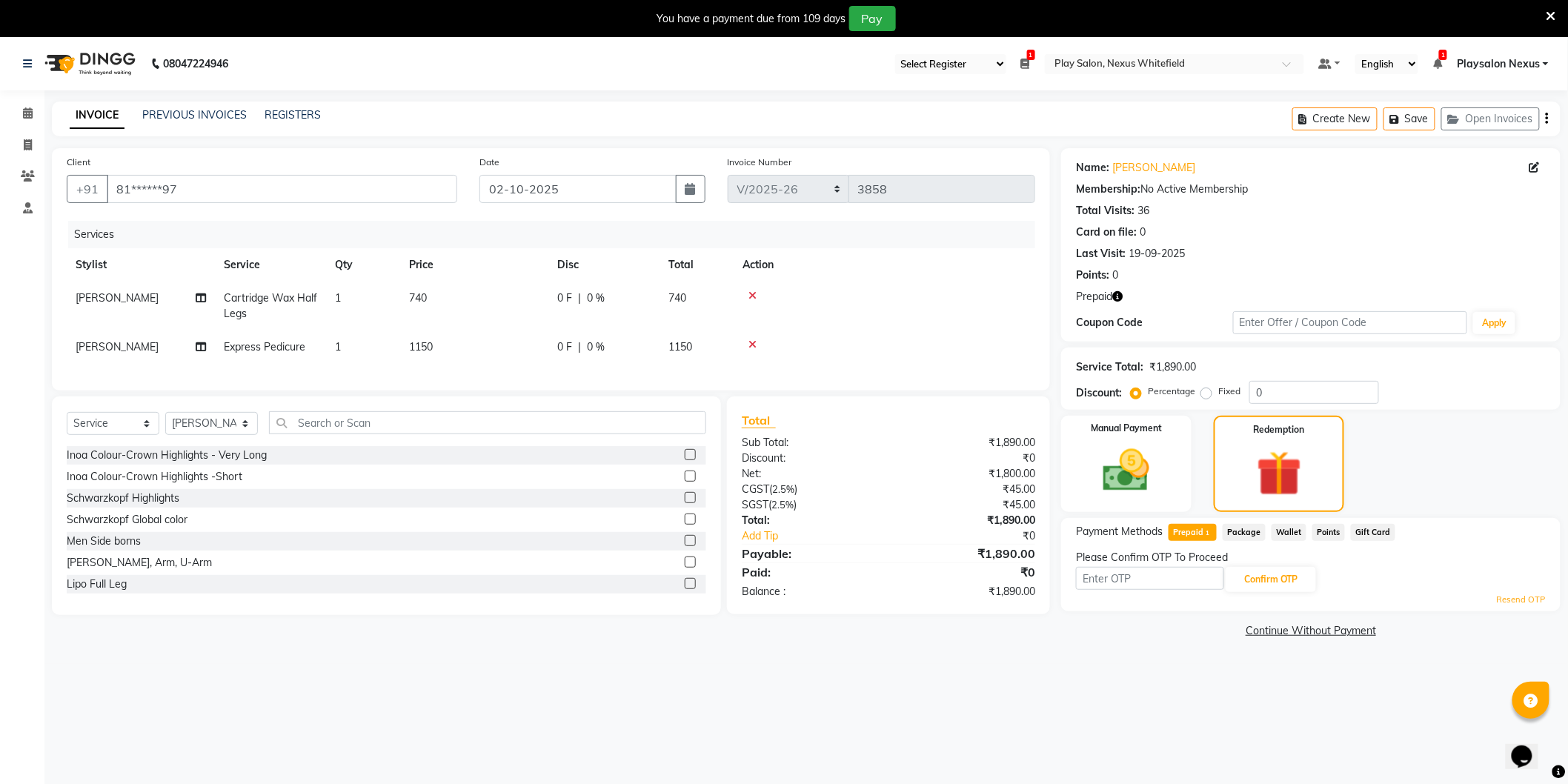
click at [1528, 599] on link "Resend OTP" at bounding box center [1521, 600] width 49 height 12
click at [1547, 18] on icon at bounding box center [1550, 16] width 10 height 13
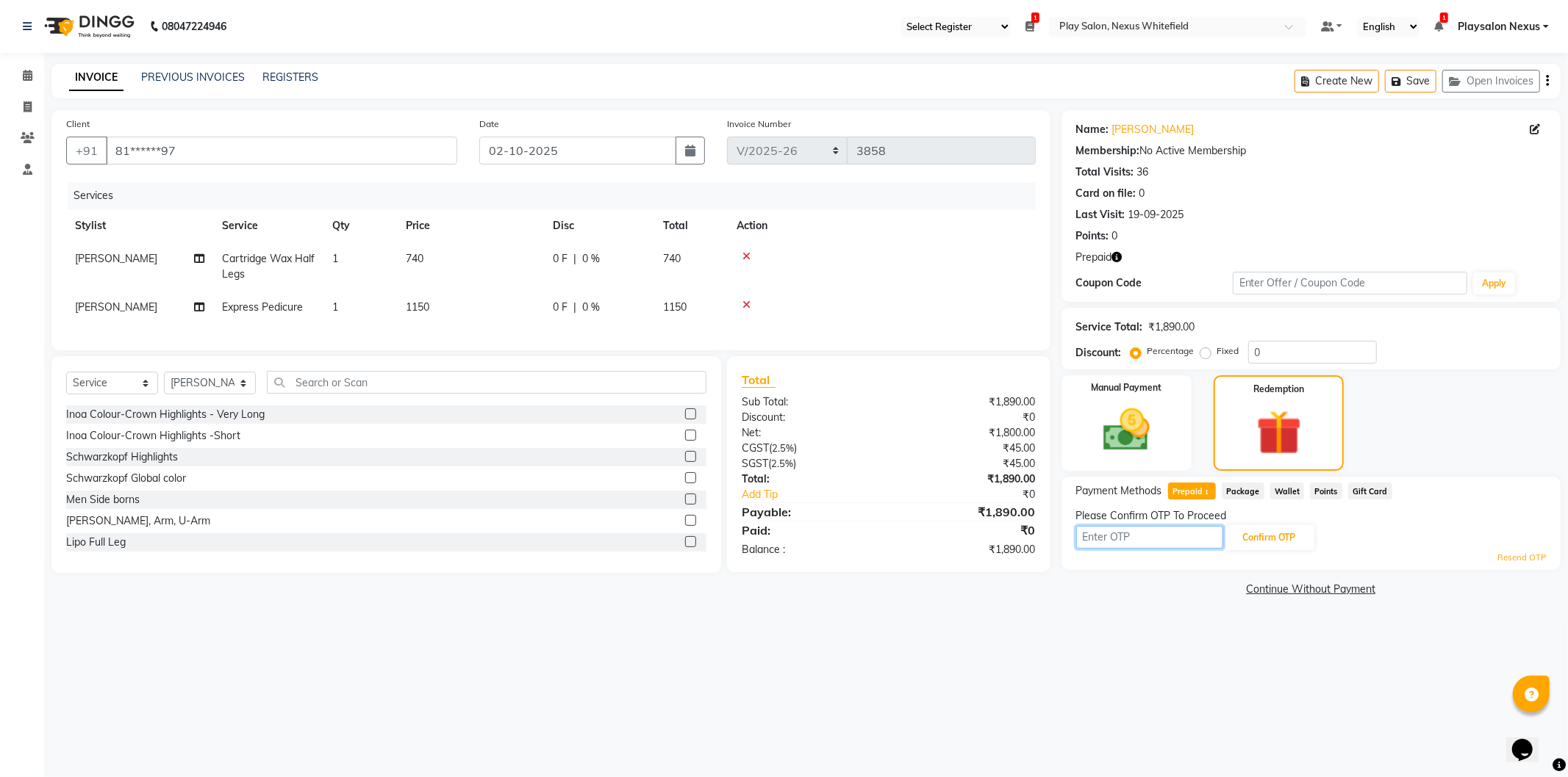
drag, startPoint x: 1126, startPoint y: 538, endPoint x: 1128, endPoint y: 511, distance: 27.1
click at [1125, 524] on div "Confirm OTP" at bounding box center [1311, 538] width 470 height 28
type input "9788"
click at [1263, 537] on button "Confirm OTP" at bounding box center [1269, 538] width 90 height 25
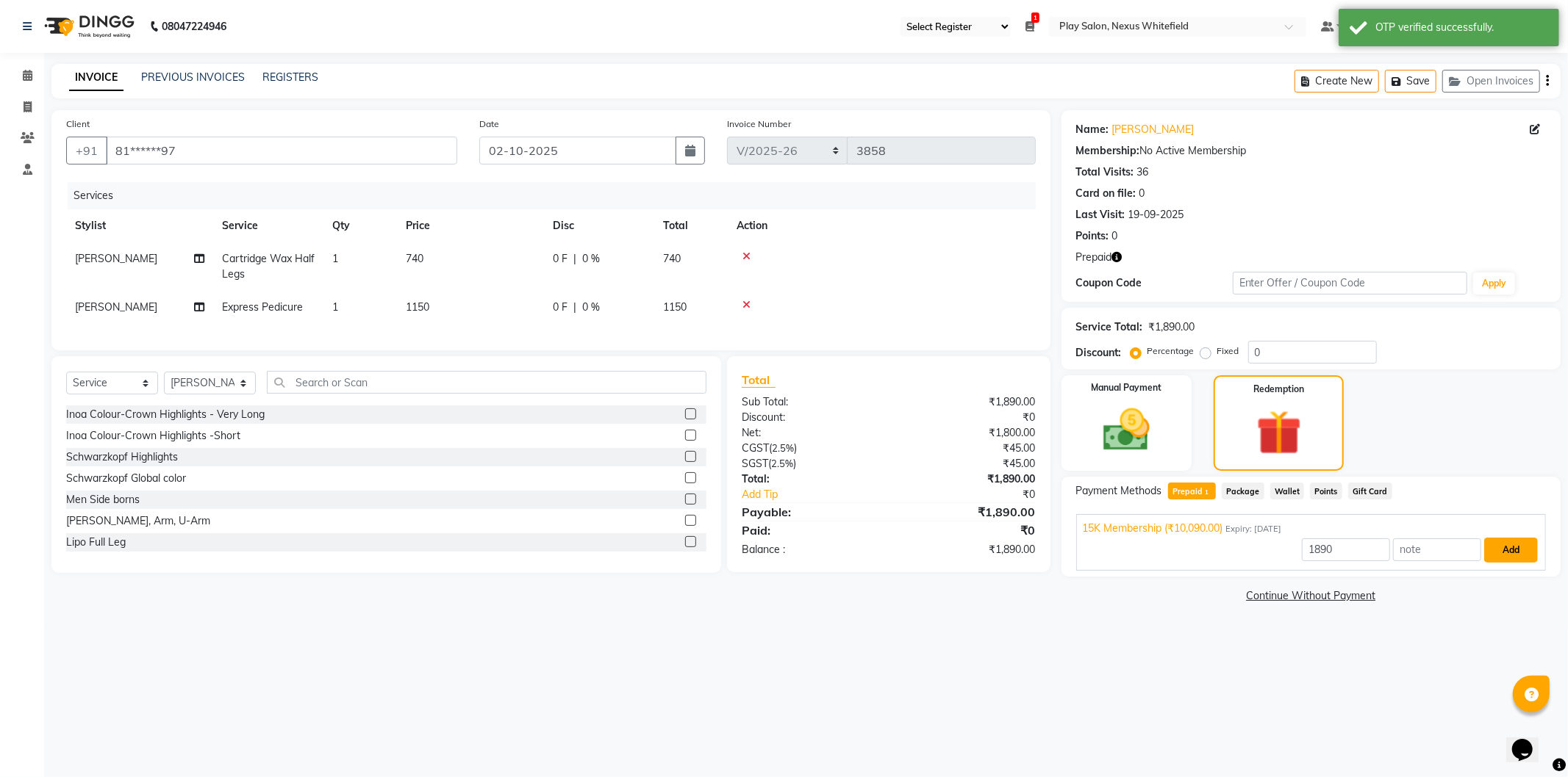
drag, startPoint x: 1513, startPoint y: 550, endPoint x: 1494, endPoint y: 546, distance: 19.4
click at [1511, 549] on button "Add" at bounding box center [1510, 550] width 53 height 25
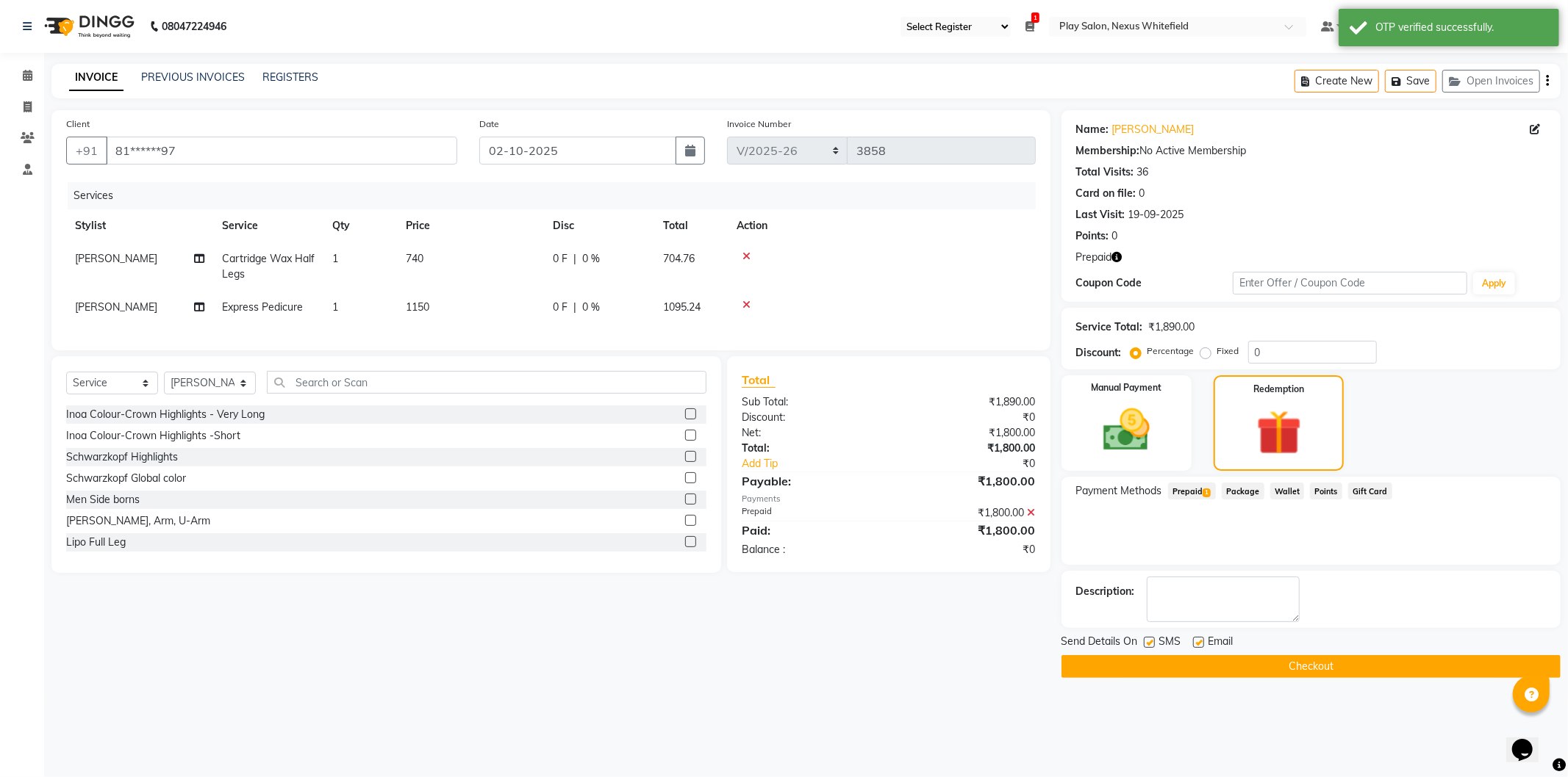
click at [1190, 494] on span "Prepaid 1" at bounding box center [1192, 491] width 48 height 17
click at [1302, 666] on button "Checkout" at bounding box center [1310, 667] width 499 height 23
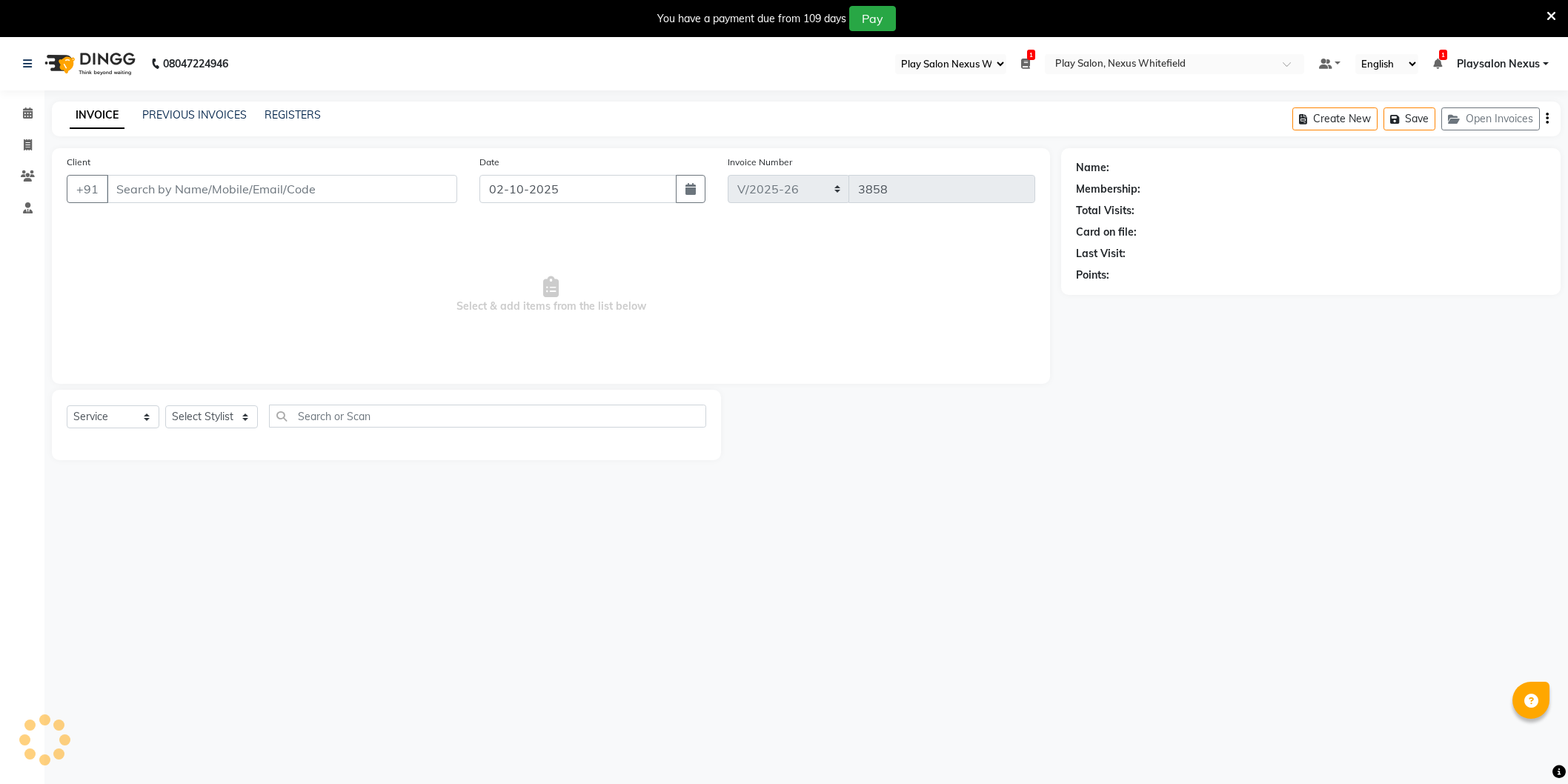
select select "106"
select select "8356"
select select "service"
type input "81******97"
select select "81404"
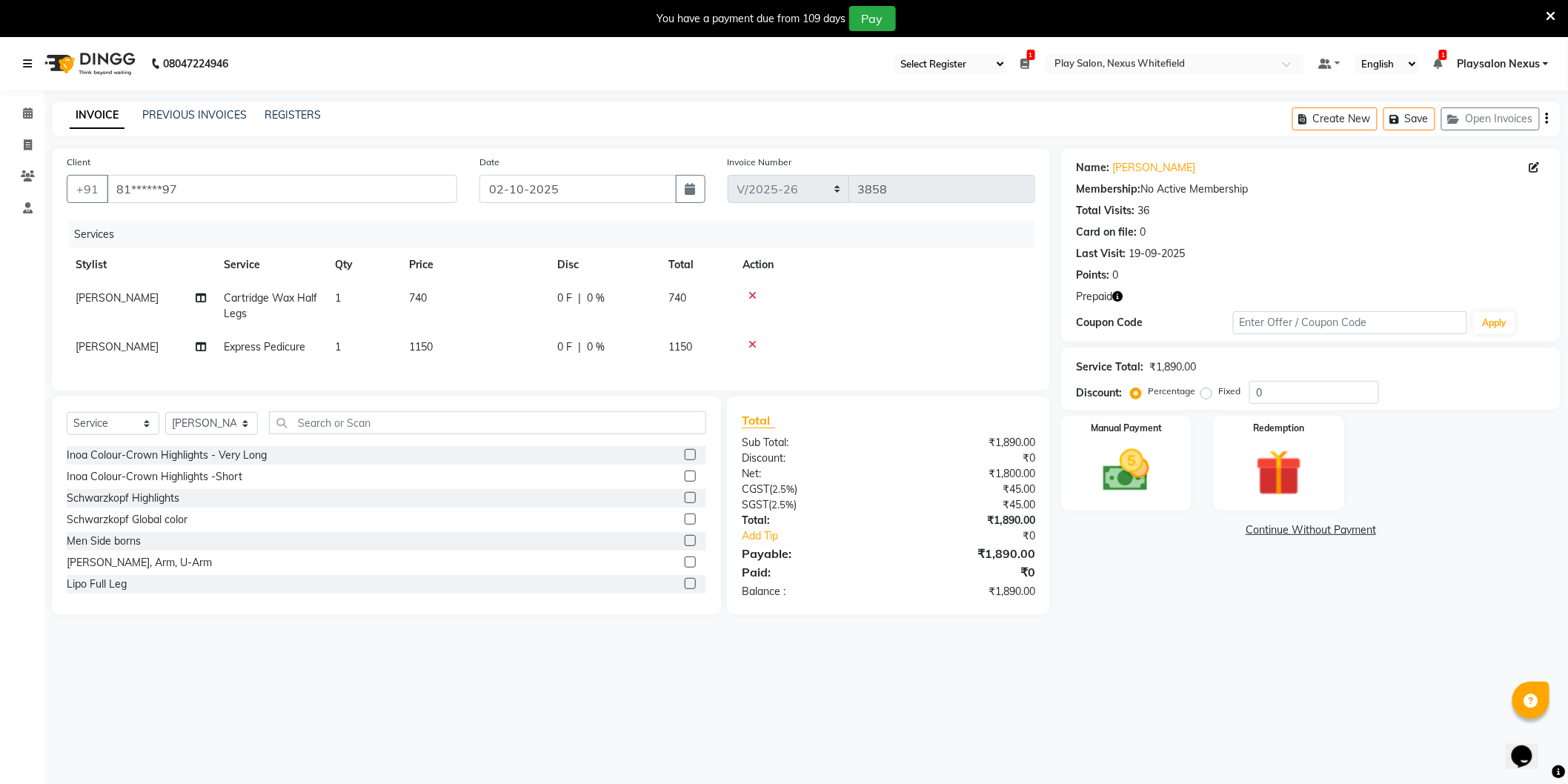
click at [32, 64] on link at bounding box center [30, 63] width 15 height 41
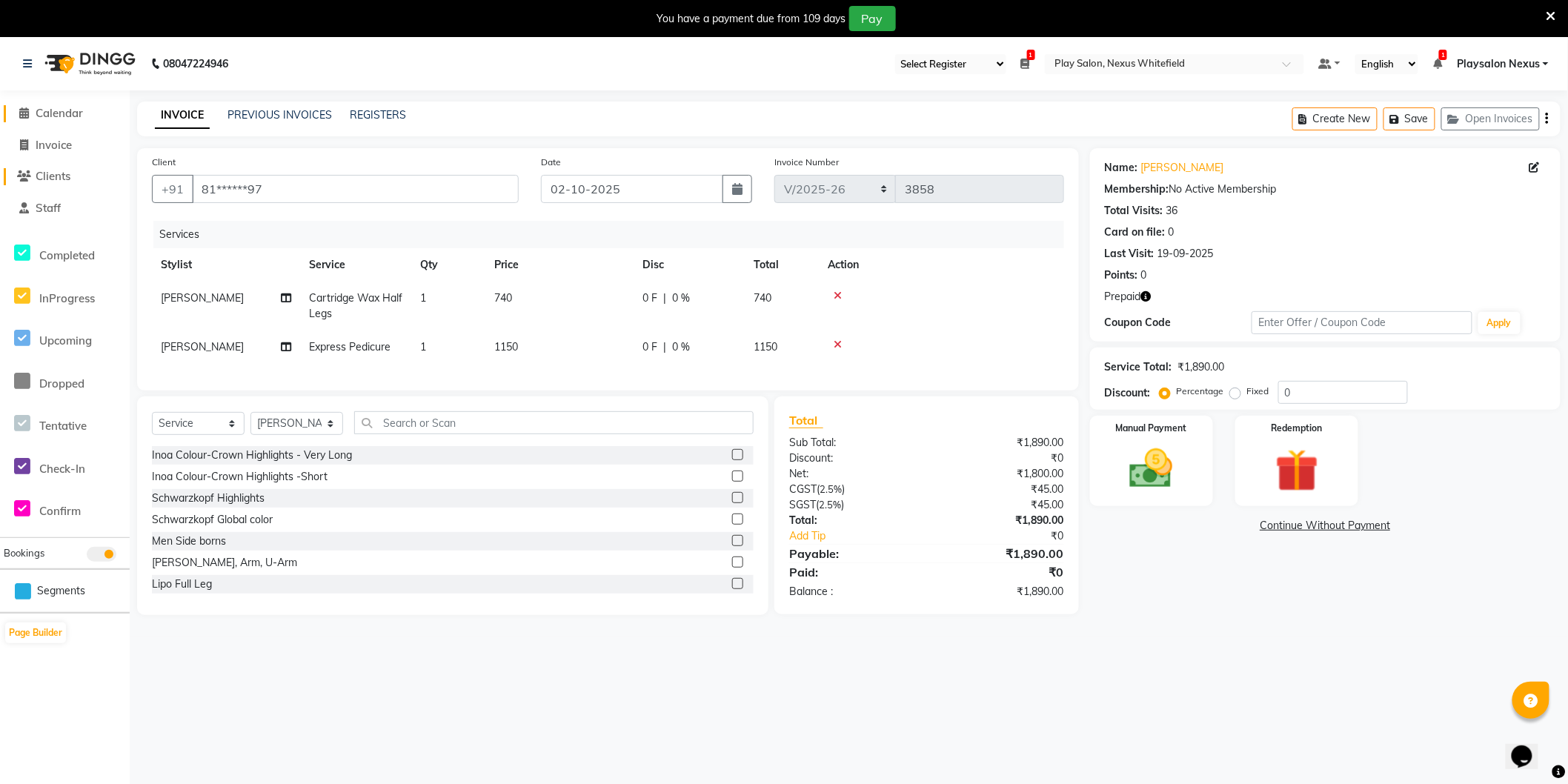
drag, startPoint x: 56, startPoint y: 110, endPoint x: 69, endPoint y: 175, distance: 66.3
click at [57, 110] on span "Calendar" at bounding box center [59, 113] width 48 height 14
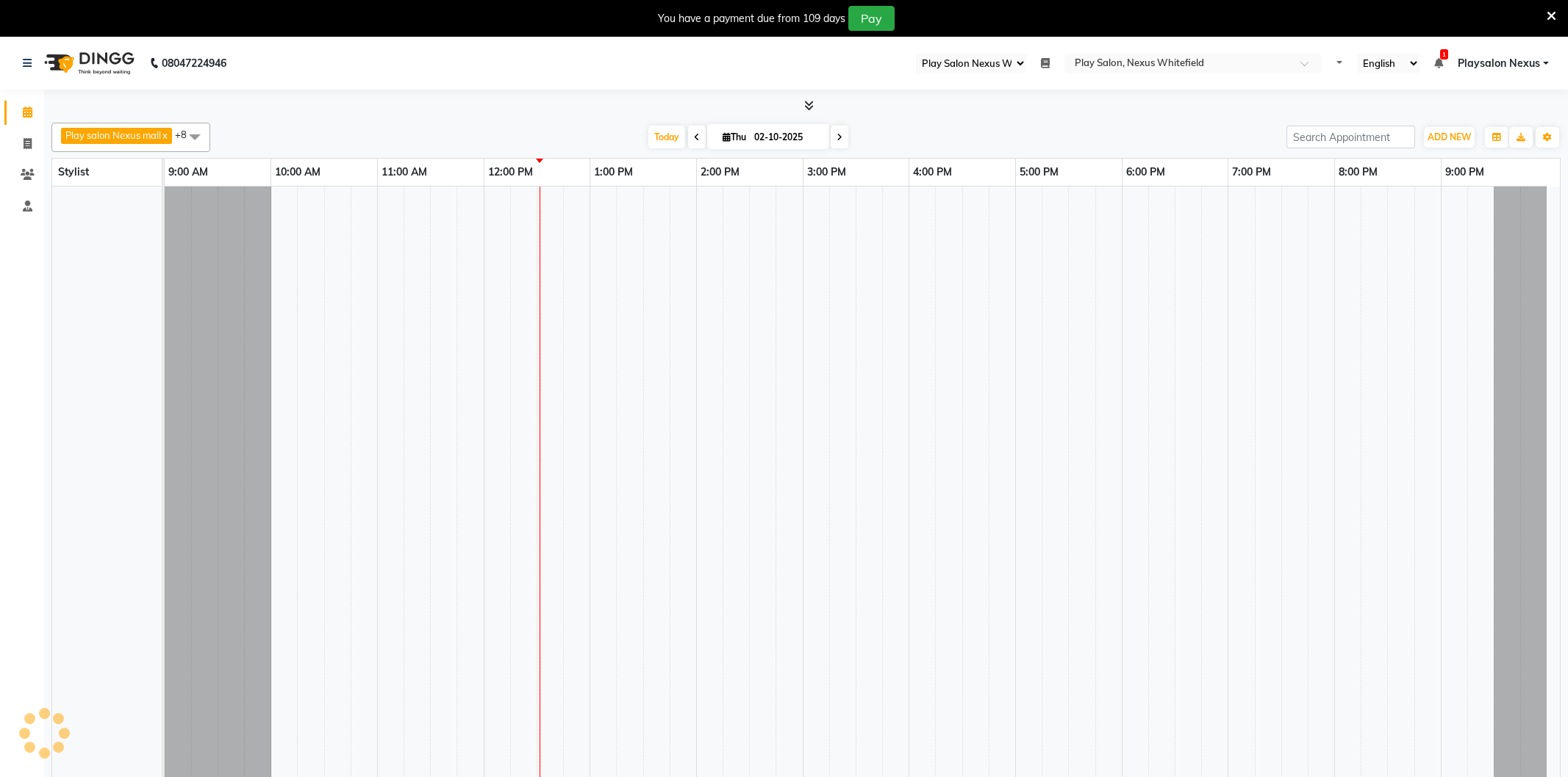
select select "106"
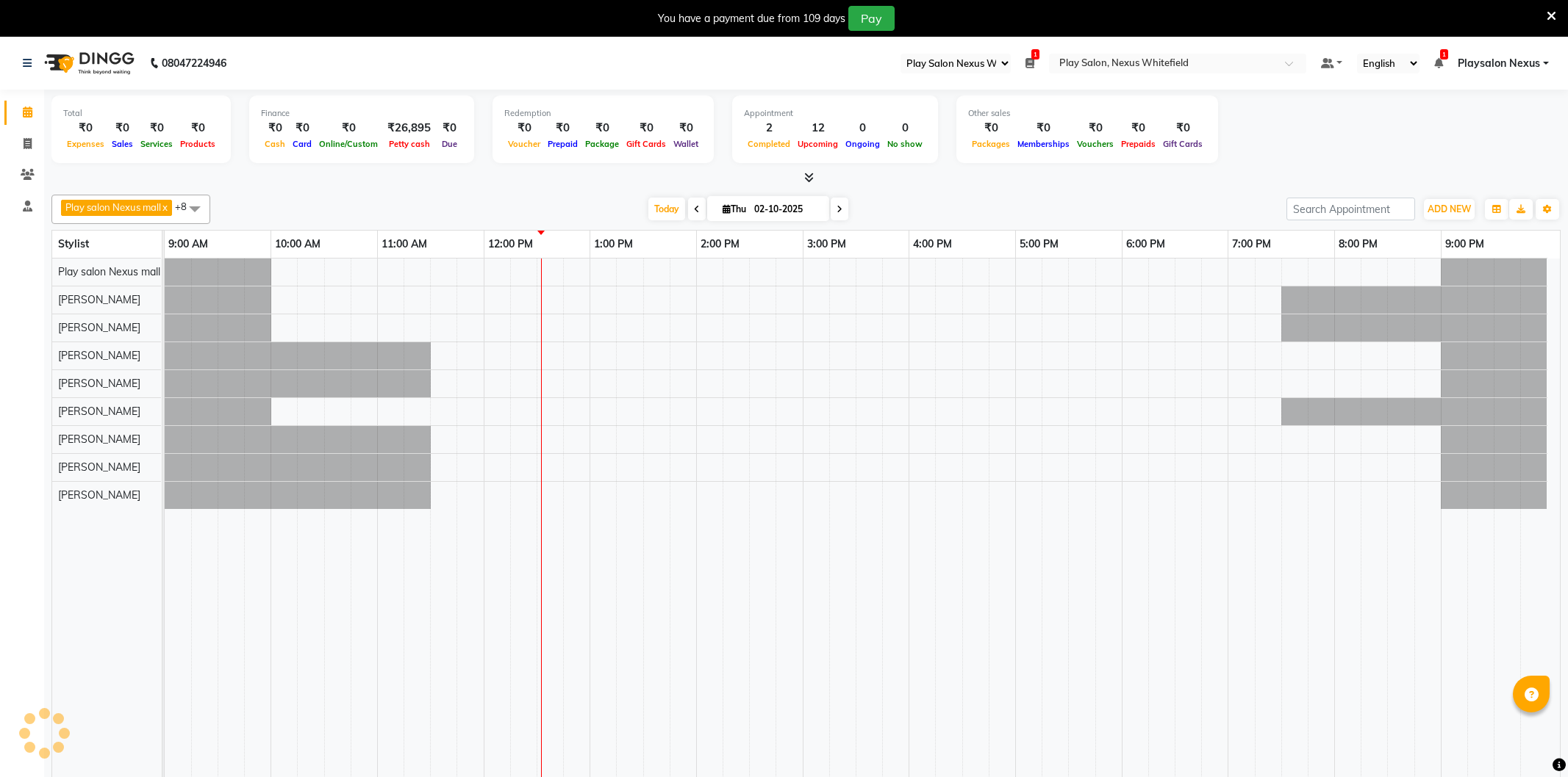
select select "106"
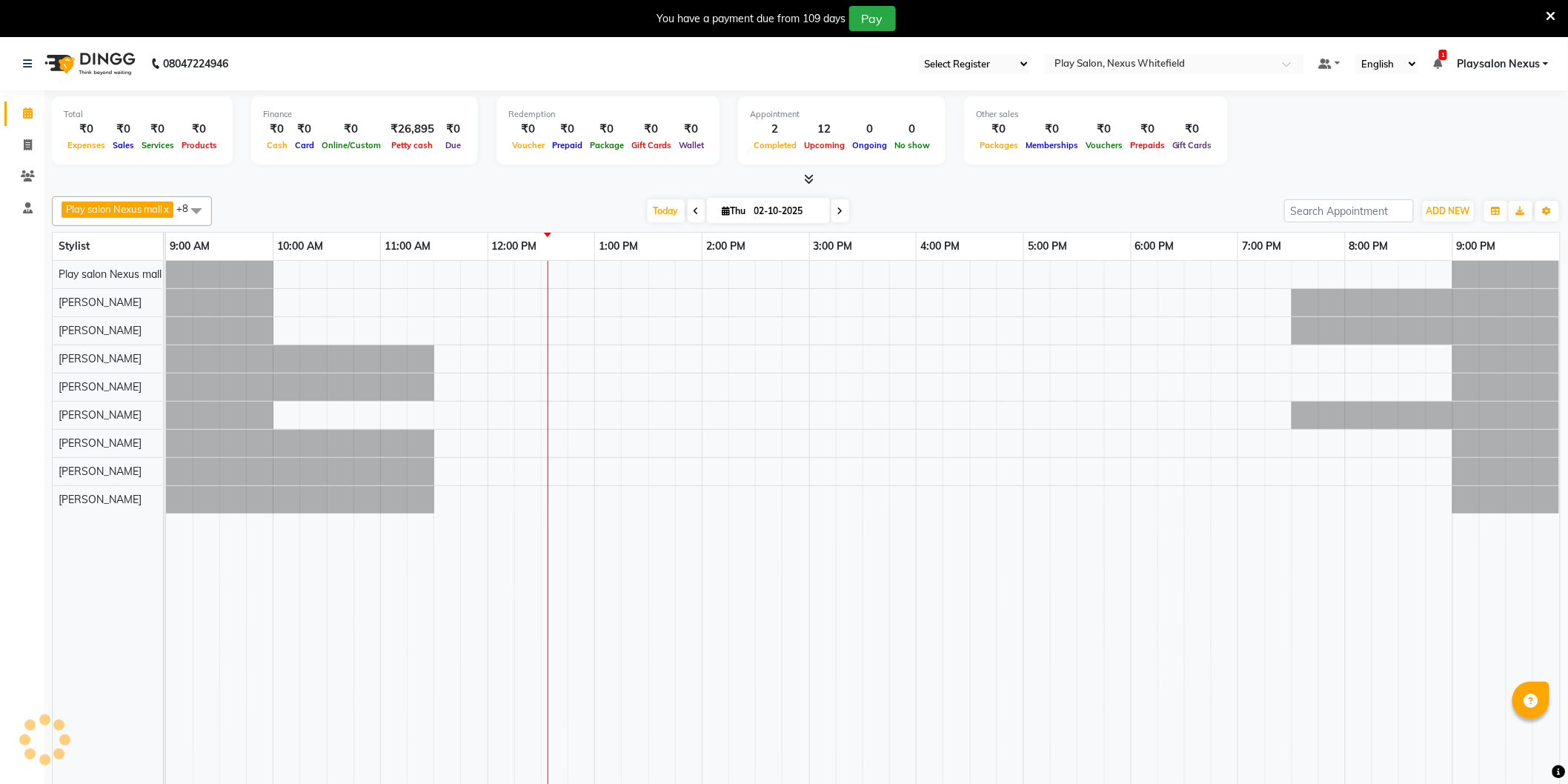
select select "106"
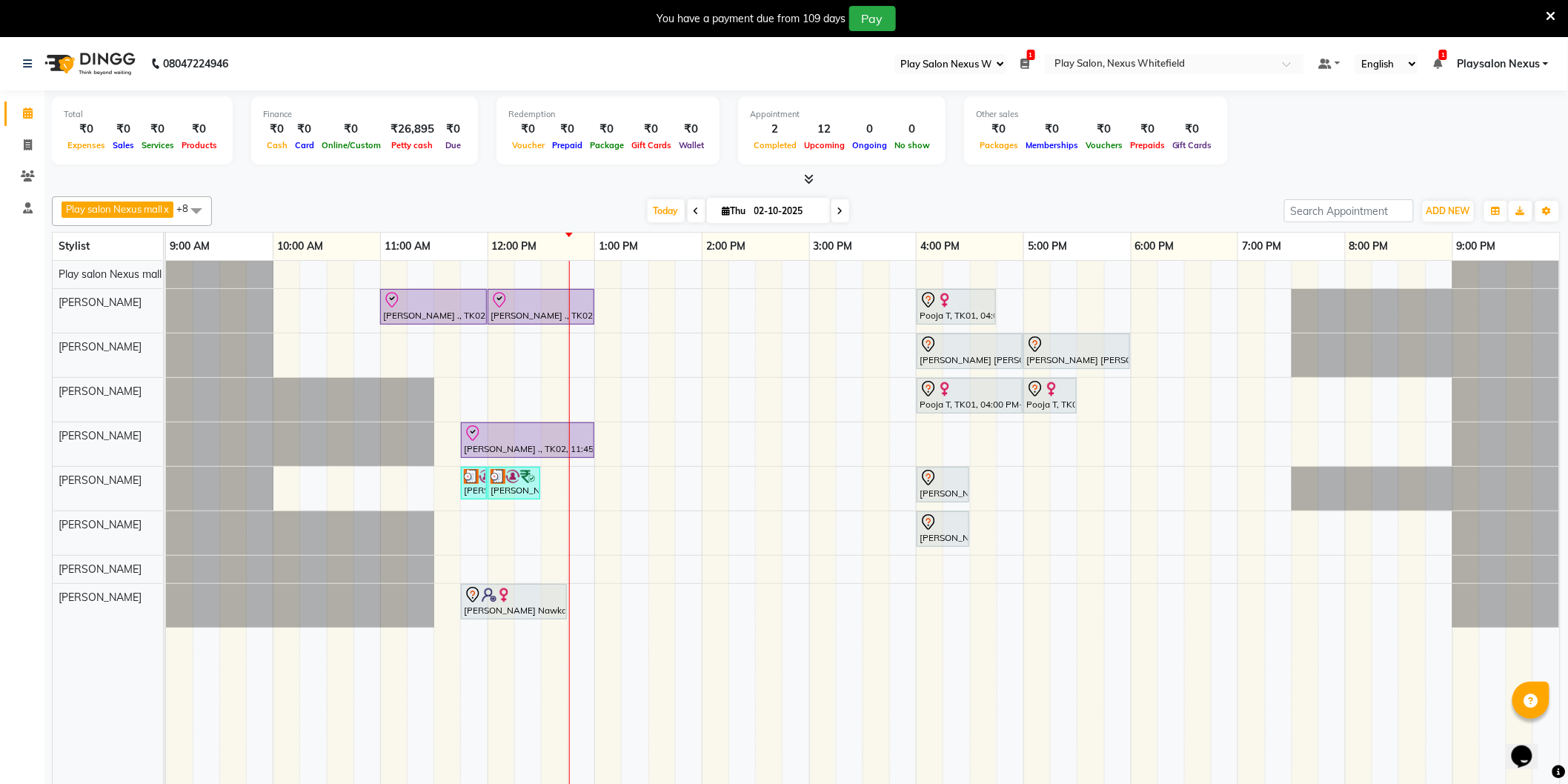
click at [734, 211] on span "Thu" at bounding box center [733, 211] width 31 height 11
select select "10"
select select "2025"
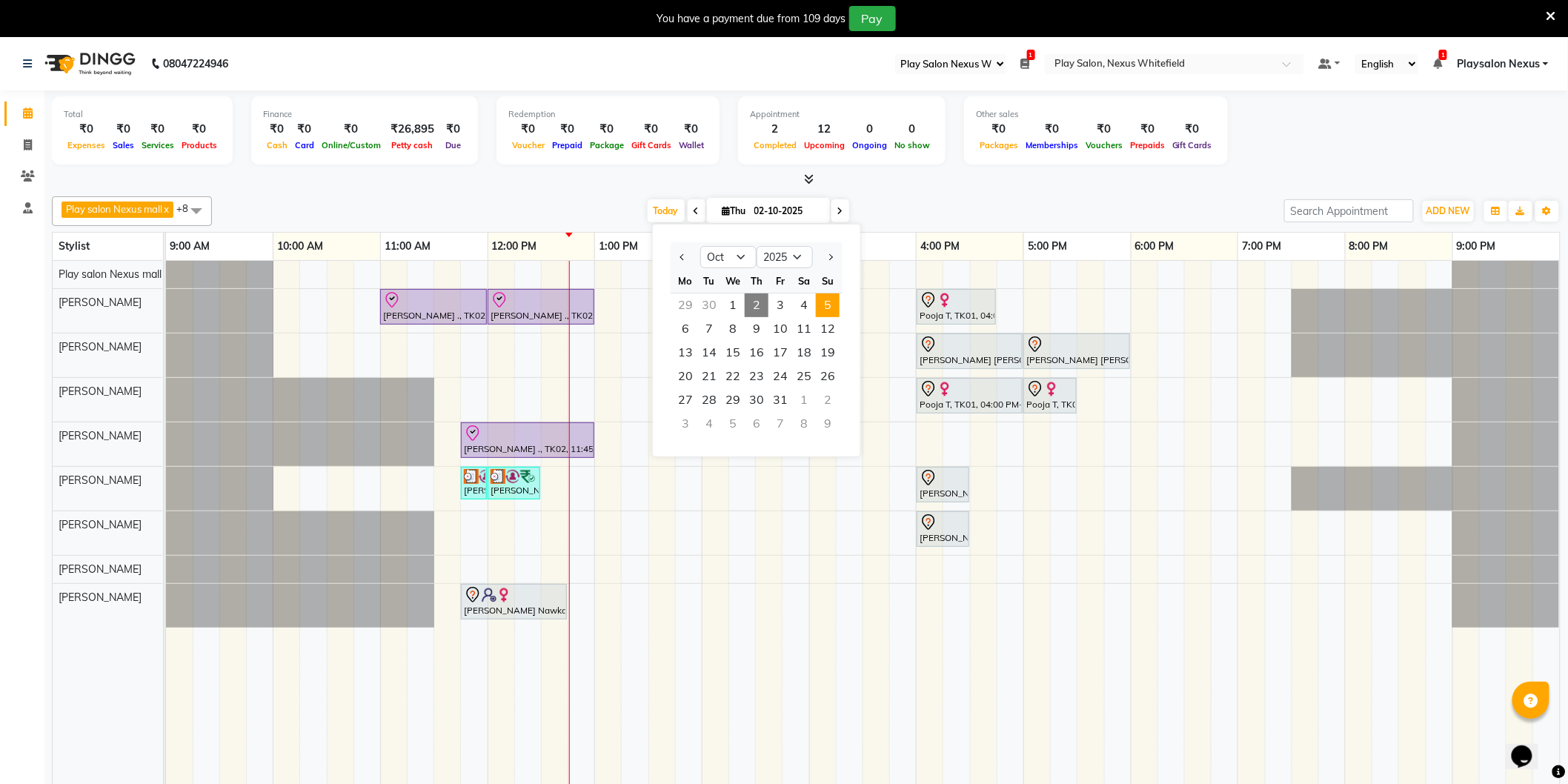
click at [824, 307] on span "5" at bounding box center [828, 305] width 24 height 24
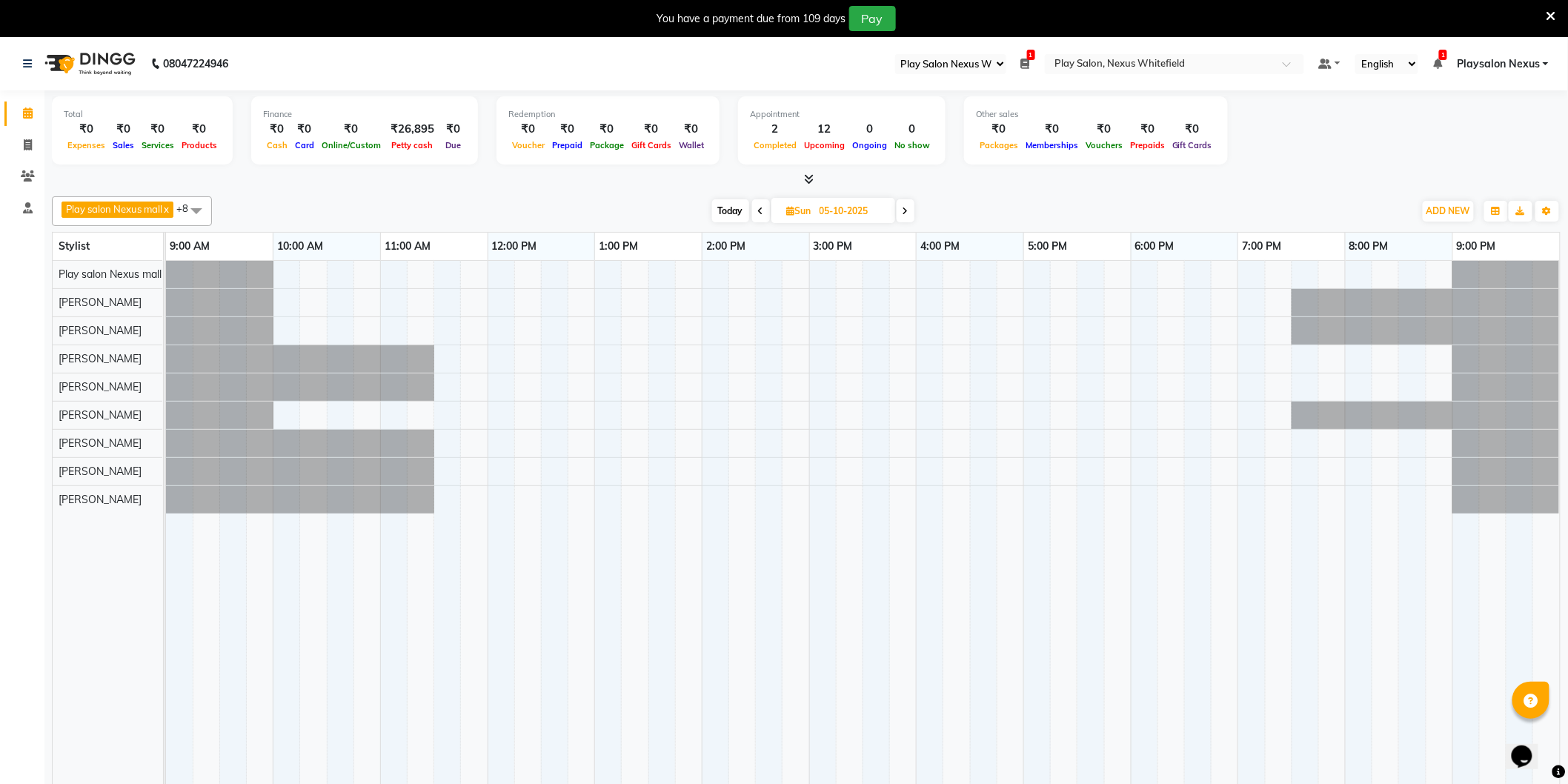
click at [726, 218] on span "Today" at bounding box center [731, 211] width 37 height 23
type input "02-10-2025"
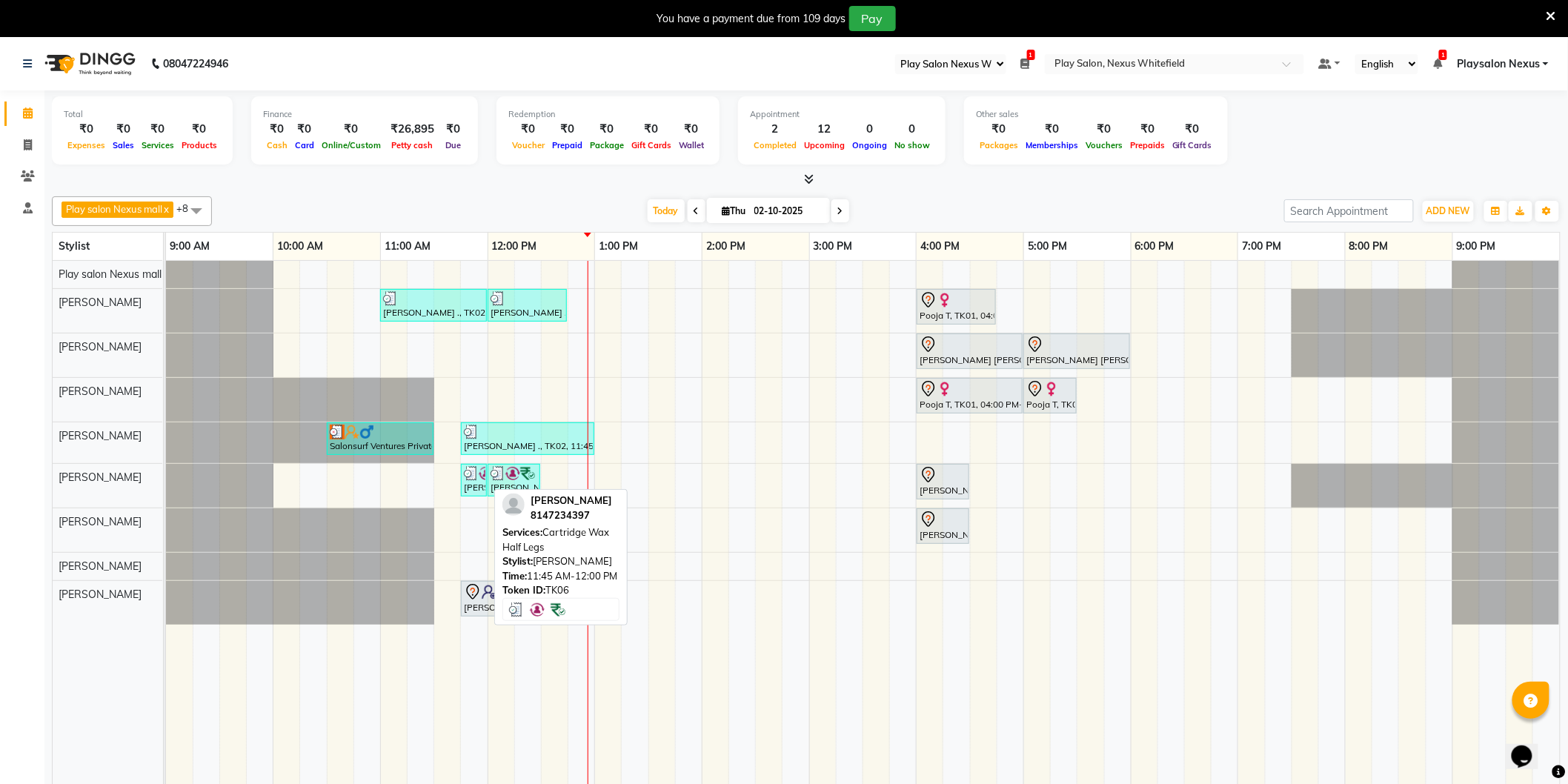
click at [471, 482] on div "[PERSON_NAME], TK06, 11:45 AM-12:00 PM, Cartridge Wax Half Legs" at bounding box center [474, 480] width 23 height 28
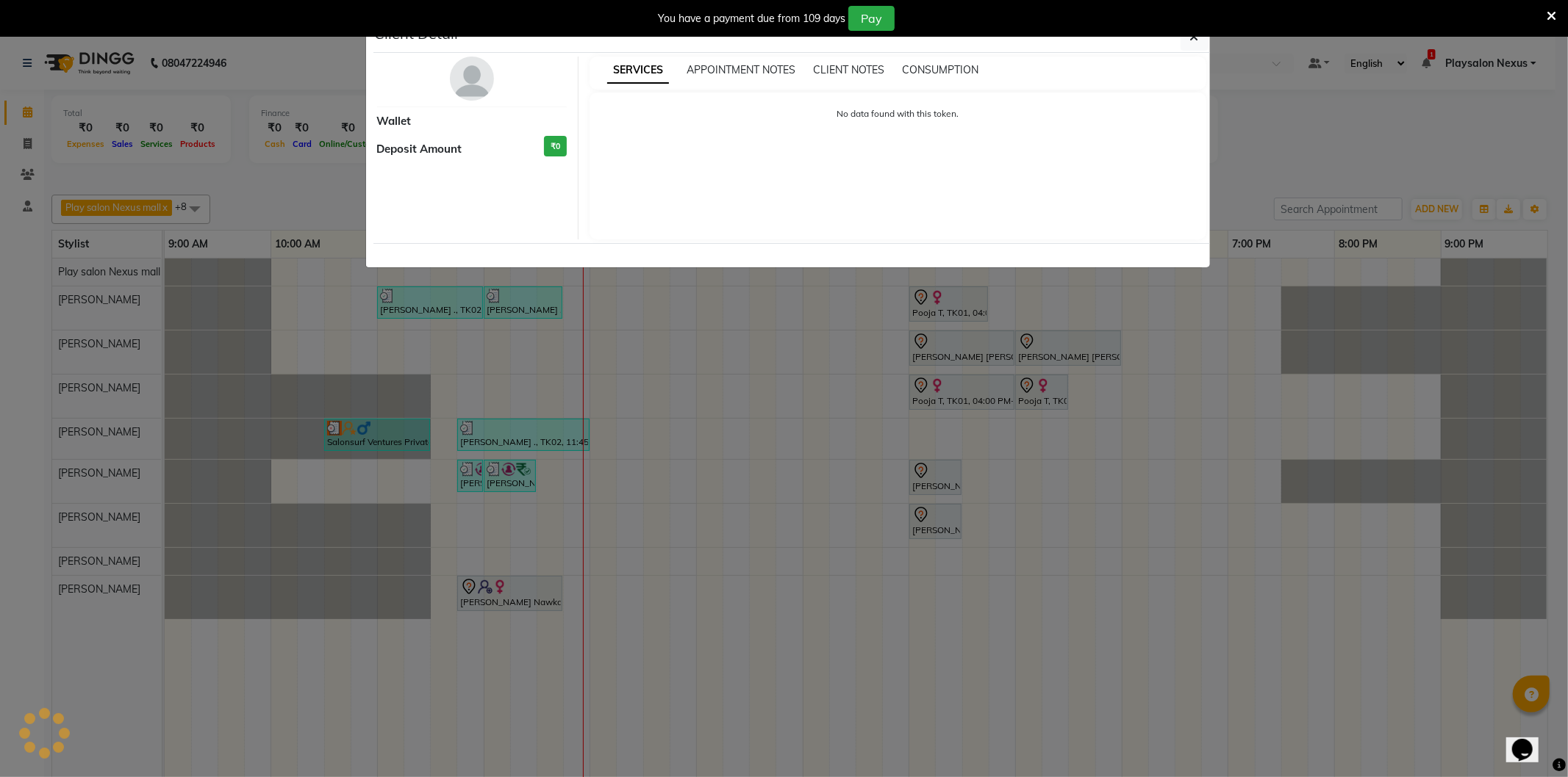
select select "3"
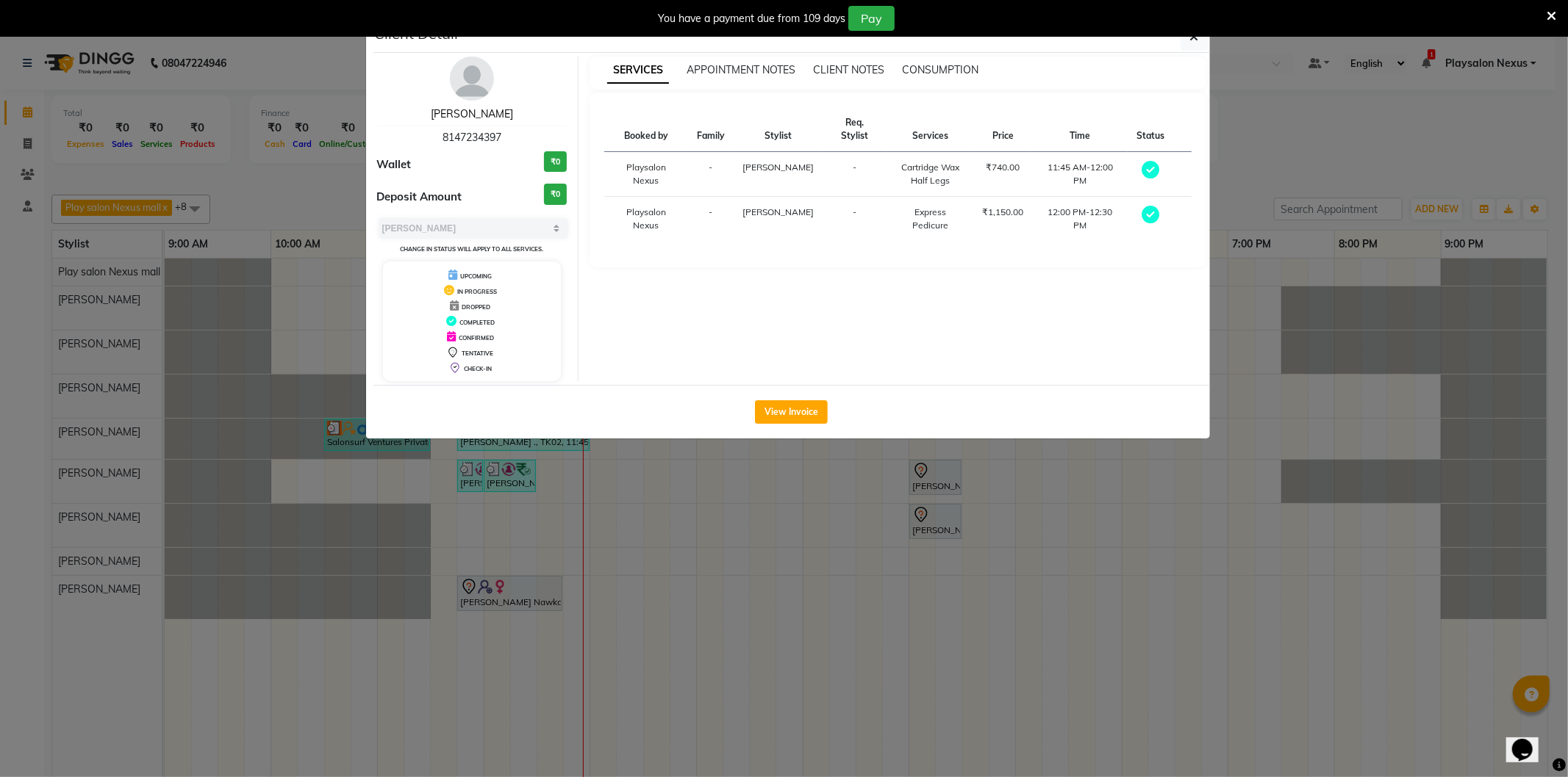
drag, startPoint x: 481, startPoint y: 113, endPoint x: 490, endPoint y: 113, distance: 9.0
click at [481, 113] on link "[PERSON_NAME]" at bounding box center [472, 113] width 82 height 13
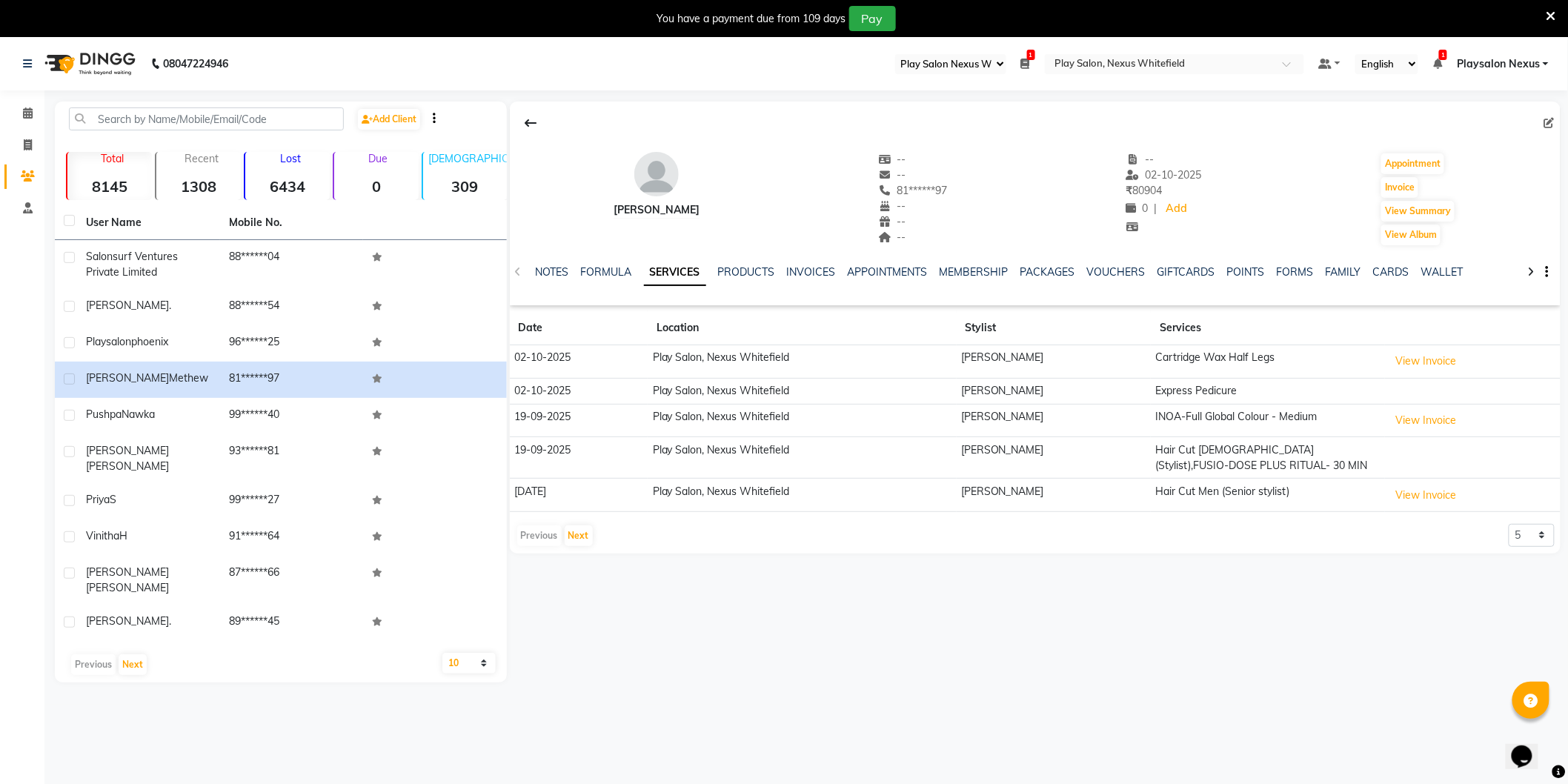
click at [668, 274] on link "SERVICES" at bounding box center [674, 273] width 63 height 26
click at [1430, 359] on button "View Invoice" at bounding box center [1426, 361] width 74 height 23
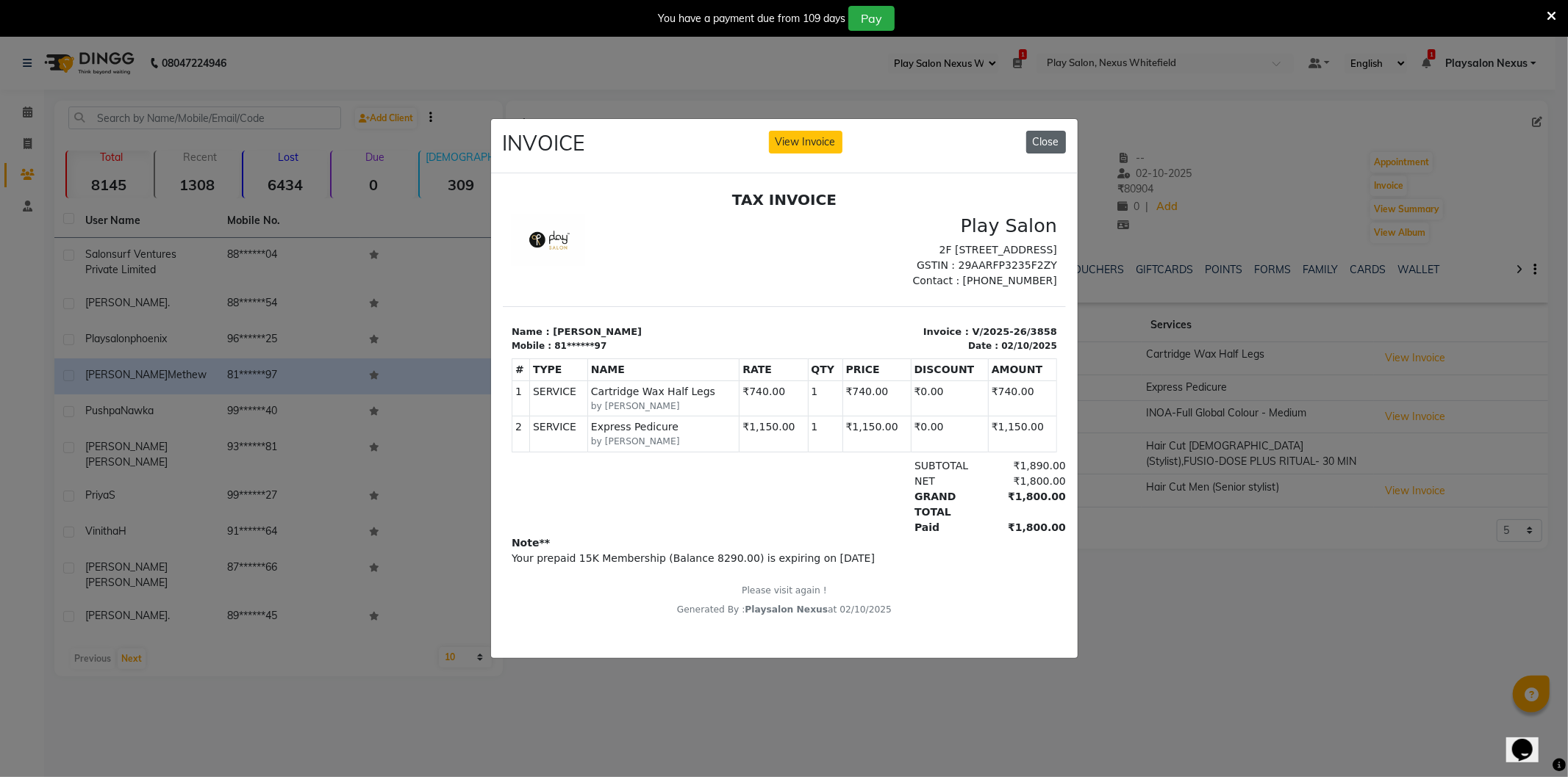
click at [1048, 131] on button "Close" at bounding box center [1046, 142] width 39 height 23
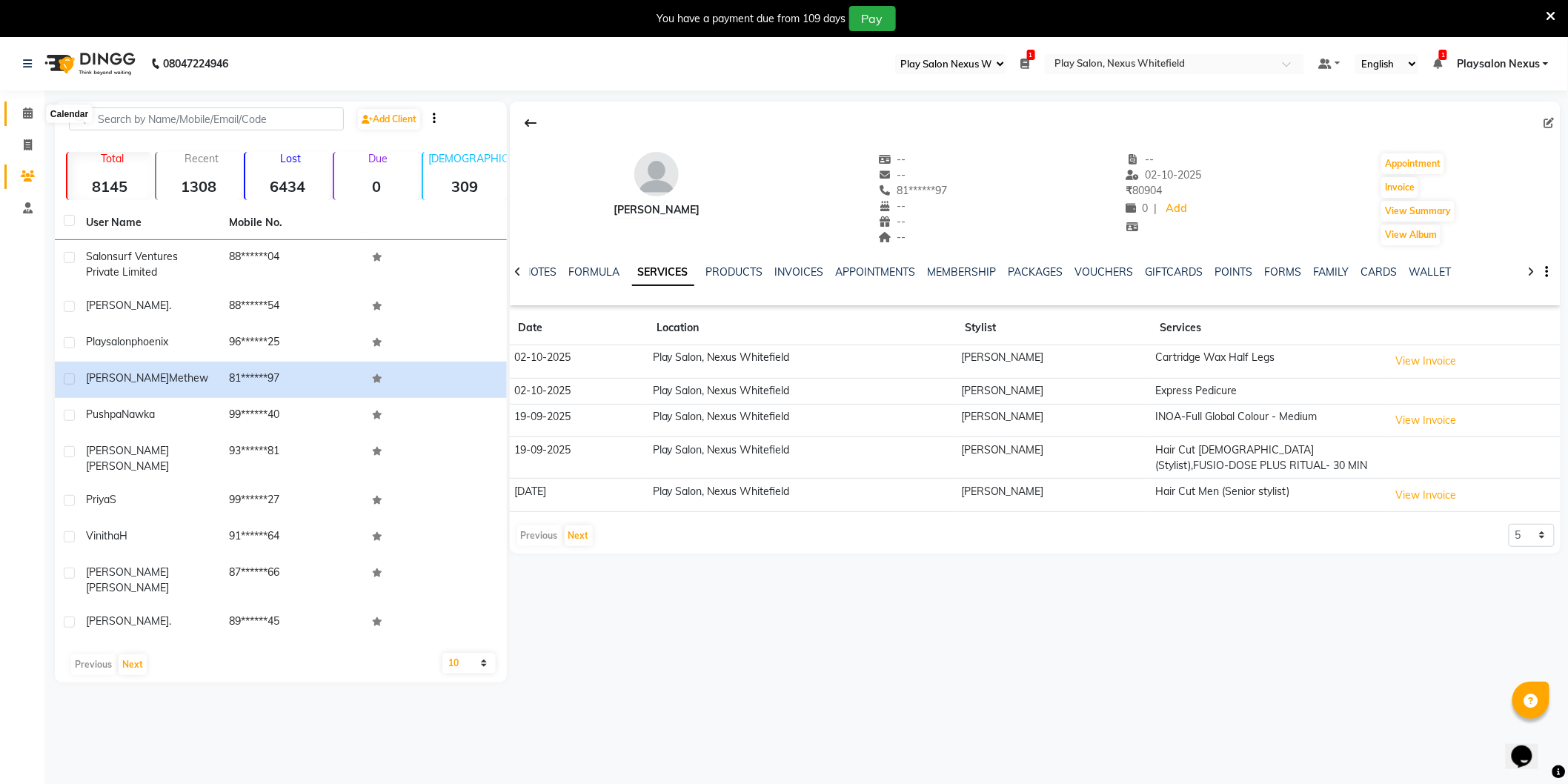
click at [27, 115] on icon at bounding box center [27, 113] width 10 height 11
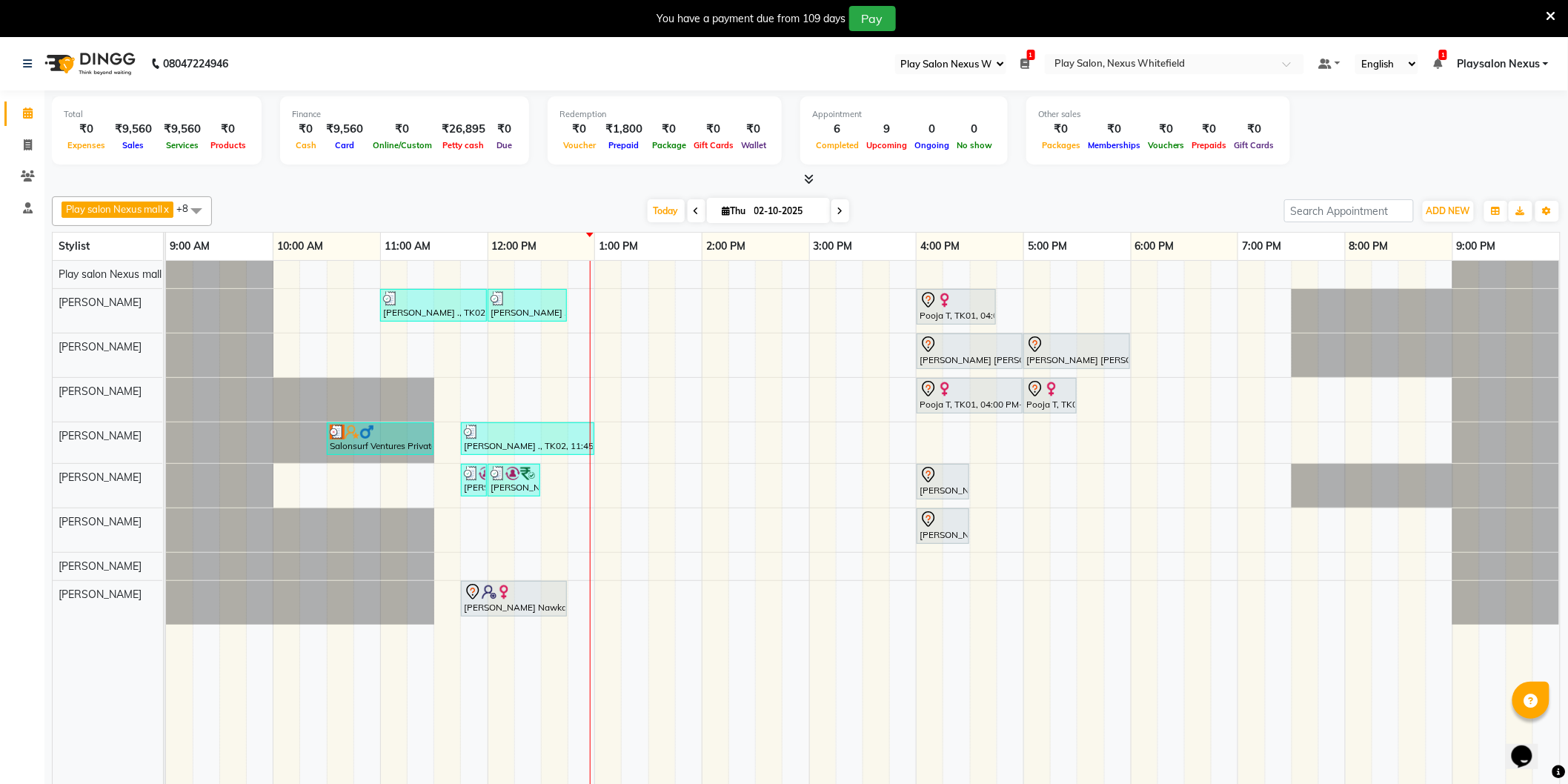
click at [551, 477] on div "[PERSON_NAME] ., TK02, 11:00 AM-12:00 PM, Hair Cut Men (Senior stylist) [PERSON…" at bounding box center [863, 533] width 1394 height 545
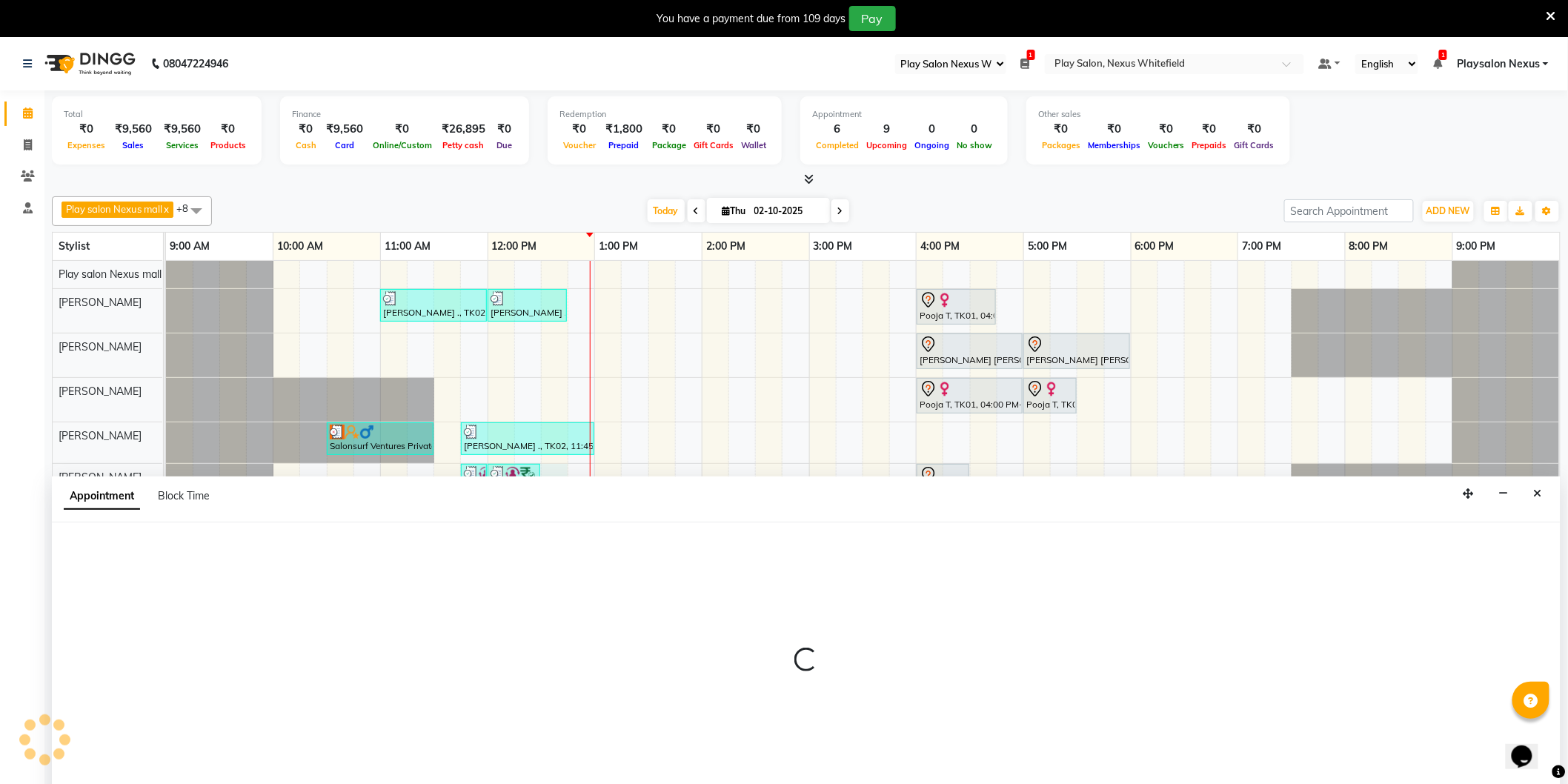
scroll to position [37, 0]
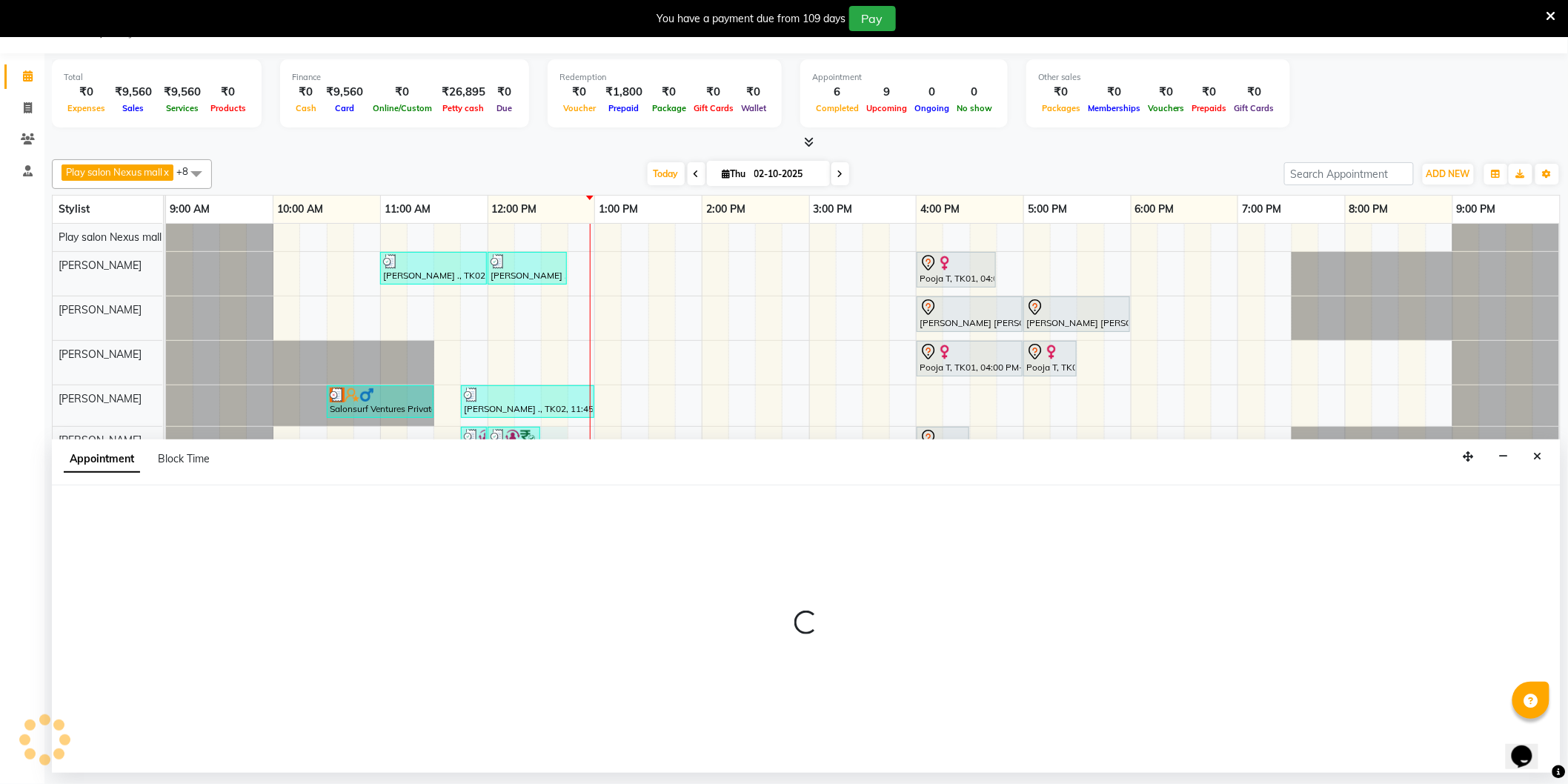
select select "81404"
select select "750"
select select "tentative"
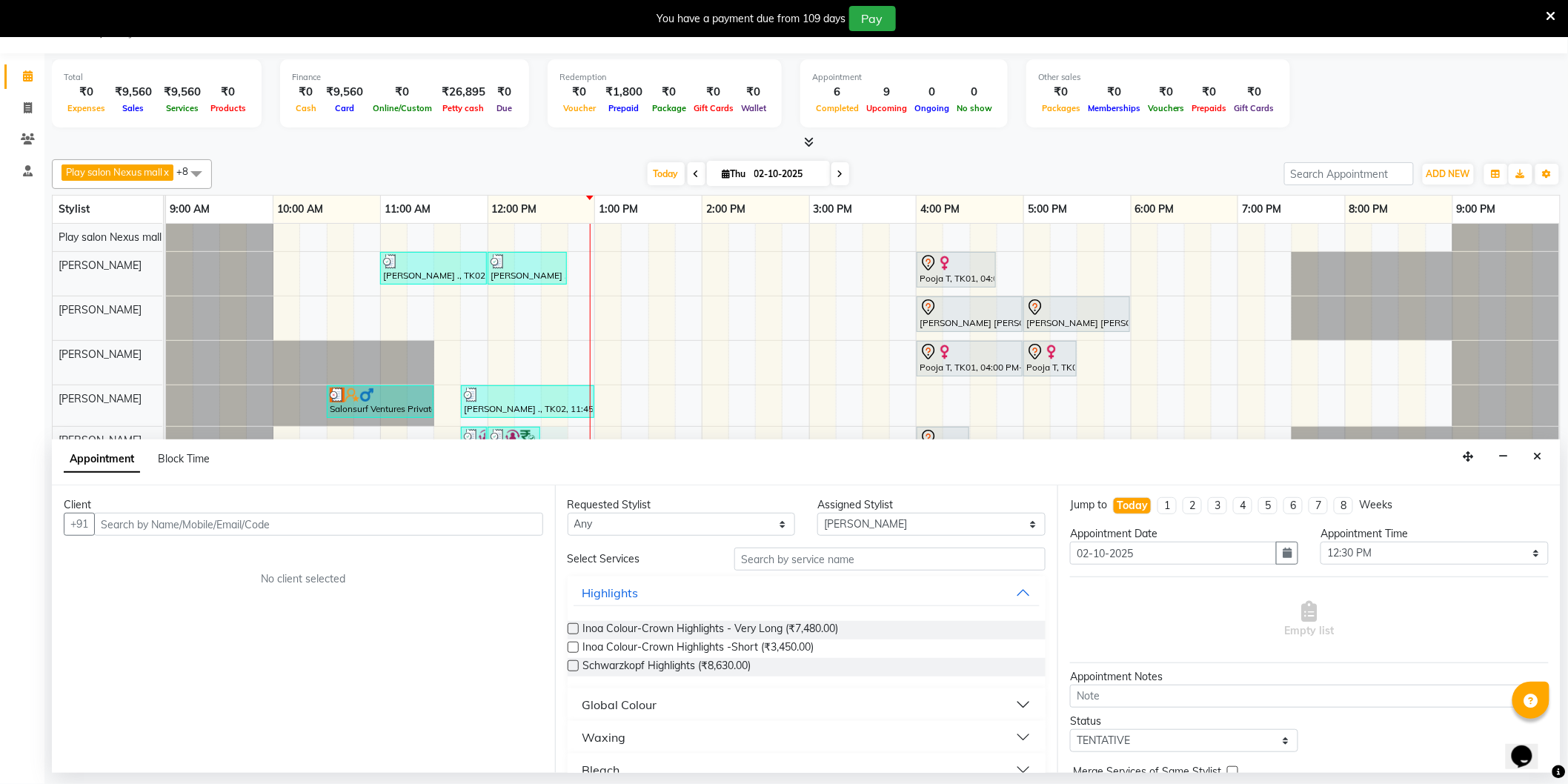
click at [250, 527] on input "text" at bounding box center [319, 524] width 449 height 23
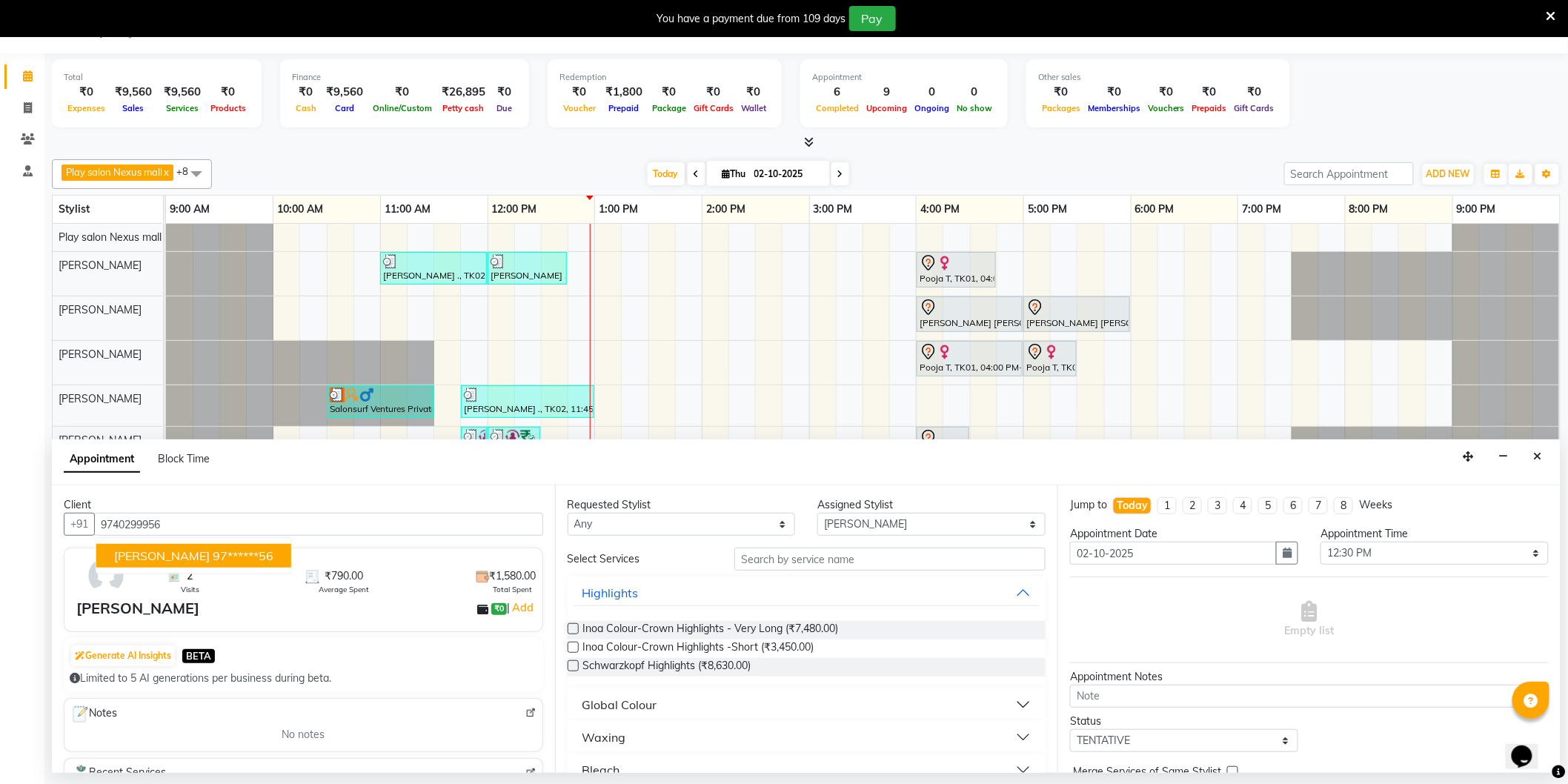
drag, startPoint x: 146, startPoint y: 558, endPoint x: 153, endPoint y: 566, distance: 10.6
click at [138, 557] on button "[PERSON_NAME] 97******56" at bounding box center [193, 556] width 195 height 24
type input "97******56"
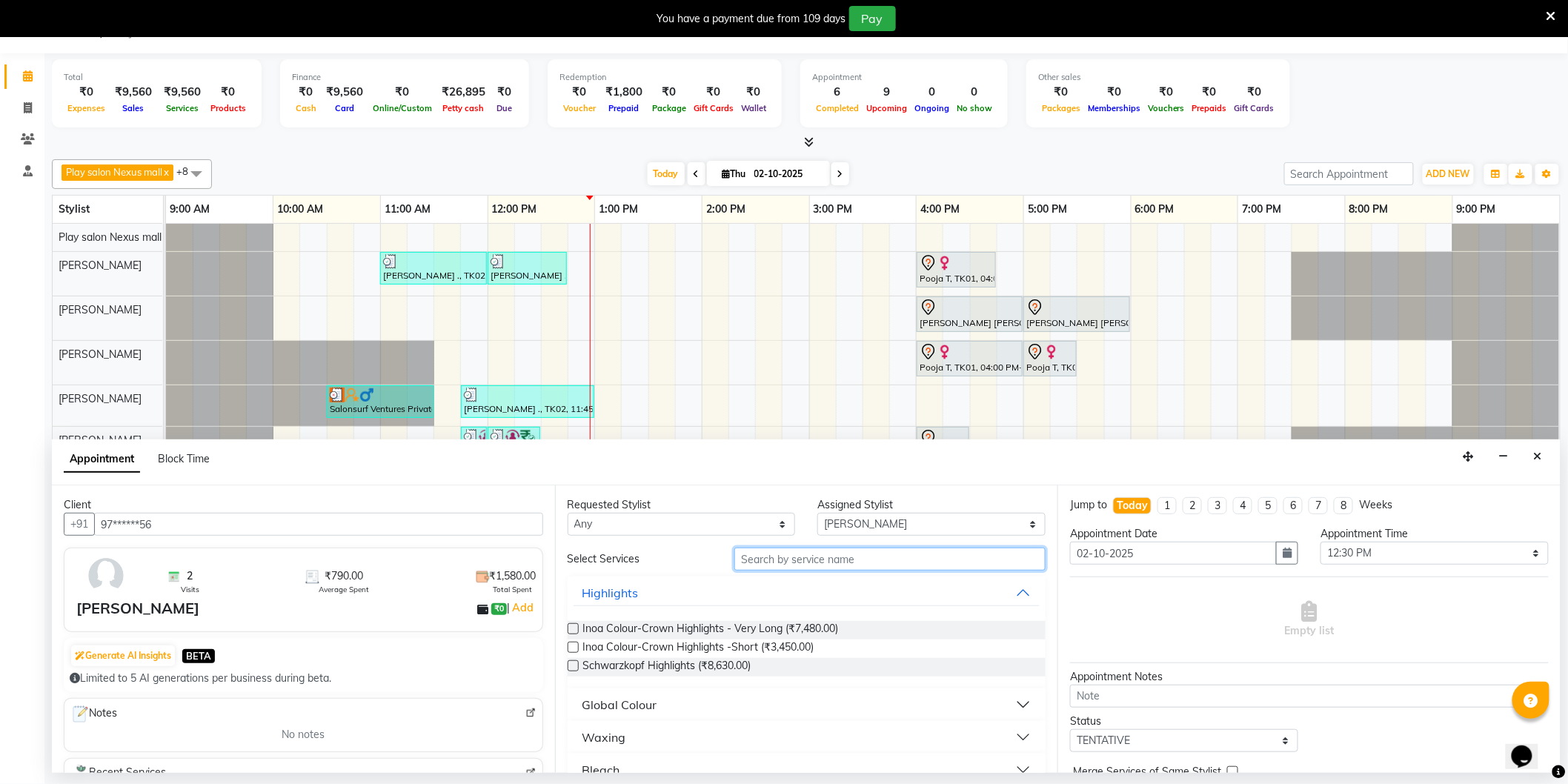
click at [794, 559] on input "text" at bounding box center [889, 559] width 311 height 23
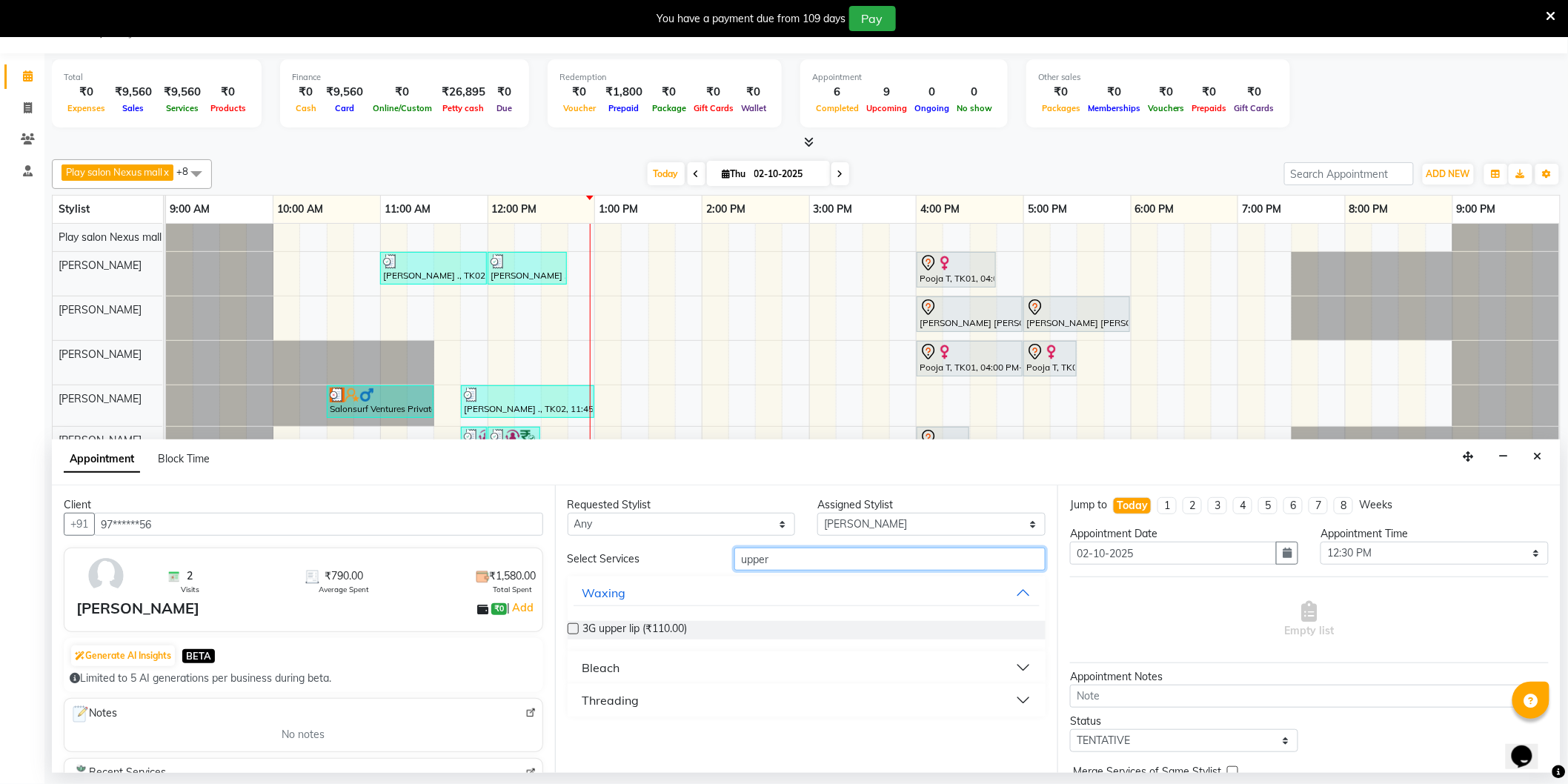
type input "upper"
click at [573, 630] on label at bounding box center [573, 629] width 11 height 11
click at [573, 630] on input "checkbox" at bounding box center [572, 630] width 10 height 10
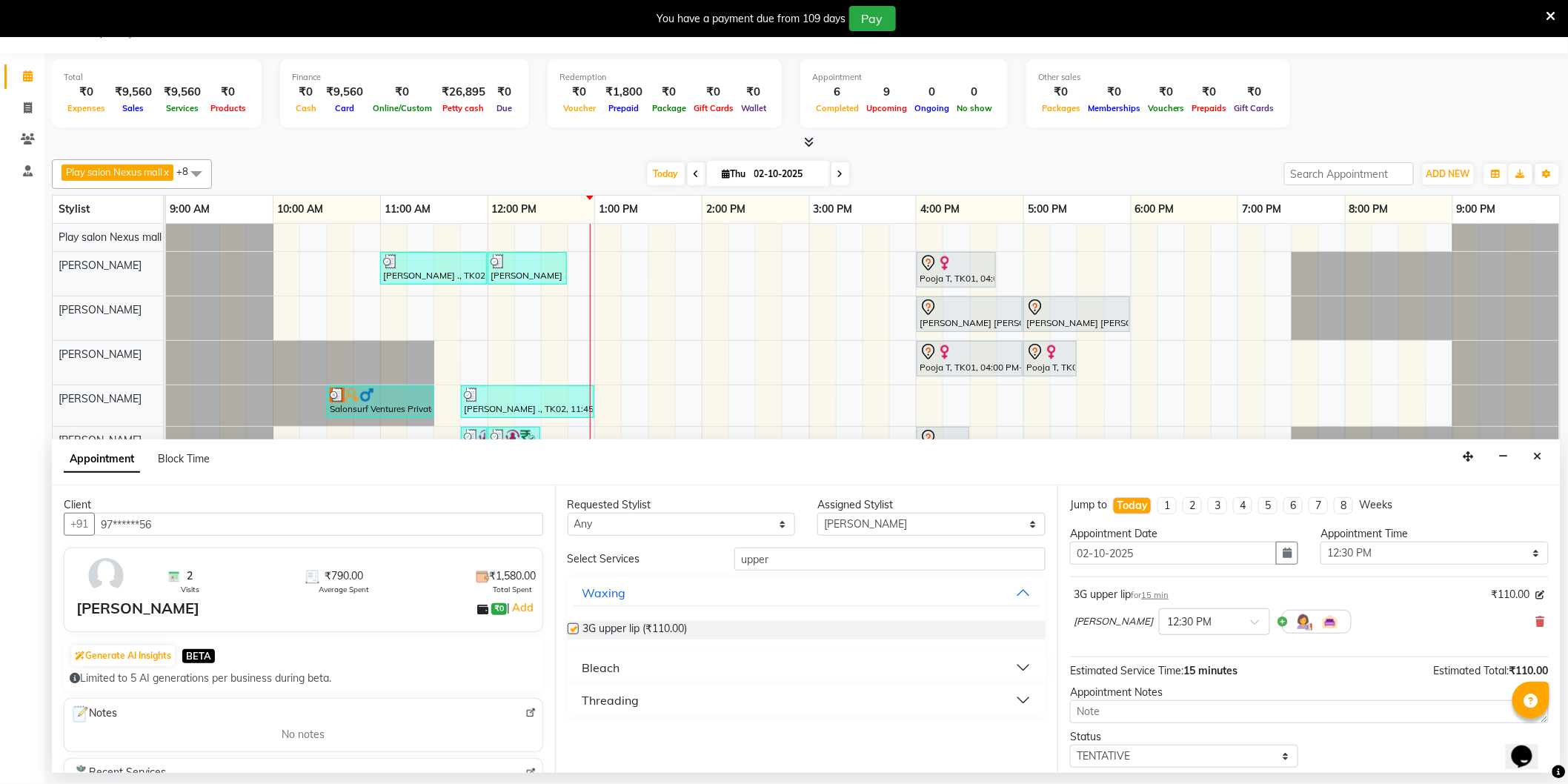
checkbox input "false"
drag, startPoint x: 779, startPoint y: 558, endPoint x: 727, endPoint y: 557, distance: 52.0
click at [727, 557] on div "upper" at bounding box center [889, 559] width 334 height 23
type input "side"
click at [678, 648] on span "3G Side Burns (₹320.00)" at bounding box center [640, 648] width 115 height 18
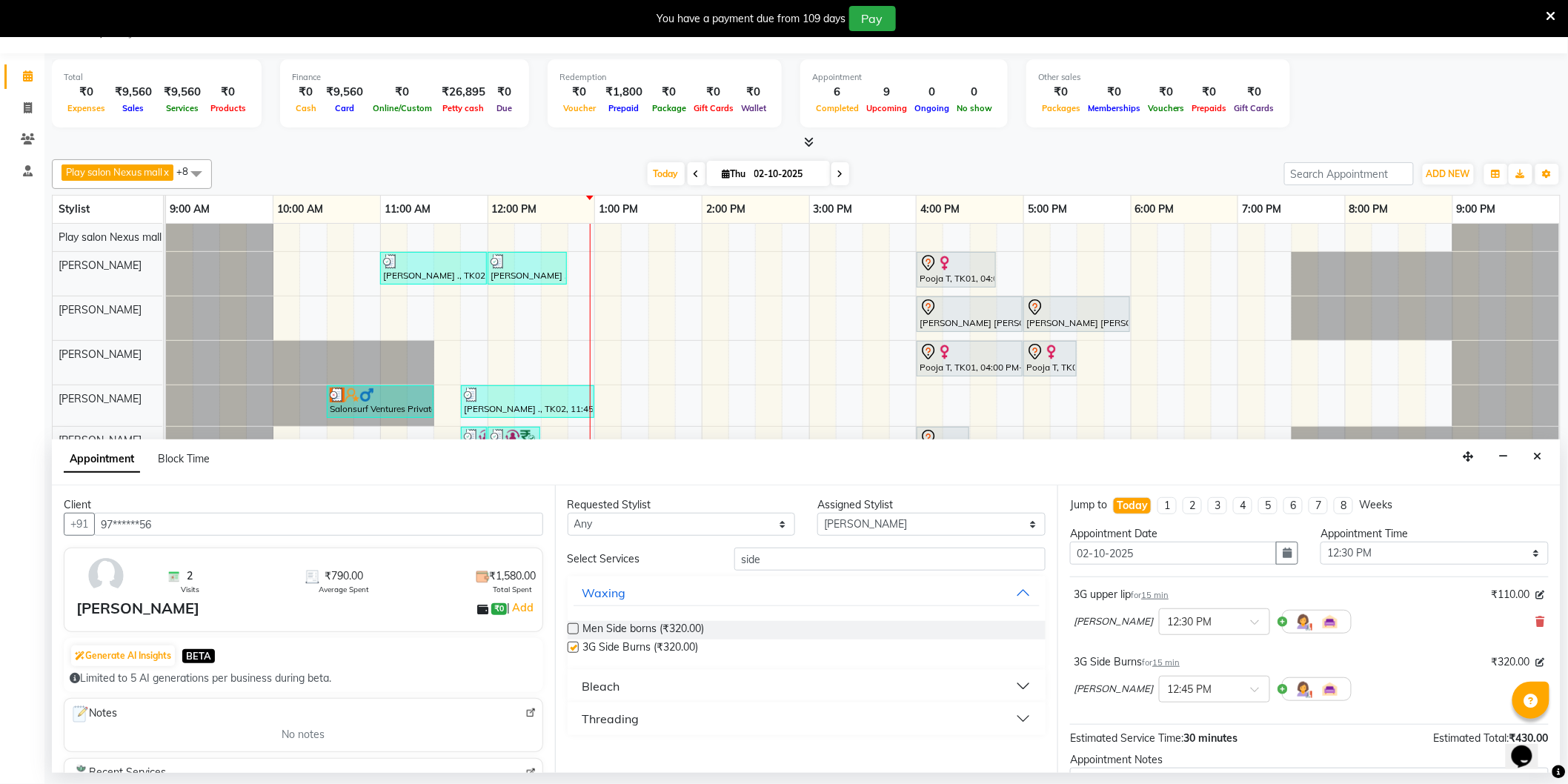
checkbox input "false"
drag, startPoint x: 755, startPoint y: 554, endPoint x: 664, endPoint y: 557, distance: 91.0
click at [665, 557] on div "Select Services side" at bounding box center [806, 559] width 501 height 23
type input "chin"
click at [665, 629] on span "3G Chin (₹160.00)" at bounding box center [625, 630] width 85 height 18
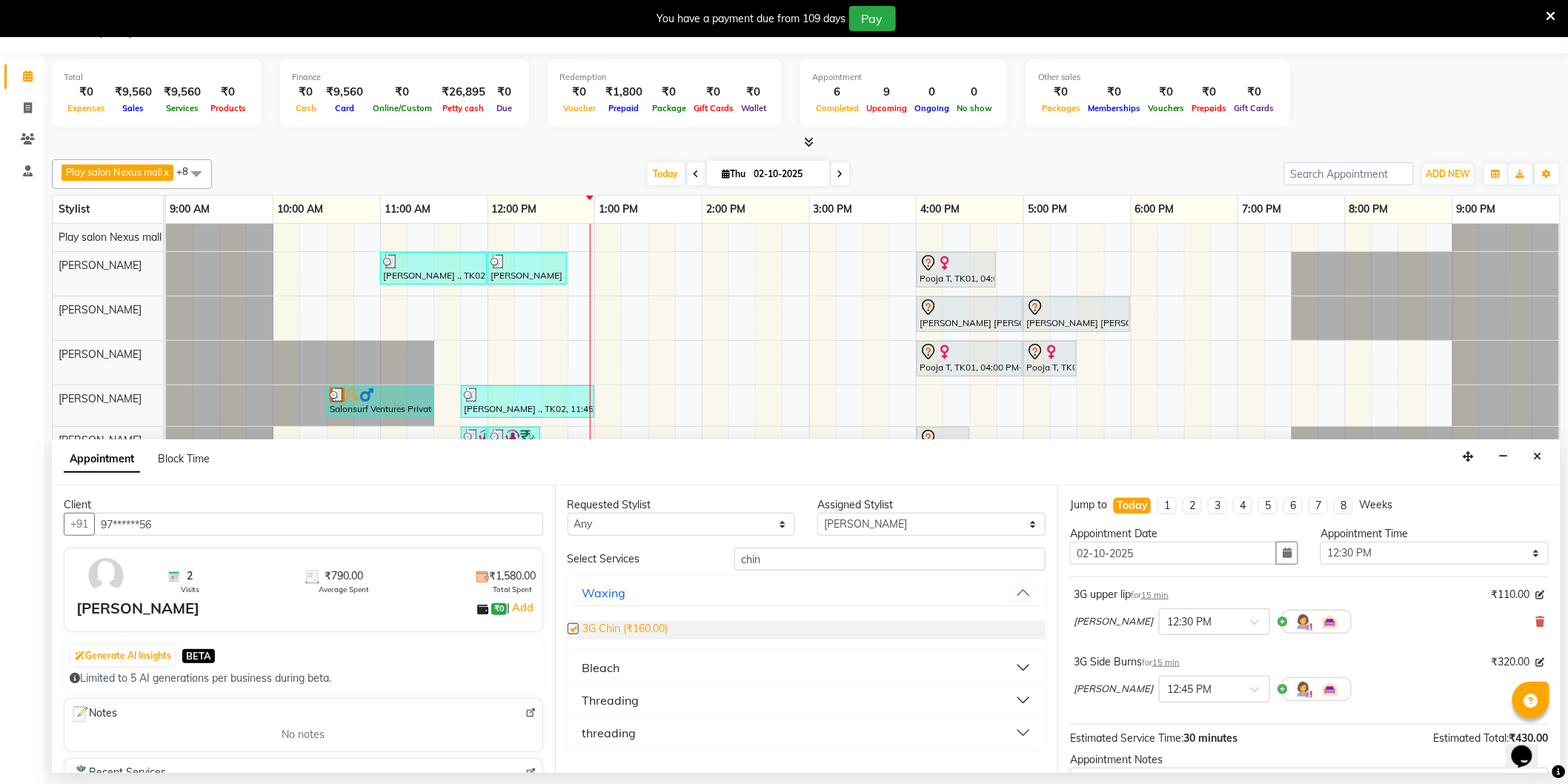
checkbox input "false"
drag, startPoint x: 763, startPoint y: 551, endPoint x: 690, endPoint y: 556, distance: 73.2
click at [691, 556] on div "Select Services chin" at bounding box center [806, 559] width 501 height 23
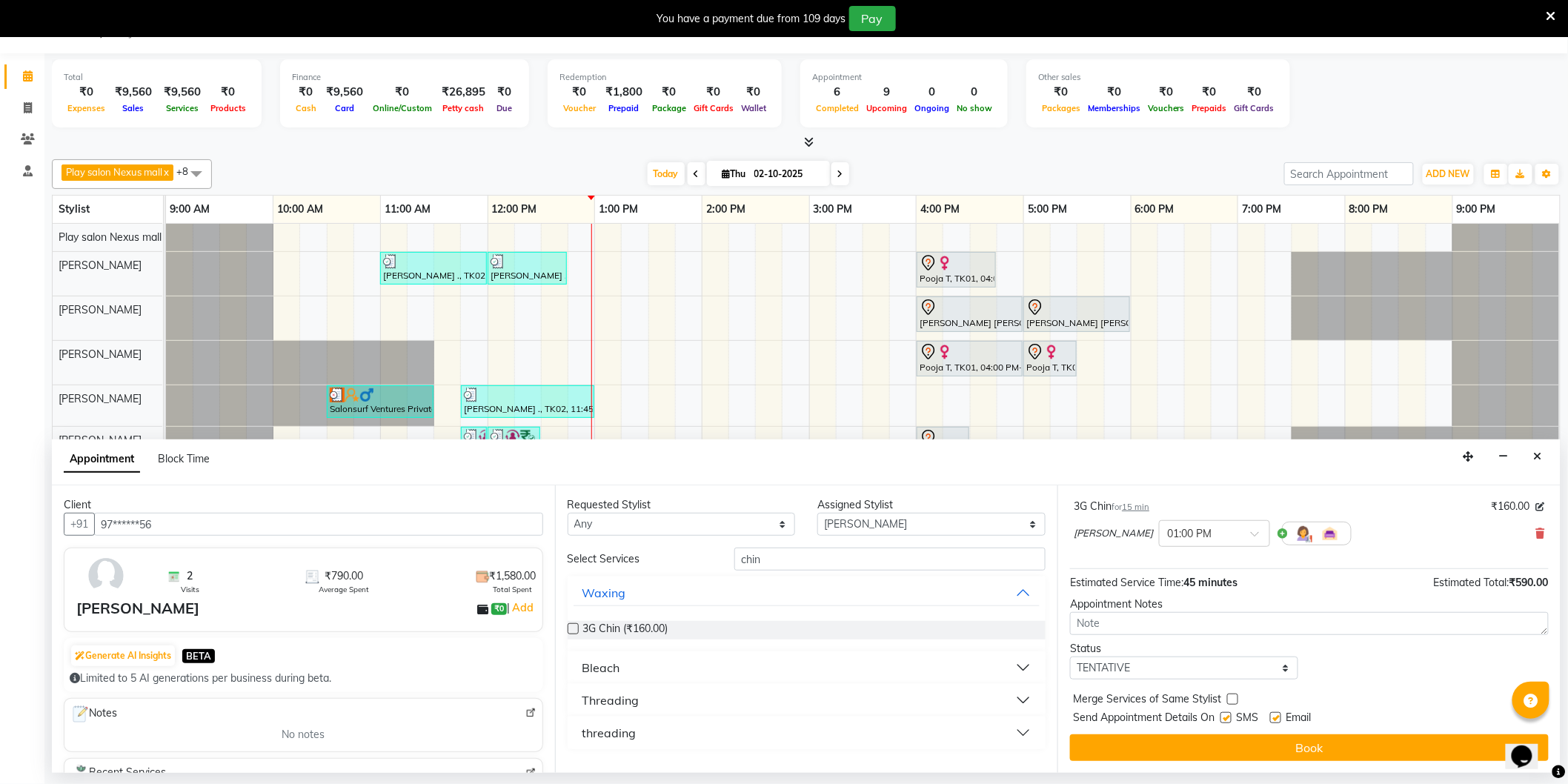
click at [1322, 739] on button "Book" at bounding box center [1309, 748] width 479 height 26
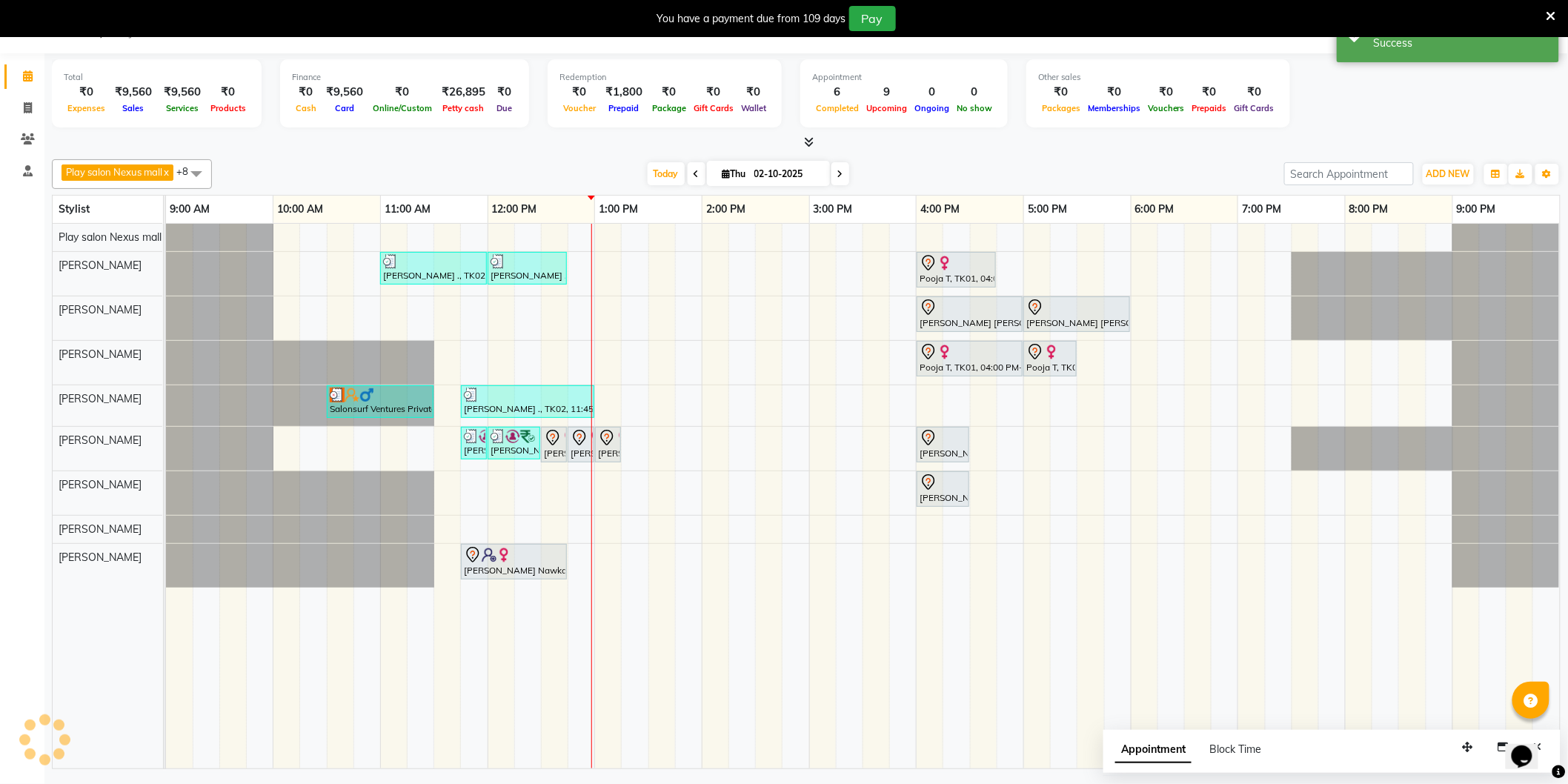
scroll to position [0, 0]
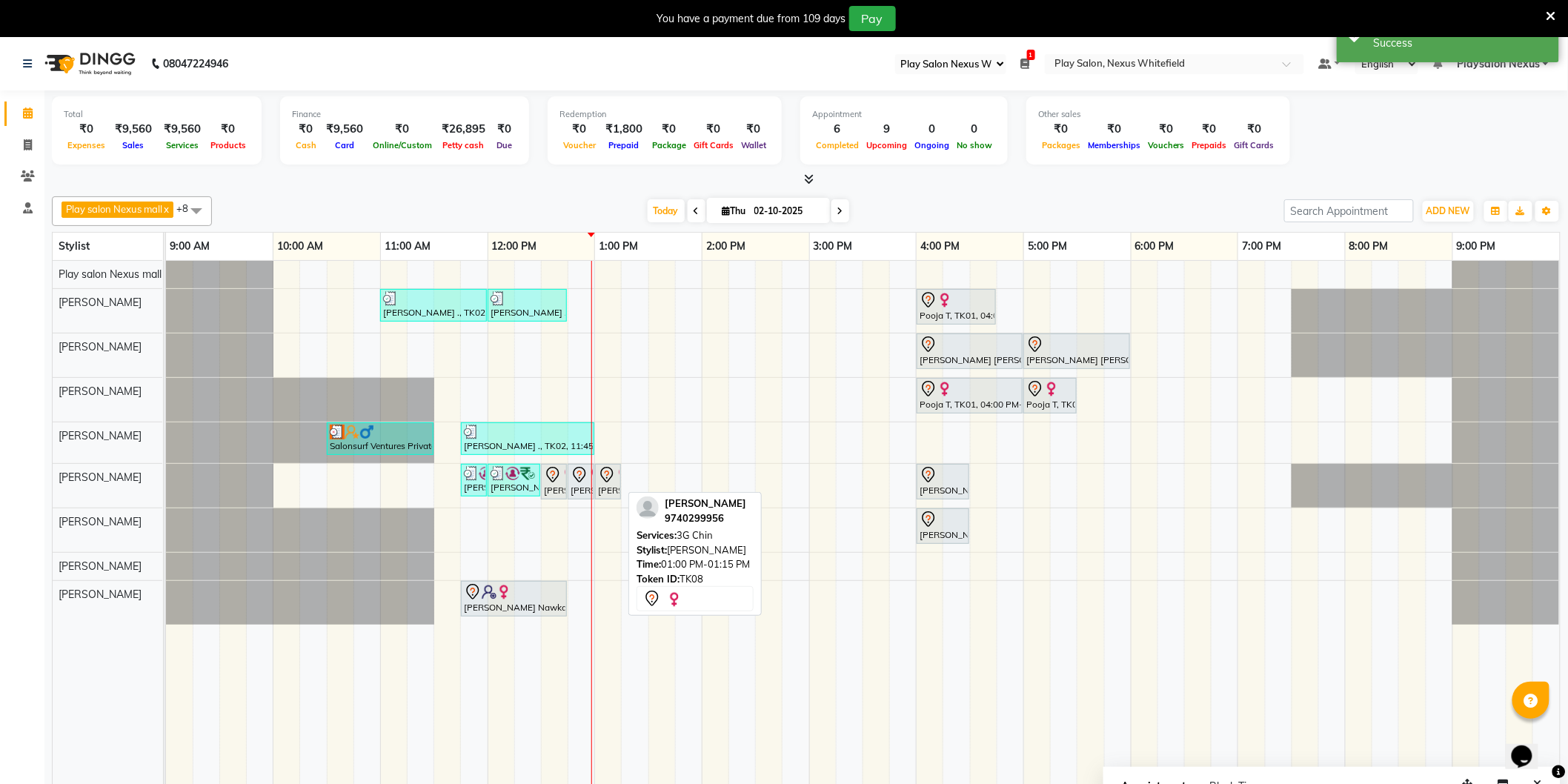
click at [610, 482] on icon at bounding box center [607, 475] width 18 height 18
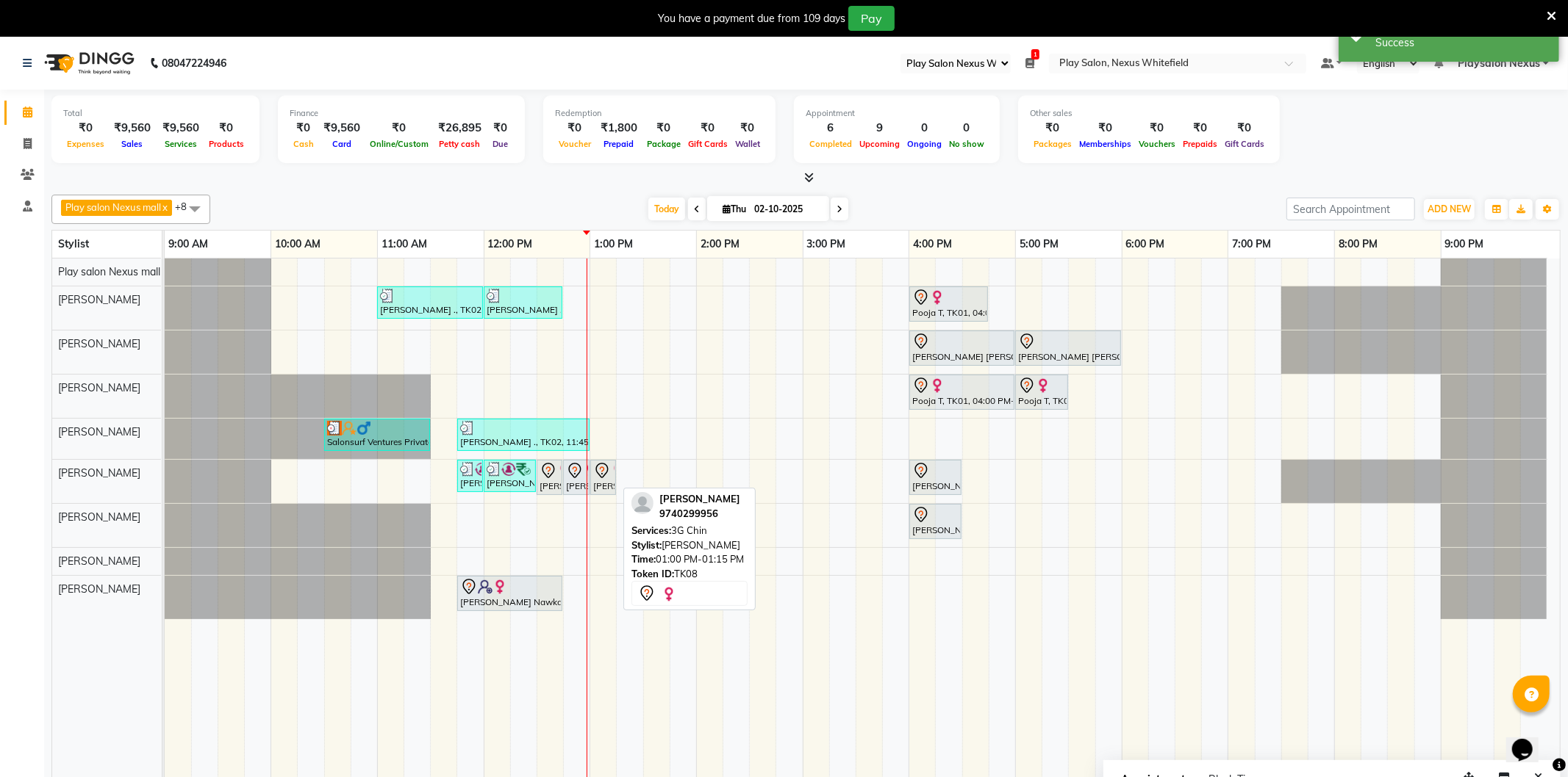
select select "7"
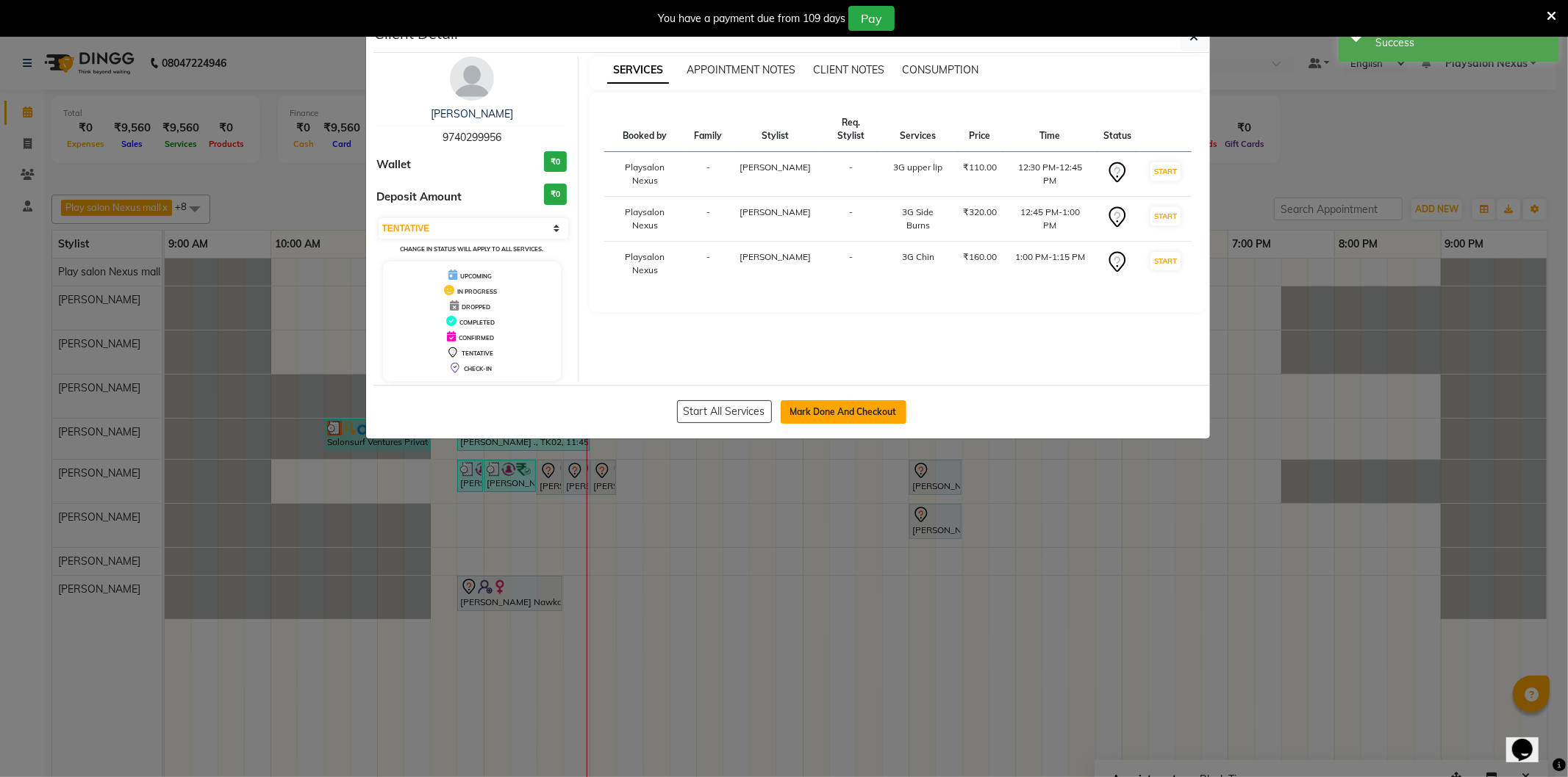
drag, startPoint x: 839, startPoint y: 413, endPoint x: 835, endPoint y: 420, distance: 8.1
click at [838, 413] on button "Mark Done And Checkout" at bounding box center [844, 412] width 126 height 24
select select "8356"
select select "service"
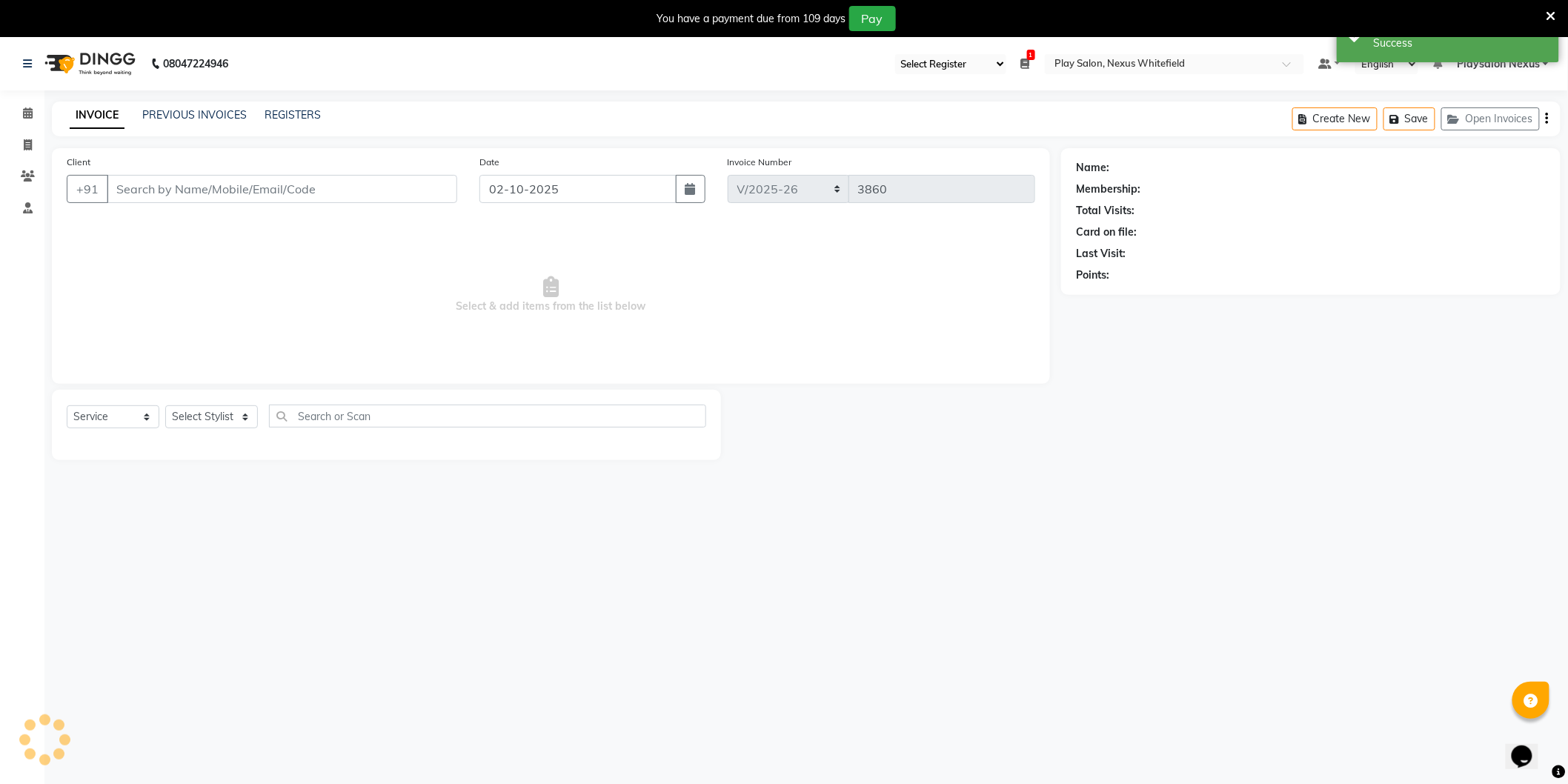
type input "97******56"
select select "81404"
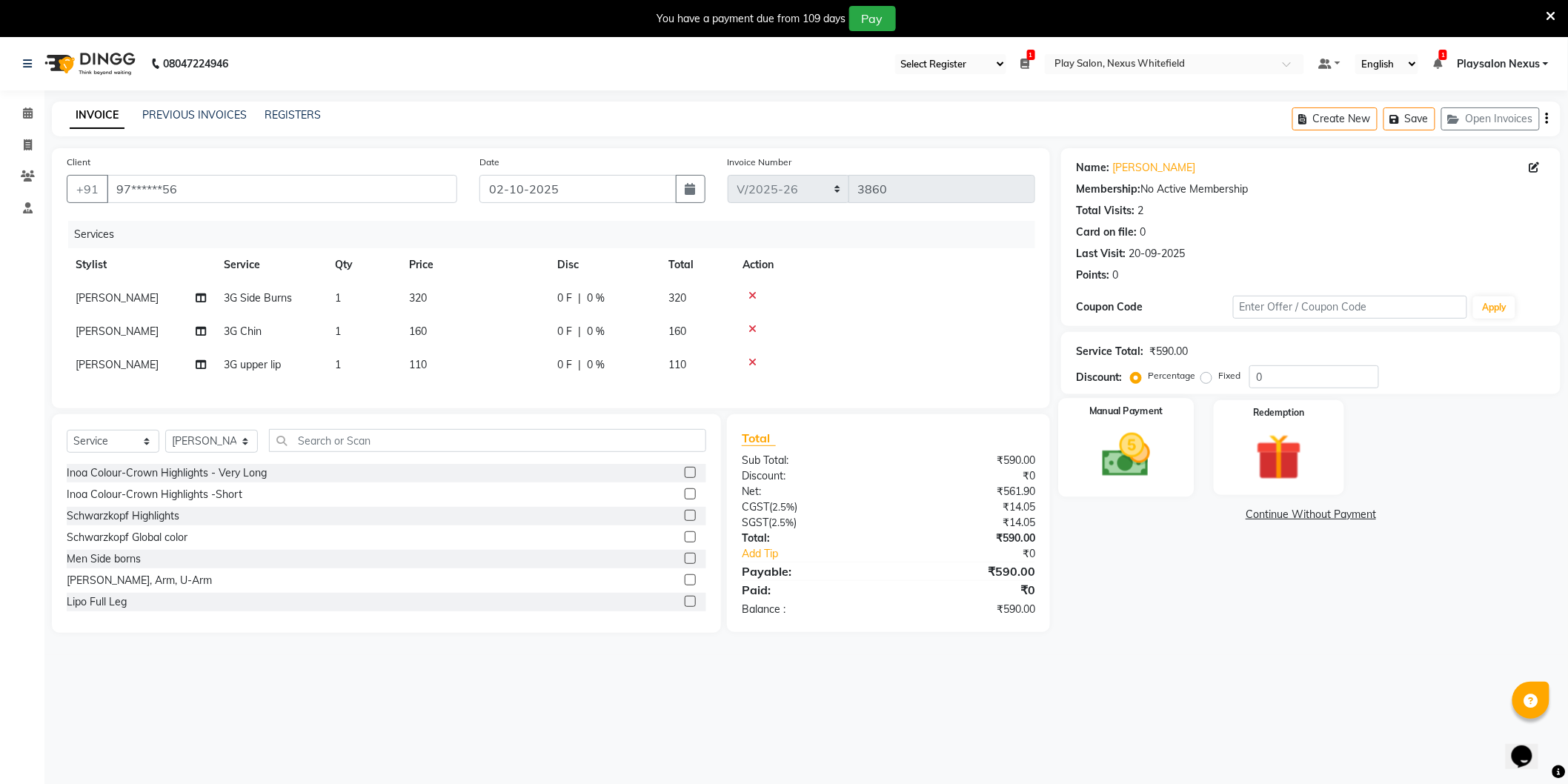
click at [1157, 472] on img at bounding box center [1126, 455] width 78 height 55
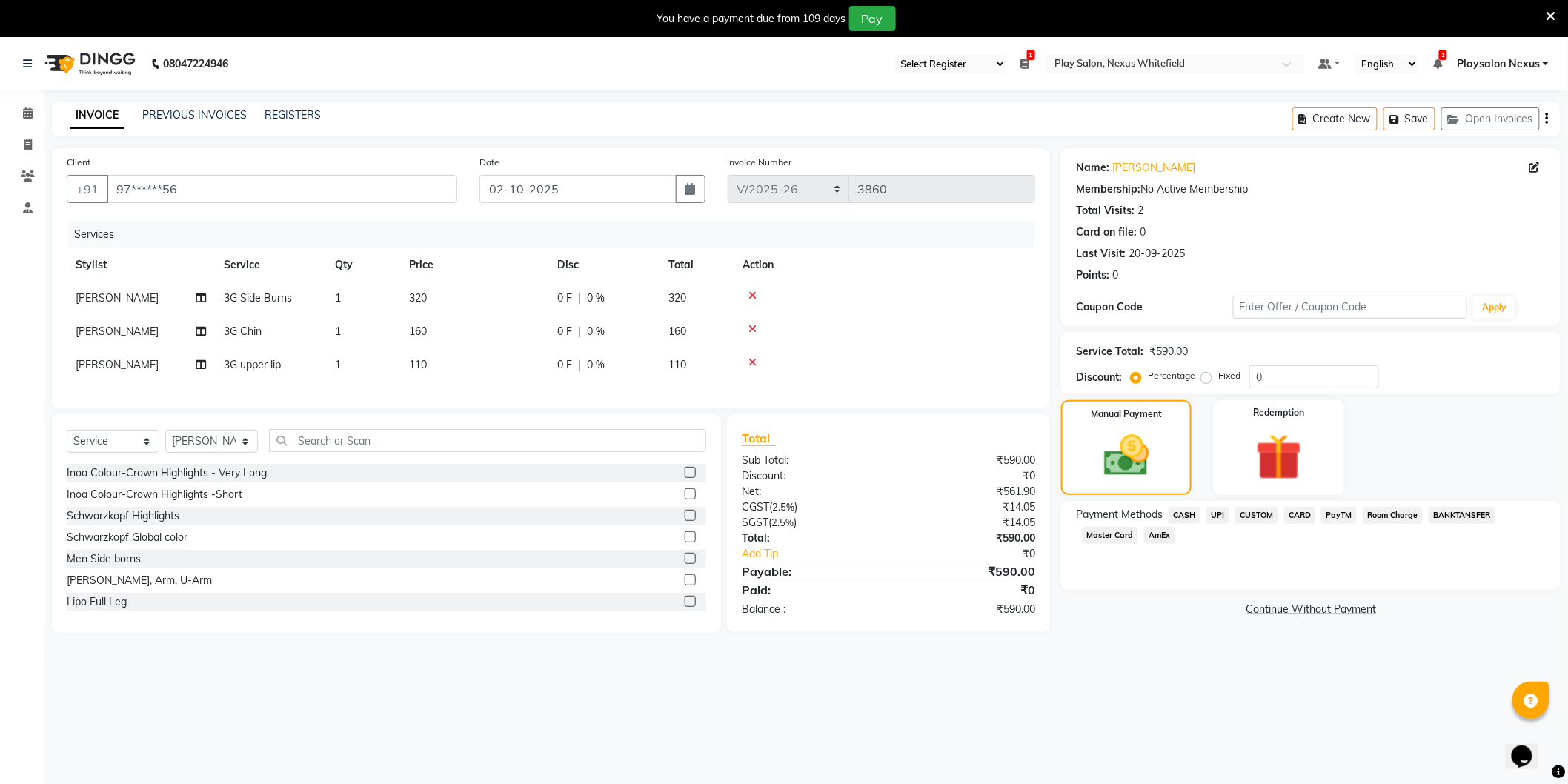
click at [1255, 517] on span "CUSTOM" at bounding box center [1256, 515] width 43 height 17
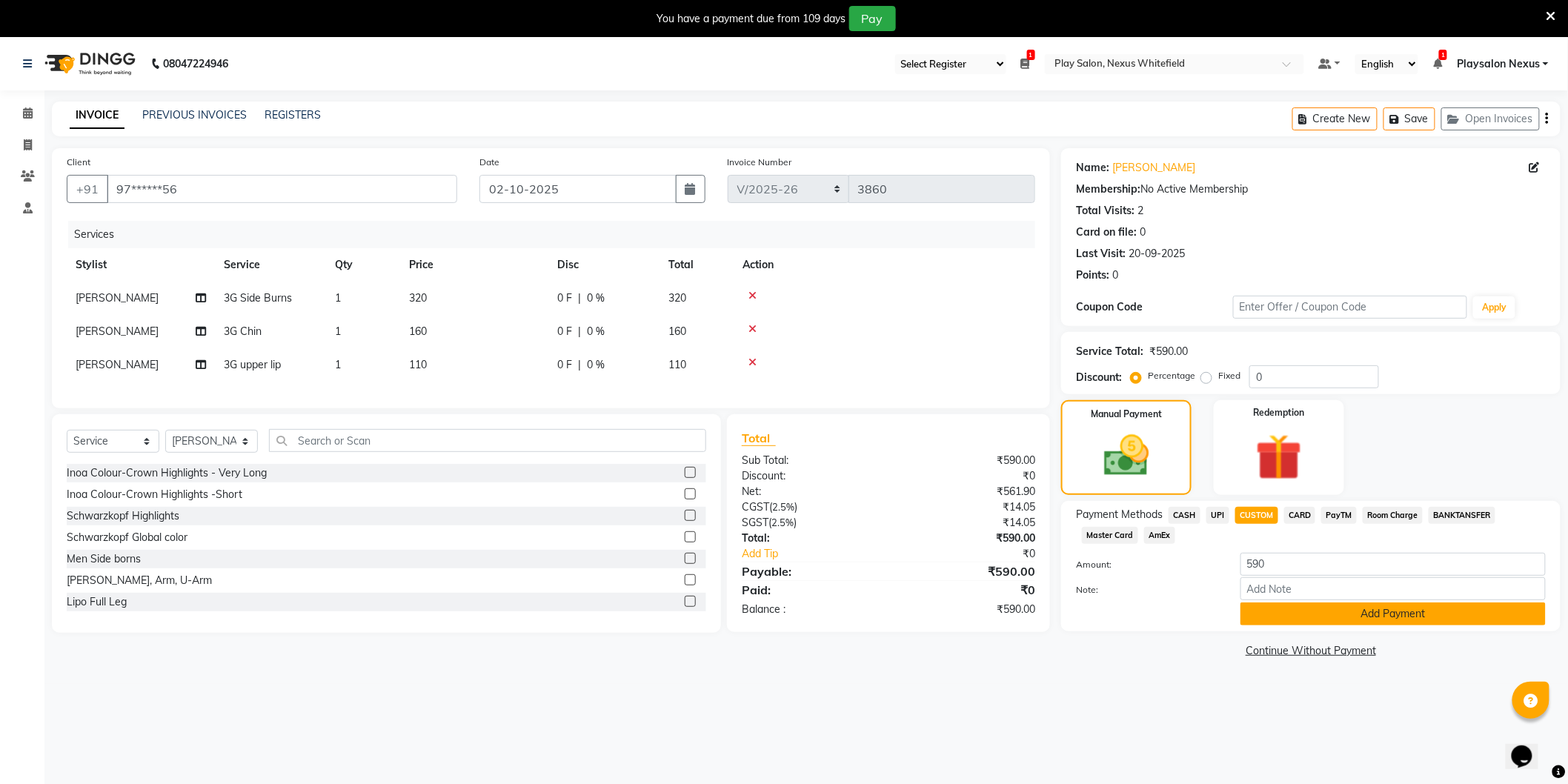
click at [1364, 614] on button "Add Payment" at bounding box center [1393, 614] width 306 height 23
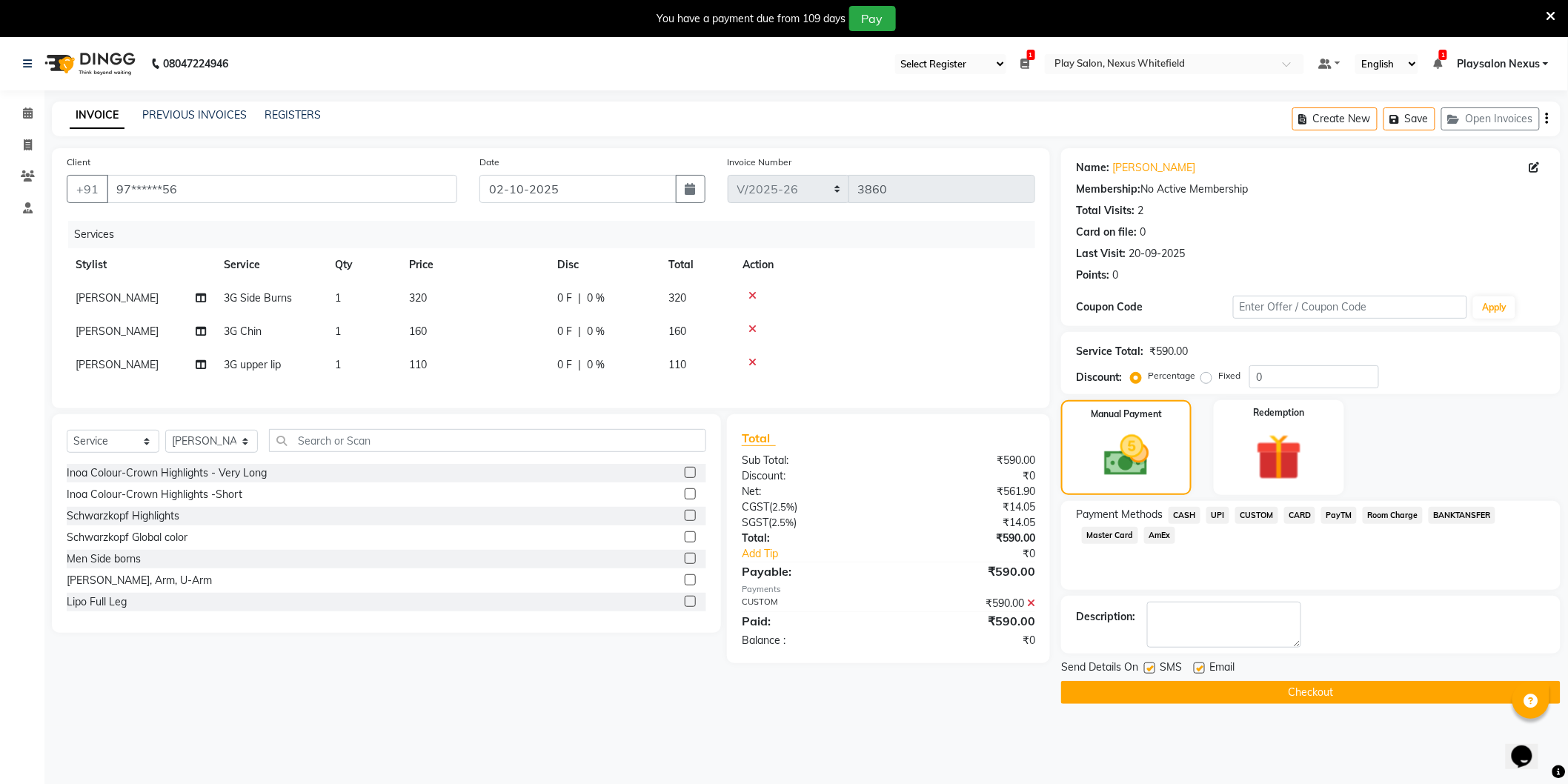
click at [1032, 609] on icon at bounding box center [1030, 603] width 8 height 11
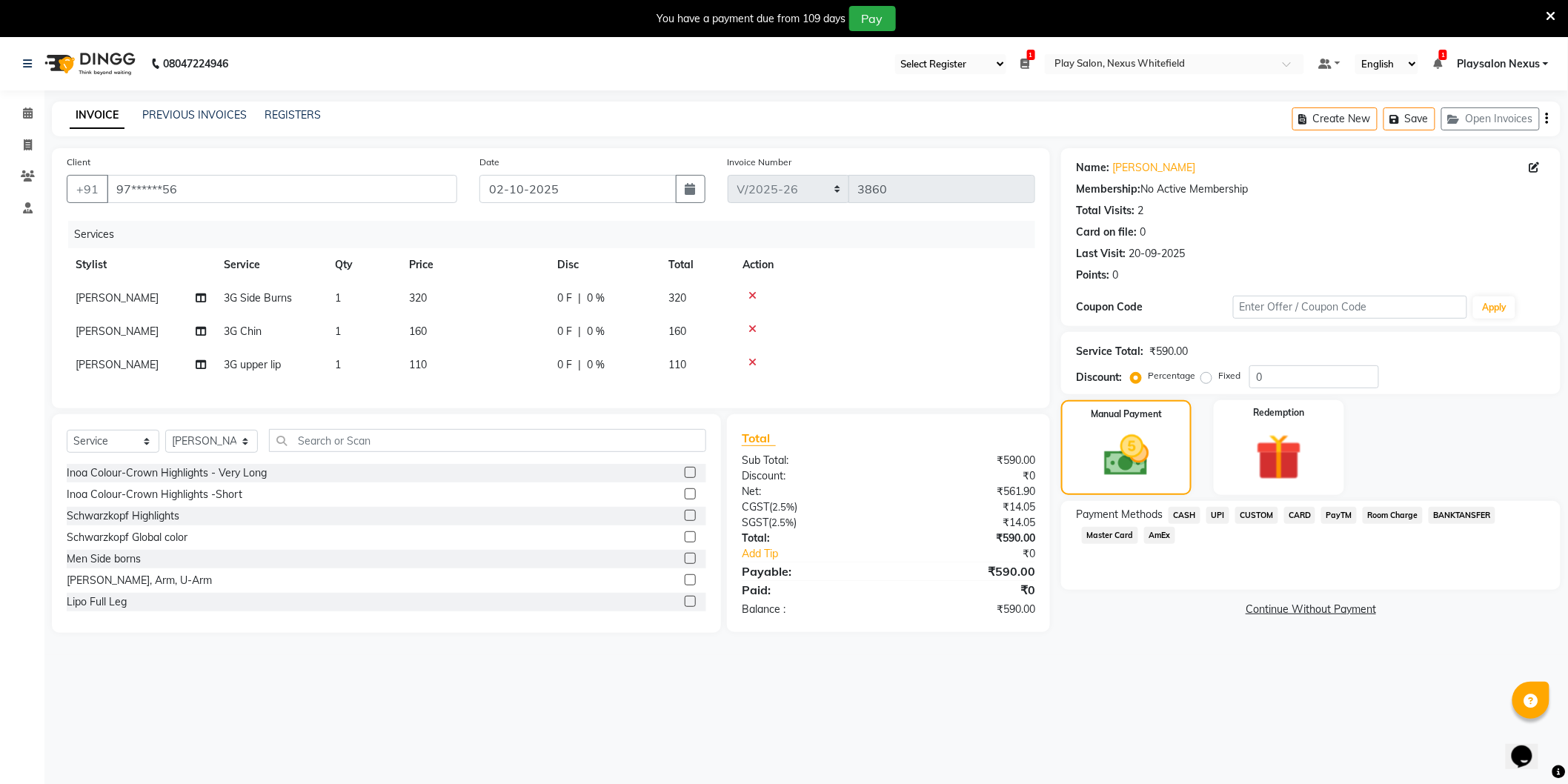
click at [1301, 514] on span "CARD" at bounding box center [1300, 515] width 32 height 17
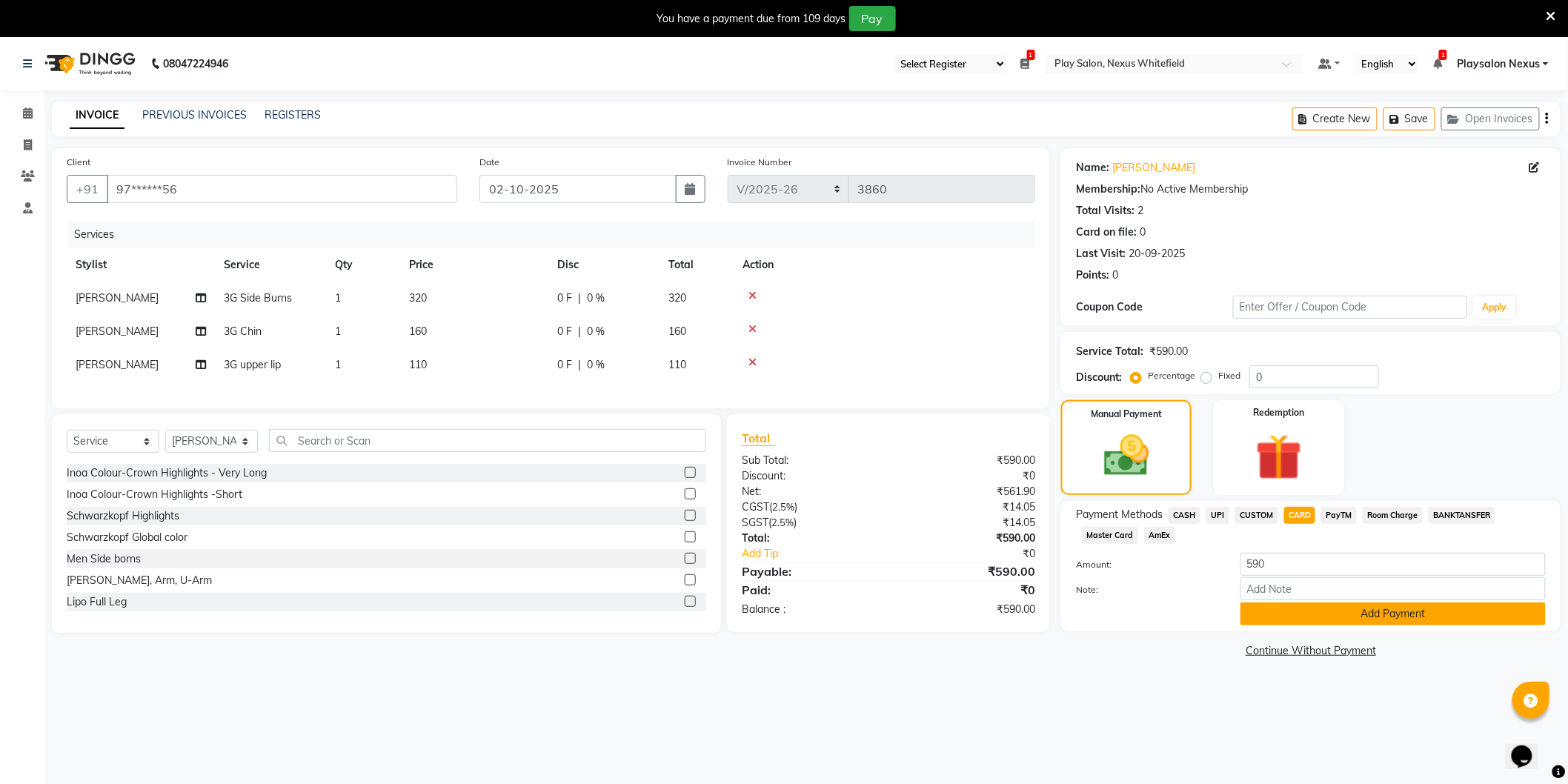
click at [1356, 610] on button "Add Payment" at bounding box center [1393, 614] width 306 height 23
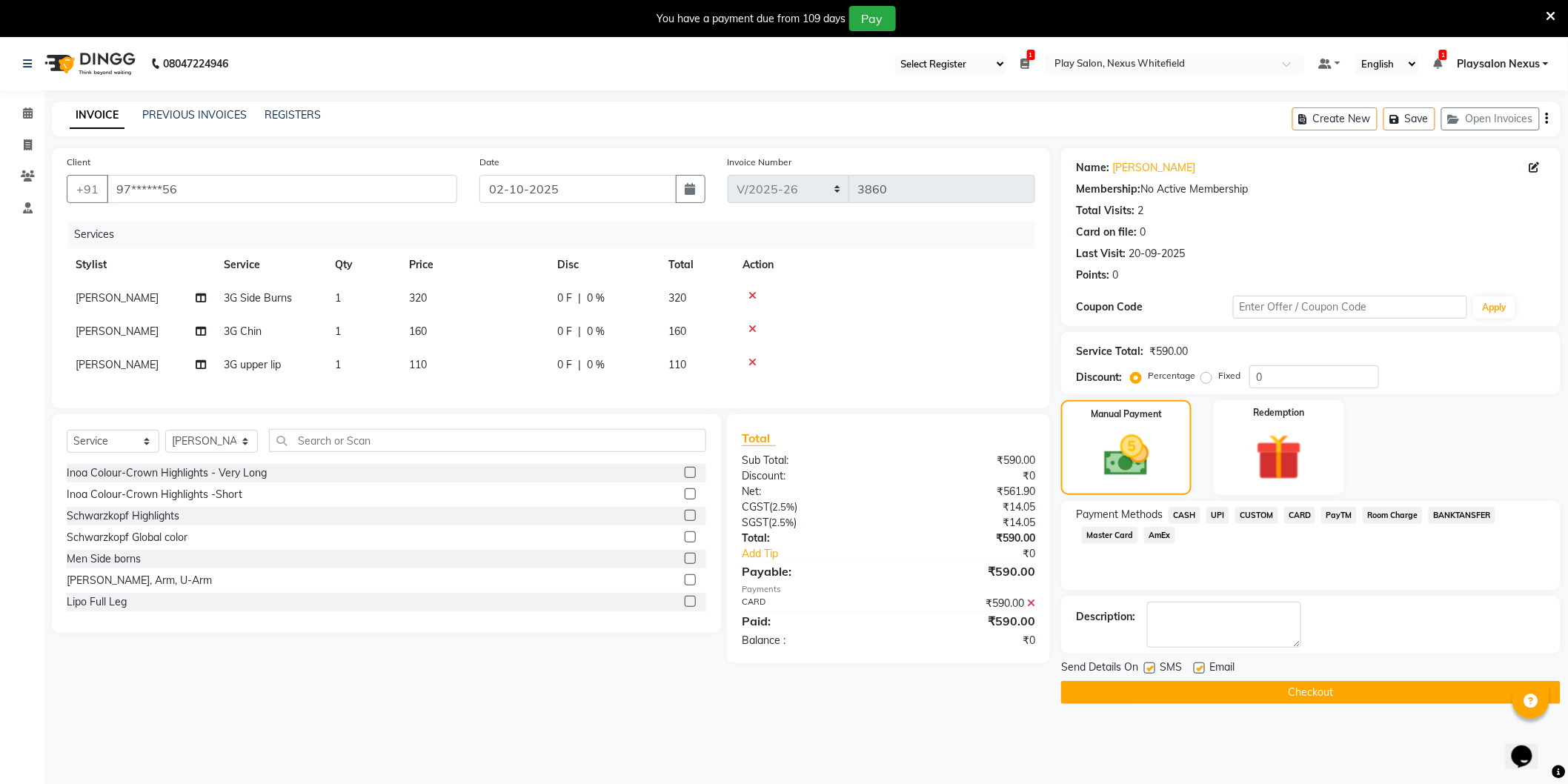
click at [1309, 695] on button "Checkout" at bounding box center [1310, 692] width 499 height 23
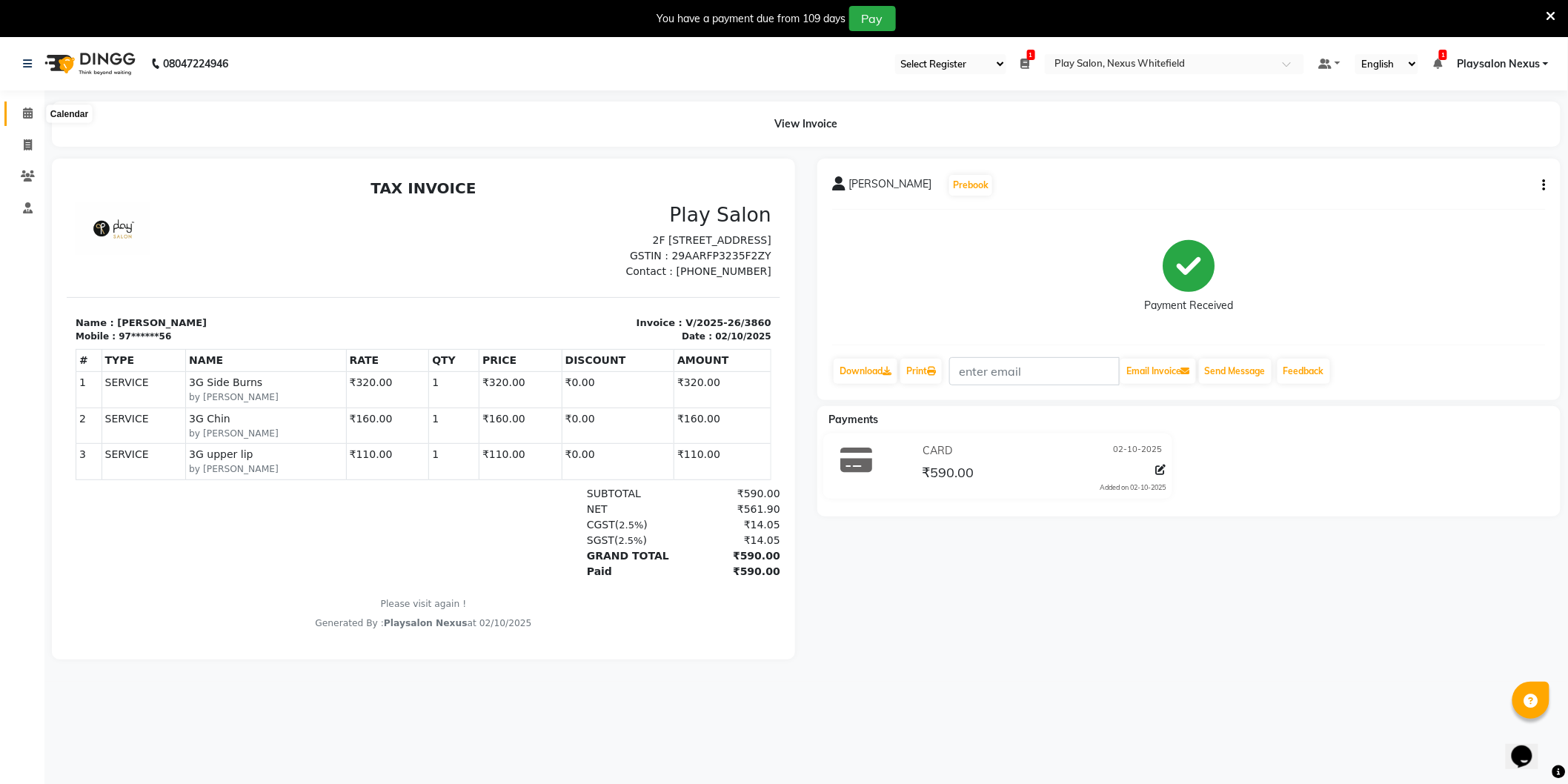
click at [26, 111] on icon at bounding box center [27, 113] width 10 height 11
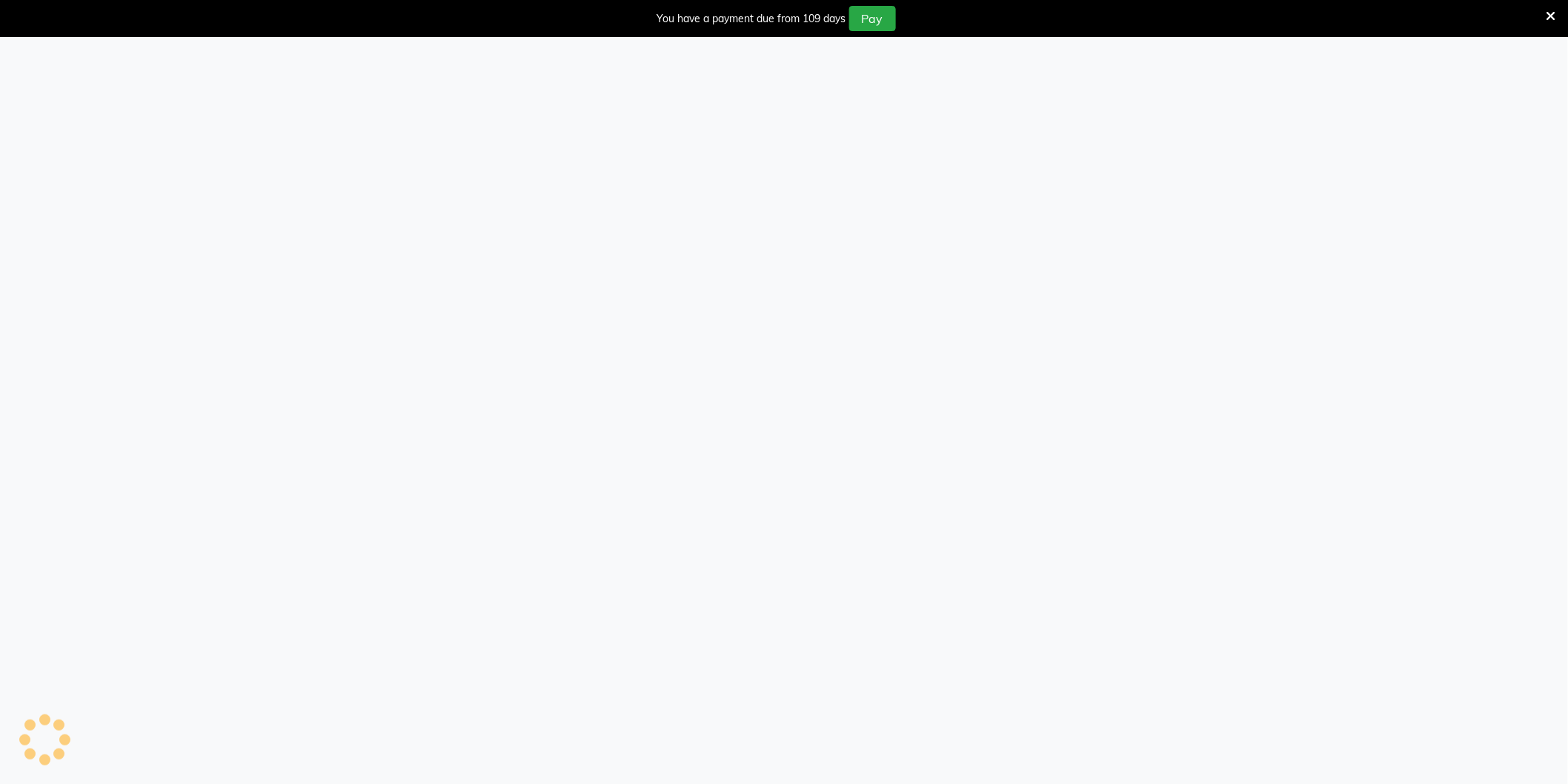
select select "106"
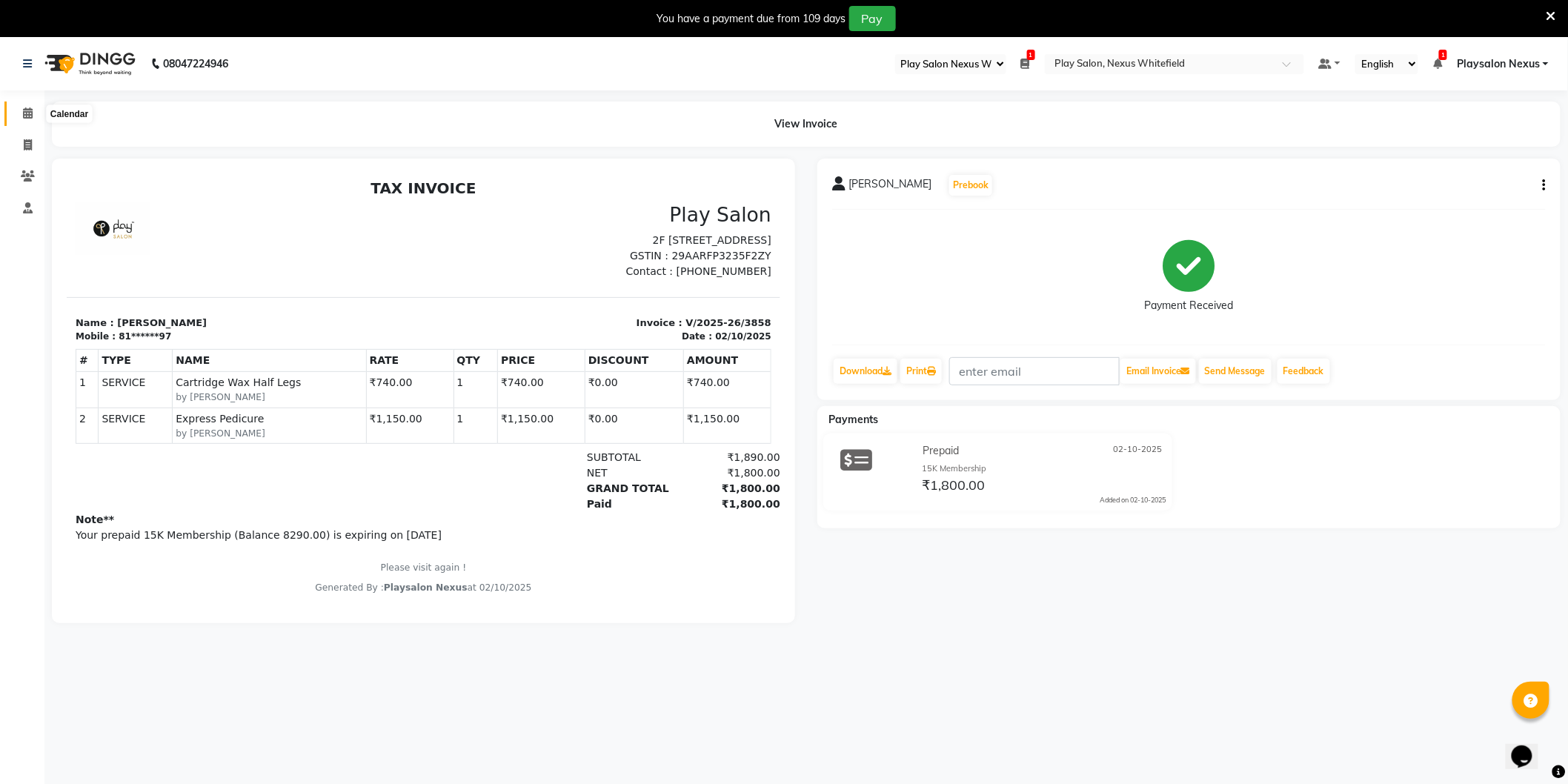
click at [26, 115] on icon at bounding box center [27, 113] width 10 height 11
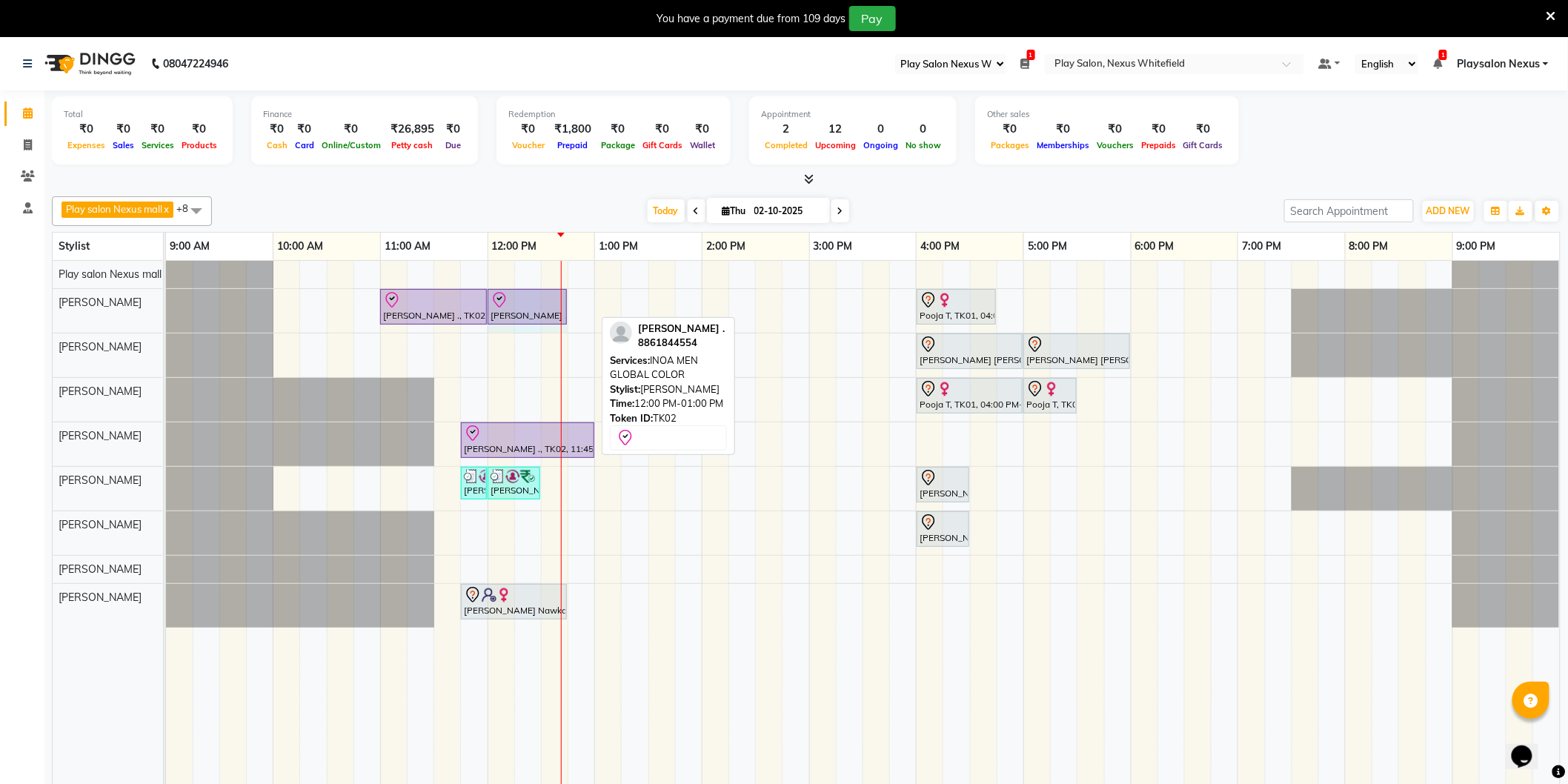
drag, startPoint x: 593, startPoint y: 295, endPoint x: 563, endPoint y: 300, distance: 30.4
click at [166, 300] on div "Suparna ., TK02, 11:00 AM-12:00 PM, Hair Cut Men (Senior stylist) Suparna ., TK…" at bounding box center [166, 311] width 0 height 44
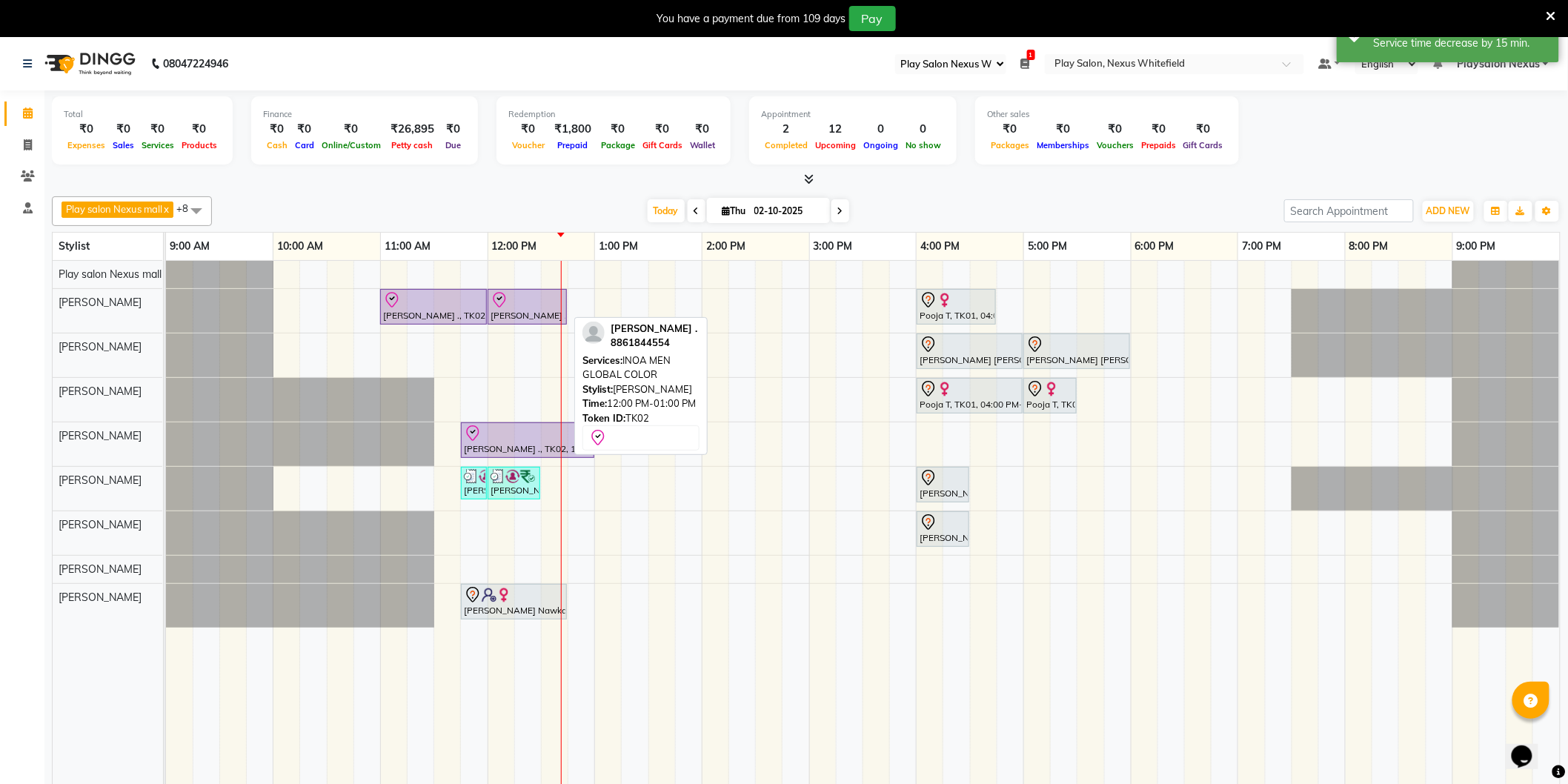
click at [535, 309] on div "[PERSON_NAME] ., TK02, 12:00 PM-12:45 PM, INOA MEN GLOBAL COLOR" at bounding box center [526, 307] width 77 height 31
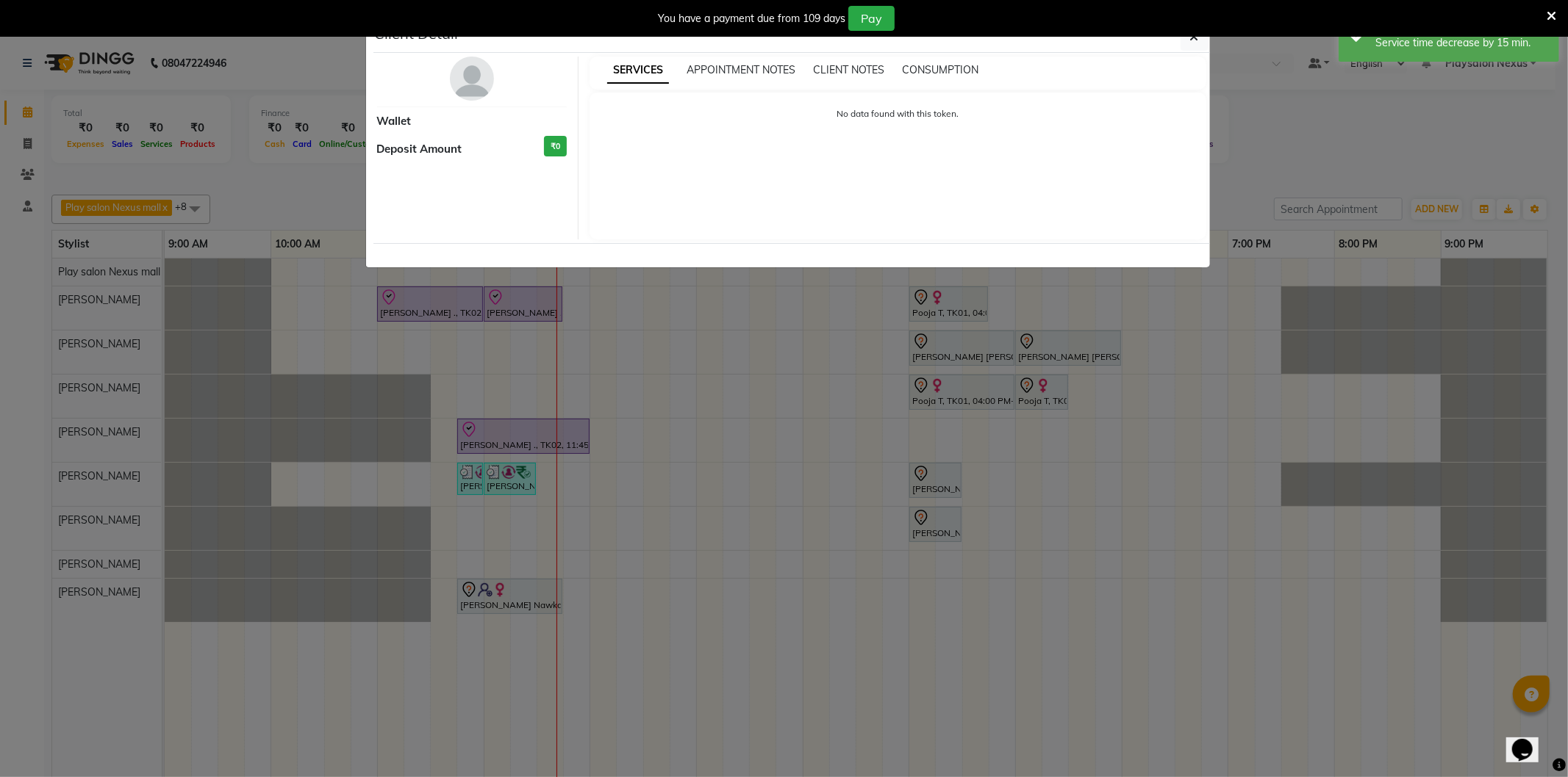
select select "8"
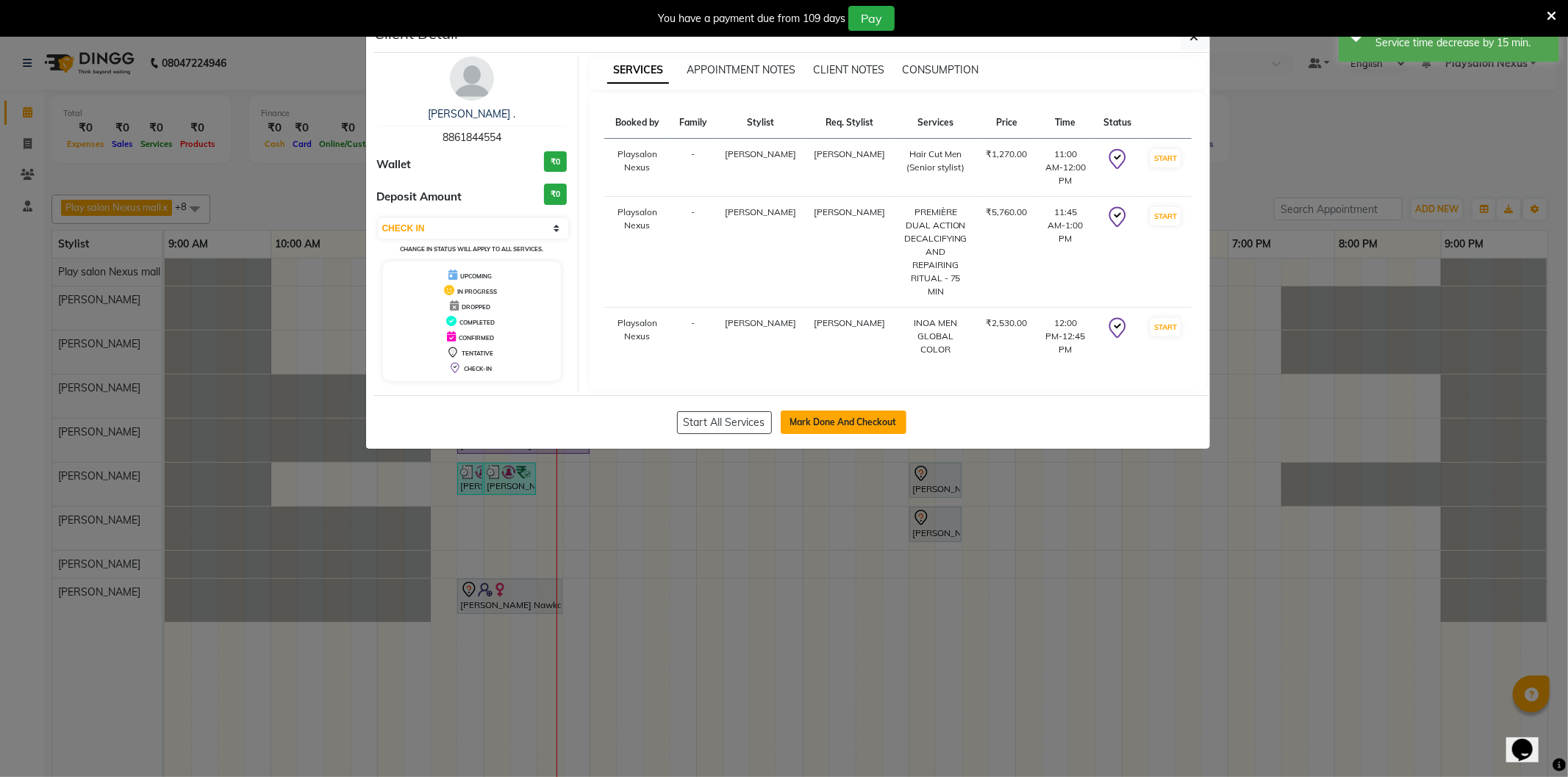
click at [828, 410] on button "Mark Done And Checkout" at bounding box center [844, 422] width 126 height 24
select select "8356"
select select "service"
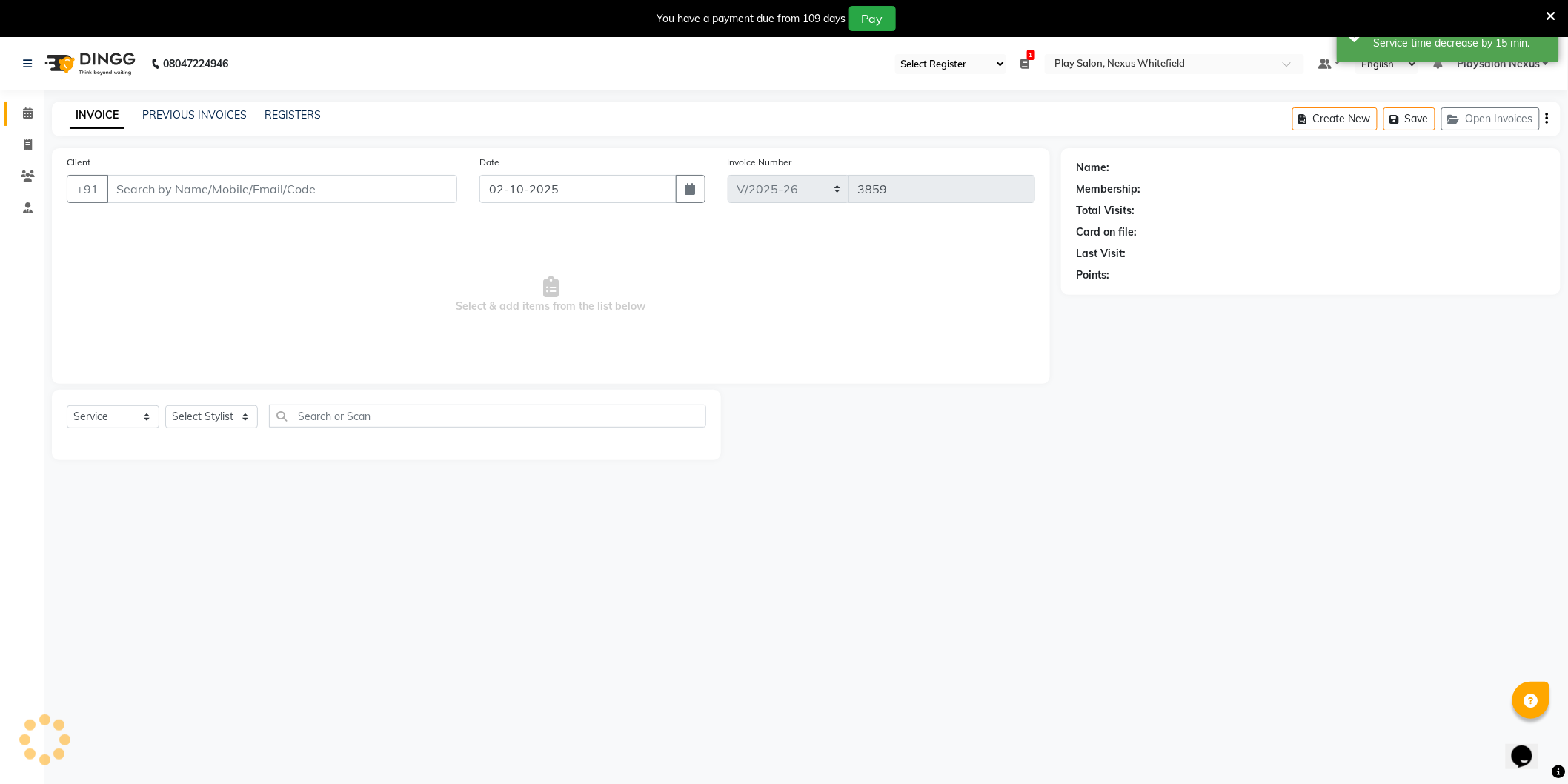
type input "88******54"
select select "81392"
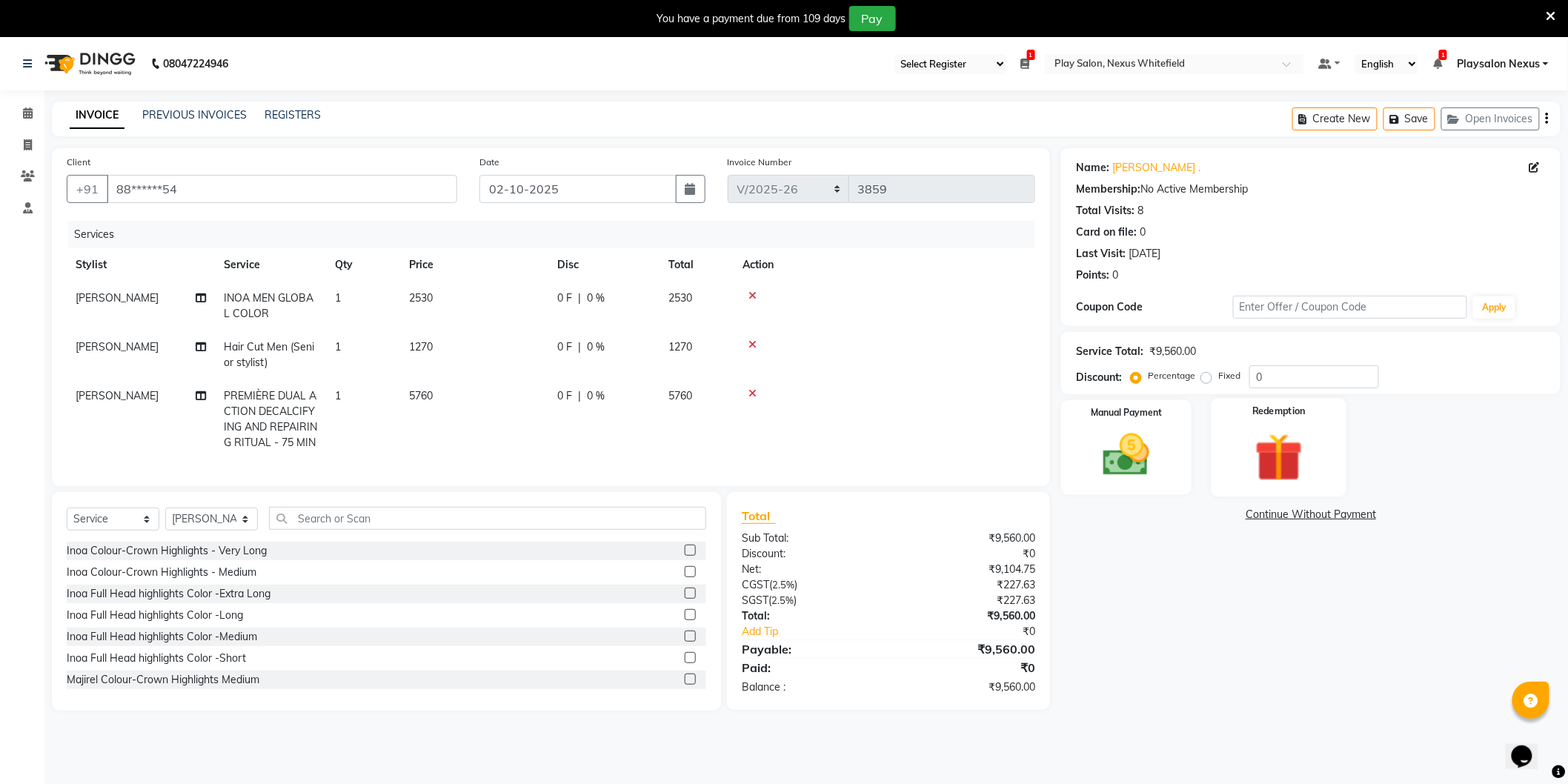
click at [1297, 433] on img at bounding box center [1278, 458] width 78 height 60
click at [1123, 456] on img at bounding box center [1126, 455] width 78 height 55
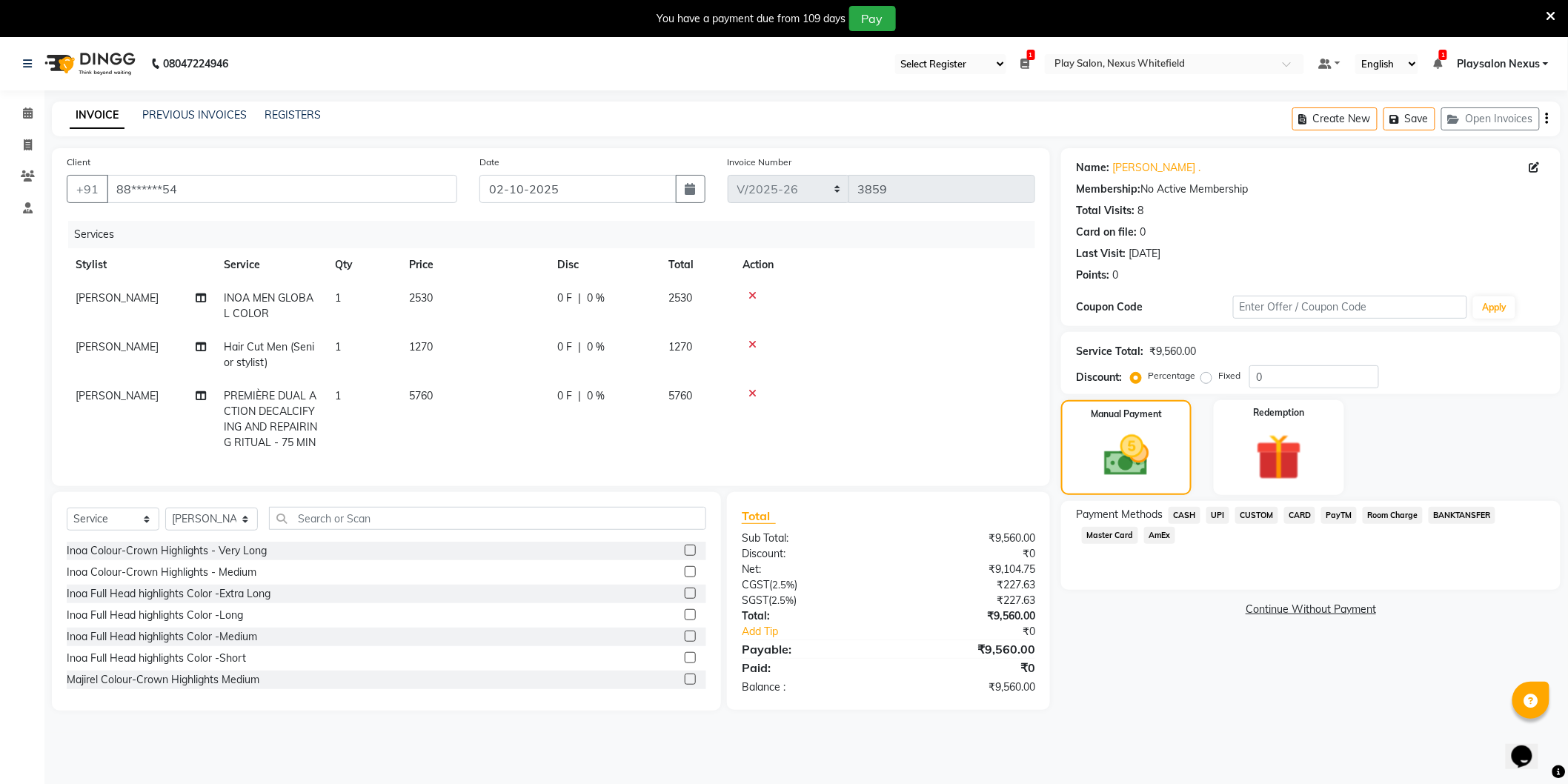
click at [1294, 520] on span "CARD" at bounding box center [1300, 515] width 32 height 17
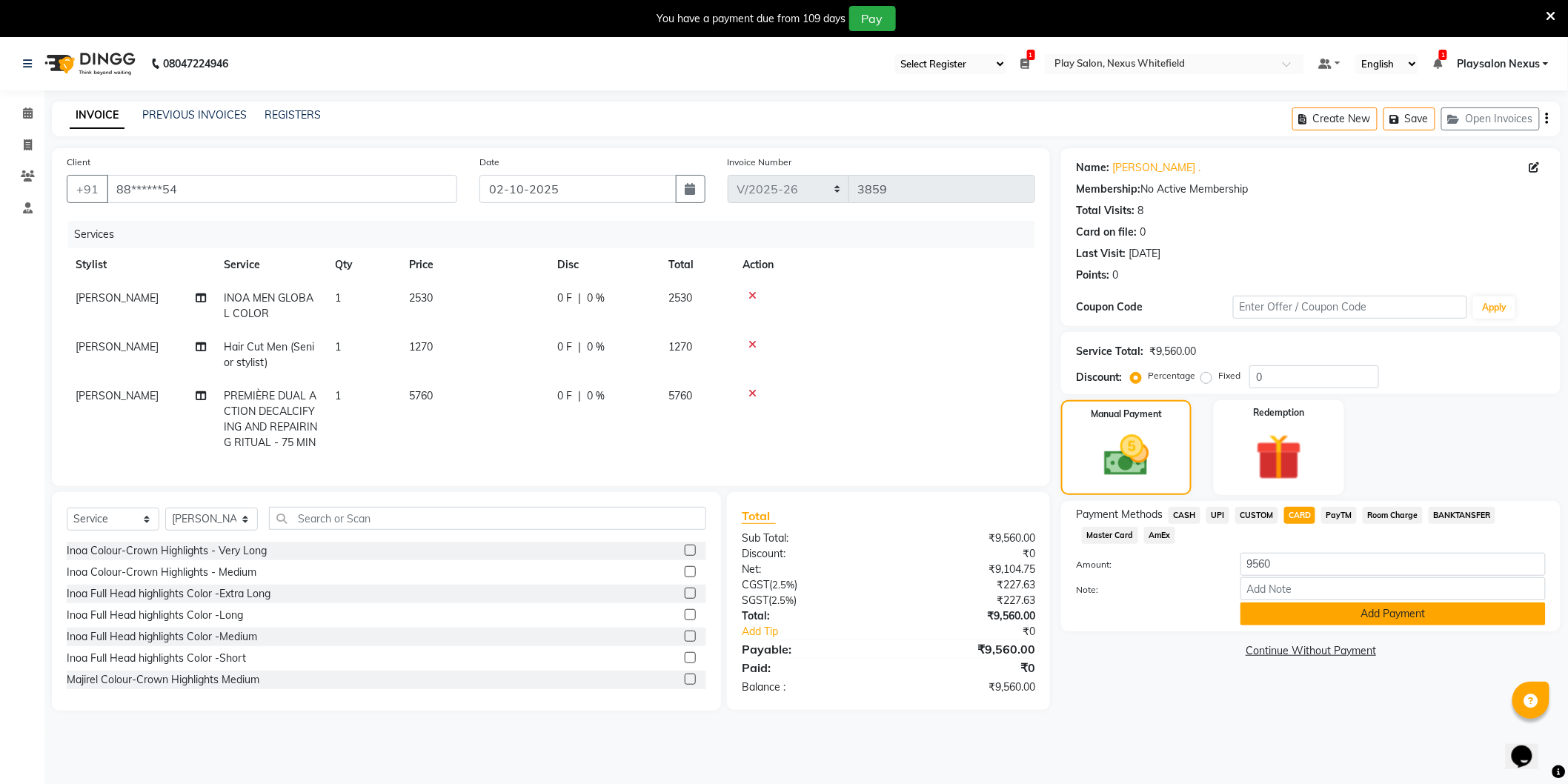
click at [1364, 608] on button "Add Payment" at bounding box center [1393, 614] width 306 height 23
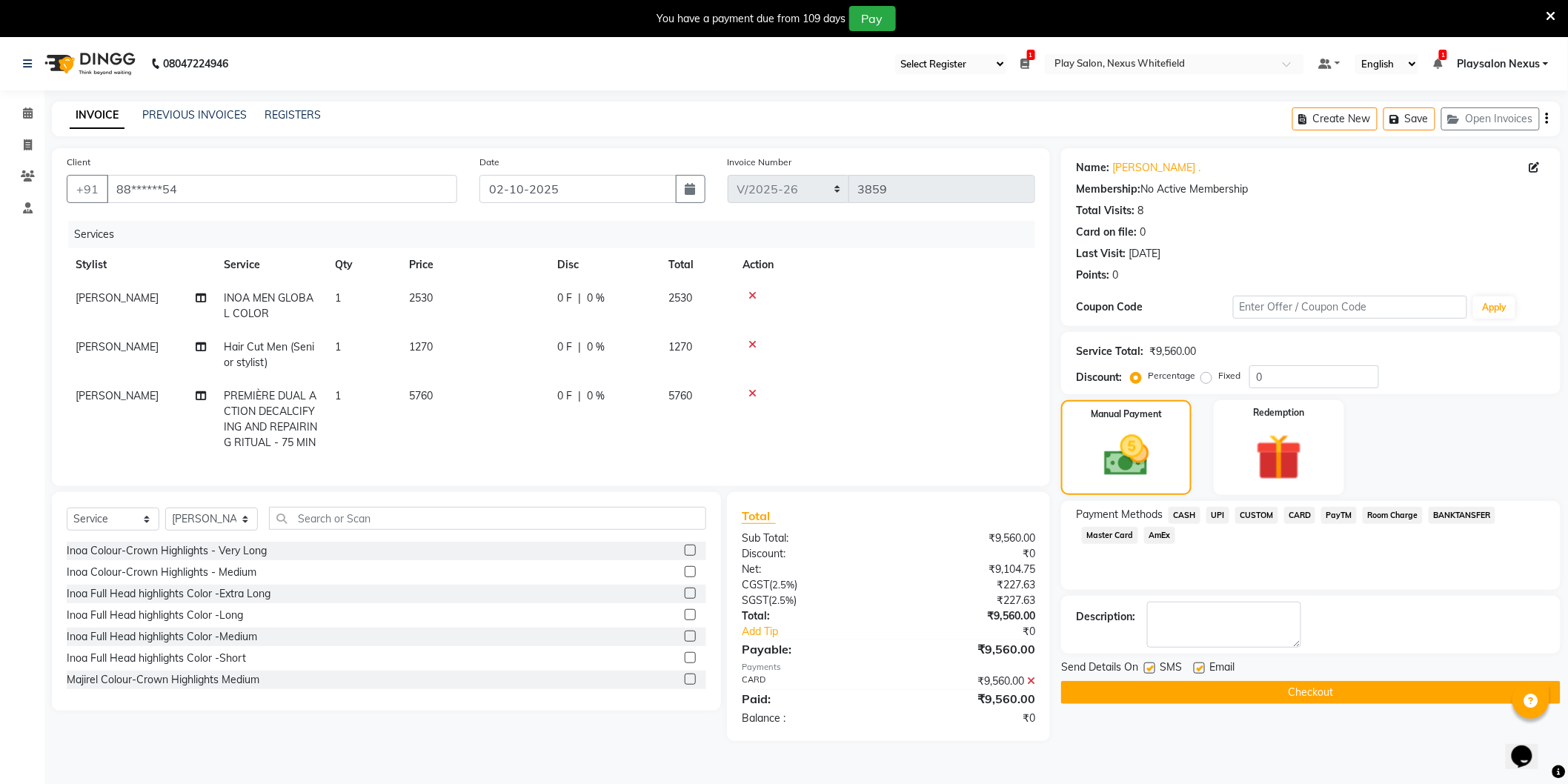
click at [1295, 693] on button "Checkout" at bounding box center [1310, 692] width 499 height 23
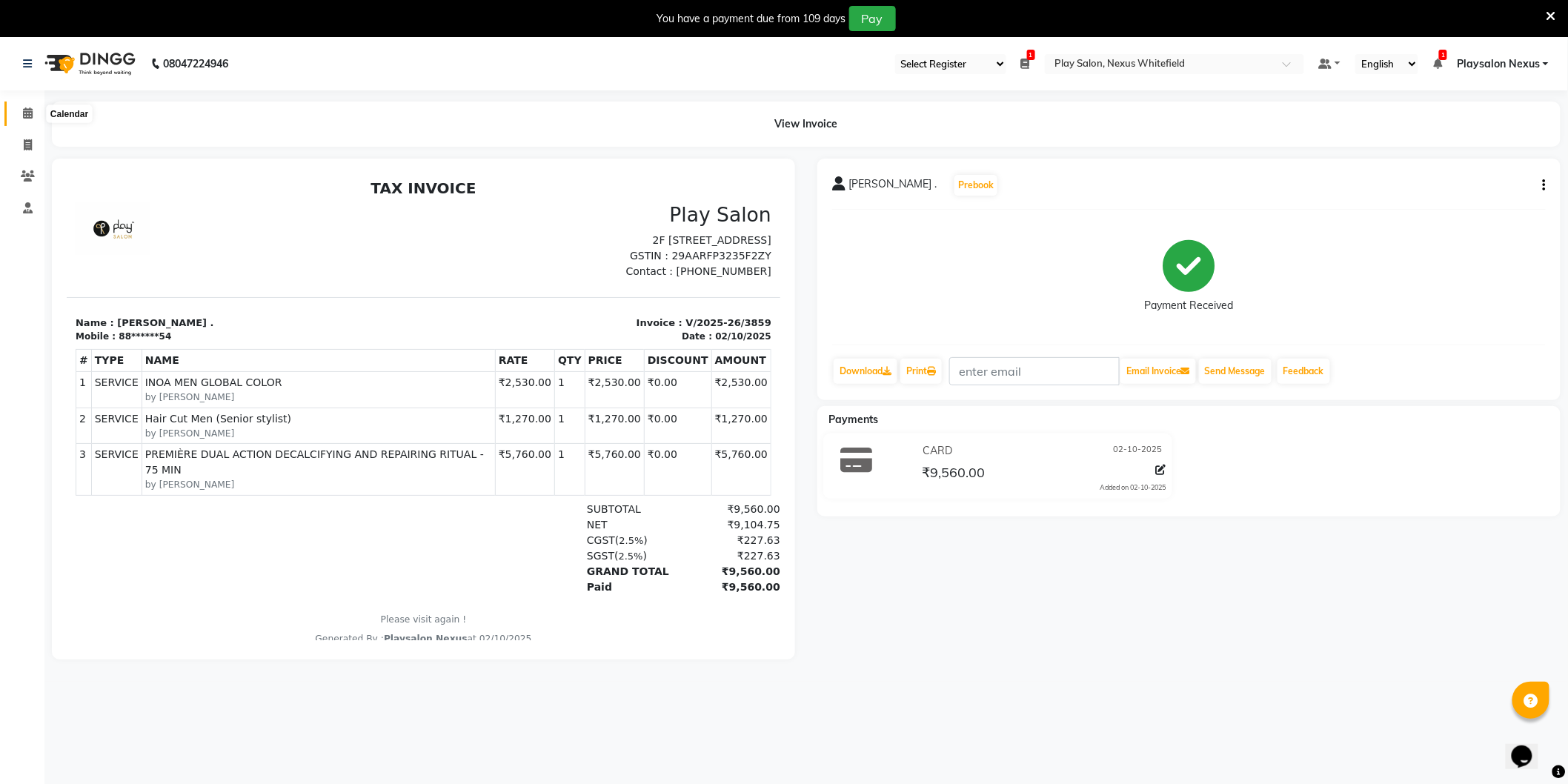
click at [24, 112] on icon at bounding box center [27, 113] width 10 height 11
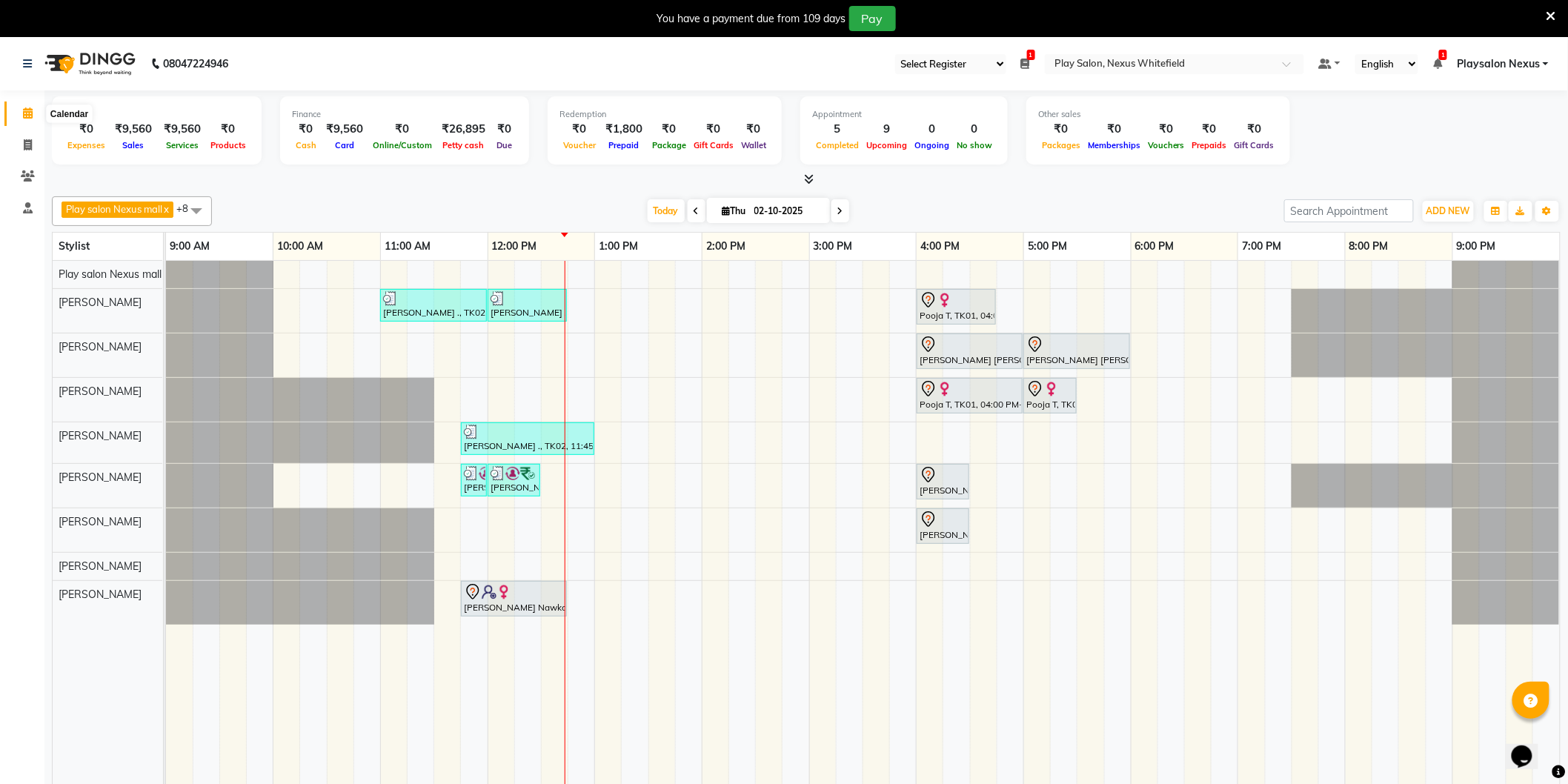
click at [21, 111] on span at bounding box center [27, 114] width 26 height 17
click at [768, 217] on input "02-10-2025" at bounding box center [787, 211] width 74 height 22
select select "10"
select select "2025"
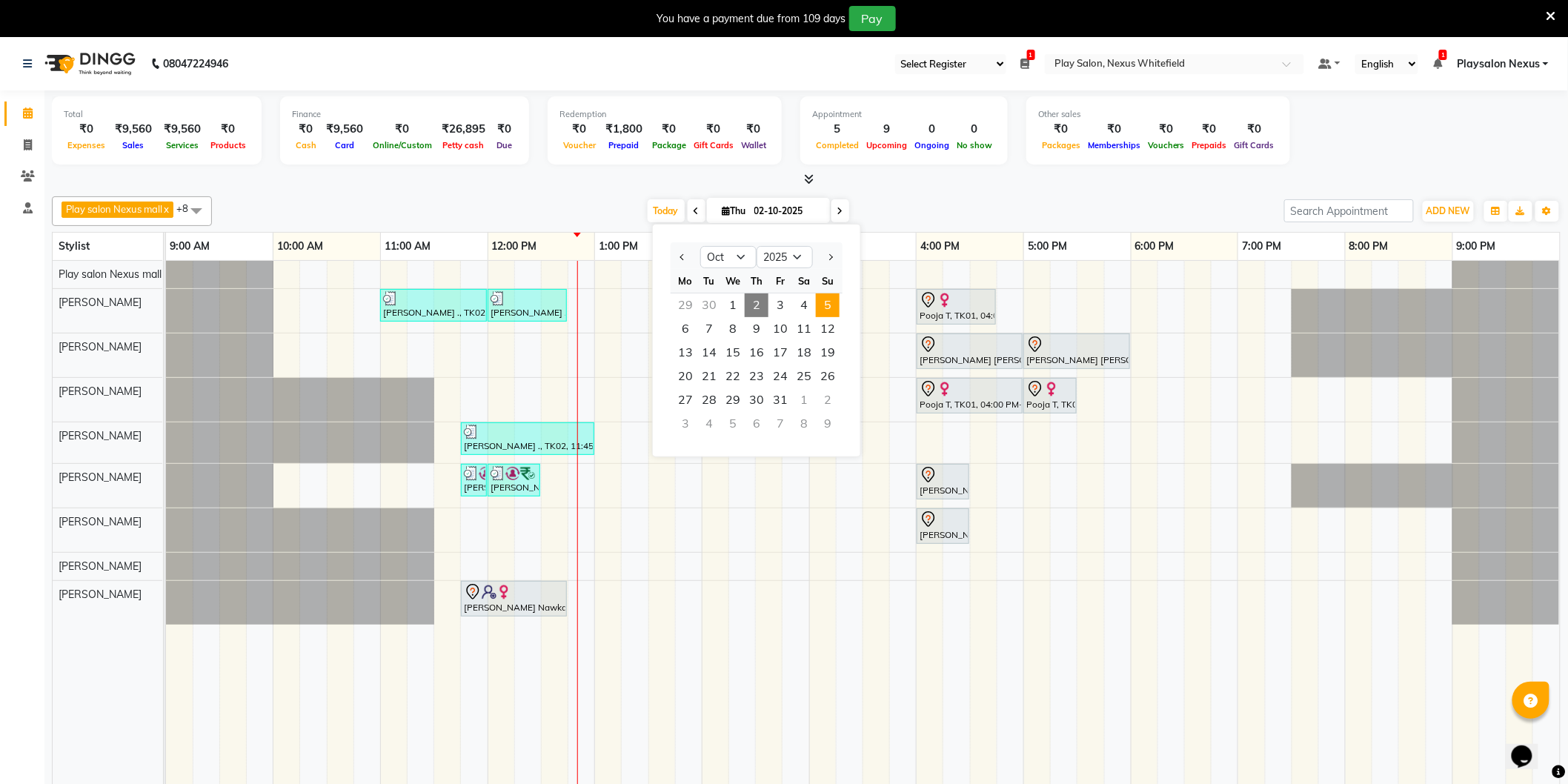
click at [822, 308] on span "5" at bounding box center [828, 305] width 24 height 24
type input "05-10-2025"
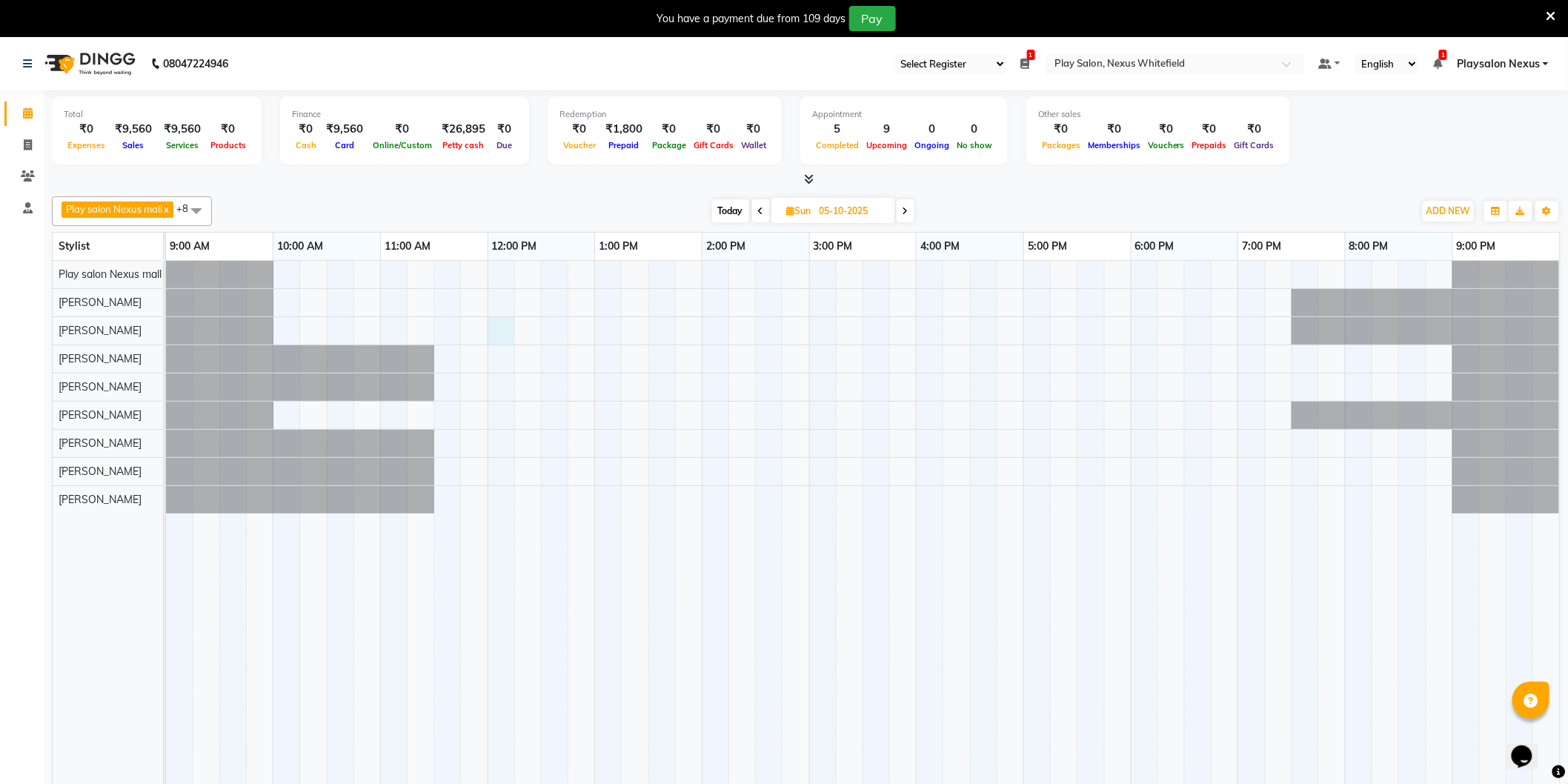
click at [498, 335] on div at bounding box center [863, 533] width 1394 height 545
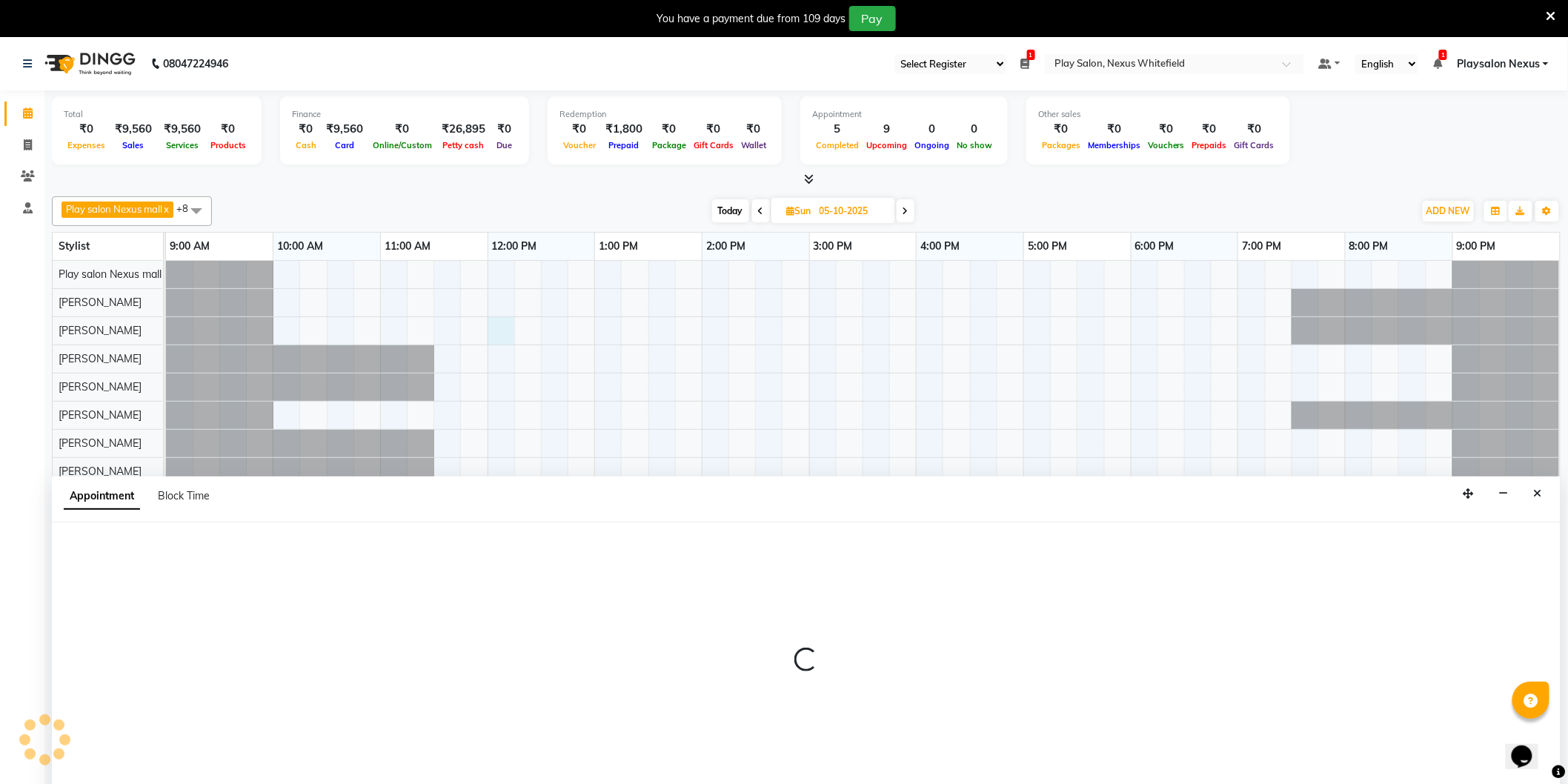
scroll to position [37, 0]
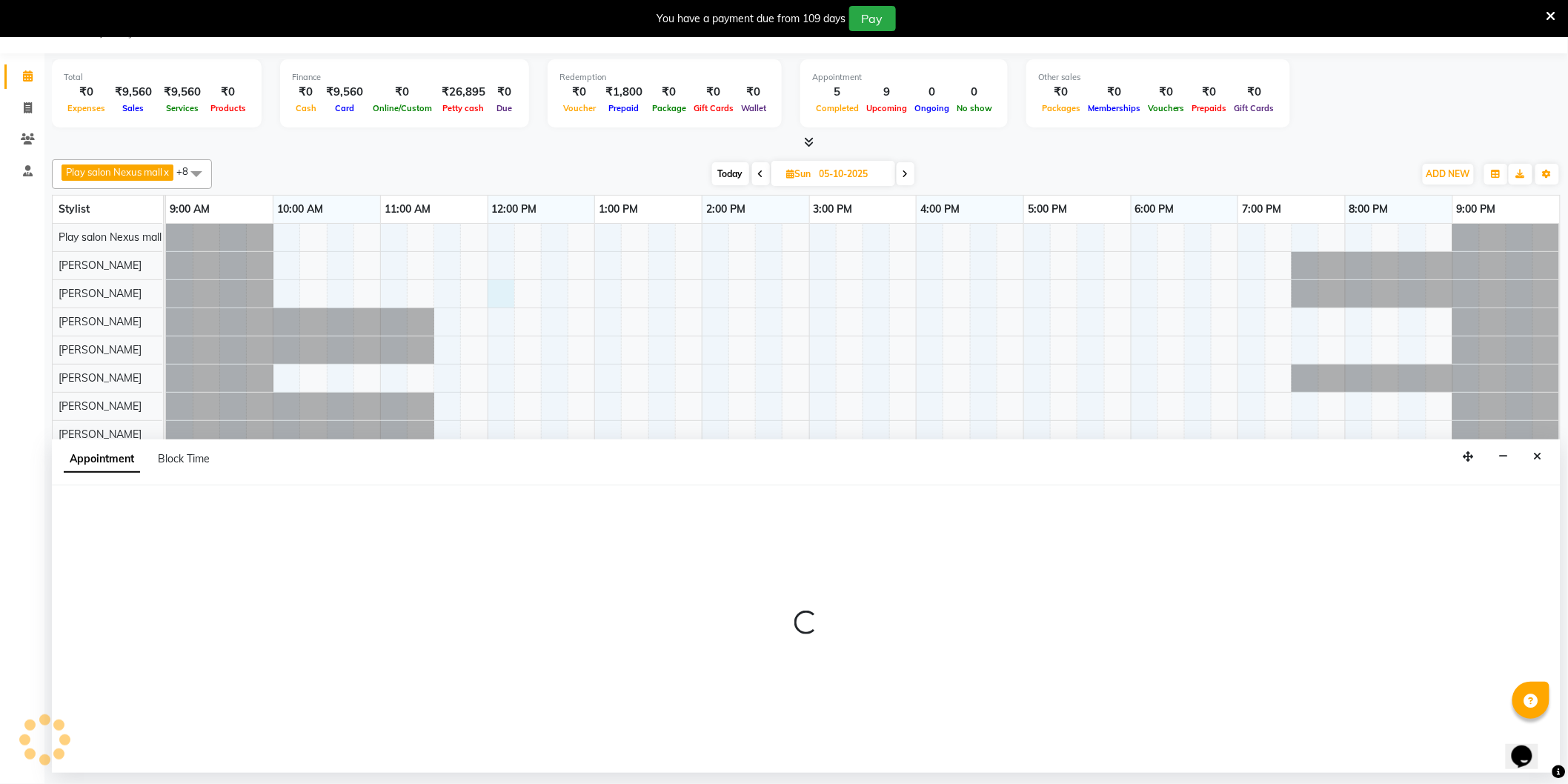
select select "81405"
select select "720"
select select "tentative"
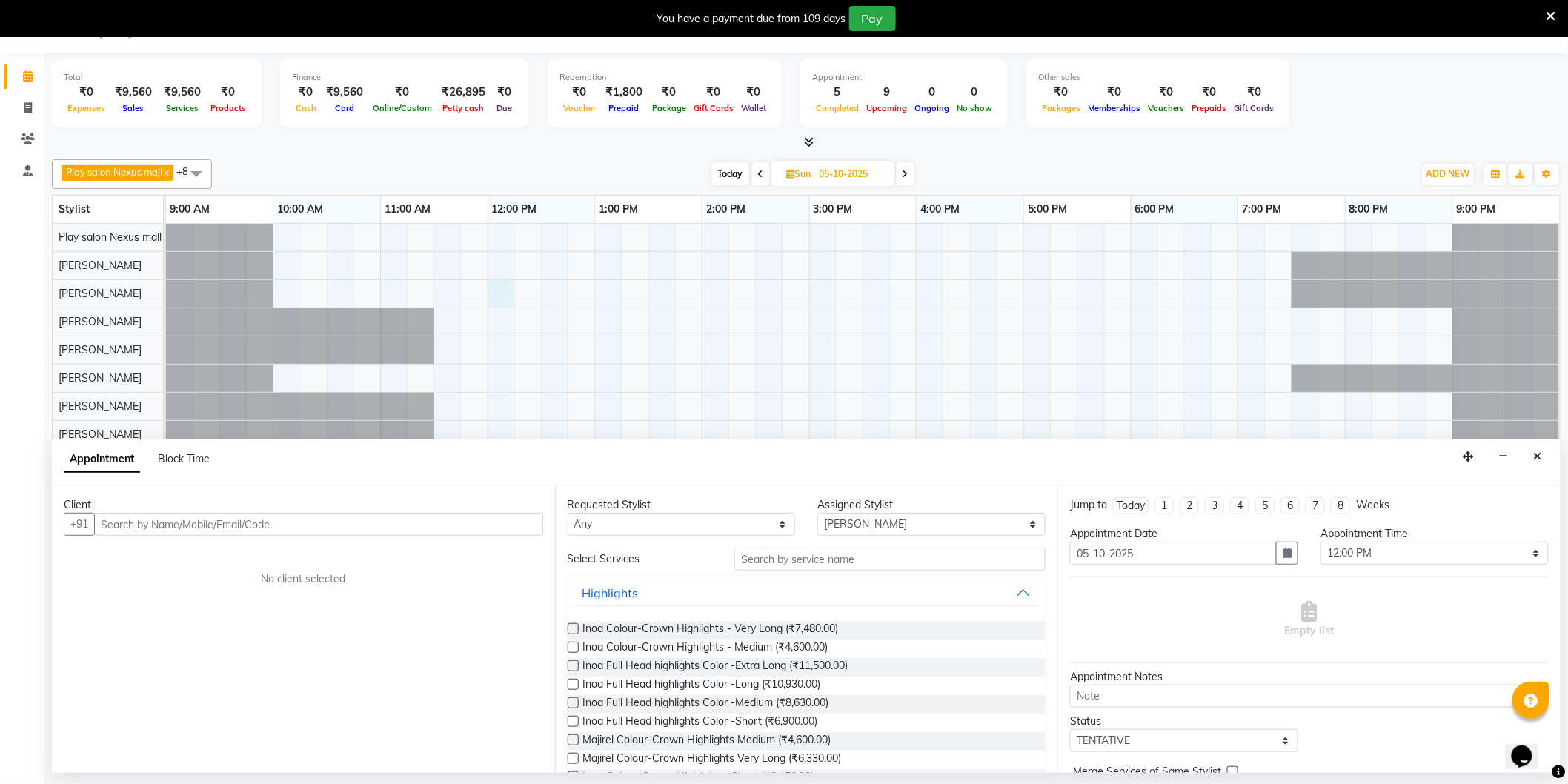
drag, startPoint x: 283, startPoint y: 521, endPoint x: 279, endPoint y: 514, distance: 8.1
click at [283, 521] on input "text" at bounding box center [319, 524] width 449 height 23
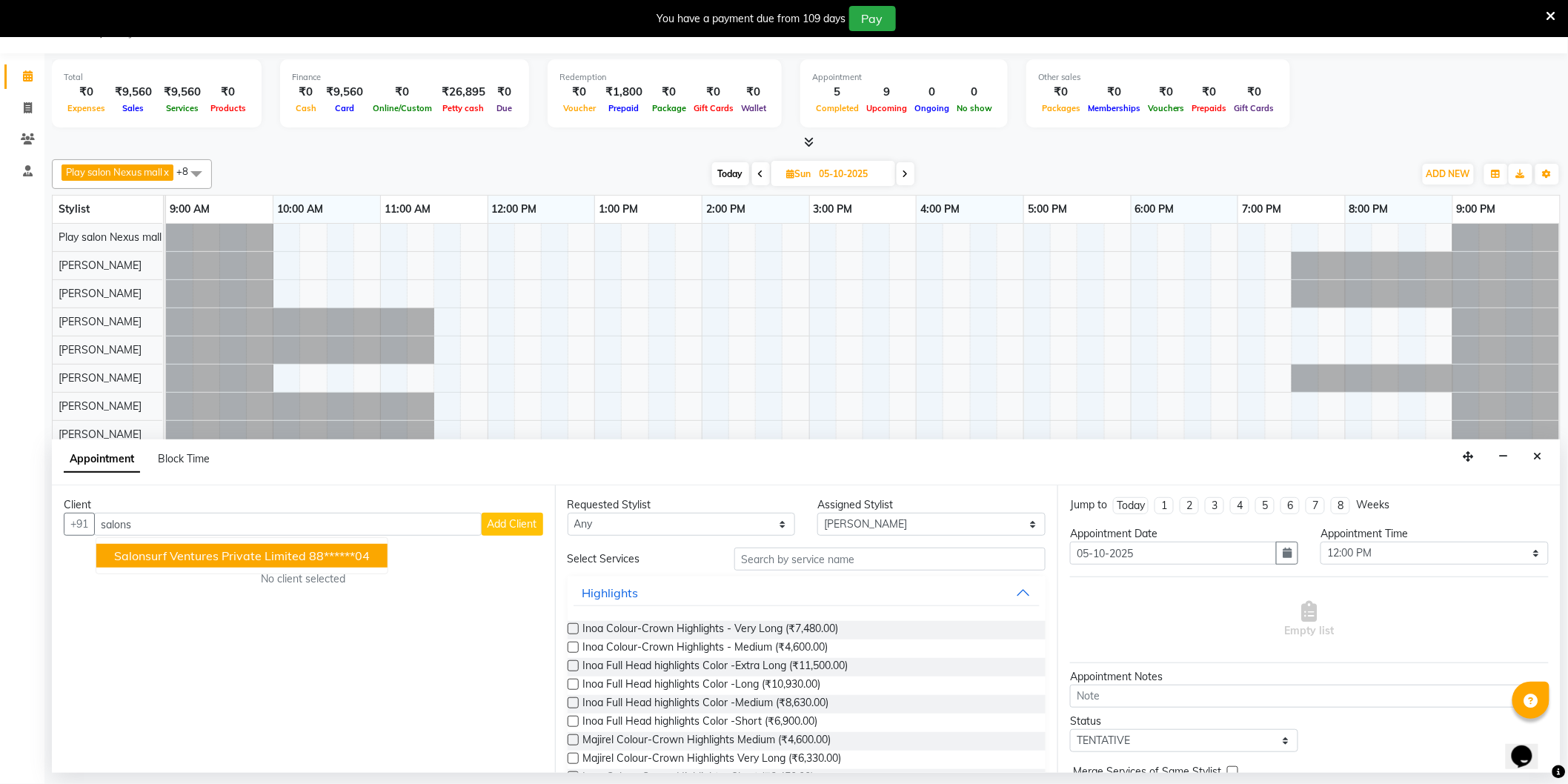
drag, startPoint x: 255, startPoint y: 553, endPoint x: 215, endPoint y: 580, distance: 48.3
click at [245, 557] on span "Salonsurf Ventures Private Limited" at bounding box center [210, 556] width 192 height 15
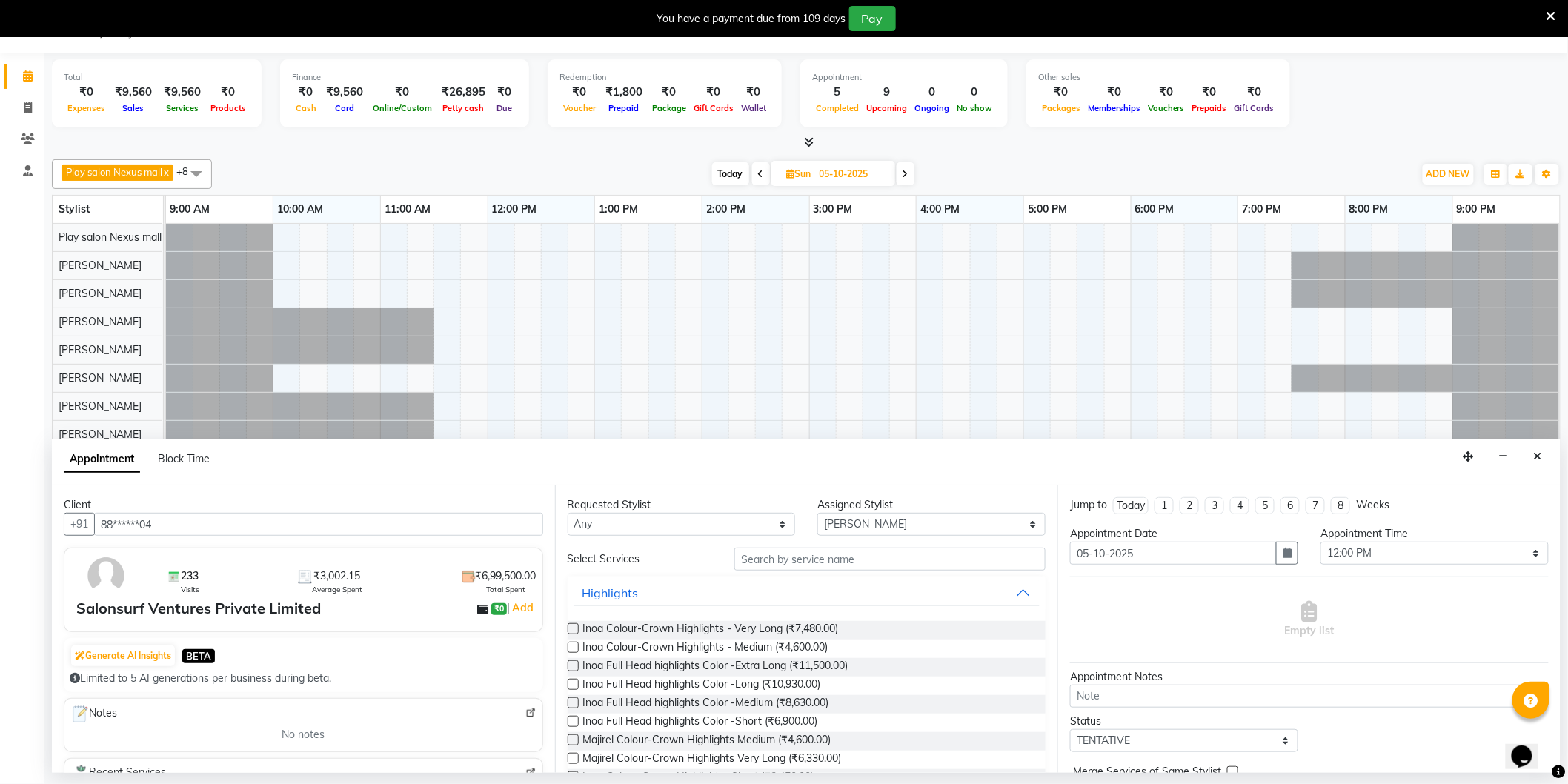
type input "88******04"
click at [684, 529] on select "Any Abdulla Md Adil Ali Ambika Rai Asha Thapa Ashim Sapkota Dawa Tamang Mohd Aa…" at bounding box center [681, 524] width 228 height 23
select select "81405"
click at [568, 513] on select "Any Abdulla Md Adil Ali Ambika Rai Asha Thapa Ashim Sapkota Dawa Tamang Mohd Aa…" at bounding box center [681, 524] width 228 height 23
click at [763, 558] on input "text" at bounding box center [889, 559] width 311 height 23
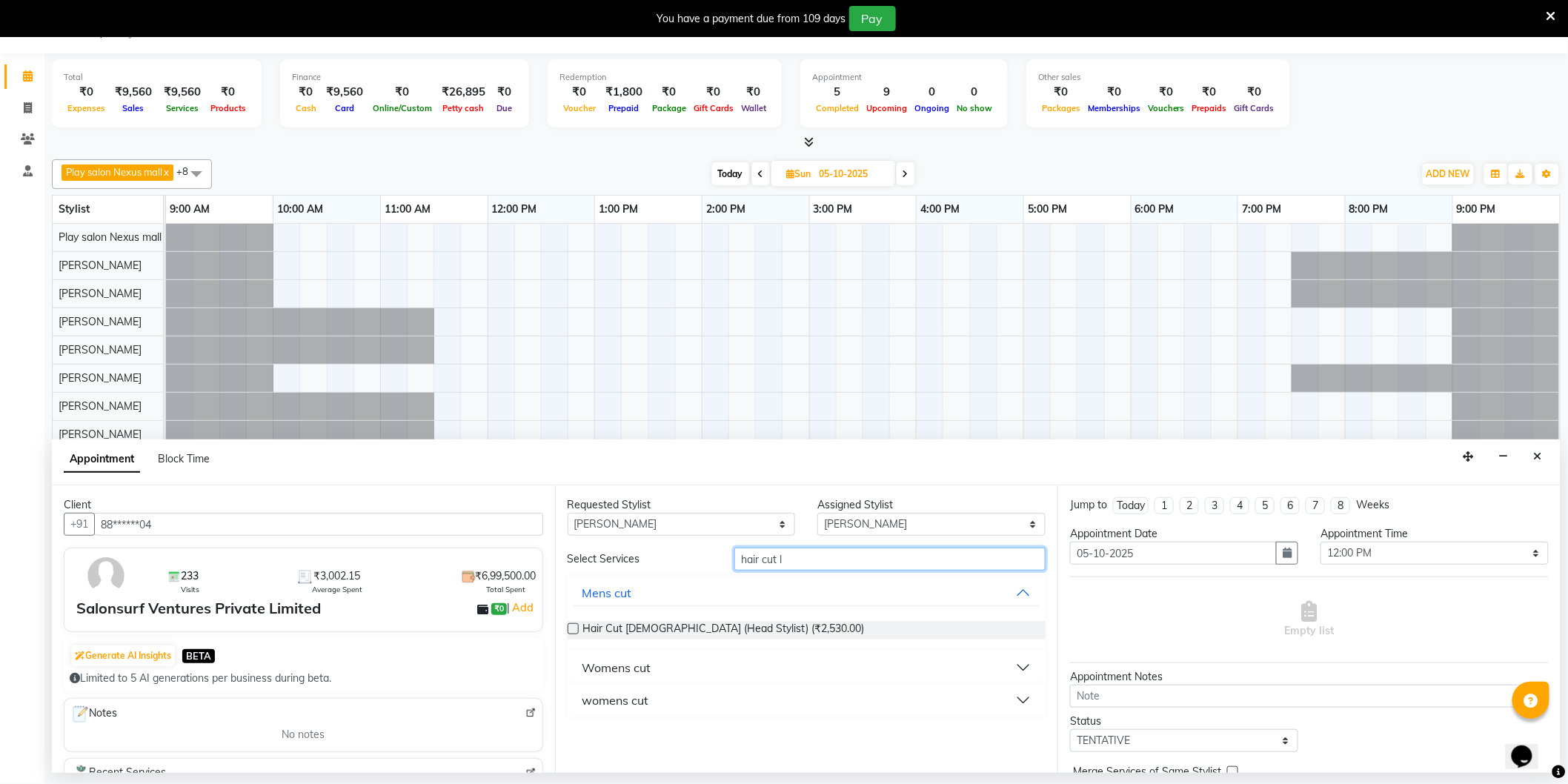
type input "hair cut l"
click at [665, 701] on button "womens cut" at bounding box center [806, 700] width 467 height 26
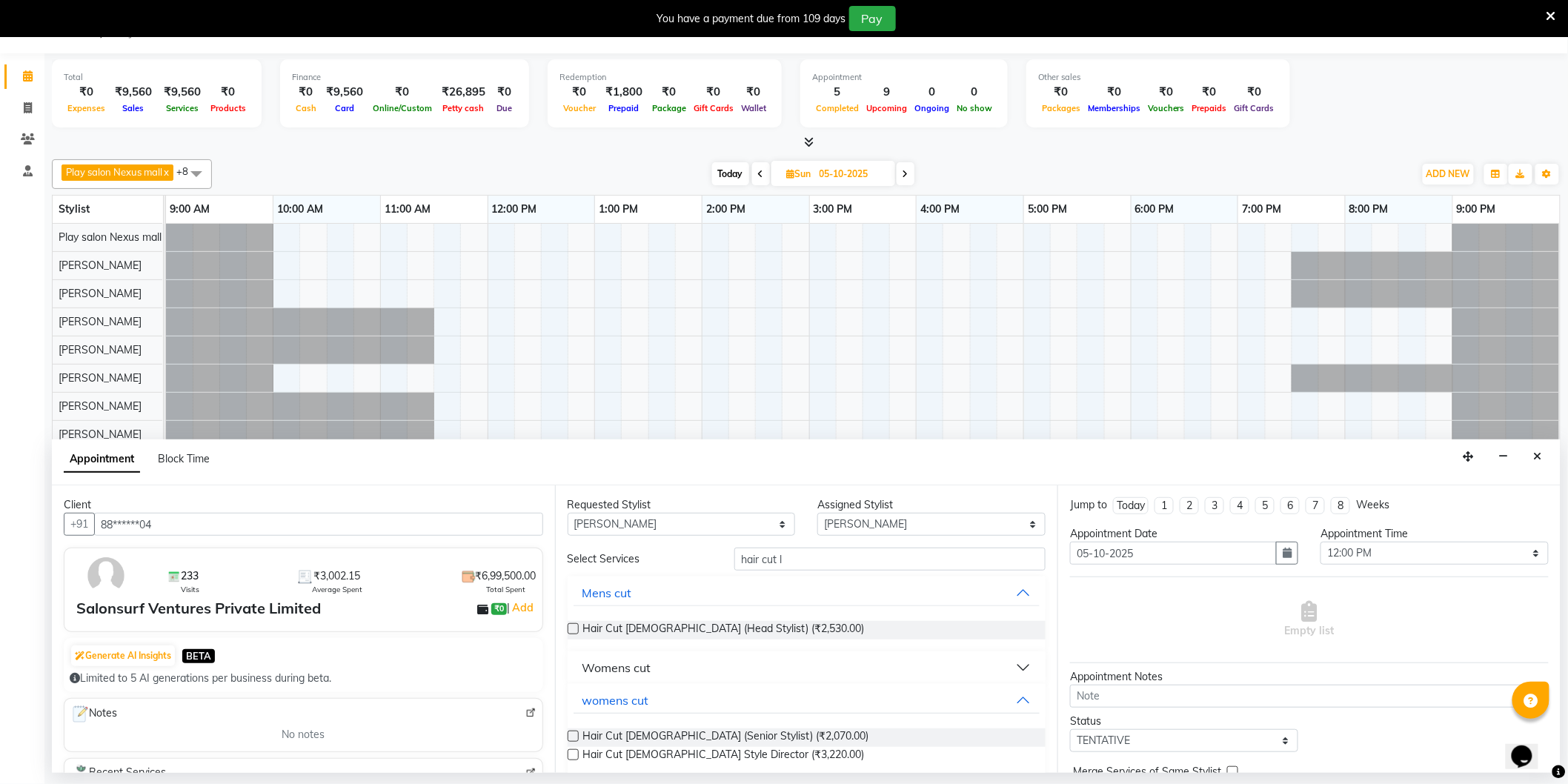
drag, startPoint x: 675, startPoint y: 736, endPoint x: 684, endPoint y: 716, distance: 21.9
click at [675, 735] on span "Hair Cut Lady (Senior Stylist) (₹2,070.00)" at bounding box center [725, 737] width 286 height 18
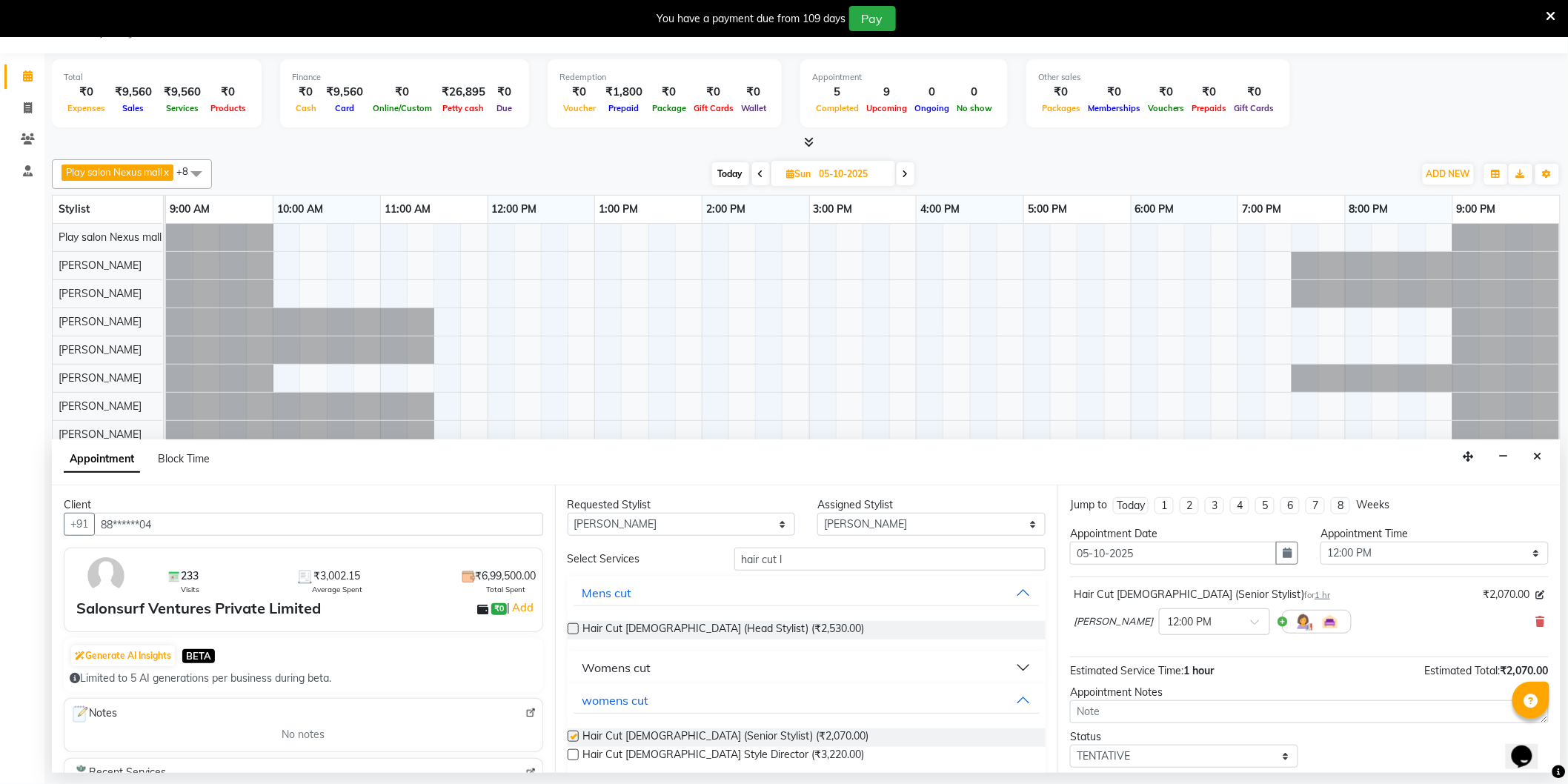
checkbox input "false"
drag, startPoint x: 788, startPoint y: 566, endPoint x: 718, endPoint y: 561, distance: 70.2
click at [718, 561] on div "Select Services hair cut l" at bounding box center [806, 559] width 501 height 23
click at [676, 527] on select "Any Abdulla Md Adil Ali Ambika Rai Asha Thapa Ashim Sapkota Dawa Tamang Mohd Aa…" at bounding box center [681, 524] width 228 height 23
select select "null"
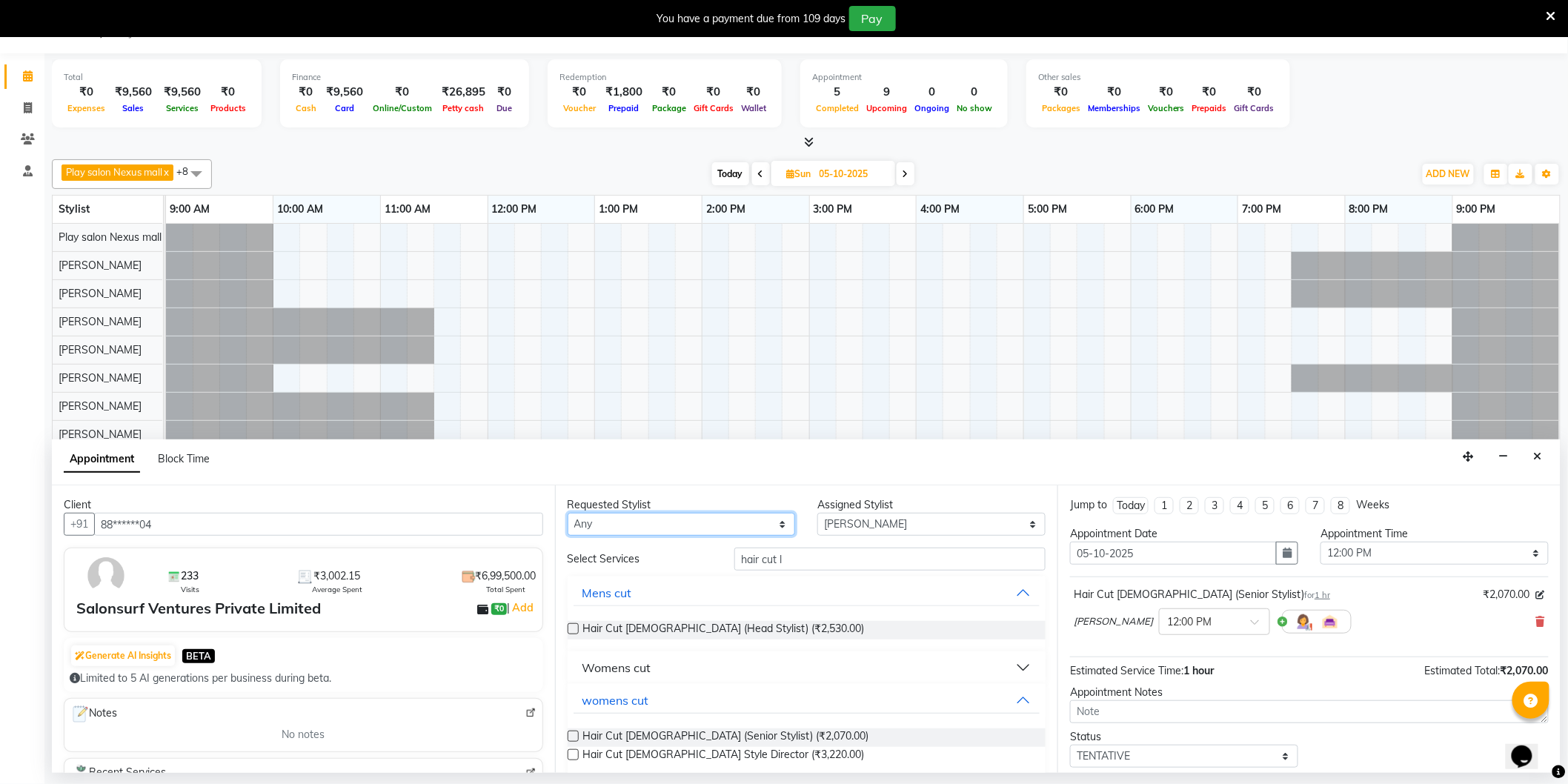
click at [568, 513] on select "Any Abdulla Md Adil Ali Ambika Rai Asha Thapa Ashim Sapkota Dawa Tamang Mohd Aa…" at bounding box center [681, 524] width 228 height 23
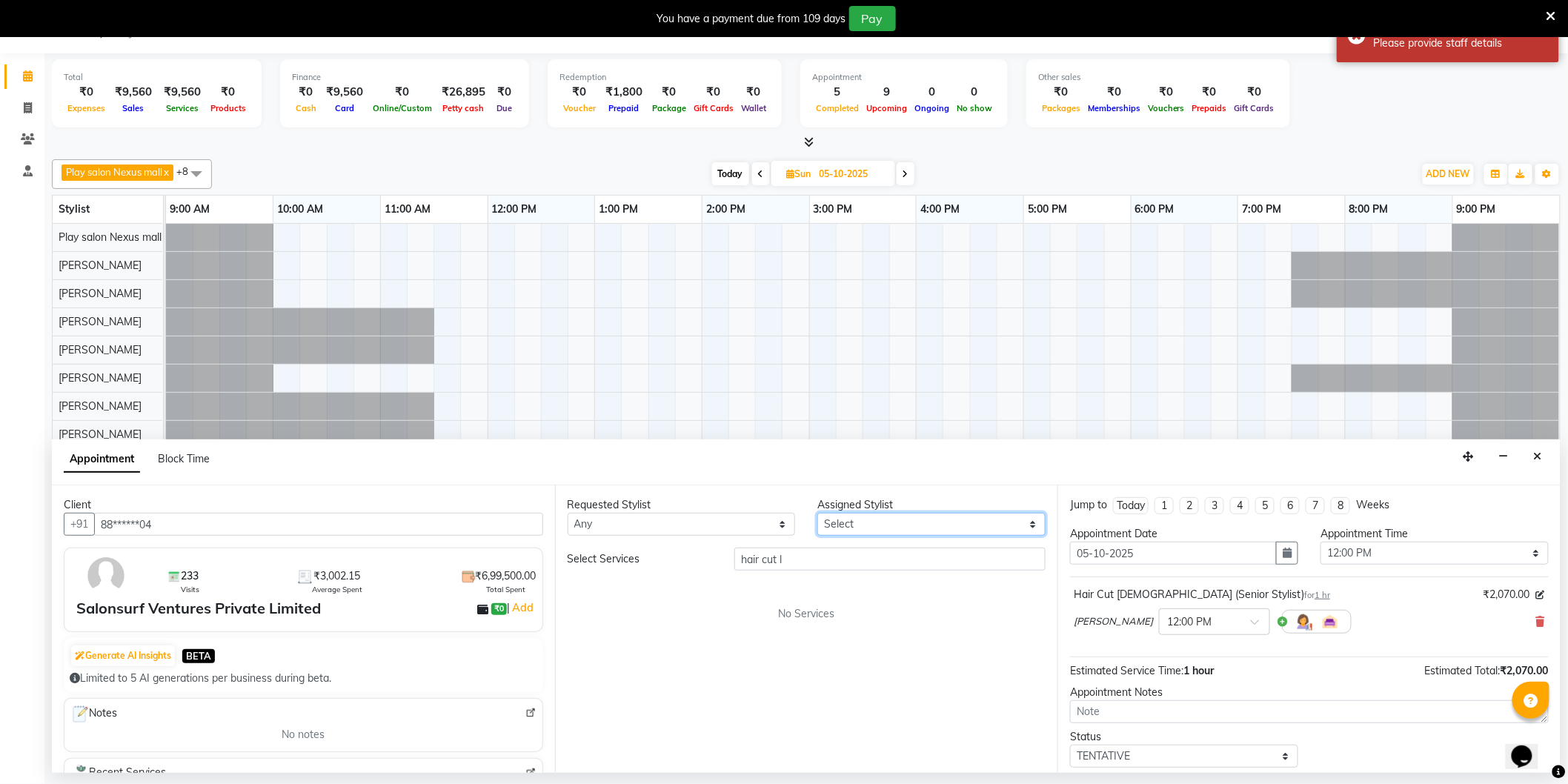
drag, startPoint x: 861, startPoint y: 525, endPoint x: 868, endPoint y: 521, distance: 8.1
click at [860, 525] on select "Select Abdulla Md Adil Ali Ambika Rai Asha Thapa Ashim Sapkota Dawa Tamang Mohd…" at bounding box center [931, 524] width 228 height 23
select select "81398"
click at [817, 513] on select "Select Abdulla Md Adil Ali Ambika Rai Asha Thapa Ashim Sapkota Dawa Tamang Mohd…" at bounding box center [931, 524] width 228 height 23
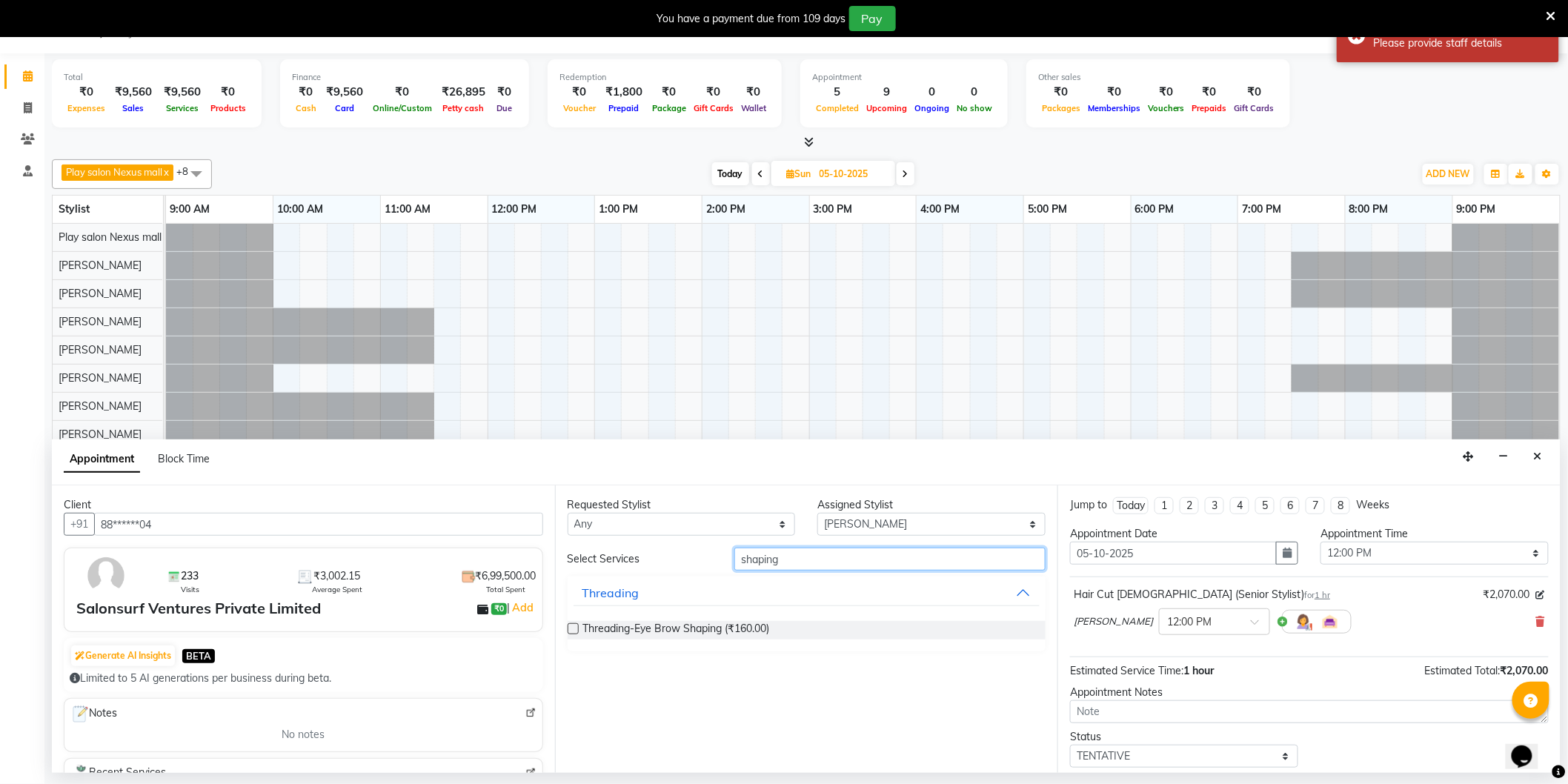
type input "shaping"
click at [575, 627] on label at bounding box center [573, 629] width 11 height 11
click at [575, 627] on input "checkbox" at bounding box center [572, 630] width 10 height 10
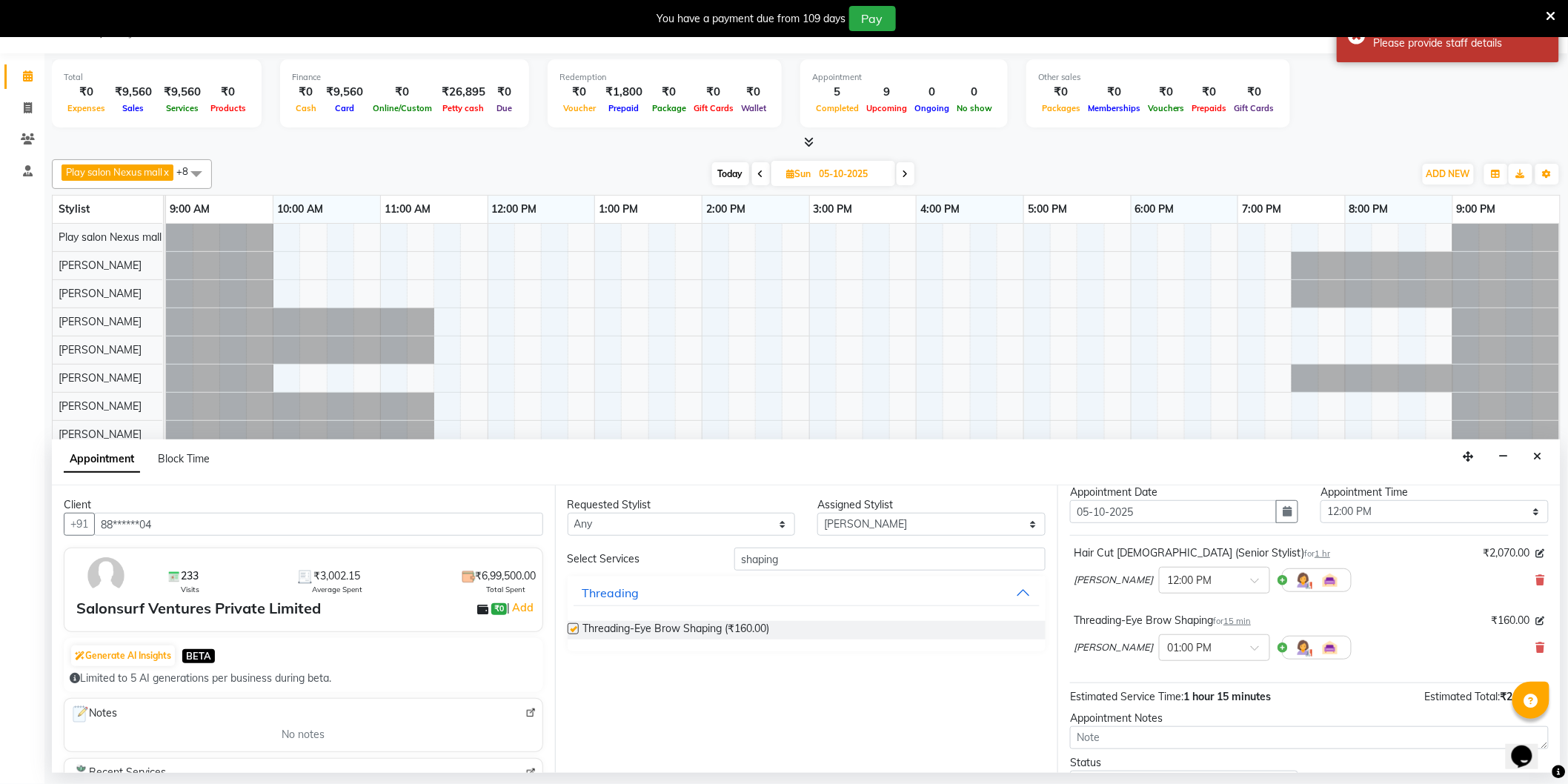
scroll to position [156, 0]
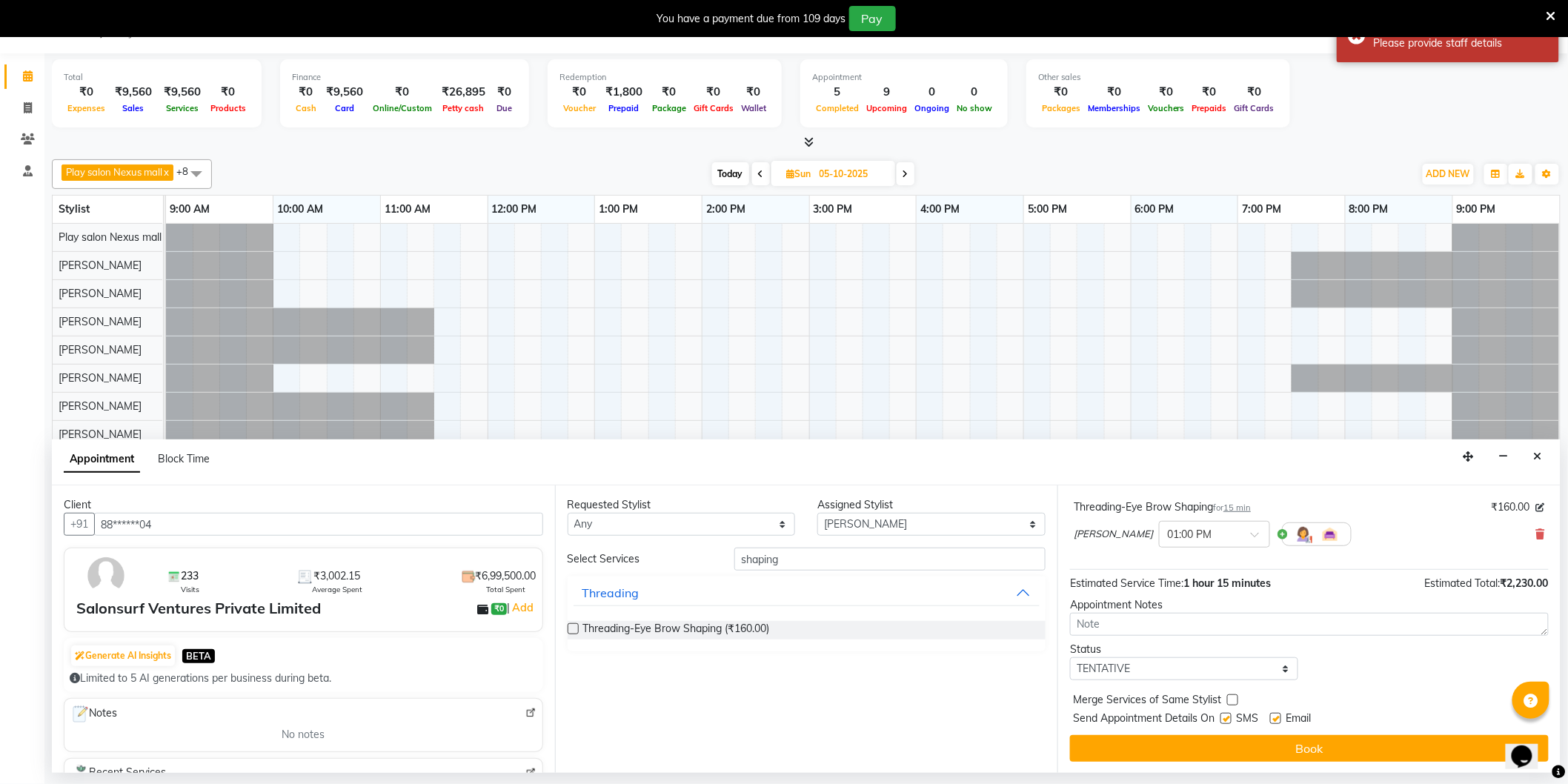
checkbox input "false"
click at [1279, 745] on button "Book" at bounding box center [1309, 748] width 479 height 26
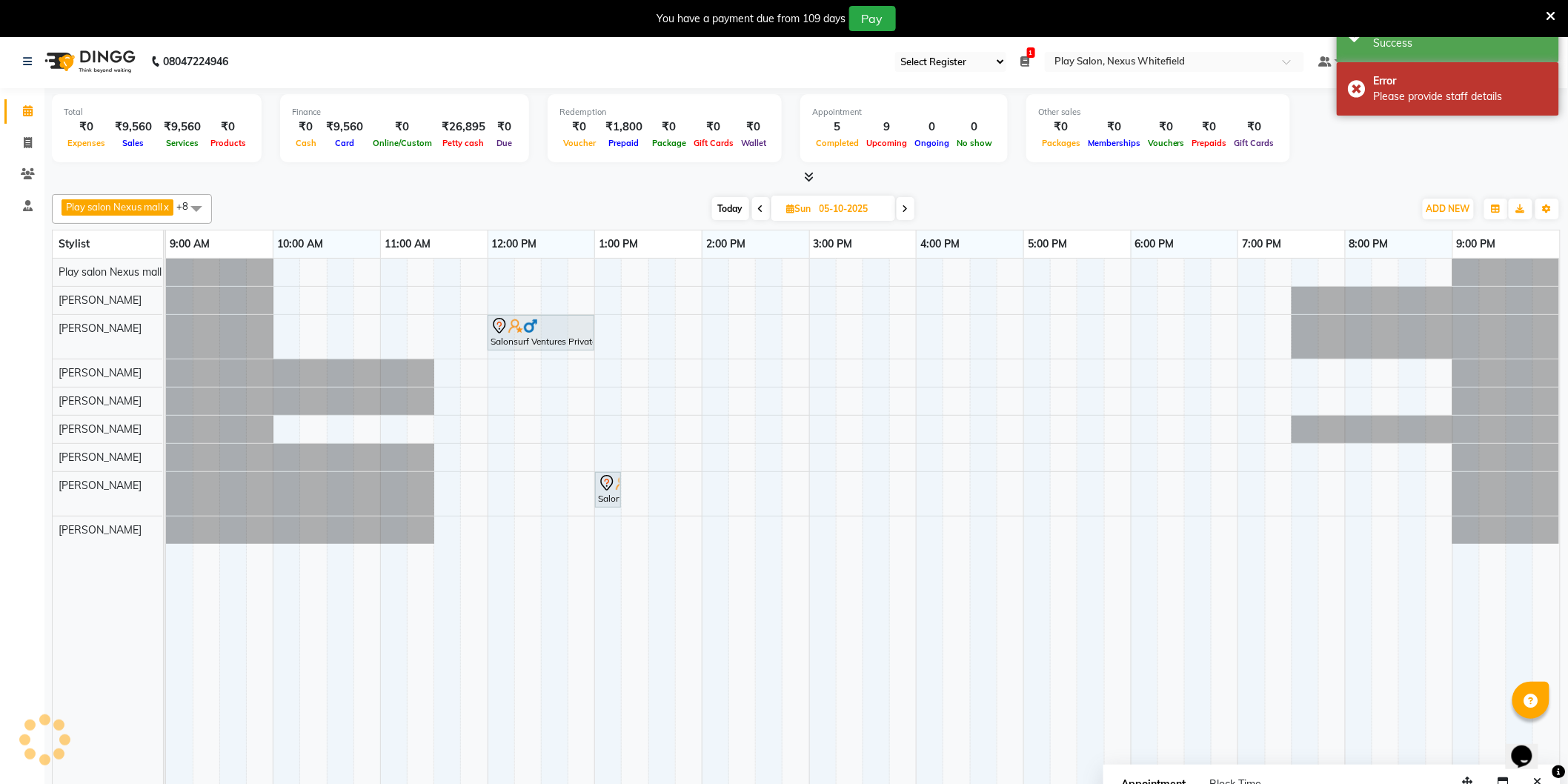
scroll to position [0, 0]
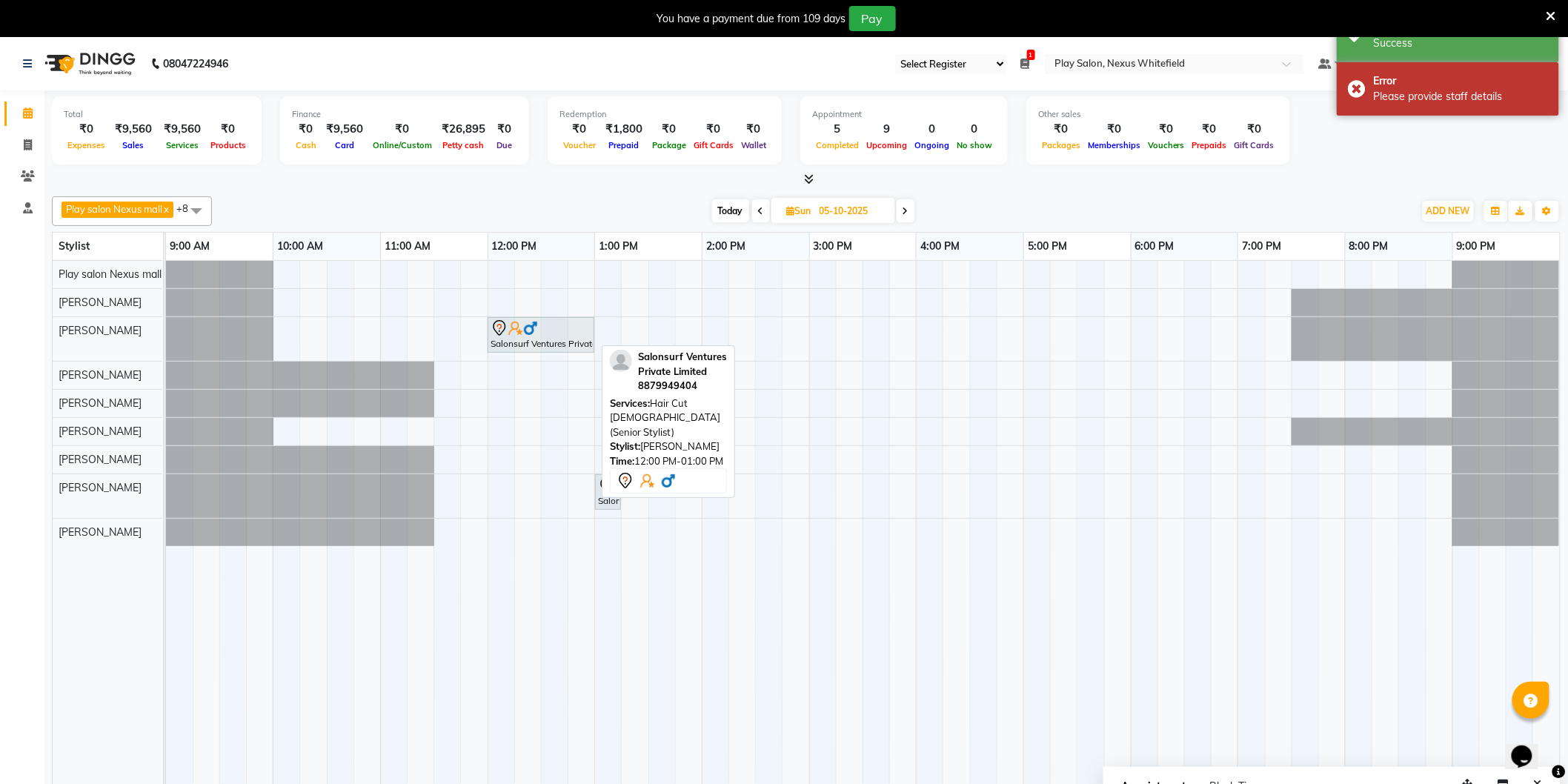
click at [532, 339] on div "Salonsurf Ventures Private Limited, 12:00 PM-01:00 PM, Hair Cut Lady (Senior St…" at bounding box center [541, 335] width 104 height 31
select select "7"
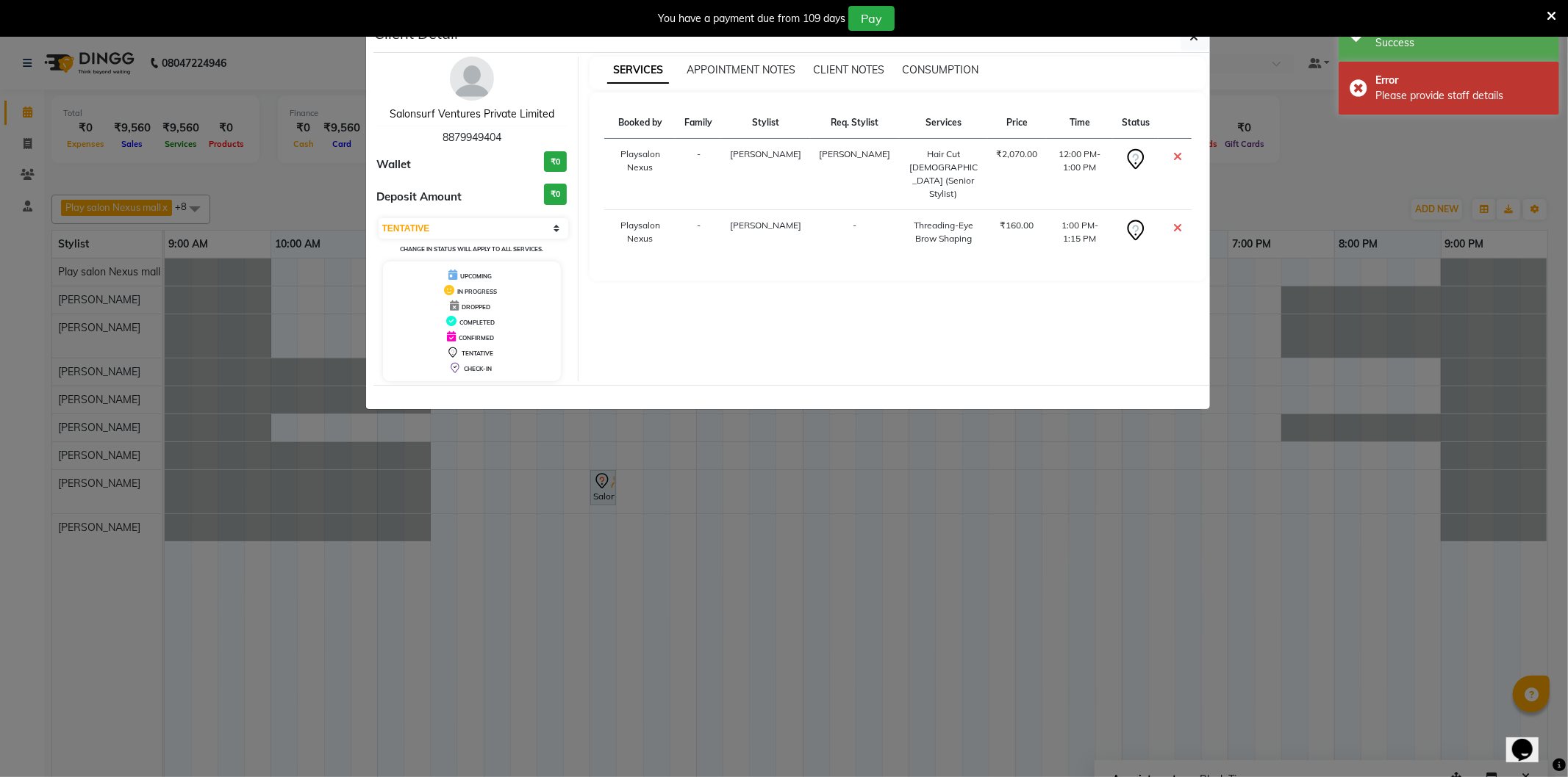
click at [480, 115] on link "Salonsurf Ventures Private Limited" at bounding box center [472, 113] width 165 height 13
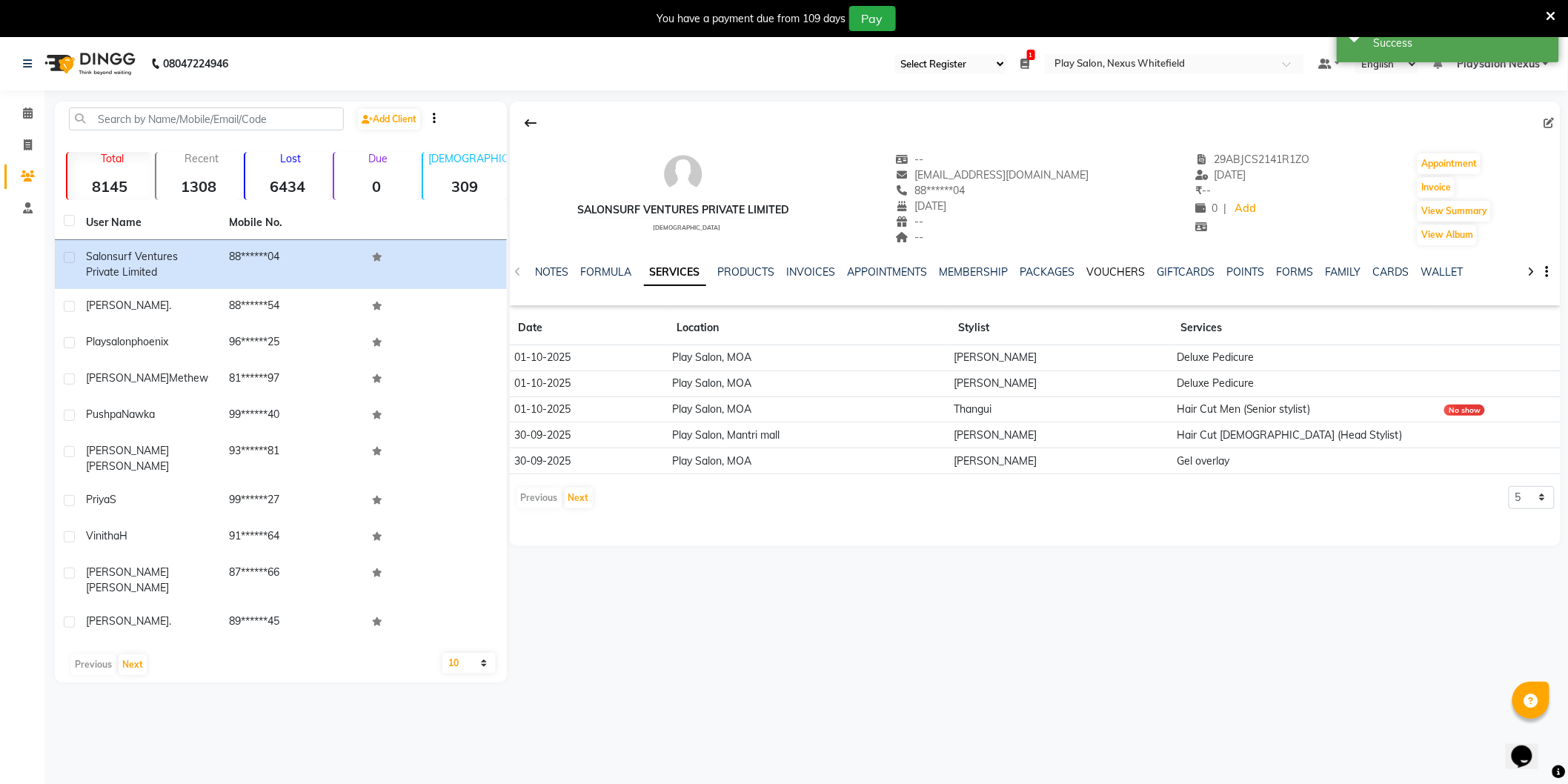
click at [1125, 270] on link "VOUCHERS" at bounding box center [1116, 271] width 58 height 13
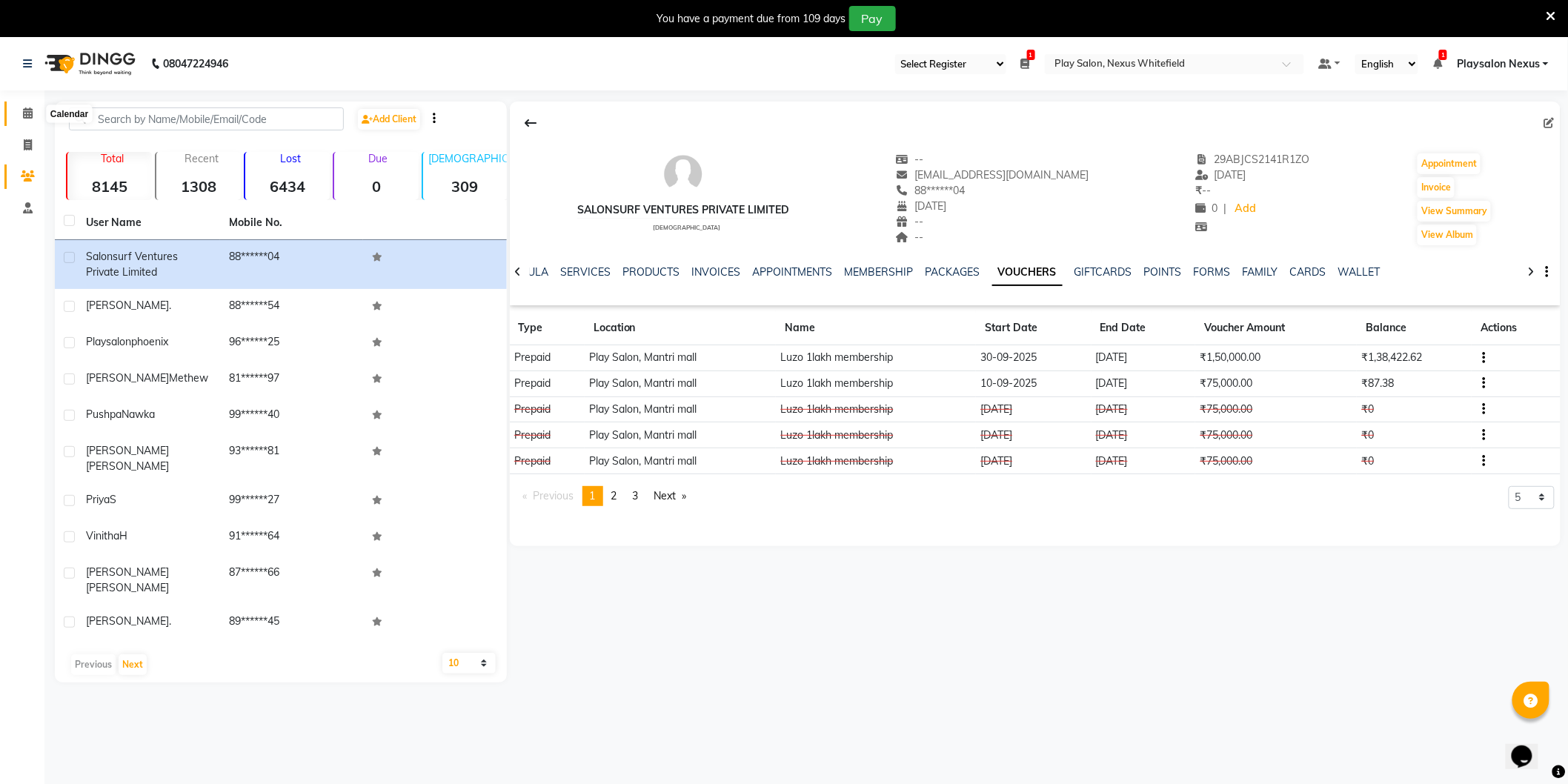
click at [26, 116] on icon at bounding box center [27, 113] width 10 height 11
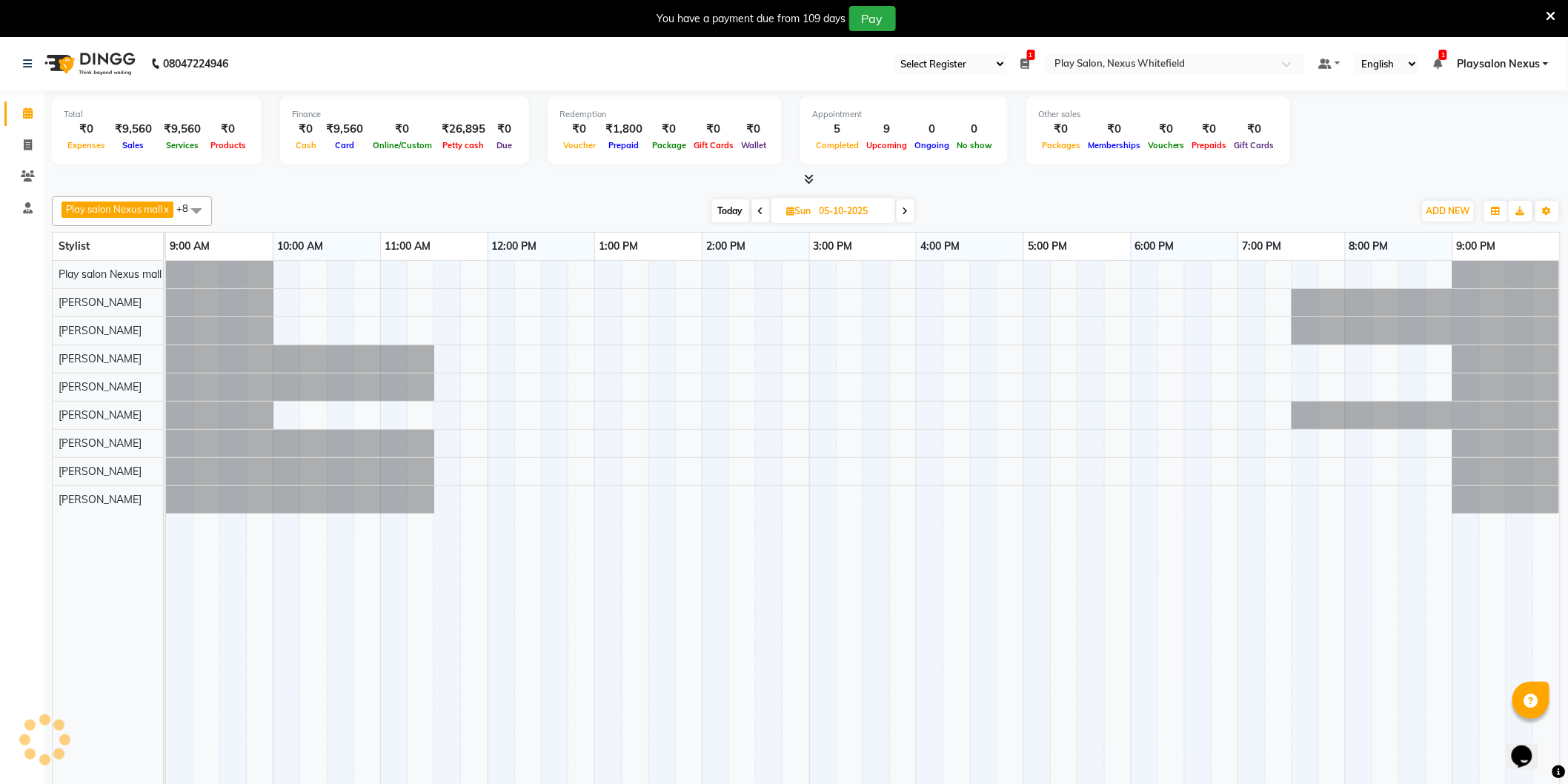
click at [733, 211] on span "Today" at bounding box center [731, 211] width 37 height 23
type input "02-10-2025"
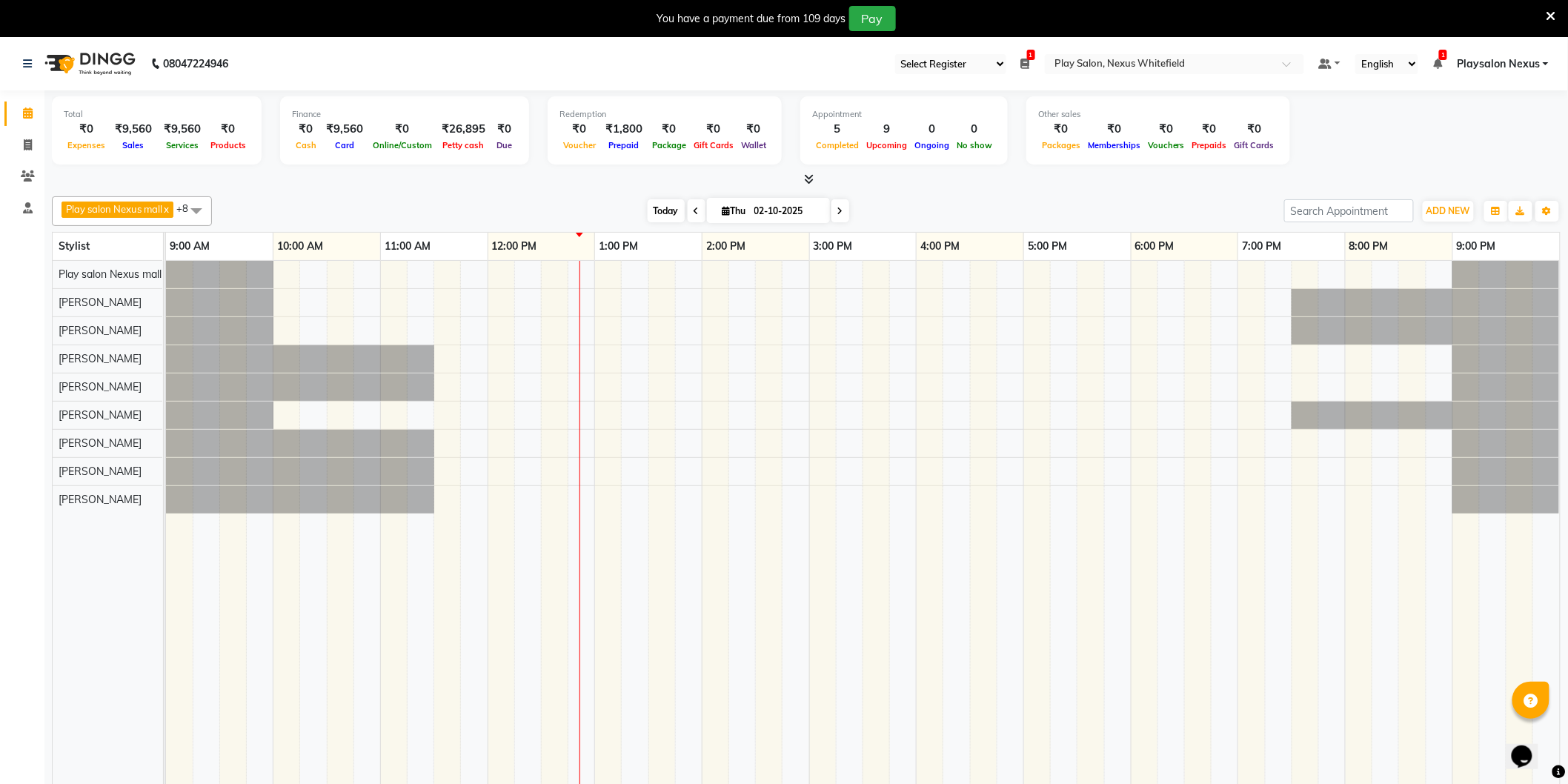
click at [666, 208] on span "Today" at bounding box center [666, 211] width 37 height 23
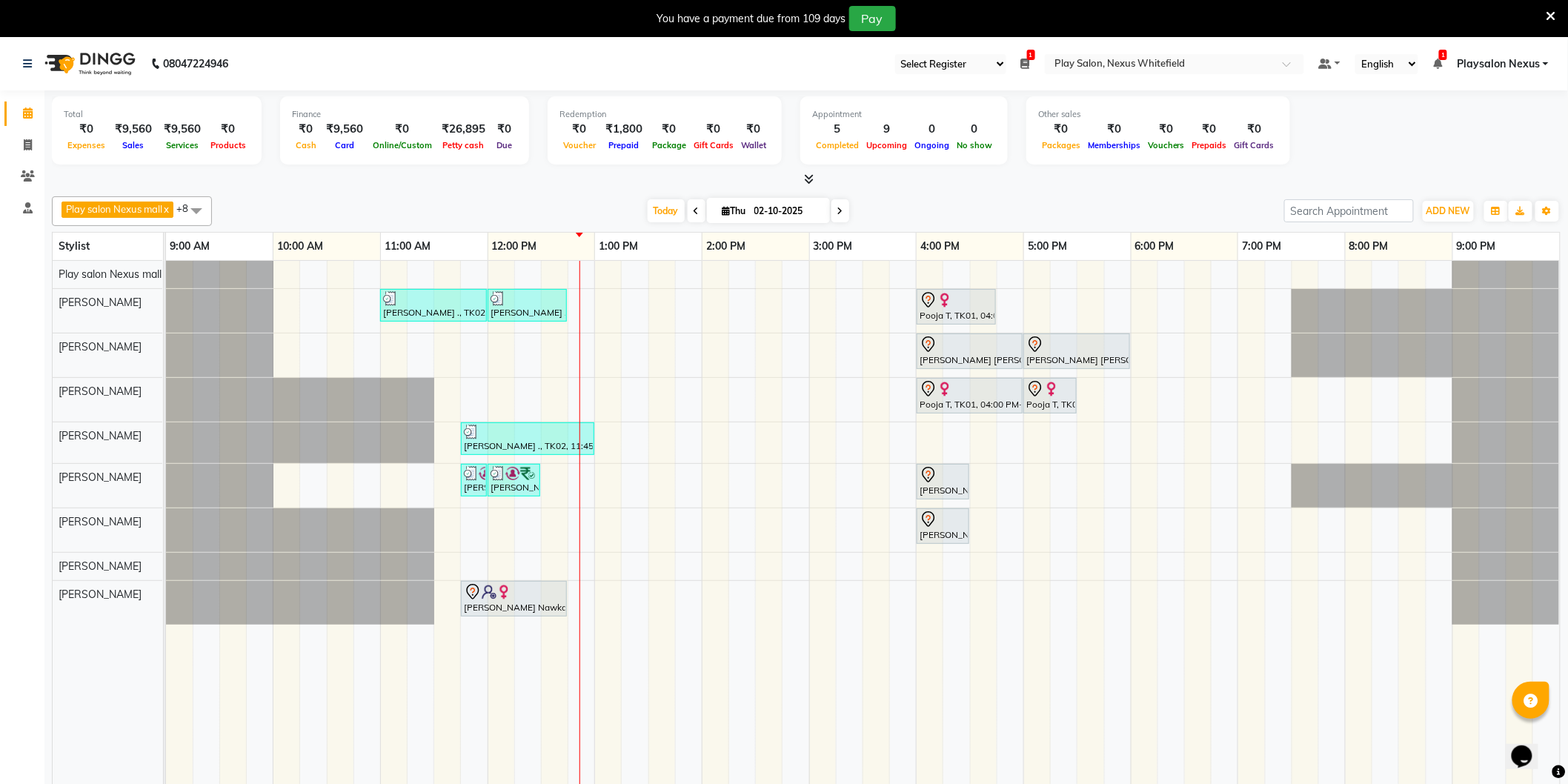
click at [166, 439] on div at bounding box center [166, 443] width 0 height 41
select select "81392"
select select "tentative"
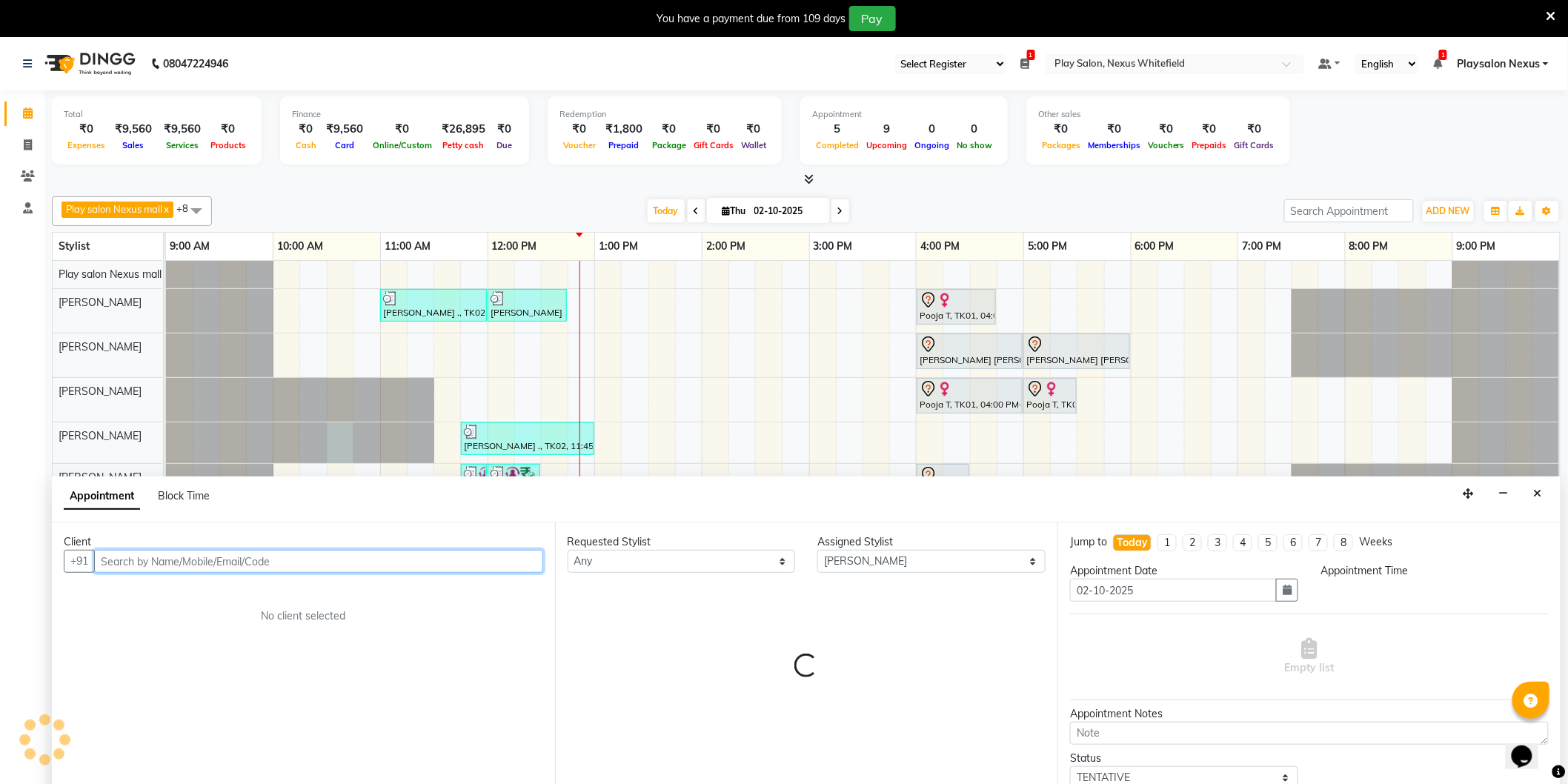
scroll to position [37, 0]
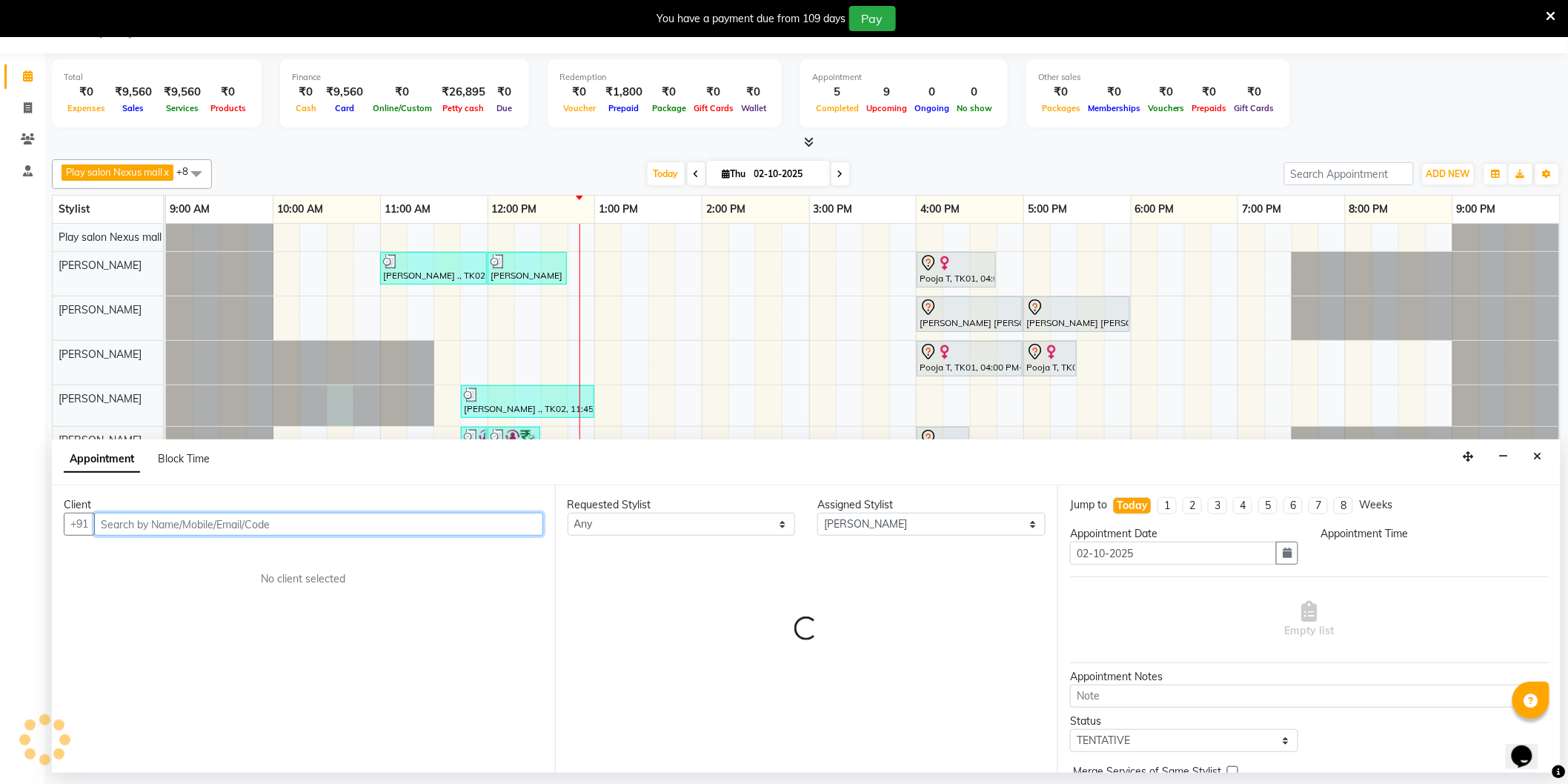
select select "630"
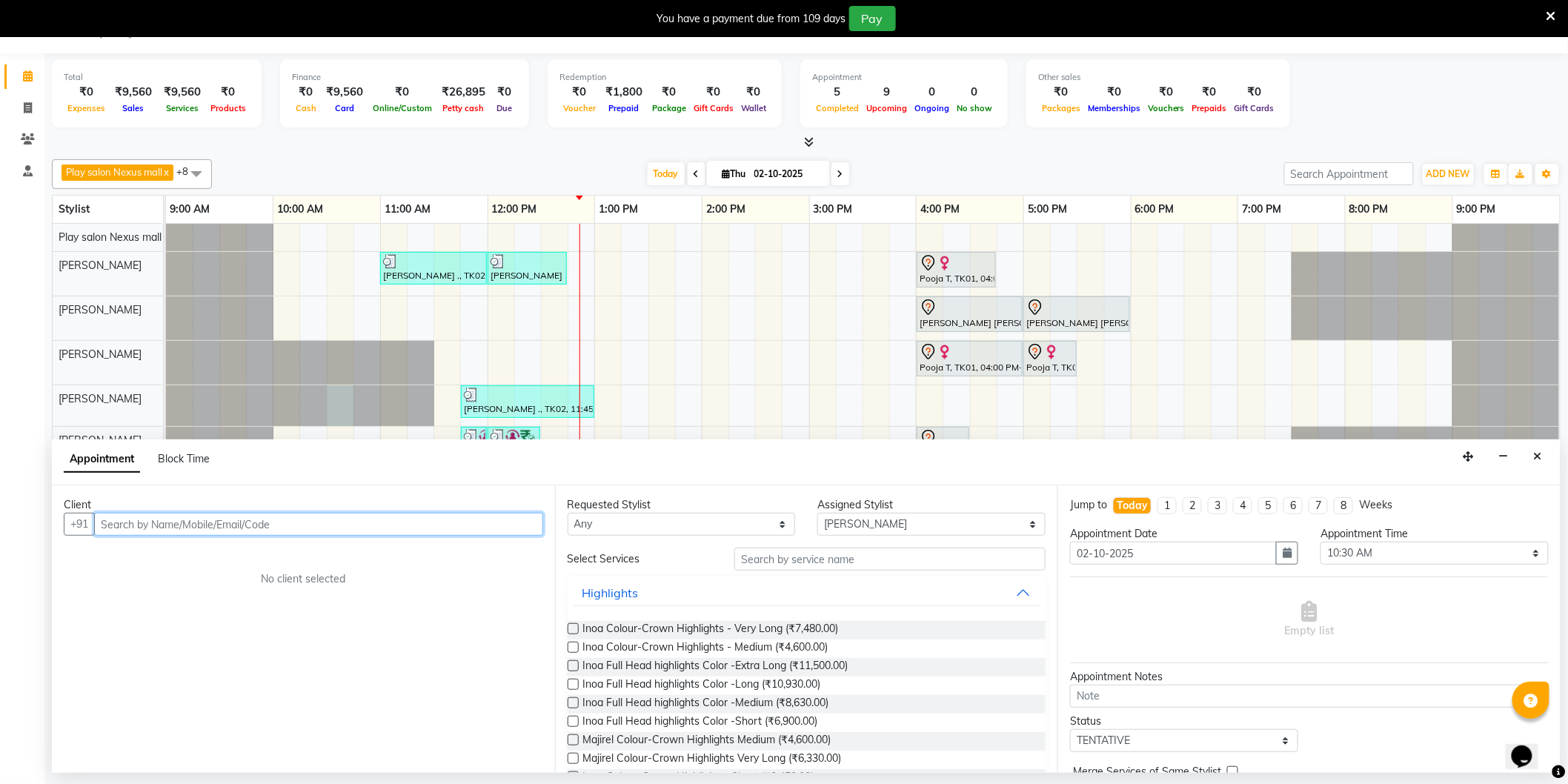
click at [270, 528] on input "text" at bounding box center [319, 524] width 449 height 23
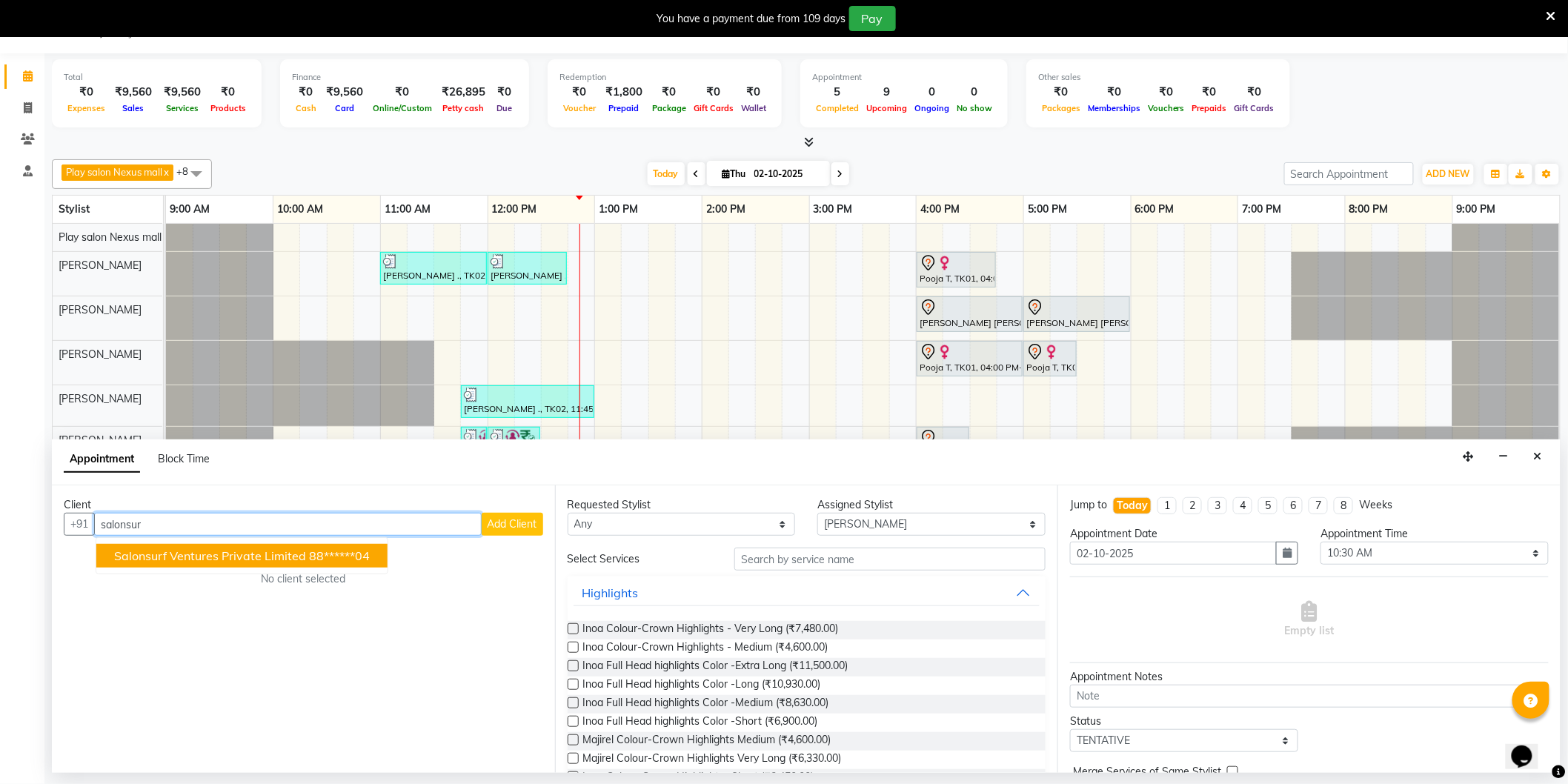
click at [188, 551] on span "Salonsurf Ventures Private Limited" at bounding box center [210, 556] width 192 height 15
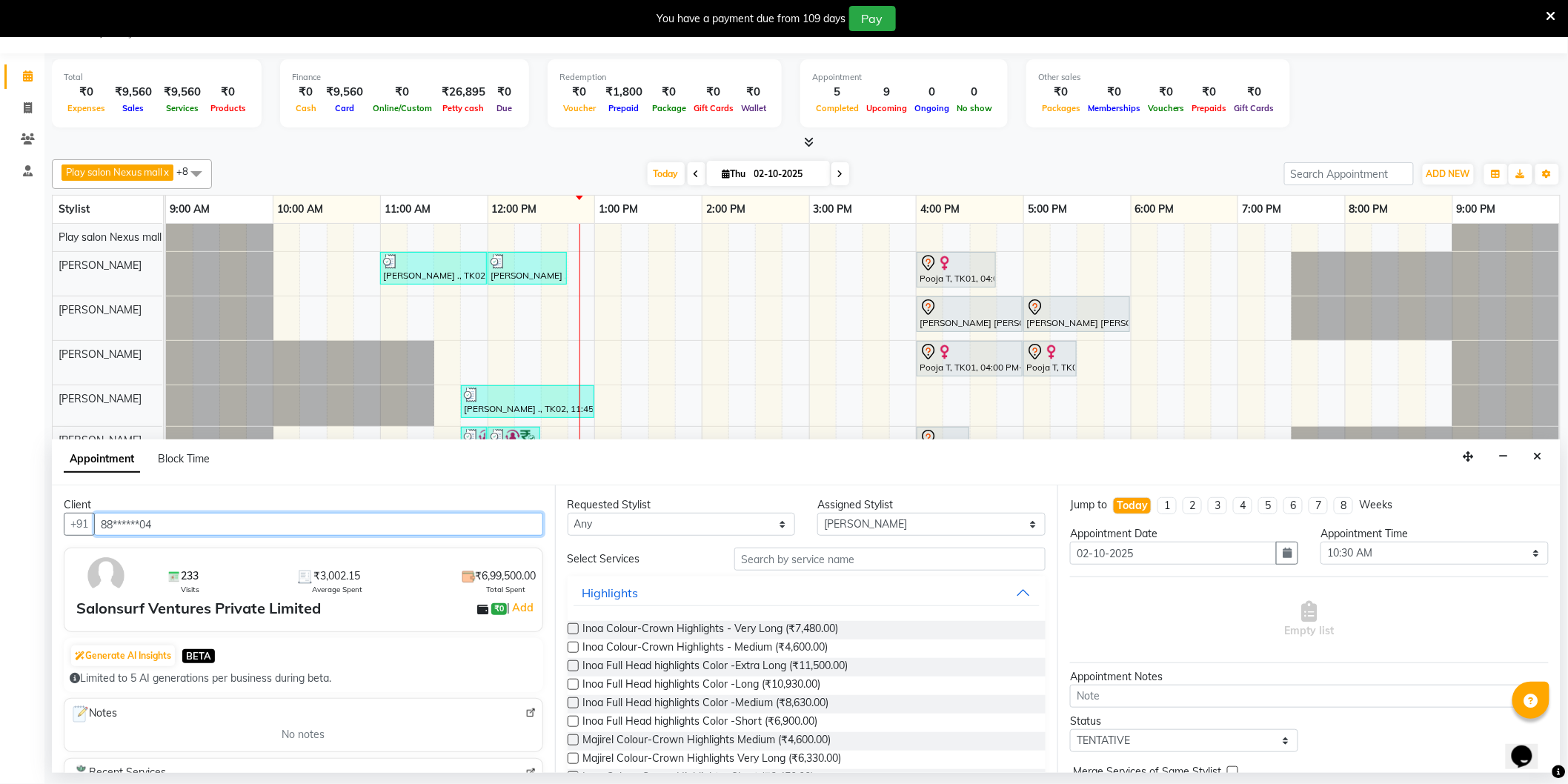
type input "88******04"
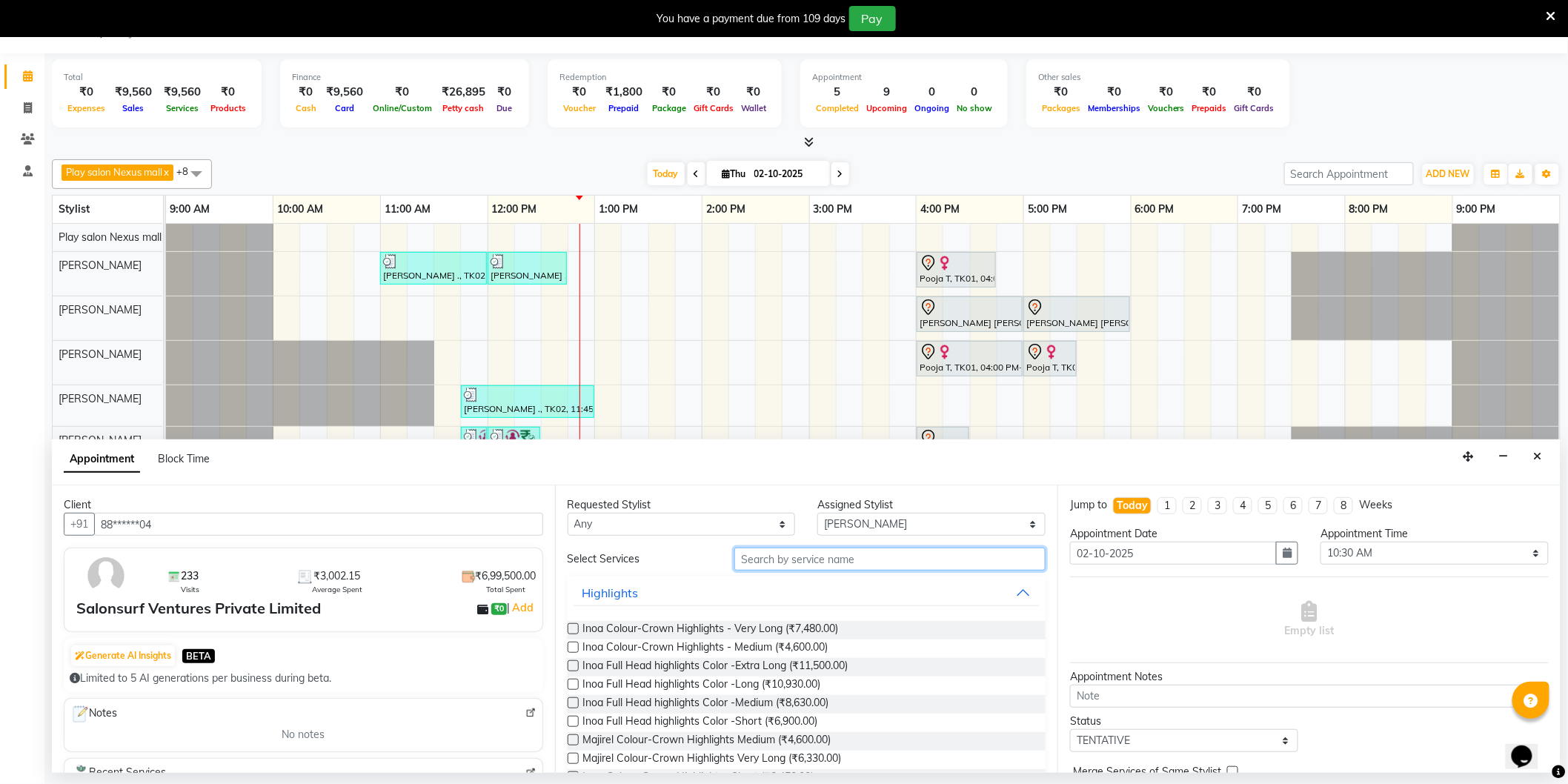
click at [784, 558] on input "text" at bounding box center [889, 559] width 311 height 23
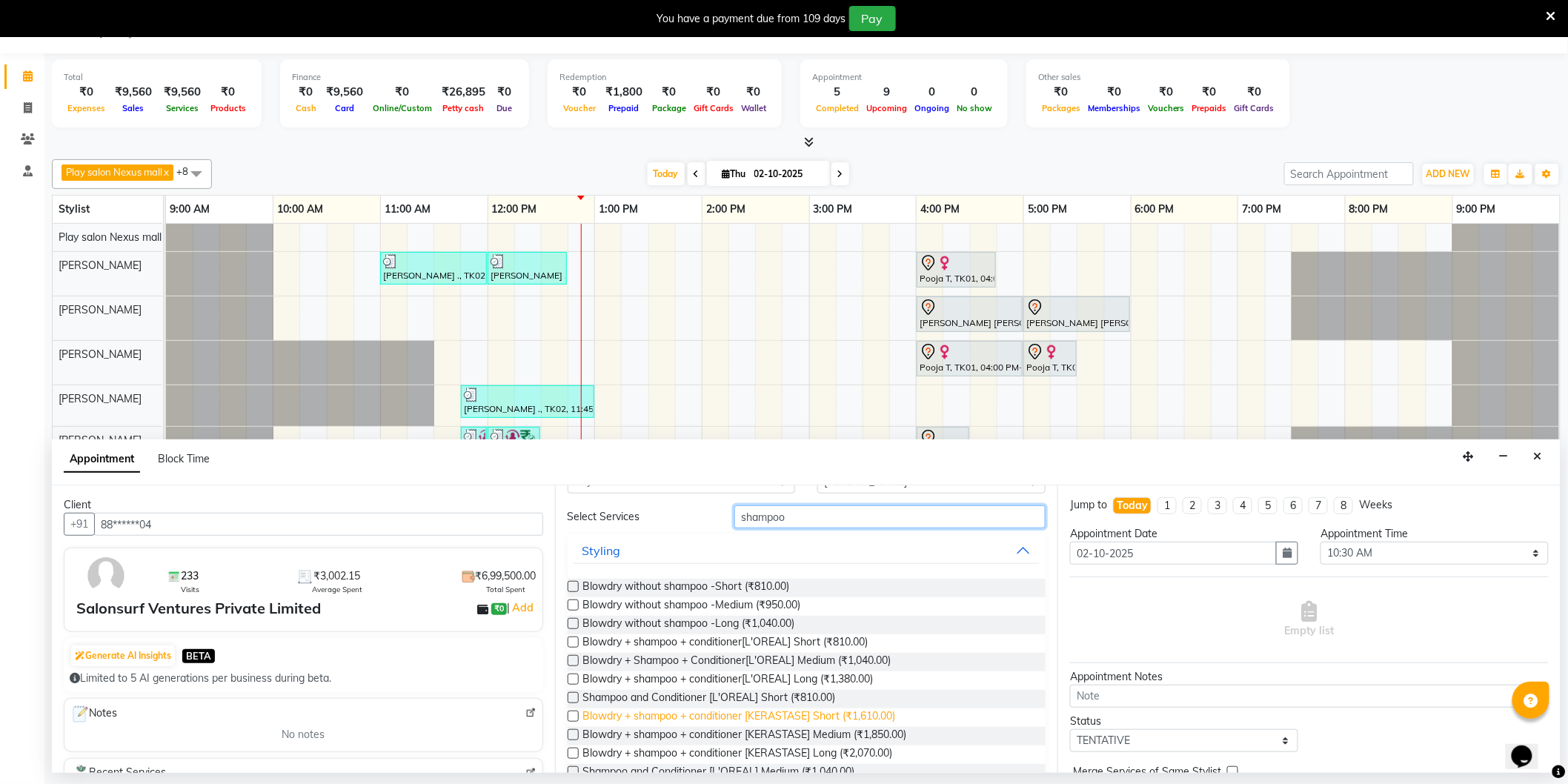
scroll to position [82, 0]
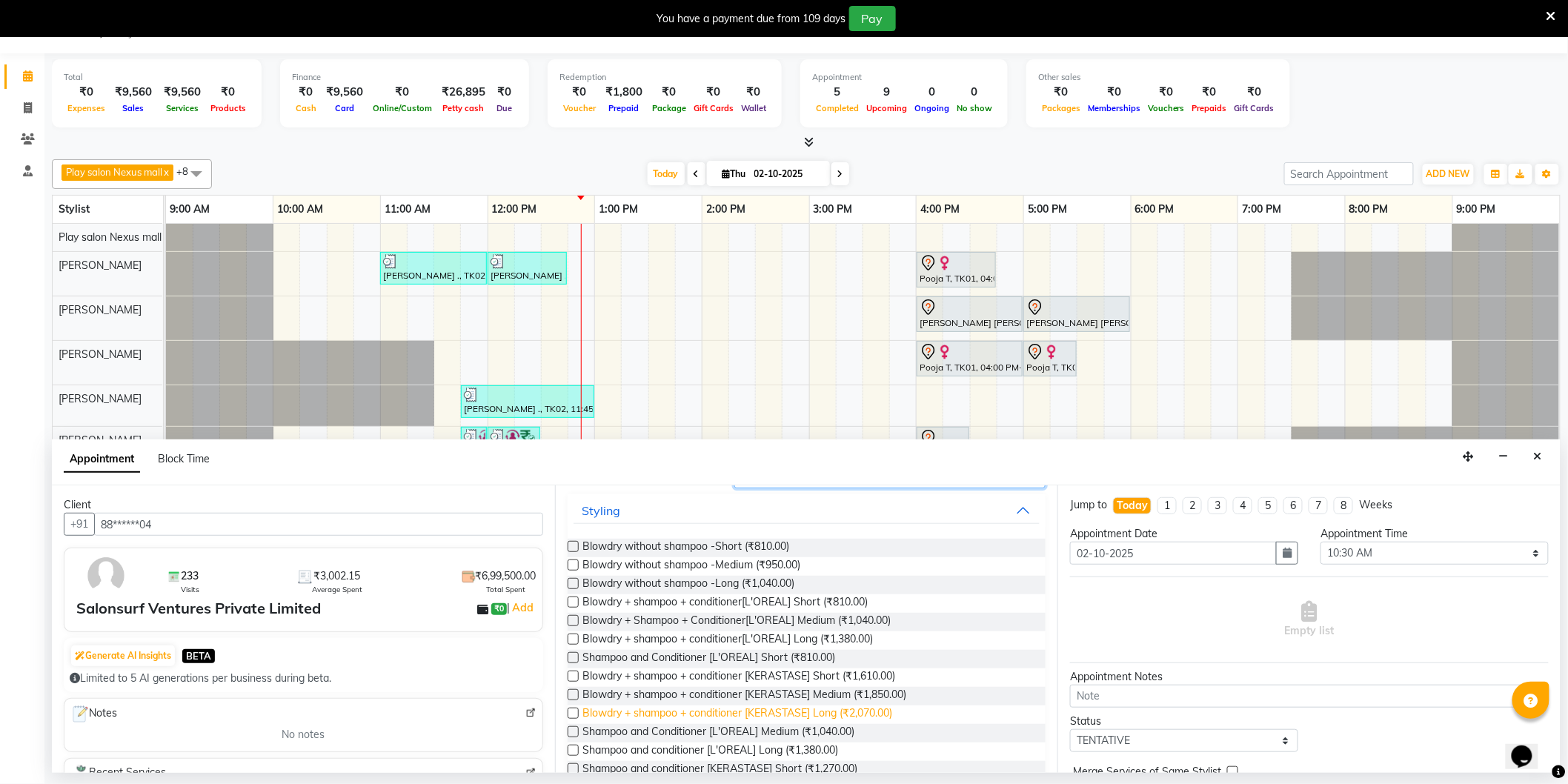
type input "shampoo"
click at [784, 714] on span "Blowdry + shampoo + conditioner [KERASTASE] Long (₹2,070.00)" at bounding box center [738, 714] width 310 height 18
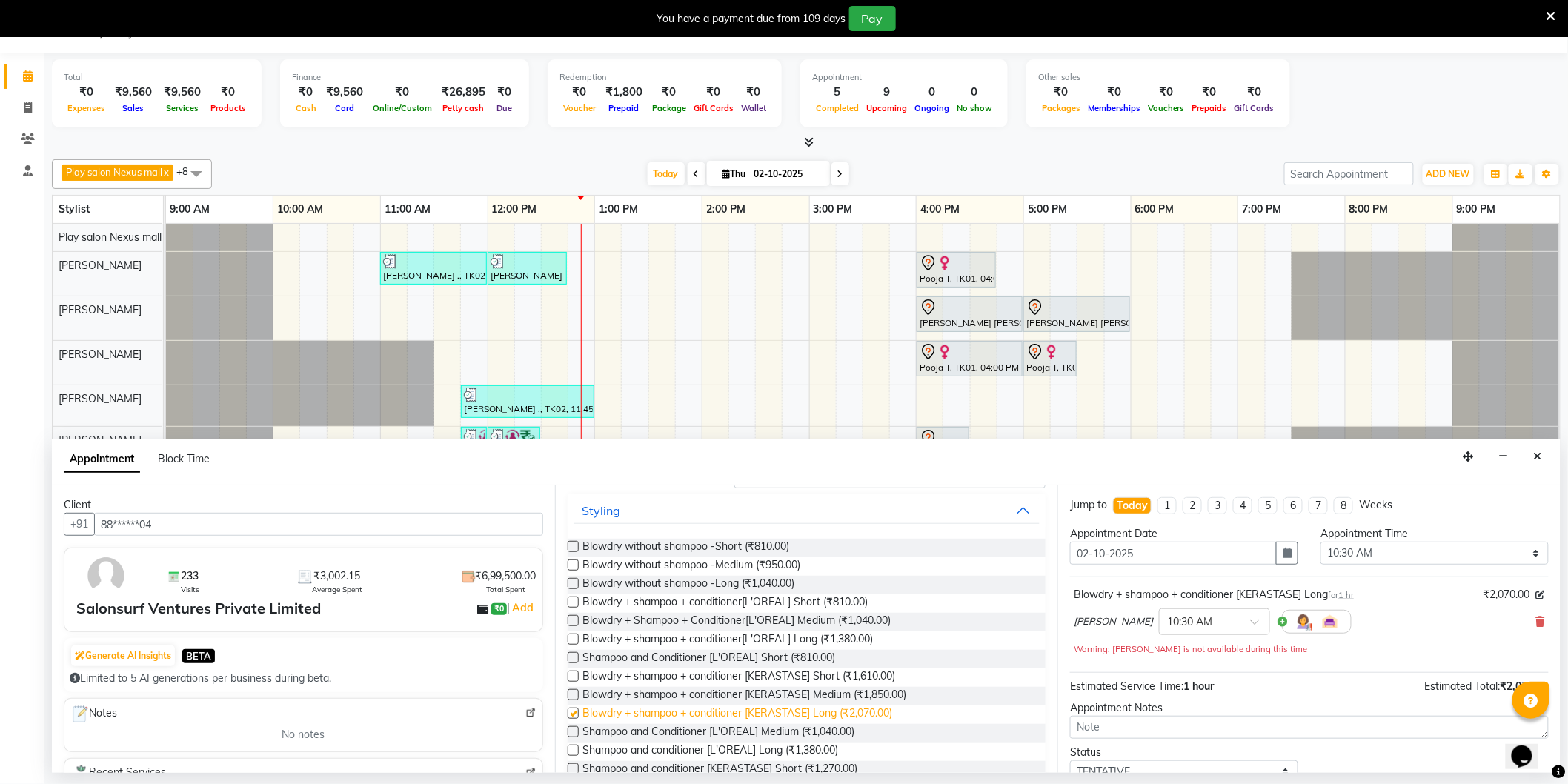
checkbox input "false"
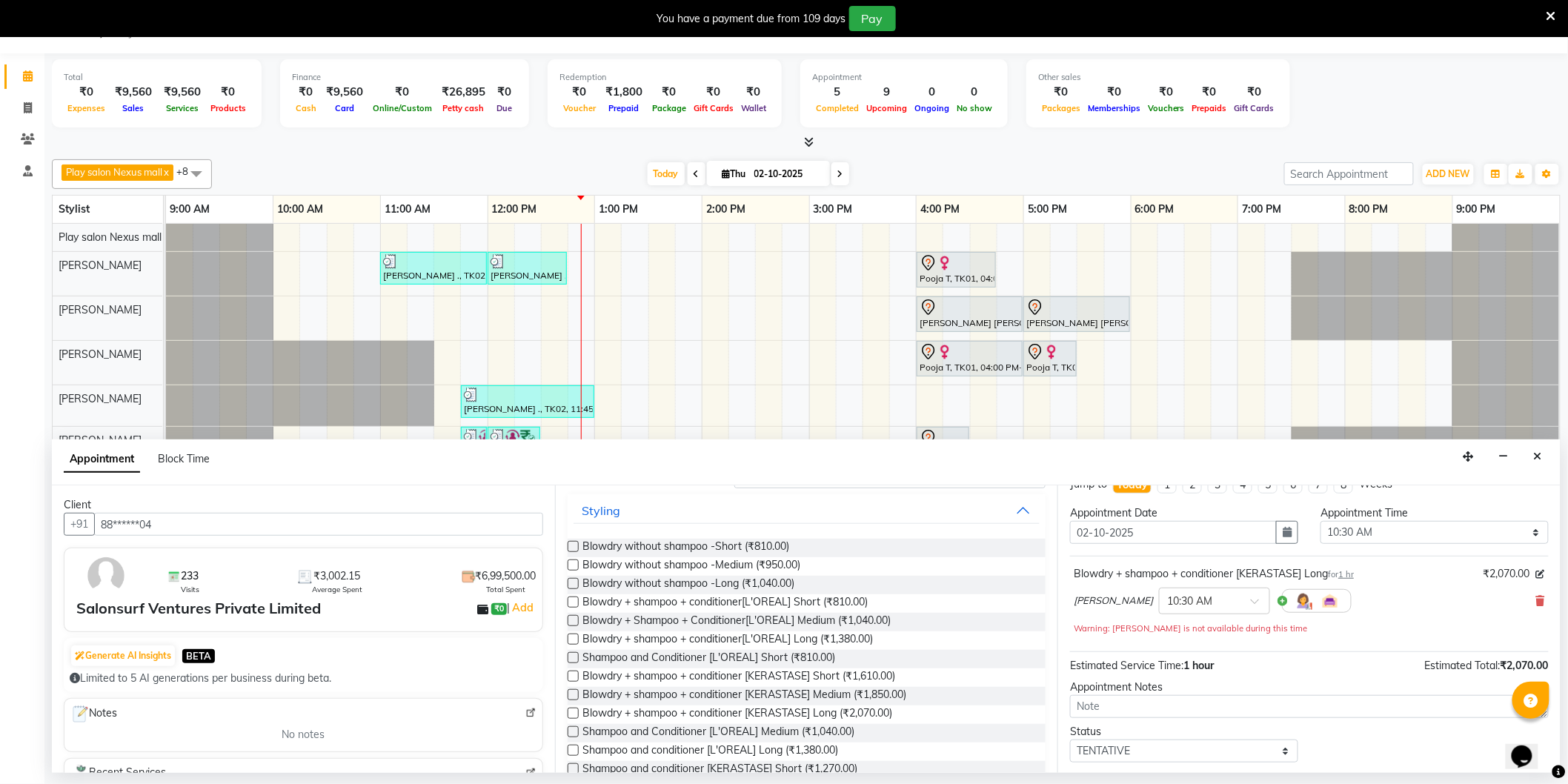
scroll to position [104, 0]
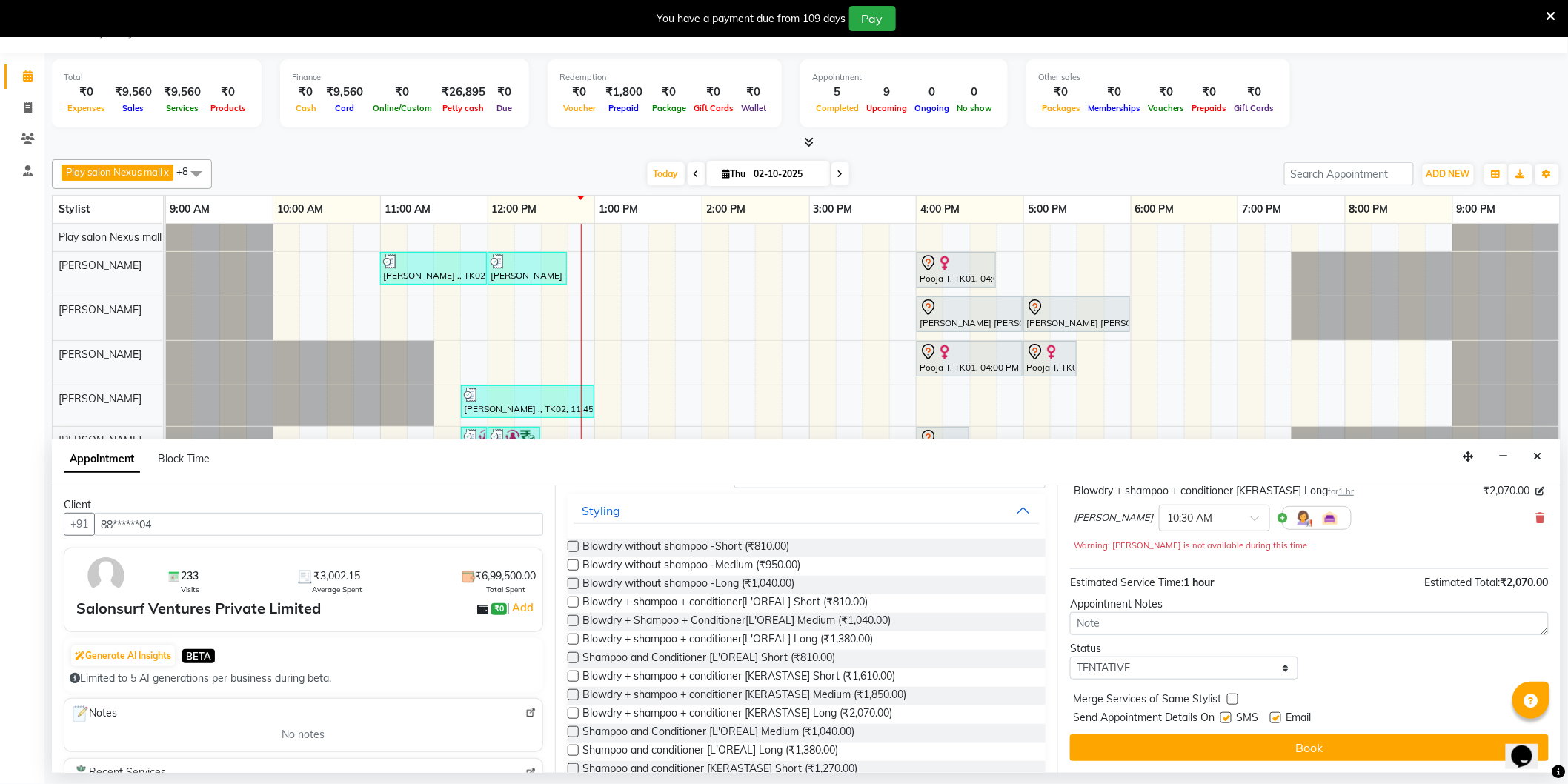
click at [1285, 747] on button "Book" at bounding box center [1309, 748] width 479 height 26
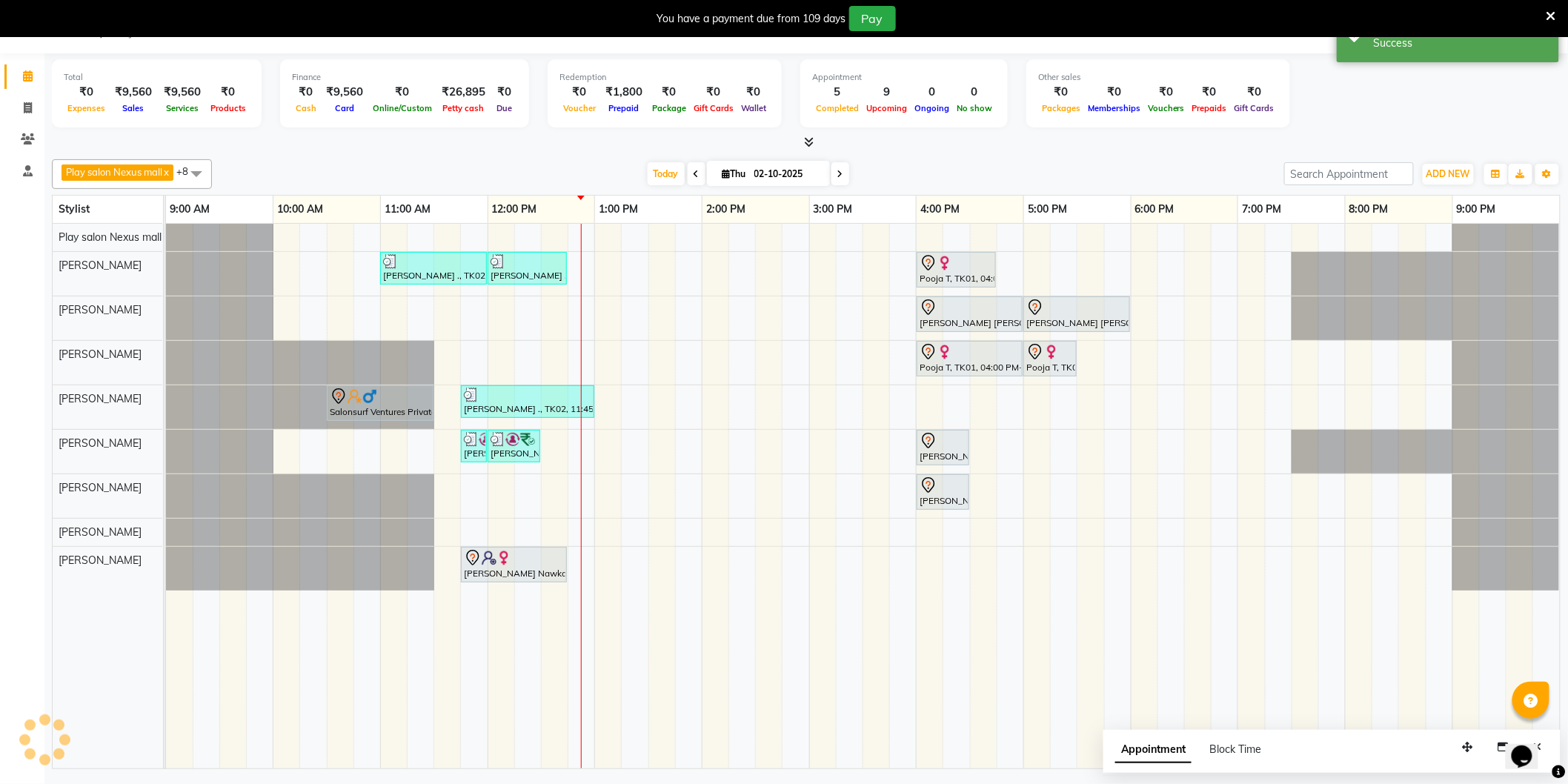
scroll to position [0, 0]
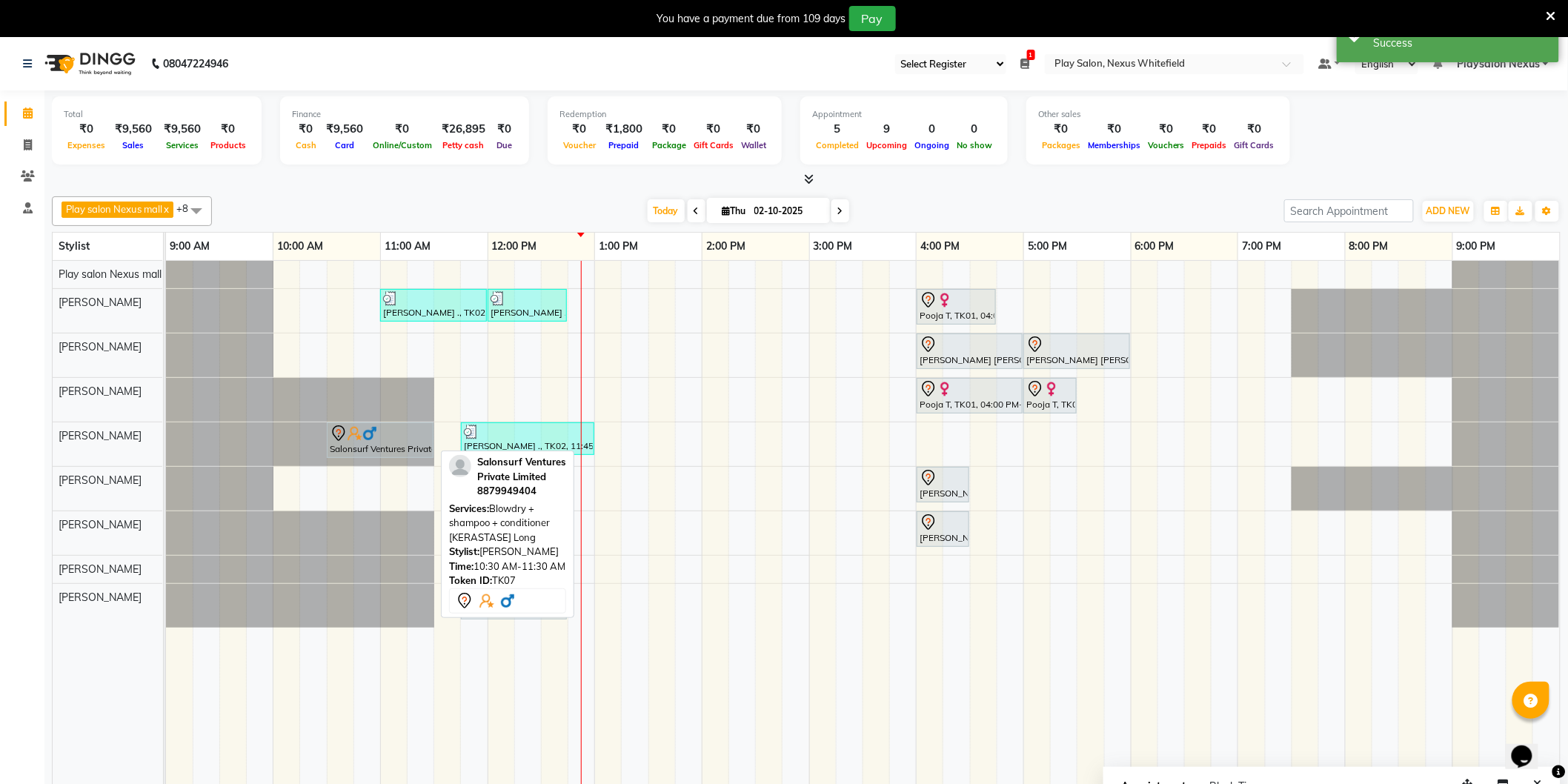
click at [400, 448] on div "Salonsurf Ventures Private Limited, TK07, 10:30 AM-11:30 AM, Blowdry + shampoo …" at bounding box center [380, 440] width 104 height 31
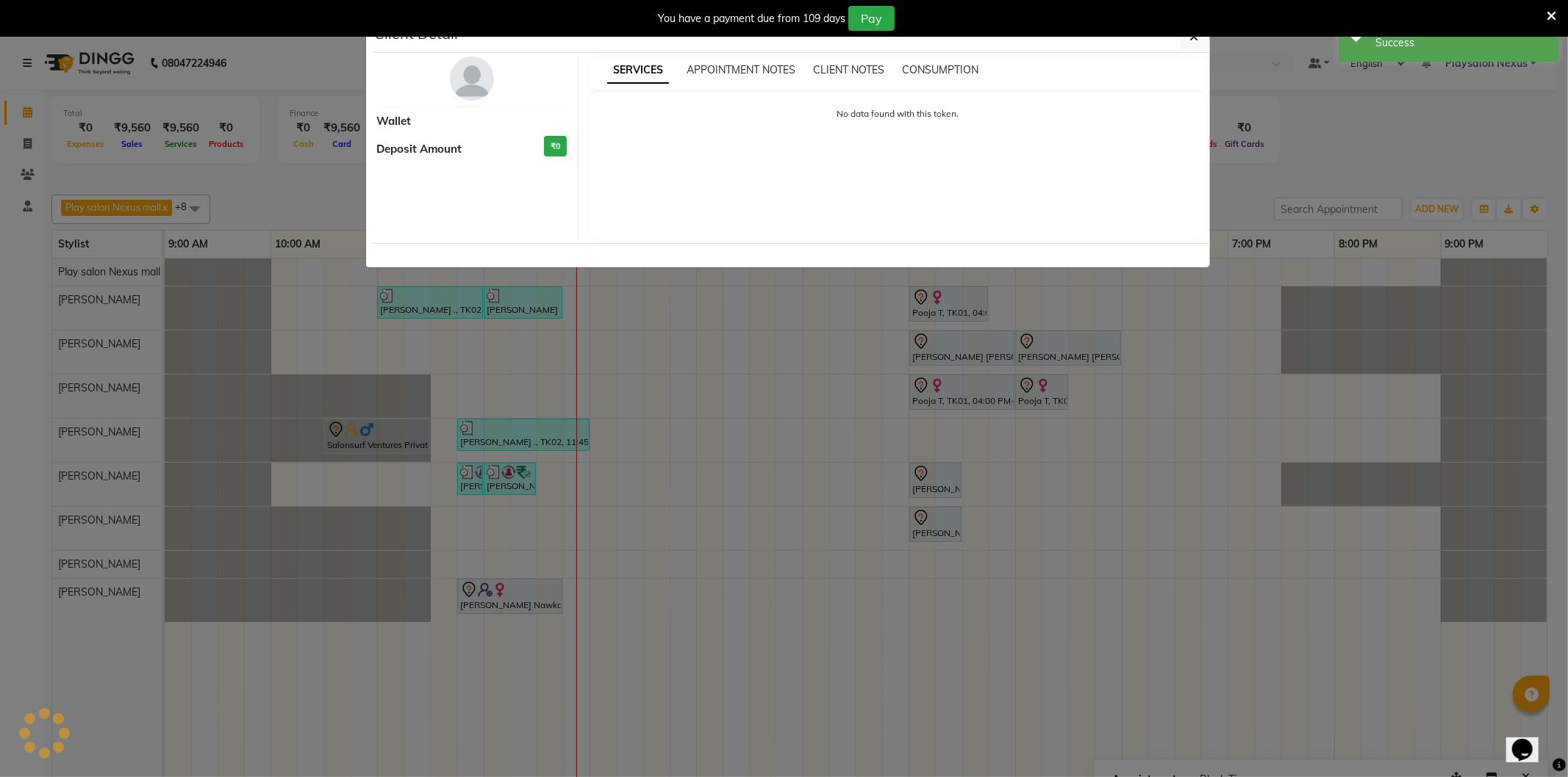
select select "7"
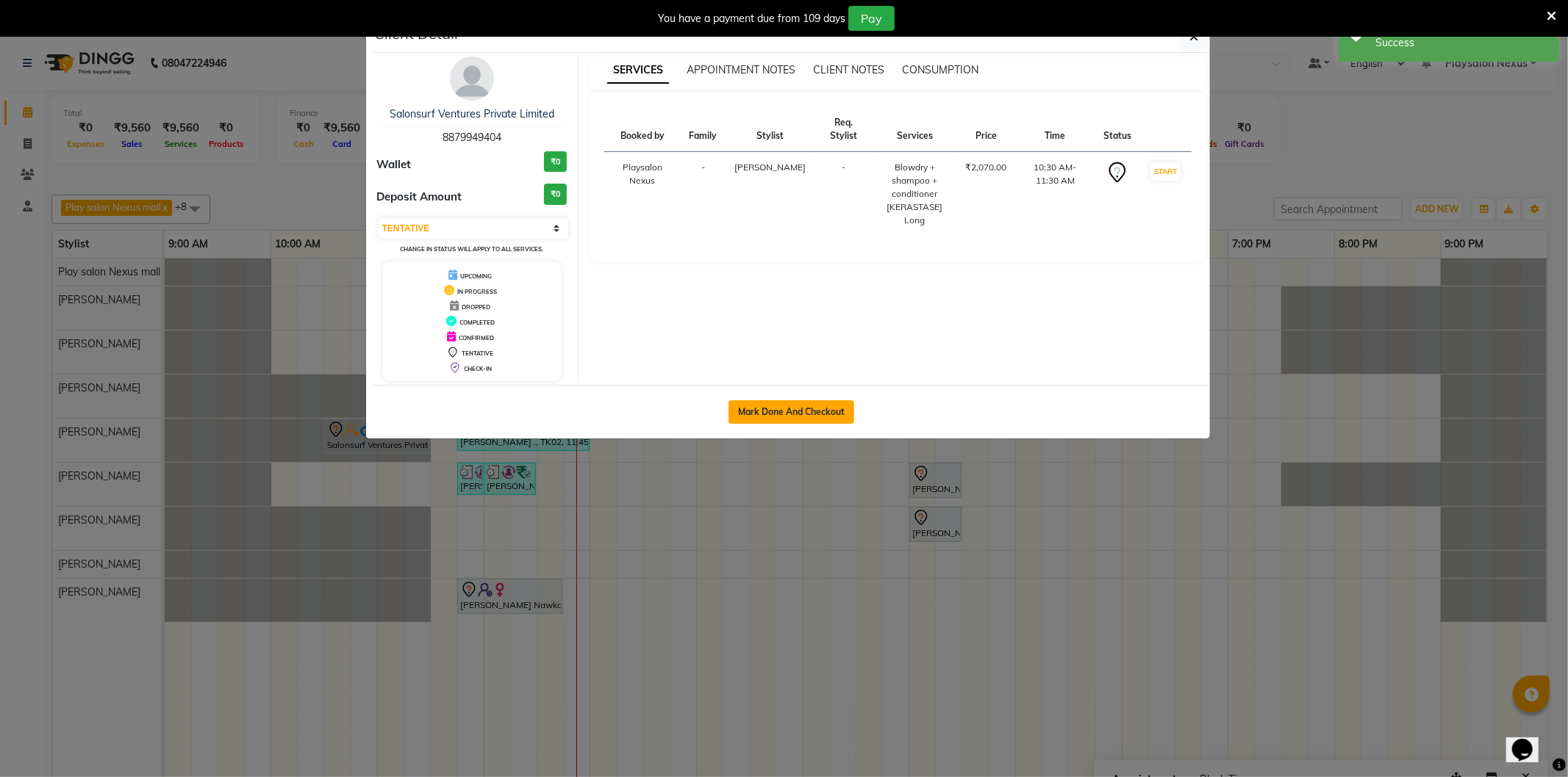
click at [762, 409] on button "Mark Done And Checkout" at bounding box center [791, 412] width 126 height 24
select select "8356"
select select "service"
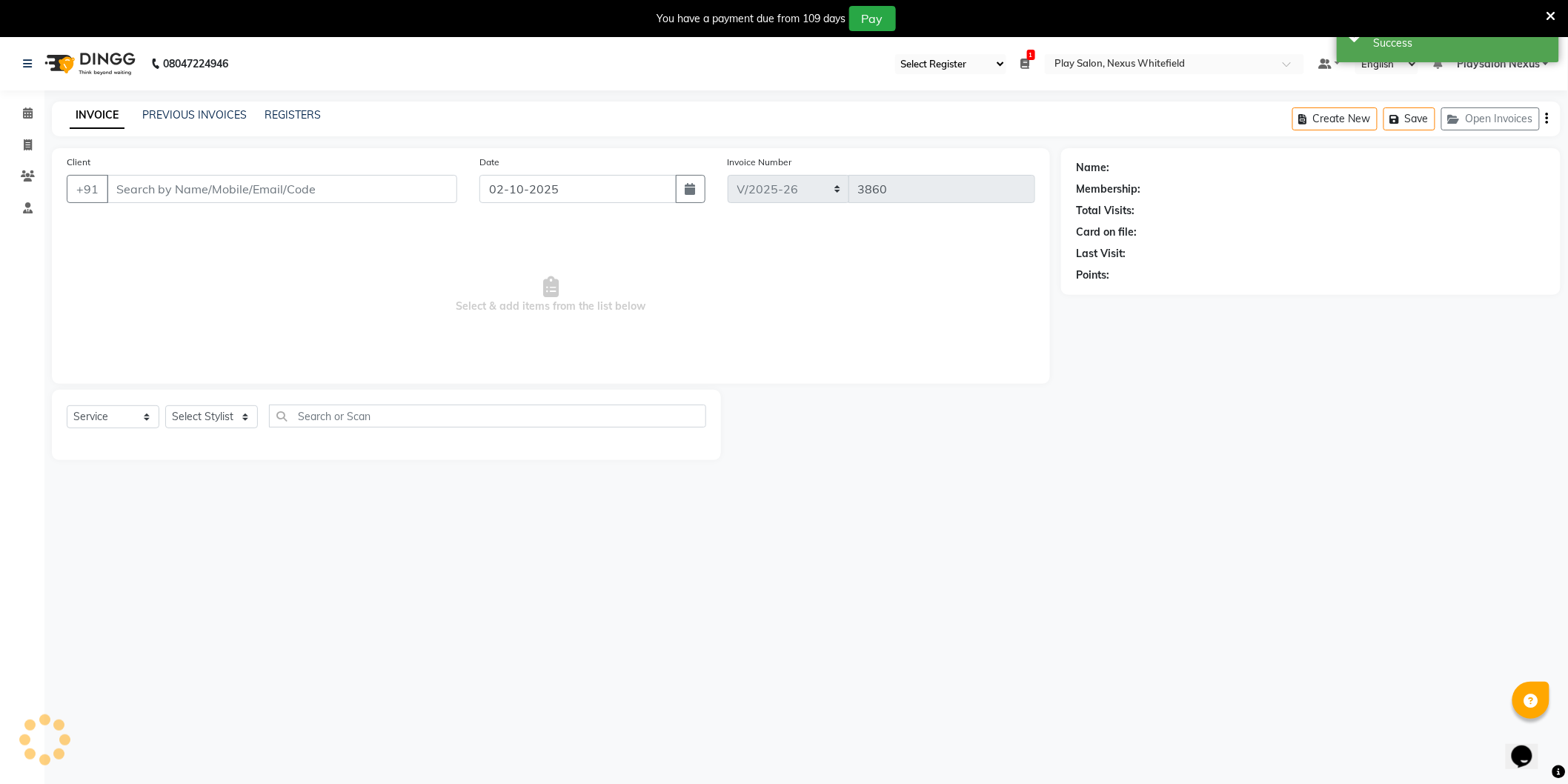
type input "88******04"
select select "81392"
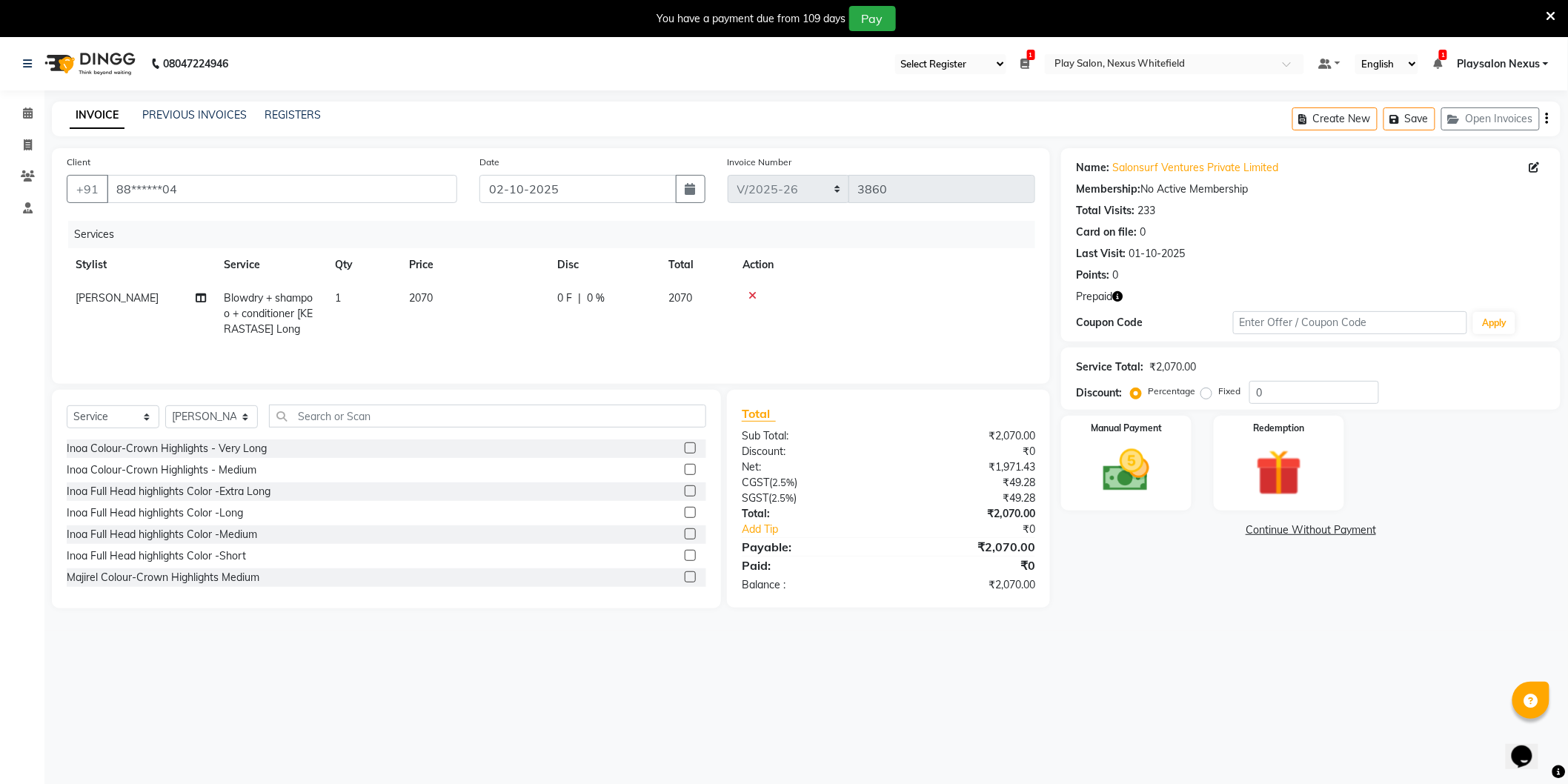
click at [419, 299] on span "2070" at bounding box center [421, 298] width 24 height 13
select select "81392"
drag, startPoint x: 519, startPoint y: 299, endPoint x: 469, endPoint y: 302, distance: 50.1
click at [470, 302] on td "2070" at bounding box center [544, 321] width 148 height 78
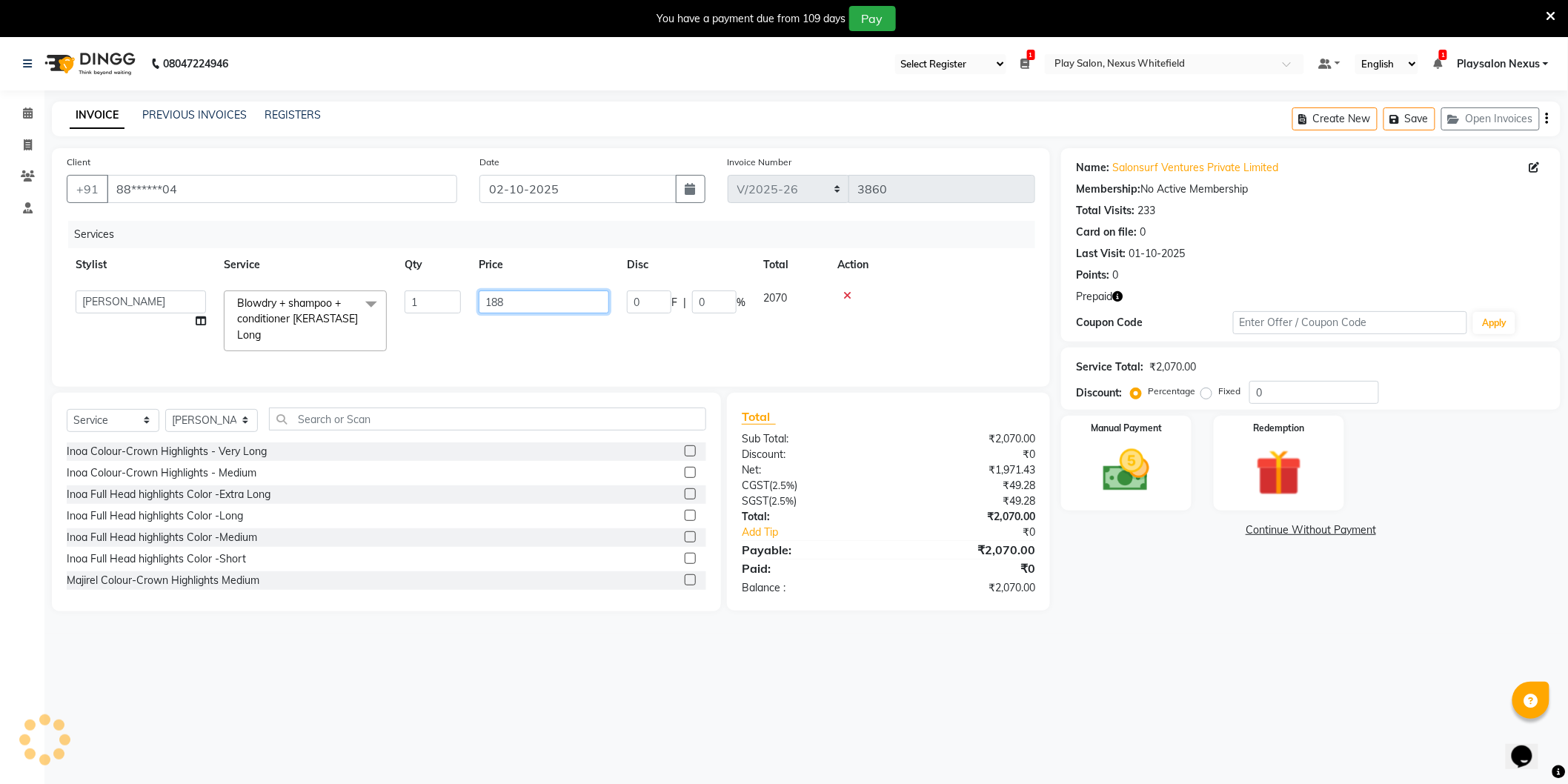
type input "1888"
click at [924, 315] on td at bounding box center [931, 321] width 207 height 78
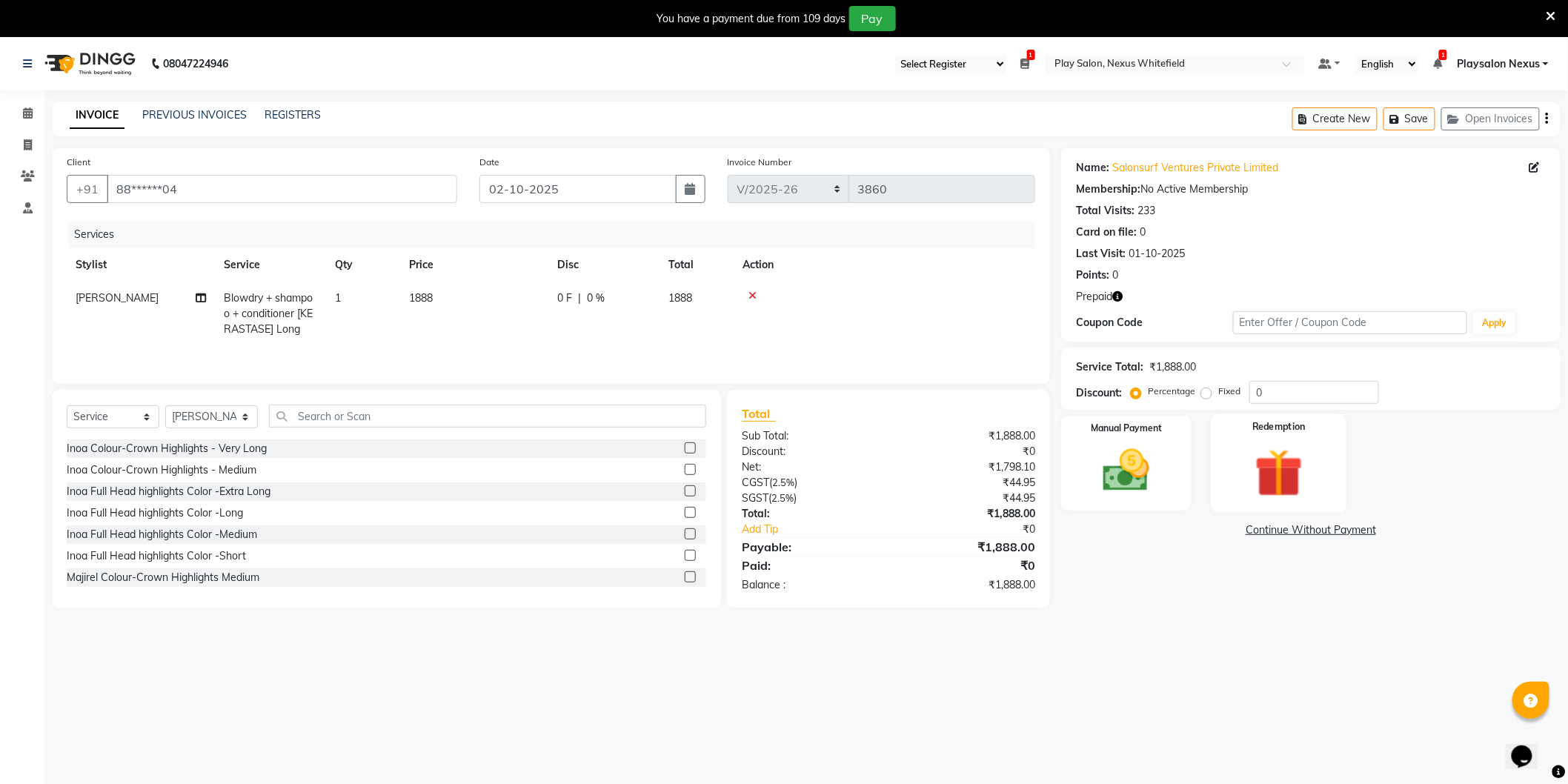
click at [1285, 480] on img at bounding box center [1278, 473] width 78 height 60
click at [1188, 531] on span "Prepaid 2" at bounding box center [1192, 532] width 48 height 17
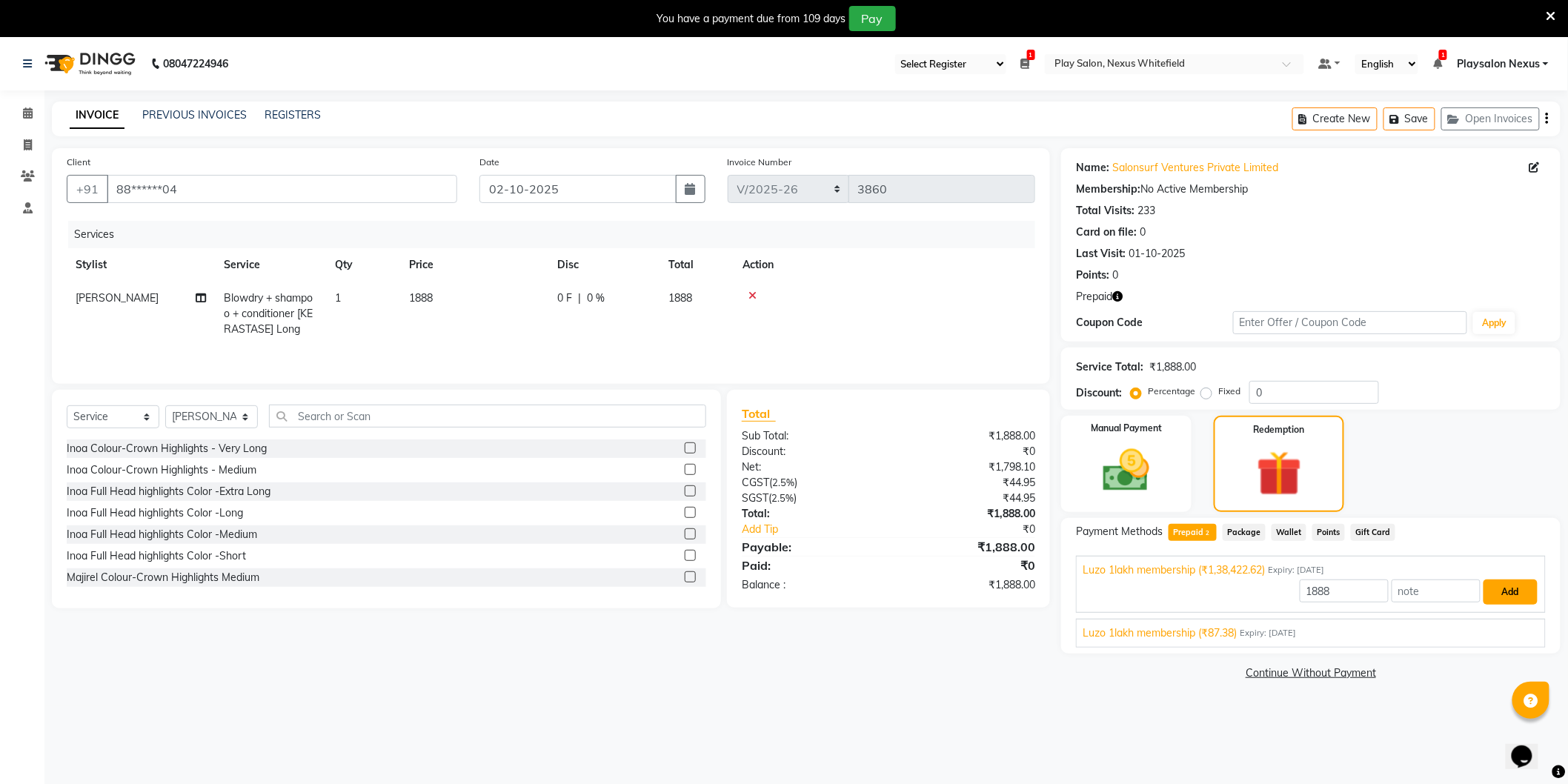
click at [1505, 593] on button "Add" at bounding box center [1510, 592] width 54 height 26
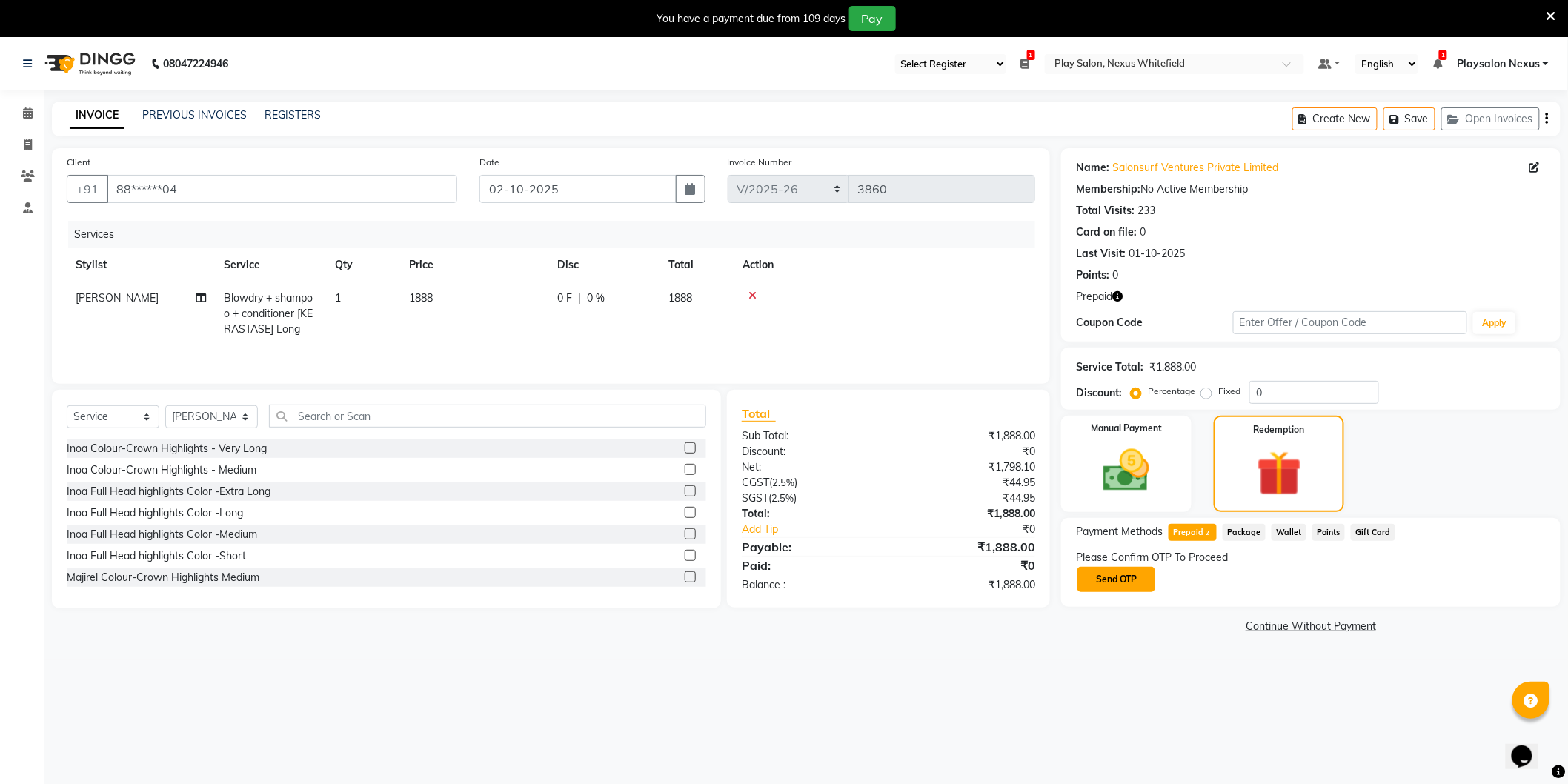
click at [1143, 579] on button "Send OTP" at bounding box center [1116, 580] width 77 height 26
drag, startPoint x: 1149, startPoint y: 579, endPoint x: 1144, endPoint y: 571, distance: 9.4
click at [1146, 579] on input "text" at bounding box center [1150, 579] width 148 height 23
type input "3430"
click at [1278, 581] on button "Confirm OTP" at bounding box center [1270, 580] width 91 height 26
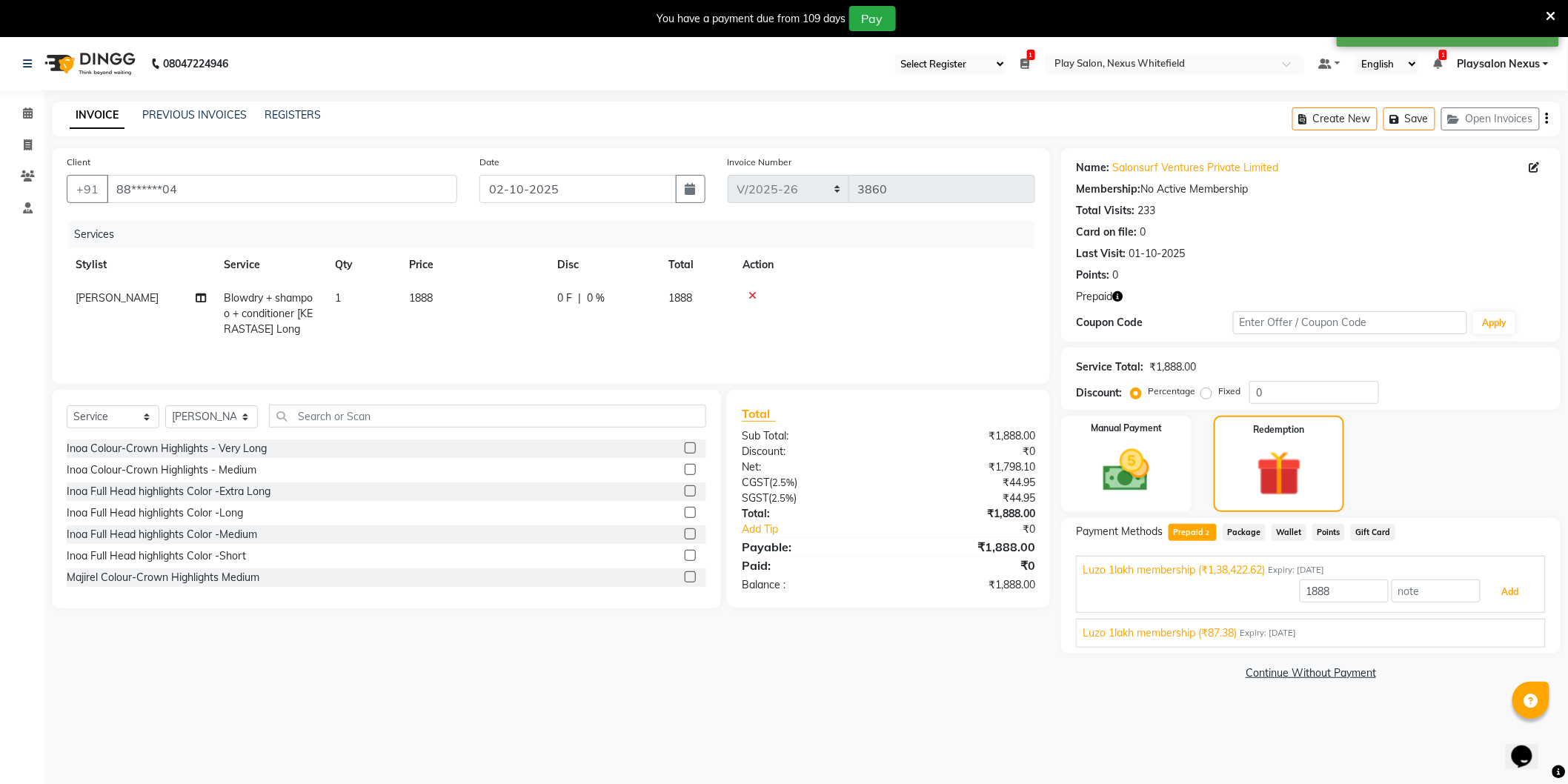
click at [1515, 591] on button "Add" at bounding box center [1510, 592] width 54 height 26
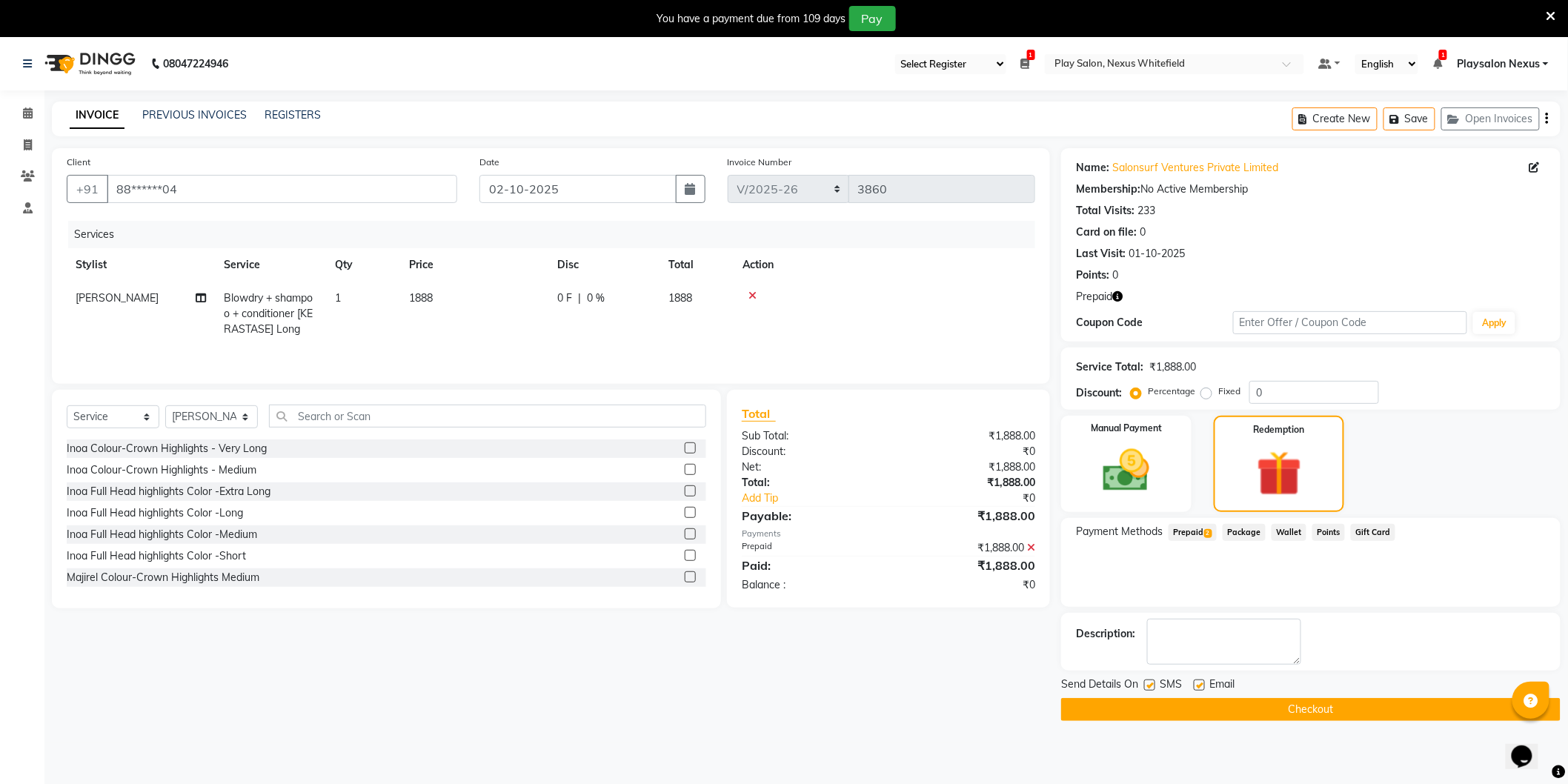
click at [1210, 529] on span "2" at bounding box center [1208, 534] width 8 height 9
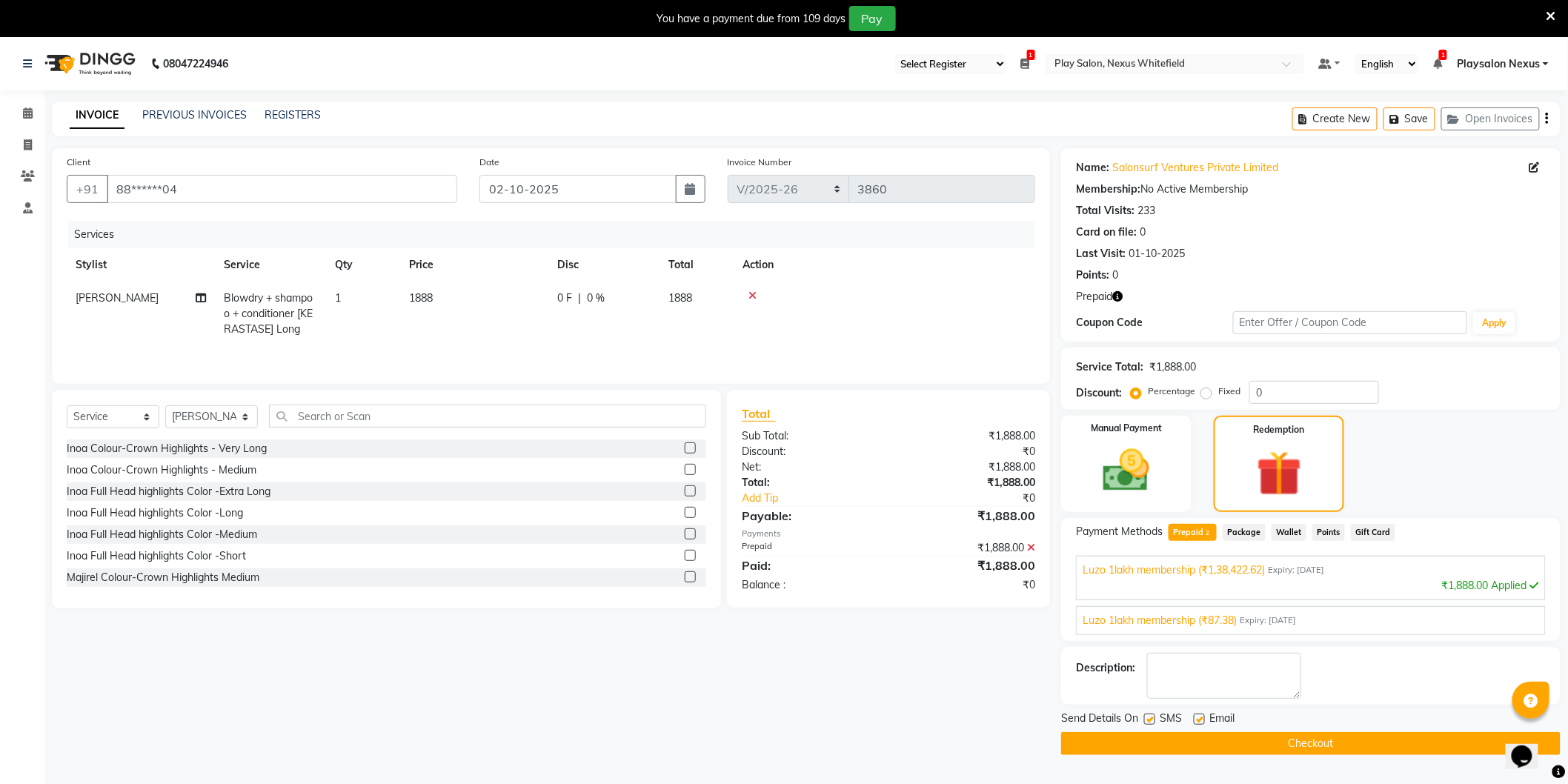
click at [1032, 550] on icon at bounding box center [1030, 548] width 8 height 11
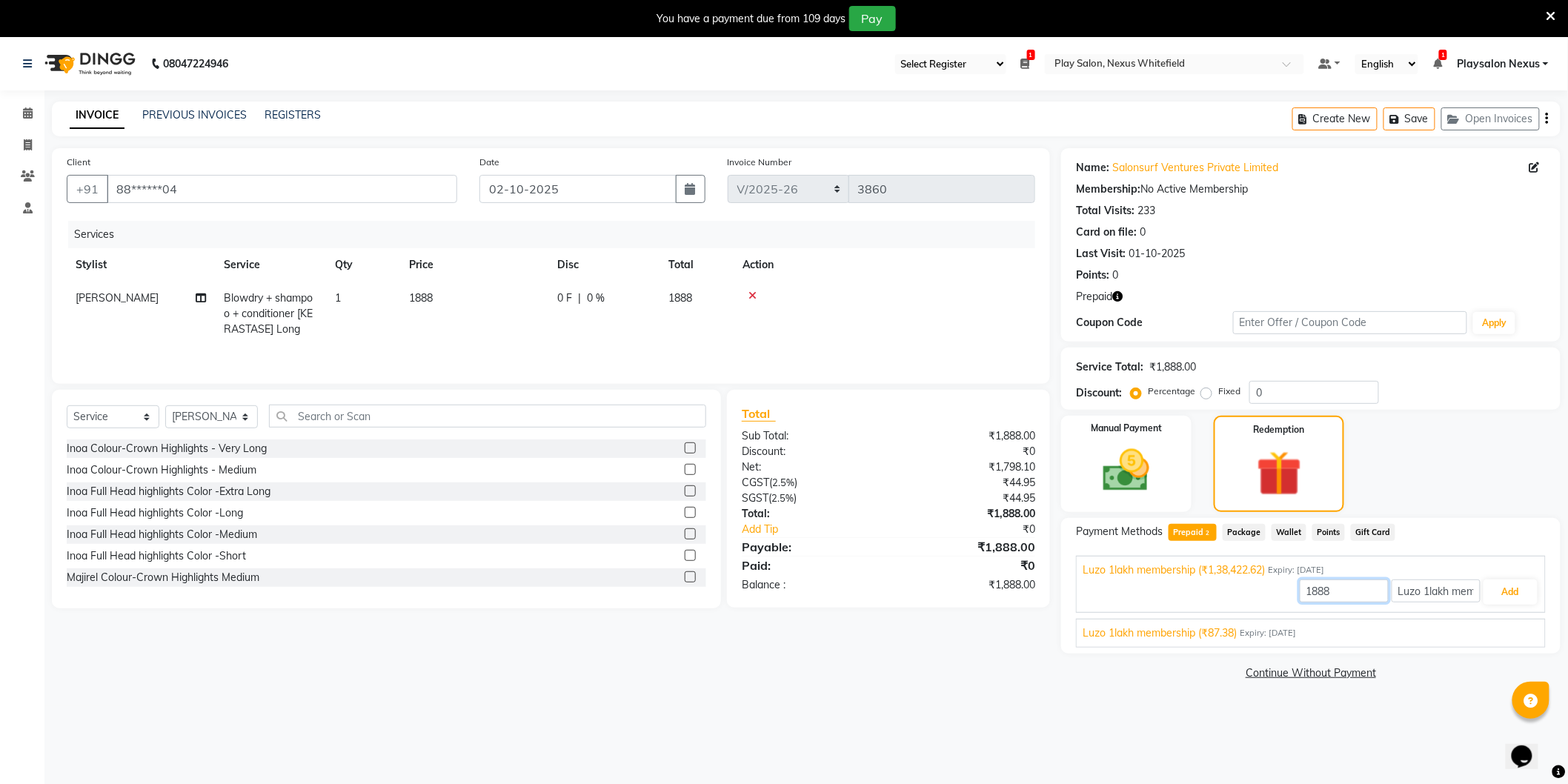
drag, startPoint x: 1337, startPoint y: 591, endPoint x: 1210, endPoint y: 603, distance: 127.6
click at [1210, 603] on div "1888 Luzo 1lakh membership Add" at bounding box center [1311, 592] width 456 height 28
type input "1798.10"
click at [1513, 590] on button "Add" at bounding box center [1510, 592] width 54 height 26
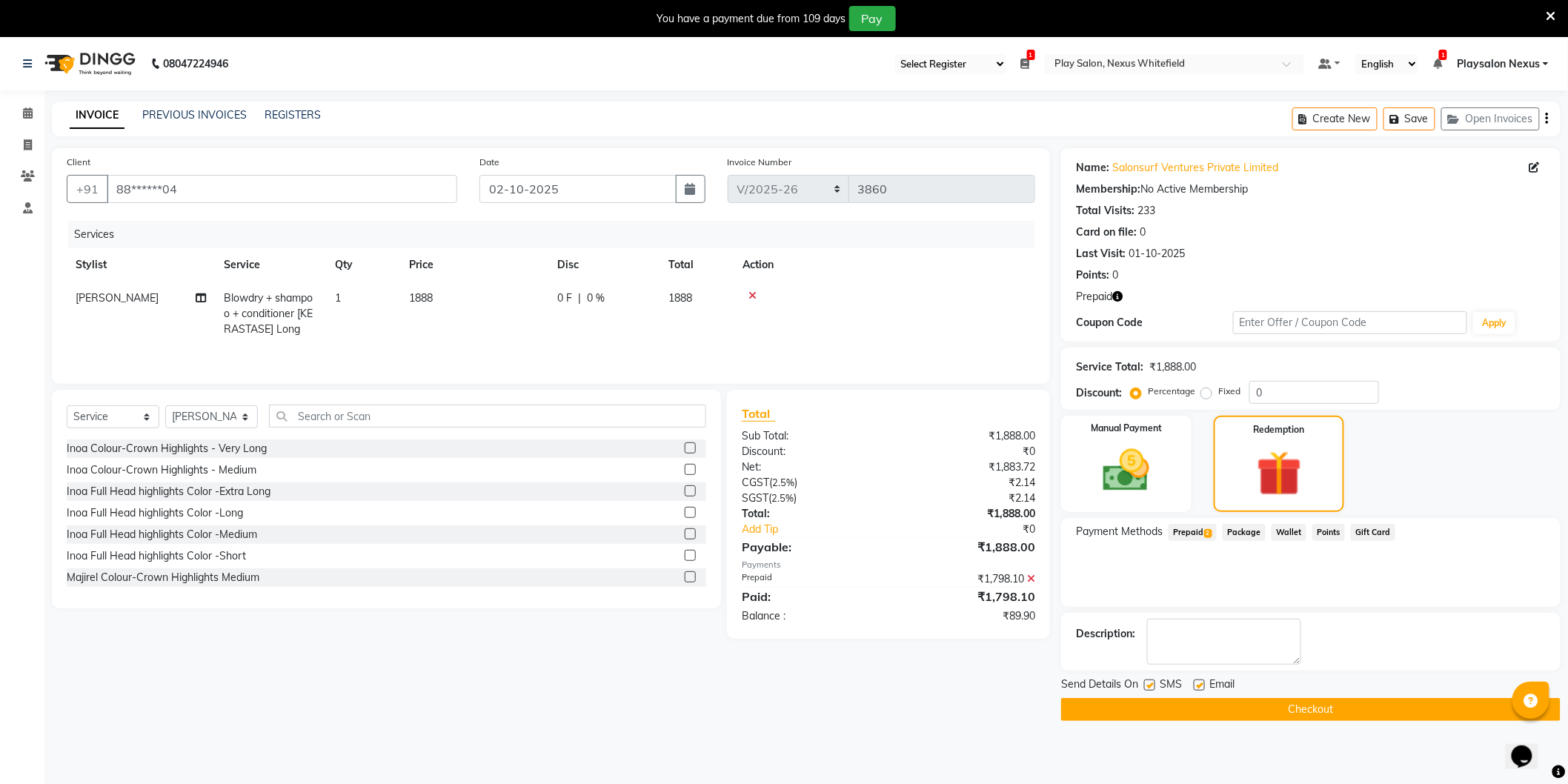
click at [1030, 580] on icon at bounding box center [1030, 579] width 8 height 11
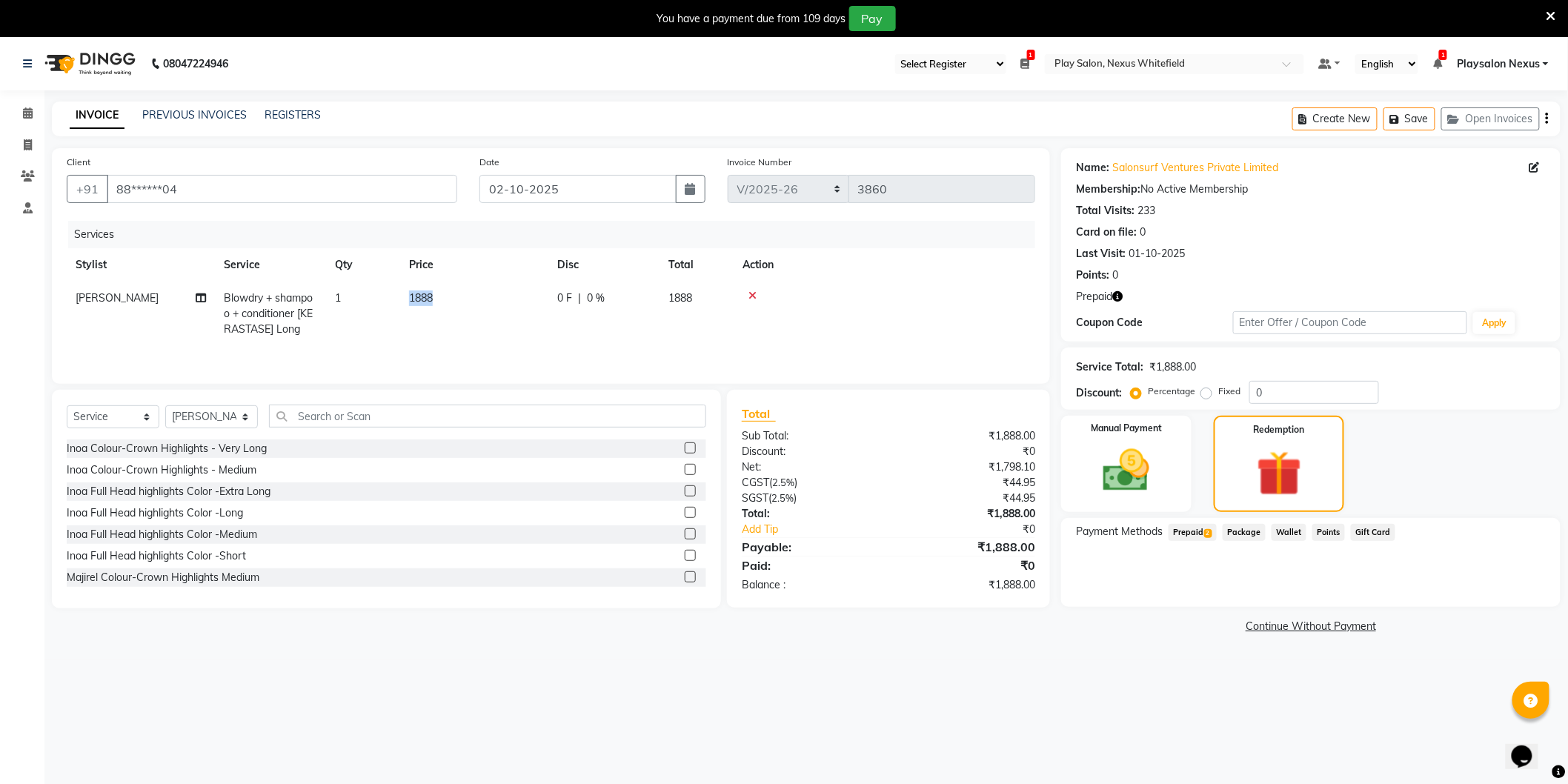
drag, startPoint x: 433, startPoint y: 295, endPoint x: 406, endPoint y: 299, distance: 27.3
click at [406, 299] on td "1888" at bounding box center [474, 314] width 148 height 64
select select "81392"
drag, startPoint x: 532, startPoint y: 302, endPoint x: 487, endPoint y: 302, distance: 45.0
click at [487, 302] on input "1888" at bounding box center [544, 302] width 130 height 23
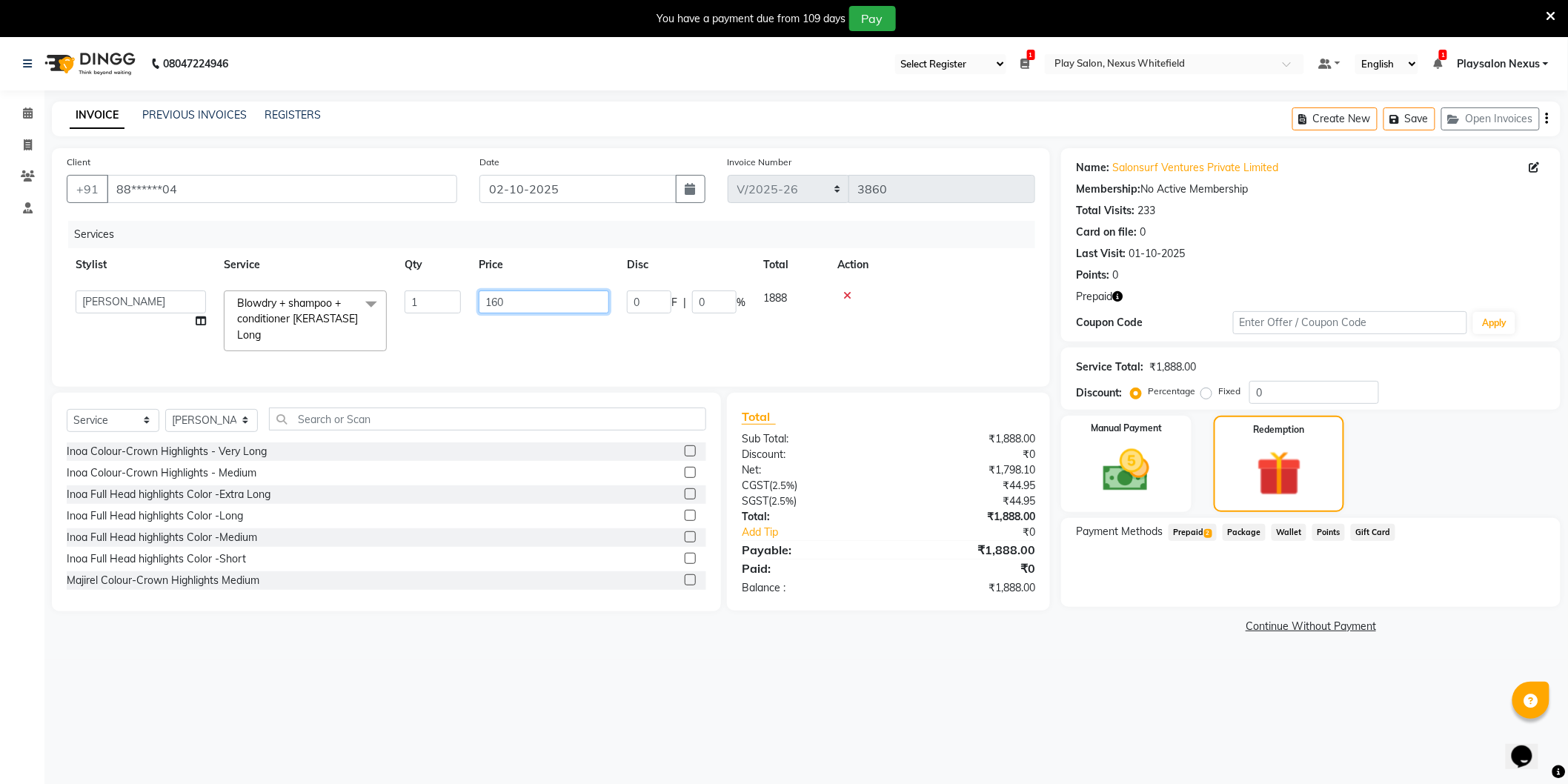
type input "1600"
click at [923, 302] on td at bounding box center [931, 321] width 207 height 78
click at [1201, 531] on span "Prepaid 2" at bounding box center [1192, 532] width 48 height 17
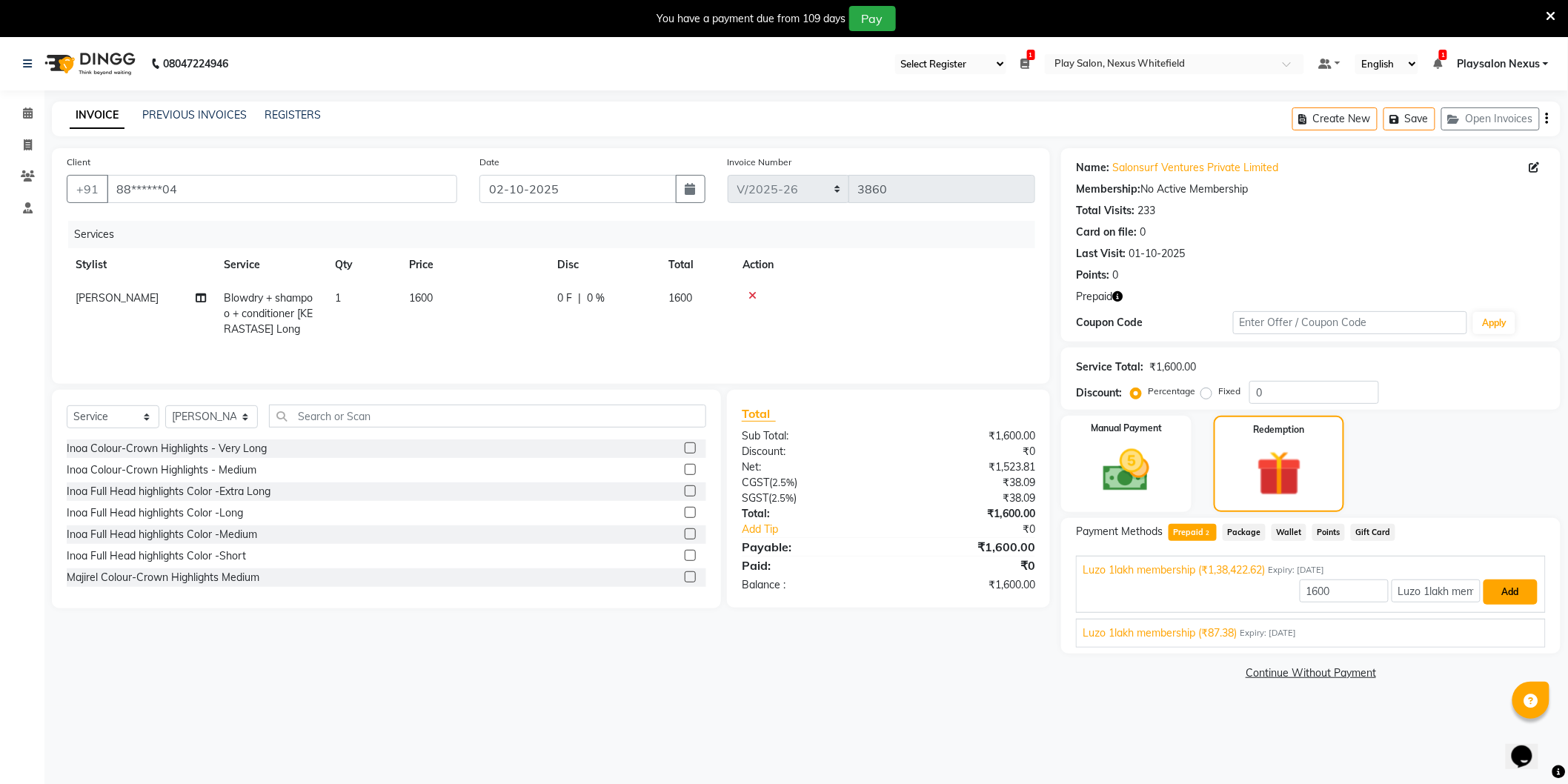
click at [1510, 591] on button "Add" at bounding box center [1510, 592] width 54 height 26
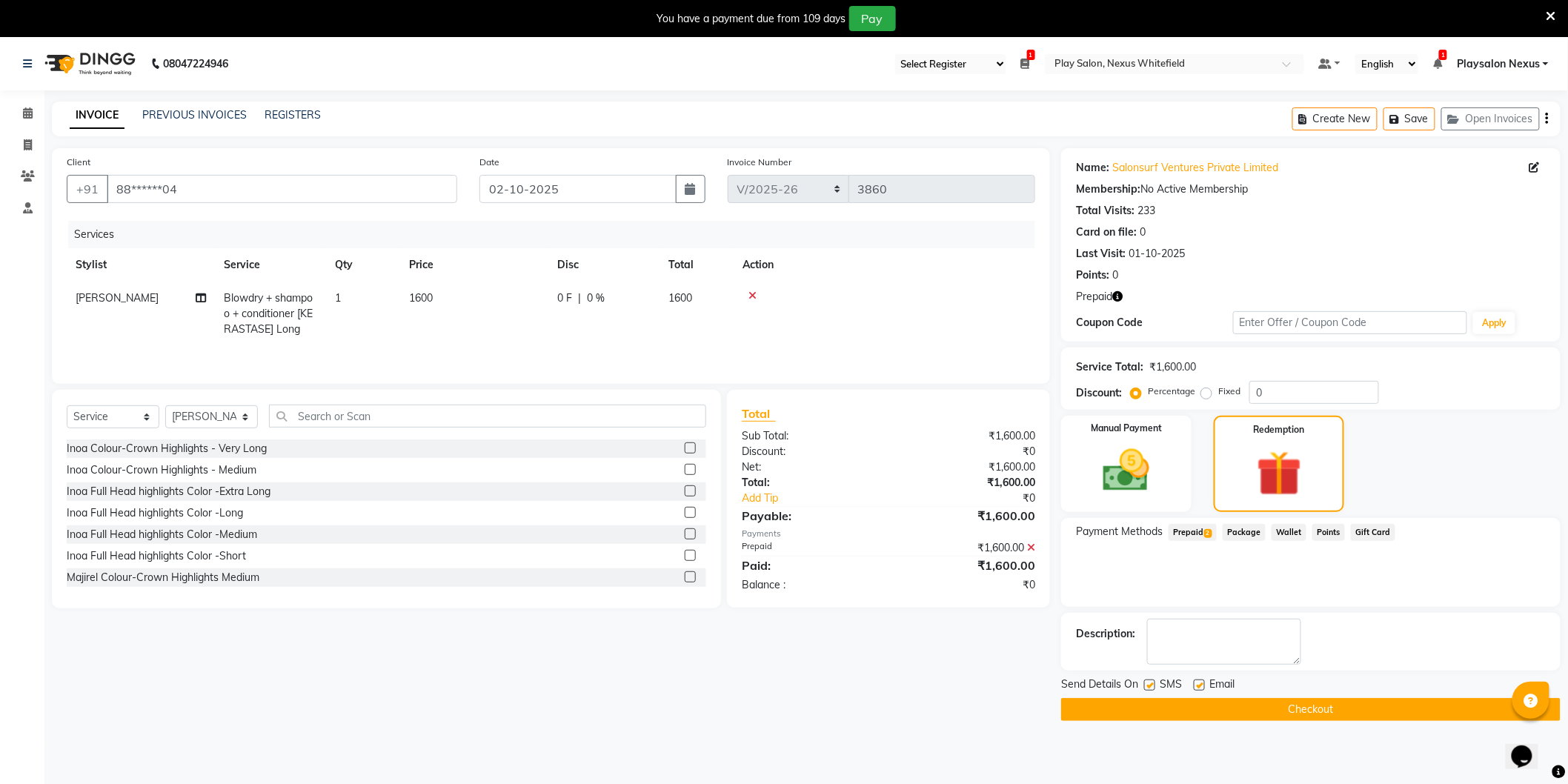
click at [1301, 712] on button "Checkout" at bounding box center [1310, 710] width 499 height 23
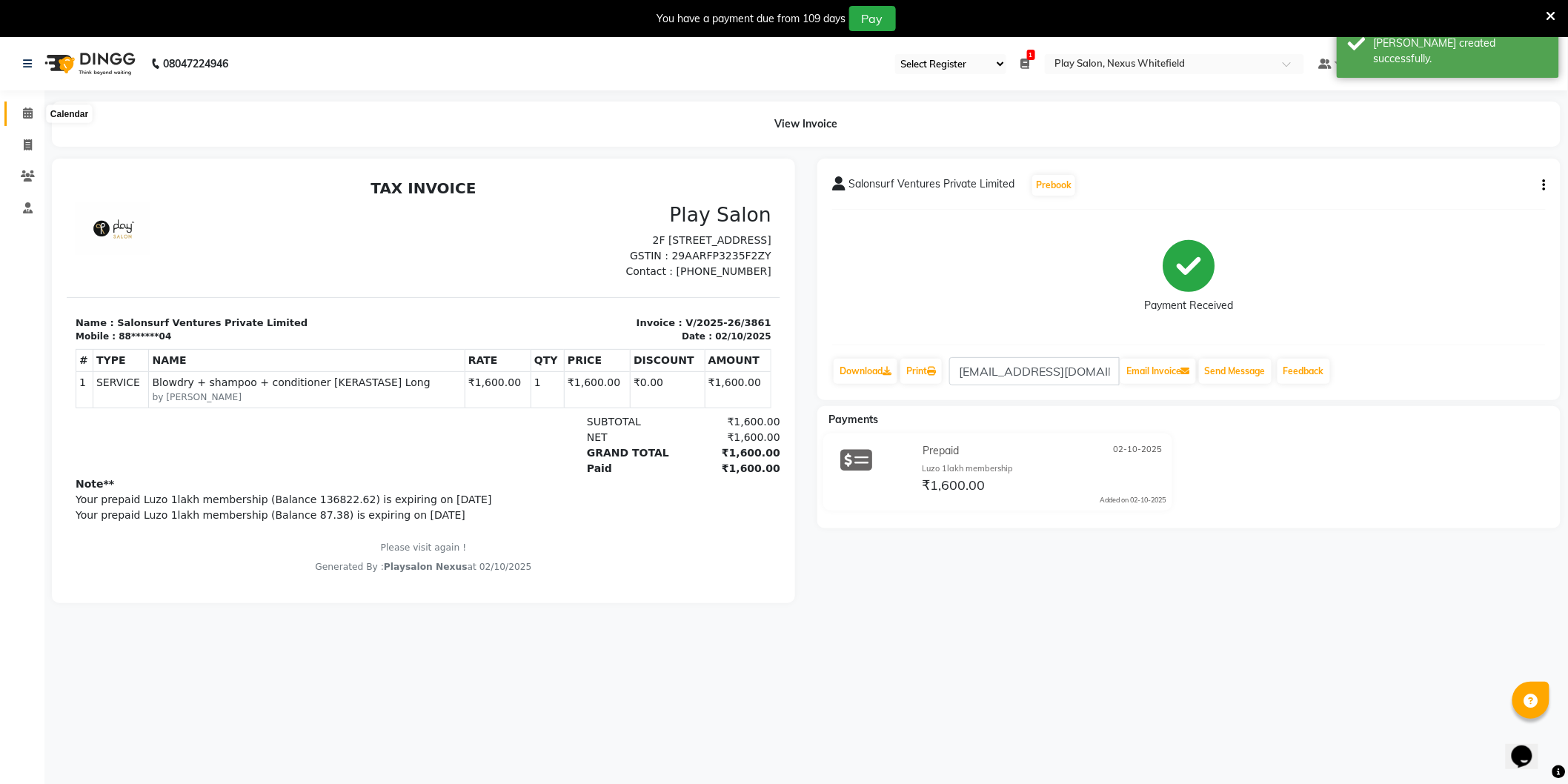
drag, startPoint x: 27, startPoint y: 115, endPoint x: 23, endPoint y: 240, distance: 125.1
click at [27, 113] on icon at bounding box center [27, 113] width 10 height 11
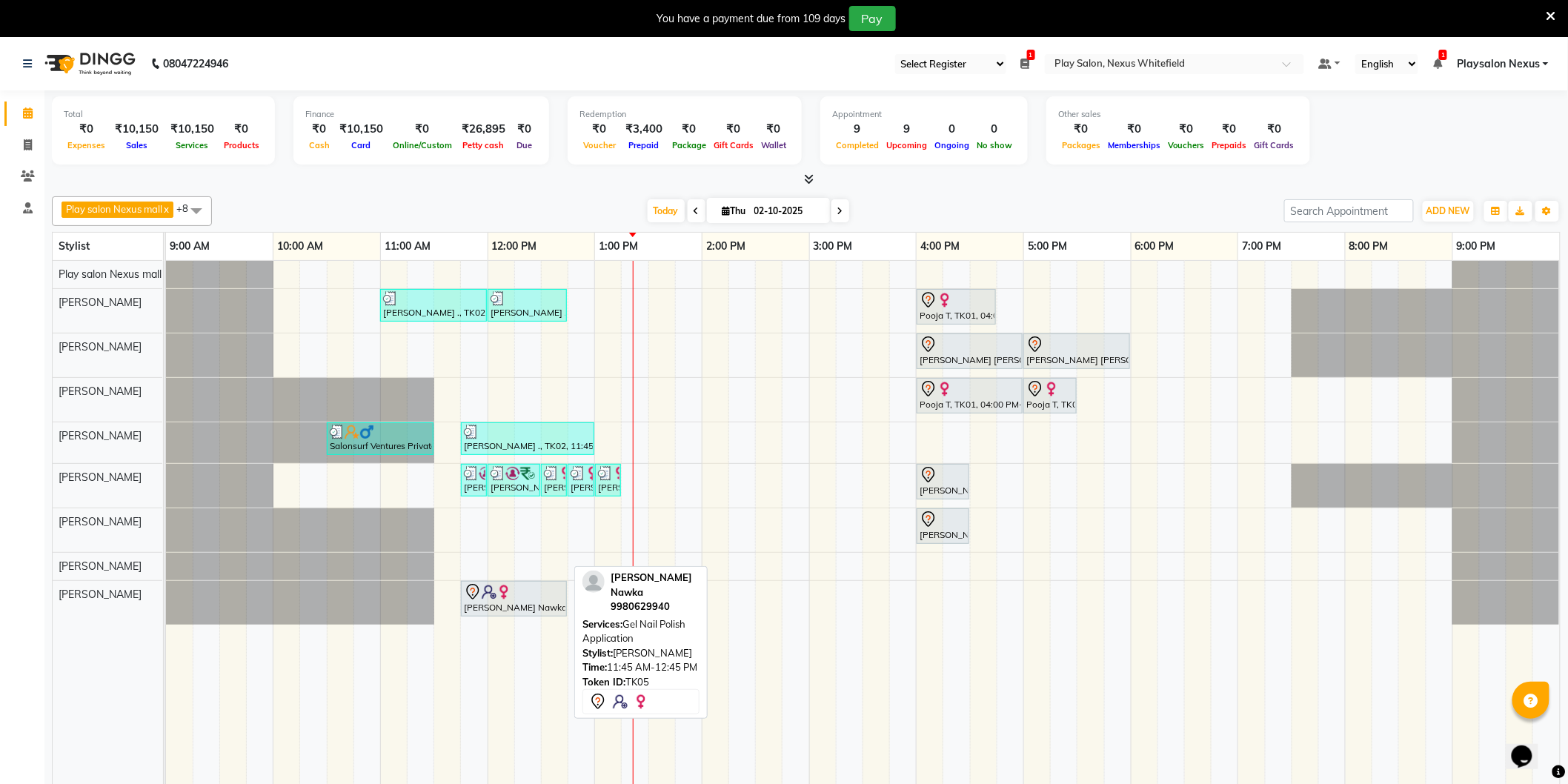
click at [501, 604] on div "[PERSON_NAME] Nawka, TK05, 11:45 AM-12:45 PM, Gel Nail Polish Application" at bounding box center [513, 598] width 103 height 31
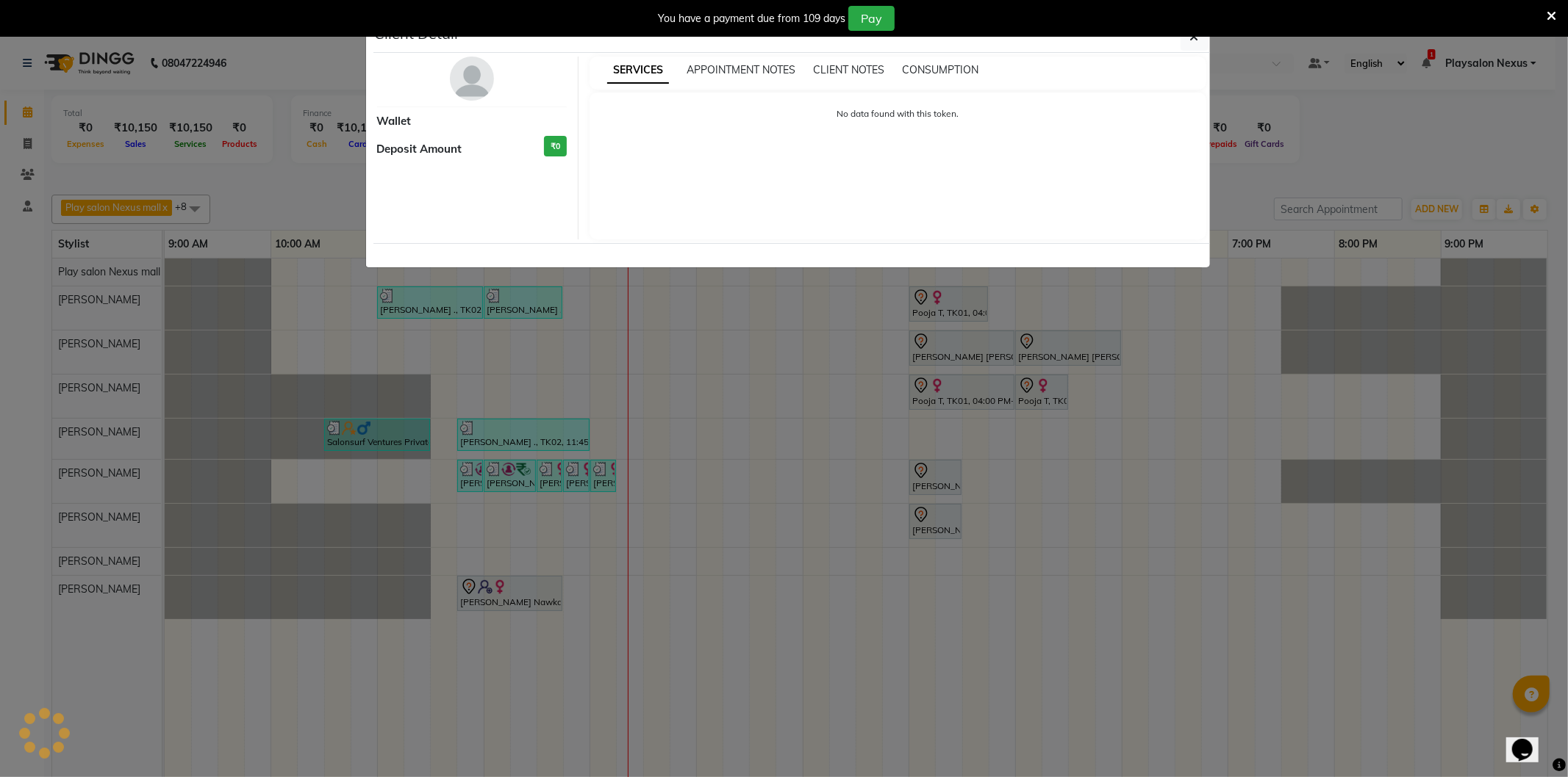
select select "7"
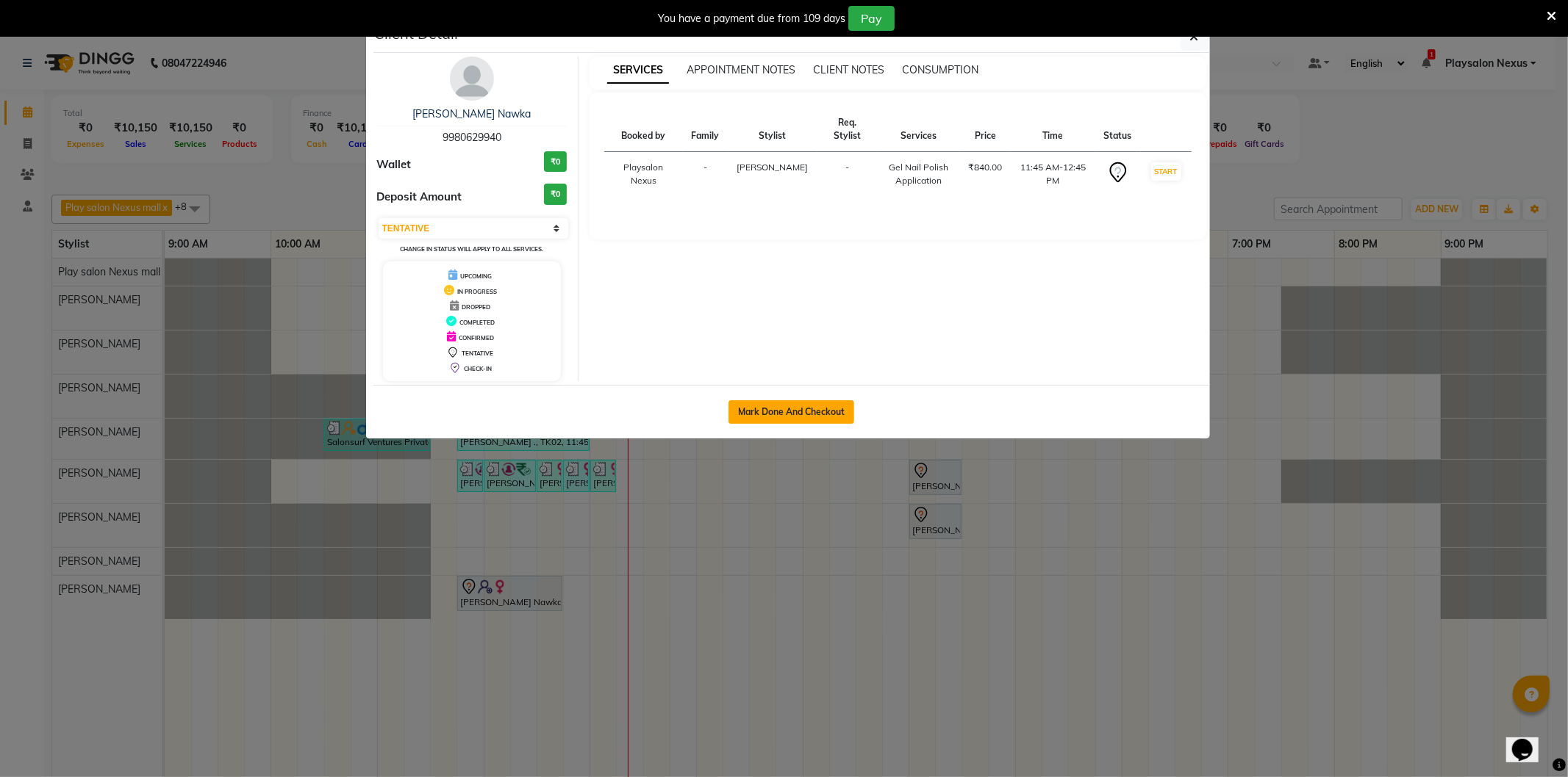
click at [754, 414] on button "Mark Done And Checkout" at bounding box center [791, 412] width 126 height 24
select select "service"
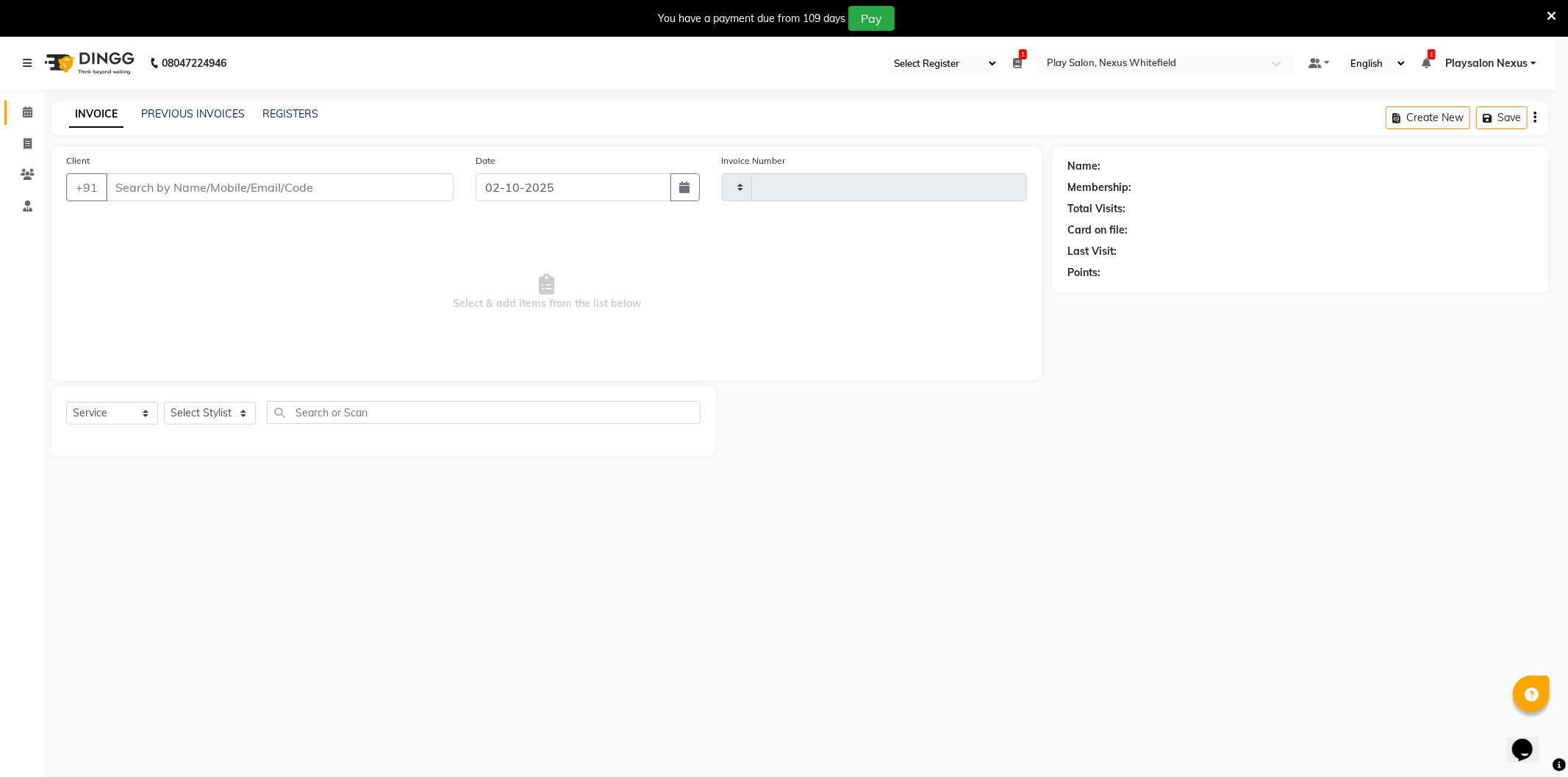
type input "3862"
select select "8356"
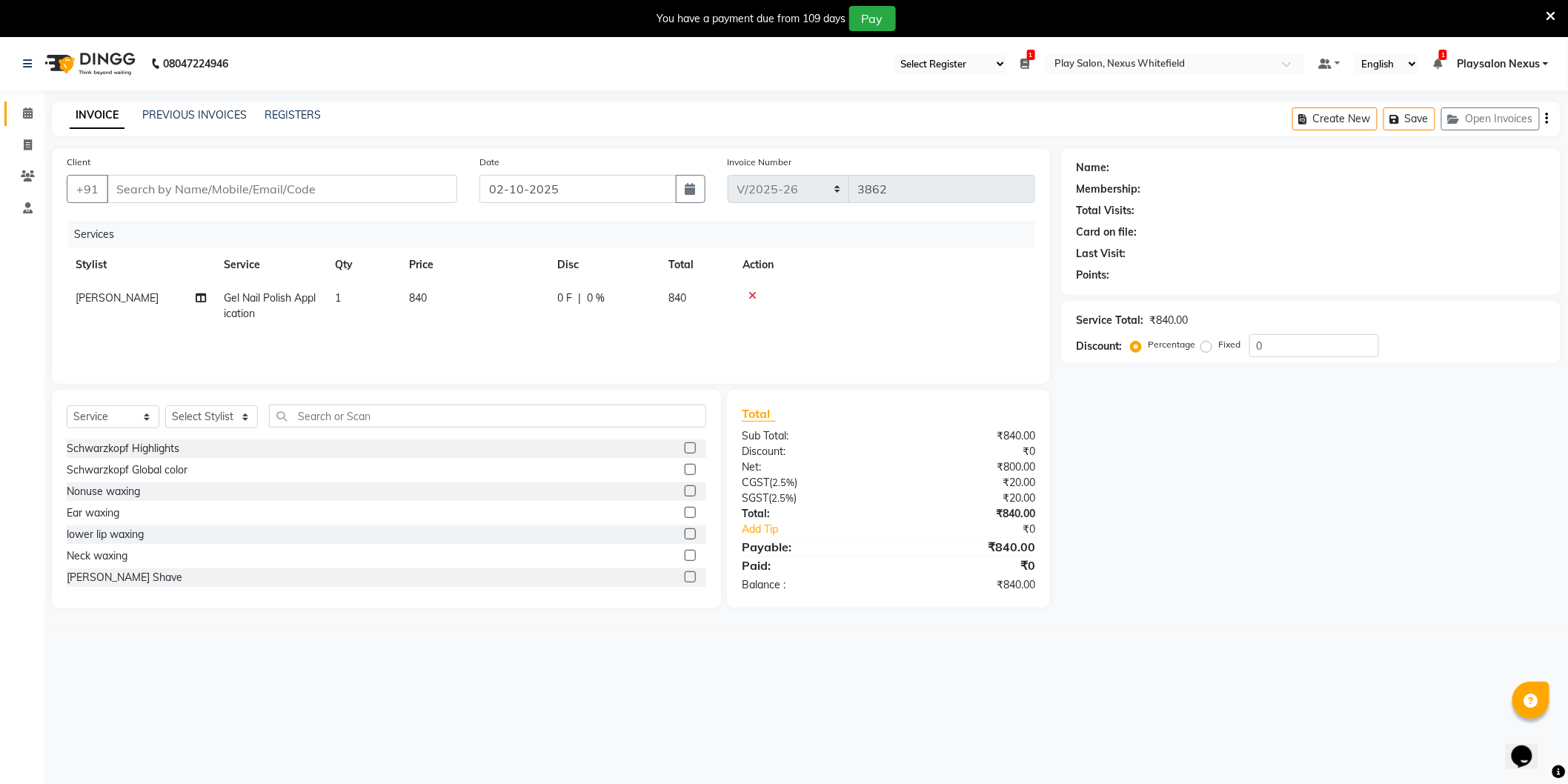
type input "99******40"
select select "81397"
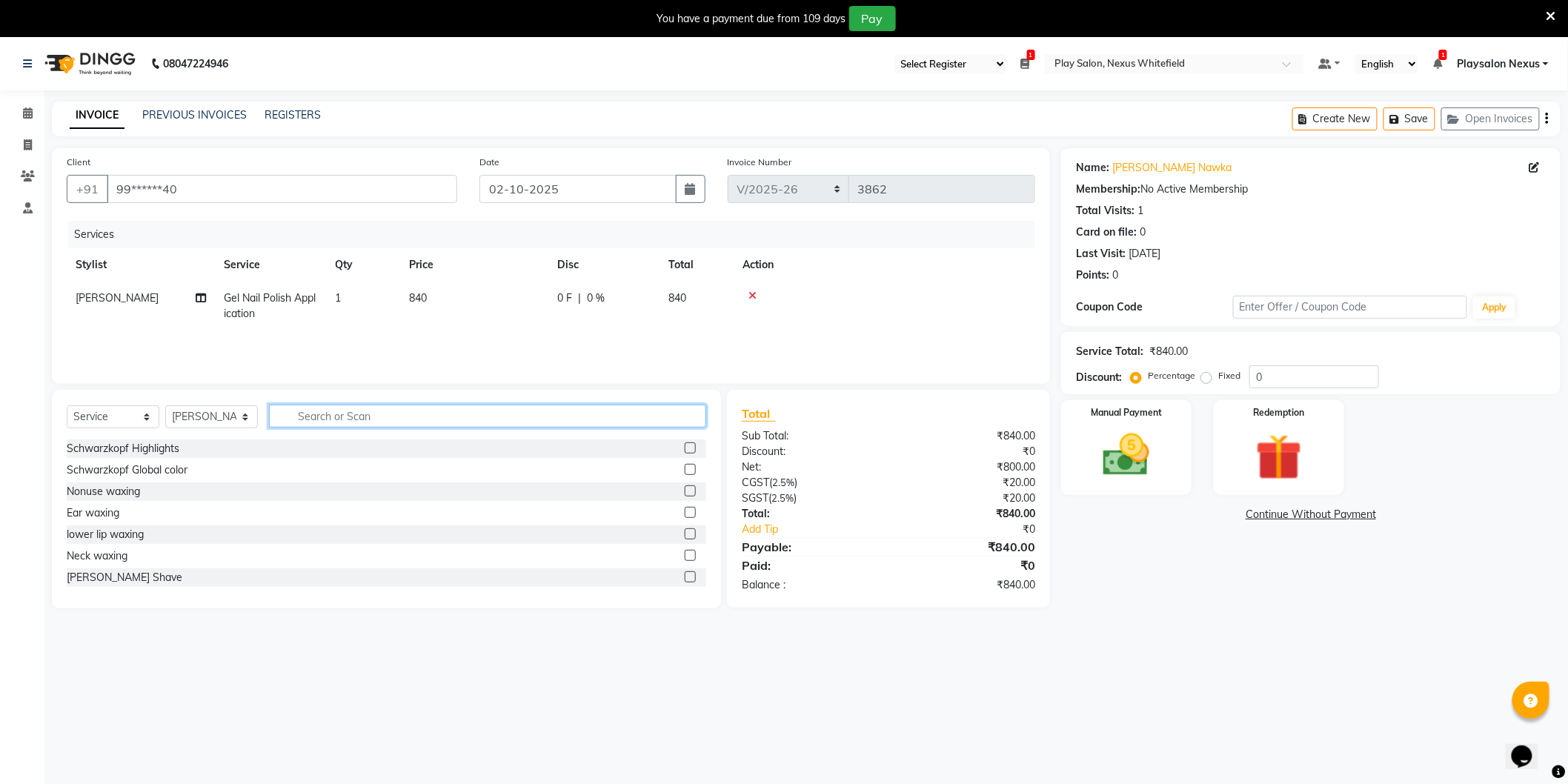
click at [306, 416] on input "text" at bounding box center [488, 417] width 438 height 23
type input "remova"
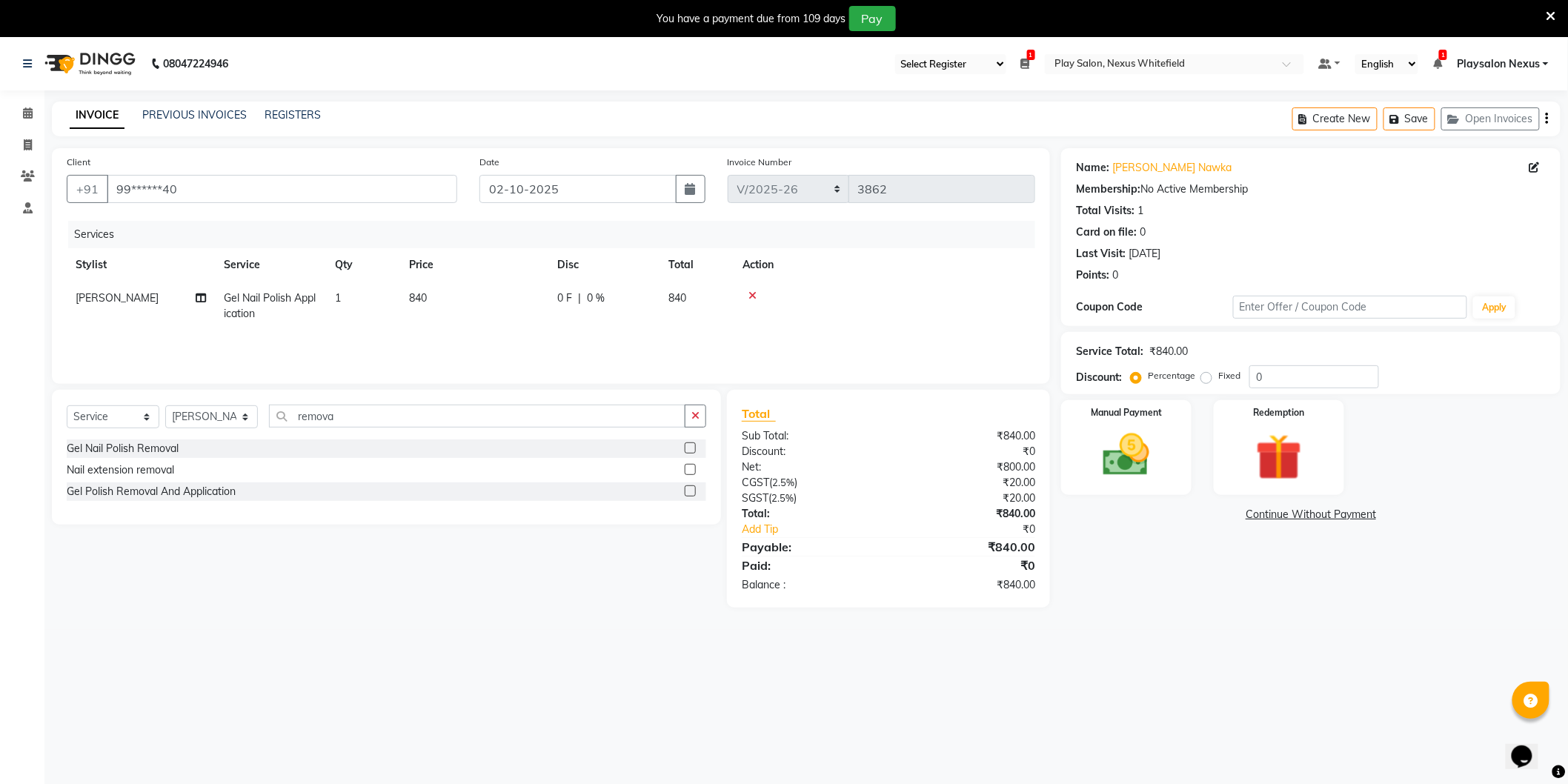
drag, startPoint x: 676, startPoint y: 492, endPoint x: 694, endPoint y: 490, distance: 18.1
click at [676, 492] on div "Gel Polish Removal And Application" at bounding box center [386, 492] width 639 height 18
click at [695, 489] on label at bounding box center [690, 491] width 11 height 11
click at [695, 489] on input "checkbox" at bounding box center [689, 492] width 10 height 10
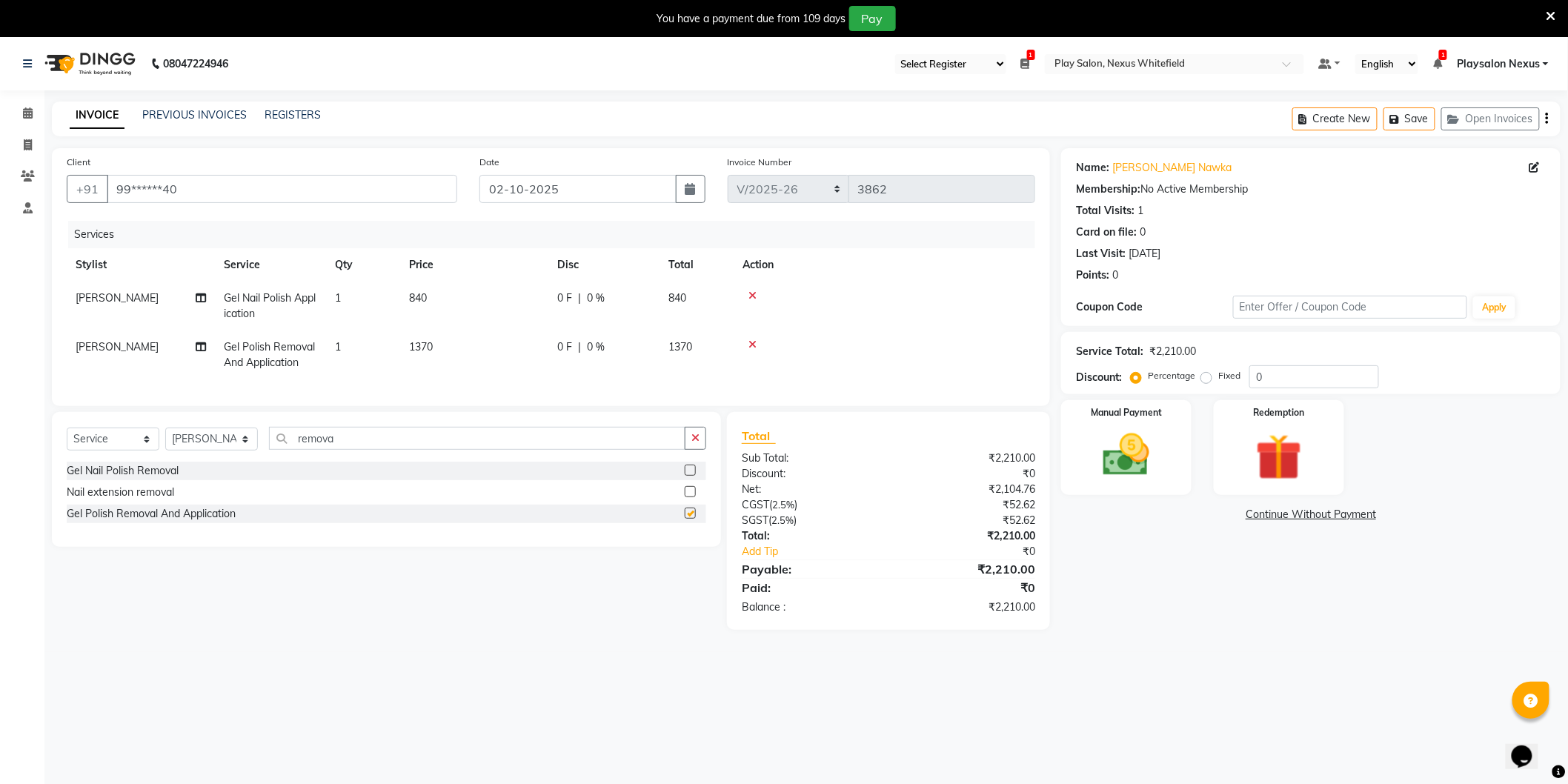
checkbox input "false"
click at [1233, 456] on div "Redemption" at bounding box center [1279, 447] width 136 height 99
click at [1141, 475] on img at bounding box center [1126, 455] width 78 height 55
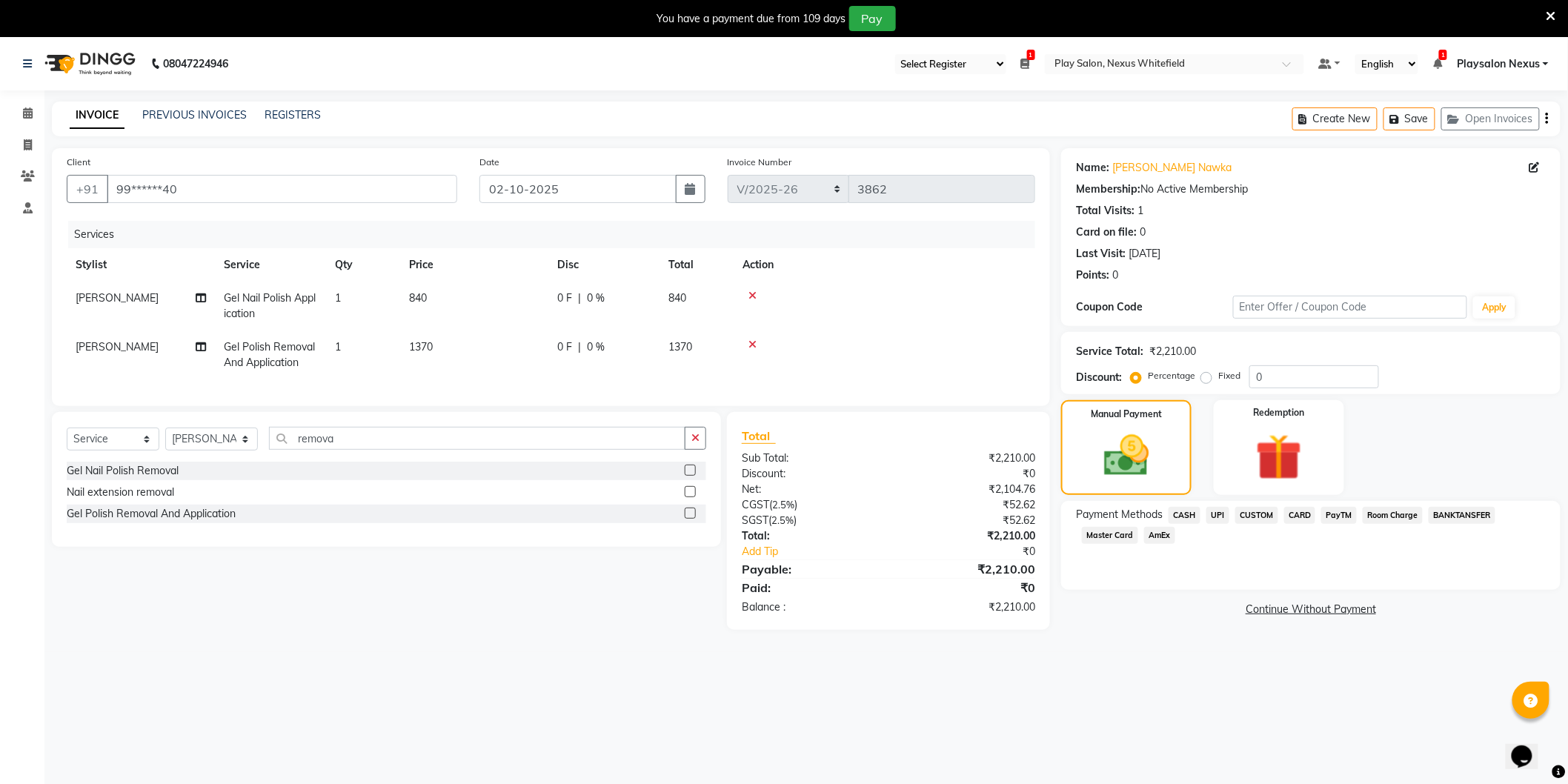
click at [1189, 515] on span "CASH" at bounding box center [1184, 515] width 32 height 17
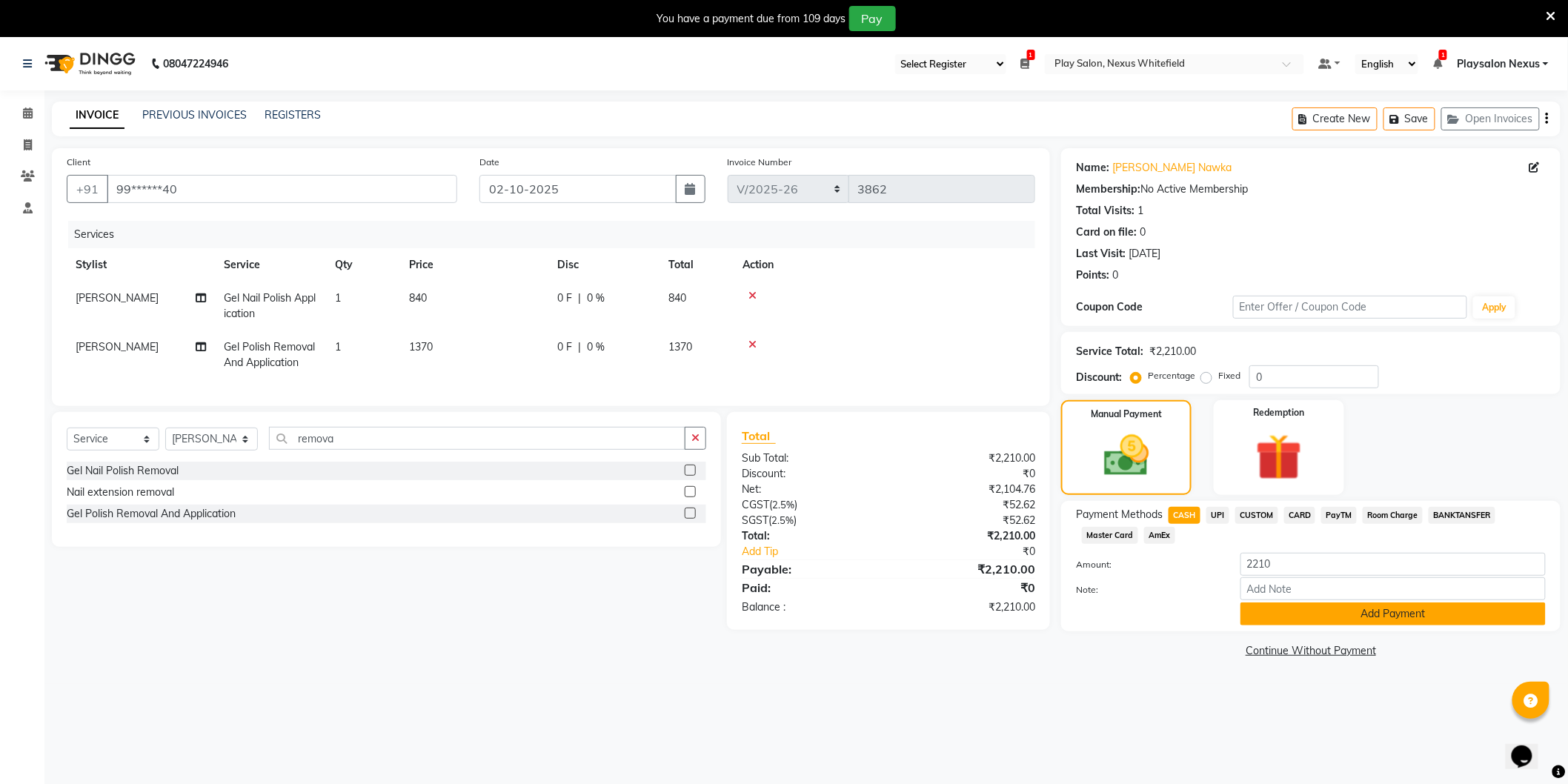
click at [1368, 625] on button "Add Payment" at bounding box center [1393, 614] width 306 height 23
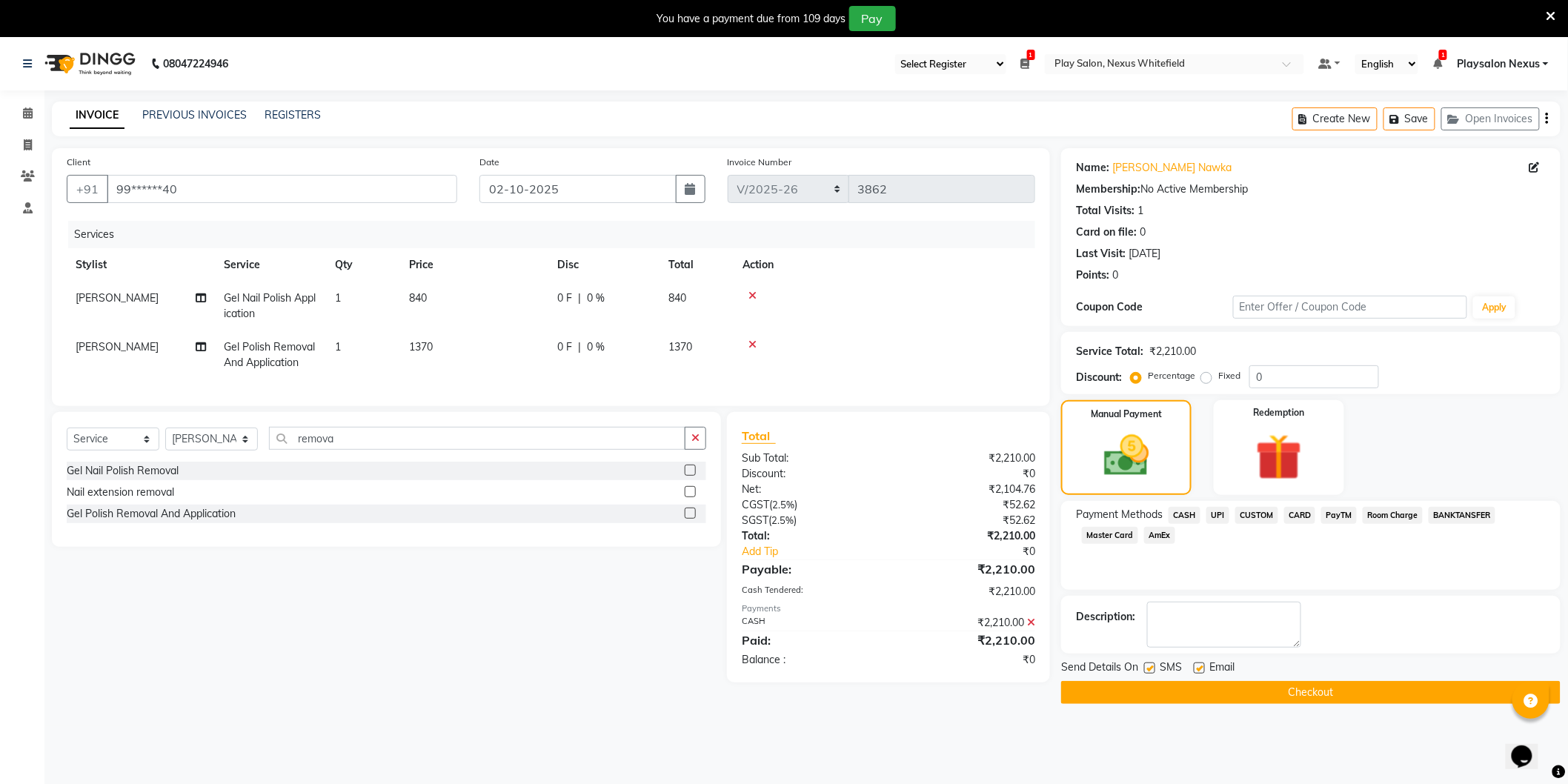
click at [1289, 688] on button "Checkout" at bounding box center [1310, 692] width 499 height 23
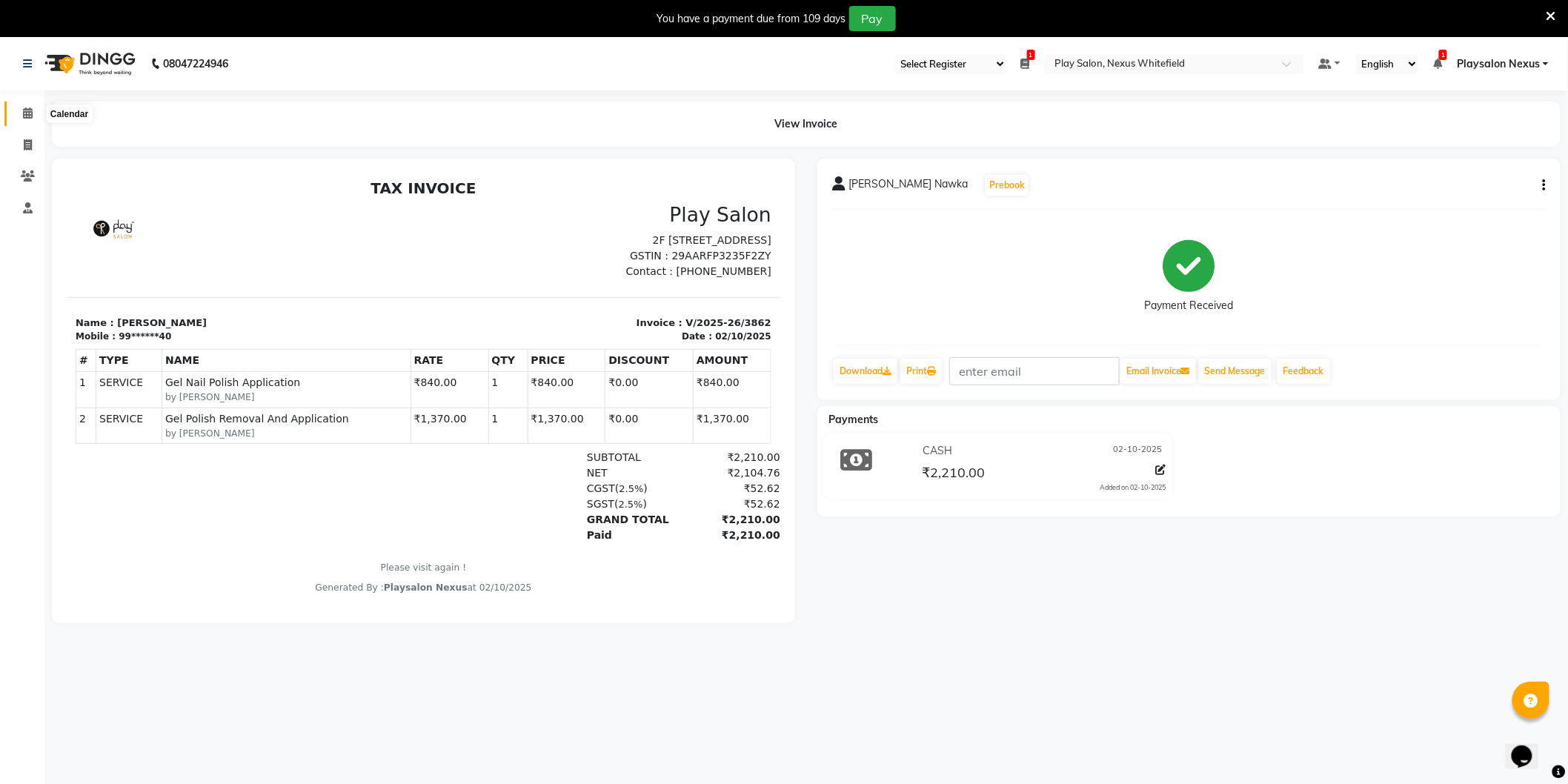
click at [30, 110] on icon at bounding box center [27, 113] width 10 height 11
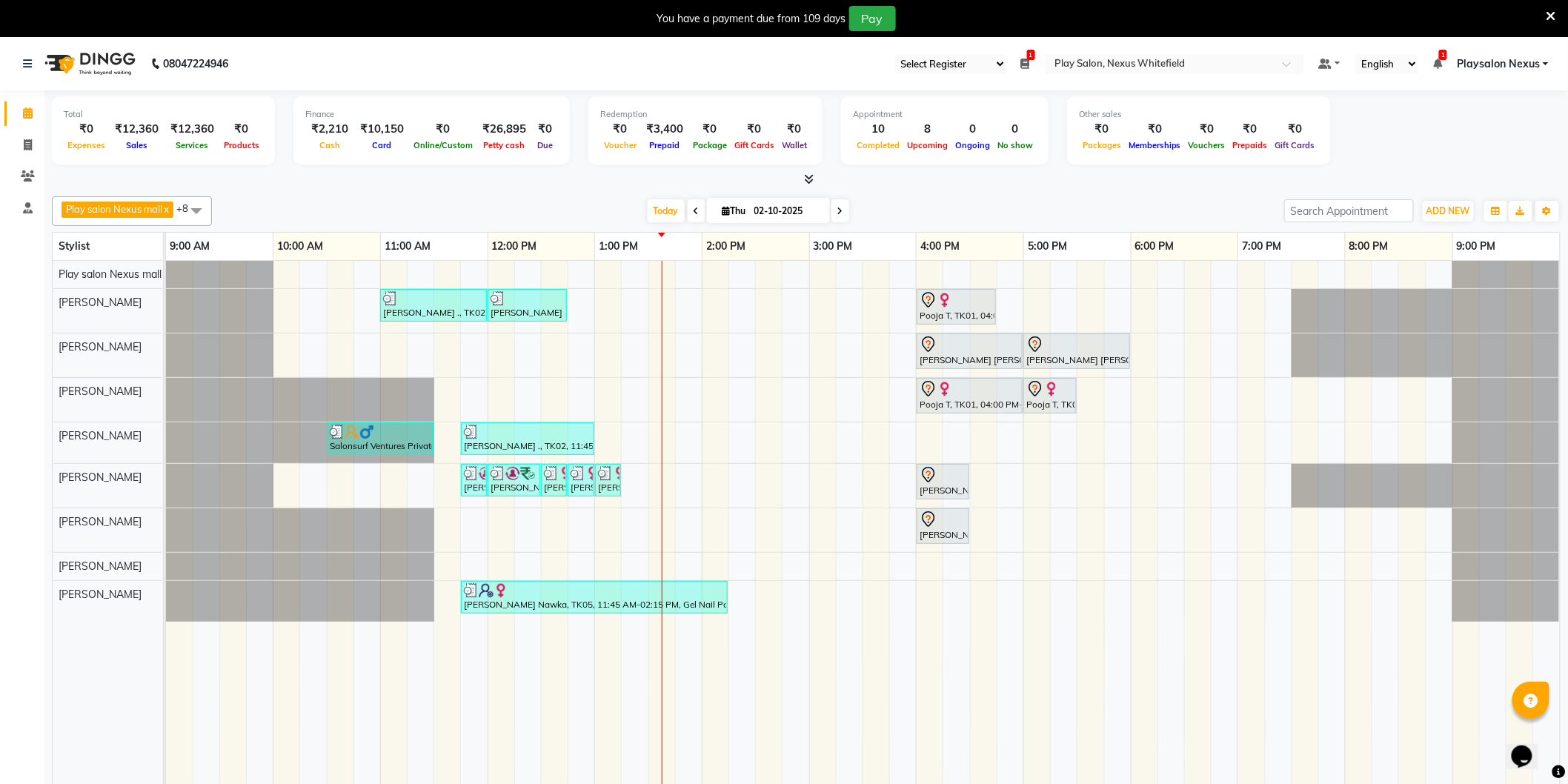
click at [1537, 63] on span "Playsalon Nexus" at bounding box center [1498, 64] width 83 height 16
click at [1484, 137] on link "Sign out" at bounding box center [1473, 139] width 136 height 23
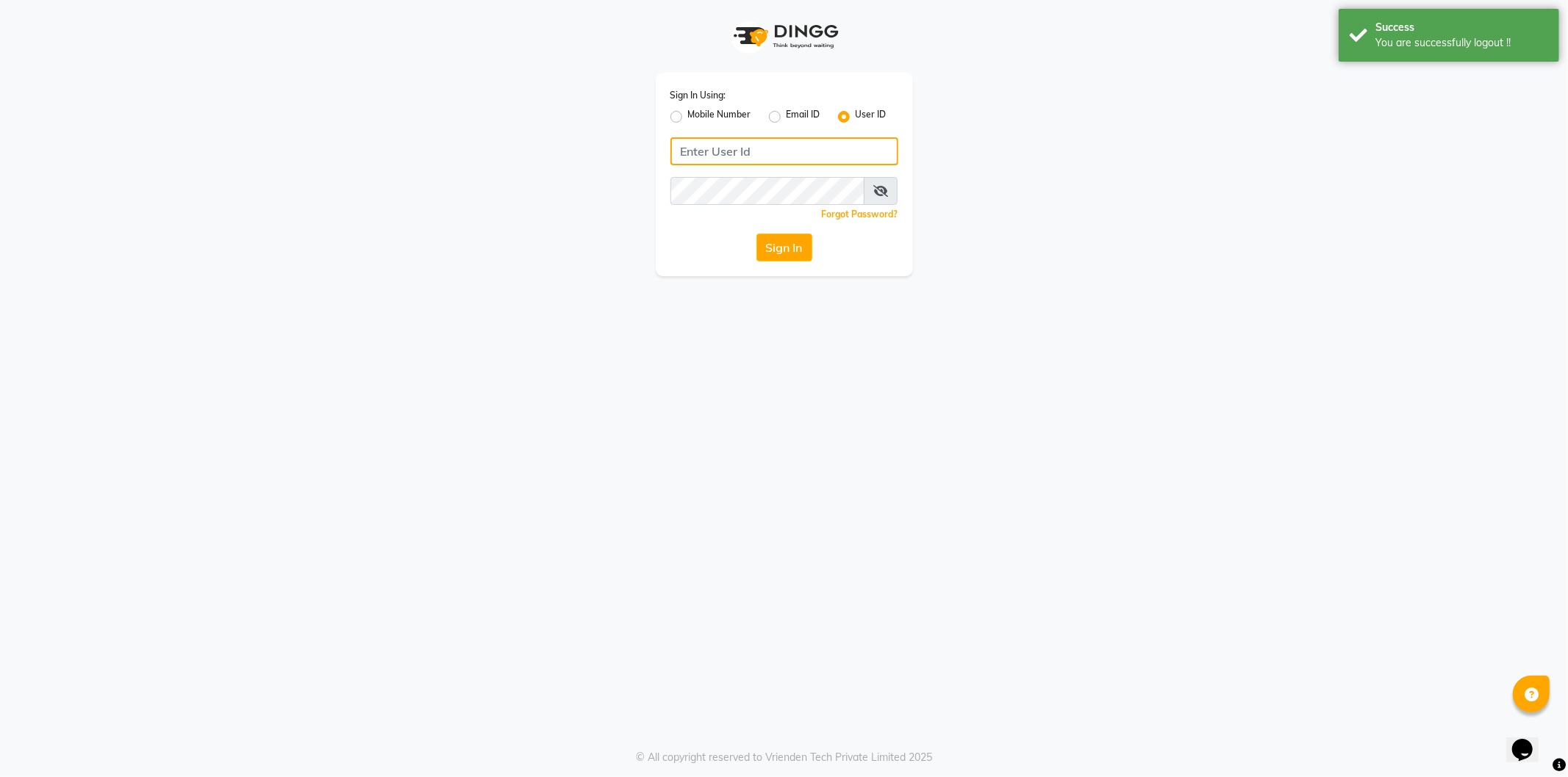
type input "9606078826"
click at [714, 155] on input "9606078826" at bounding box center [784, 151] width 228 height 28
click at [688, 118] on label "Mobile Number" at bounding box center [720, 117] width 63 height 17
click at [688, 118] on input "Mobile Number" at bounding box center [693, 113] width 10 height 10
radio input "true"
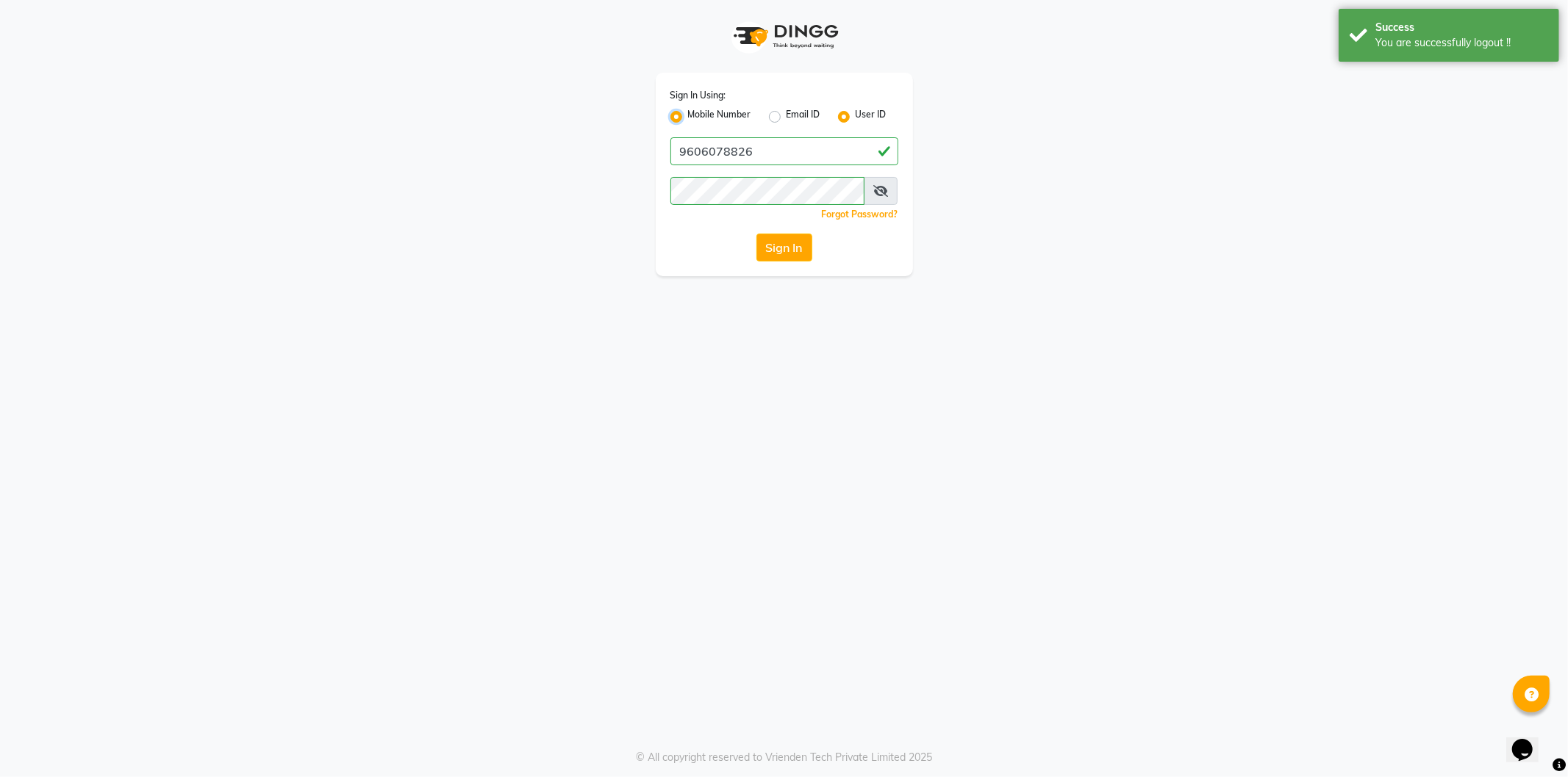
radio input "false"
click at [791, 148] on input "Username" at bounding box center [809, 151] width 179 height 28
type input "9035665232"
drag, startPoint x: 1062, startPoint y: 280, endPoint x: 947, endPoint y: 253, distance: 118.1
click at [1060, 277] on div "Sign In Using: Mobile Number Email ID User ID Country Code × +91 9035665232 Rem…" at bounding box center [784, 388] width 1568 height 777
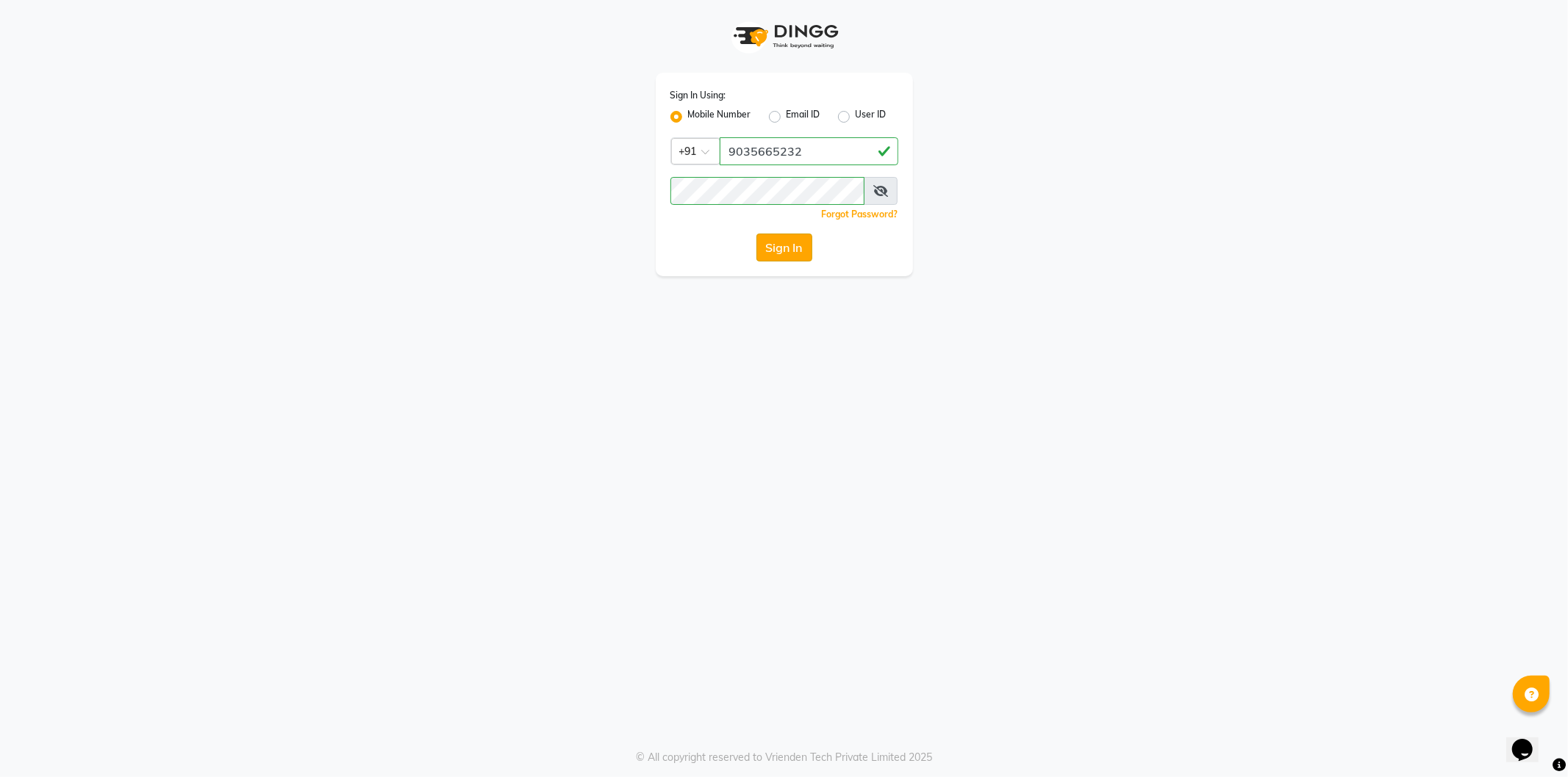
click at [798, 251] on button "Sign In" at bounding box center [784, 248] width 56 height 28
